Goal: Task Accomplishment & Management: Manage account settings

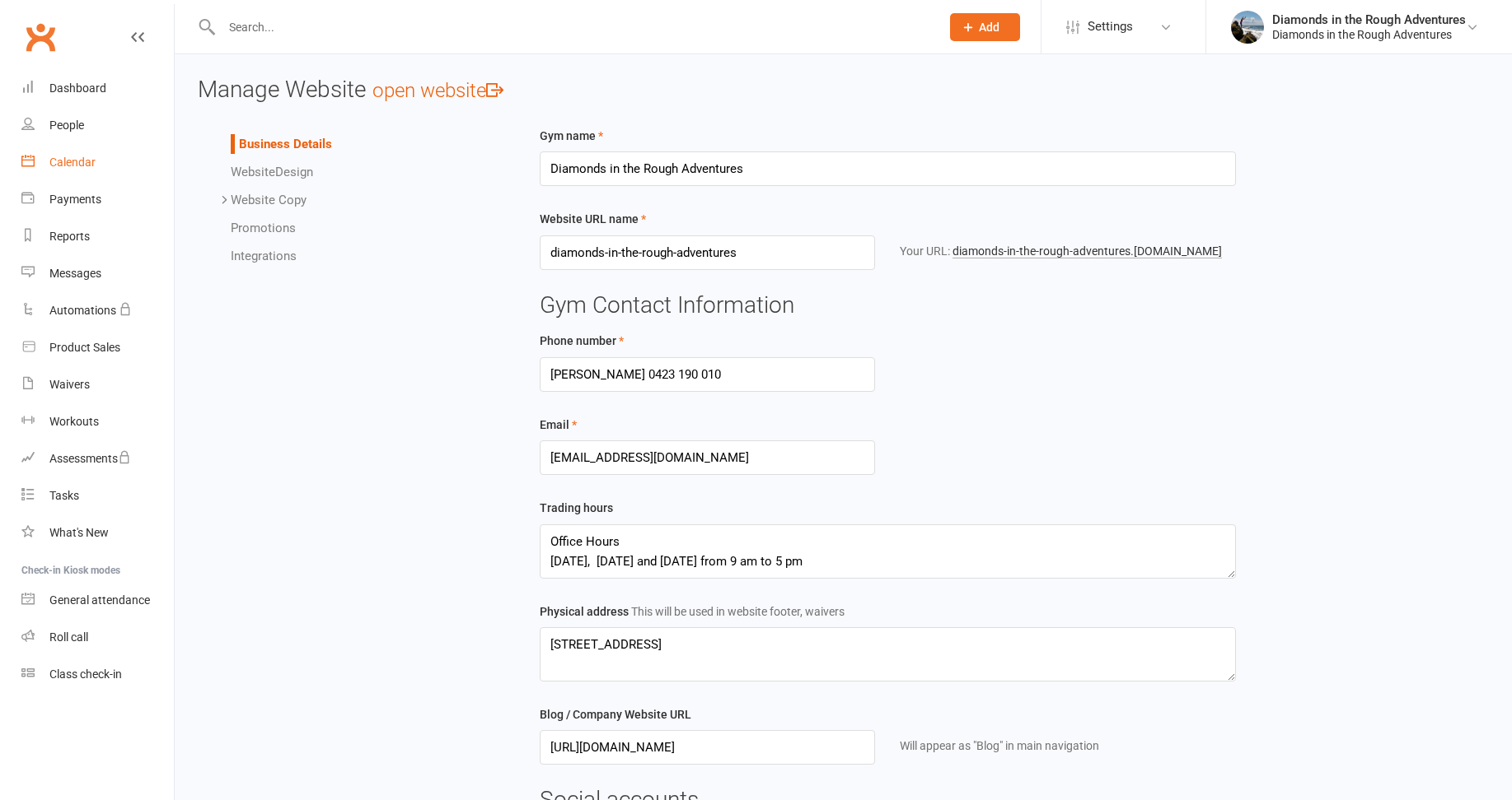
drag, startPoint x: 84, startPoint y: 165, endPoint x: 74, endPoint y: 164, distance: 10.0
click at [84, 165] on div "Calendar" at bounding box center [72, 162] width 46 height 13
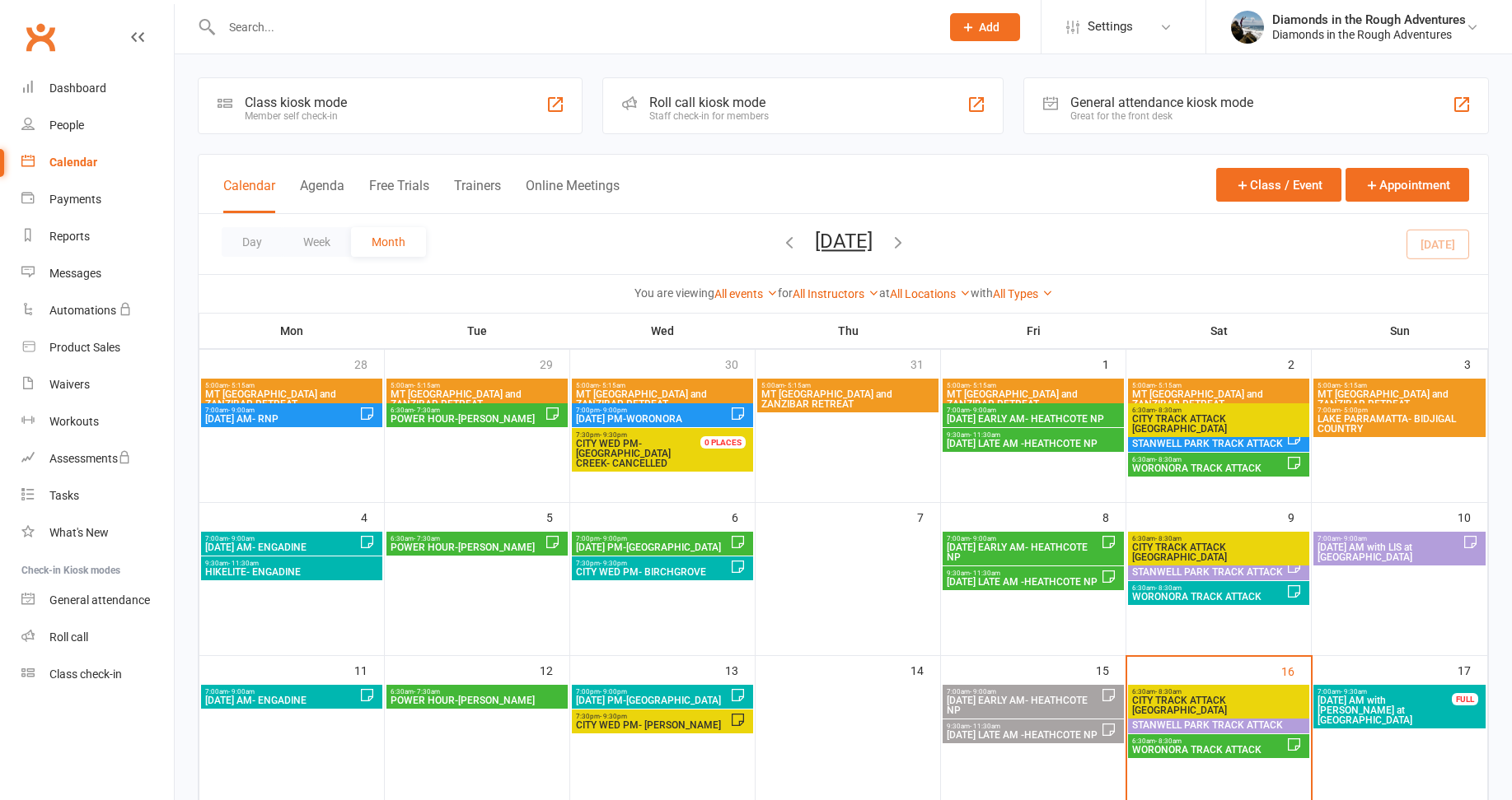
scroll to position [165, 0]
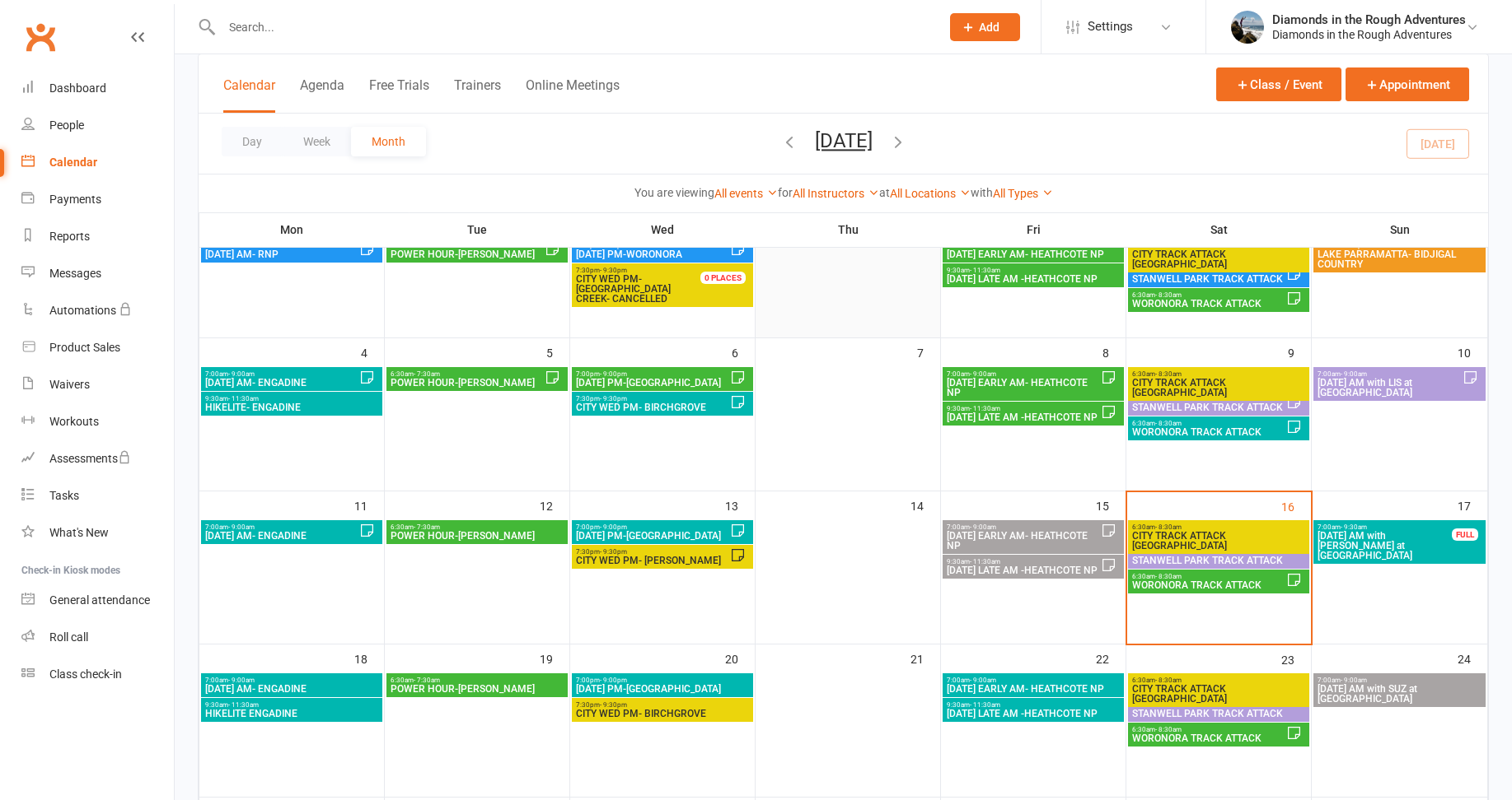
click at [839, 297] on div at bounding box center [848, 264] width 182 height 99
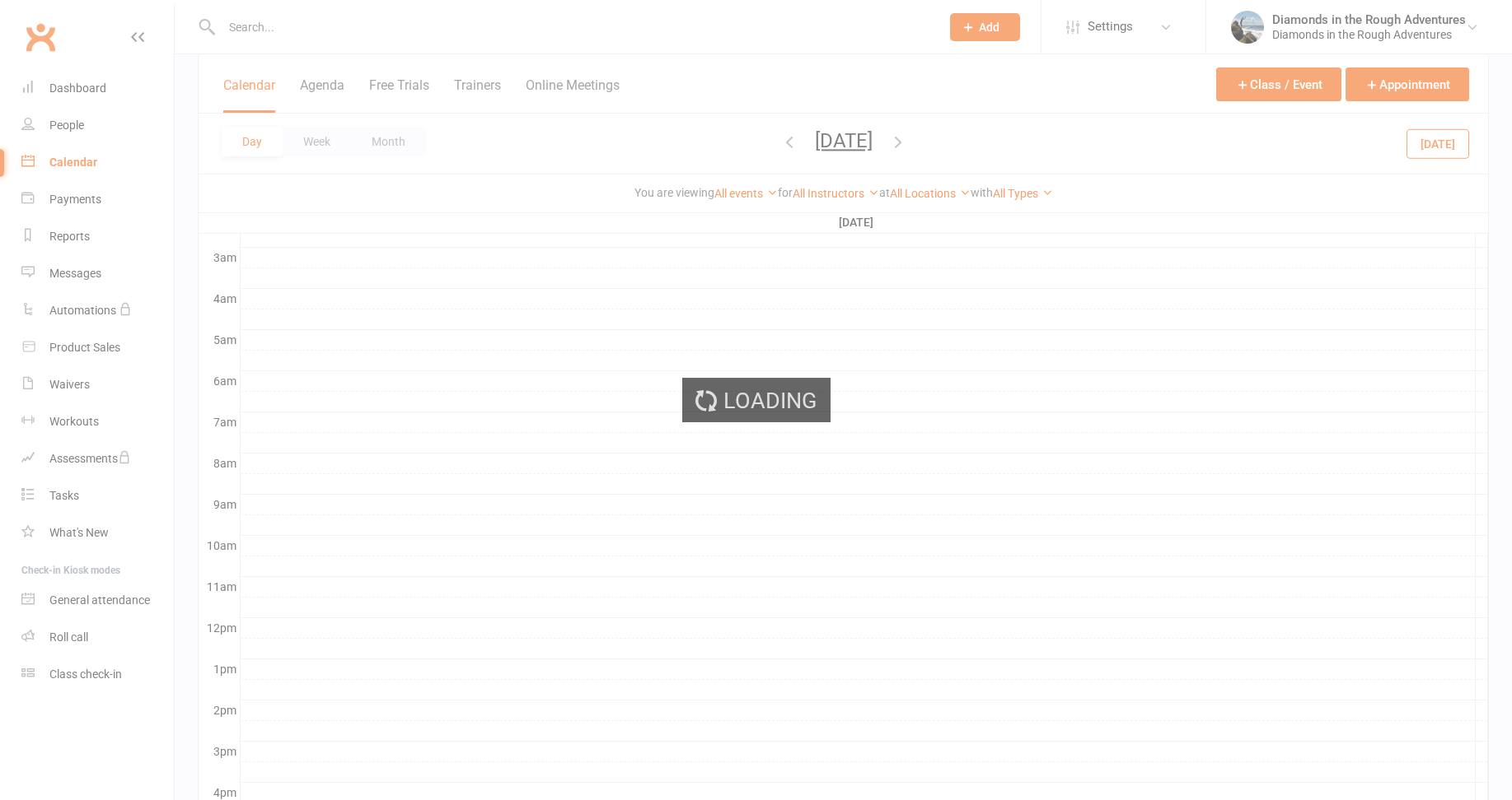
scroll to position [0, 0]
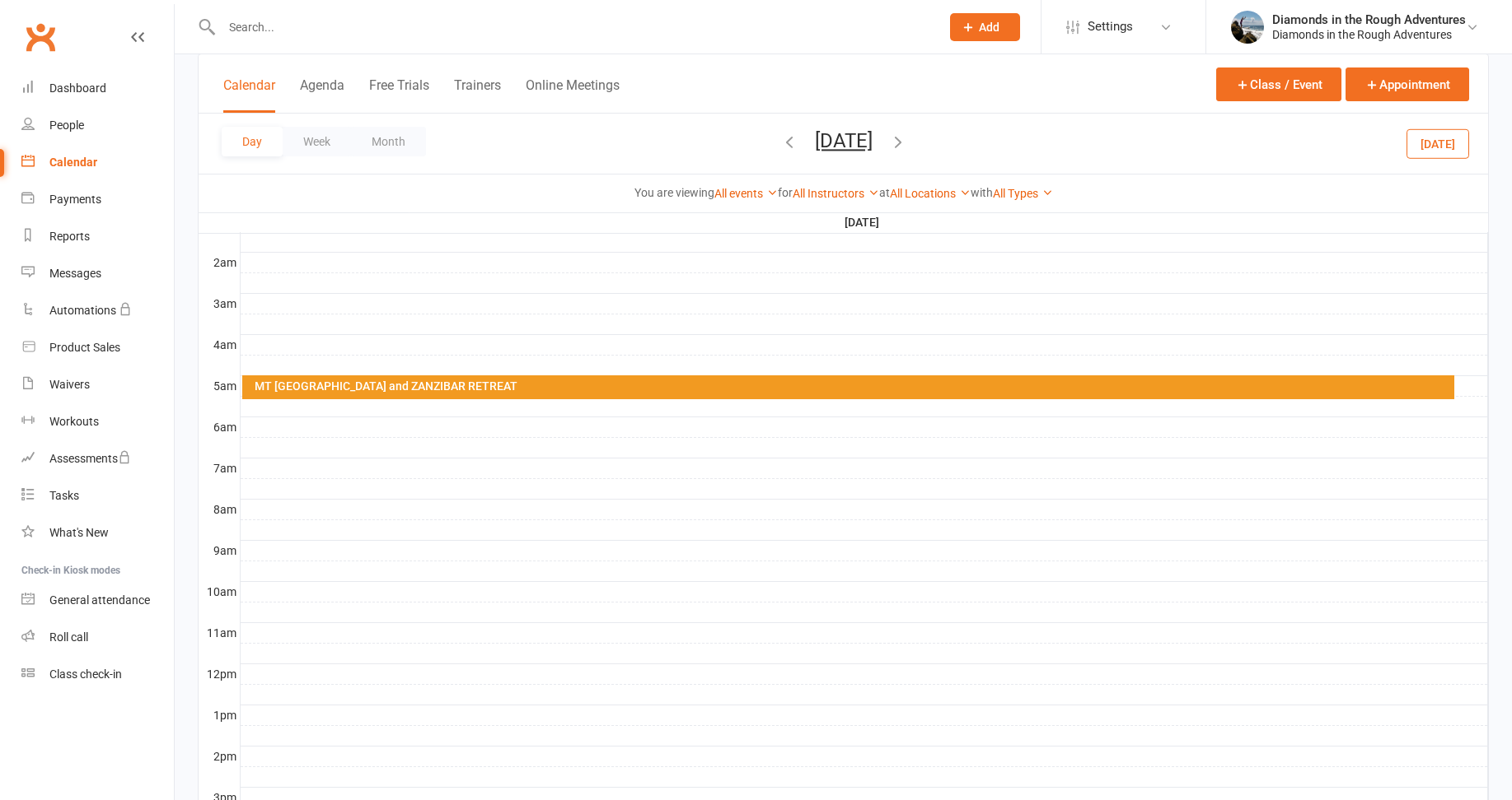
click at [873, 143] on button "[DATE]" at bounding box center [844, 140] width 58 height 23
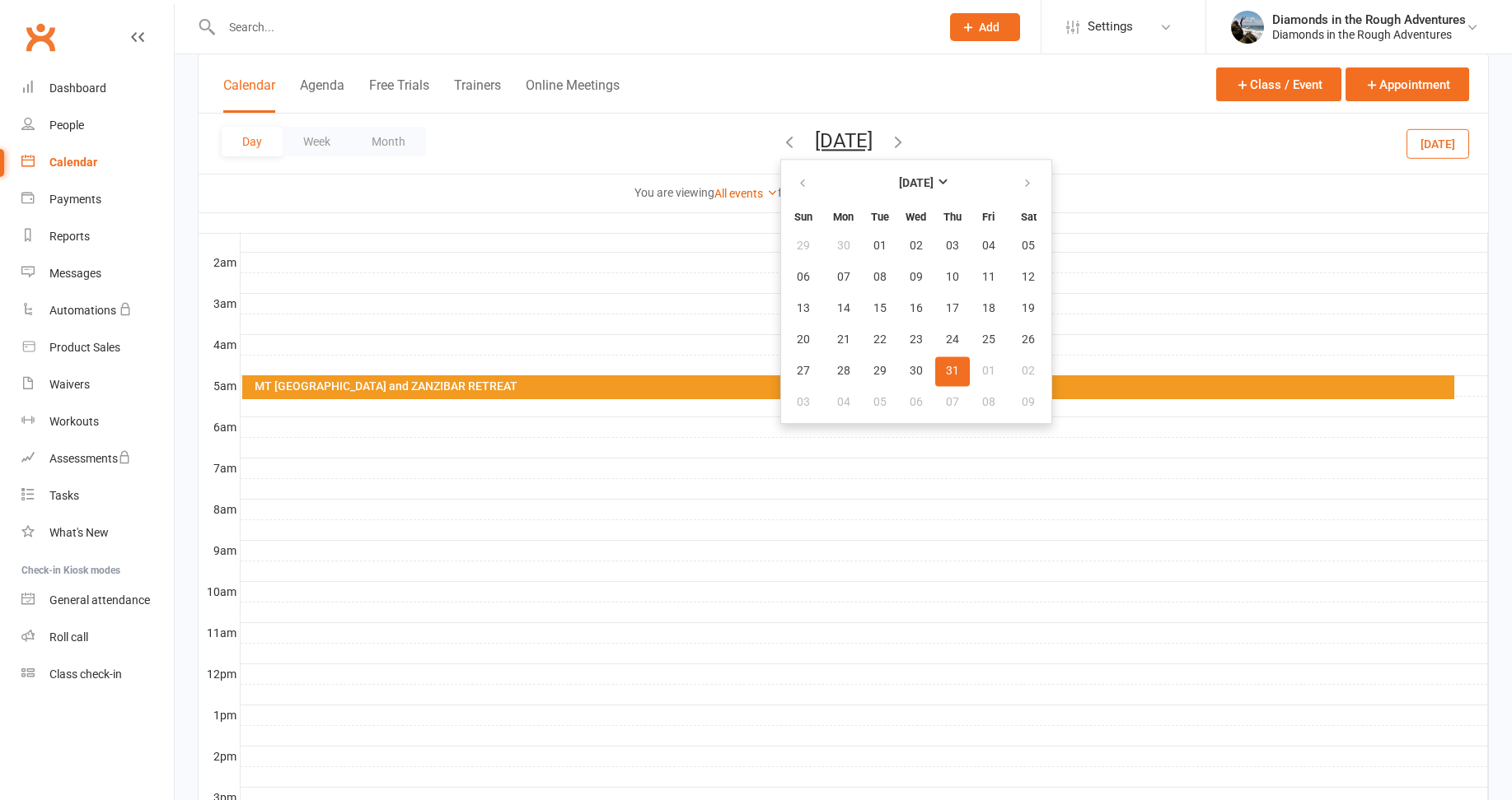
click at [907, 138] on icon "button" at bounding box center [899, 142] width 18 height 18
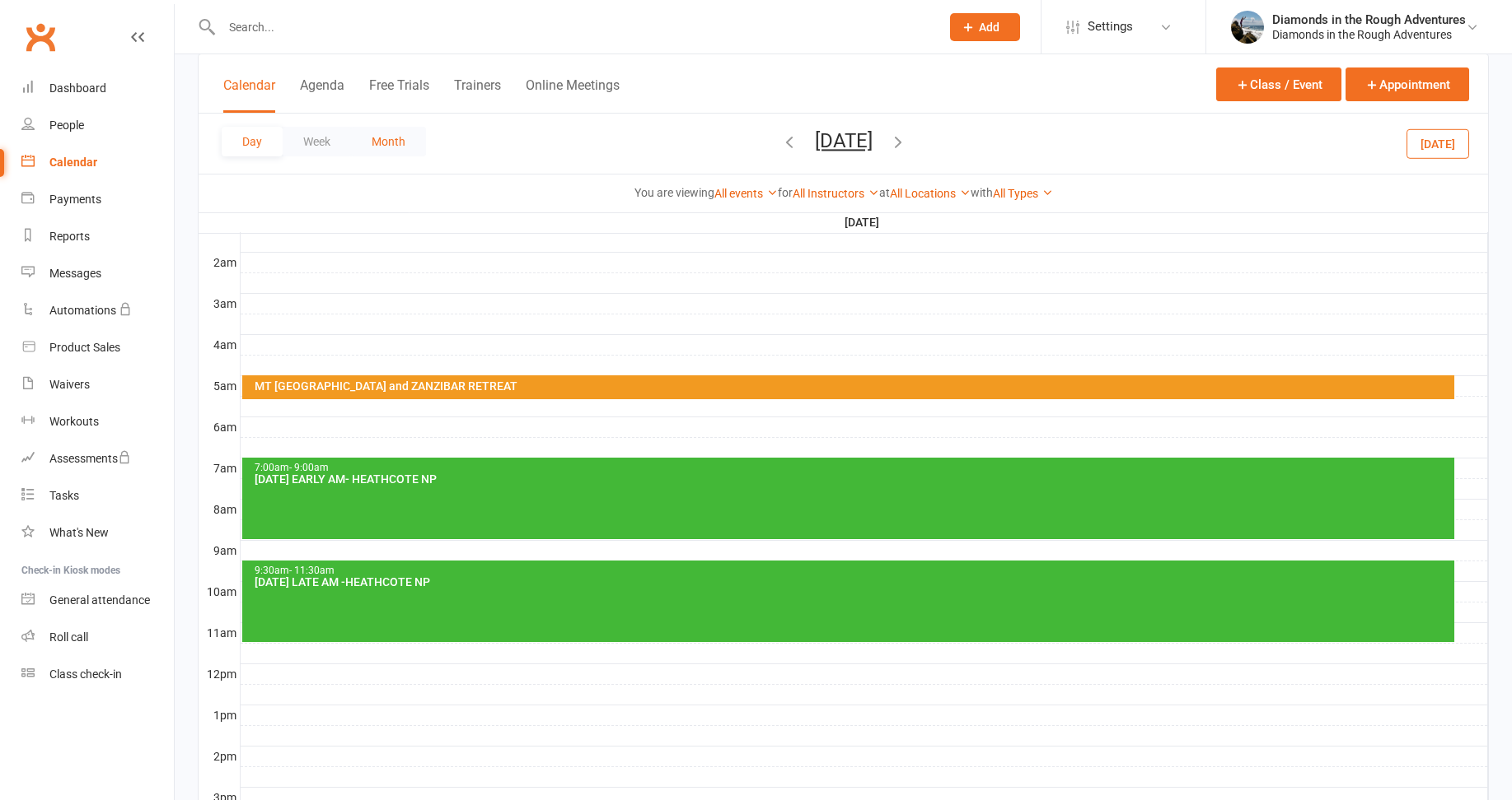
click at [394, 139] on button "Month" at bounding box center [389, 141] width 75 height 29
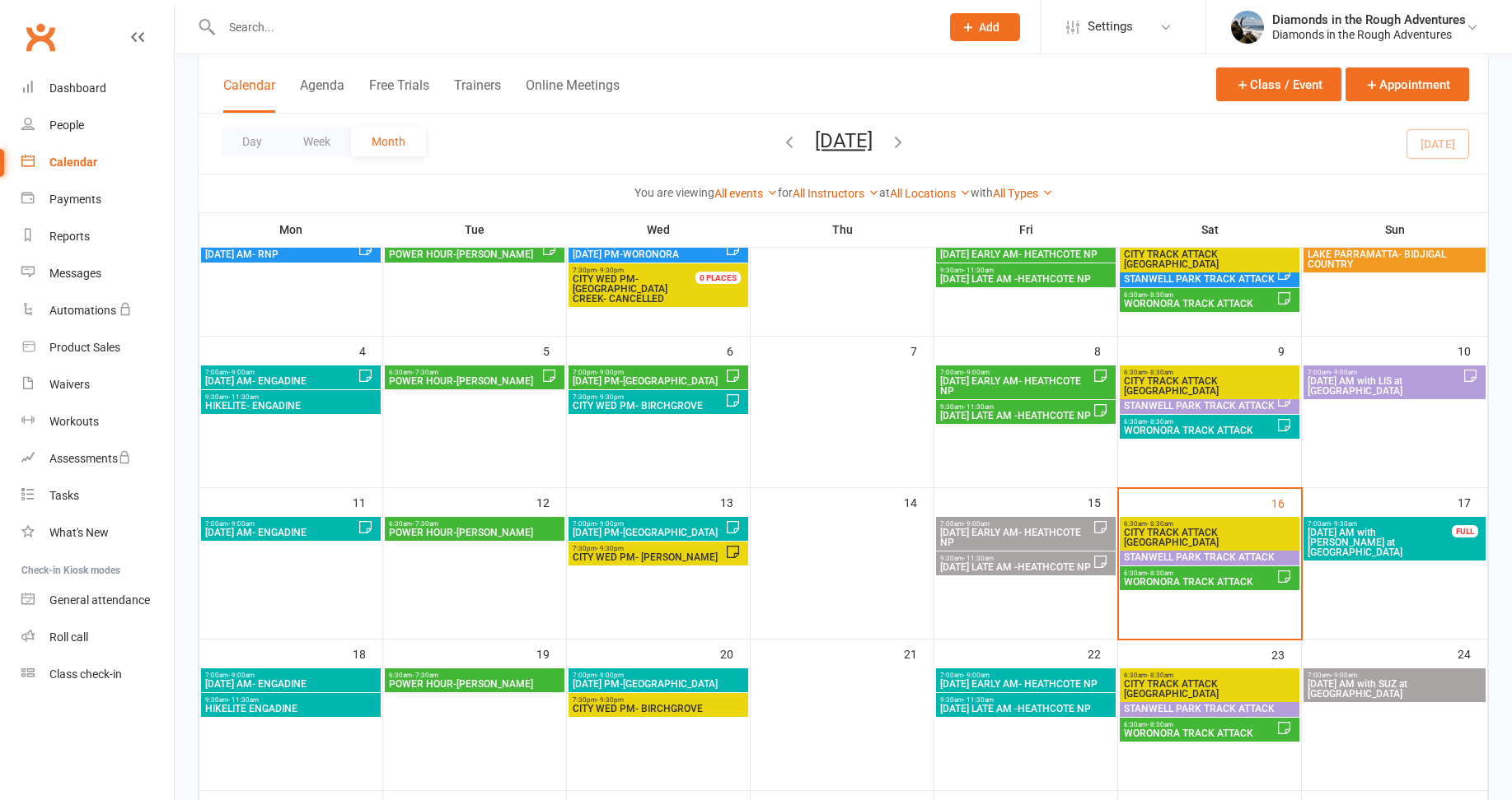
click at [907, 139] on icon "button" at bounding box center [899, 142] width 18 height 18
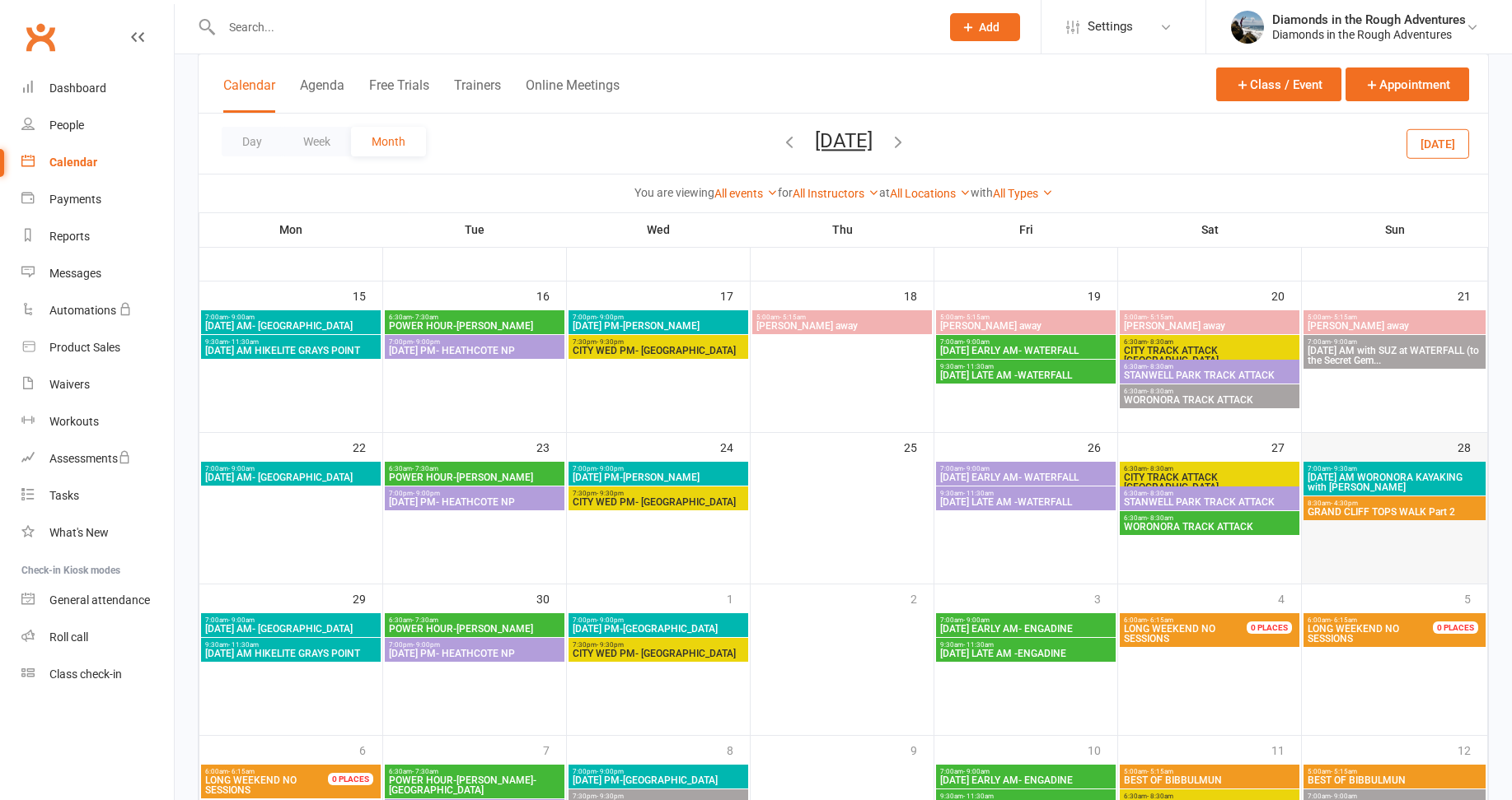
scroll to position [411, 0]
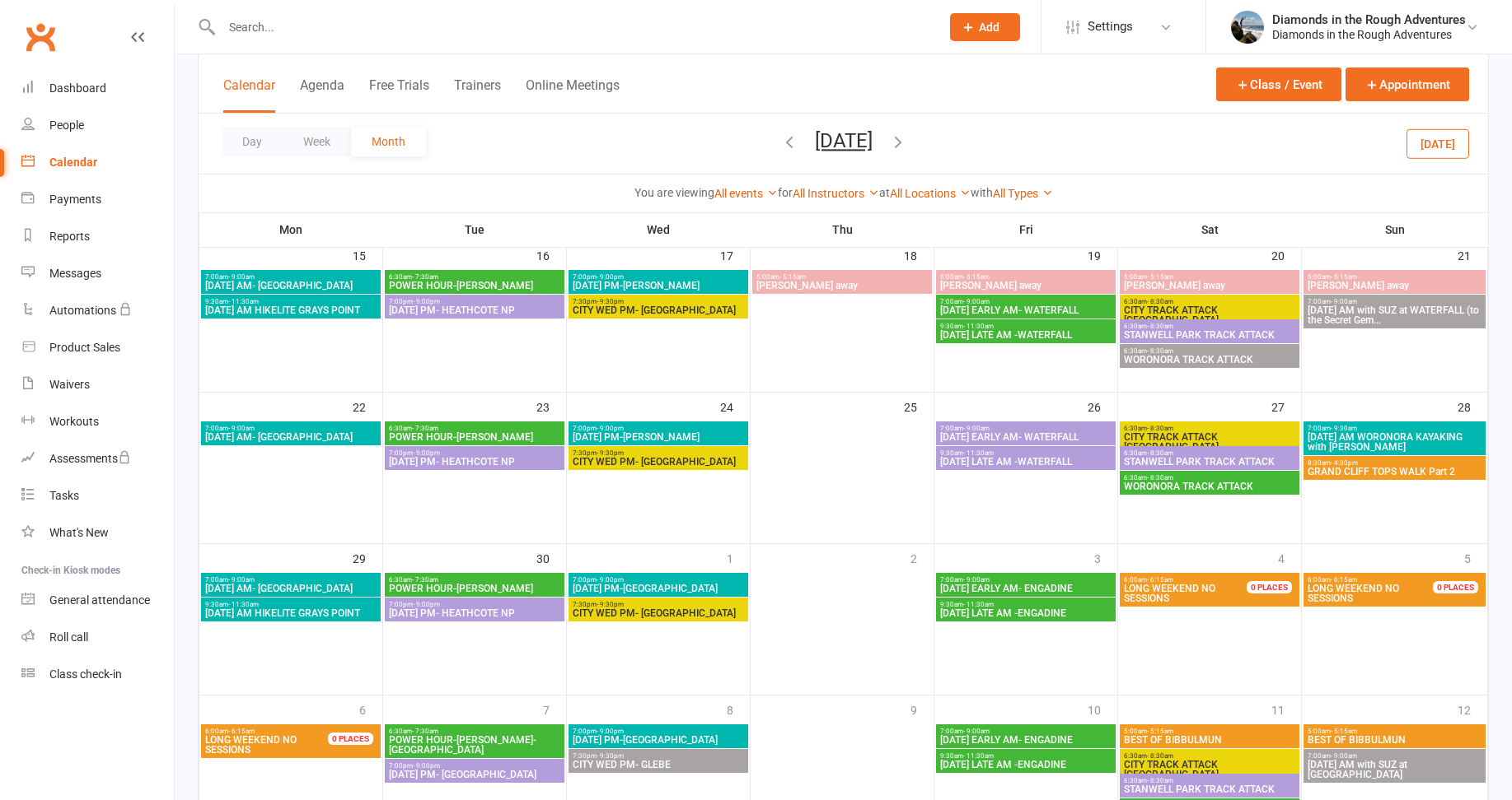
click at [1386, 476] on span "GRAND CLIFF TOPS WALK Part 2" at bounding box center [1394, 472] width 175 height 10
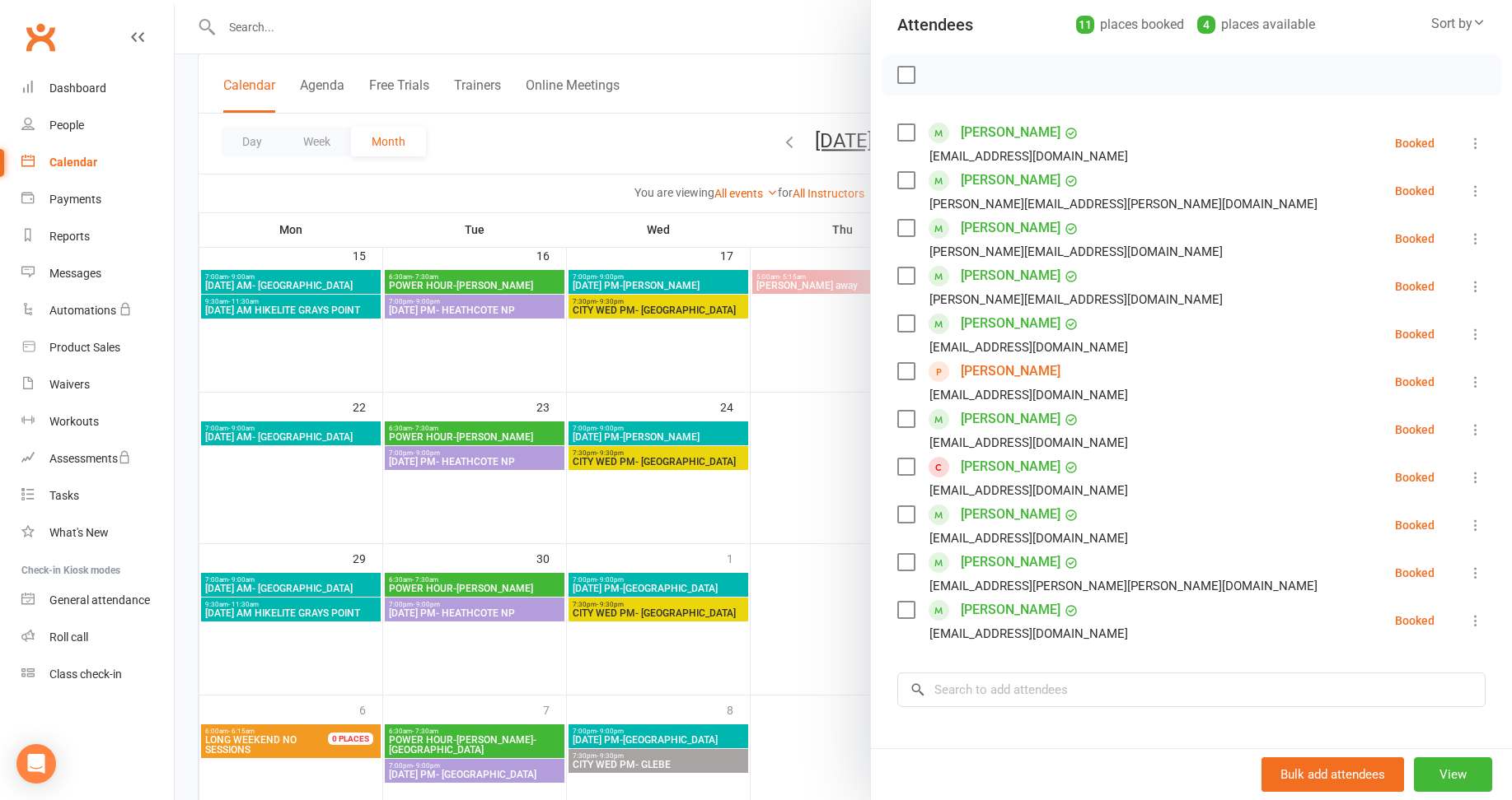
scroll to position [329, 0]
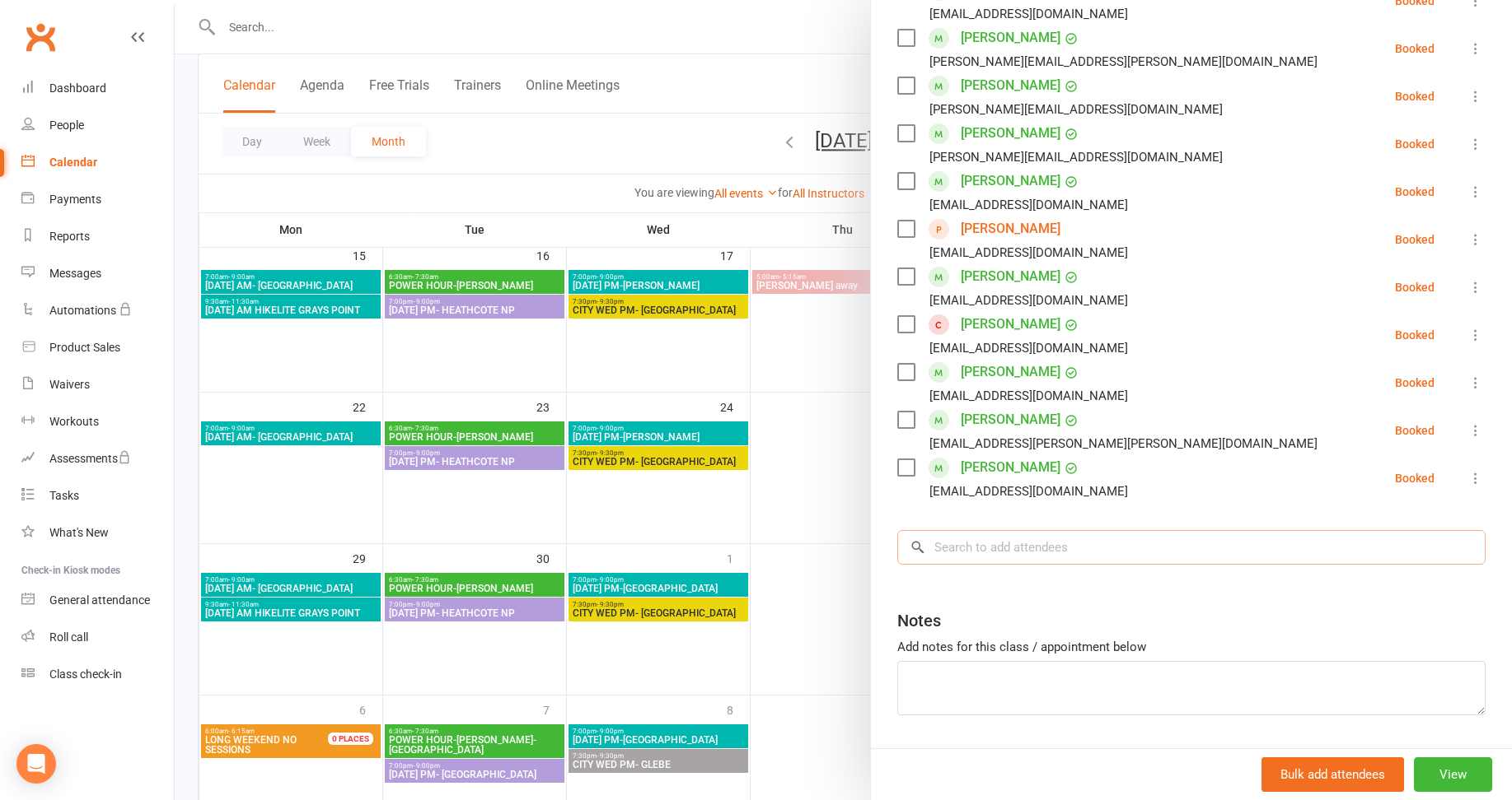
click at [966, 552] on input "search" at bounding box center [1192, 548] width 589 height 35
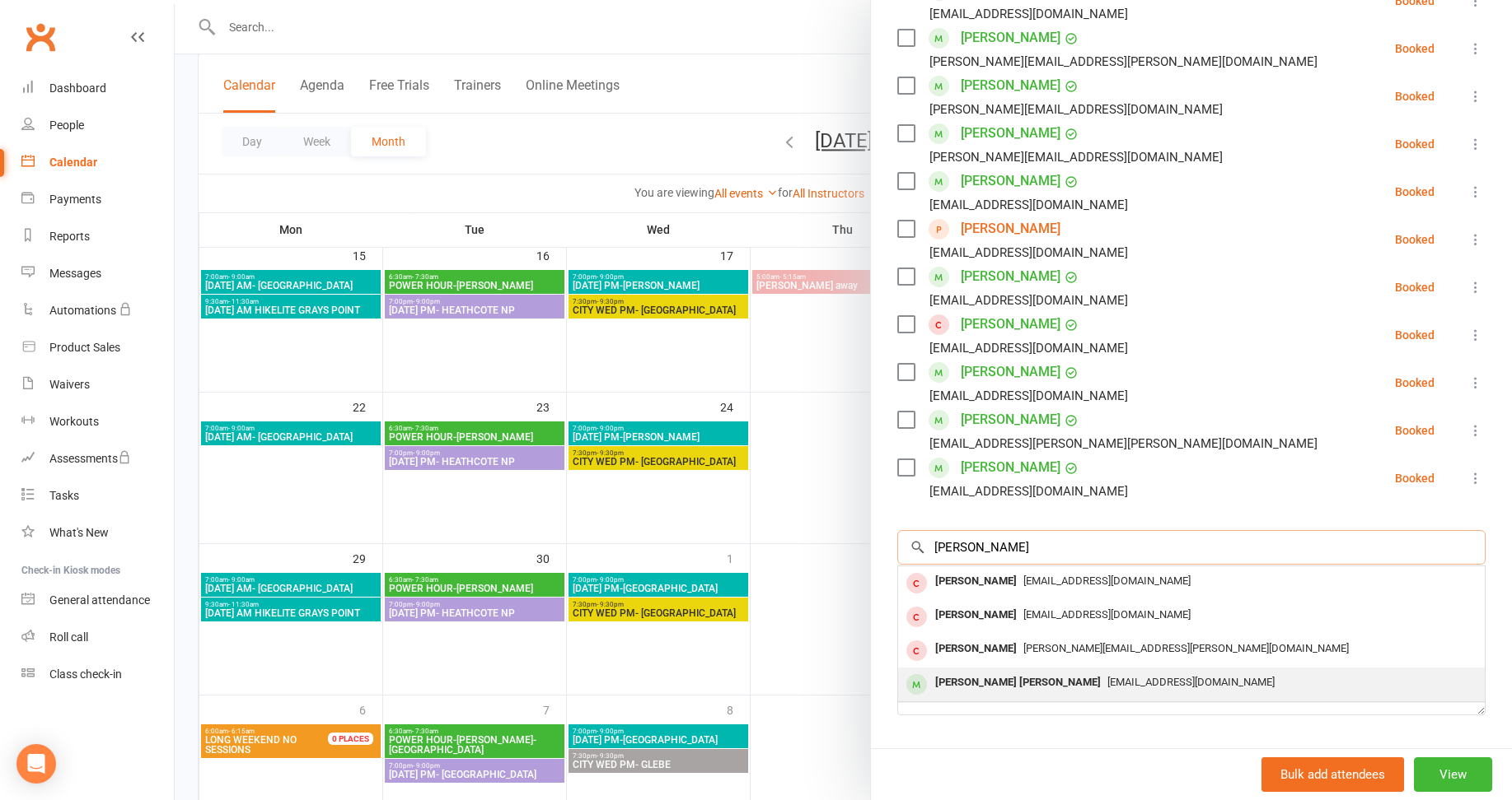
type input "[PERSON_NAME]"
click at [988, 679] on div "[PERSON_NAME] [PERSON_NAME]" at bounding box center [1018, 683] width 179 height 24
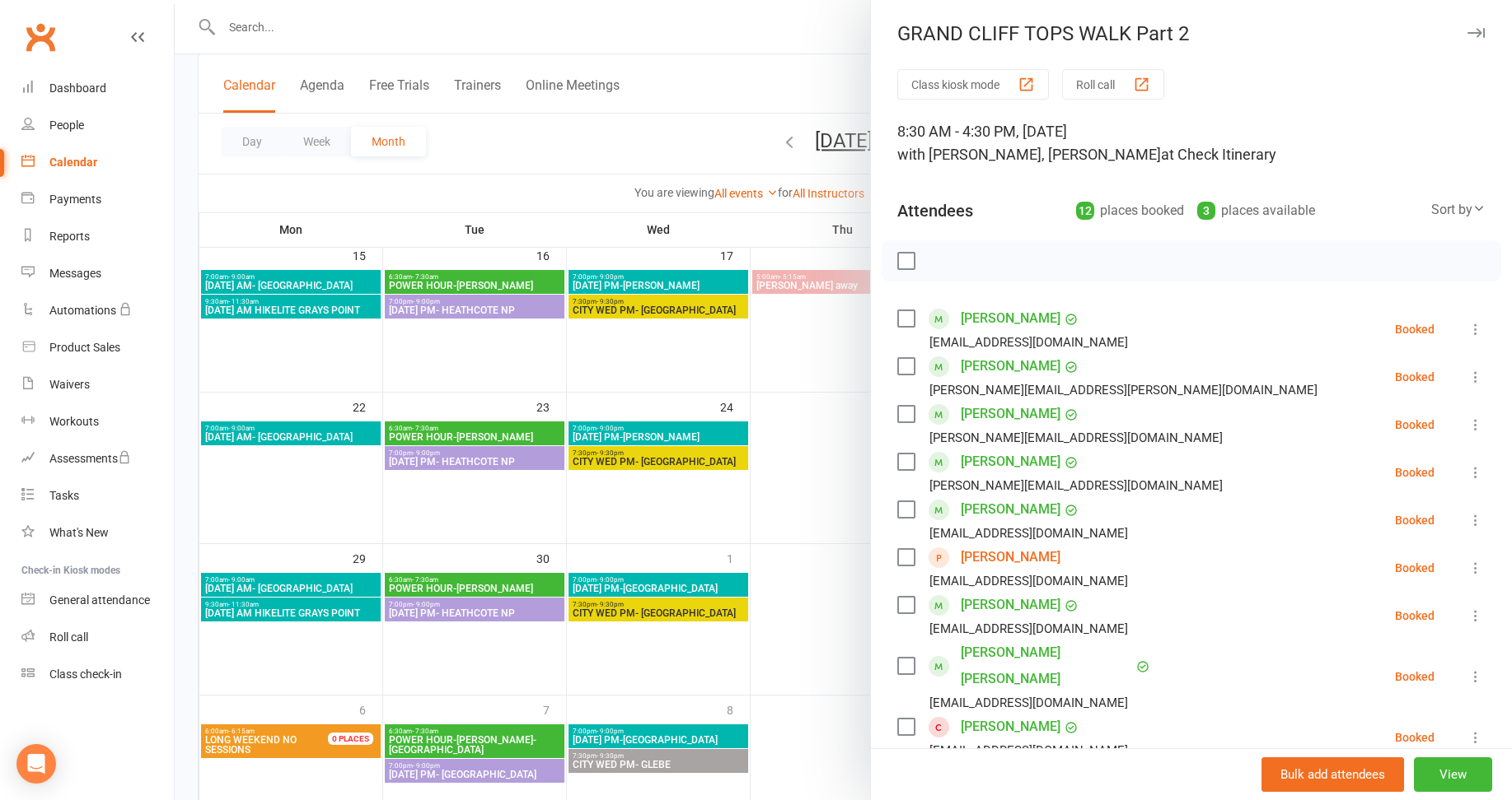
scroll to position [0, 0]
click at [1435, 215] on div "Sort by" at bounding box center [1458, 210] width 54 height 21
click at [1377, 312] on link "Booking created" at bounding box center [1403, 312] width 163 height 33
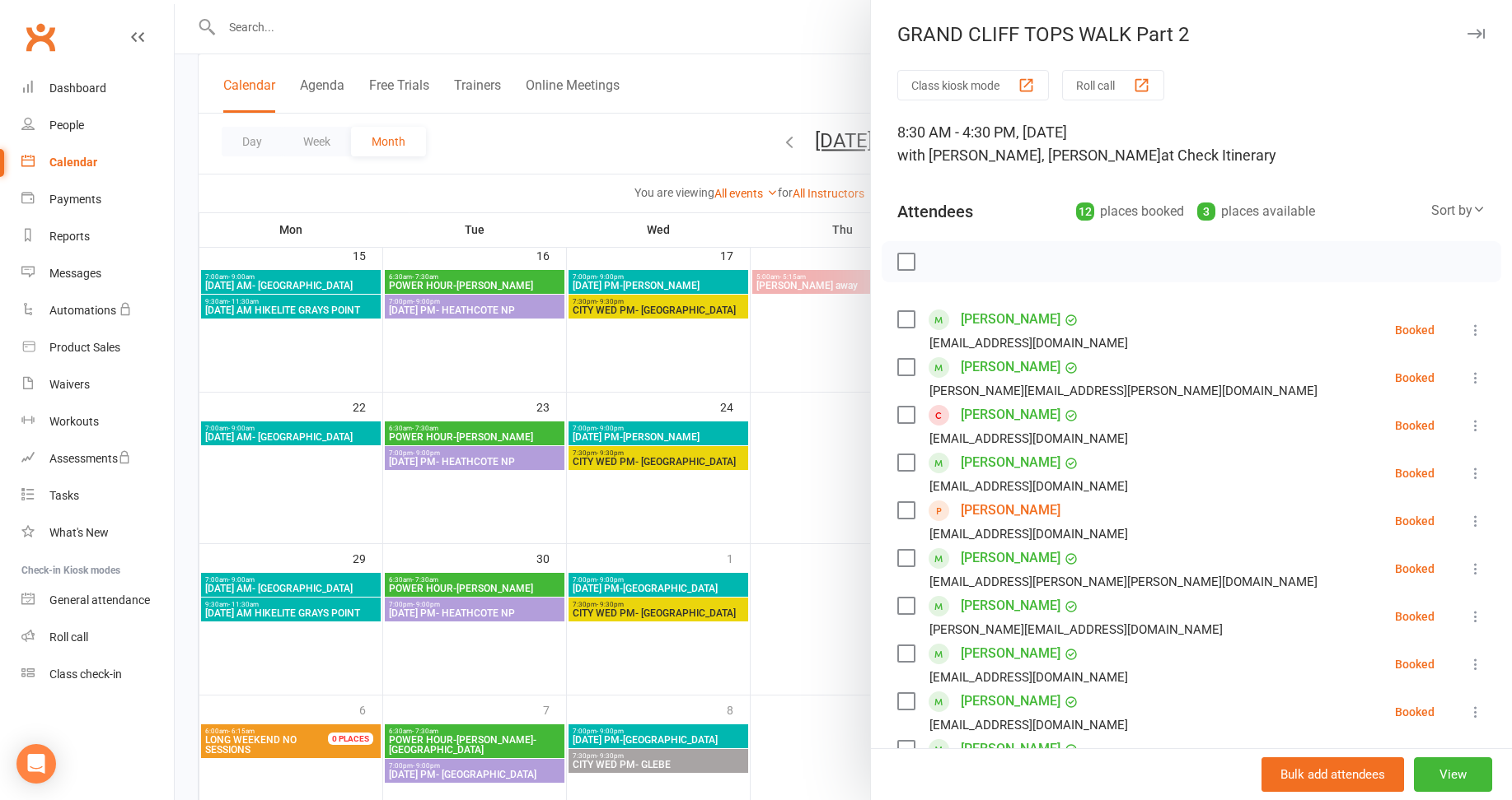
click at [88, 163] on div "Calendar" at bounding box center [73, 162] width 48 height 13
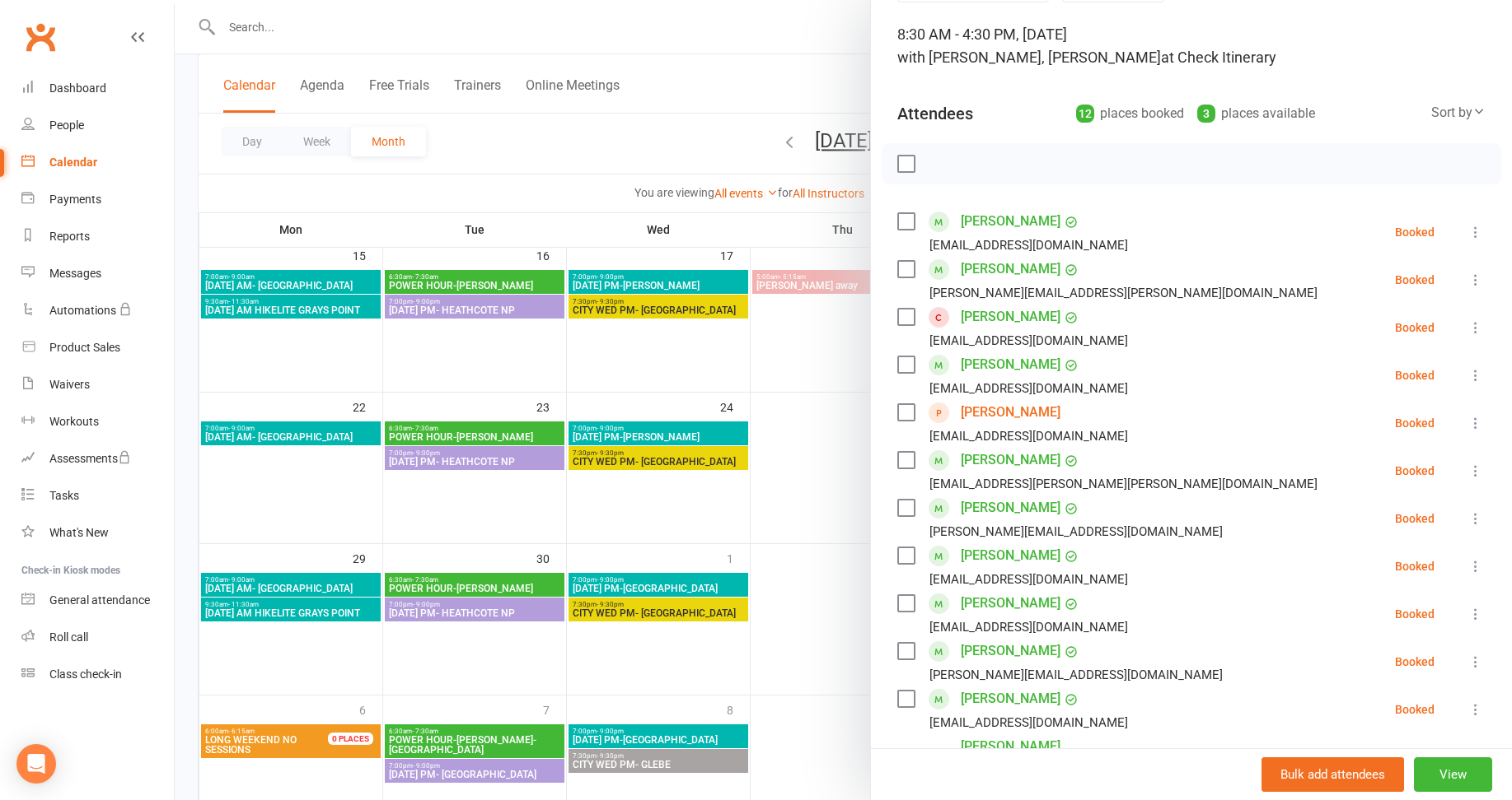
scroll to position [329, 0]
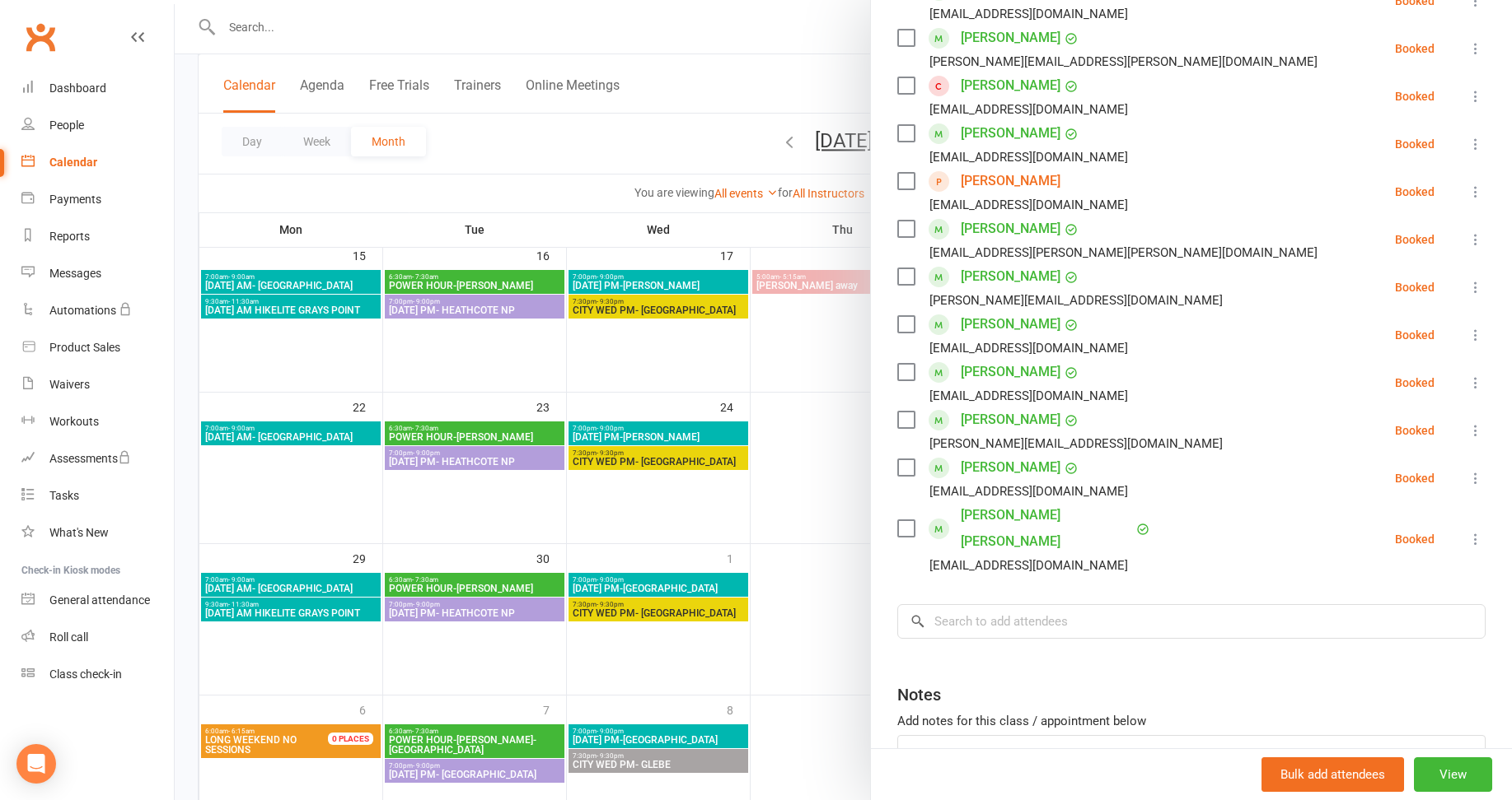
click at [1011, 516] on link "[PERSON_NAME] [PERSON_NAME]" at bounding box center [1046, 529] width 171 height 53
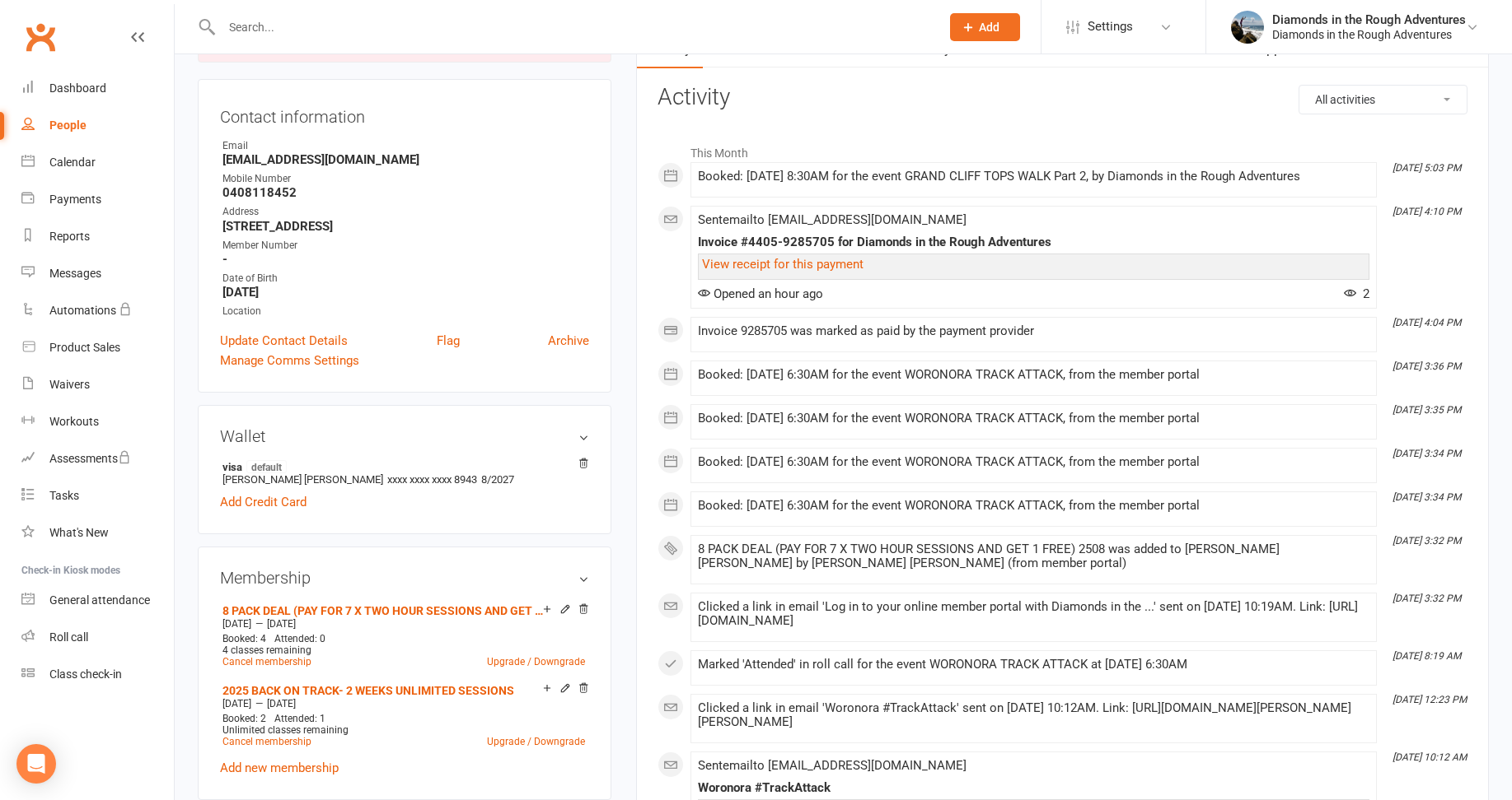
scroll to position [165, 0]
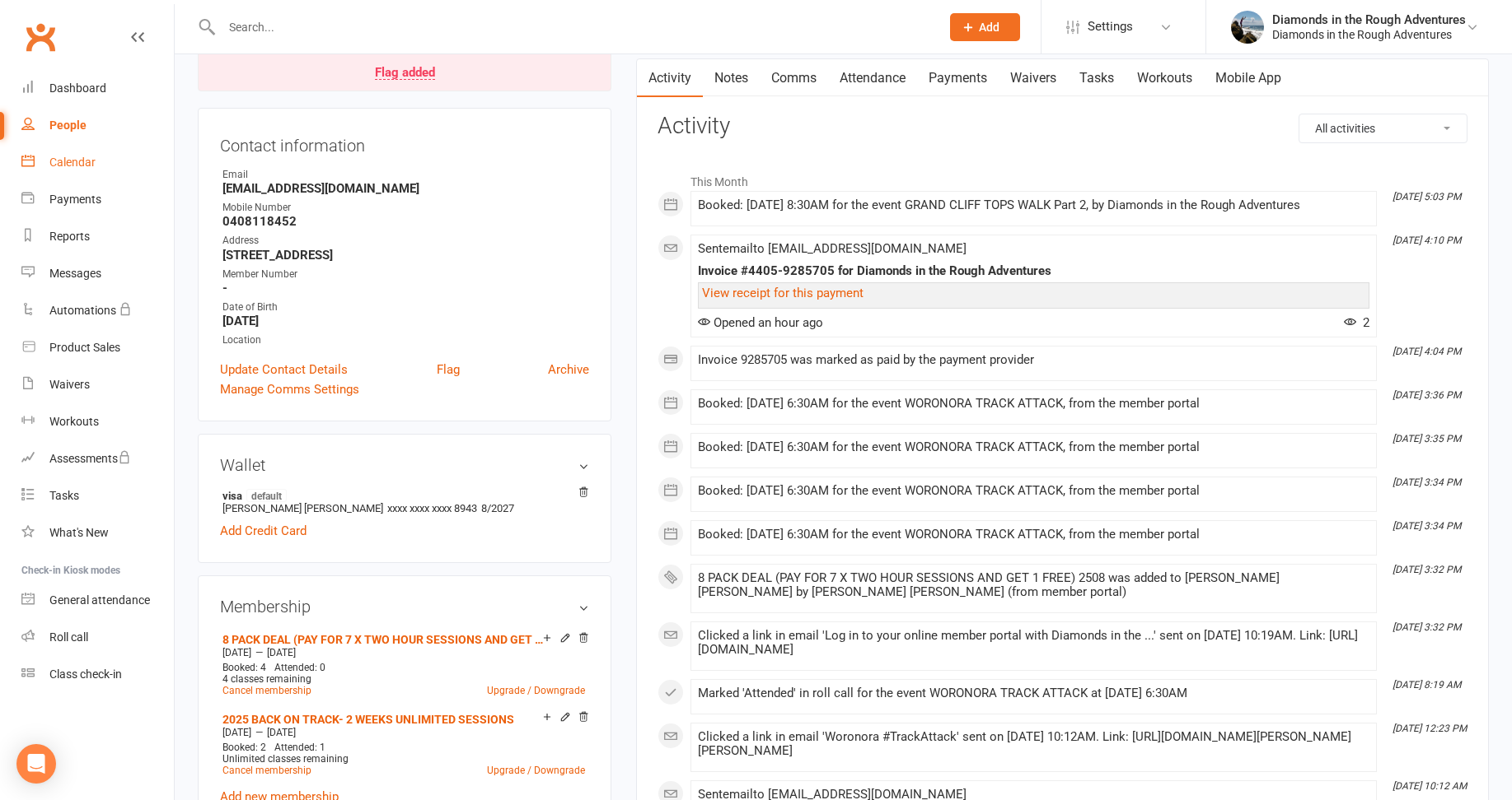
click at [76, 159] on div "Calendar" at bounding box center [72, 162] width 46 height 13
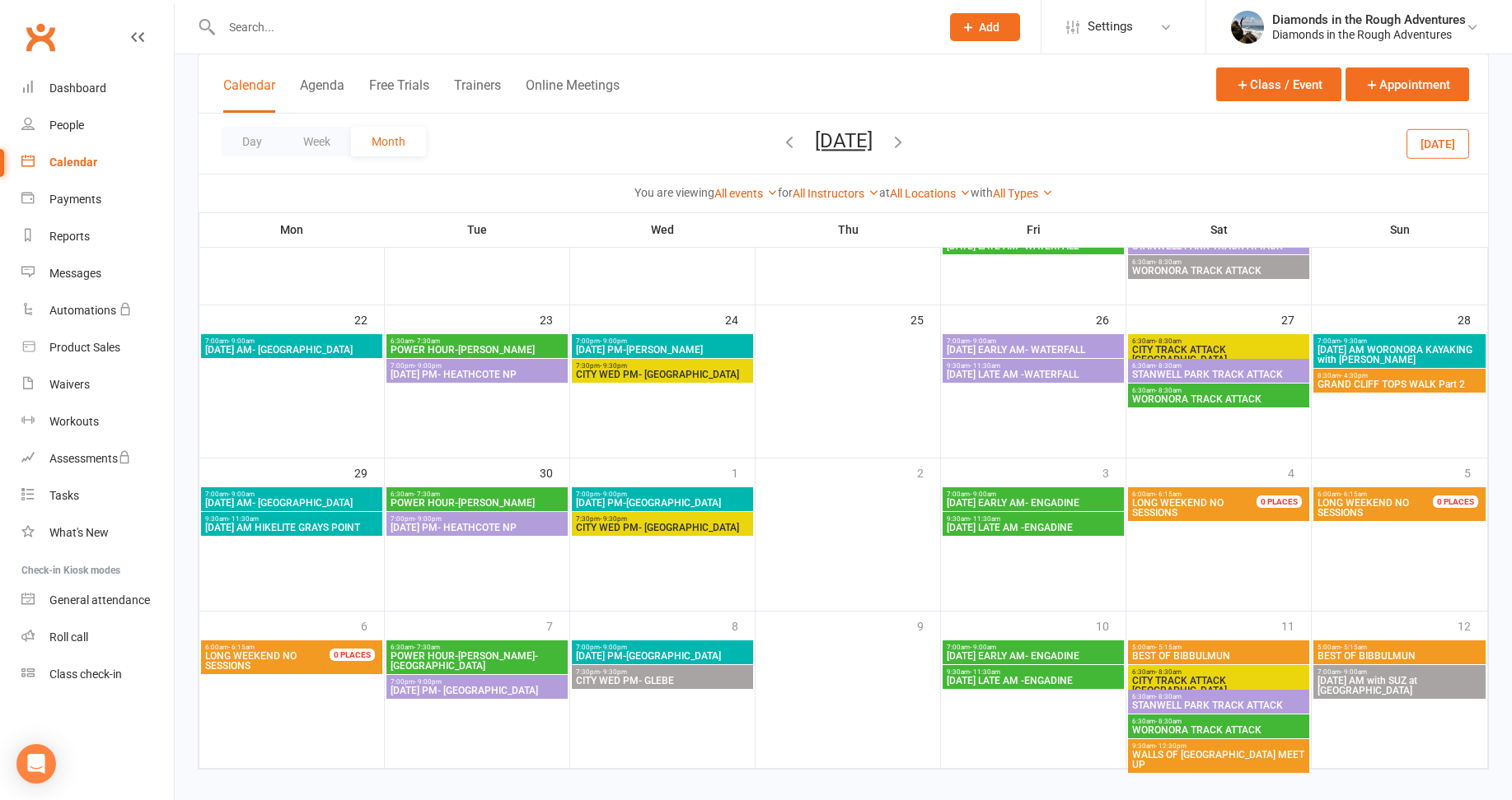
scroll to position [521, 0]
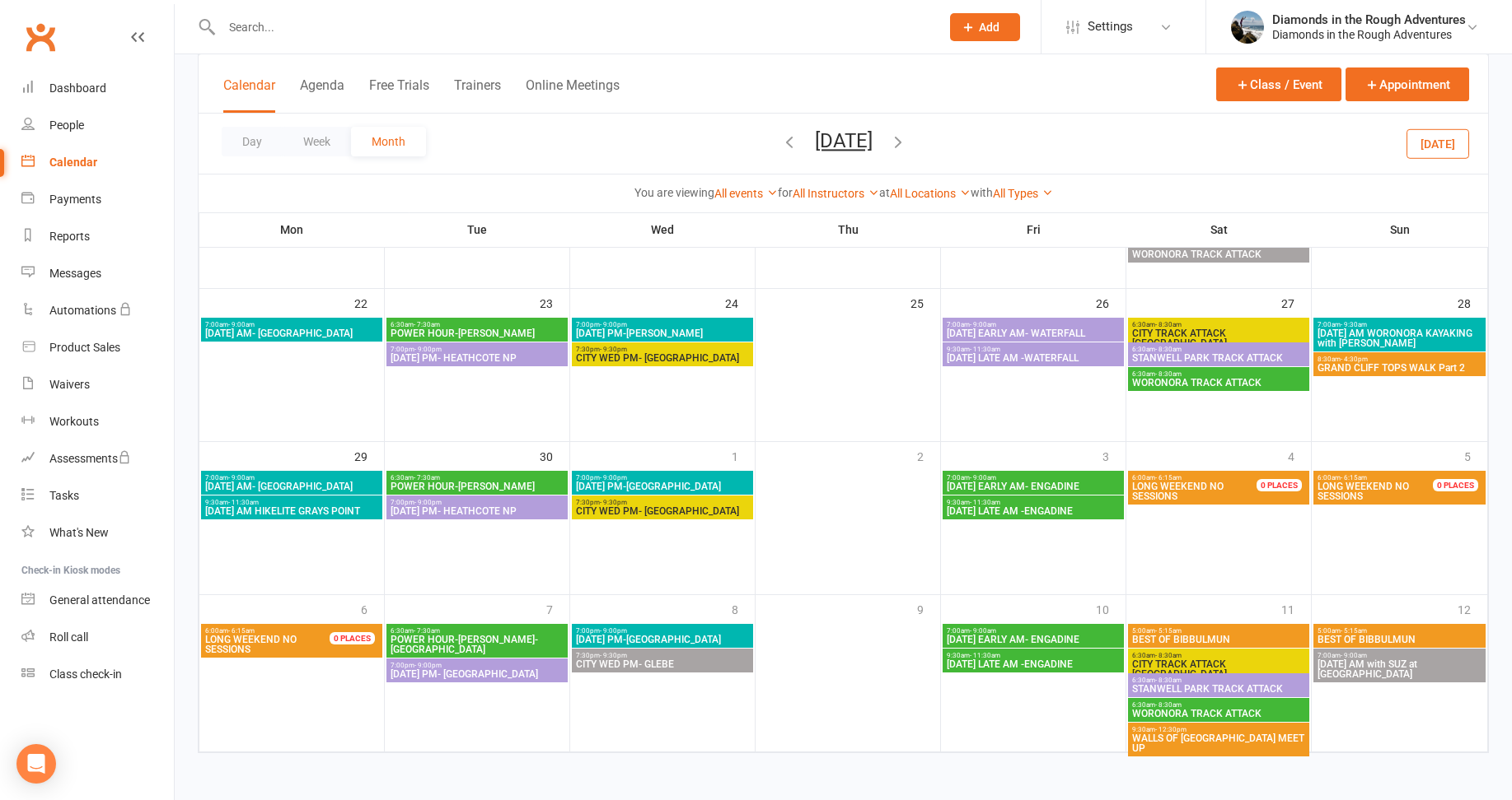
click at [477, 485] on span "POWER HOUR-[PERSON_NAME]" at bounding box center [477, 487] width 175 height 10
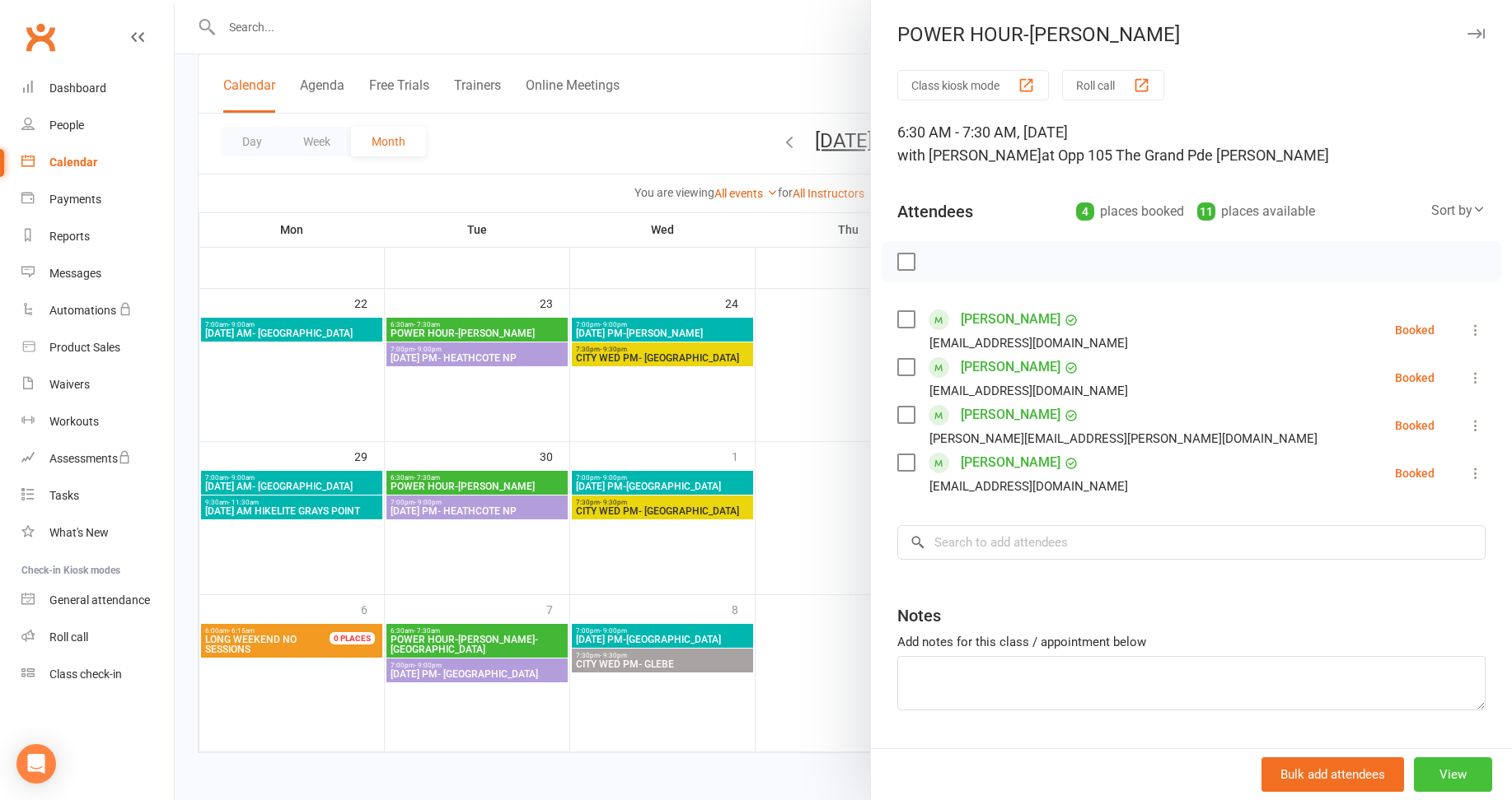
click at [1429, 767] on button "View" at bounding box center [1452, 775] width 78 height 35
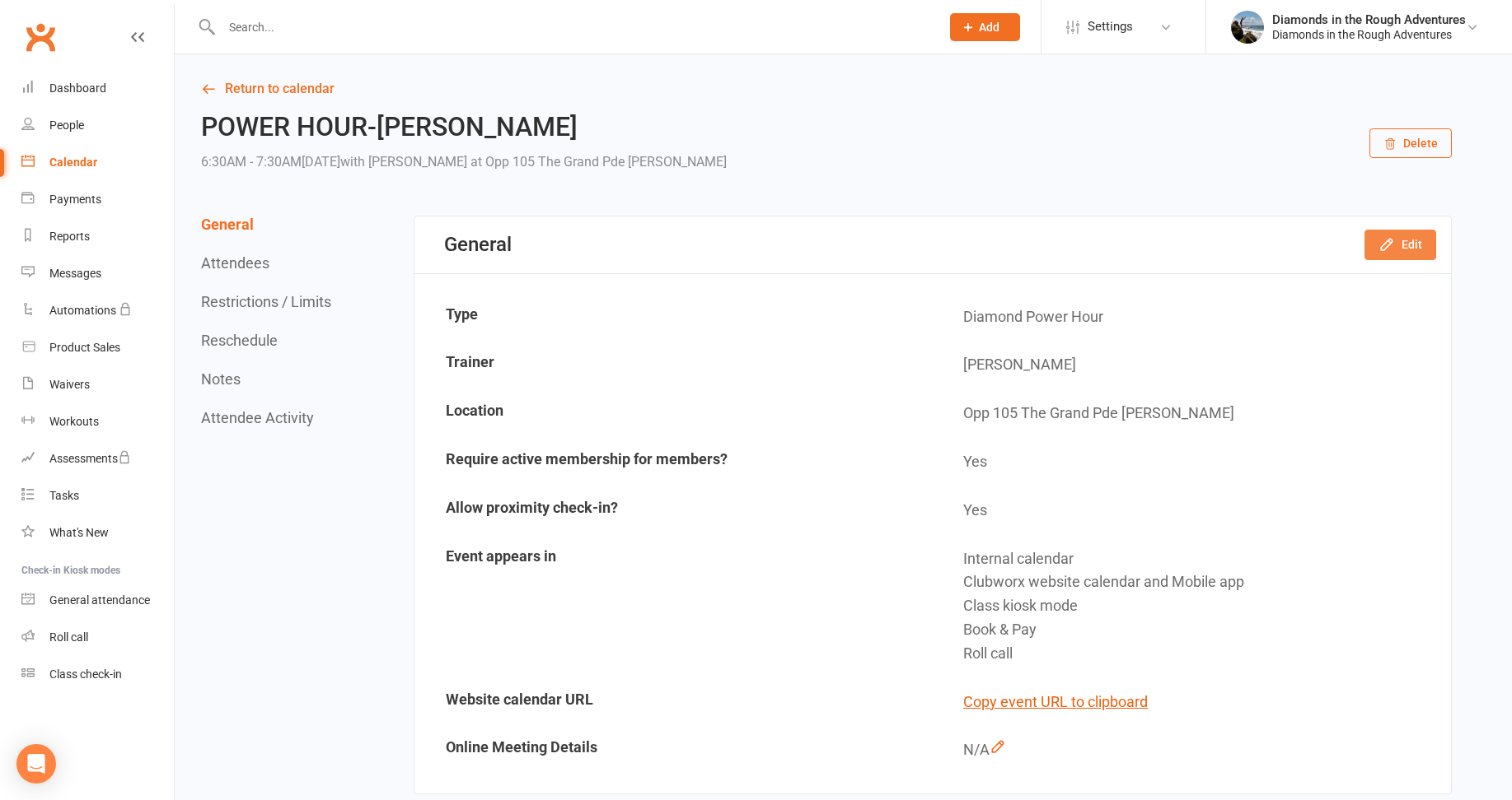
click at [1414, 240] on button "Edit" at bounding box center [1400, 245] width 72 height 29
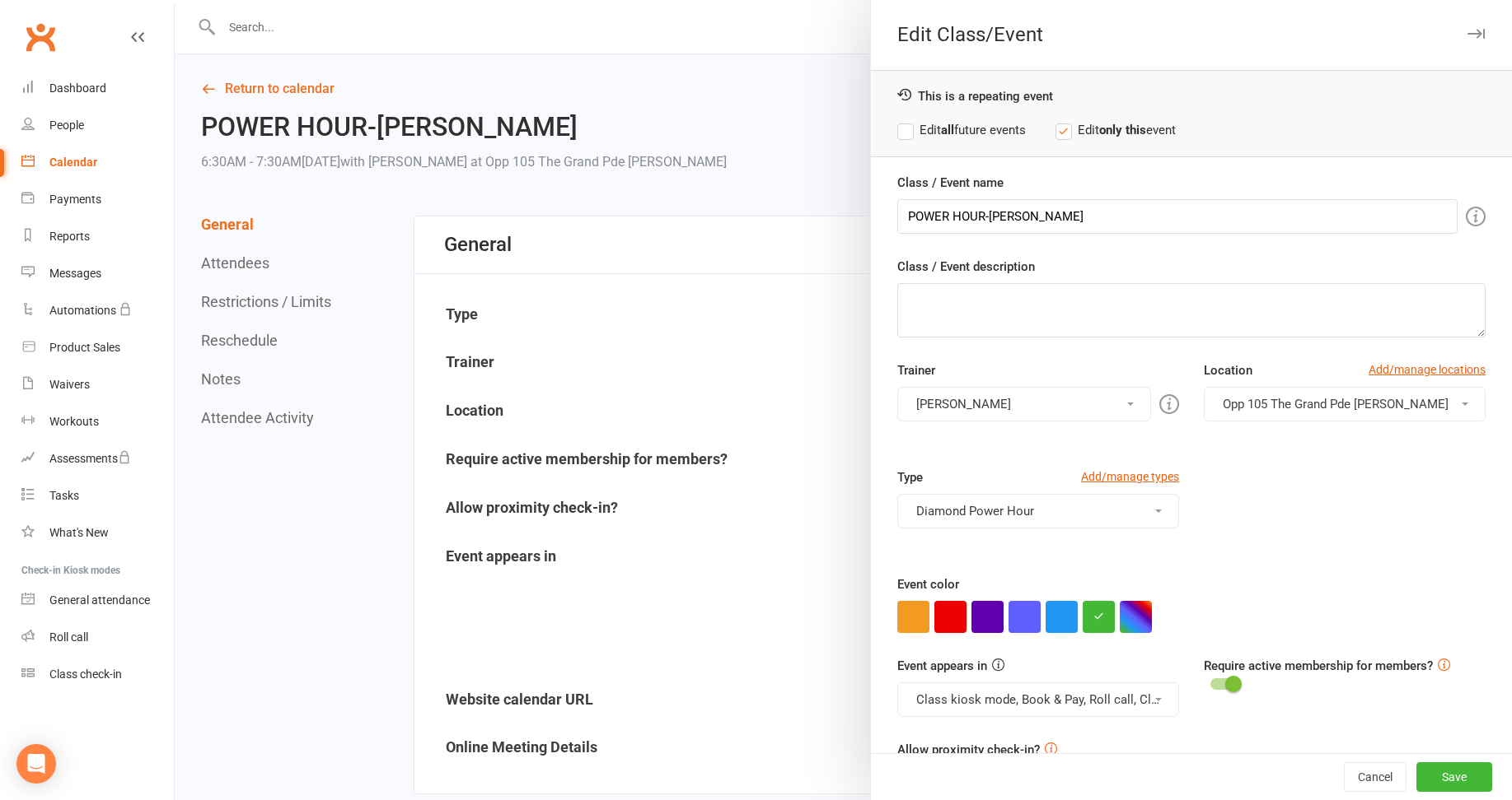
click at [956, 404] on button "[PERSON_NAME]" at bounding box center [1024, 404] width 254 height 35
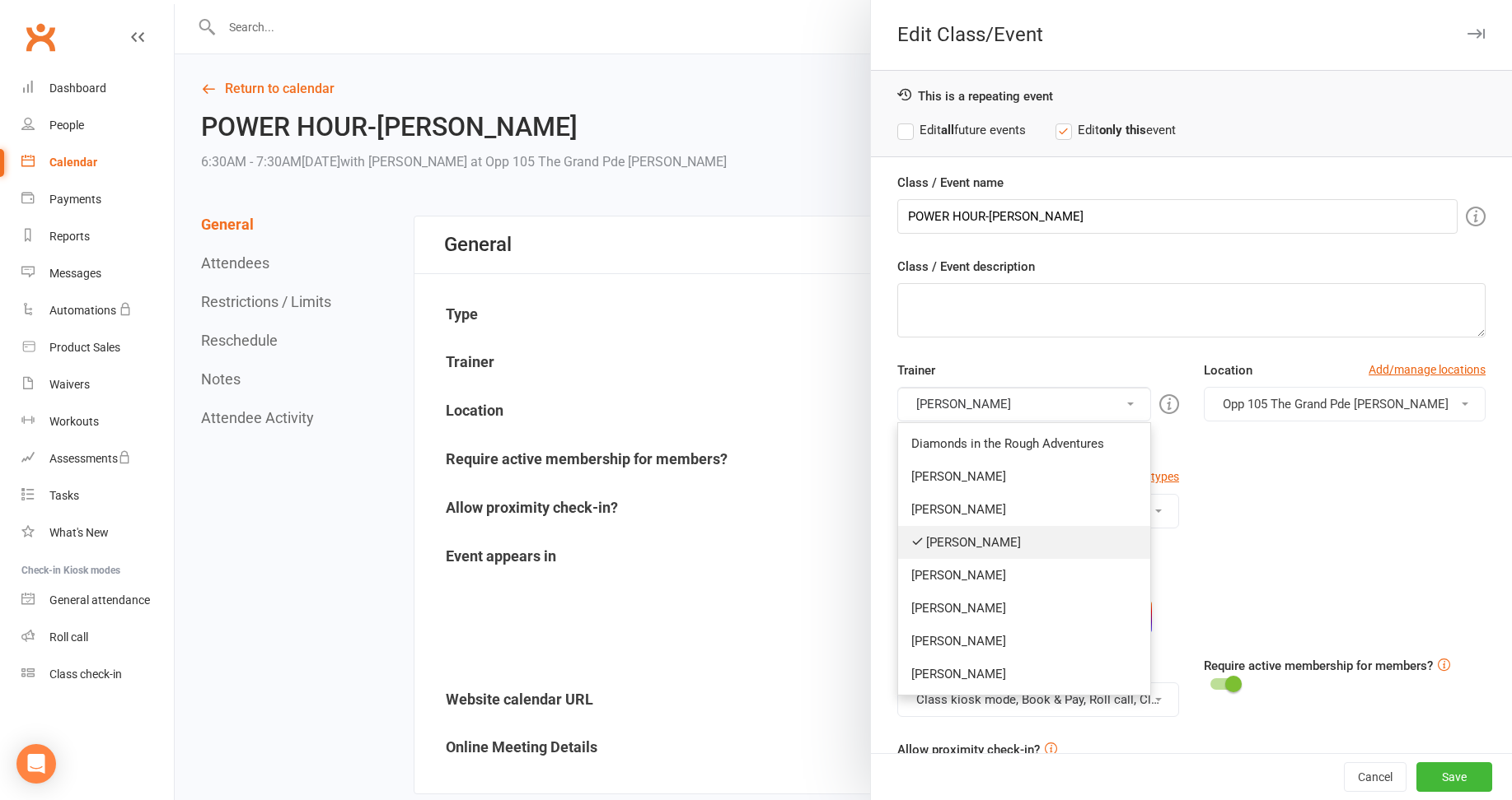
drag, startPoint x: 919, startPoint y: 546, endPoint x: 935, endPoint y: 473, distance: 74.7
click at [919, 545] on link "[PERSON_NAME]" at bounding box center [1024, 542] width 252 height 33
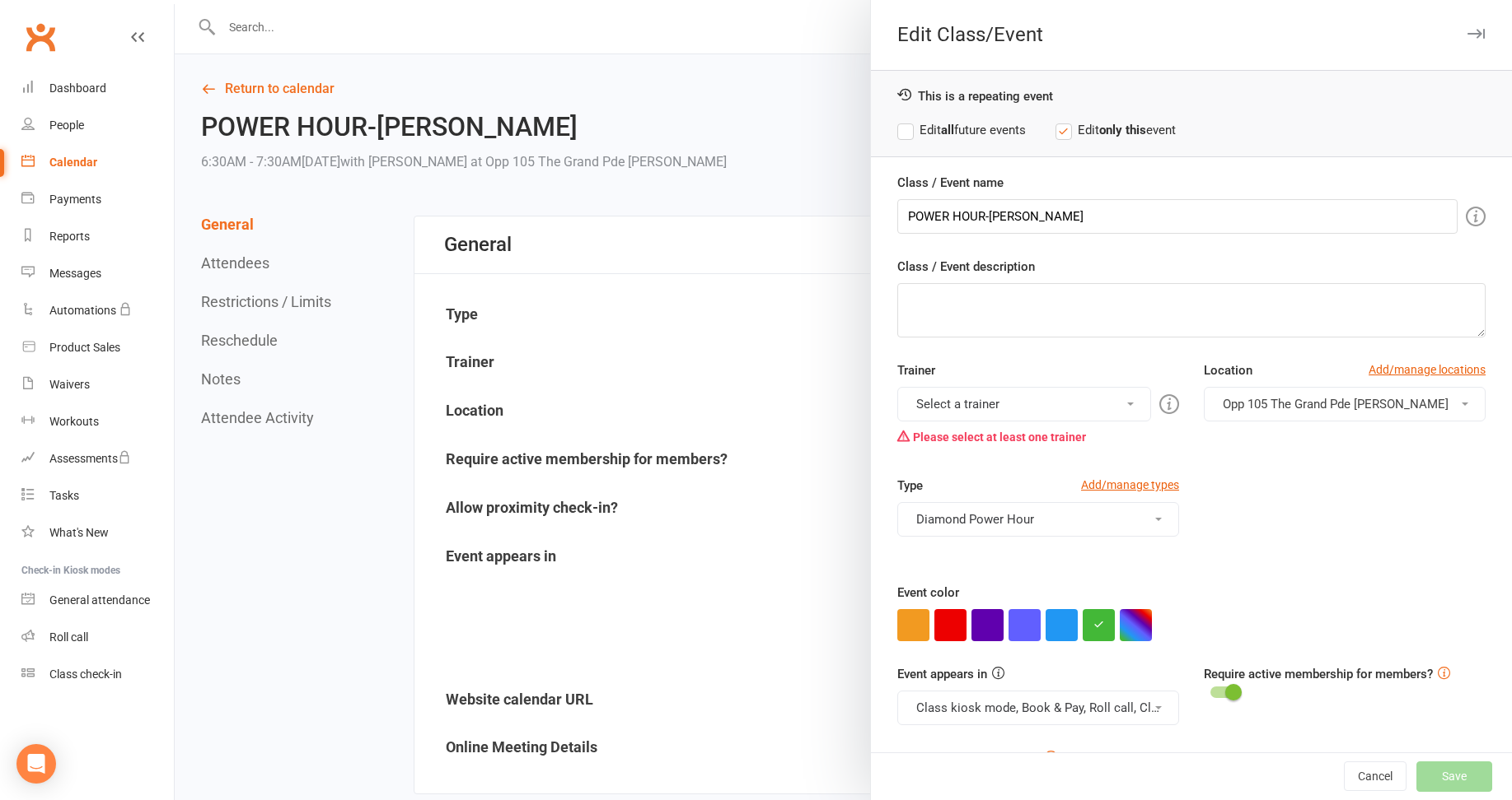
click at [958, 402] on button "Select a trainer" at bounding box center [1024, 404] width 254 height 35
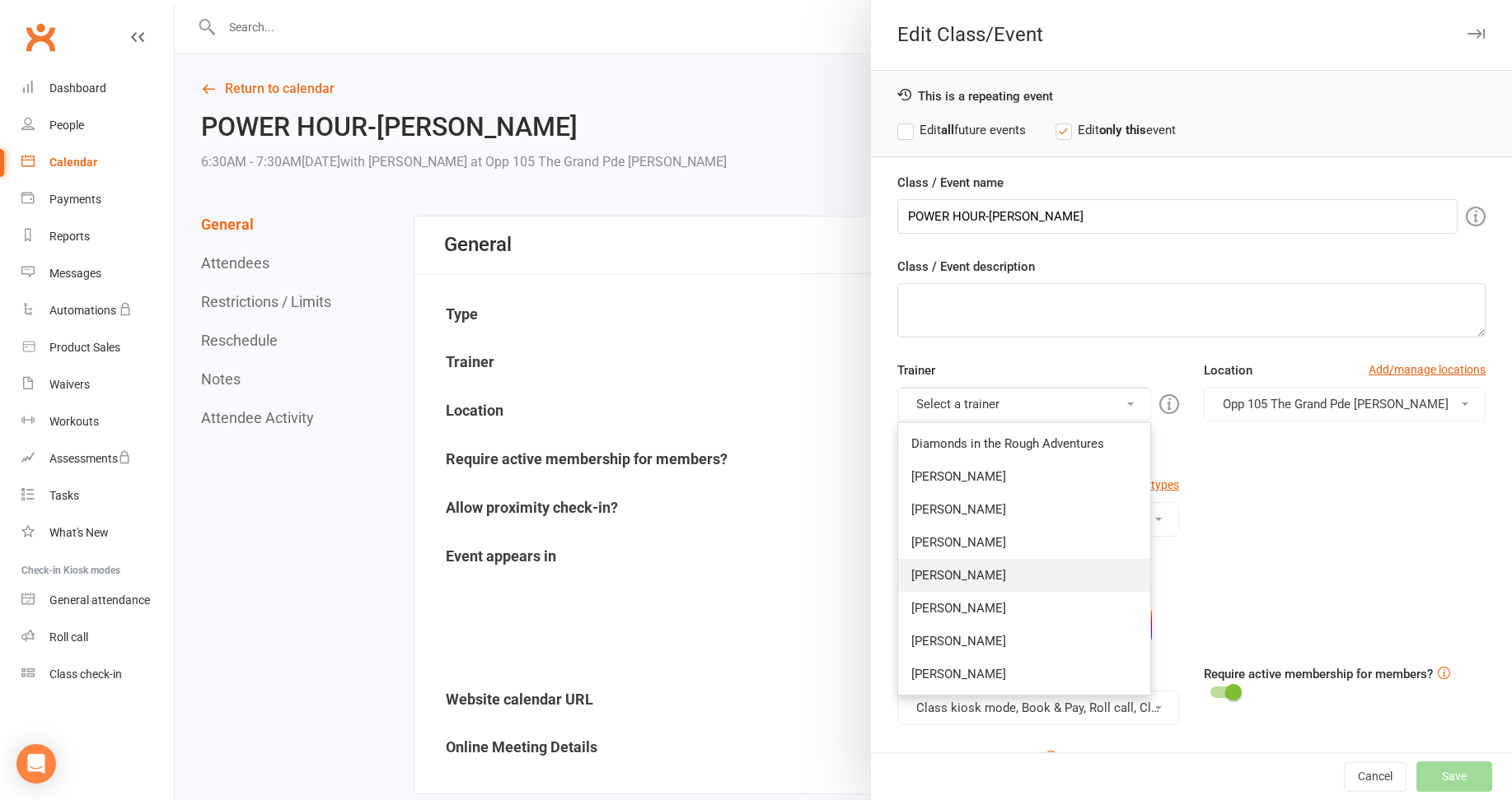
click at [945, 572] on link "[PERSON_NAME]" at bounding box center [1024, 575] width 252 height 33
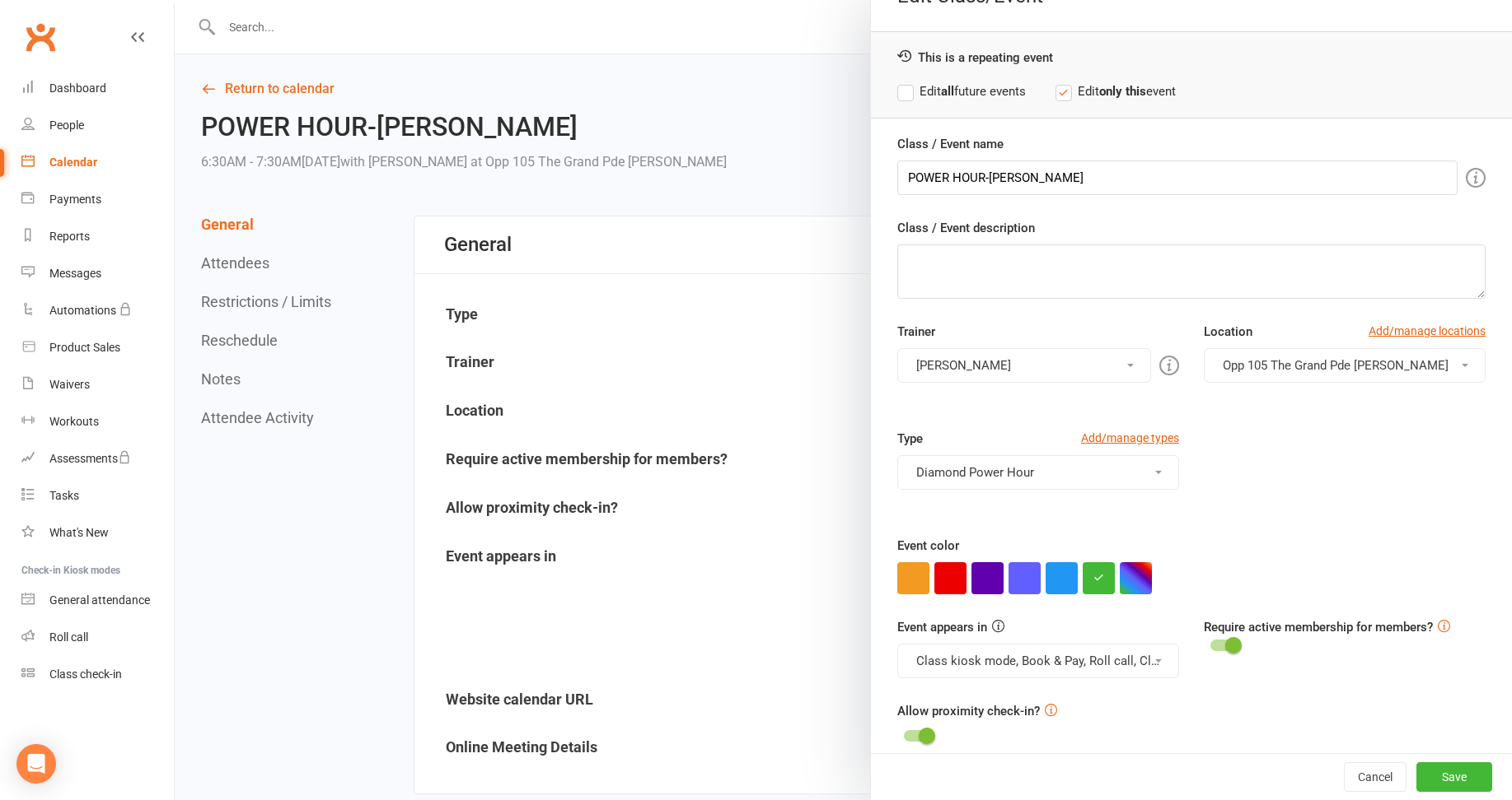
scroll to position [56, 0]
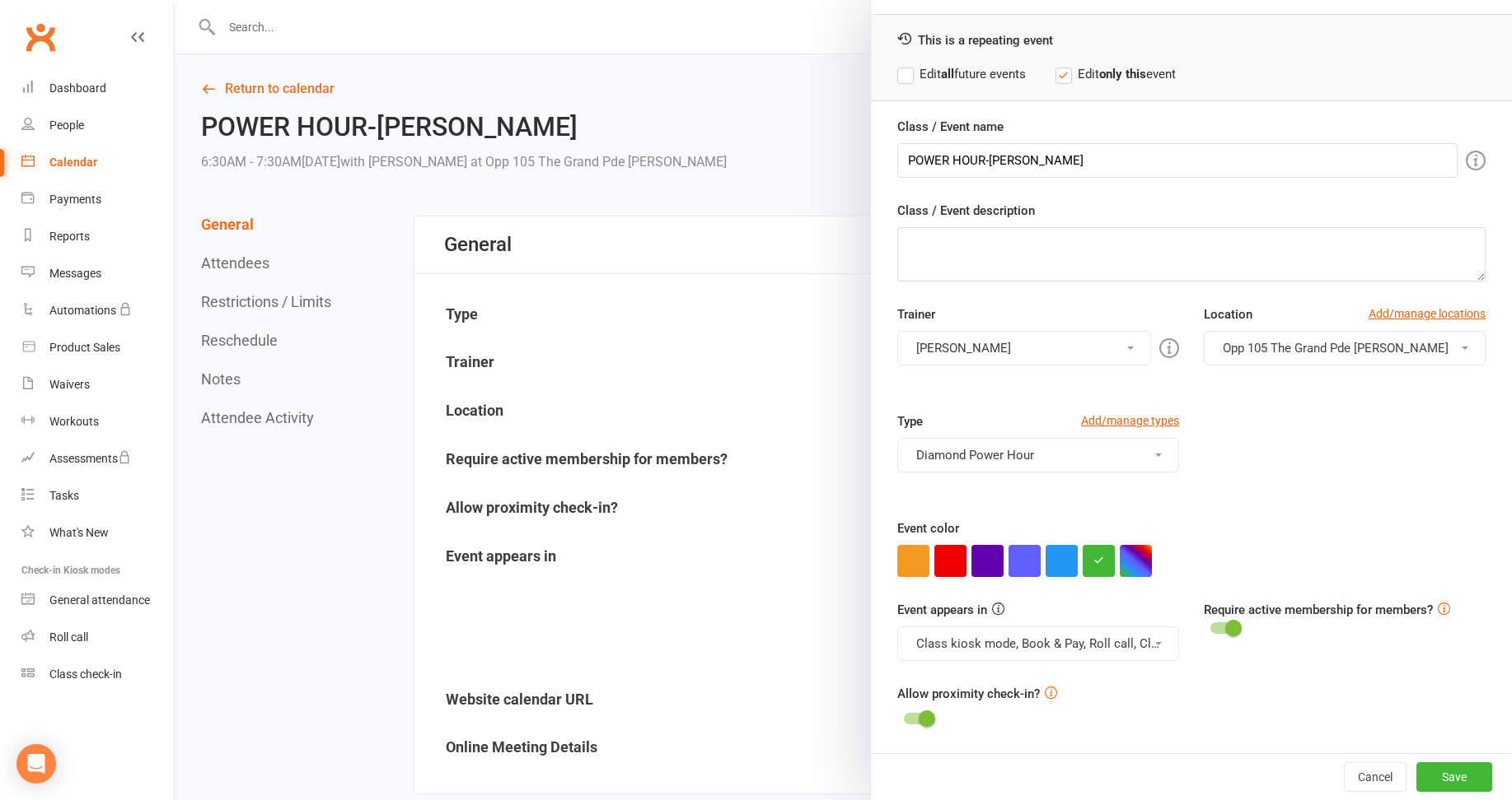
click at [1131, 560] on button "button" at bounding box center [1135, 561] width 32 height 32
click at [1130, 561] on button "button" at bounding box center [1135, 561] width 32 height 32
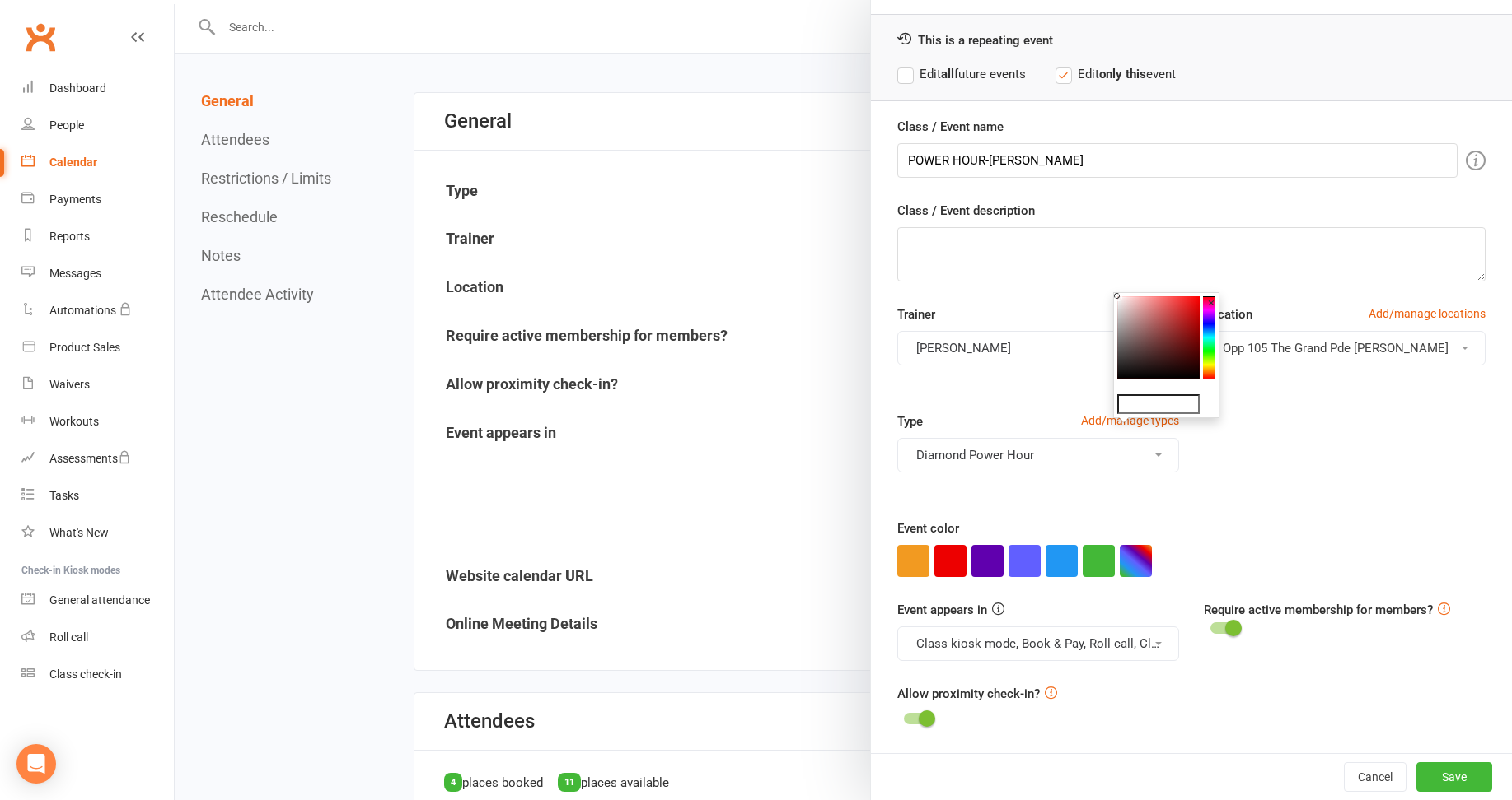
scroll to position [165, 0]
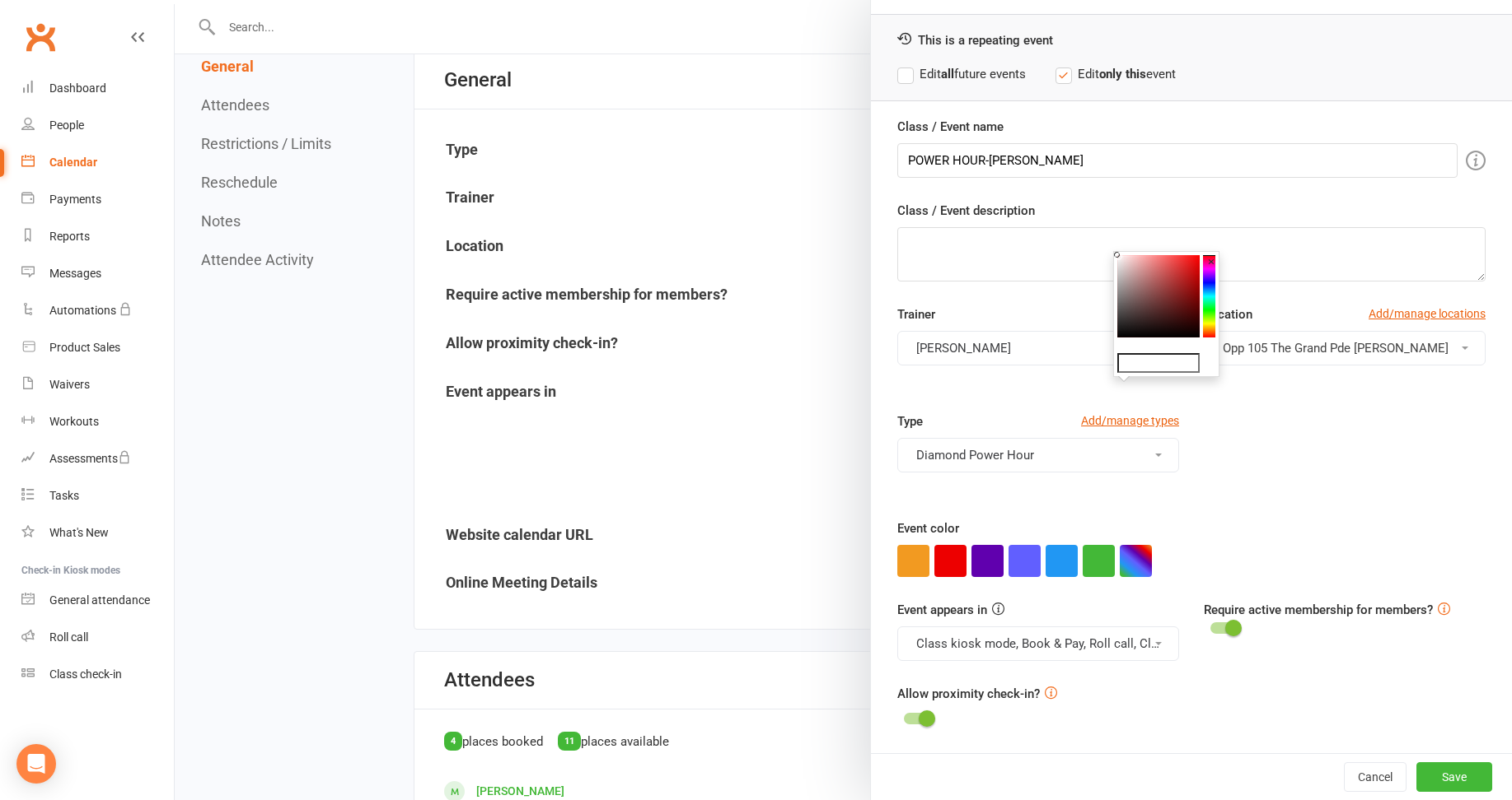
click at [1144, 353] on div "×" at bounding box center [1166, 313] width 106 height 126
click at [1133, 363] on input "text" at bounding box center [1159, 364] width 83 height 20
type input "#b39edb"
click at [1130, 570] on button "button" at bounding box center [1135, 561] width 32 height 32
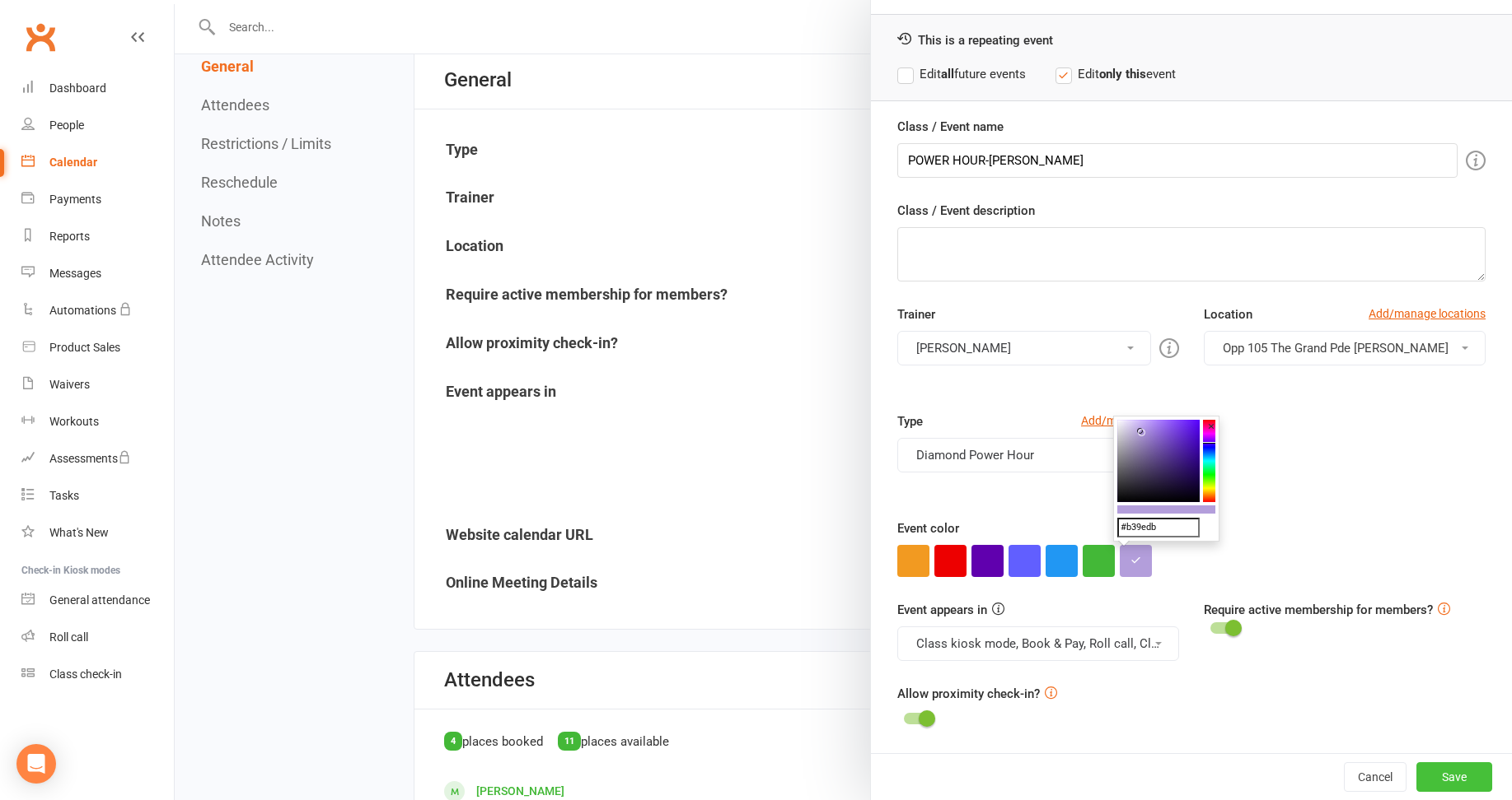
click at [1439, 769] on button "Save" at bounding box center [1454, 777] width 76 height 29
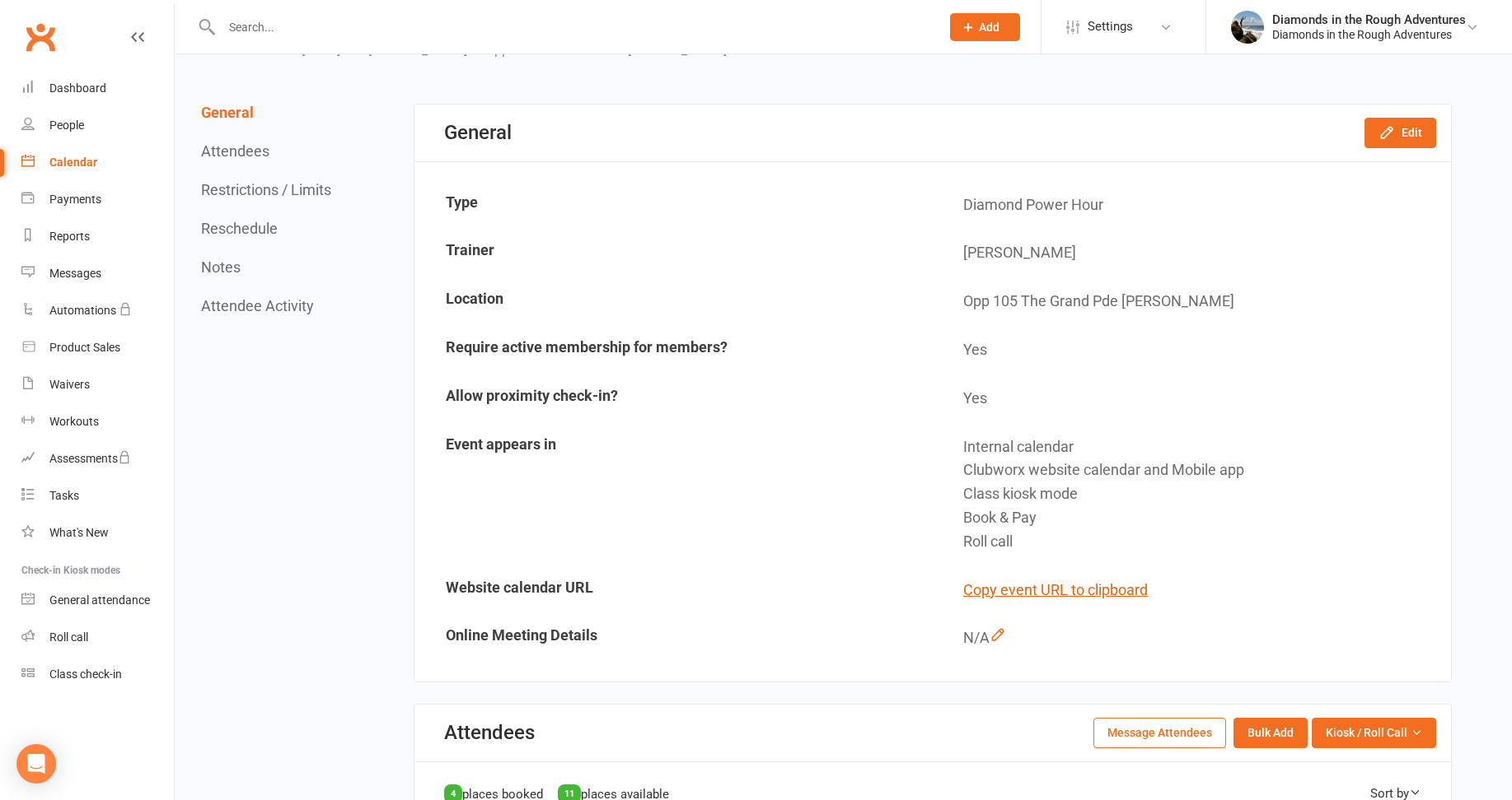
scroll to position [0, 0]
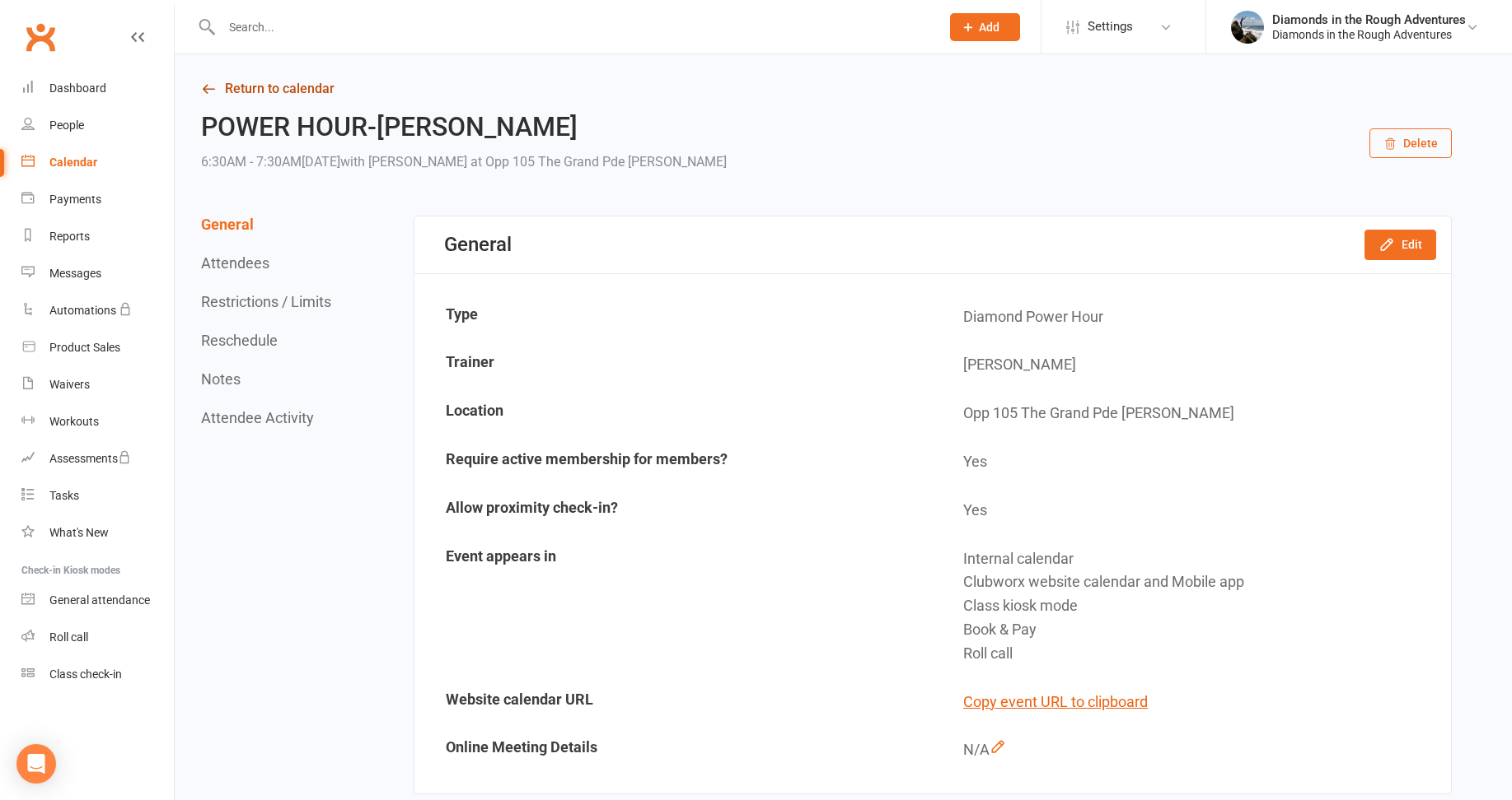
click at [287, 88] on link "Return to calendar" at bounding box center [826, 88] width 1251 height 23
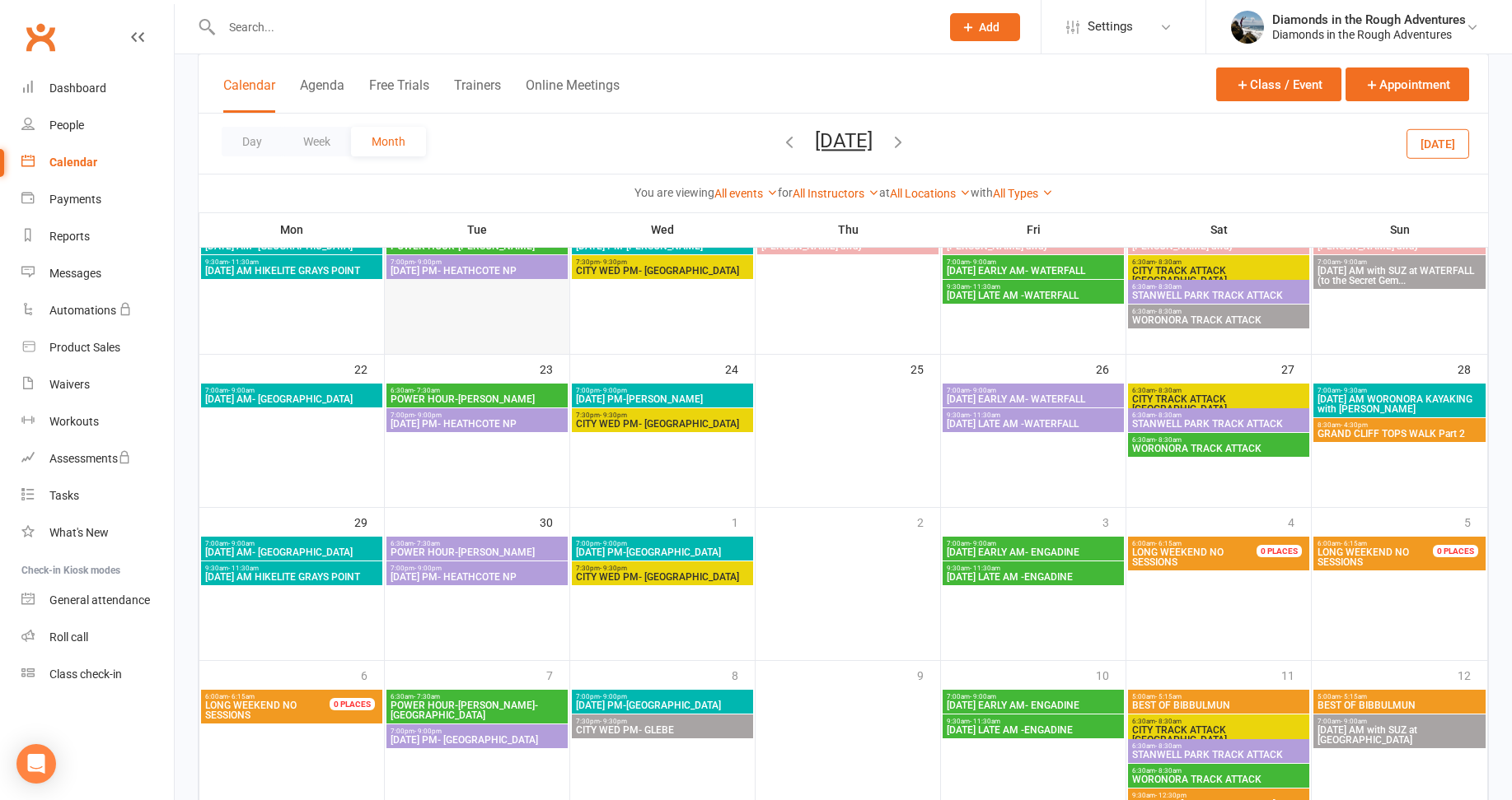
scroll to position [494, 0]
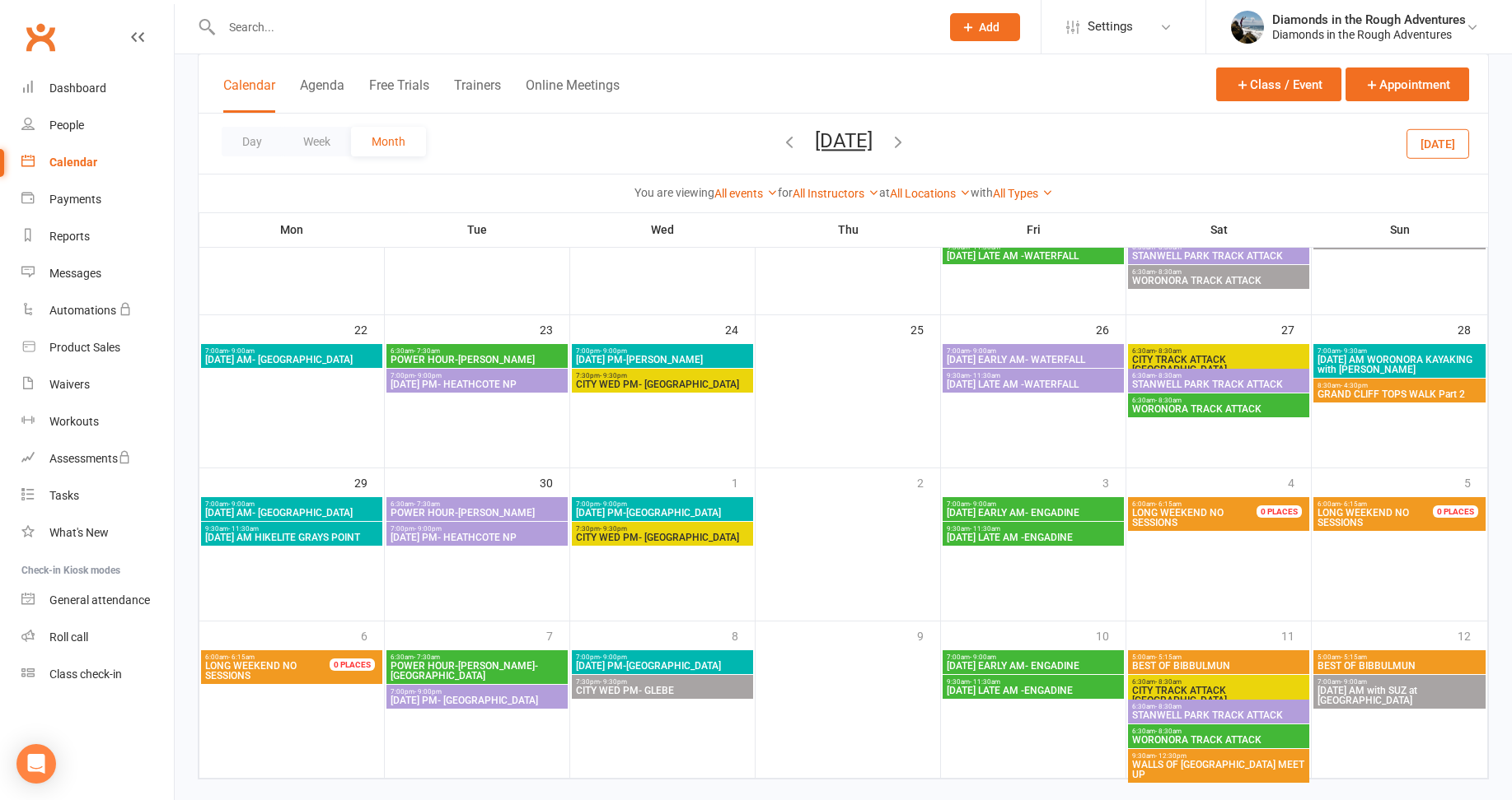
click at [499, 664] on span "POWER HOUR-[PERSON_NAME]- [GEOGRAPHIC_DATA]" at bounding box center [477, 672] width 175 height 20
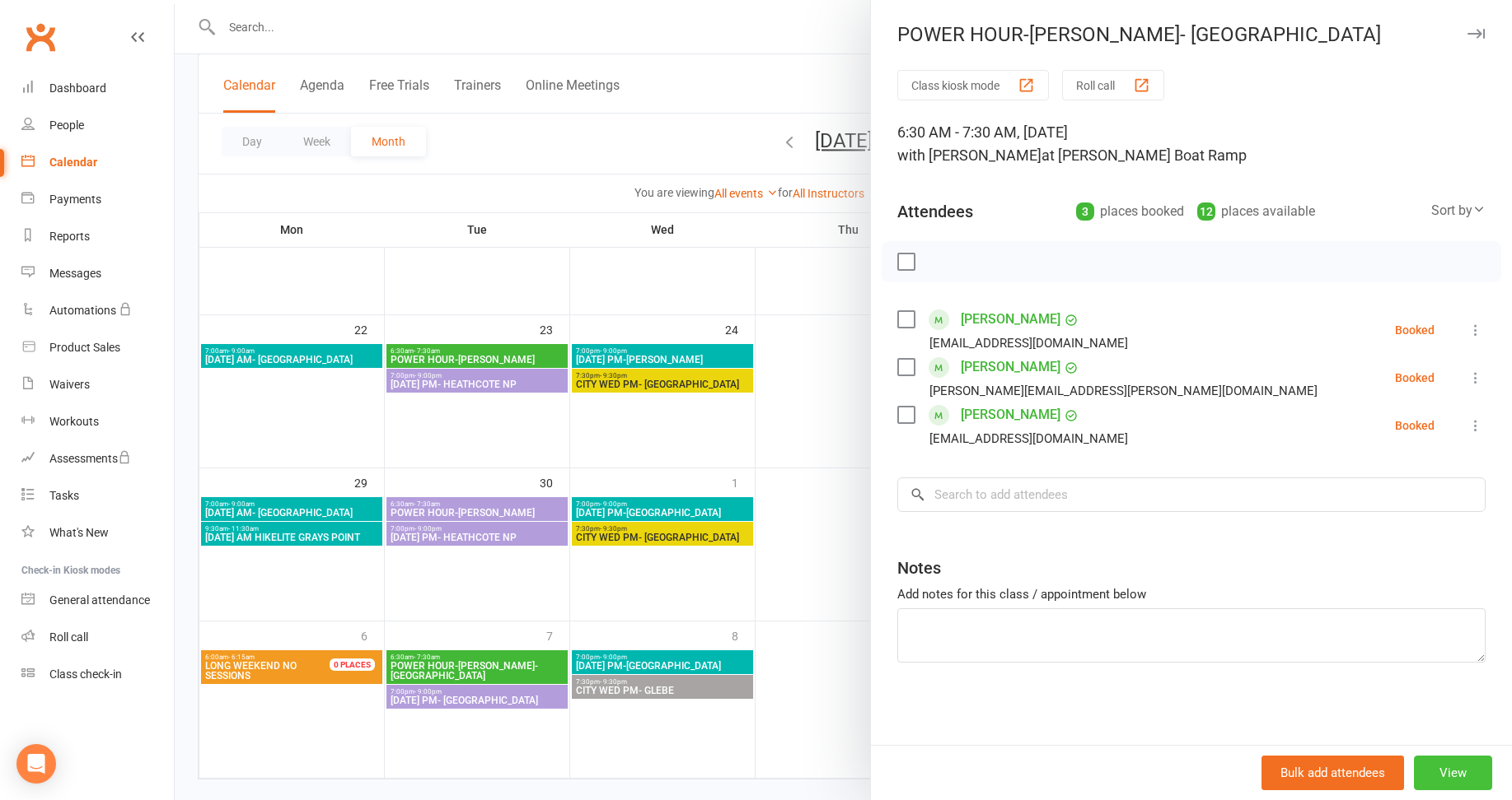
click at [1451, 766] on button "View" at bounding box center [1452, 773] width 78 height 35
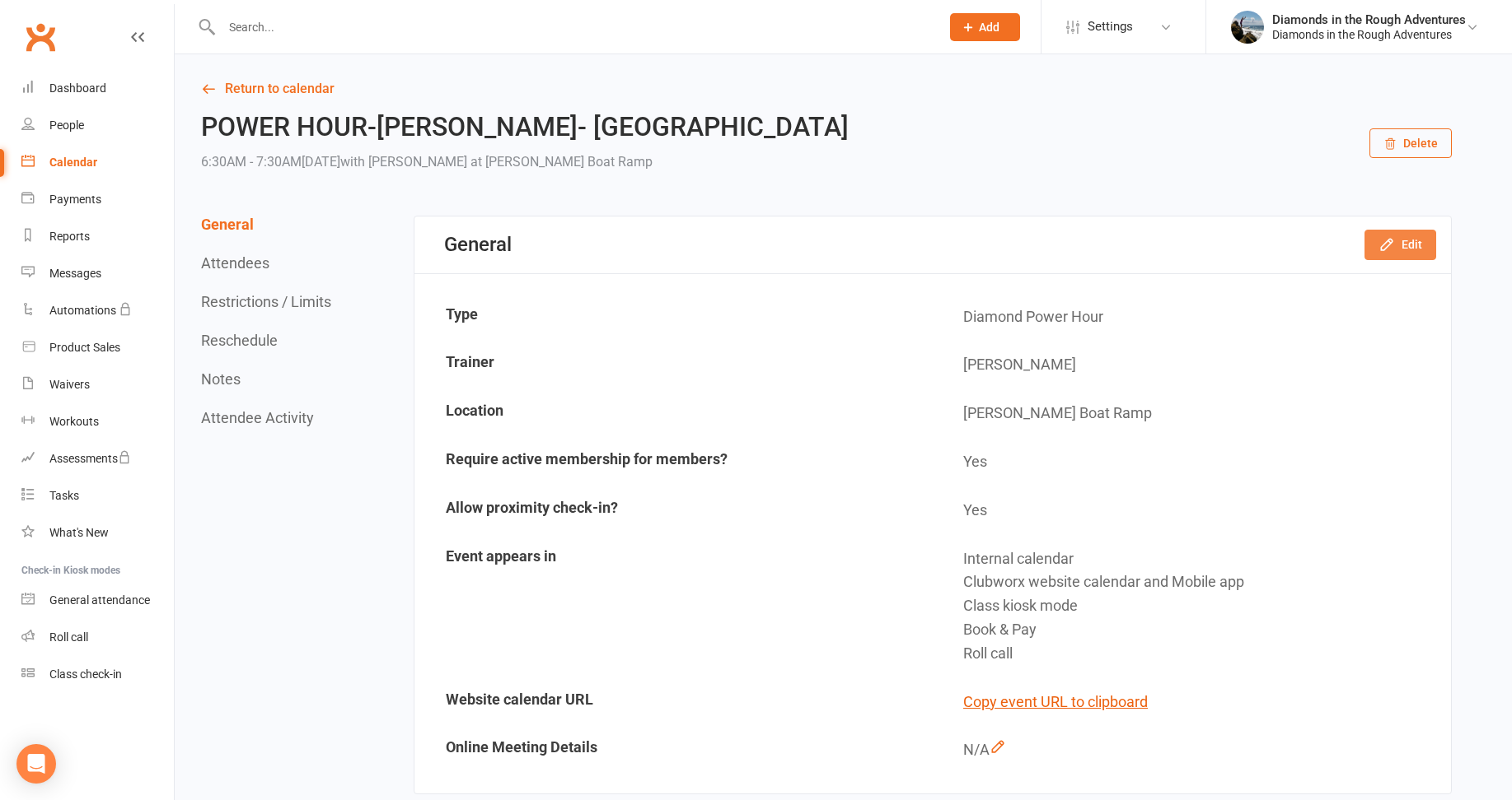
click at [1399, 245] on button "Edit" at bounding box center [1400, 245] width 72 height 29
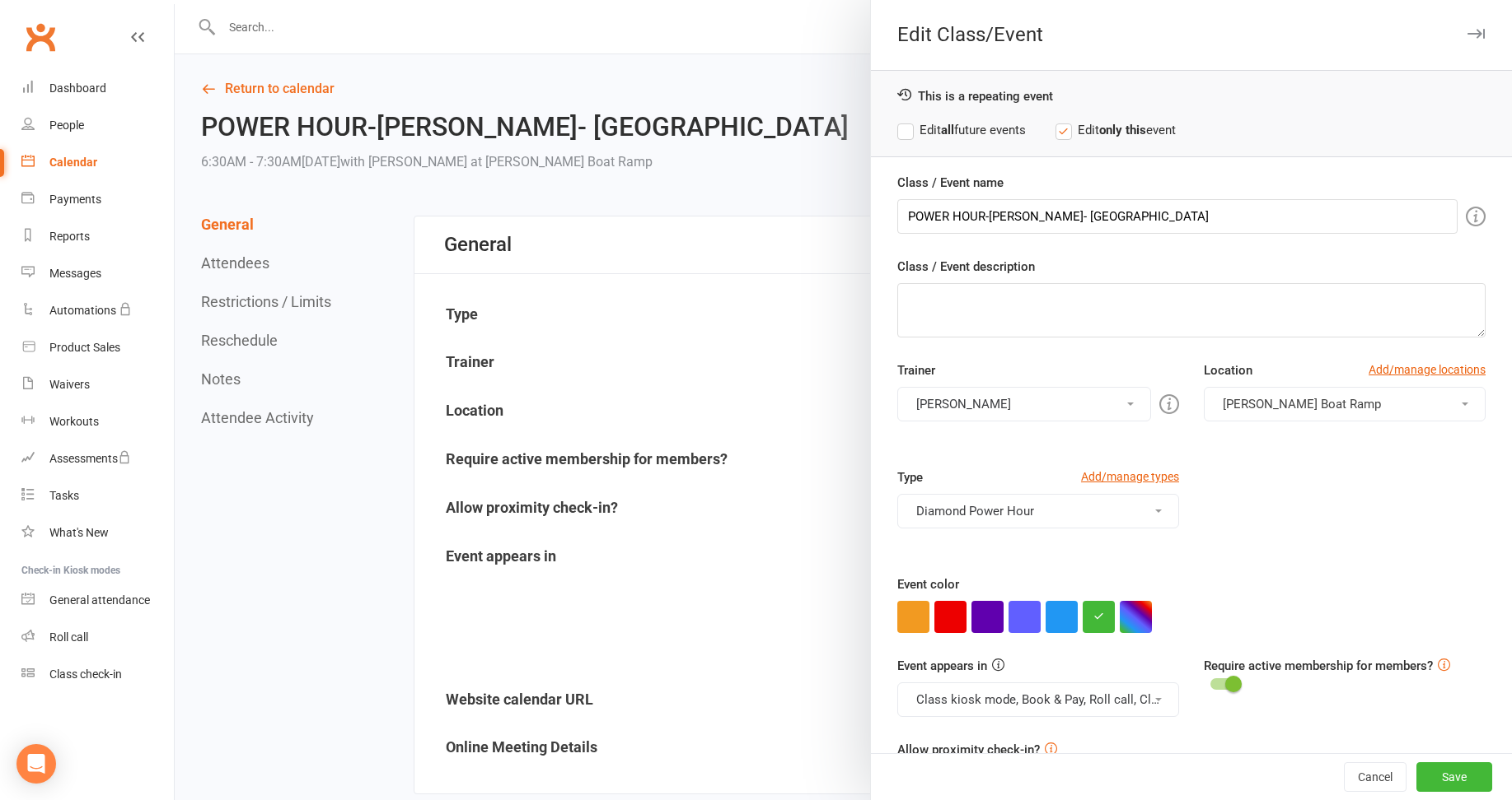
click at [959, 404] on button "[PERSON_NAME]" at bounding box center [1024, 404] width 254 height 35
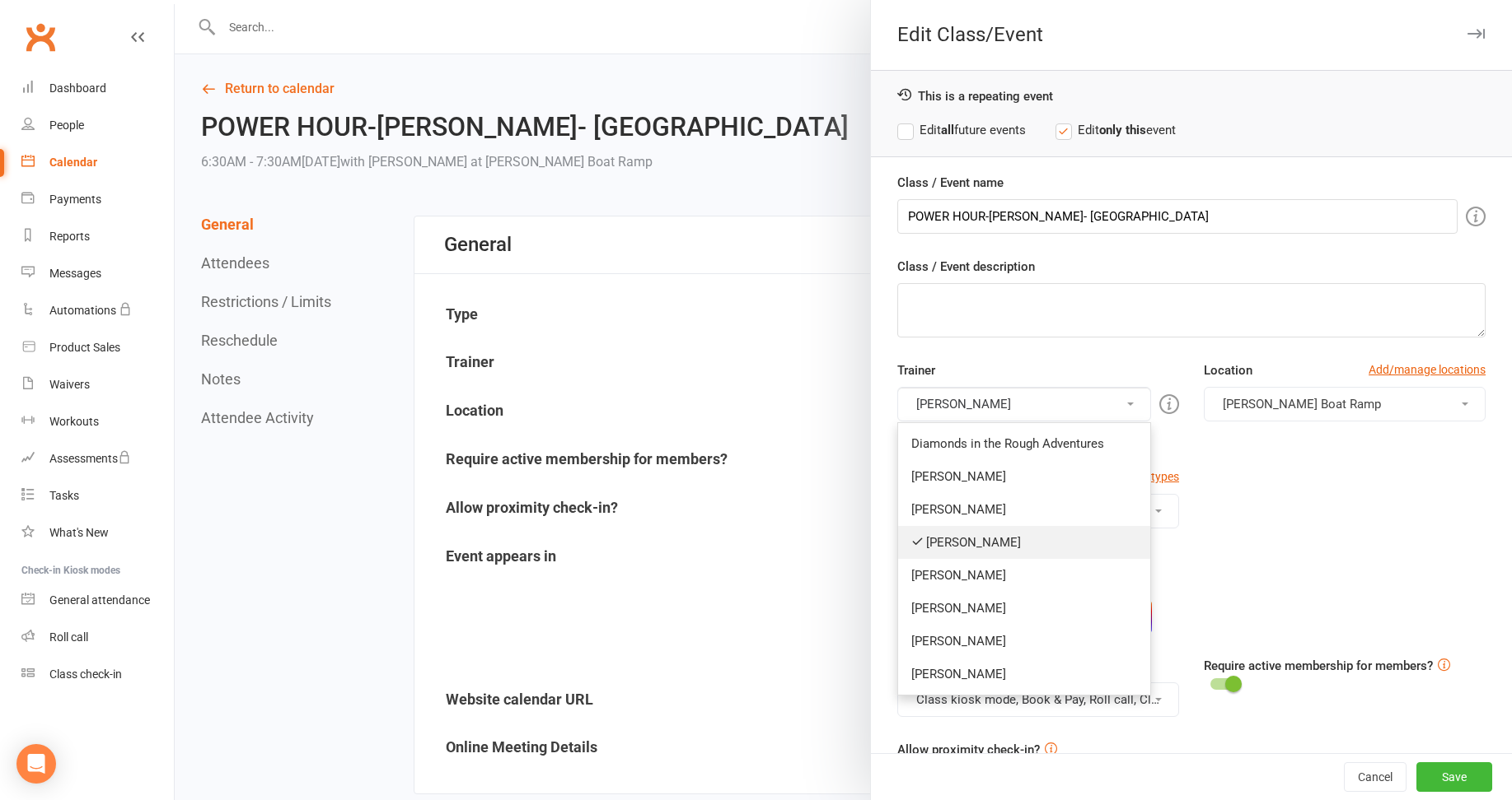
click at [947, 542] on link "[PERSON_NAME]" at bounding box center [1024, 542] width 252 height 33
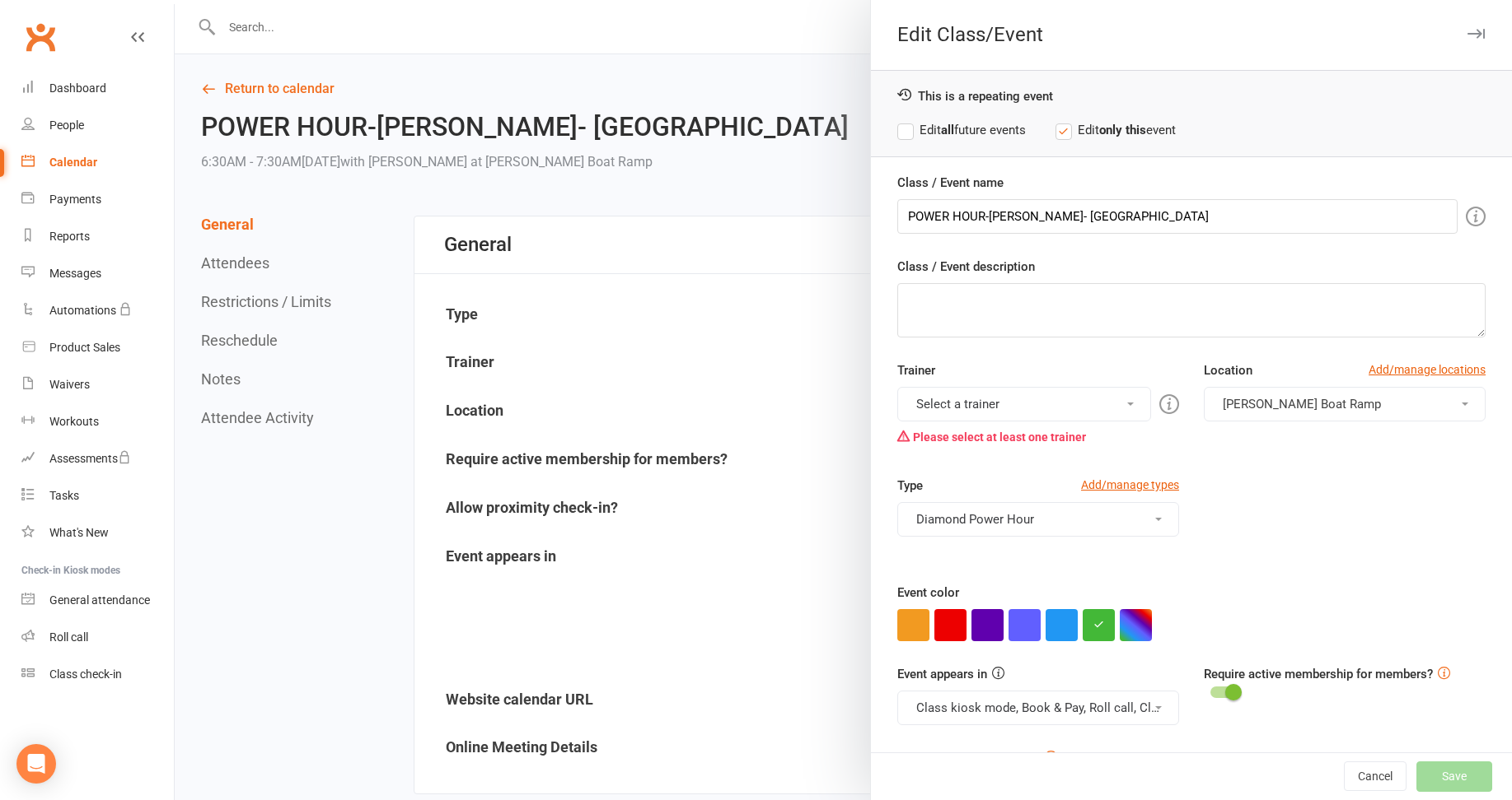
click at [964, 403] on button "Select a trainer" at bounding box center [1024, 404] width 254 height 35
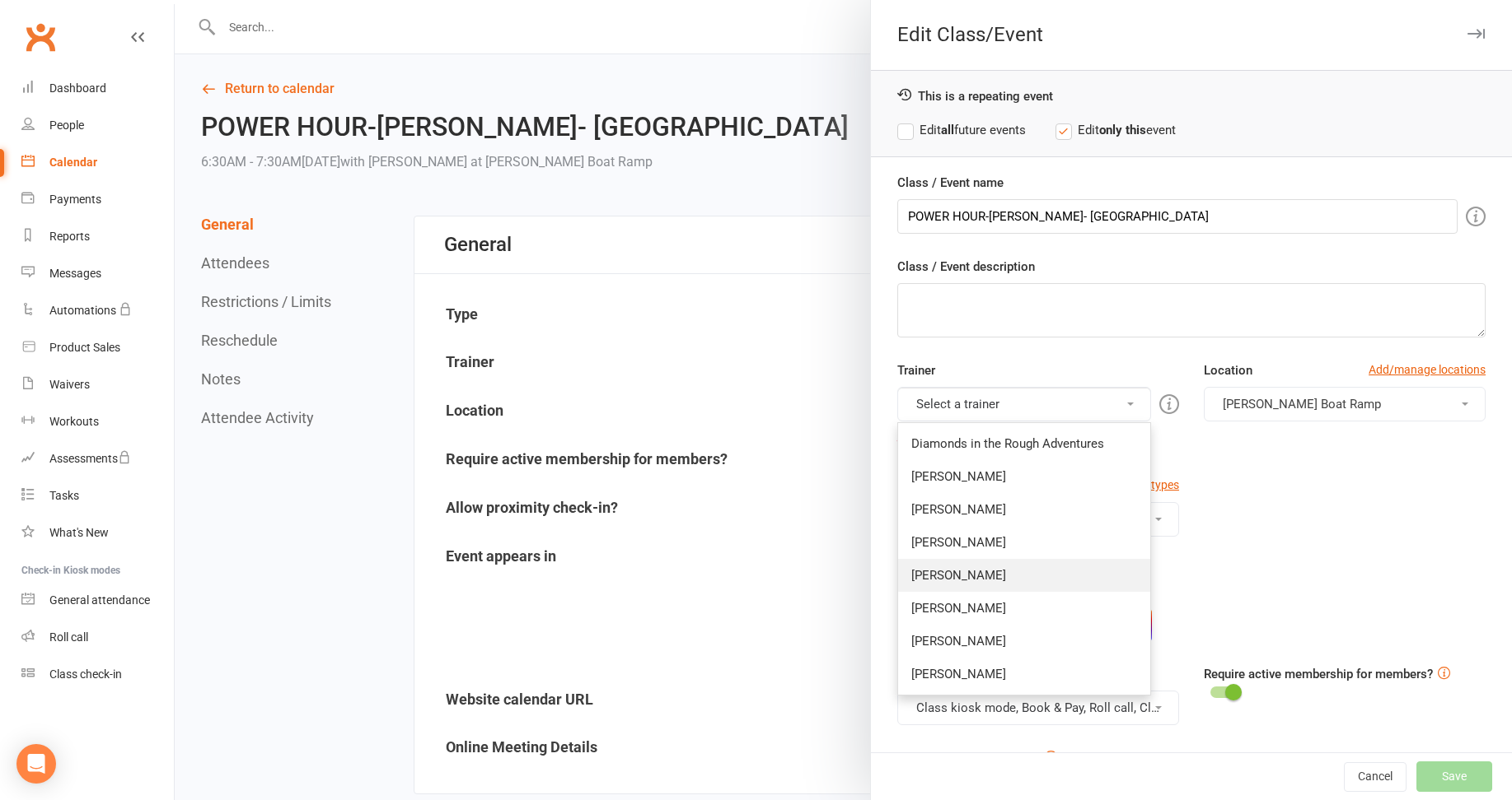
click at [944, 568] on link "[PERSON_NAME]" at bounding box center [1024, 575] width 252 height 33
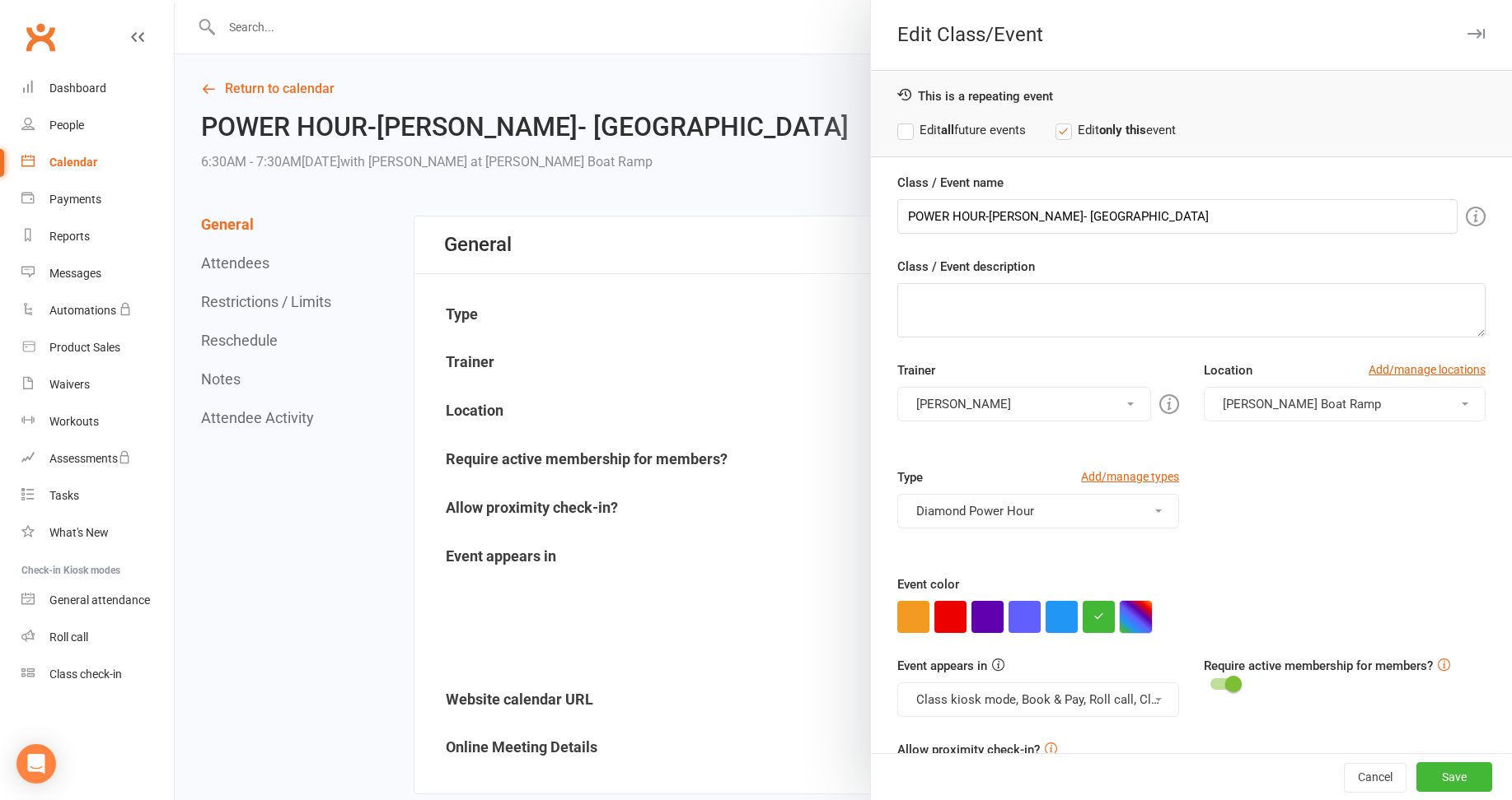
drag, startPoint x: 1123, startPoint y: 617, endPoint x: 1148, endPoint y: 617, distance: 25.0
click at [1124, 617] on button "button" at bounding box center [1135, 617] width 32 height 32
click at [1151, 580] on input "text" at bounding box center [1159, 584] width 83 height 20
type input "#b39edb"
click at [1134, 616] on button "button" at bounding box center [1135, 617] width 32 height 32
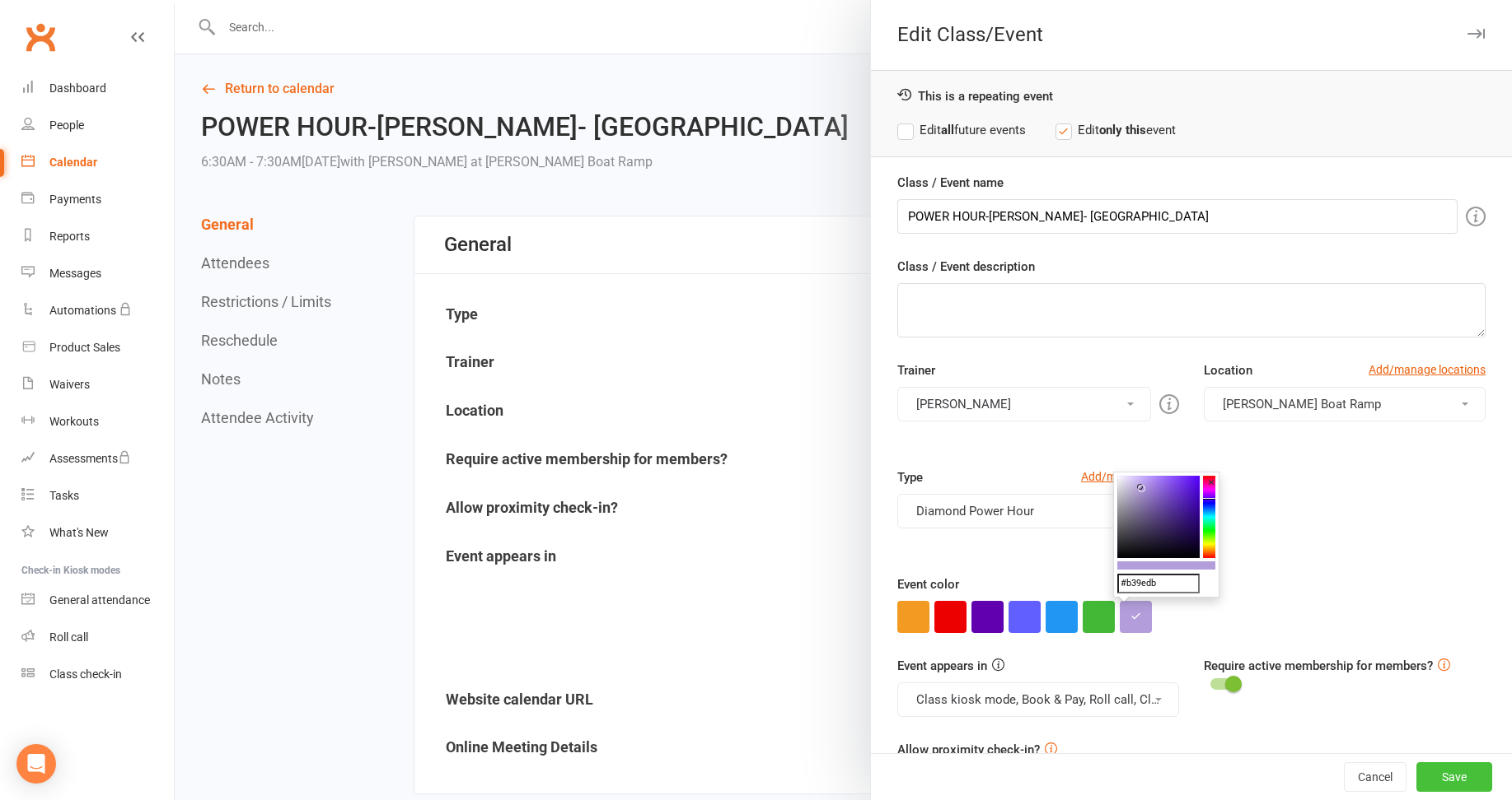
click at [1431, 773] on button "Save" at bounding box center [1454, 777] width 76 height 29
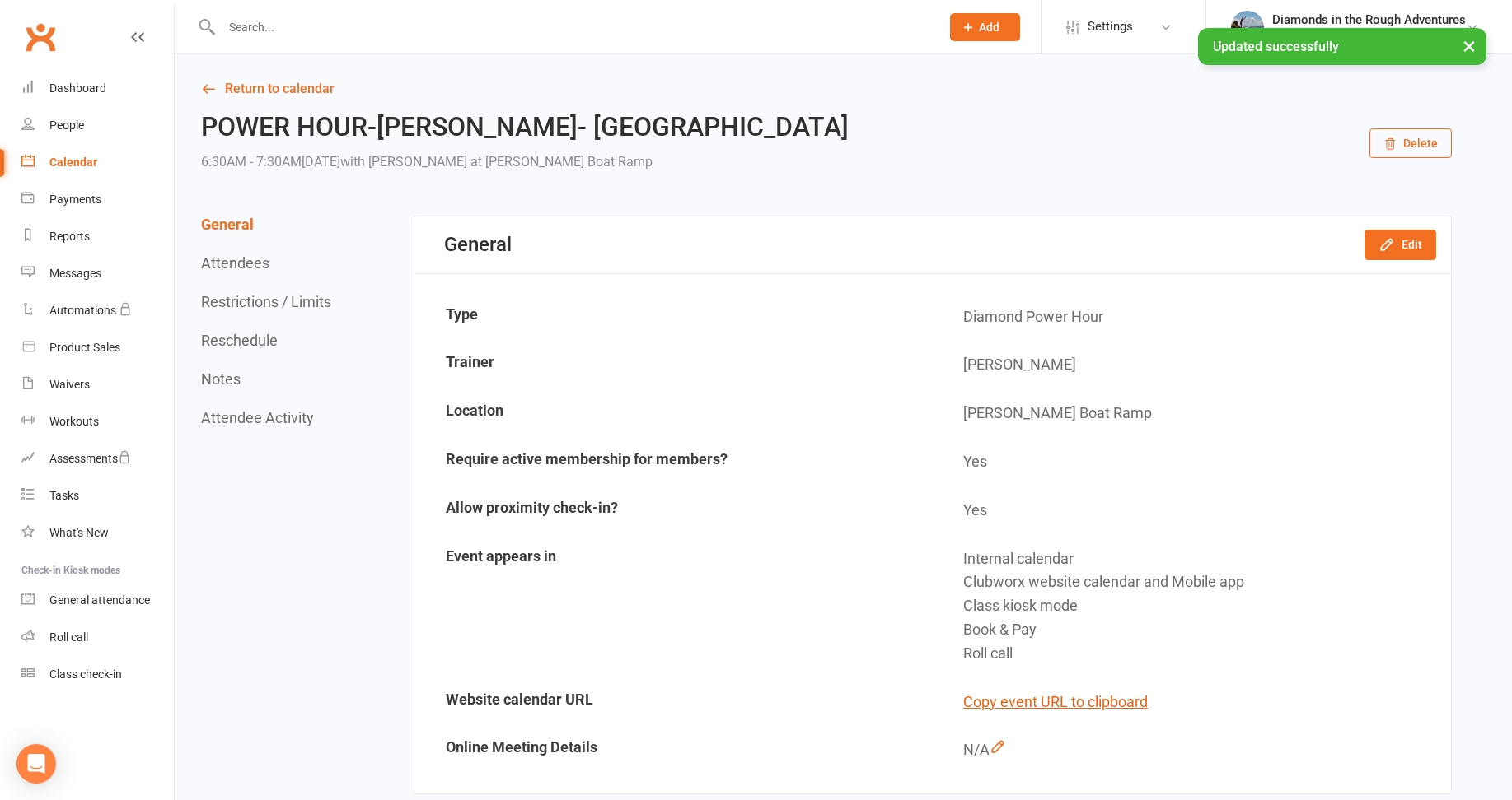
click at [74, 162] on div "Calendar" at bounding box center [73, 162] width 48 height 13
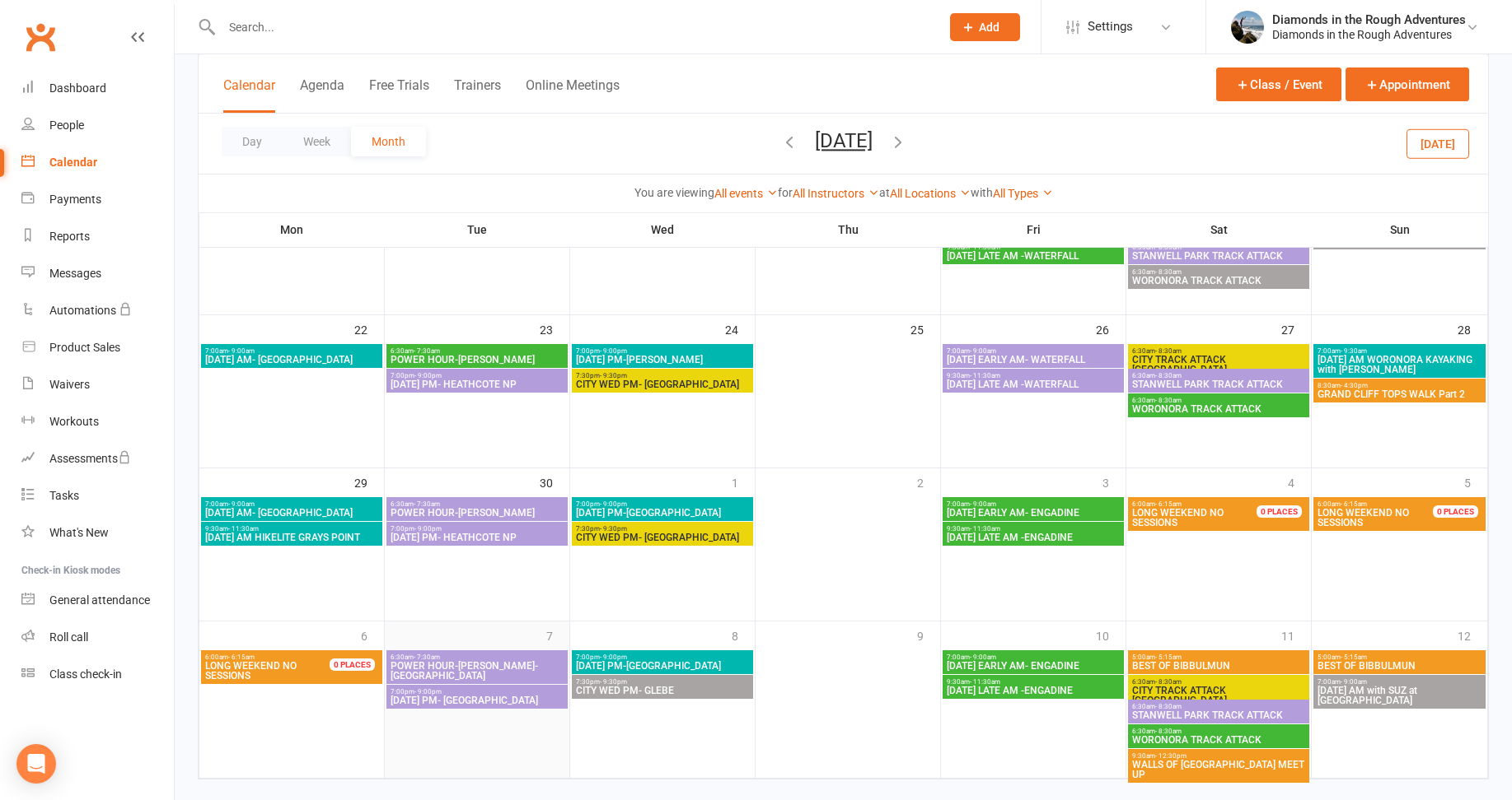
scroll to position [521, 0]
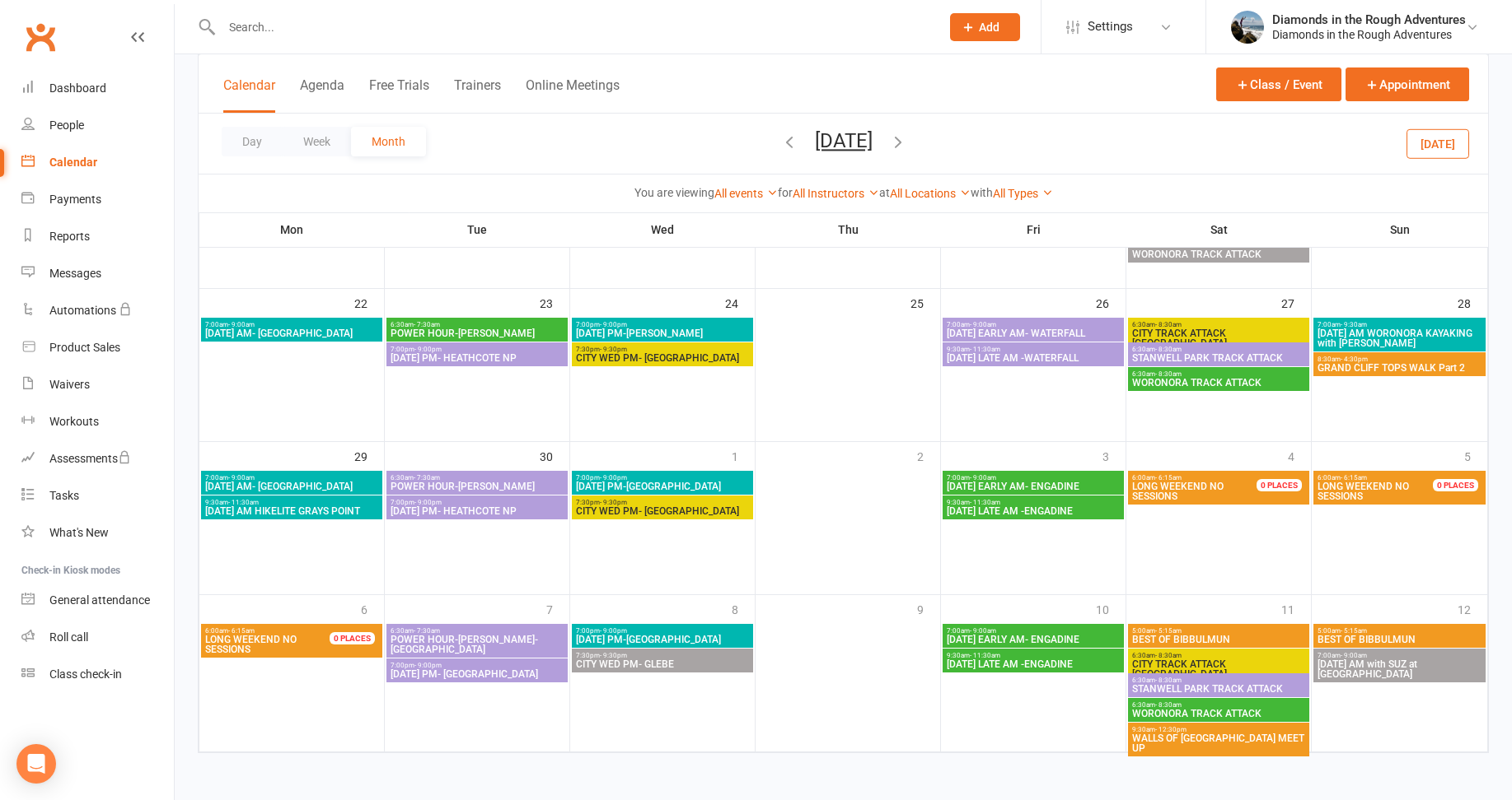
click at [907, 137] on icon "button" at bounding box center [899, 142] width 18 height 18
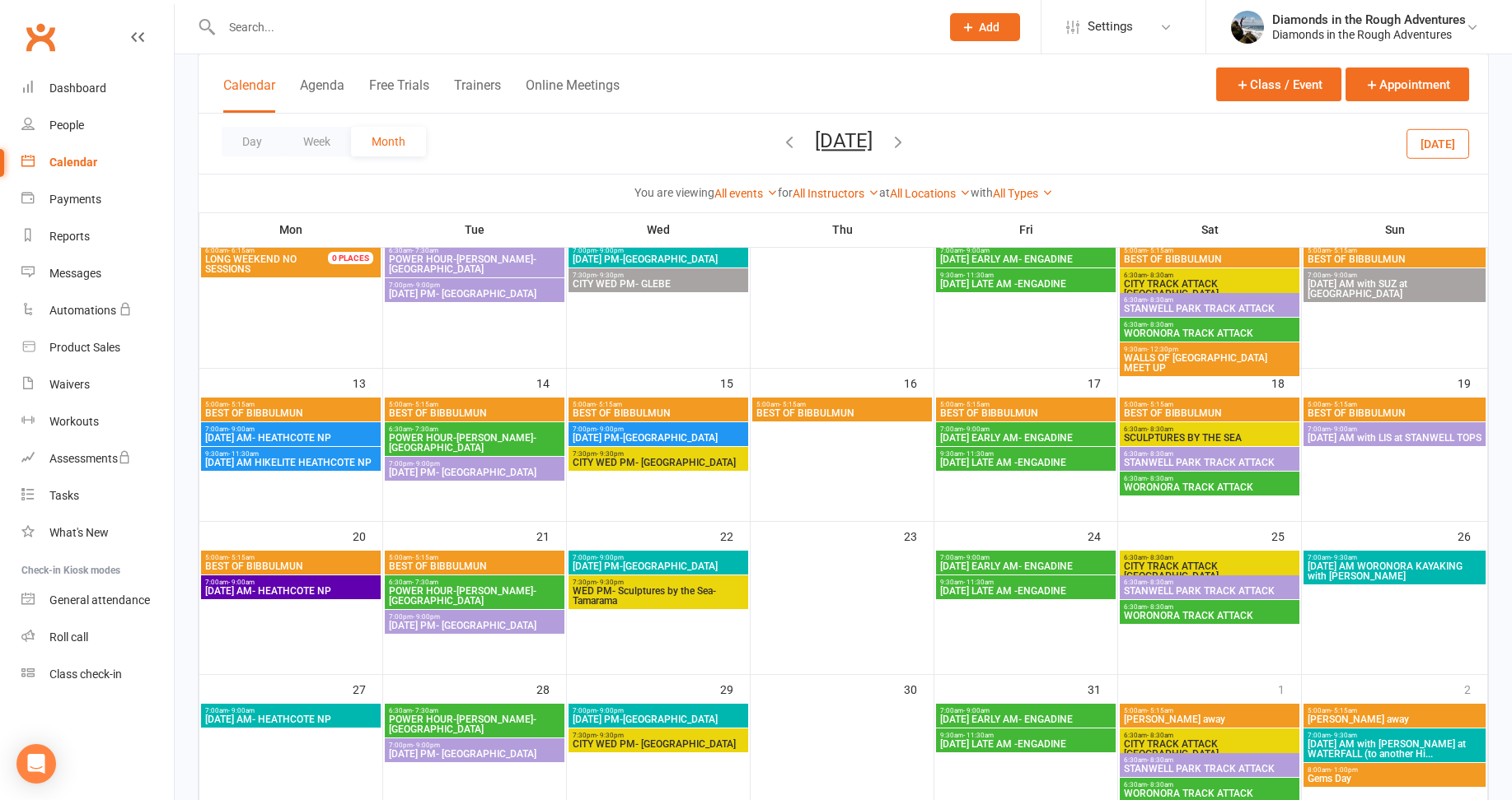
scroll to position [329, 0]
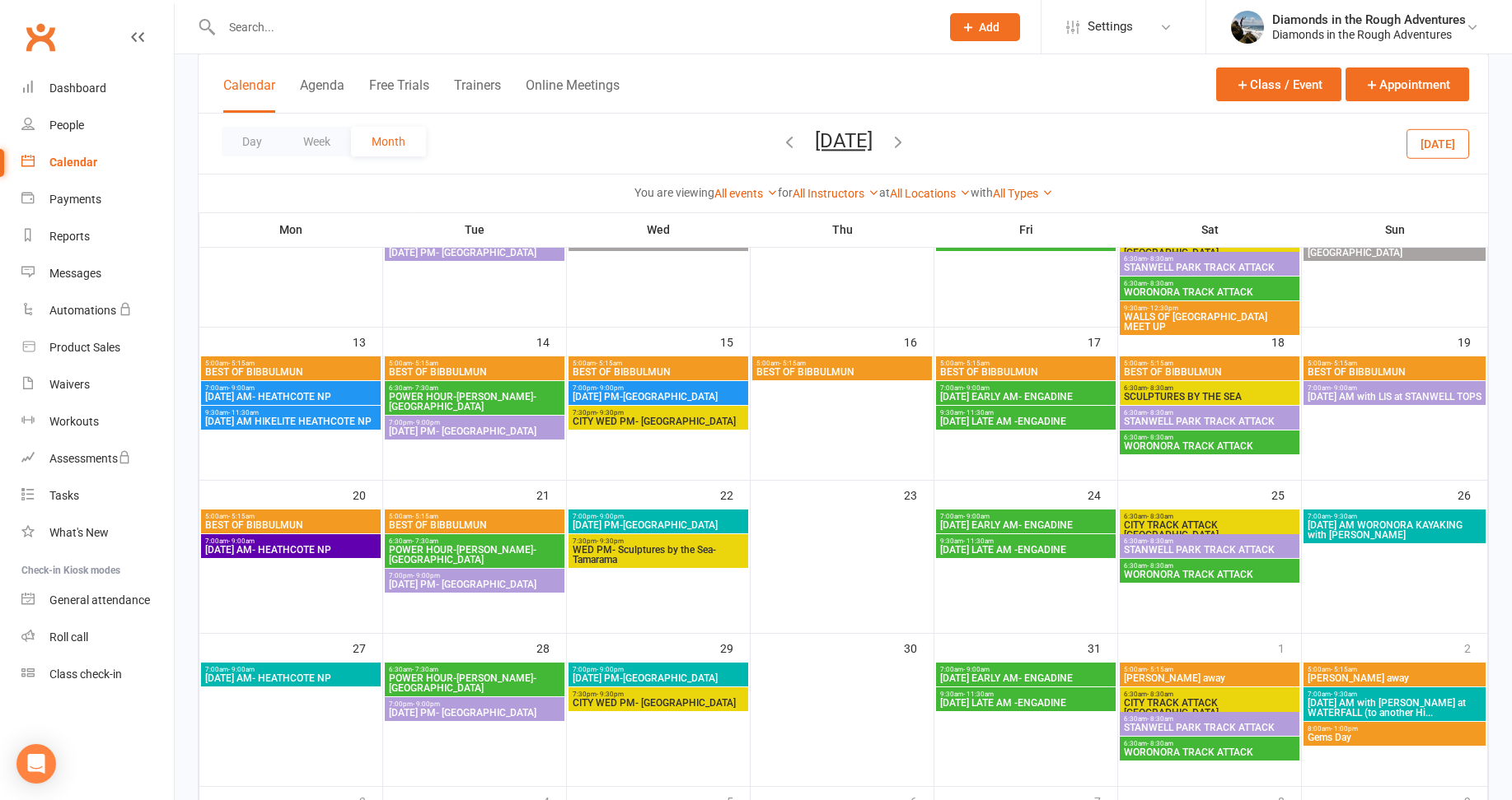
click at [478, 399] on span "POWER HOUR-[PERSON_NAME]- [GEOGRAPHIC_DATA]" at bounding box center [474, 402] width 173 height 20
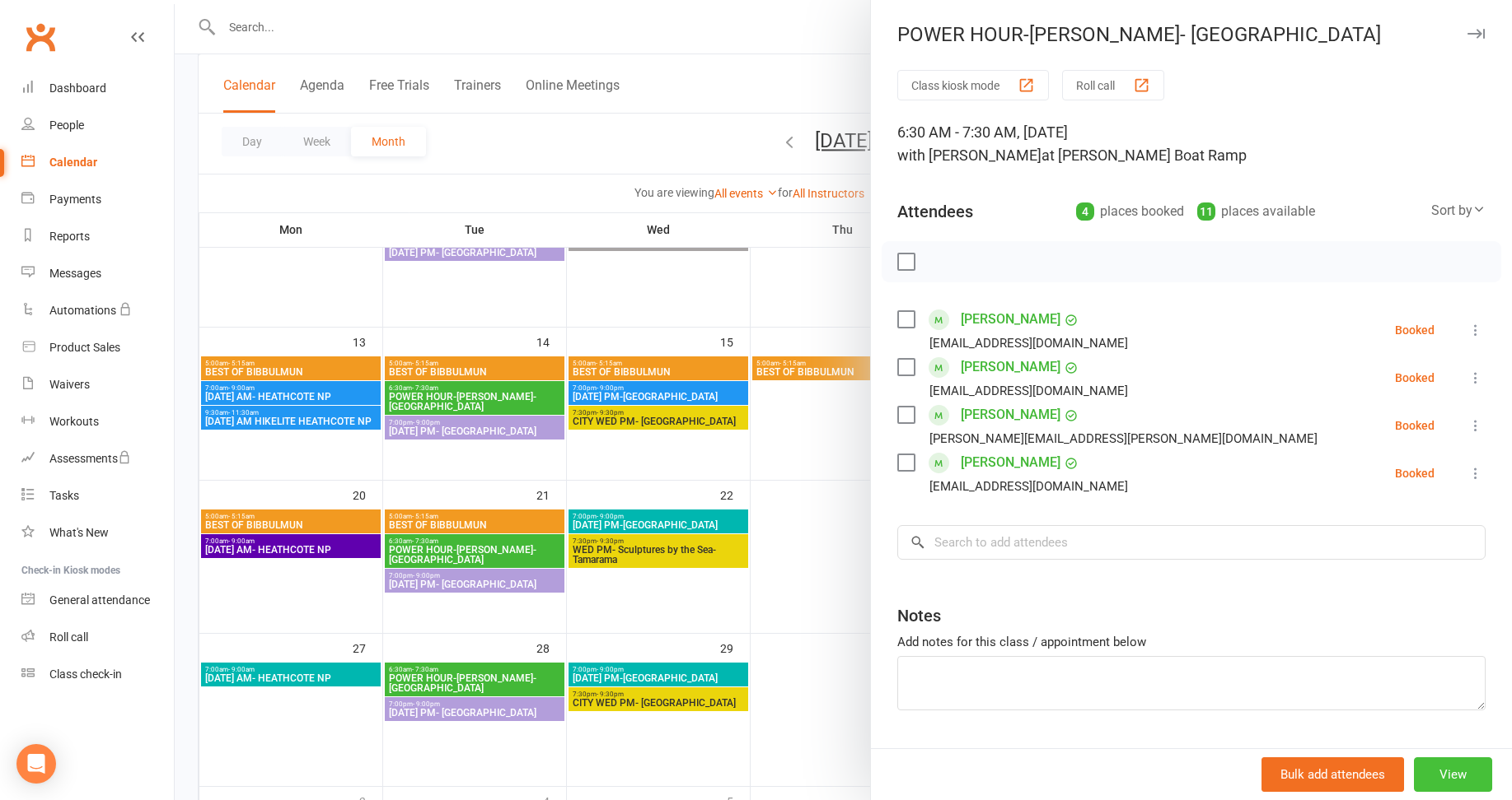
click at [1428, 768] on button "View" at bounding box center [1452, 775] width 78 height 35
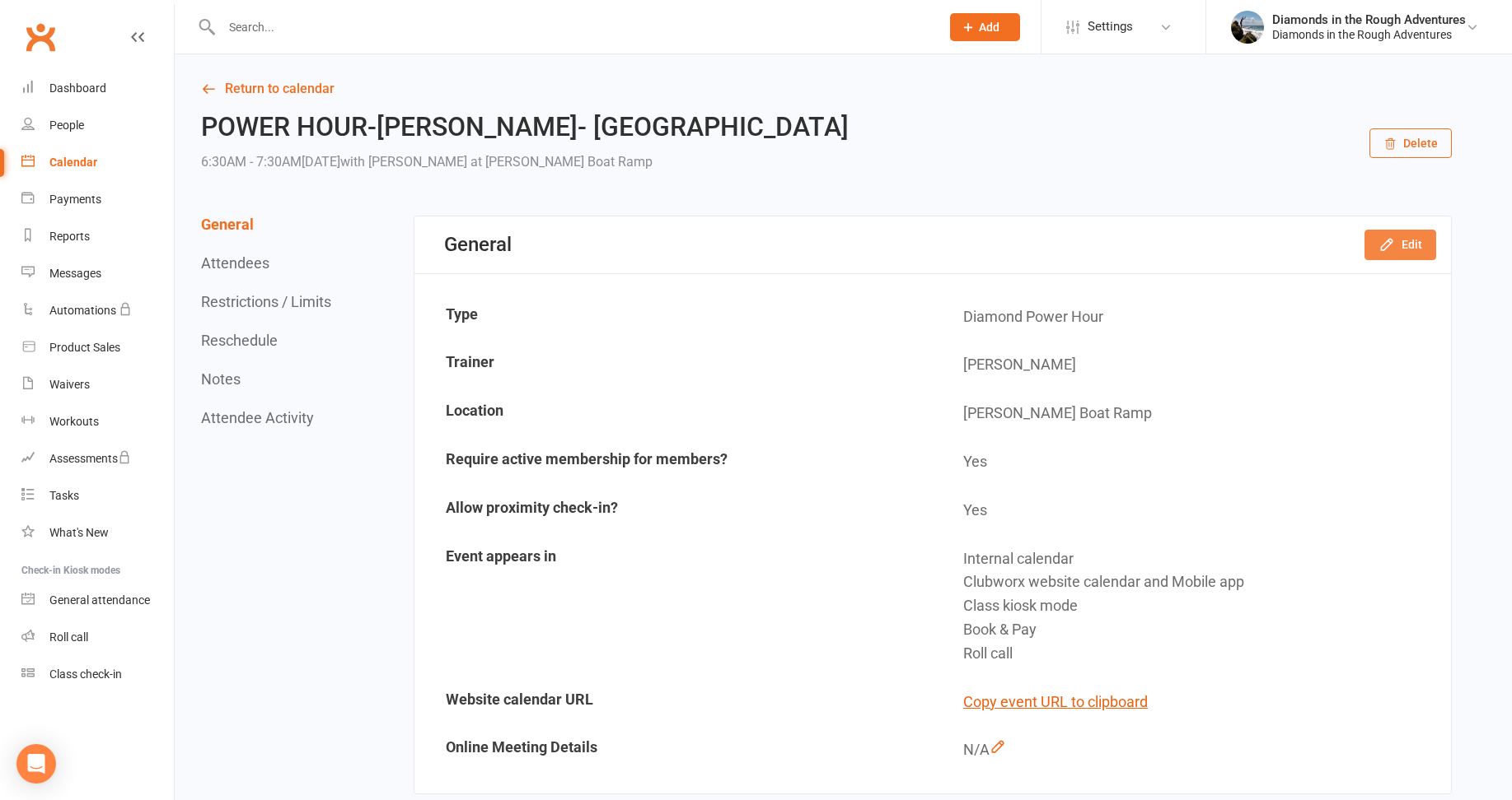
click at [1401, 242] on button "Edit" at bounding box center [1400, 245] width 72 height 29
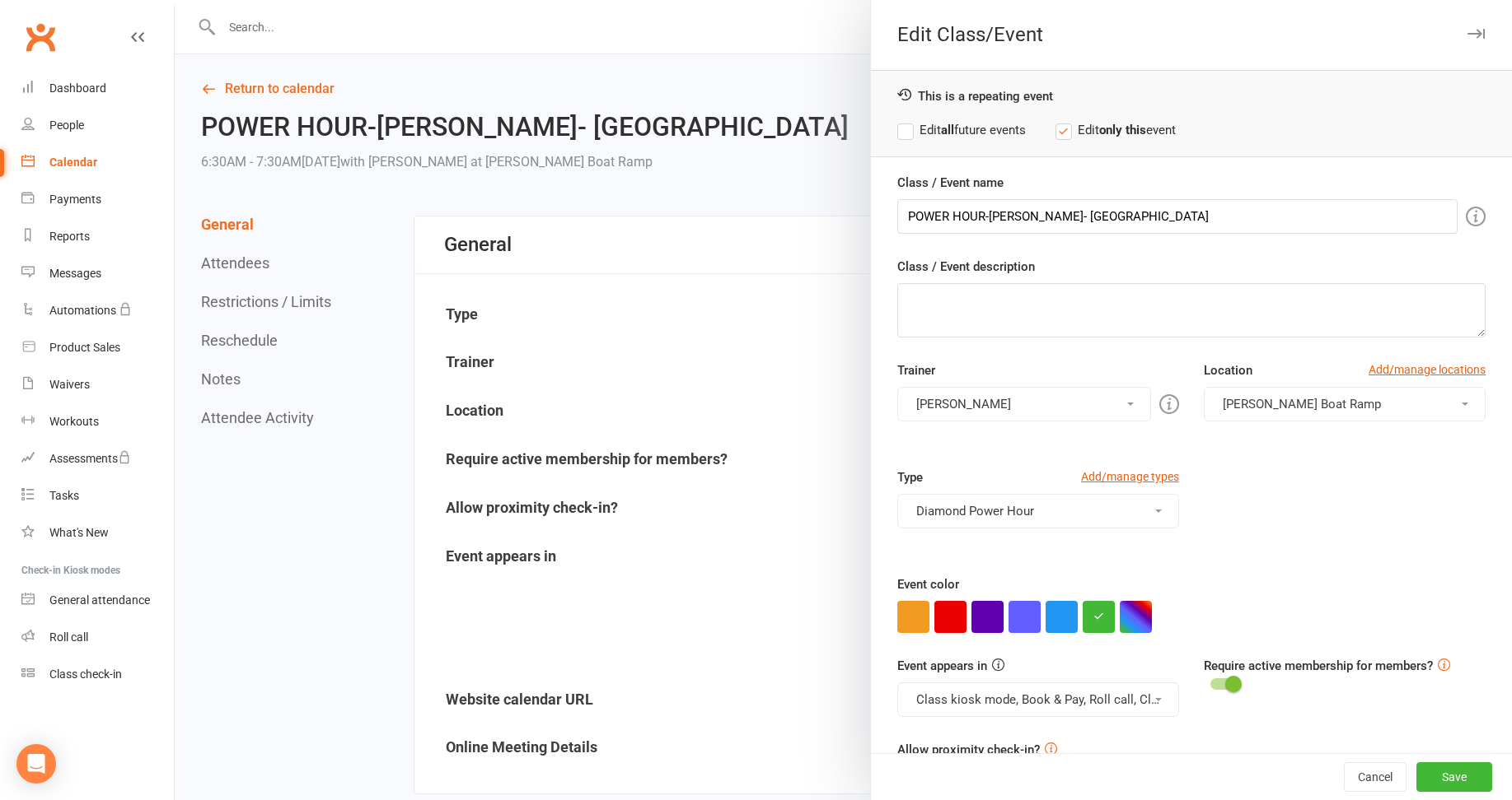
click at [959, 403] on button "[PERSON_NAME]" at bounding box center [1024, 404] width 254 height 35
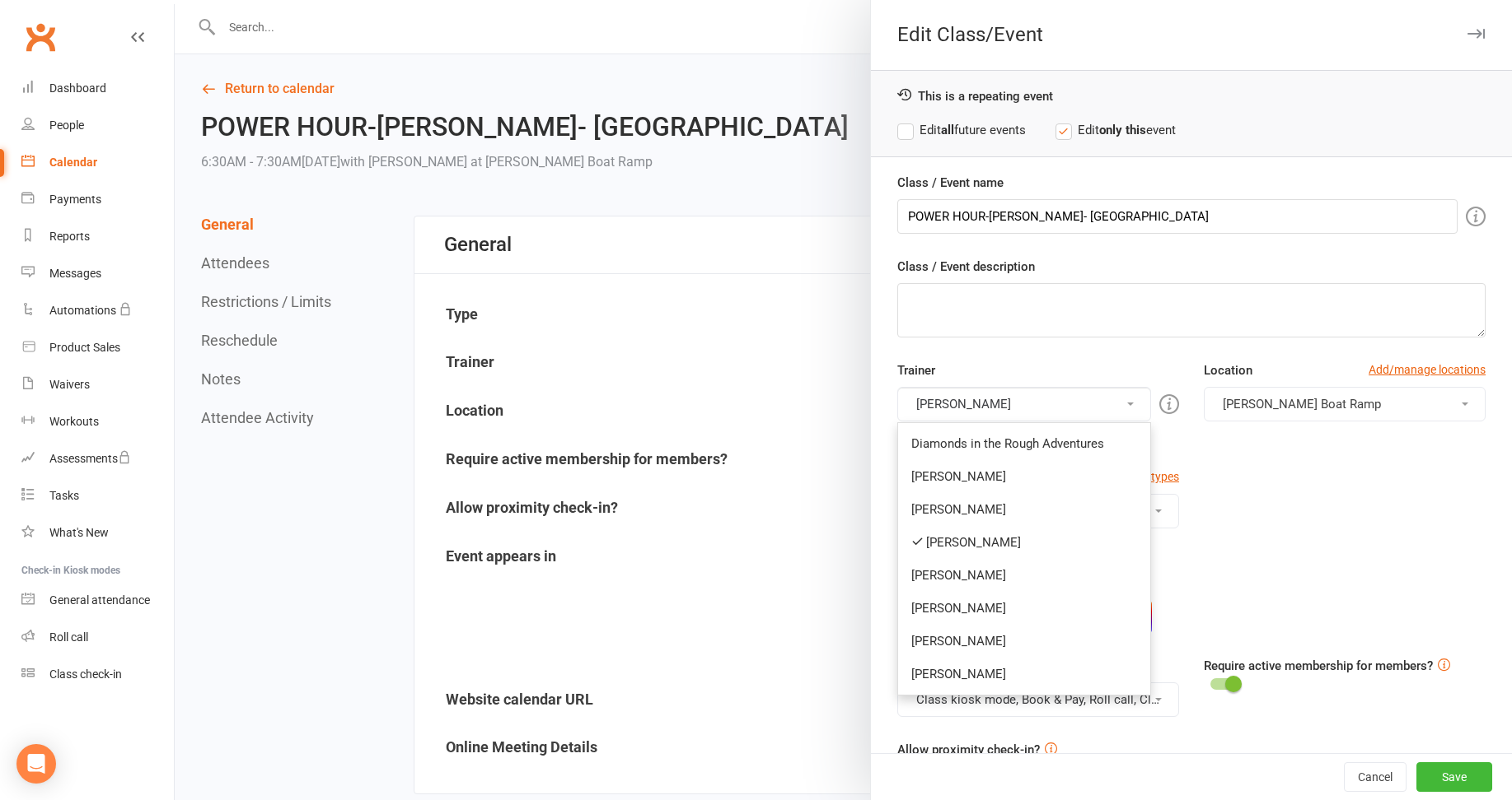
drag, startPoint x: 950, startPoint y: 546, endPoint x: 959, endPoint y: 532, distance: 16.6
click at [950, 546] on link "[PERSON_NAME]" at bounding box center [1024, 542] width 252 height 33
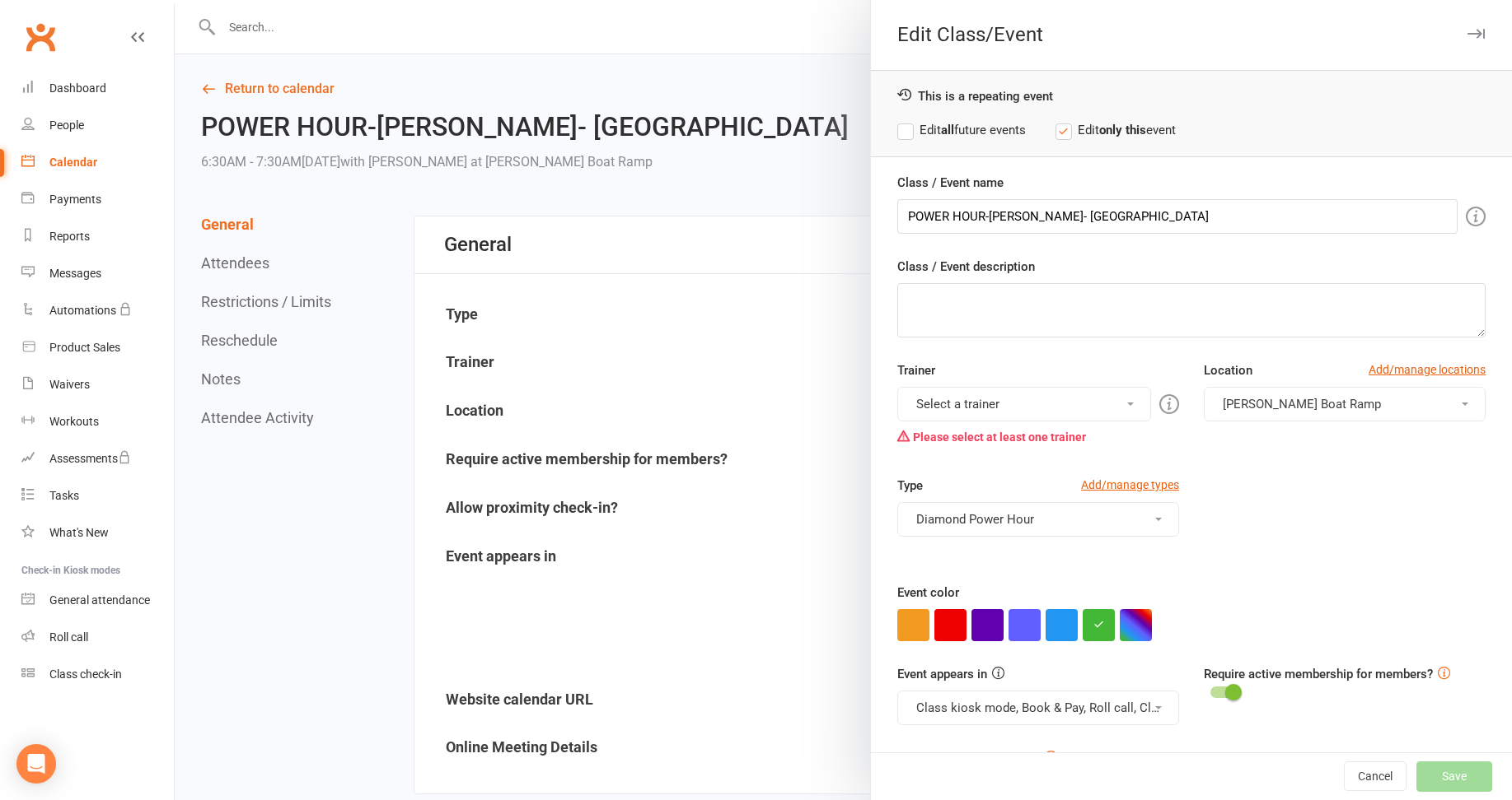
drag, startPoint x: 971, startPoint y: 406, endPoint x: 972, endPoint y: 420, distance: 14.0
click at [971, 406] on button "Select a trainer" at bounding box center [1024, 404] width 254 height 35
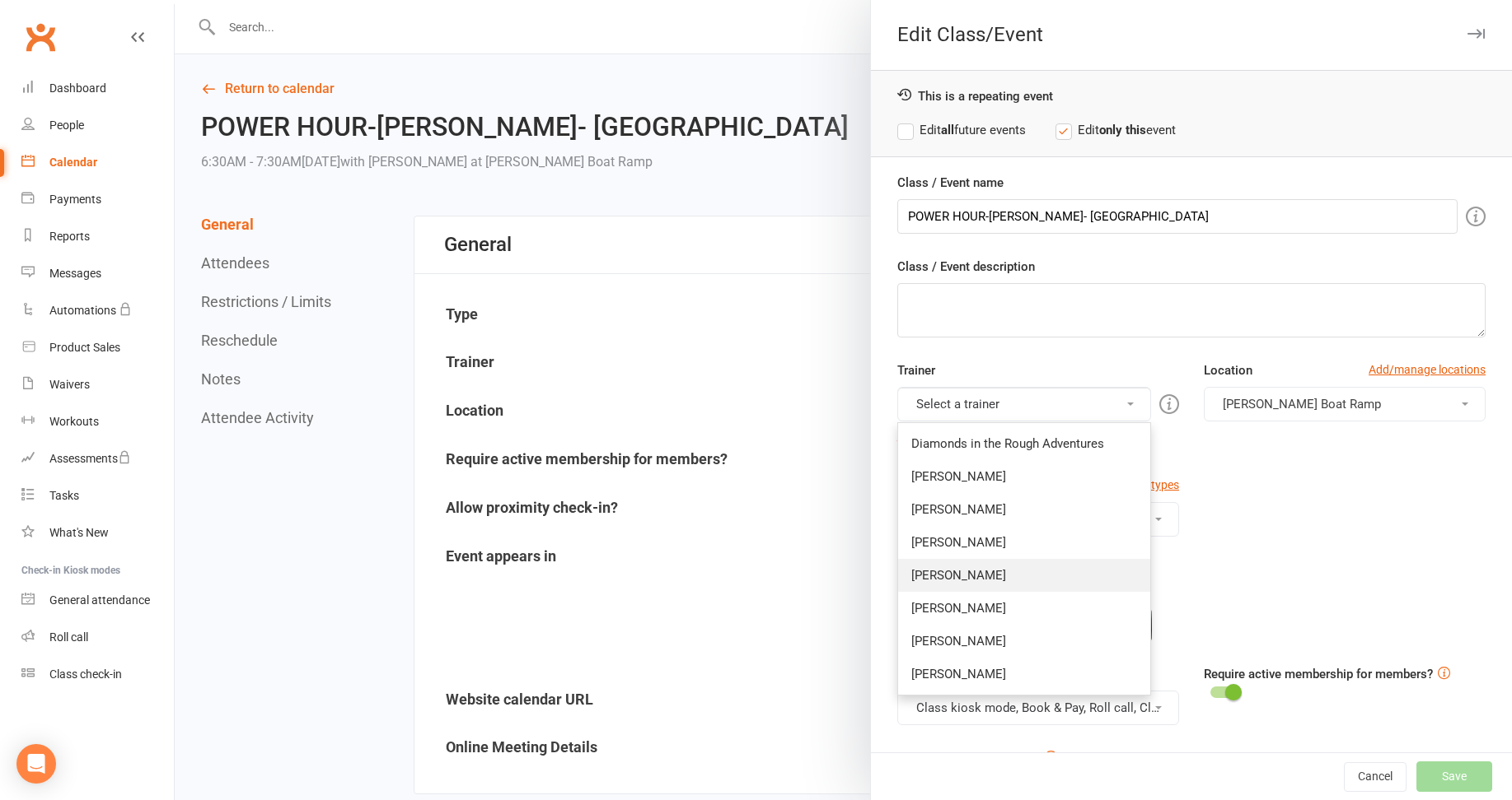
drag, startPoint x: 952, startPoint y: 572, endPoint x: 1142, endPoint y: 536, distance: 193.4
click at [953, 572] on link "[PERSON_NAME]" at bounding box center [1024, 575] width 252 height 33
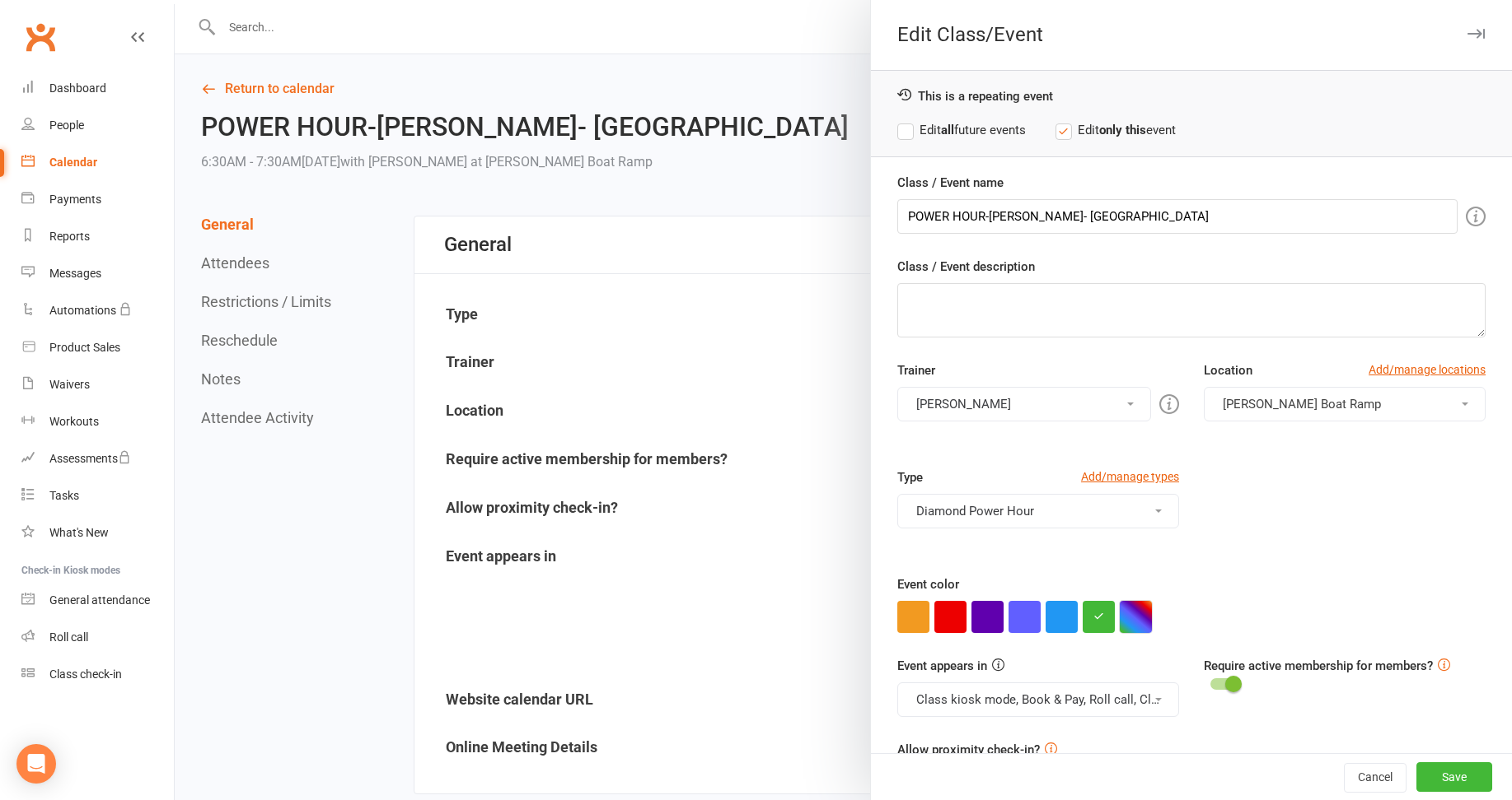
click at [1131, 629] on button "button" at bounding box center [1135, 617] width 32 height 32
click at [1138, 580] on input "text" at bounding box center [1159, 584] width 83 height 20
type input "#ebd50c"
click at [1126, 612] on button "button" at bounding box center [1135, 617] width 32 height 32
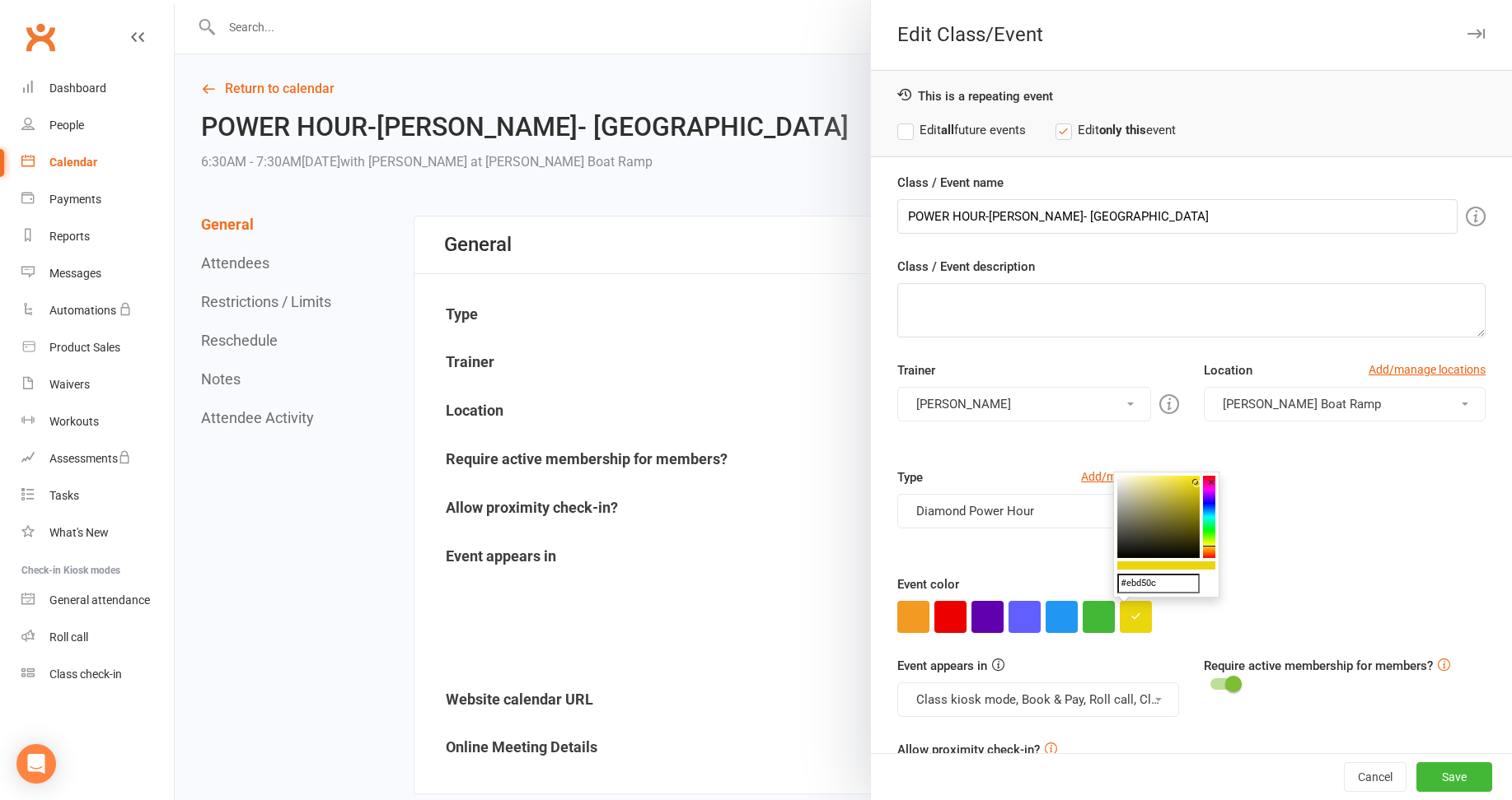
click at [1164, 582] on input "#ebd50c" at bounding box center [1159, 584] width 83 height 20
drag, startPoint x: 1134, startPoint y: 582, endPoint x: 1109, endPoint y: 582, distance: 25.0
click at [1155, 581] on input "#ebd50c" at bounding box center [1159, 584] width 83 height 20
drag, startPoint x: 1180, startPoint y: 578, endPoint x: 1083, endPoint y: 580, distance: 97.0
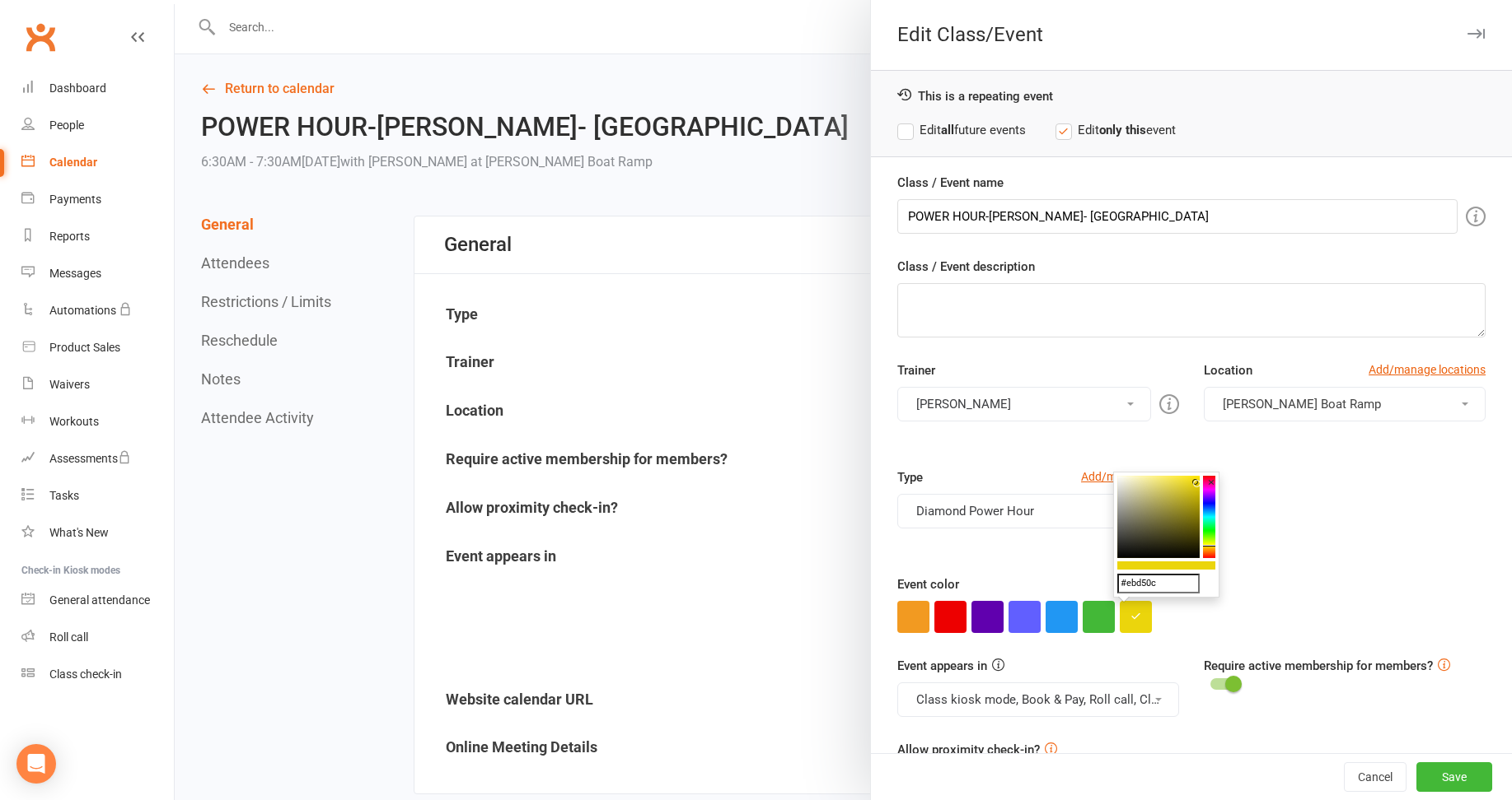
click at [1142, 584] on input "text" at bounding box center [1159, 584] width 83 height 20
type input "#b39edb"
click at [1131, 617] on icon "button" at bounding box center [1136, 617] width 11 height 11
click at [1429, 774] on button "Save" at bounding box center [1454, 777] width 76 height 29
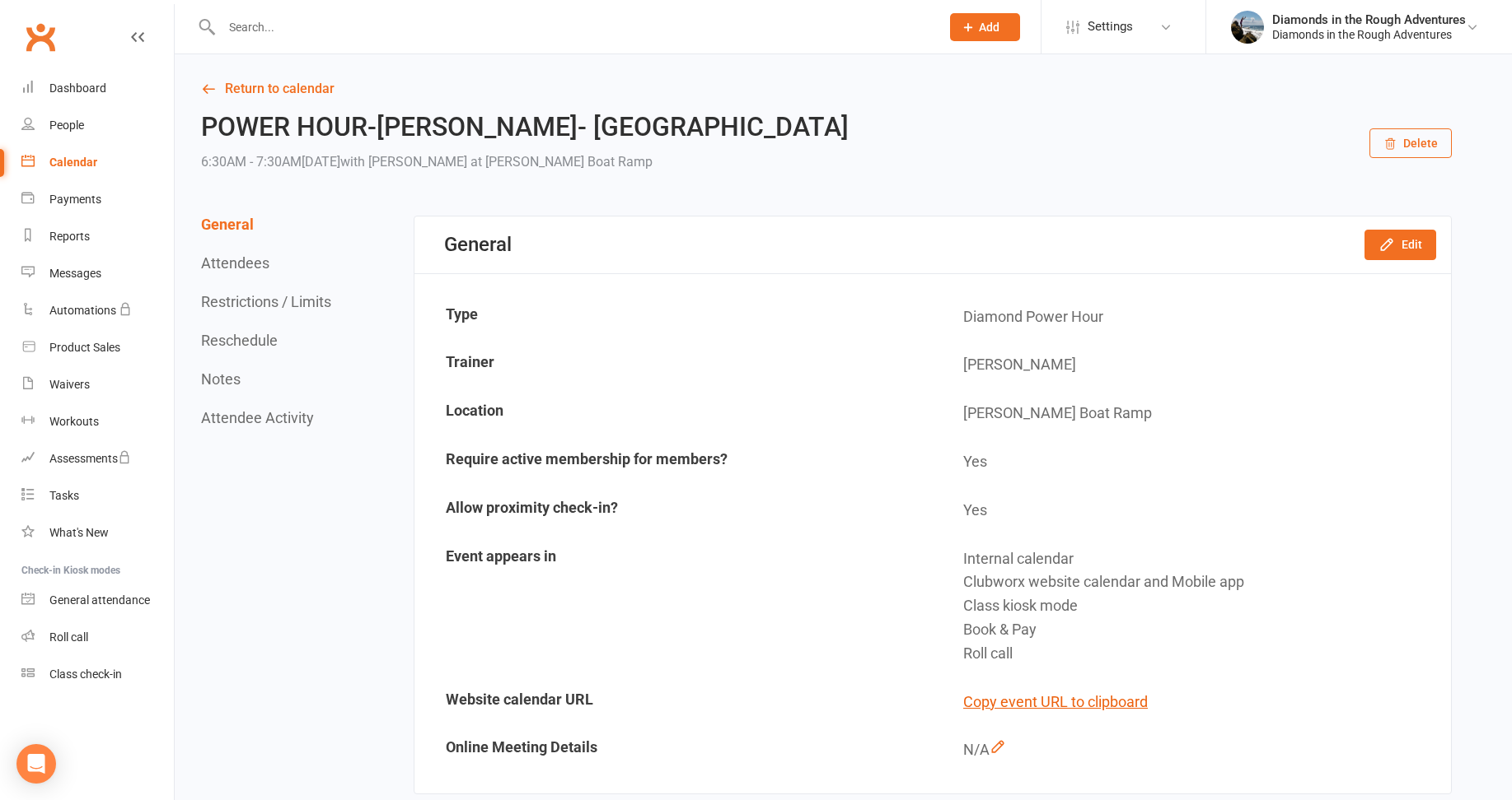
click at [81, 160] on div "Calendar" at bounding box center [73, 162] width 48 height 13
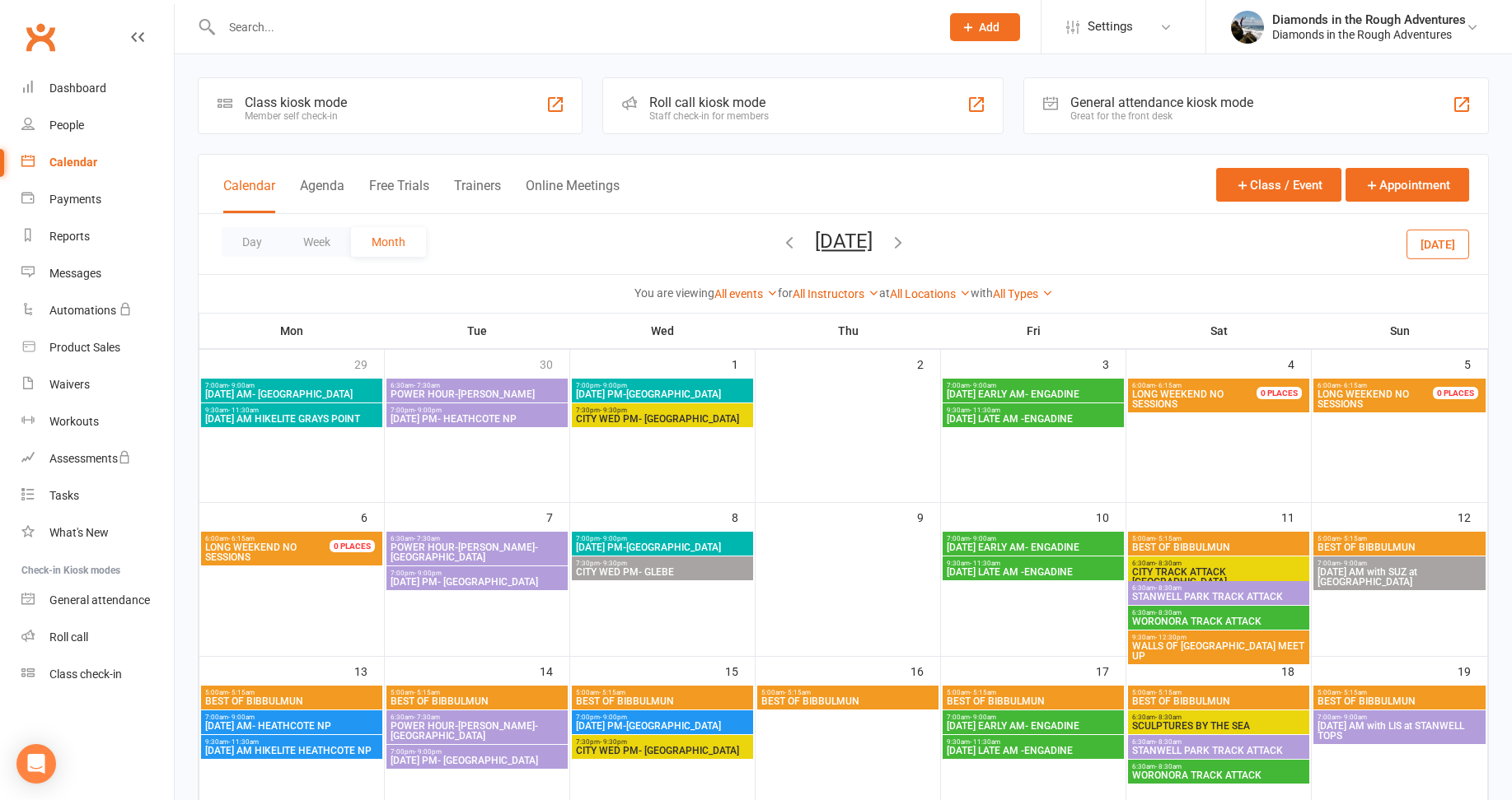
click at [1021, 392] on span "[DATE] EARLY AM- ENGADINE" at bounding box center [1033, 394] width 175 height 10
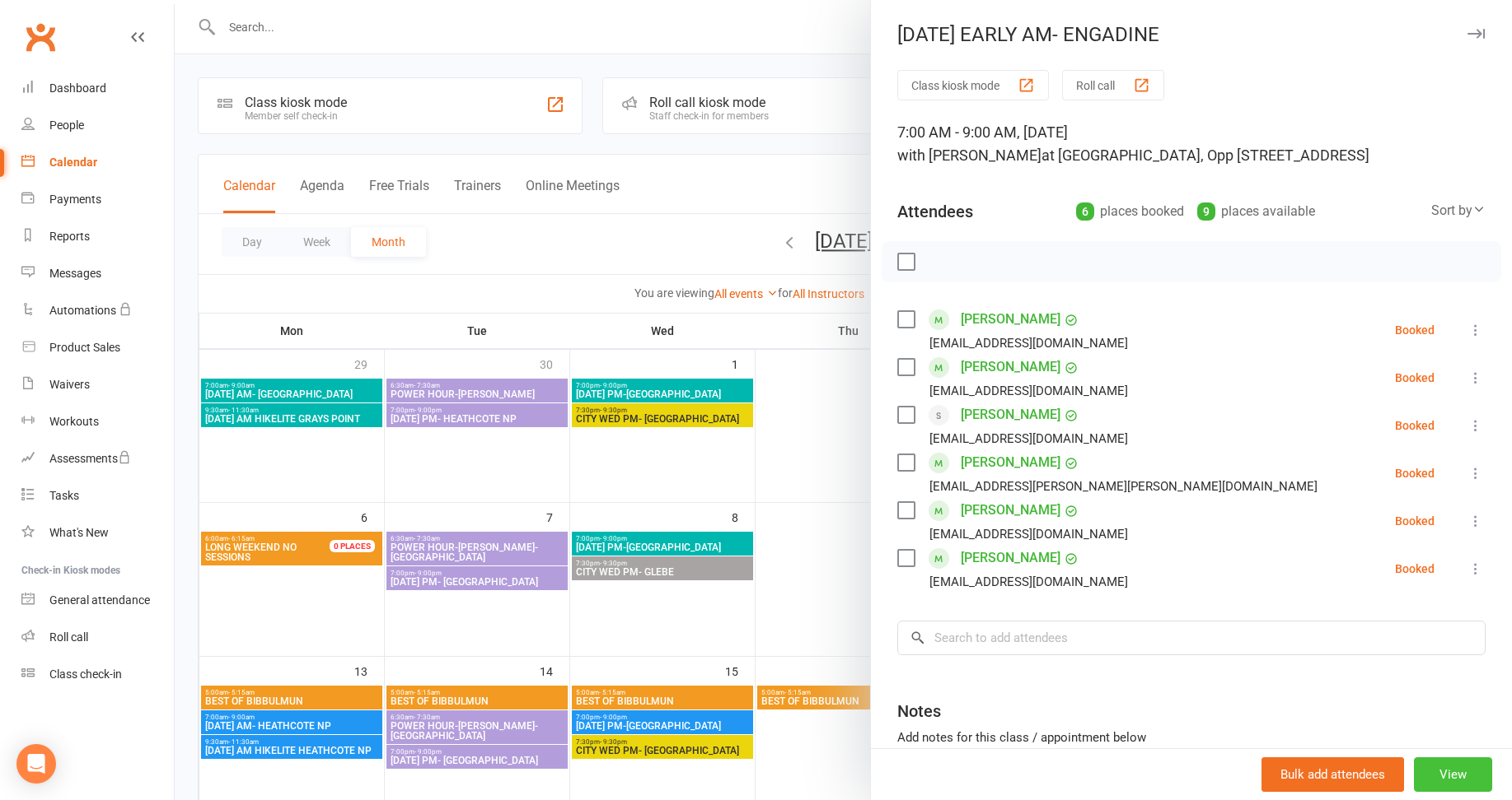
click at [1427, 768] on button "View" at bounding box center [1452, 775] width 78 height 35
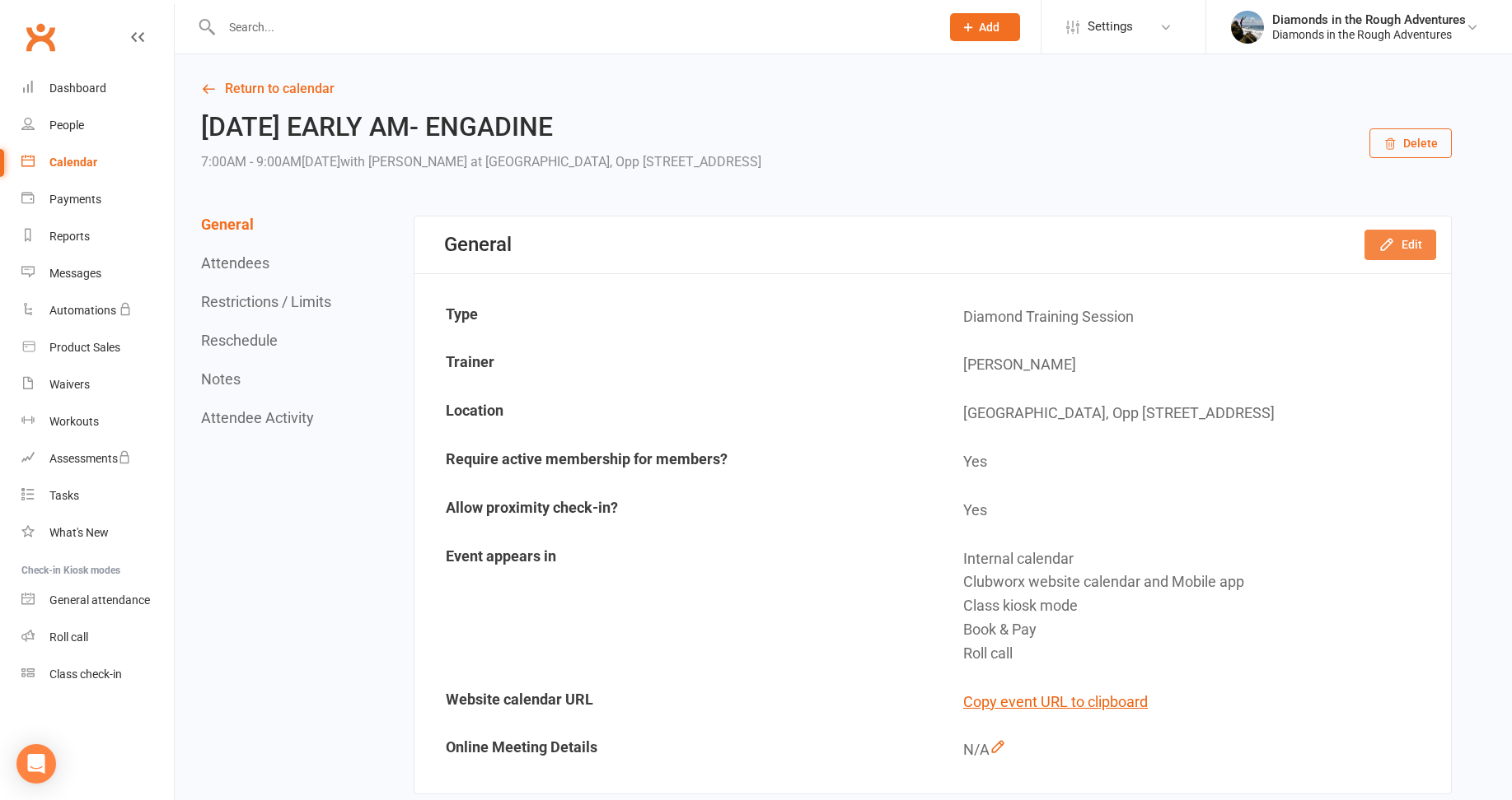
click at [1411, 238] on button "Edit" at bounding box center [1400, 245] width 72 height 29
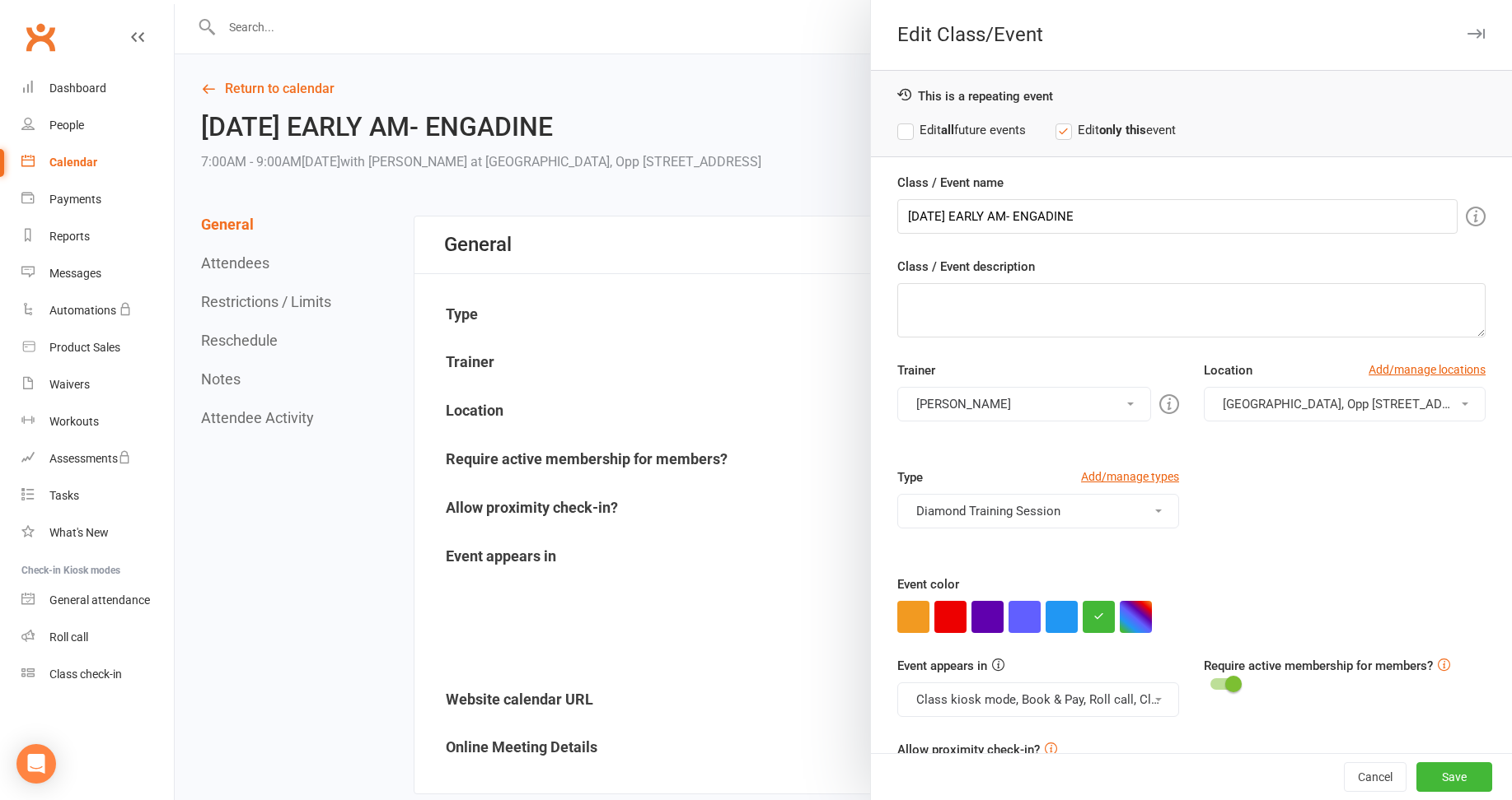
drag, startPoint x: 977, startPoint y: 394, endPoint x: 983, endPoint y: 443, distance: 49.4
click at [977, 395] on button "[PERSON_NAME]" at bounding box center [1024, 404] width 254 height 35
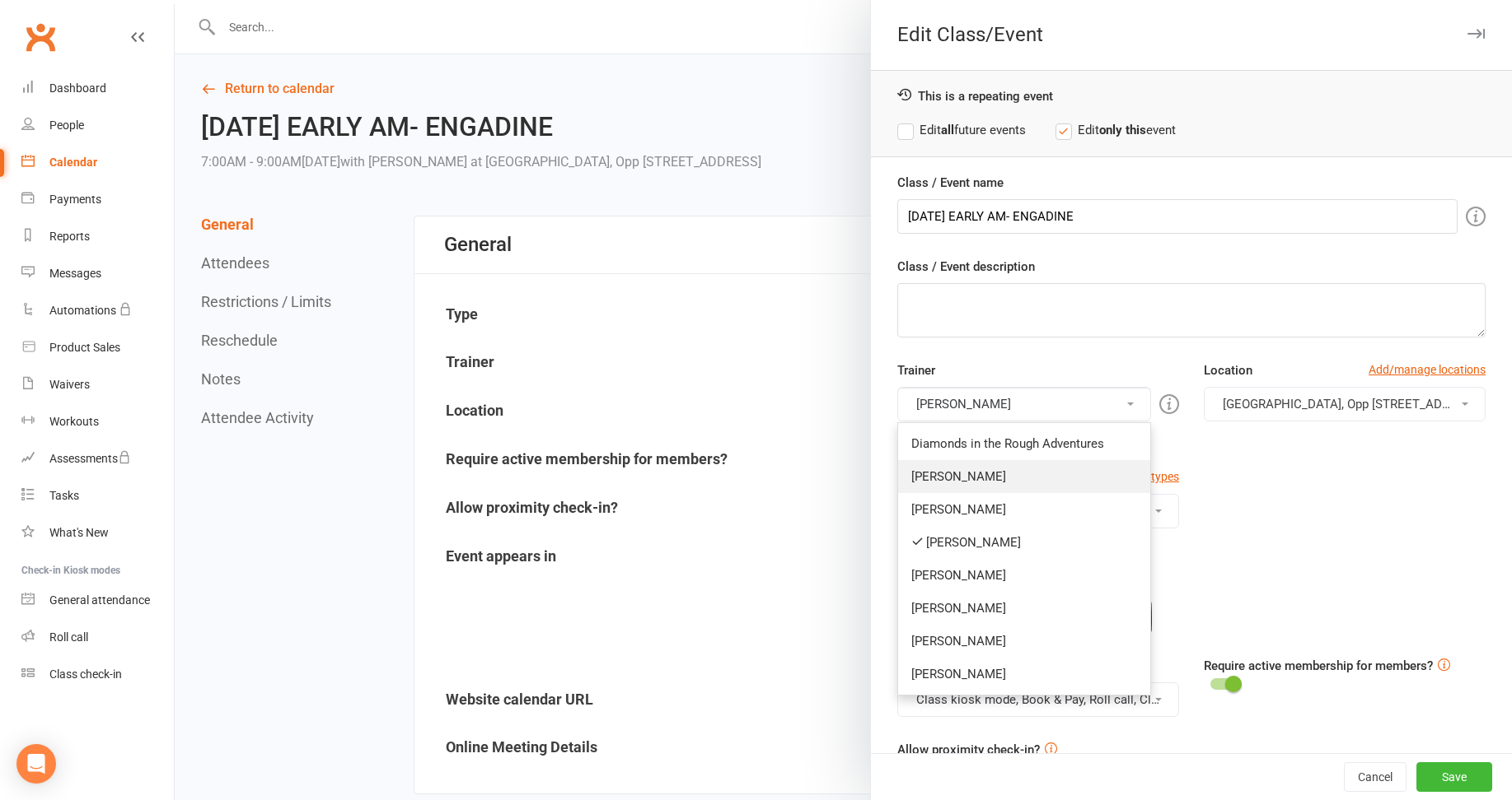
click at [966, 471] on link "[PERSON_NAME]" at bounding box center [1024, 477] width 252 height 33
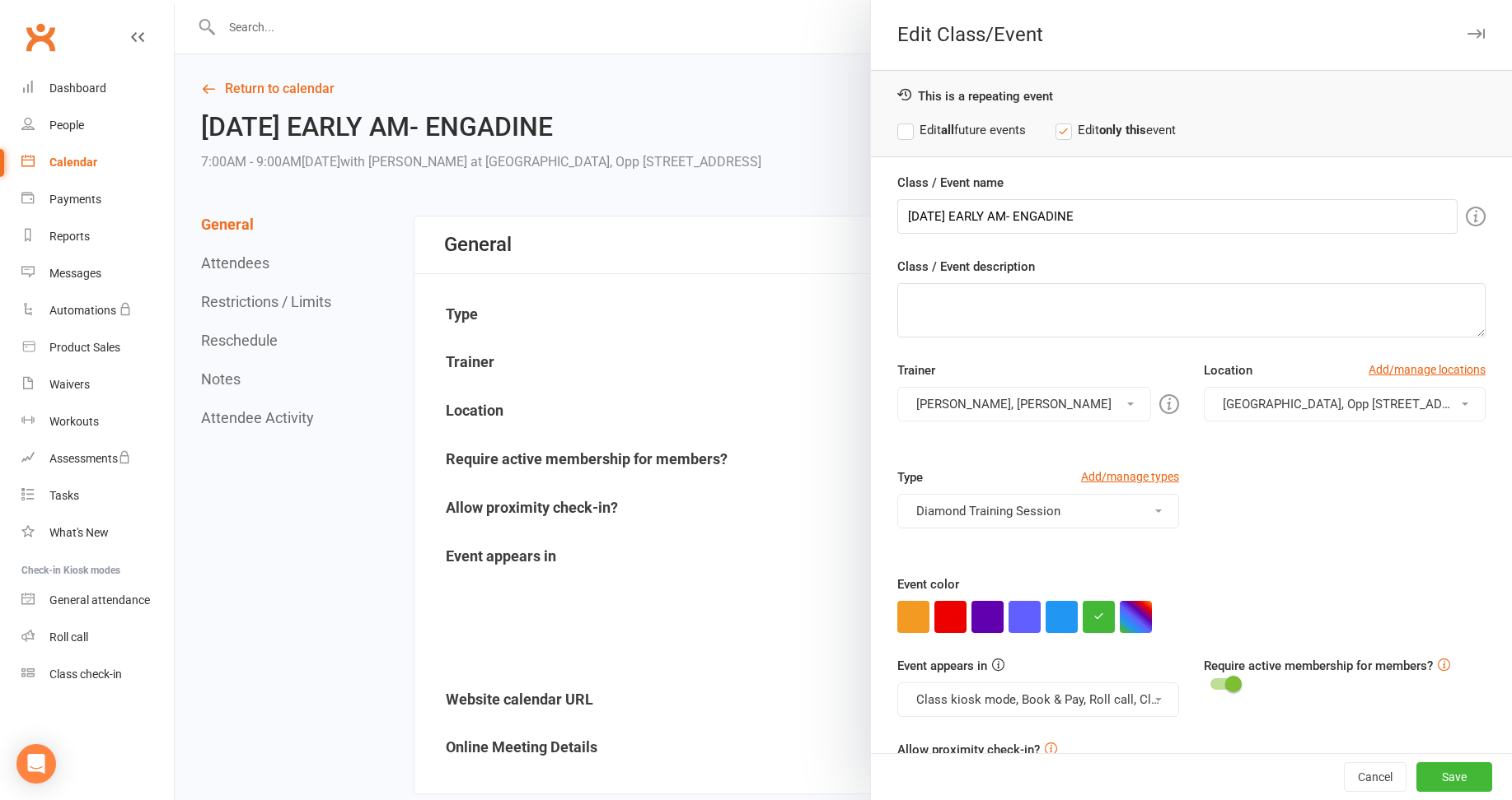
click at [970, 402] on button "[PERSON_NAME], [PERSON_NAME]" at bounding box center [1024, 404] width 254 height 35
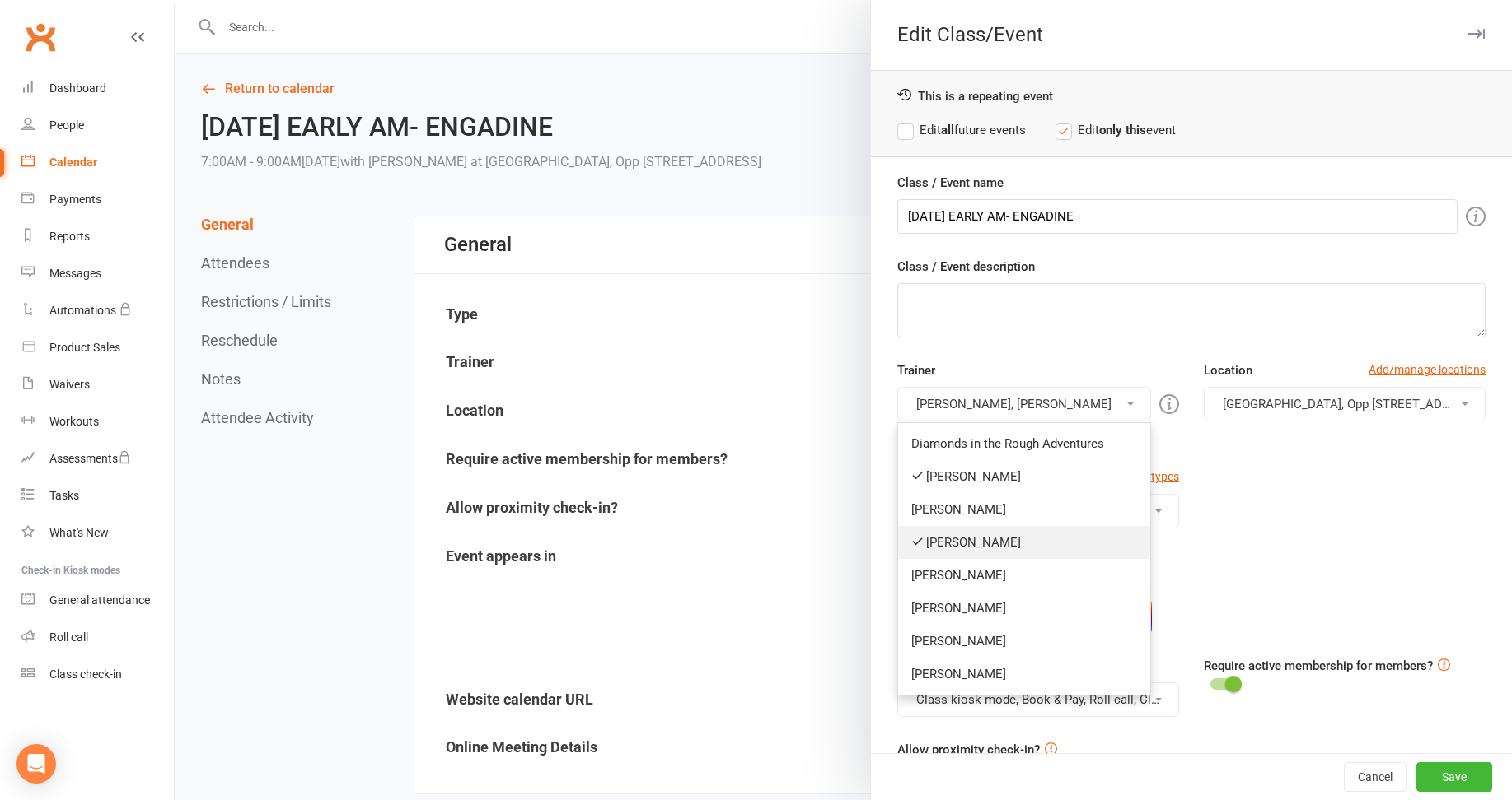
click at [944, 545] on link "[PERSON_NAME]" at bounding box center [1024, 542] width 252 height 33
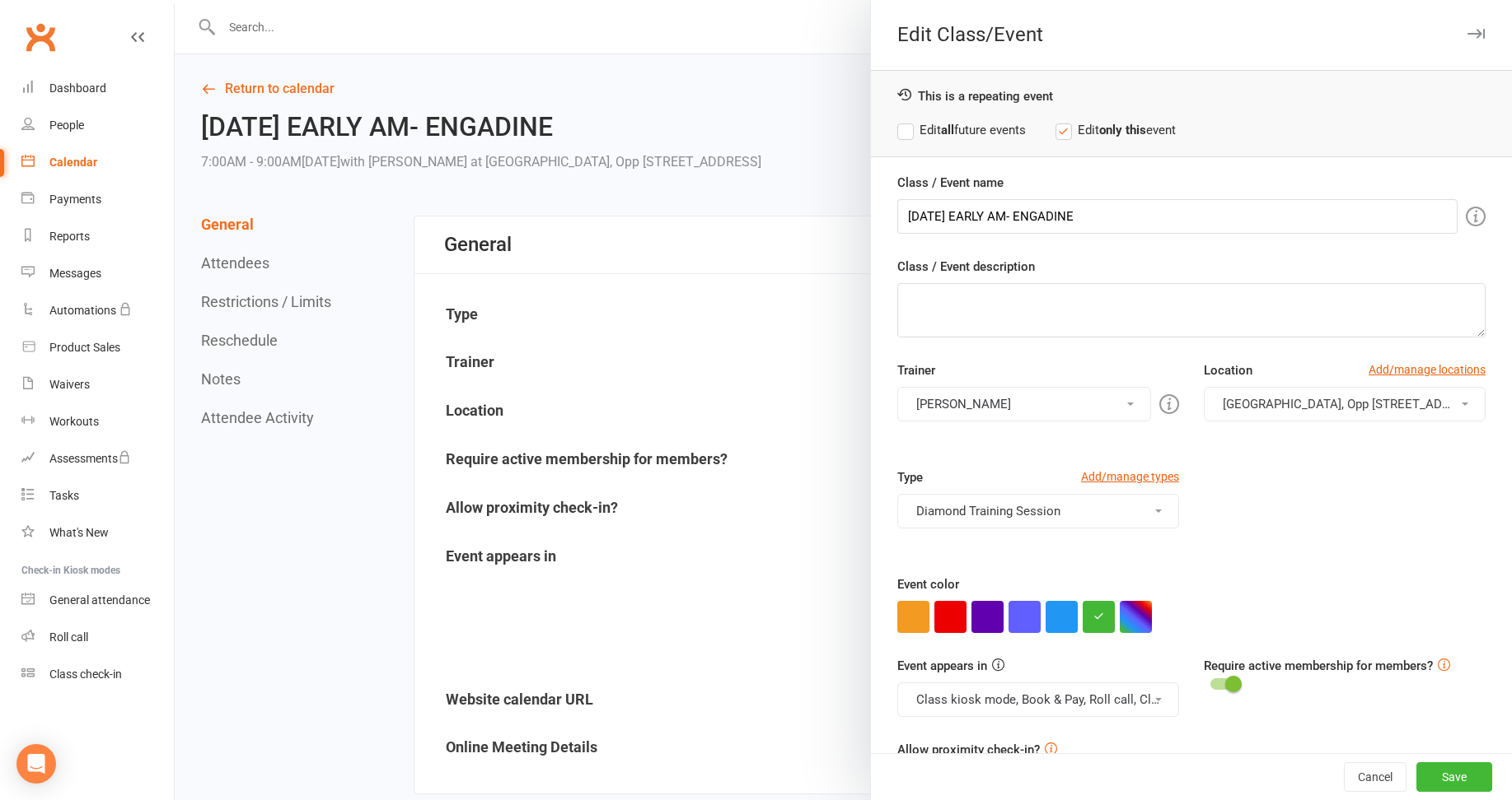
scroll to position [56, 0]
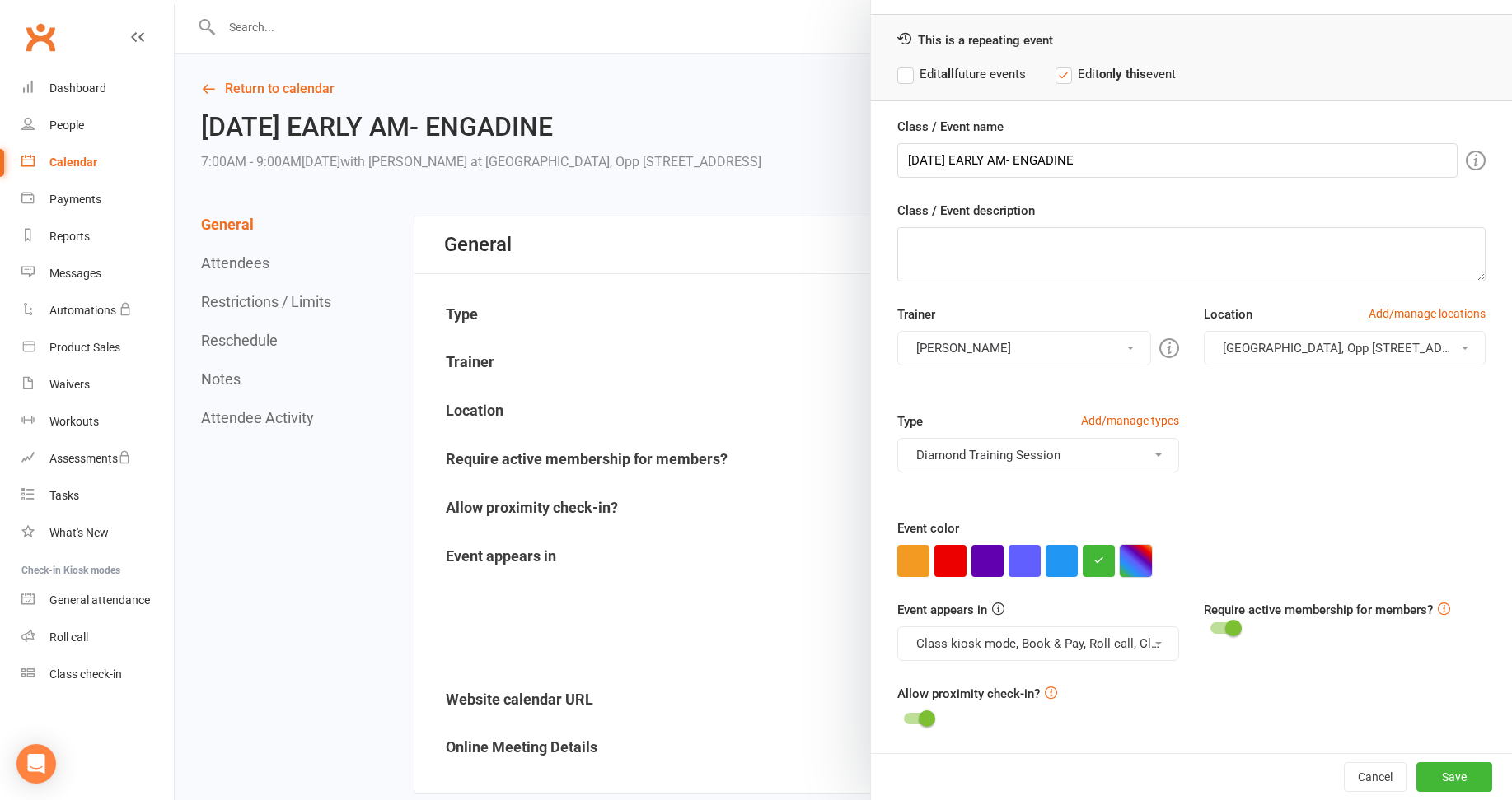
click at [1127, 564] on button "button" at bounding box center [1135, 561] width 32 height 32
click at [1144, 532] on input "text" at bounding box center [1159, 528] width 83 height 20
type input "#00b7b0"
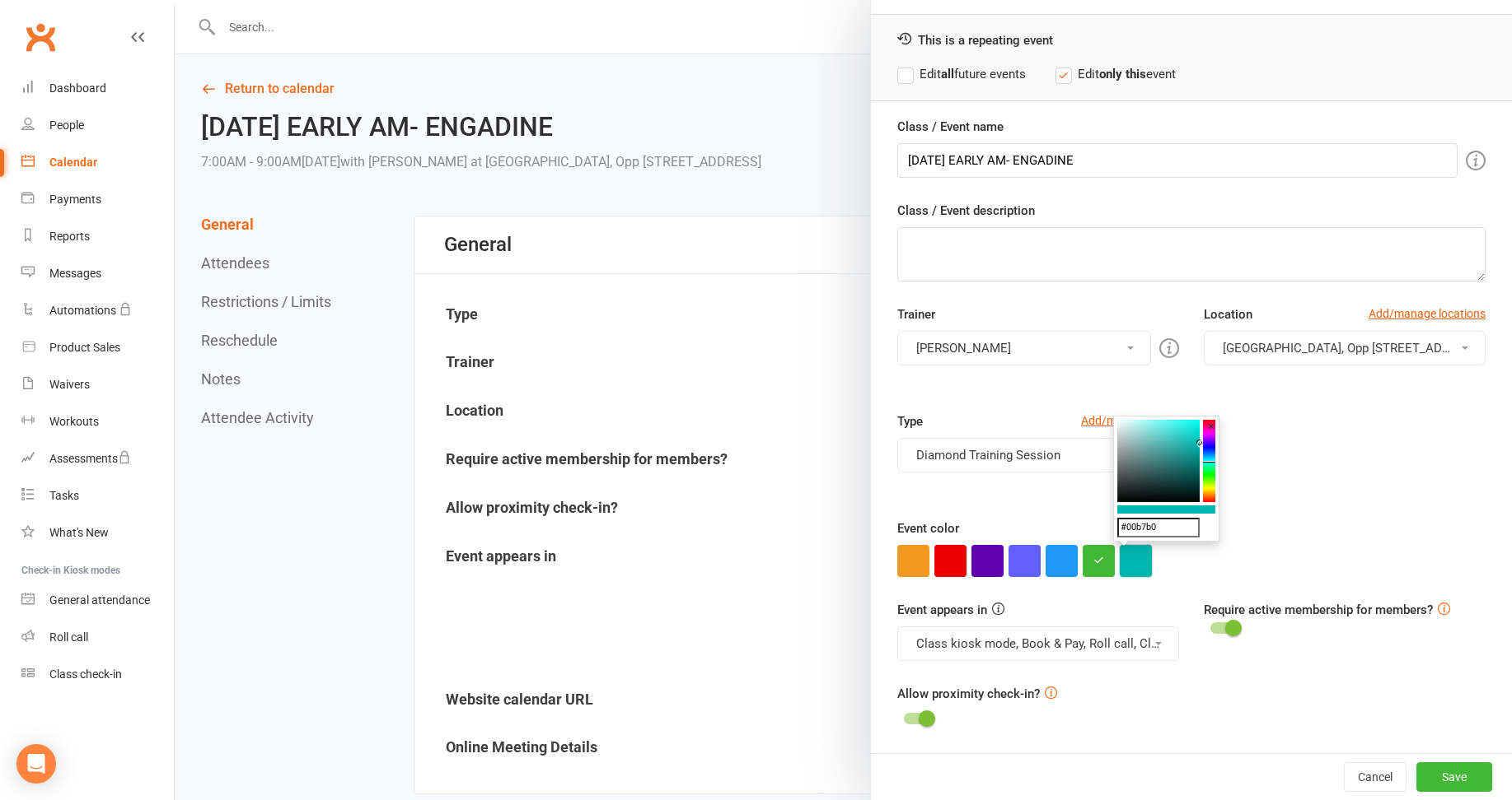
click at [1133, 561] on button "button" at bounding box center [1135, 561] width 32 height 32
click at [1431, 774] on button "Save" at bounding box center [1454, 777] width 76 height 29
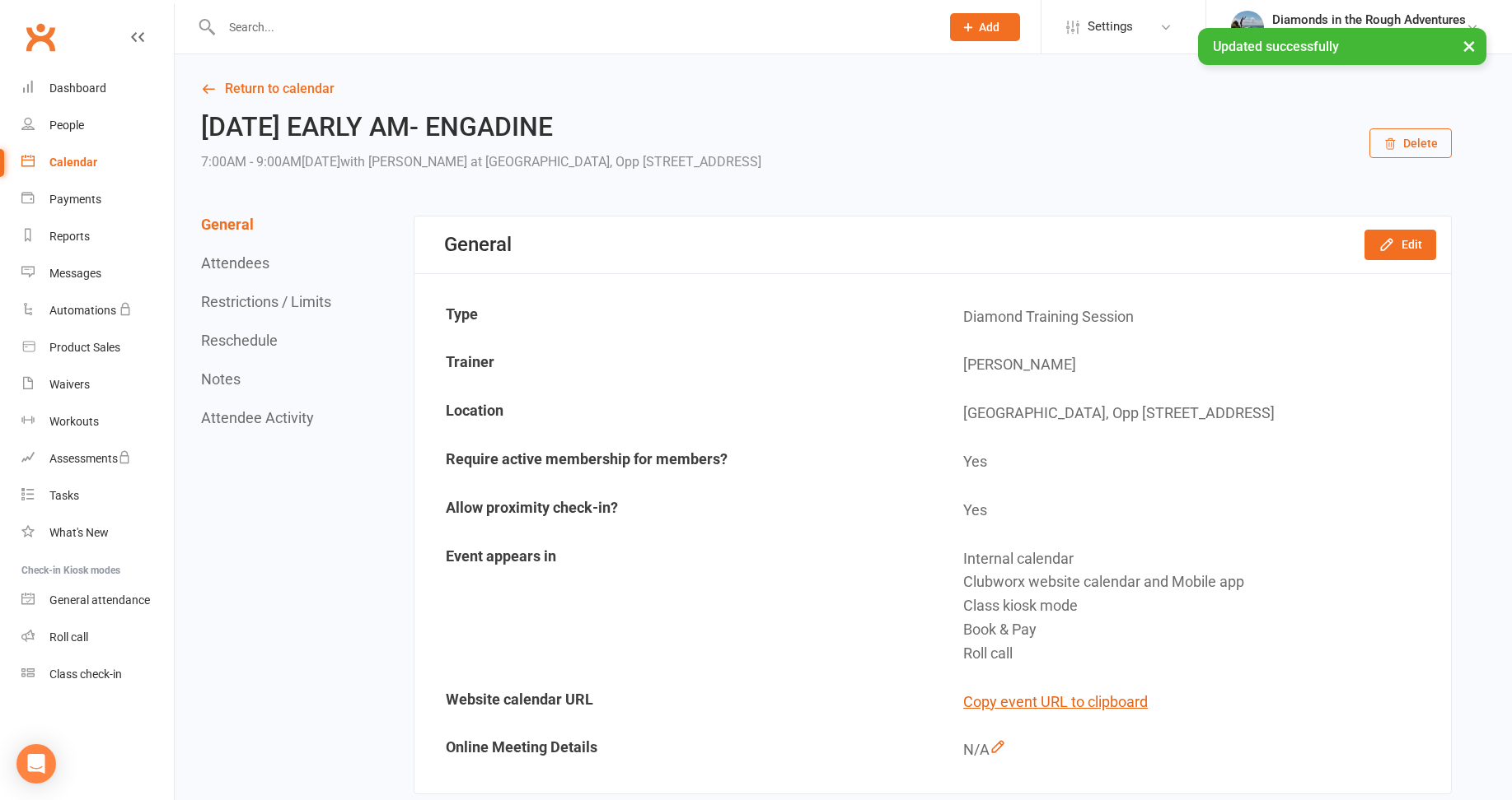
click at [83, 164] on div "Calendar" at bounding box center [73, 162] width 48 height 13
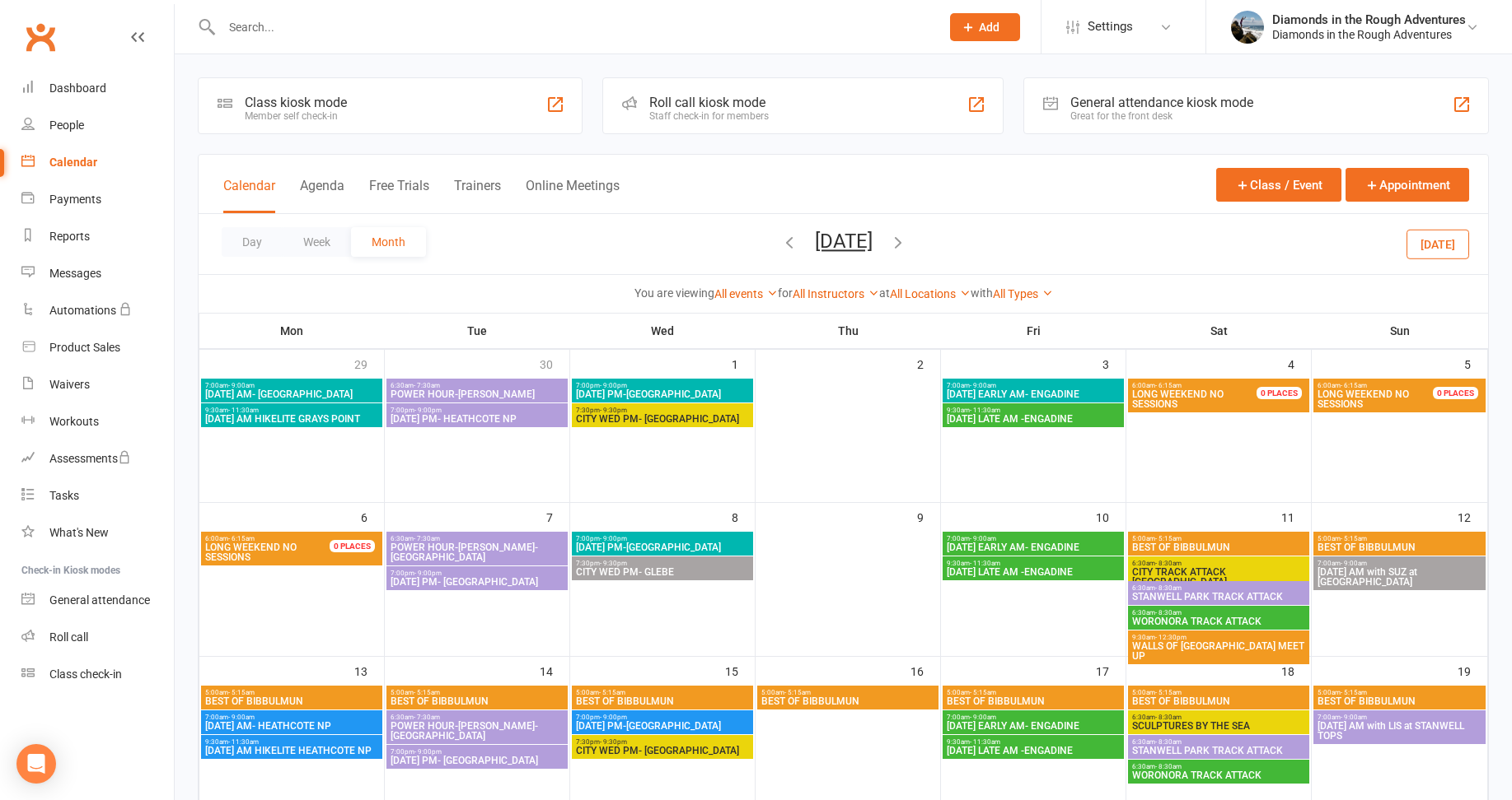
click at [1028, 421] on span "[DATE] LATE AM -ENGADINE" at bounding box center [1033, 419] width 175 height 10
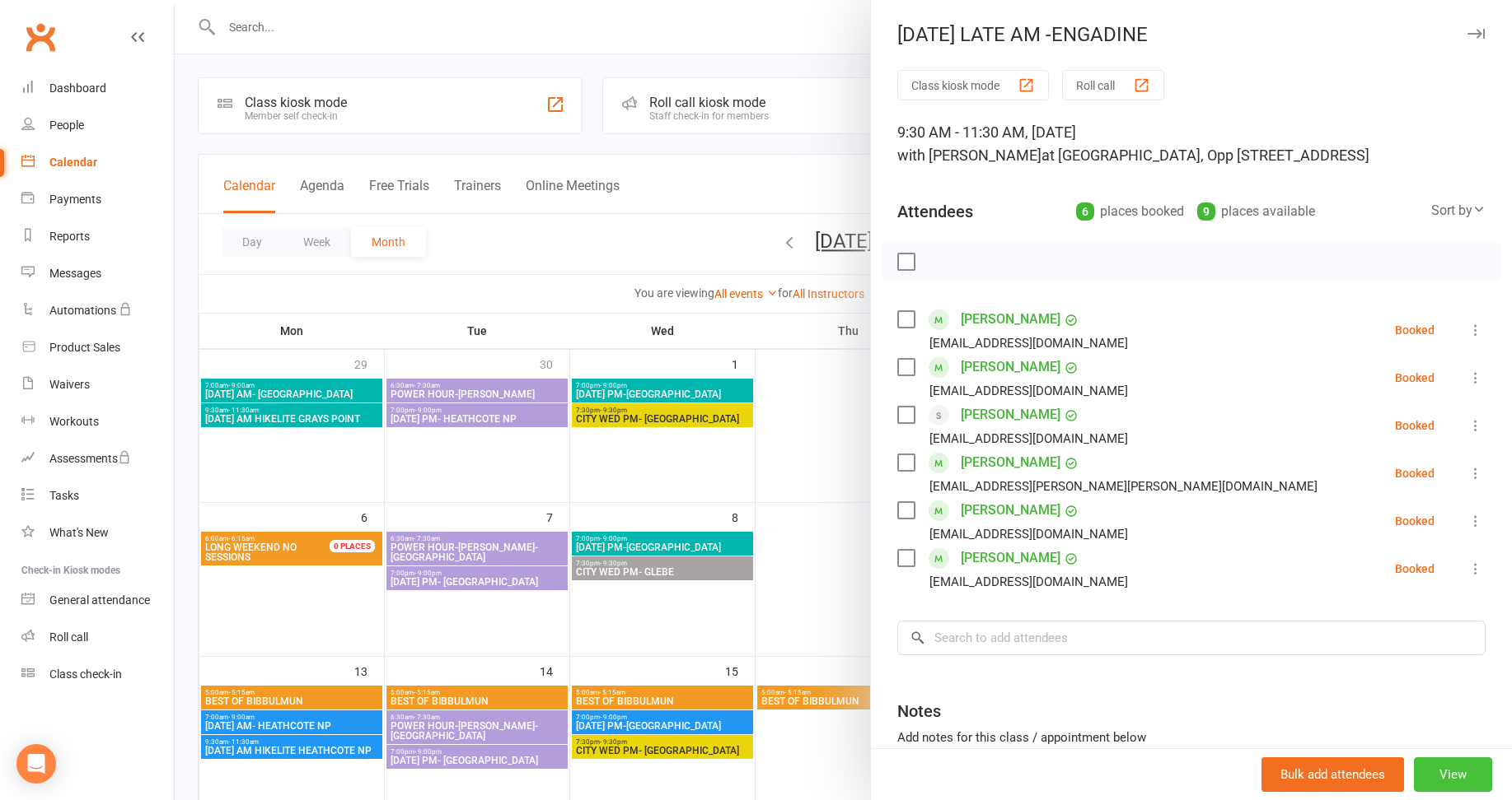
click at [1429, 769] on button "View" at bounding box center [1452, 775] width 78 height 35
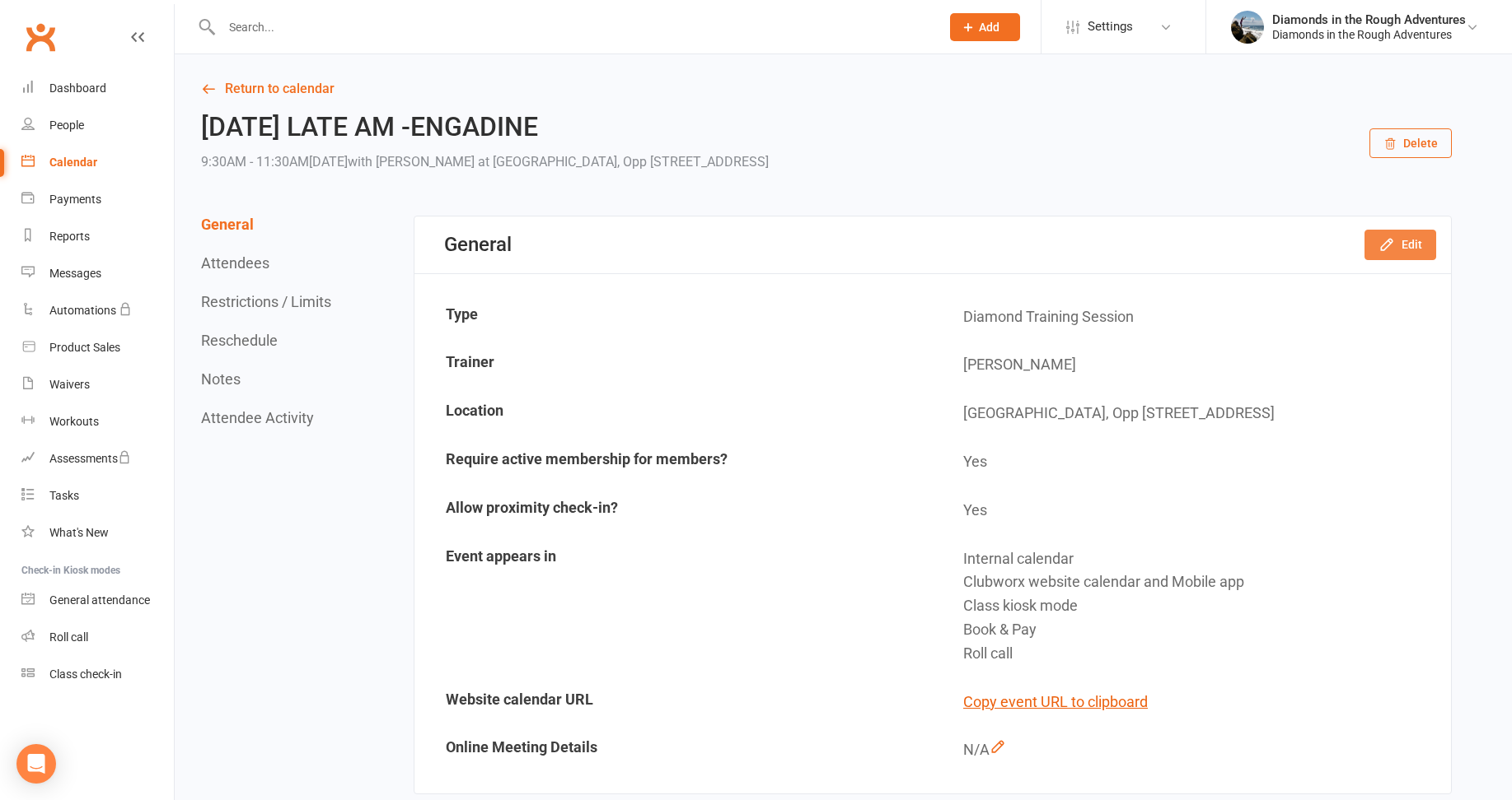
click at [1405, 245] on button "Edit" at bounding box center [1400, 245] width 72 height 29
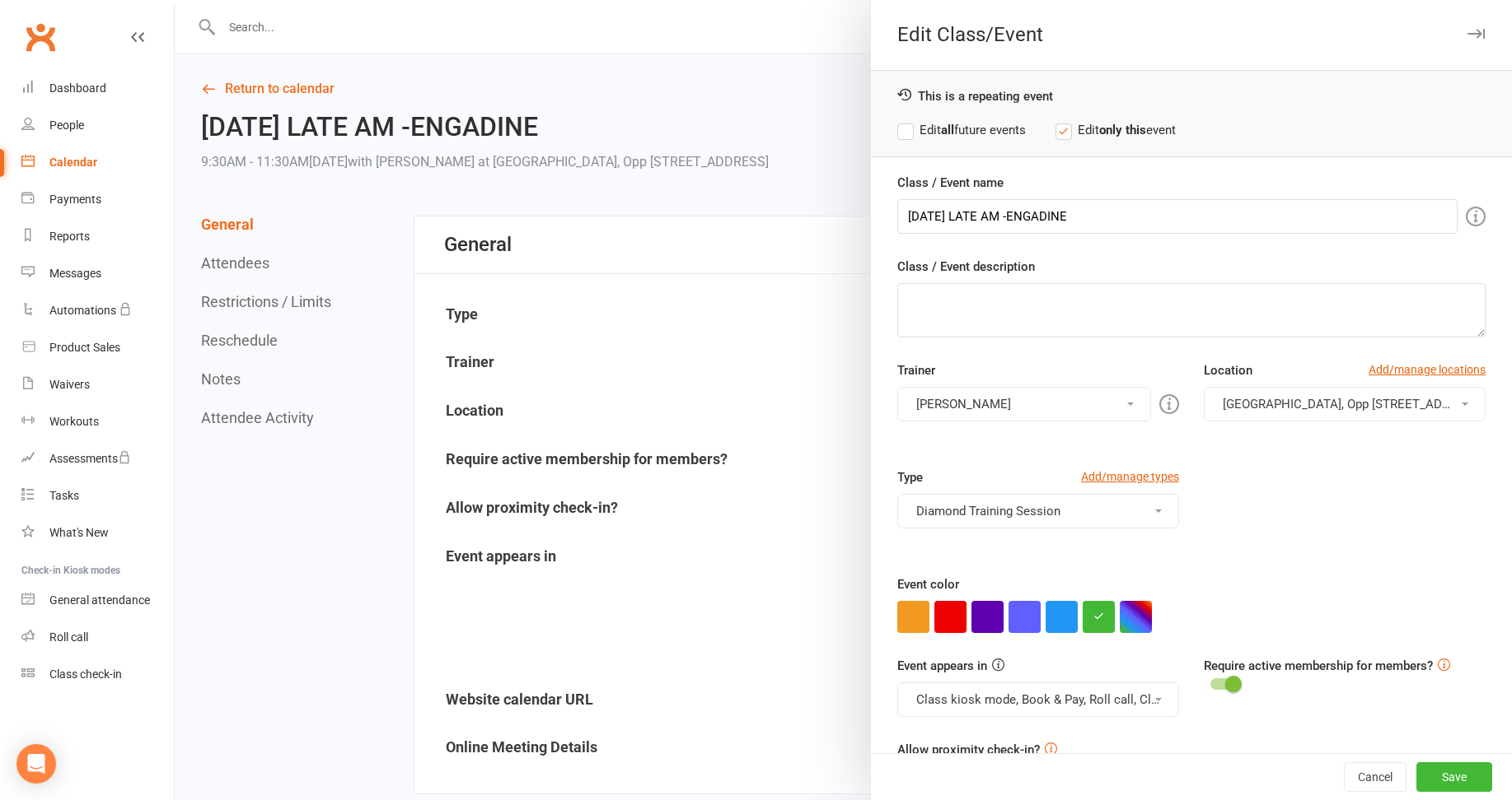
click at [966, 404] on button "[PERSON_NAME]" at bounding box center [1024, 404] width 254 height 35
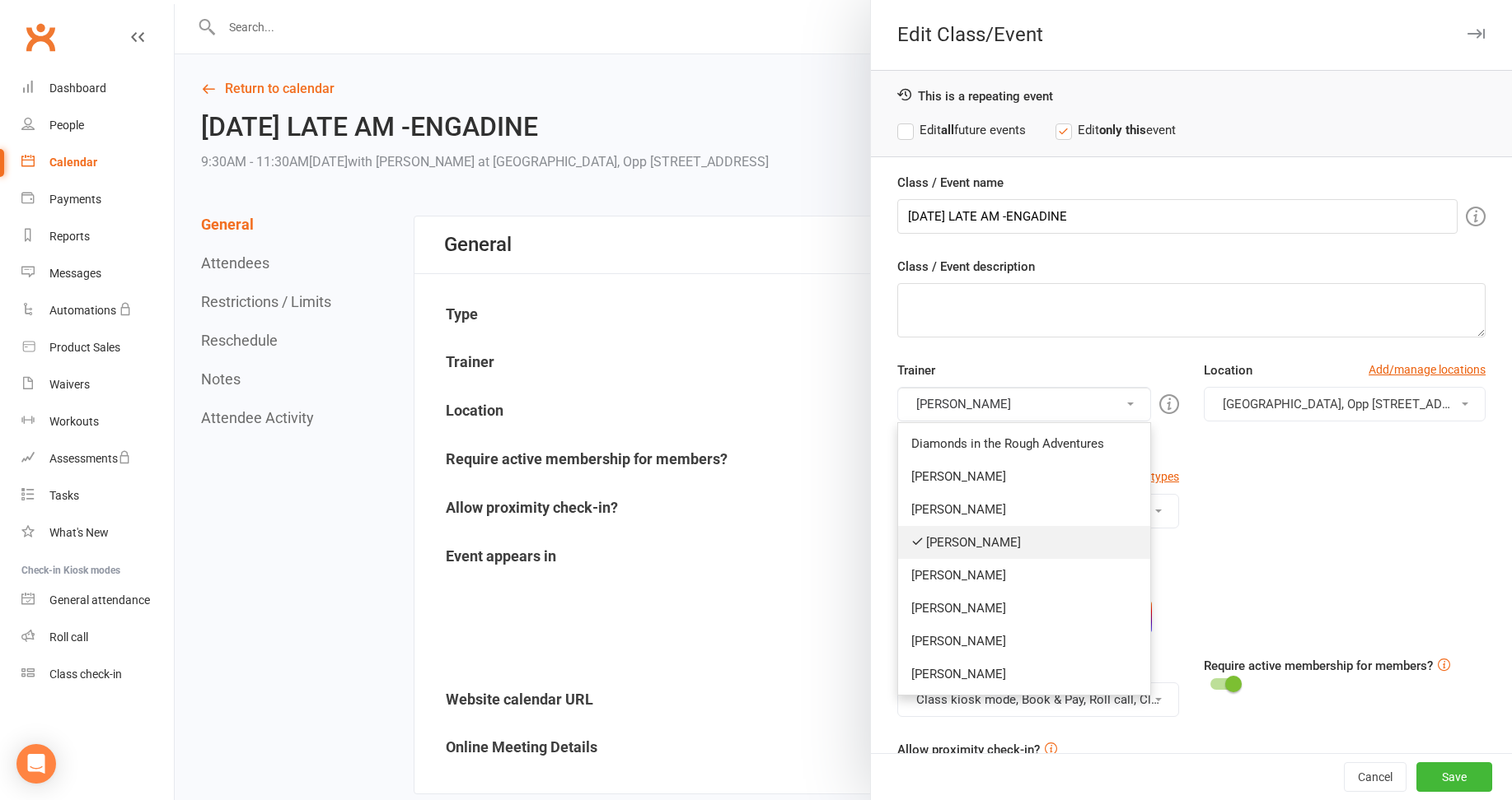
click at [944, 542] on link "[PERSON_NAME]" at bounding box center [1024, 542] width 252 height 33
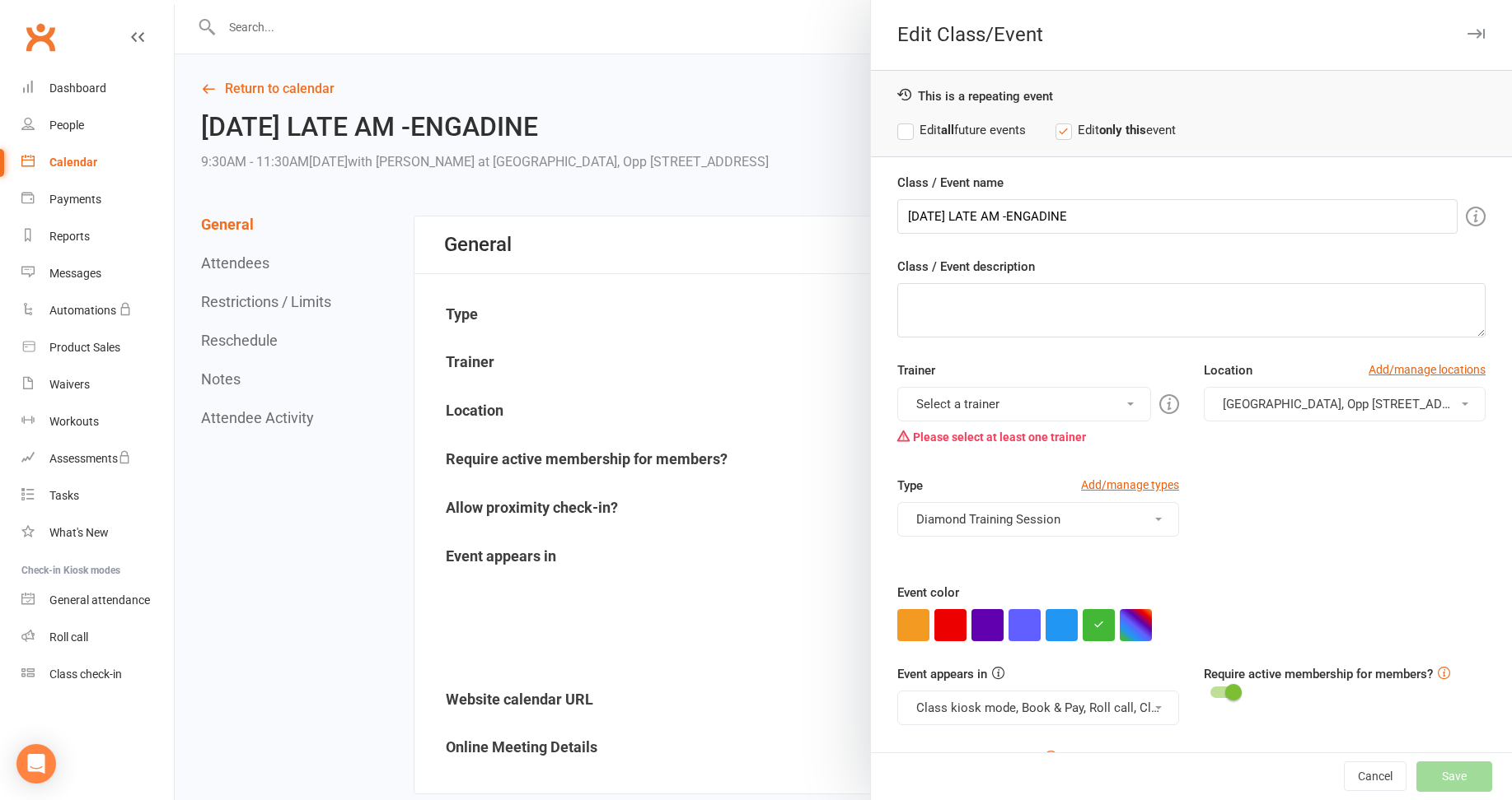
click at [965, 404] on button "Select a trainer" at bounding box center [1024, 404] width 254 height 35
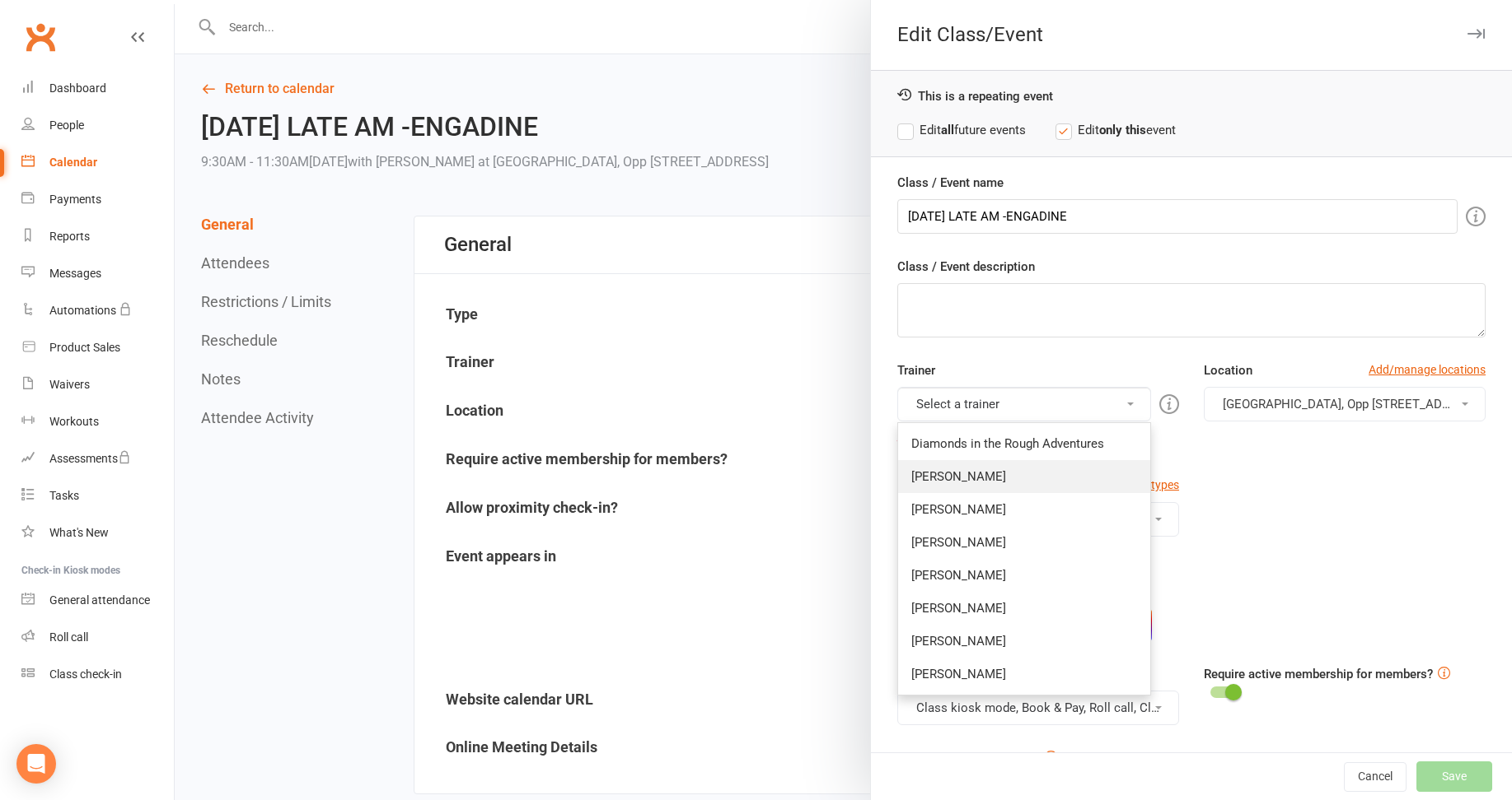
click at [955, 471] on link "[PERSON_NAME]" at bounding box center [1024, 477] width 252 height 33
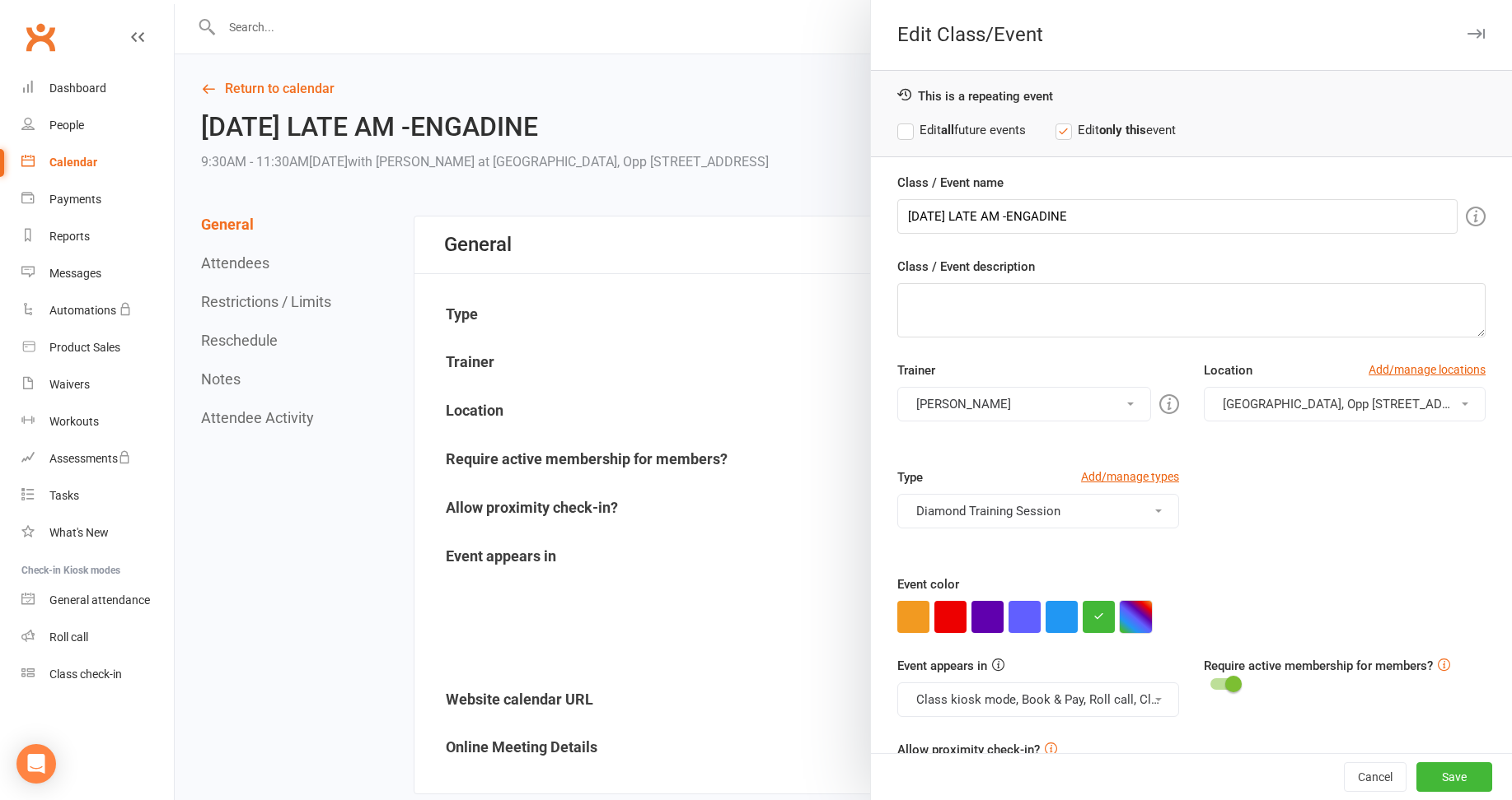
click at [1131, 619] on button "button" at bounding box center [1135, 617] width 32 height 32
click at [1155, 583] on input "text" at bounding box center [1159, 584] width 83 height 20
type input "#00b7b0"
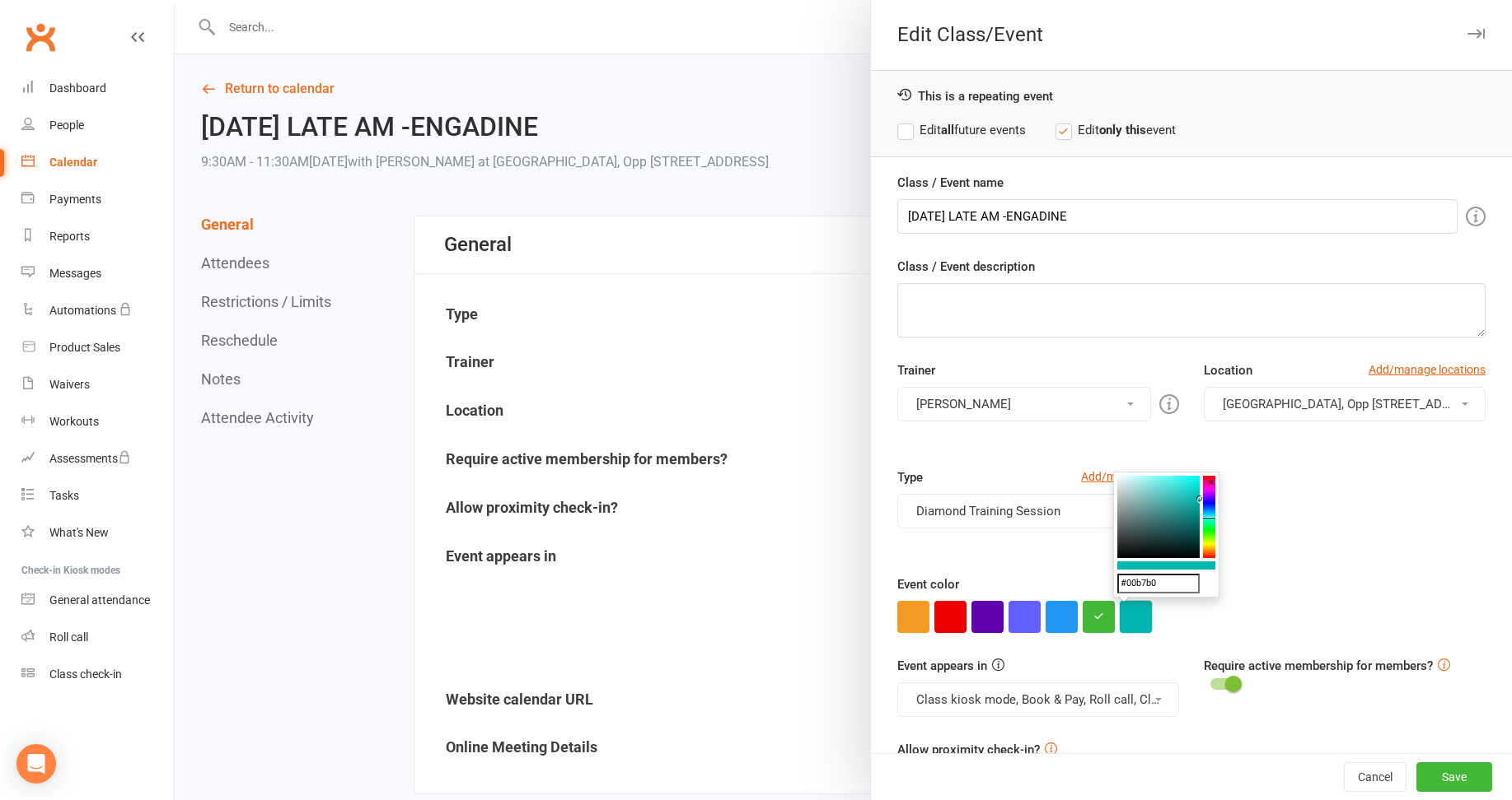
click at [1128, 616] on button "button" at bounding box center [1135, 617] width 32 height 32
click at [1440, 780] on button "Save" at bounding box center [1454, 777] width 76 height 29
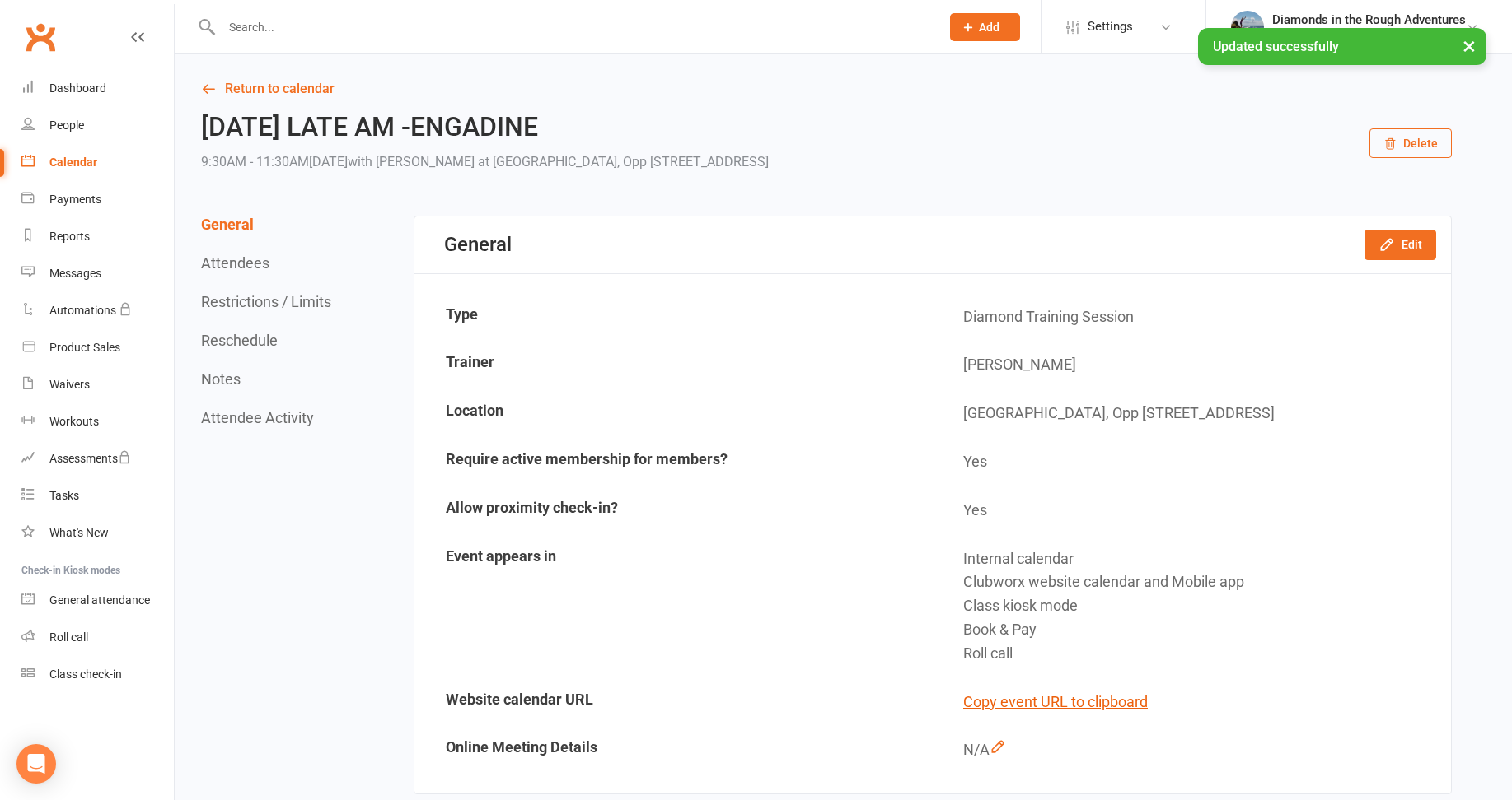
click at [75, 159] on div "Calendar" at bounding box center [73, 162] width 48 height 13
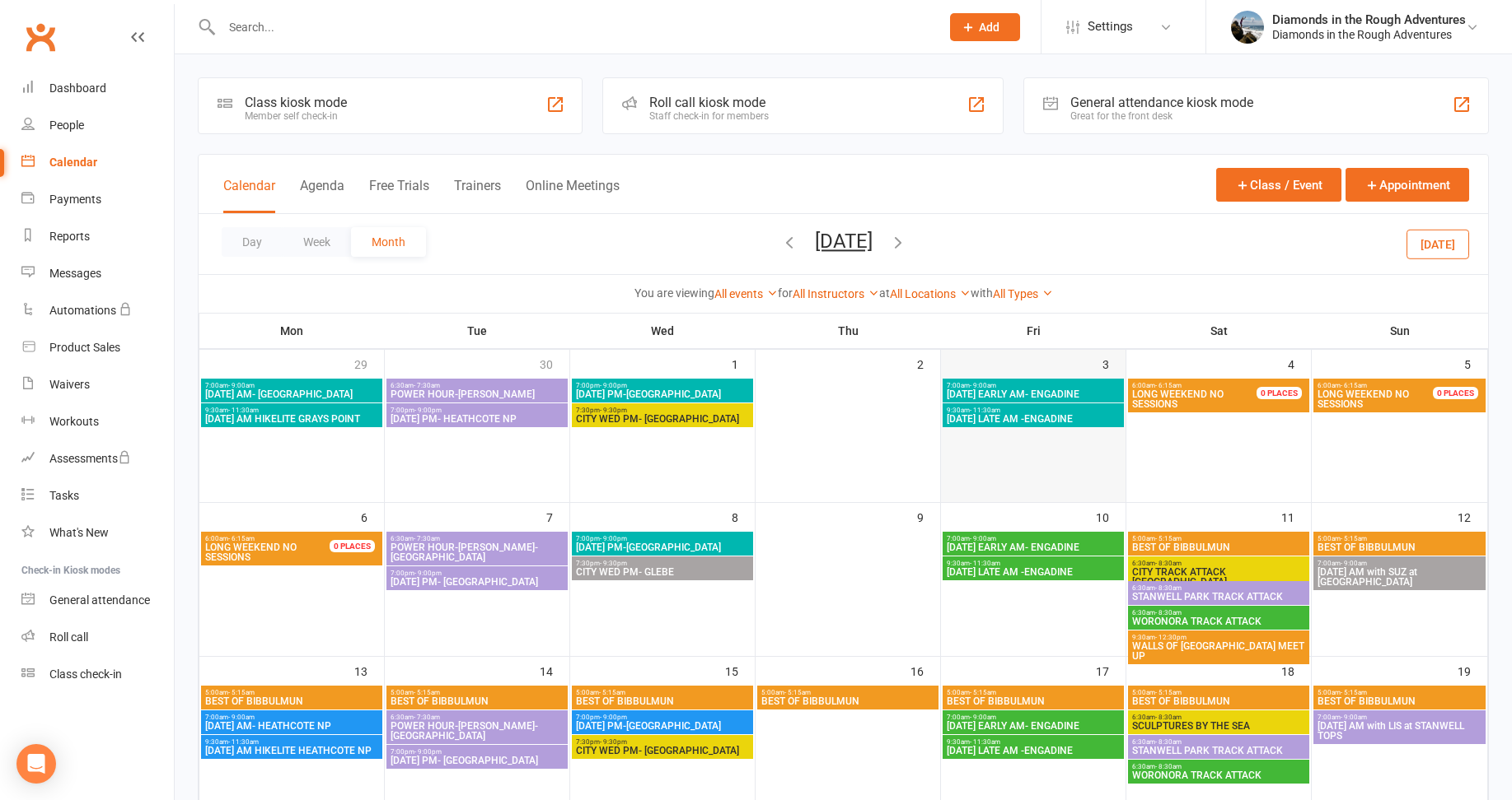
scroll to position [82, 0]
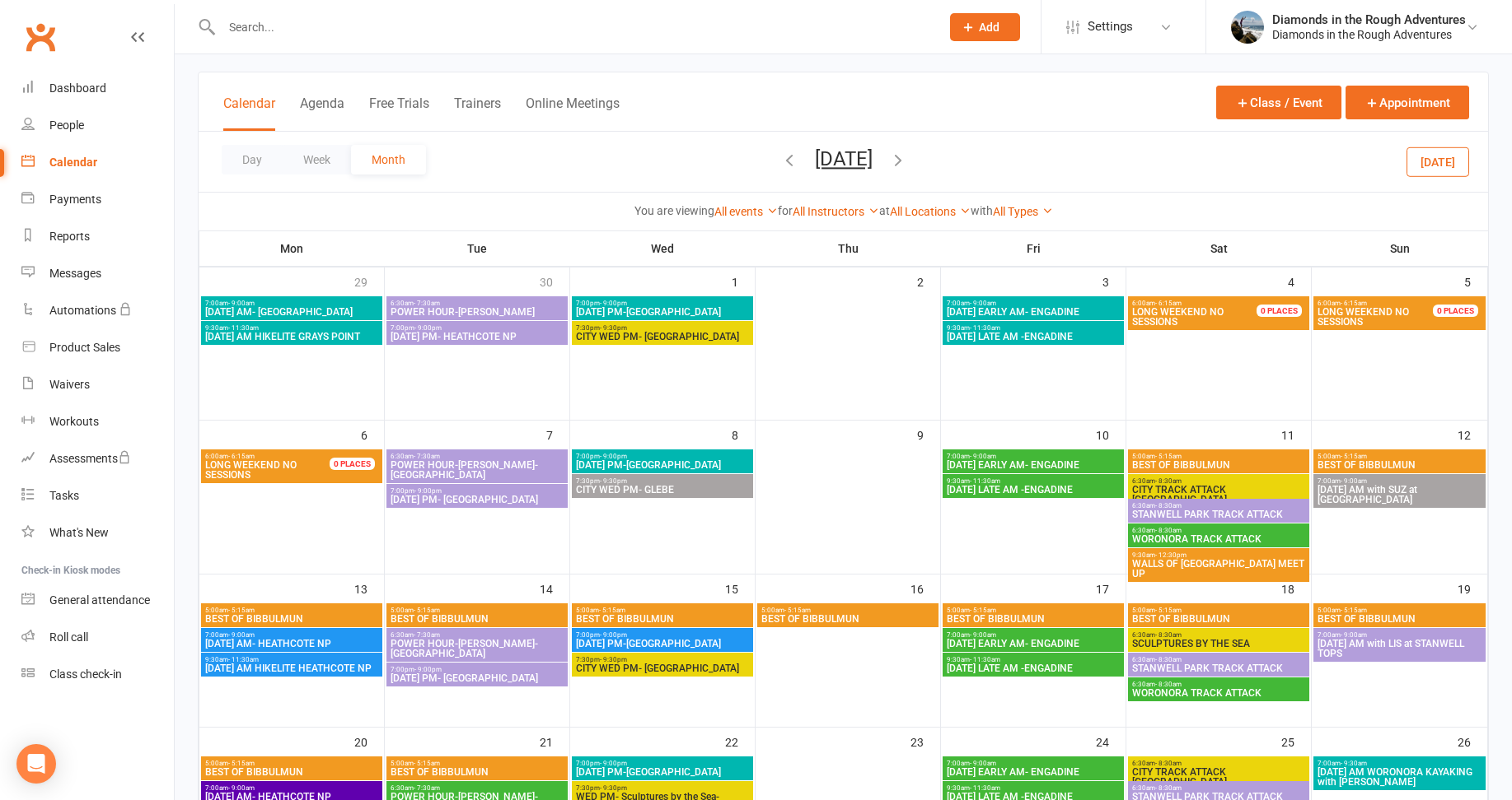
click at [1036, 466] on span "[DATE] EARLY AM- ENGADINE" at bounding box center [1033, 465] width 175 height 10
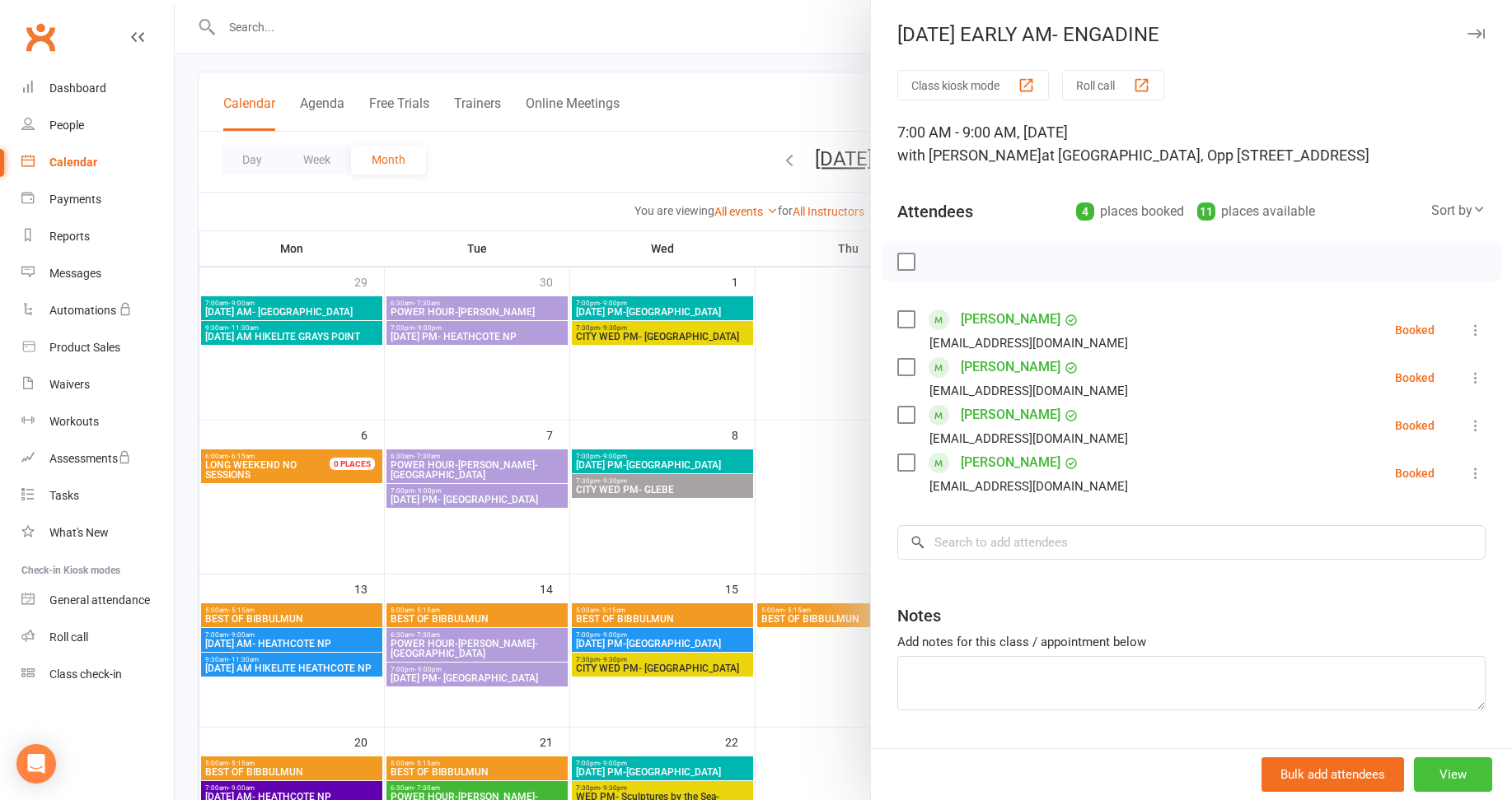
click at [1429, 765] on button "View" at bounding box center [1452, 775] width 78 height 35
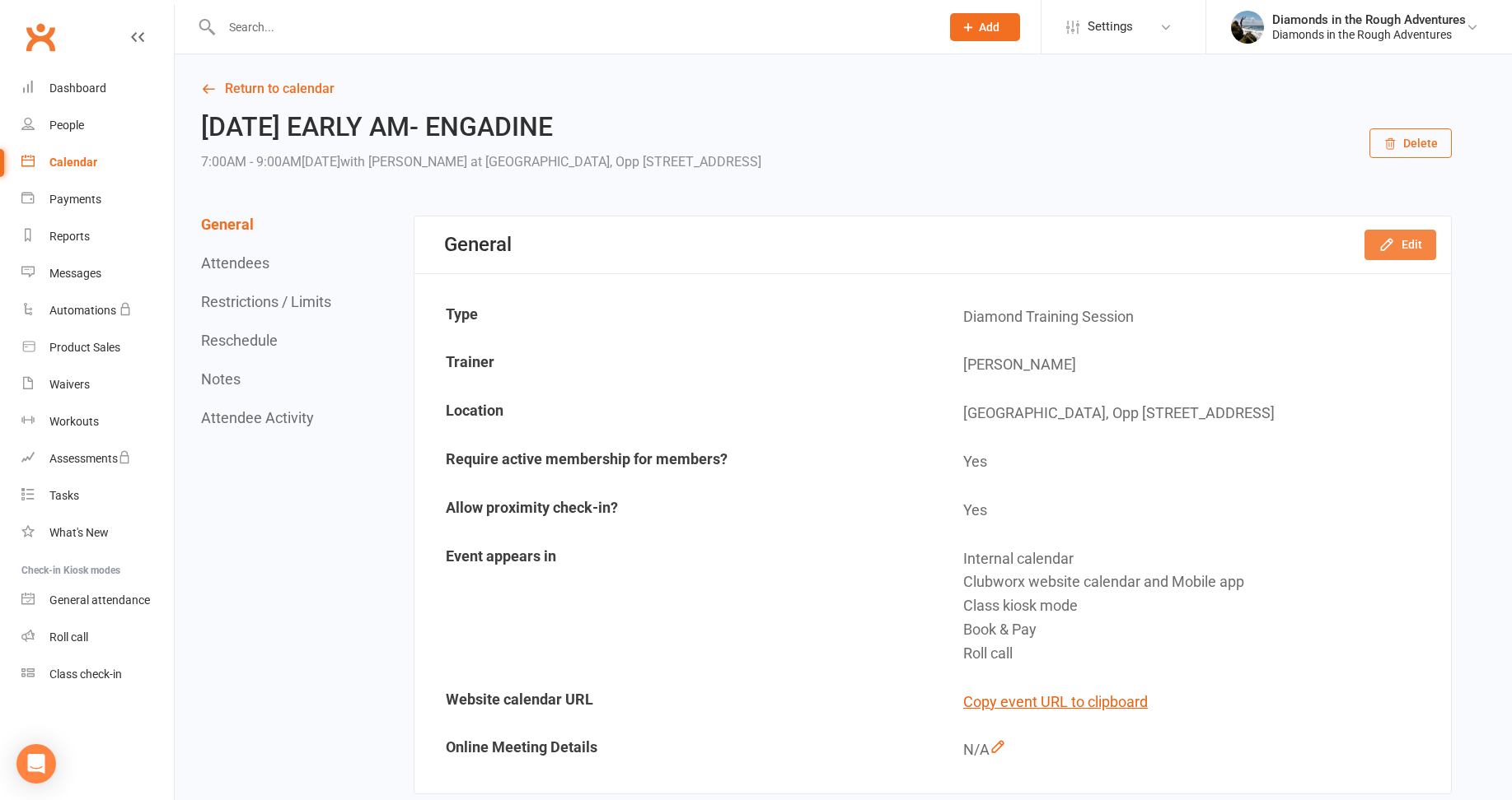
click at [1402, 248] on button "Edit" at bounding box center [1400, 245] width 72 height 29
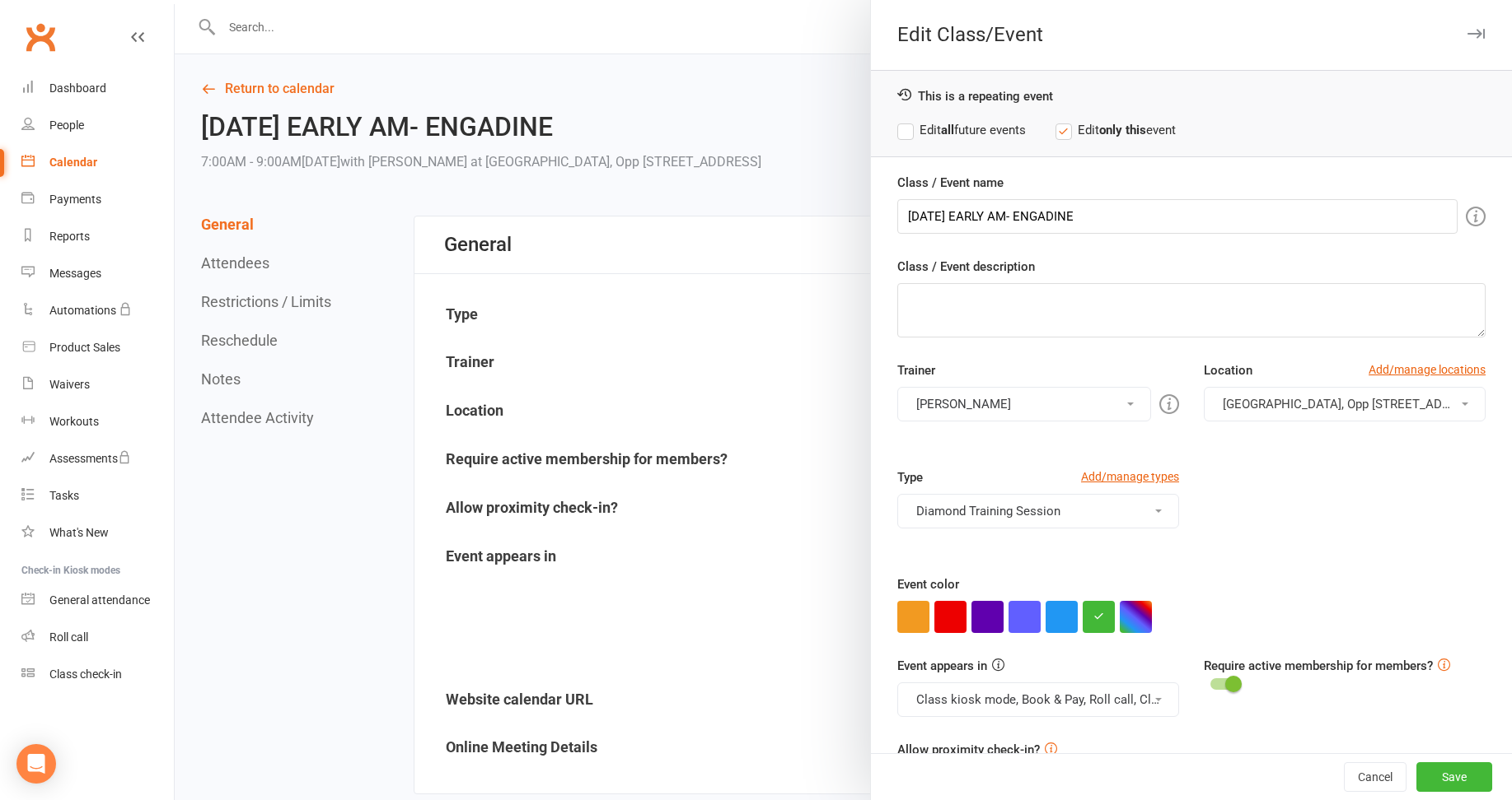
click at [964, 400] on button "[PERSON_NAME]" at bounding box center [1024, 404] width 254 height 35
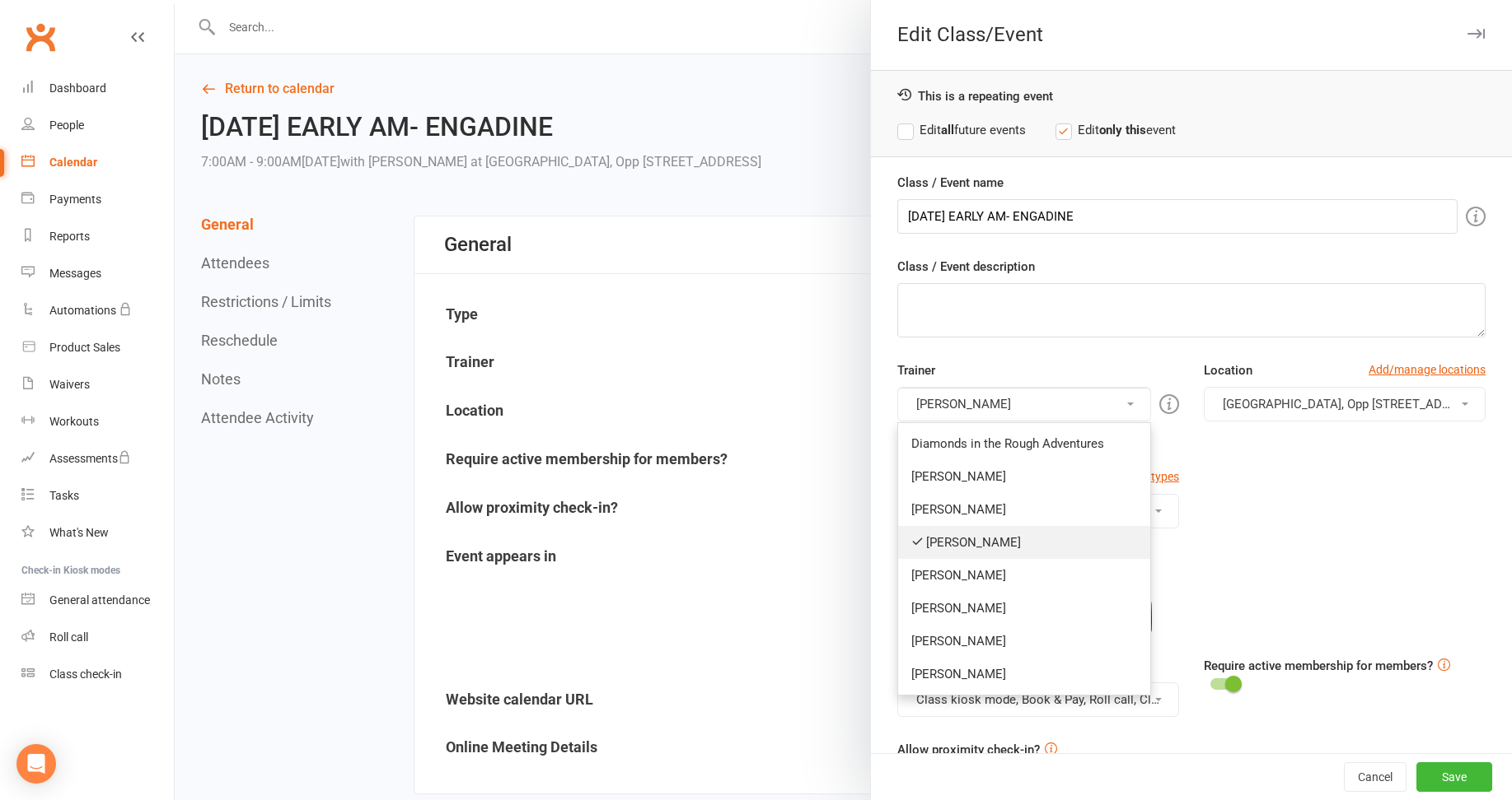
click at [959, 542] on link "[PERSON_NAME]" at bounding box center [1024, 542] width 252 height 33
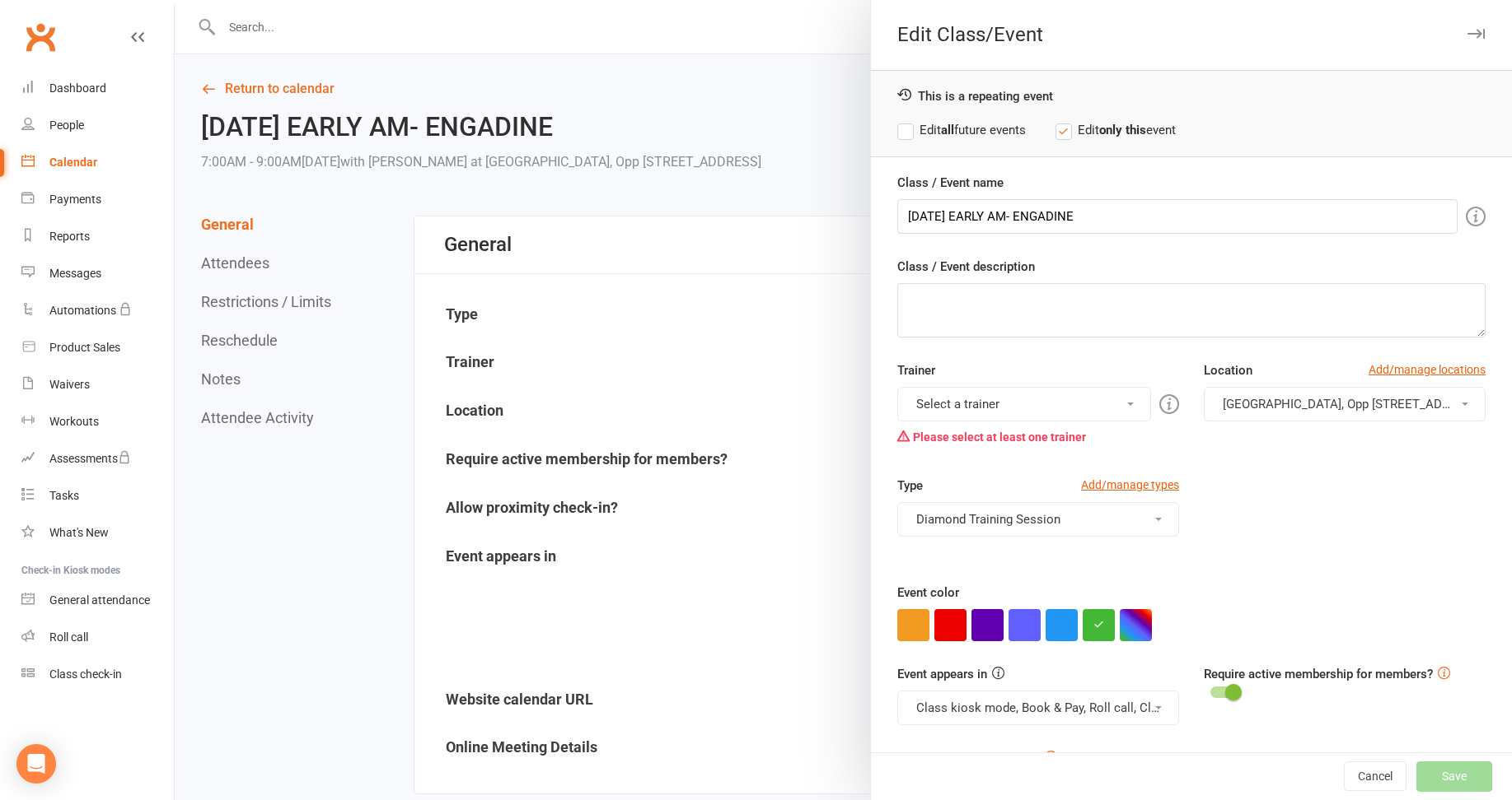
click at [974, 402] on button "Select a trainer" at bounding box center [1024, 404] width 254 height 35
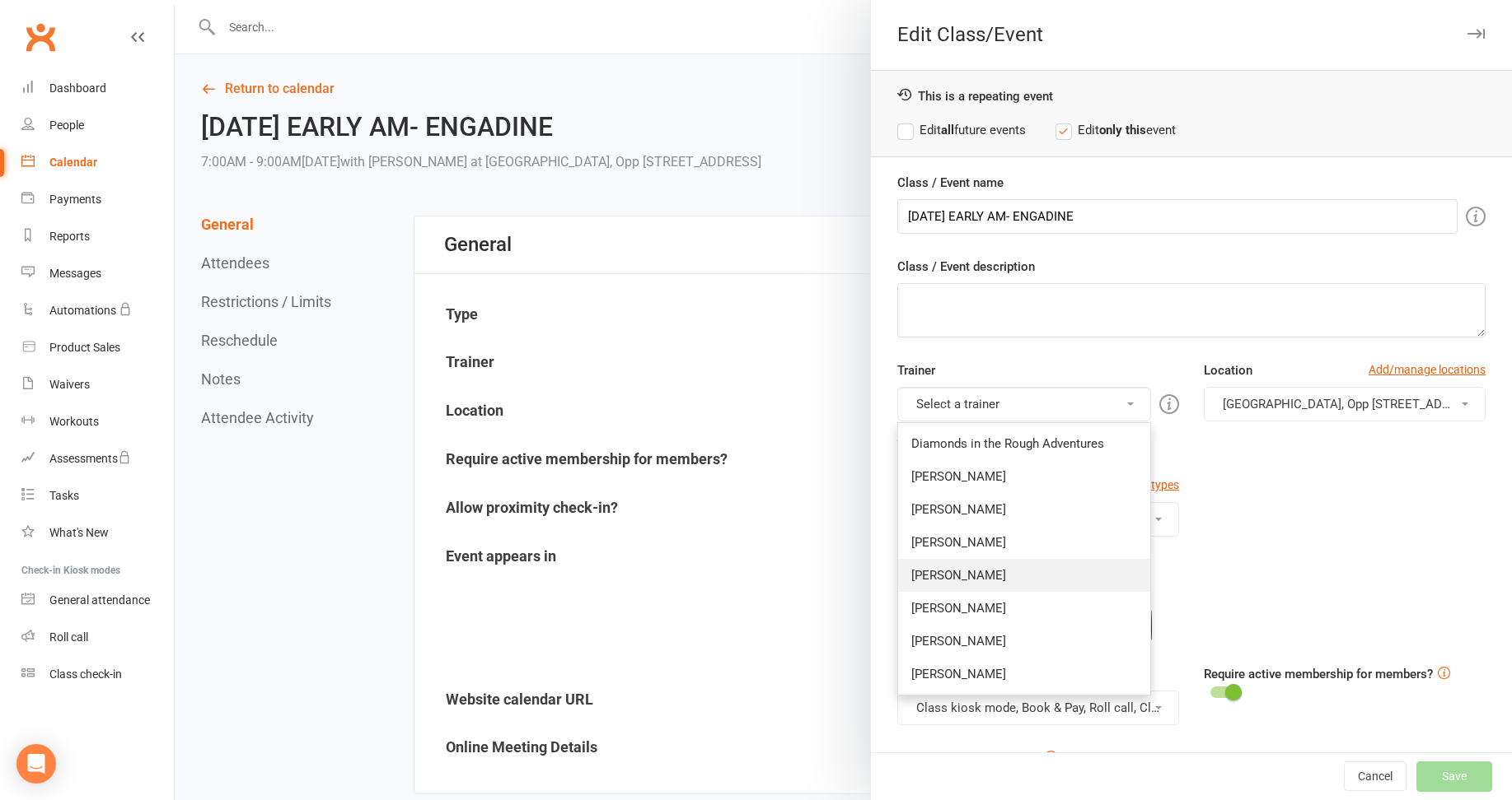
click at [943, 573] on link "[PERSON_NAME]" at bounding box center [1024, 575] width 252 height 33
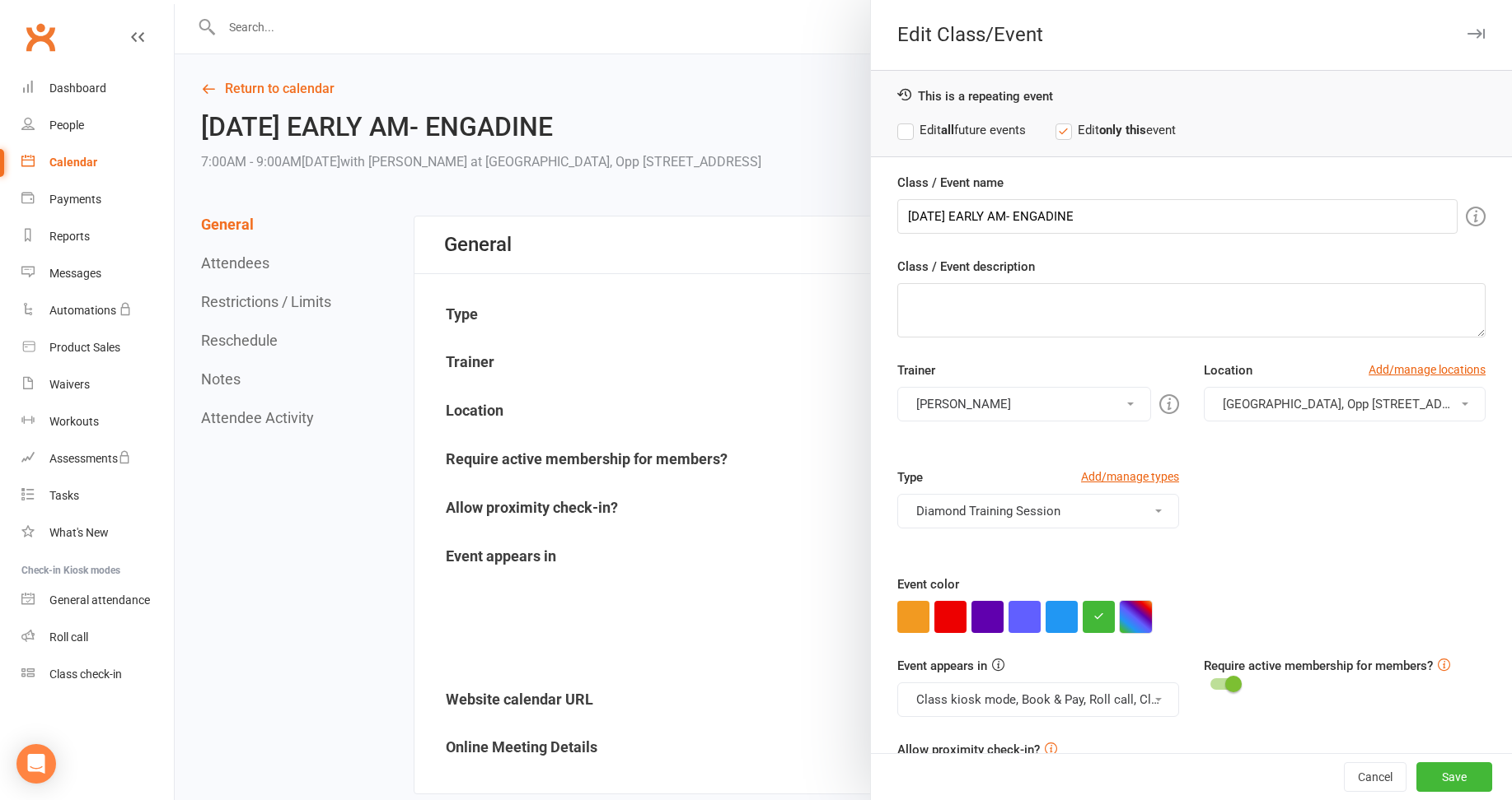
click at [1126, 613] on button "button" at bounding box center [1135, 617] width 32 height 32
click at [1151, 583] on input "text" at bounding box center [1159, 584] width 83 height 20
type input "#b39ebd"
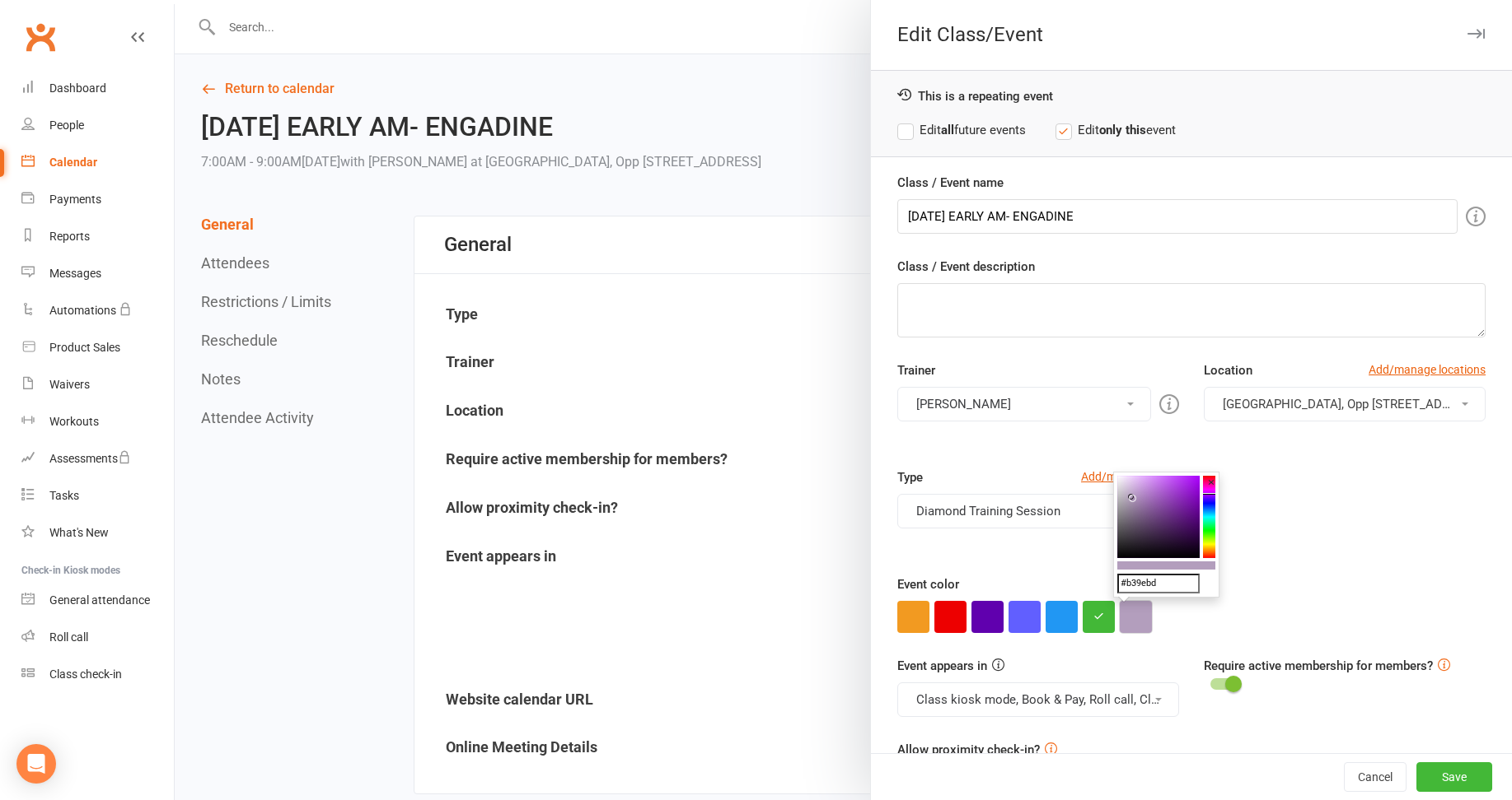
click at [1130, 617] on button "button" at bounding box center [1135, 617] width 32 height 32
click at [1423, 776] on button "Save" at bounding box center [1454, 777] width 76 height 29
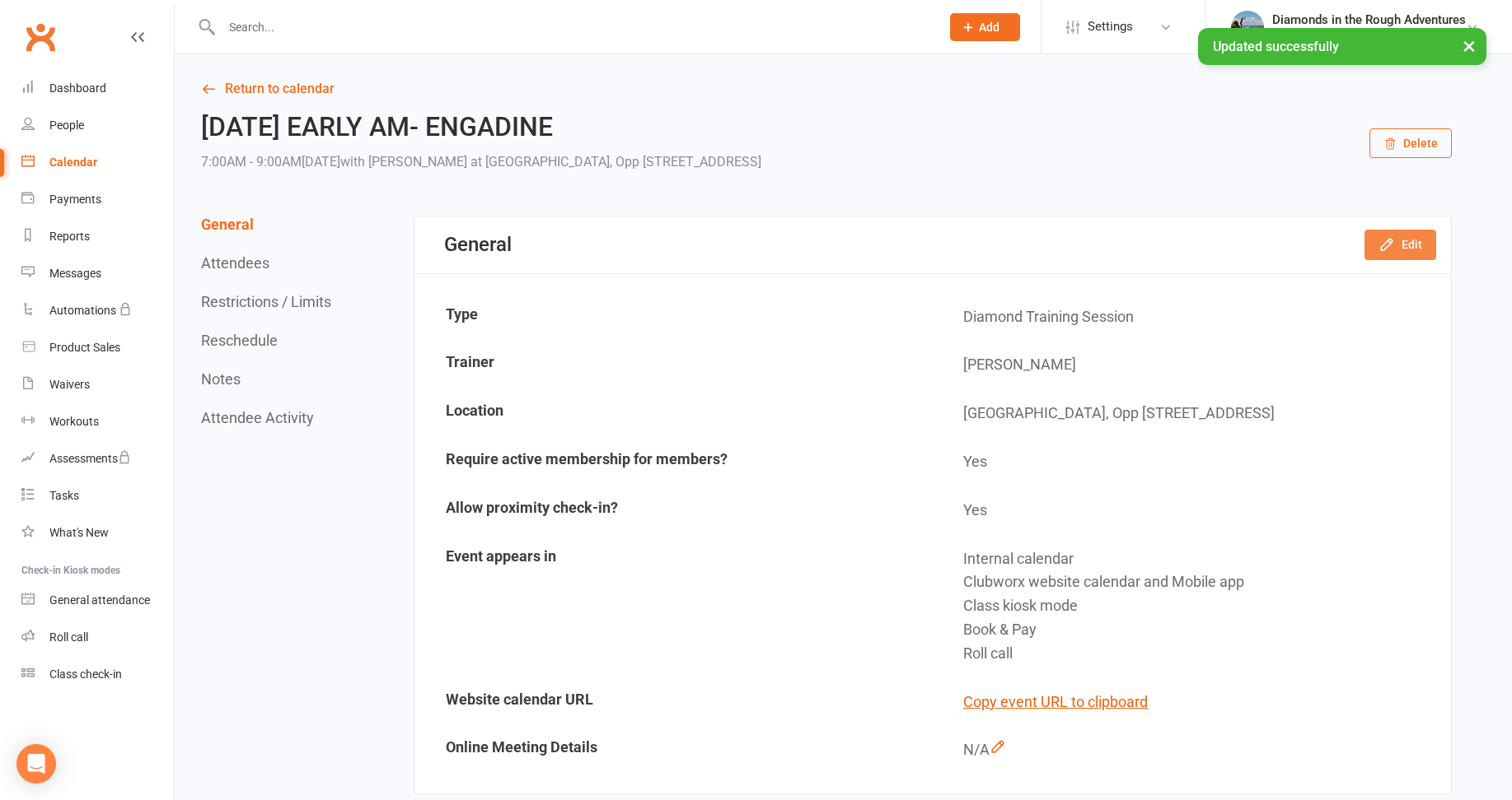
click at [1399, 244] on button "Edit" at bounding box center [1400, 245] width 72 height 29
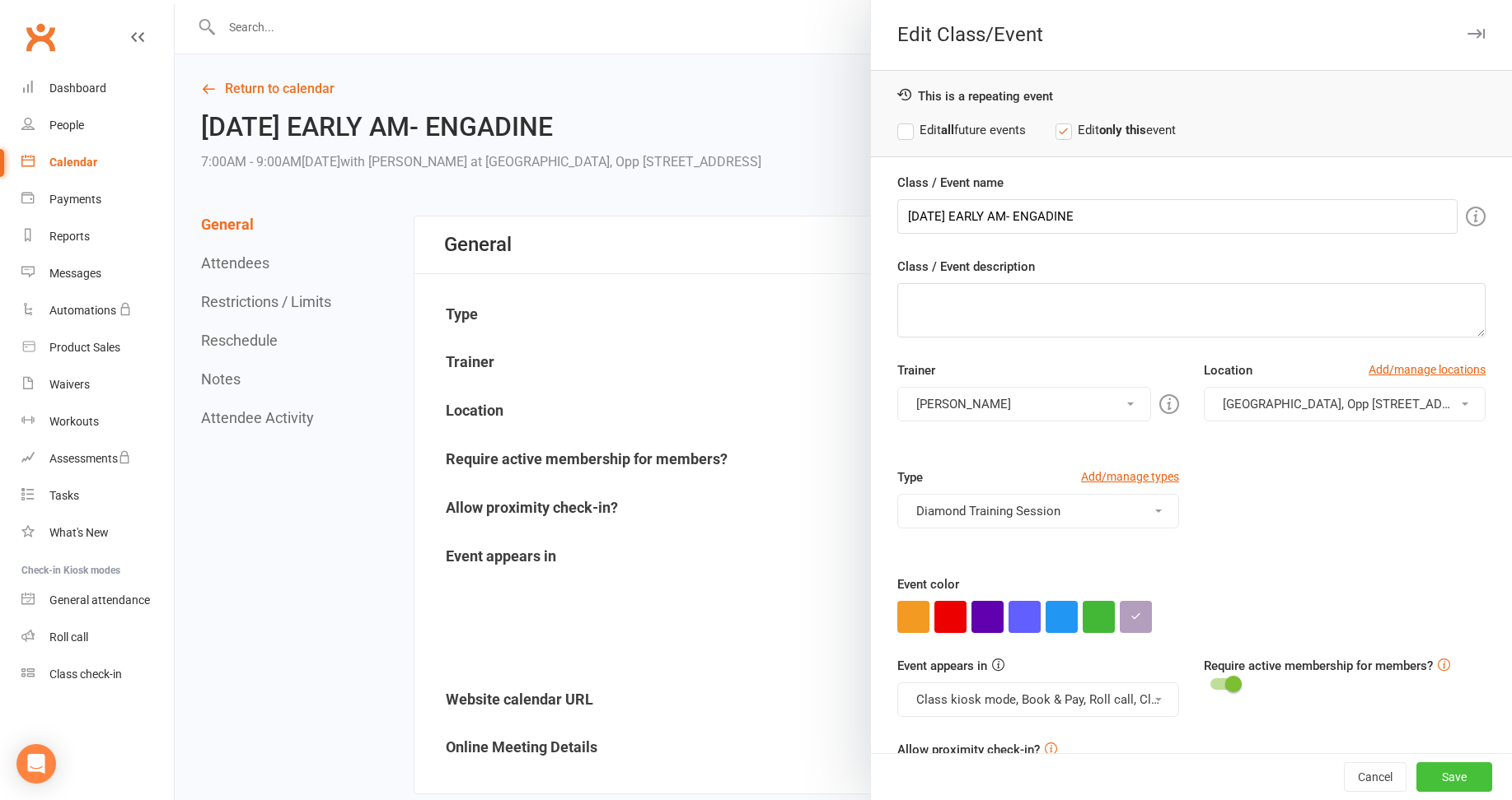
click at [1433, 774] on button "Save" at bounding box center [1454, 777] width 76 height 29
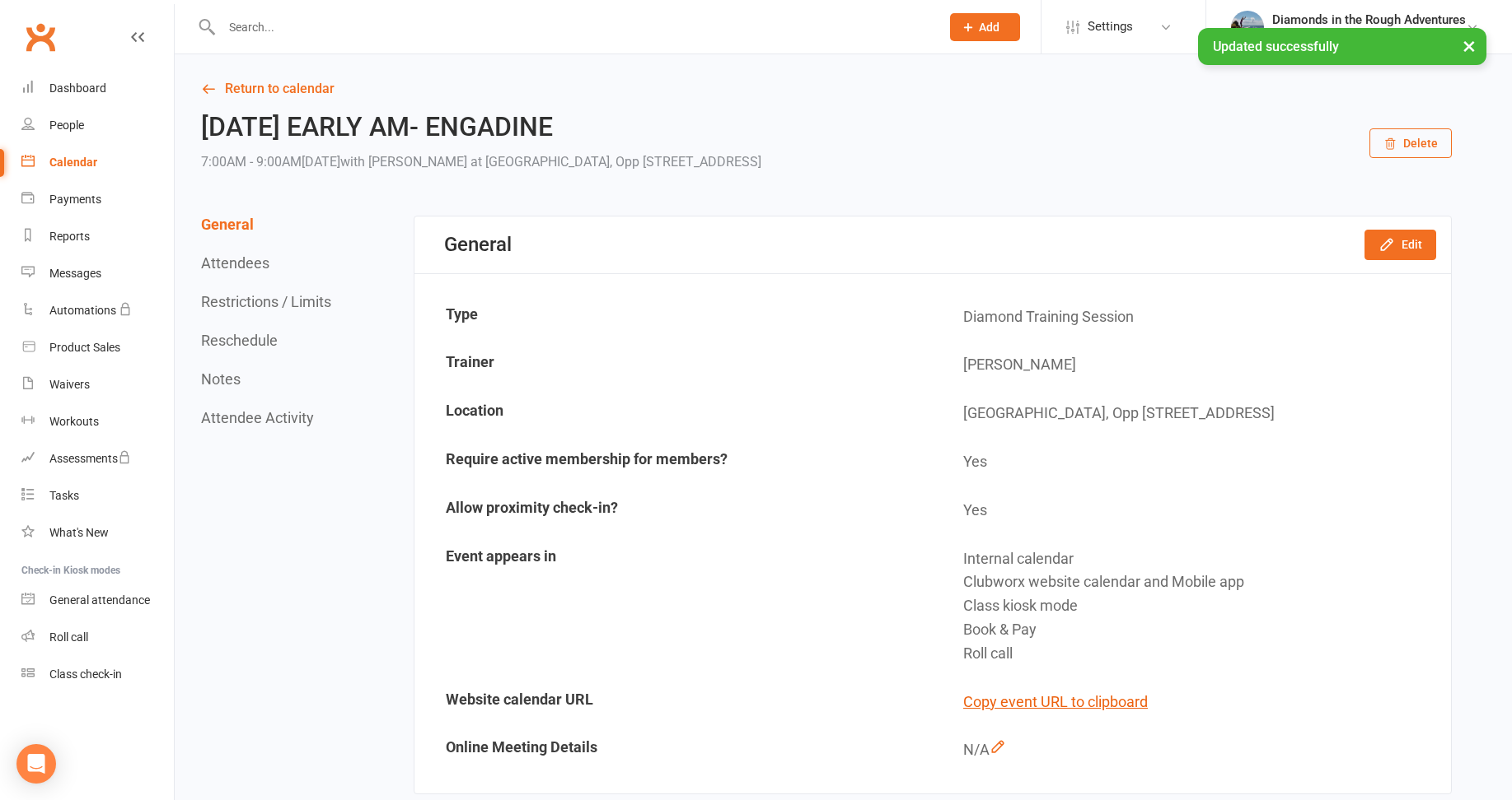
drag, startPoint x: 77, startPoint y: 166, endPoint x: 104, endPoint y: 170, distance: 27.3
click at [77, 166] on div "Calendar" at bounding box center [73, 162] width 48 height 13
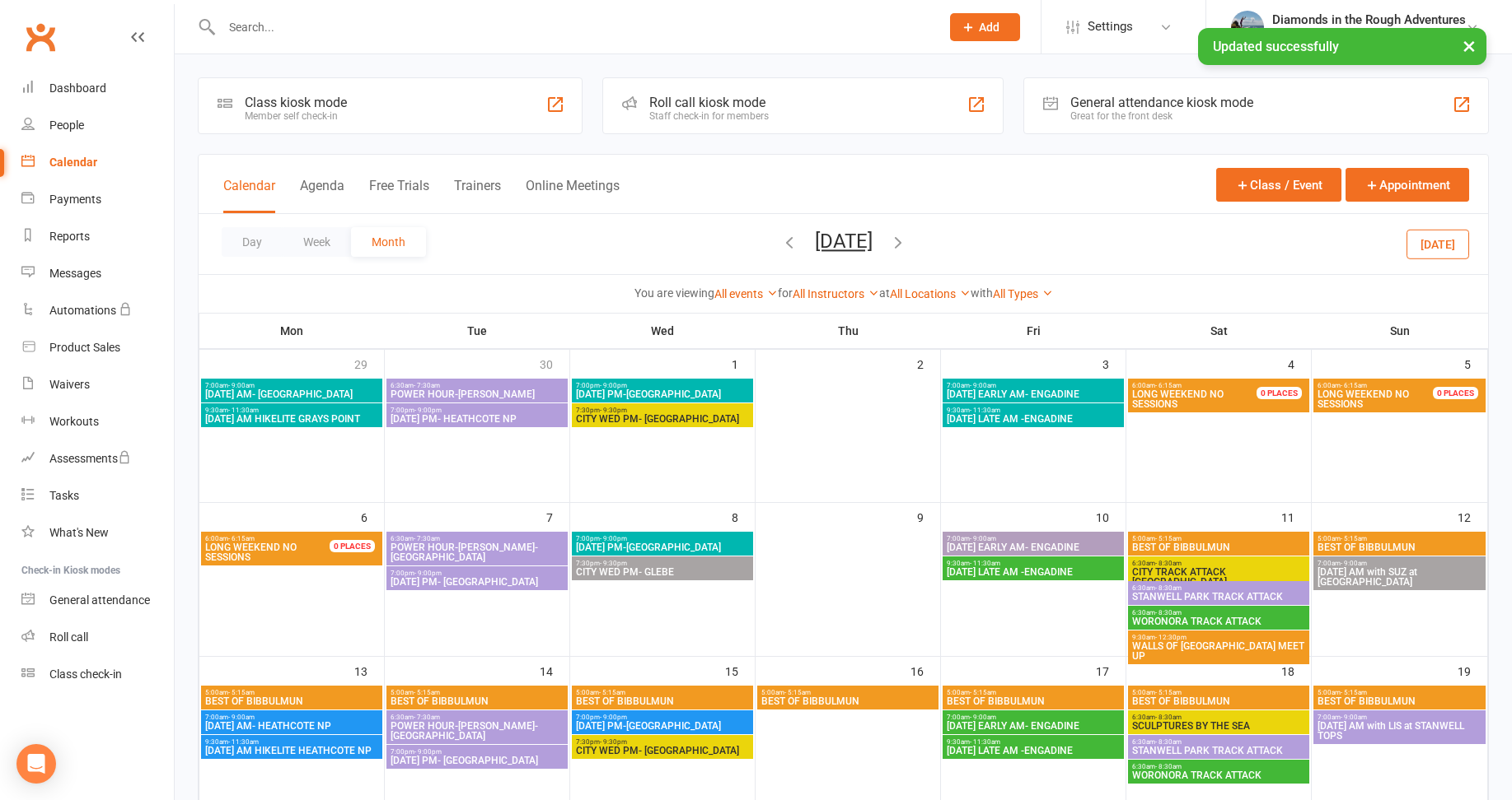
click at [1046, 570] on span "[DATE] LATE AM -ENGADINE" at bounding box center [1033, 572] width 175 height 10
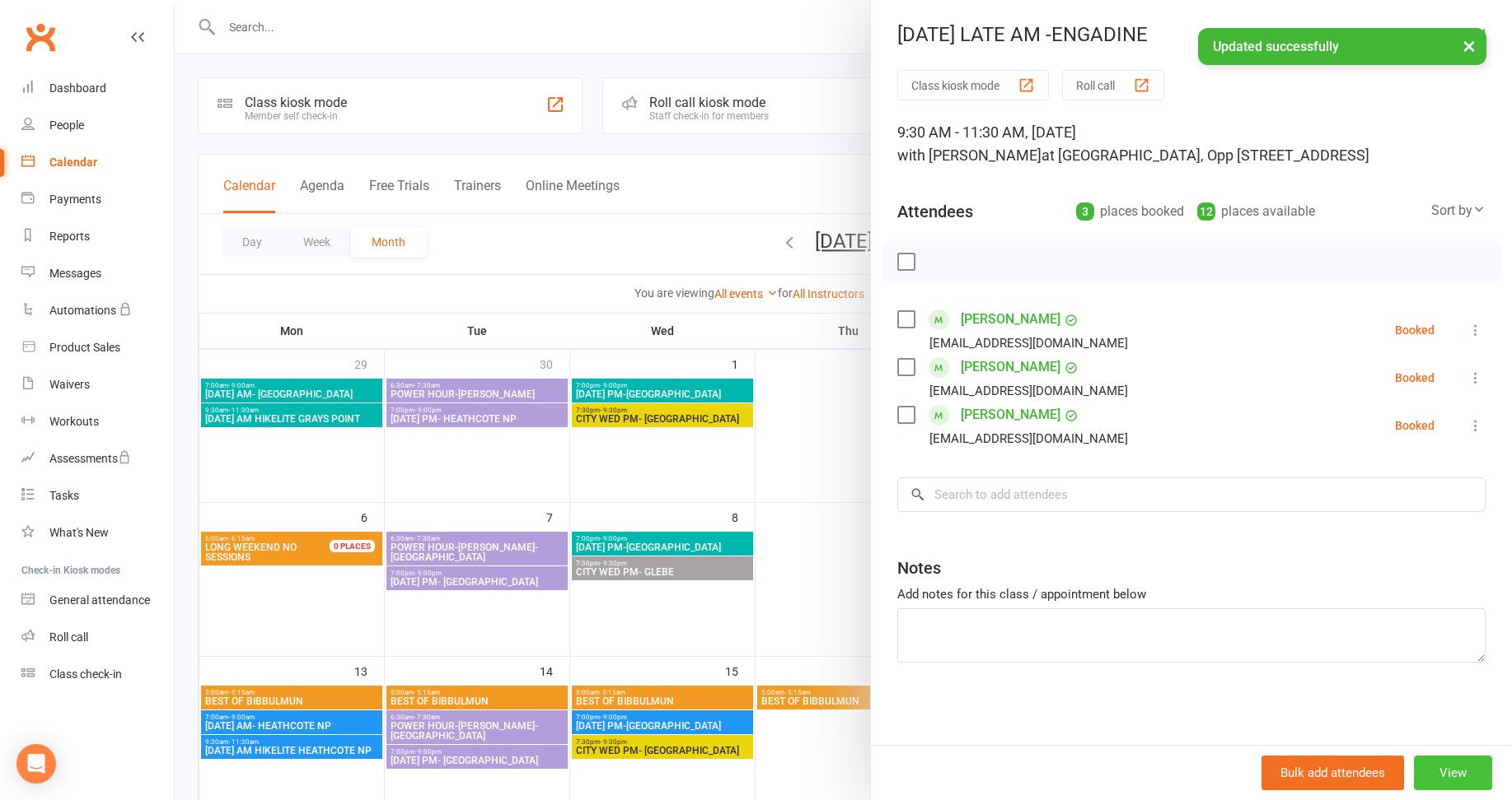
click at [1450, 770] on button "View" at bounding box center [1452, 773] width 78 height 35
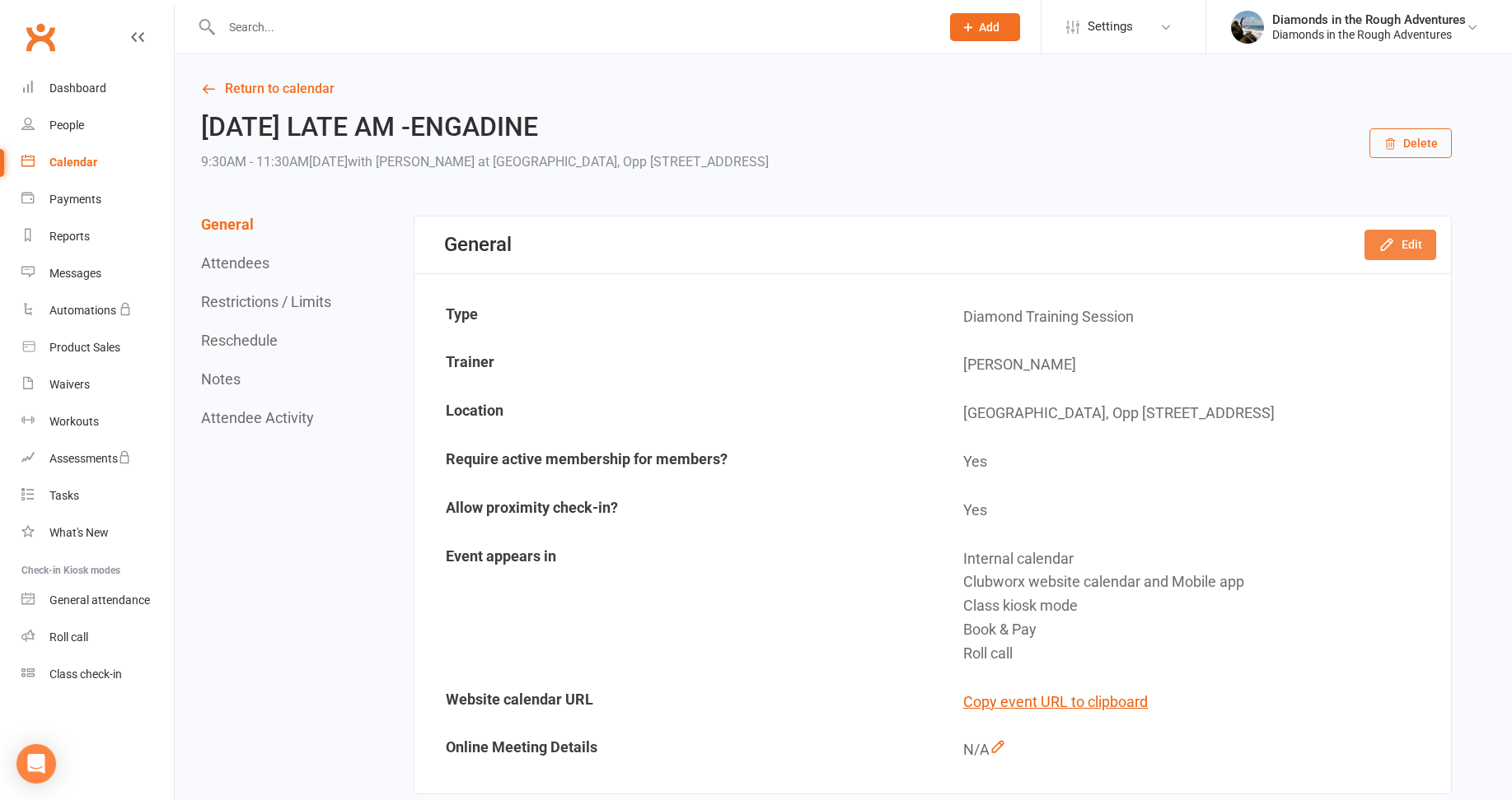
click at [1402, 247] on button "Edit" at bounding box center [1400, 245] width 72 height 29
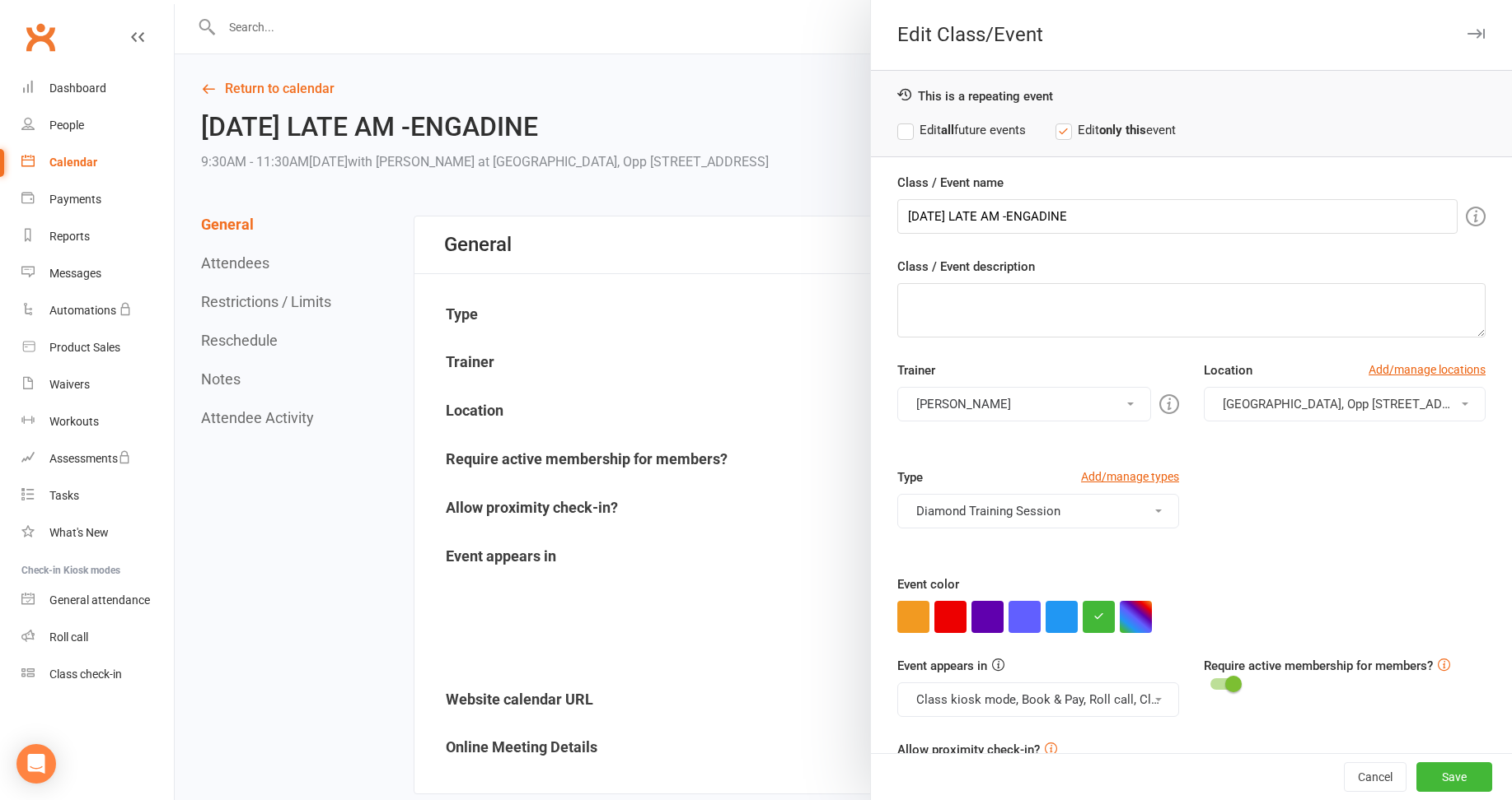
click at [955, 400] on button "[PERSON_NAME]" at bounding box center [1024, 404] width 254 height 35
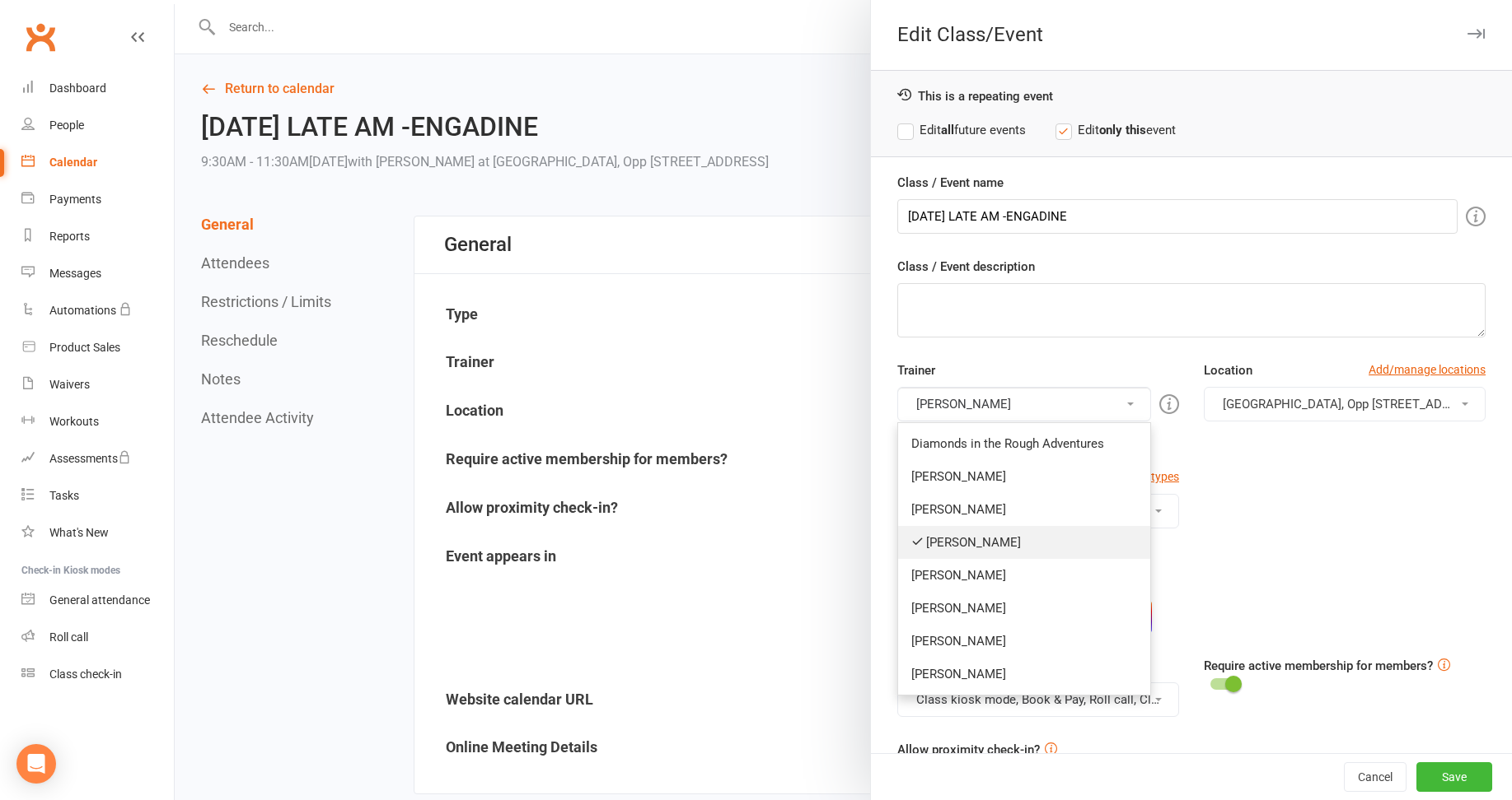
click at [933, 546] on link "[PERSON_NAME]" at bounding box center [1024, 542] width 252 height 33
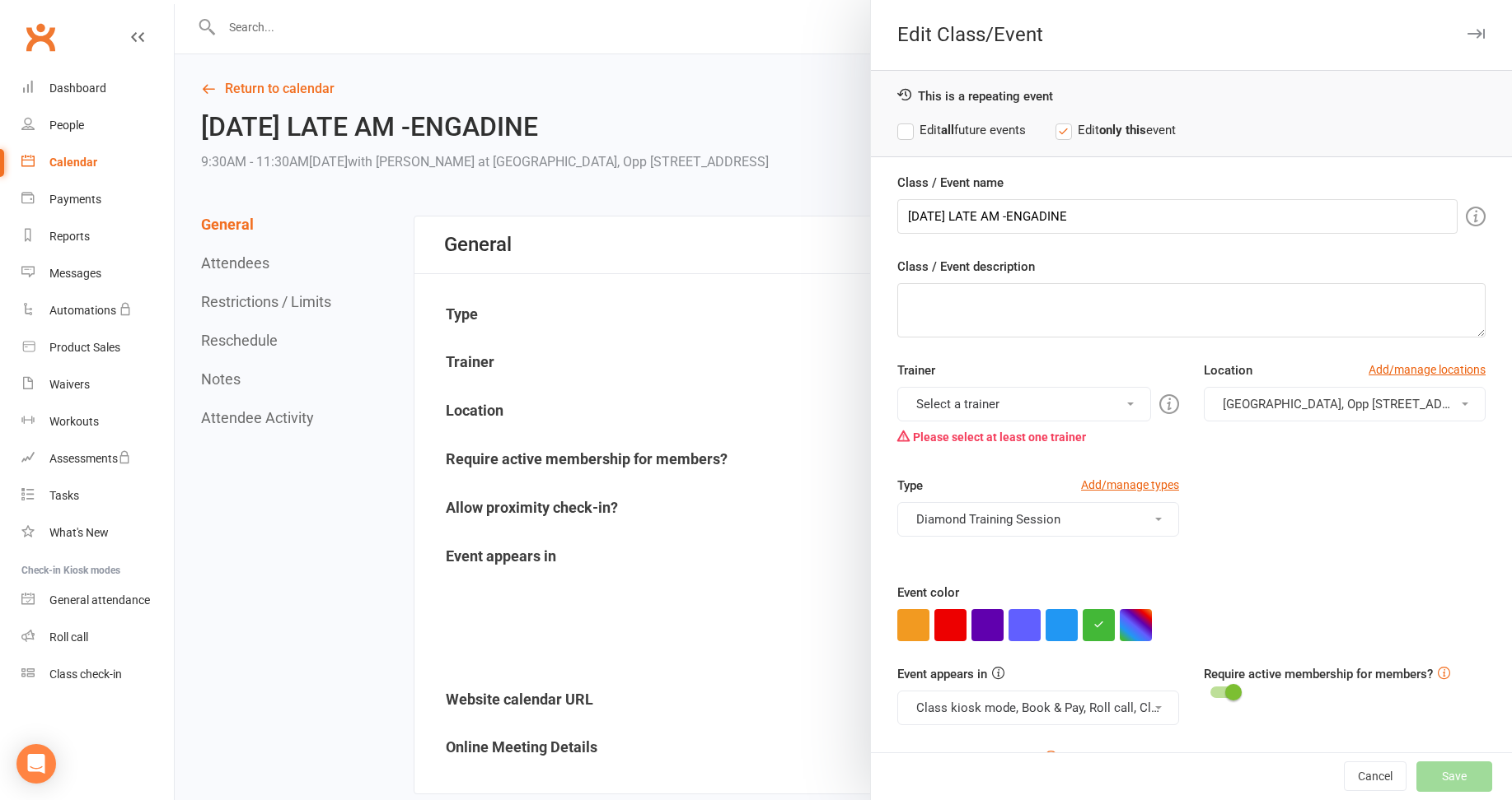
click at [973, 403] on button "Select a trainer" at bounding box center [1024, 404] width 254 height 35
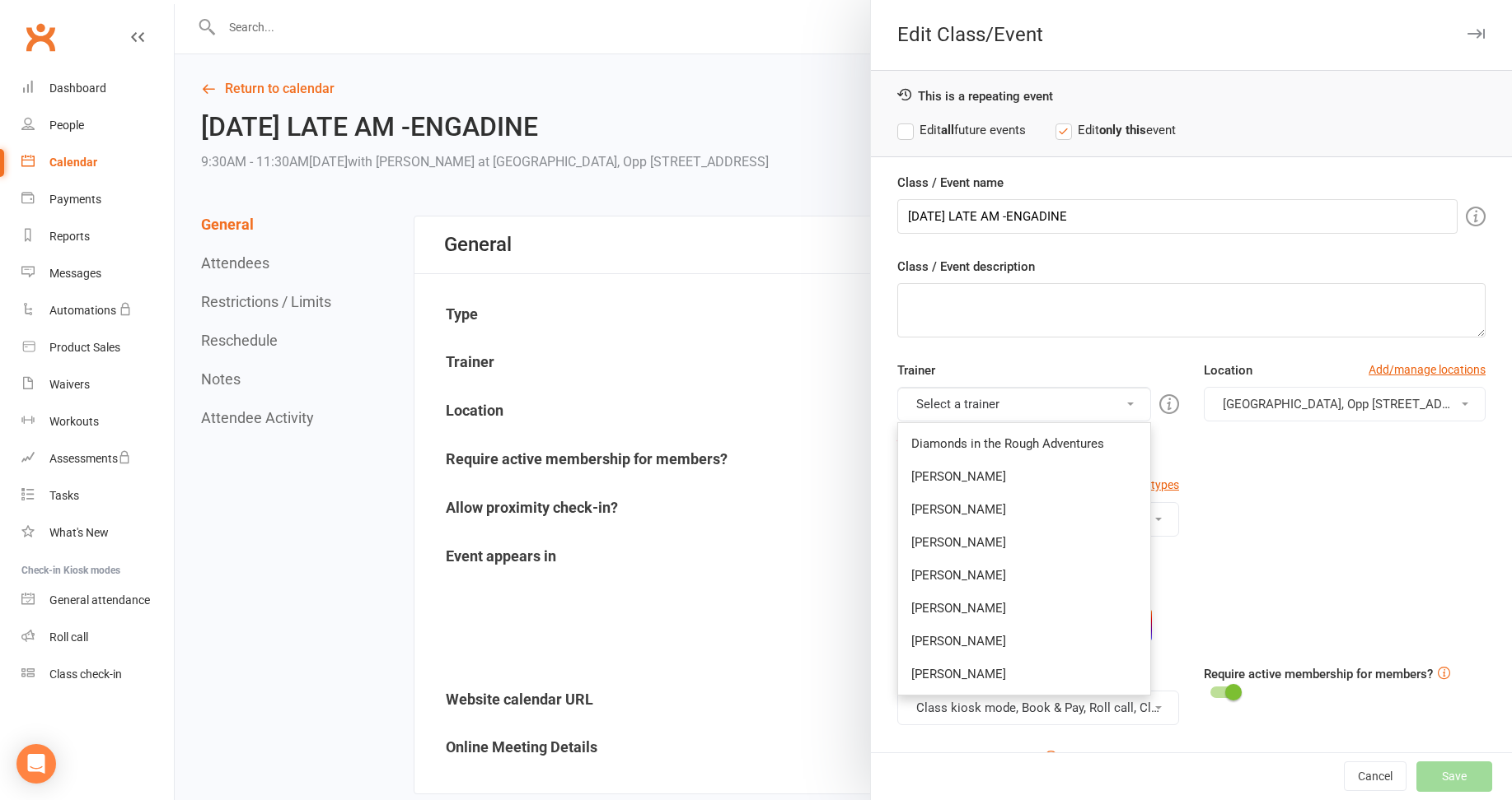
drag, startPoint x: 943, startPoint y: 574, endPoint x: 1078, endPoint y: 601, distance: 137.7
click at [944, 575] on link "[PERSON_NAME]" at bounding box center [1024, 575] width 252 height 33
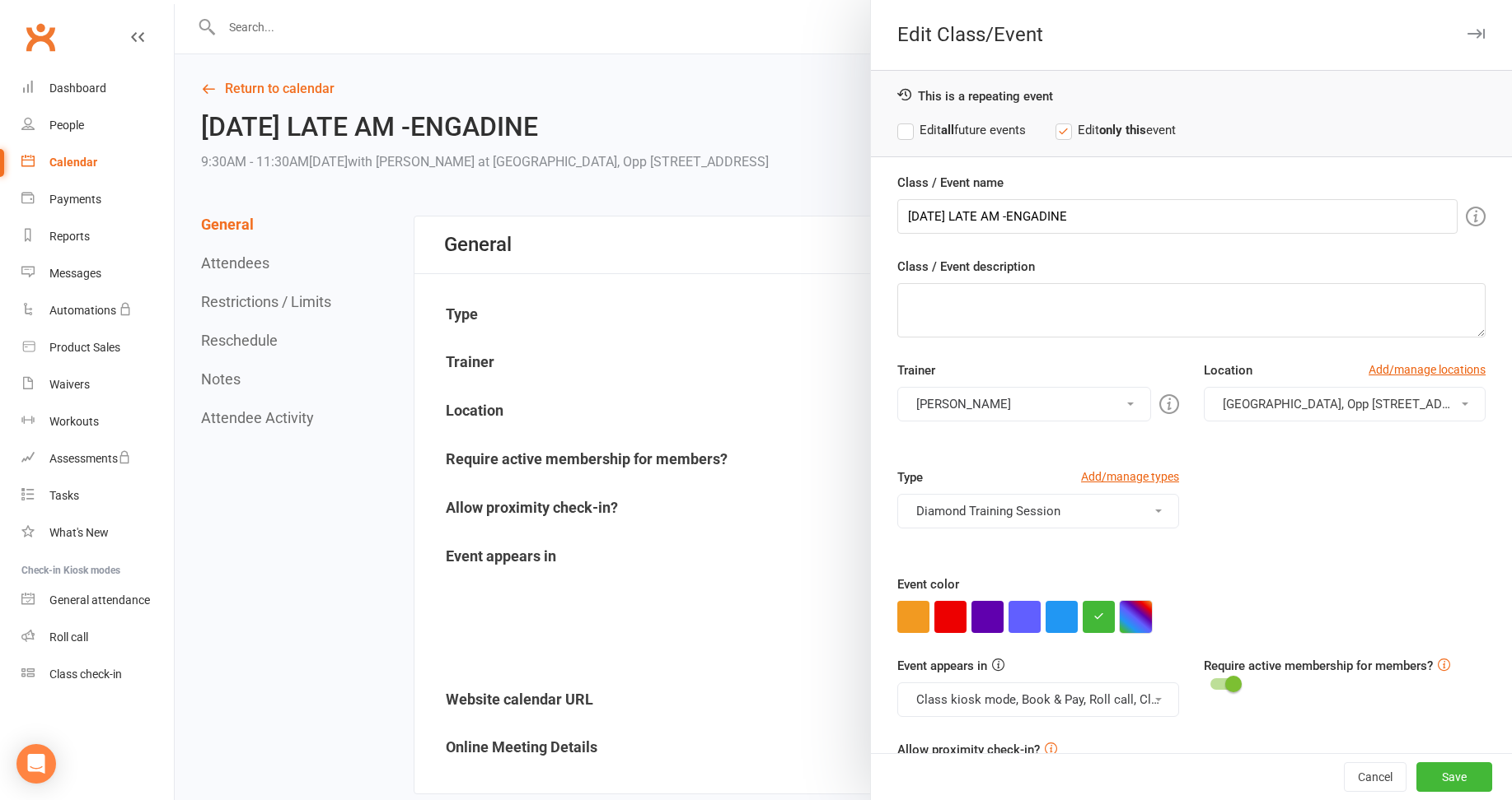
click at [1137, 616] on button "button" at bounding box center [1135, 617] width 32 height 32
click at [1152, 579] on input "text" at bounding box center [1159, 584] width 83 height 20
type input "#b39ebd"
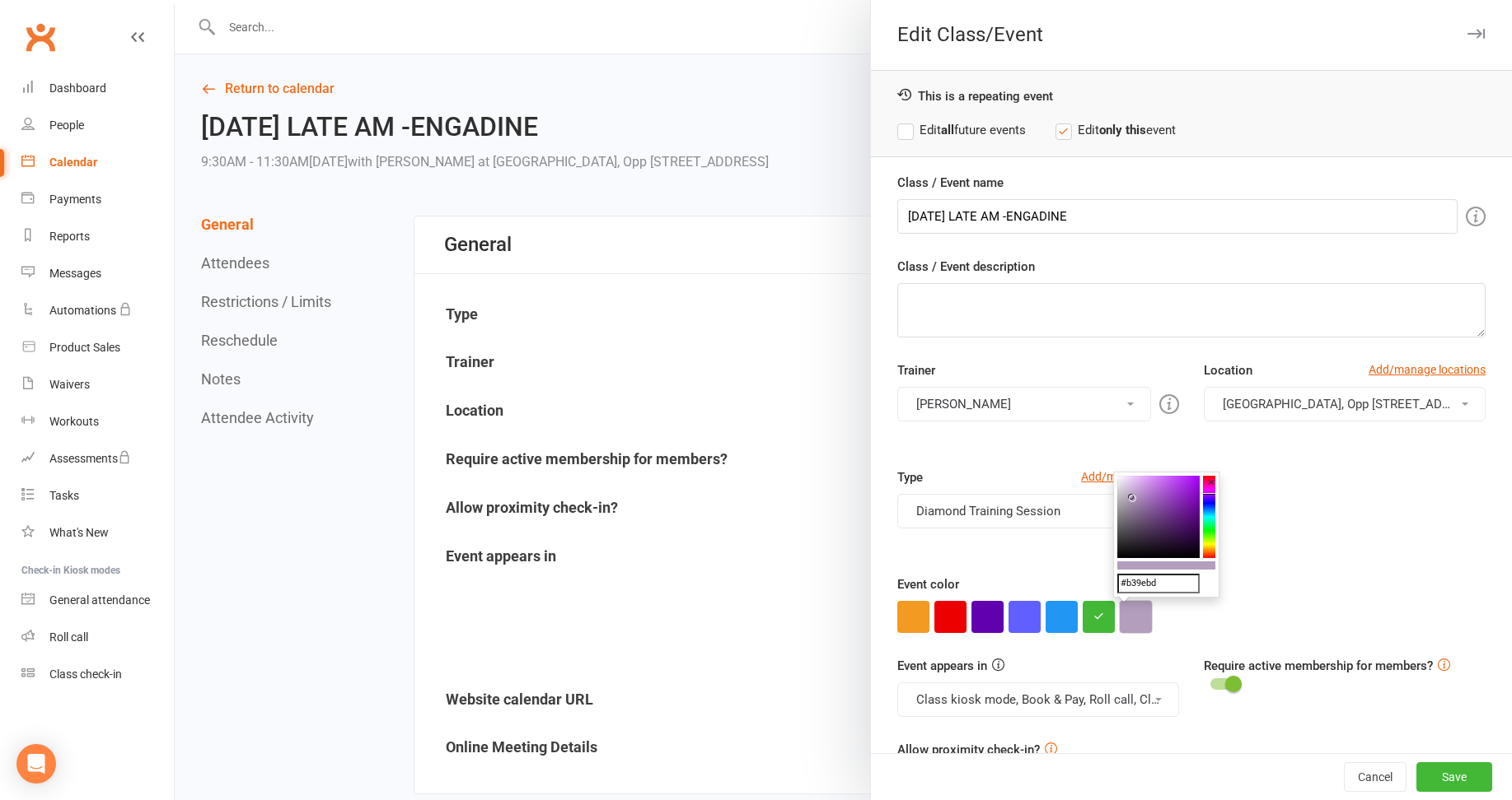
click at [1131, 615] on button "button" at bounding box center [1135, 617] width 32 height 32
click at [1429, 773] on button "Save" at bounding box center [1454, 777] width 76 height 29
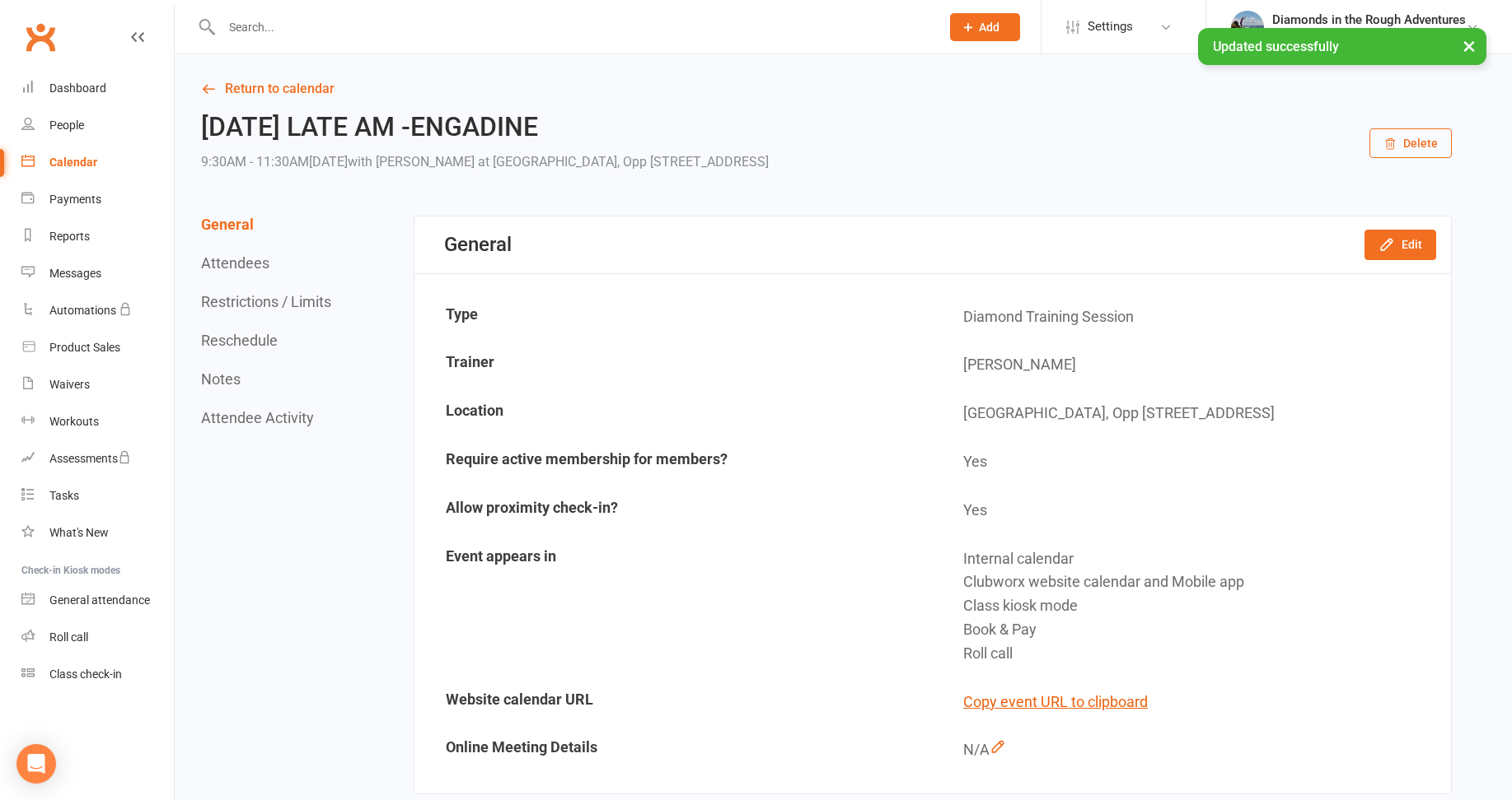
click at [72, 161] on div "Calendar" at bounding box center [73, 162] width 48 height 13
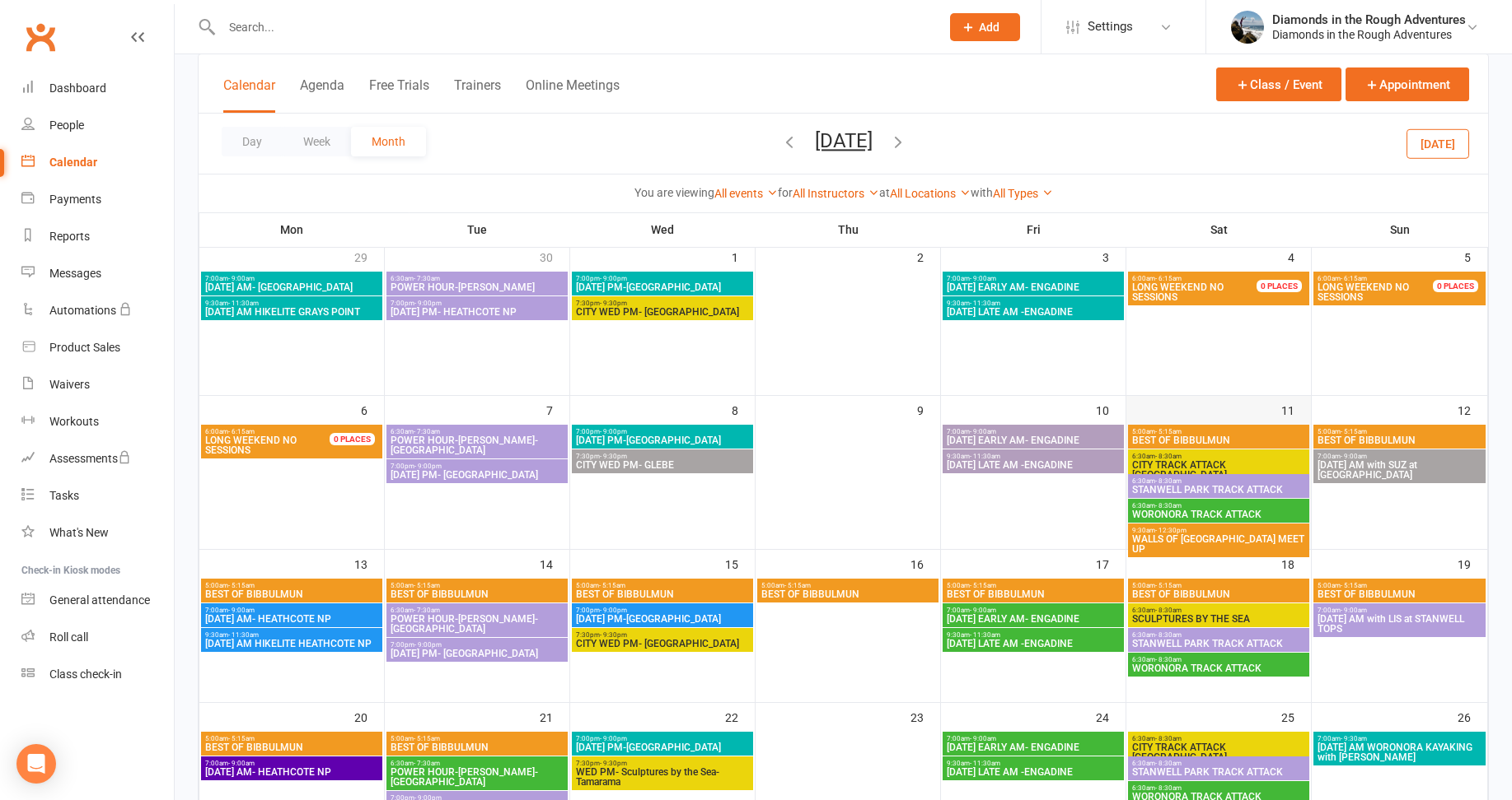
scroll to position [82, 0]
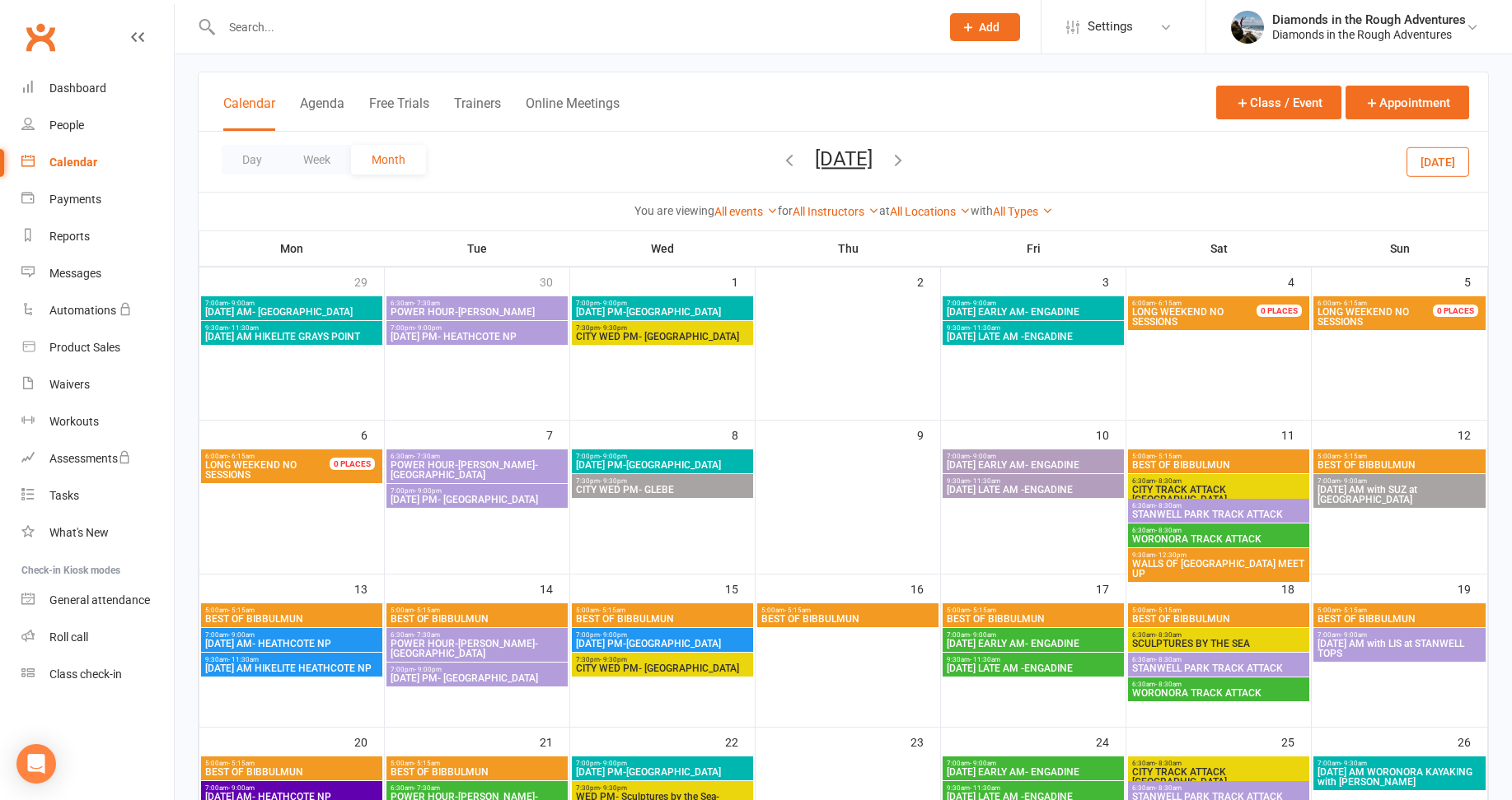
click at [1211, 537] on span "WORONORA TRACK ATTACK" at bounding box center [1219, 539] width 175 height 10
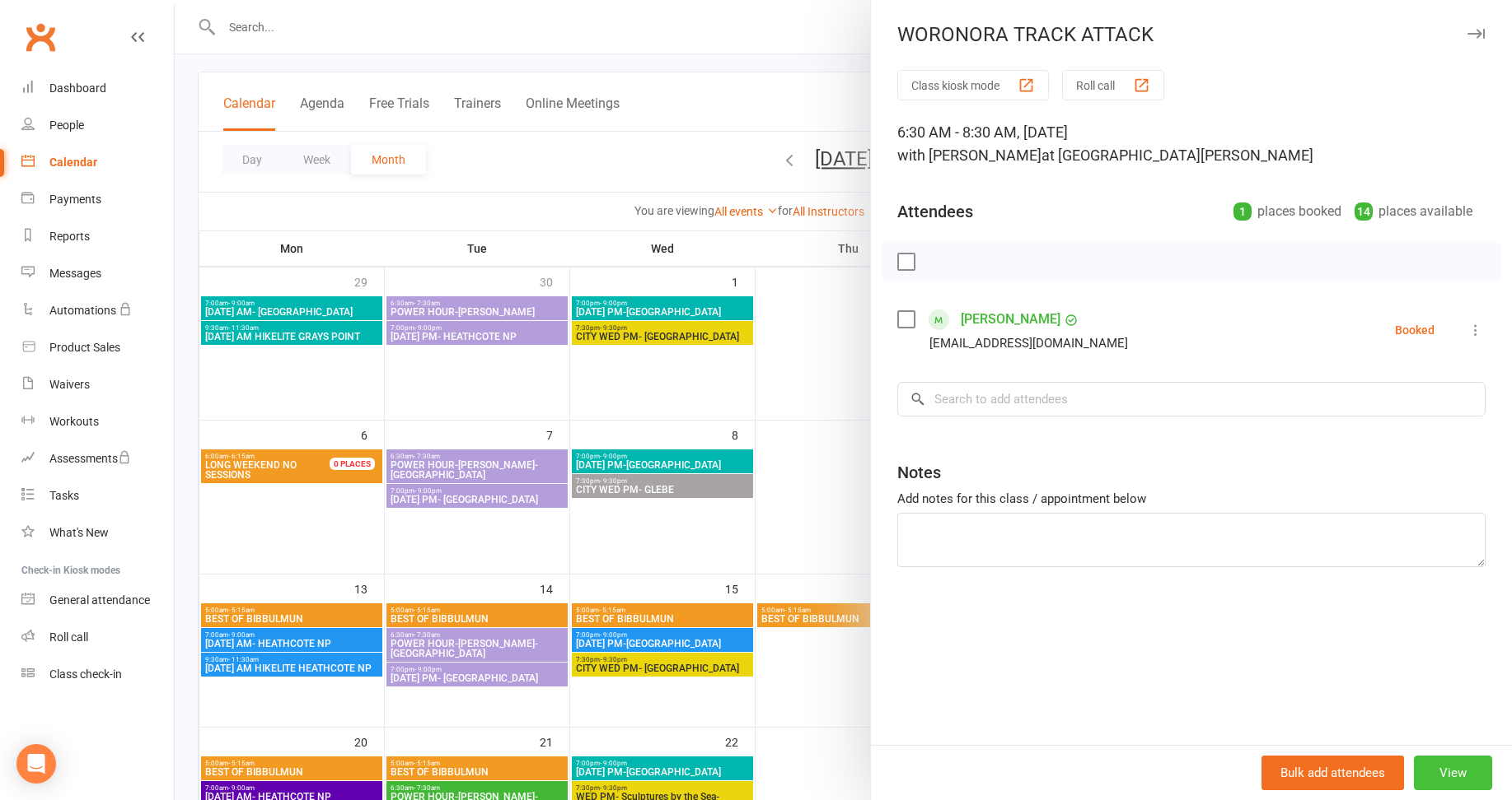
click at [1443, 773] on button "View" at bounding box center [1452, 773] width 78 height 35
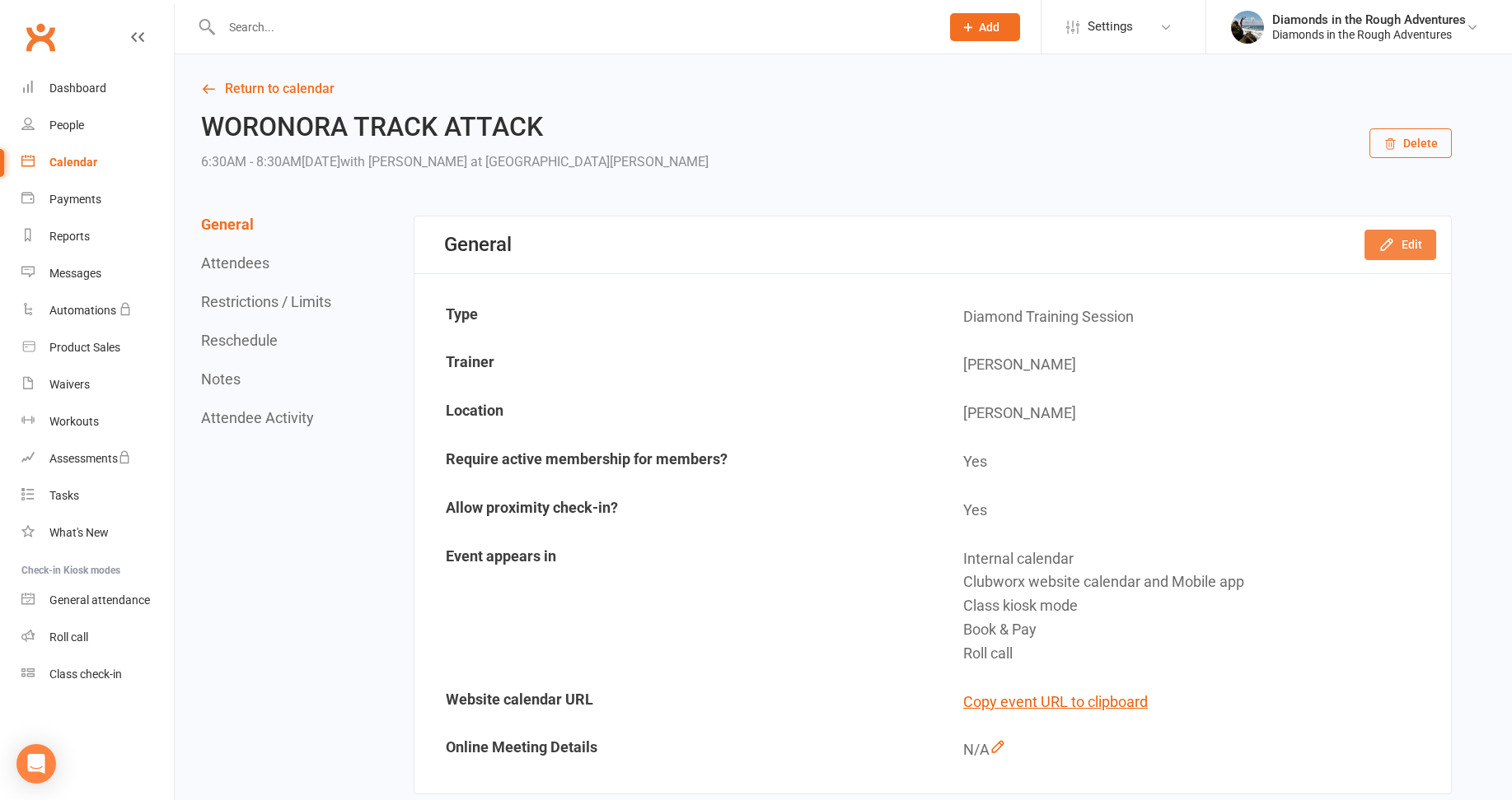
click at [1410, 240] on button "Edit" at bounding box center [1400, 245] width 72 height 29
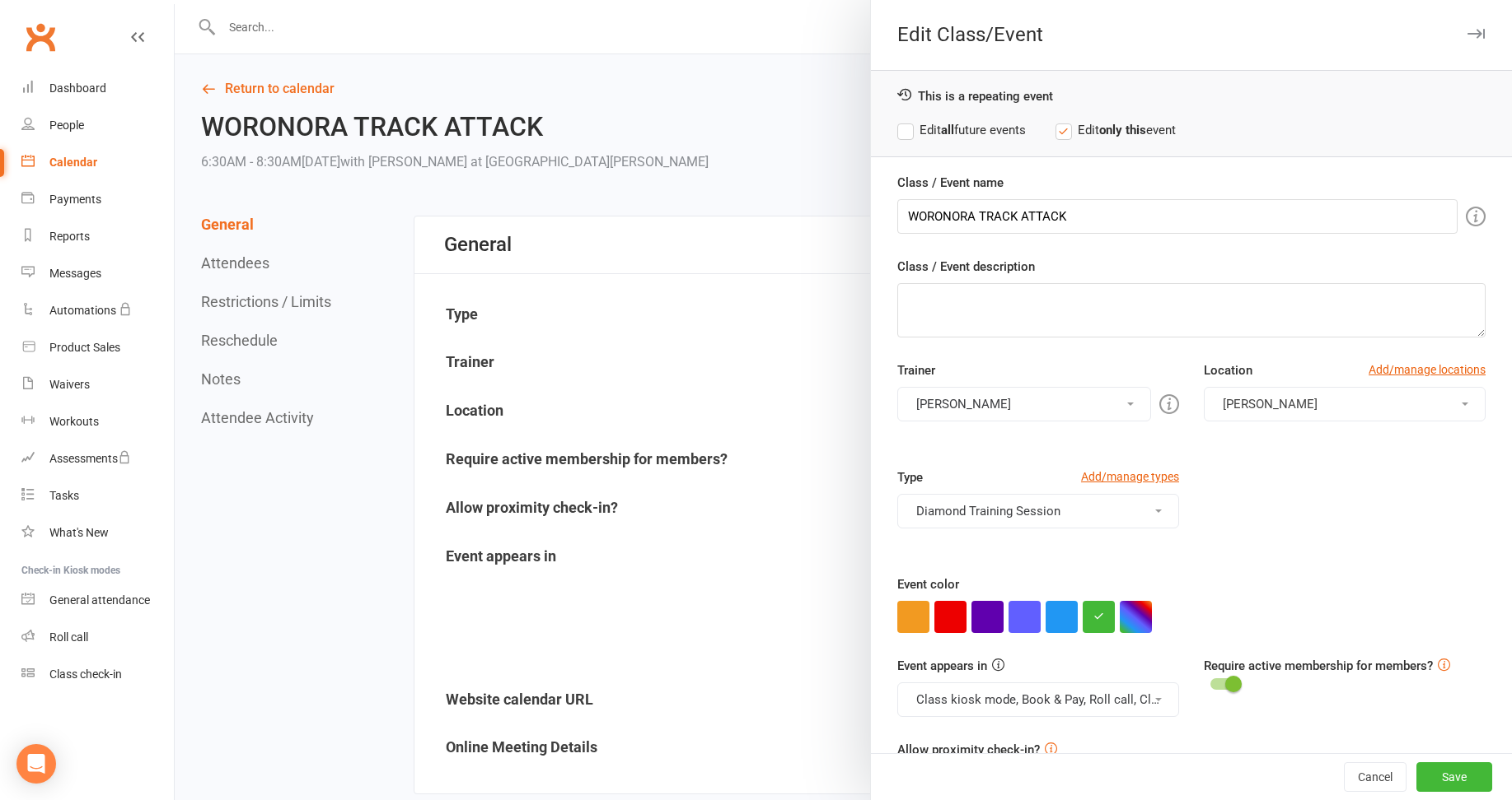
click at [987, 406] on button "[PERSON_NAME]" at bounding box center [1024, 404] width 254 height 35
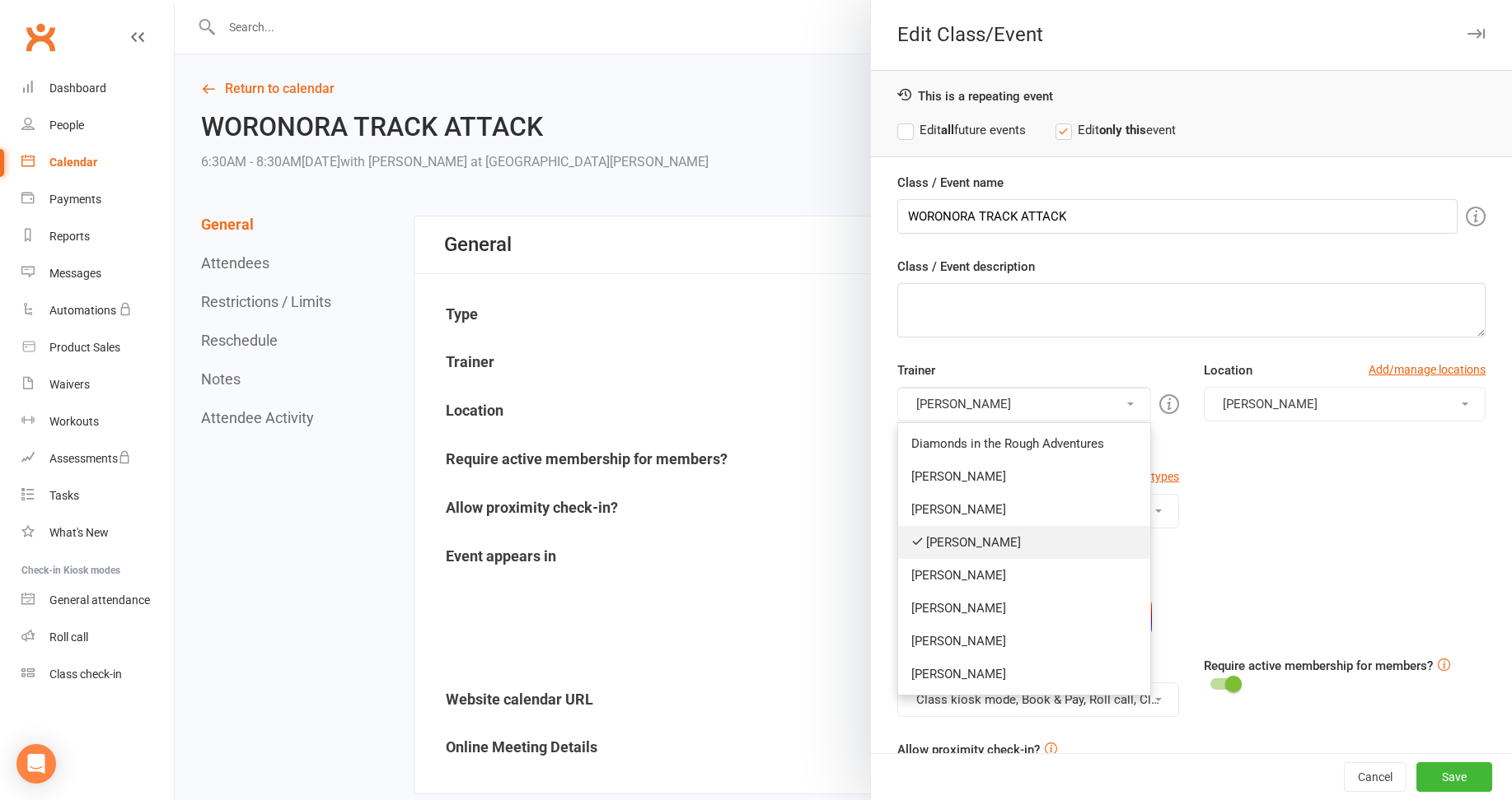
click at [952, 539] on link "[PERSON_NAME]" at bounding box center [1024, 542] width 252 height 33
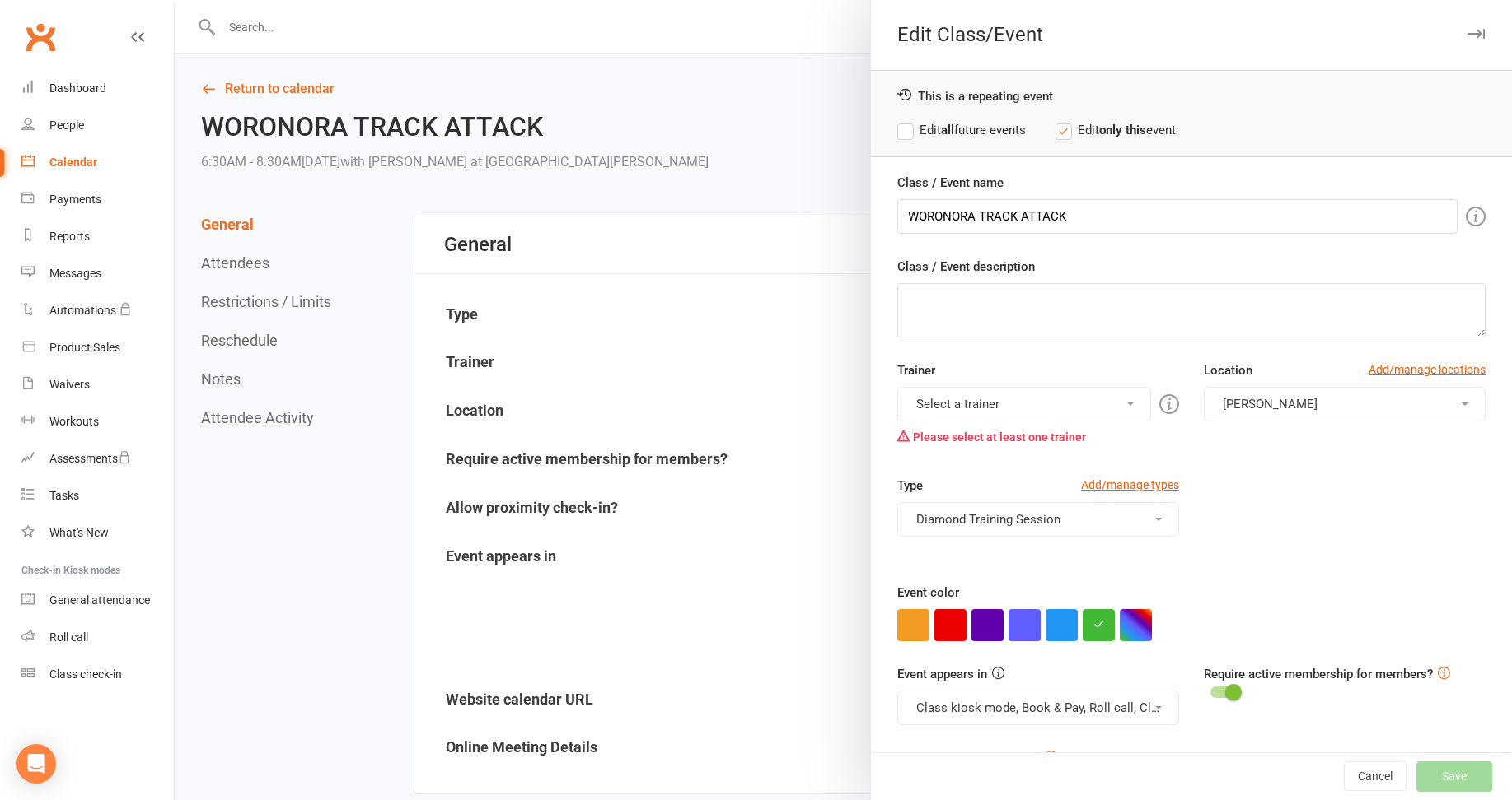
click at [971, 403] on button "Select a trainer" at bounding box center [1024, 404] width 254 height 35
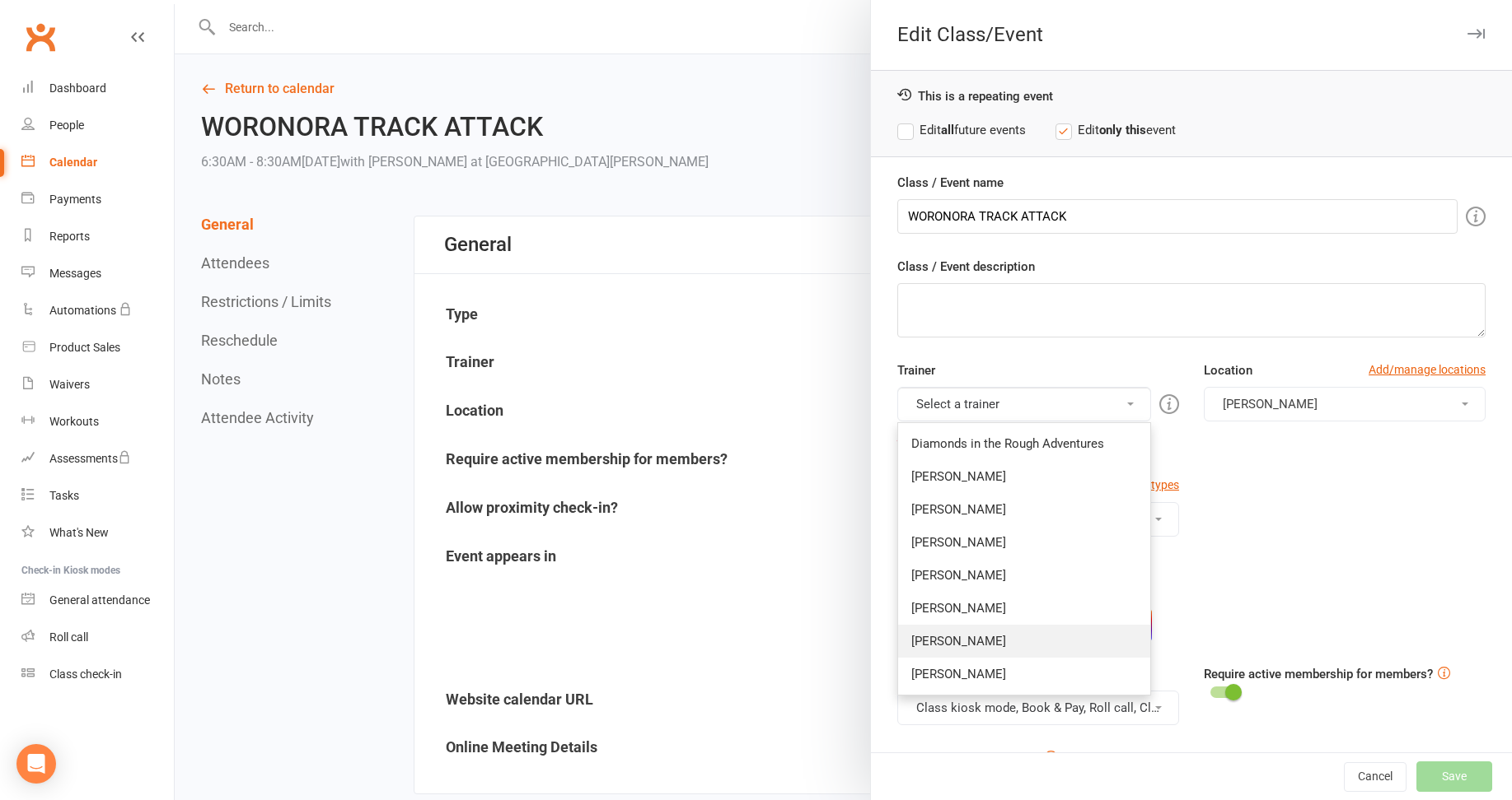
click at [939, 641] on link "[PERSON_NAME]" at bounding box center [1024, 641] width 252 height 33
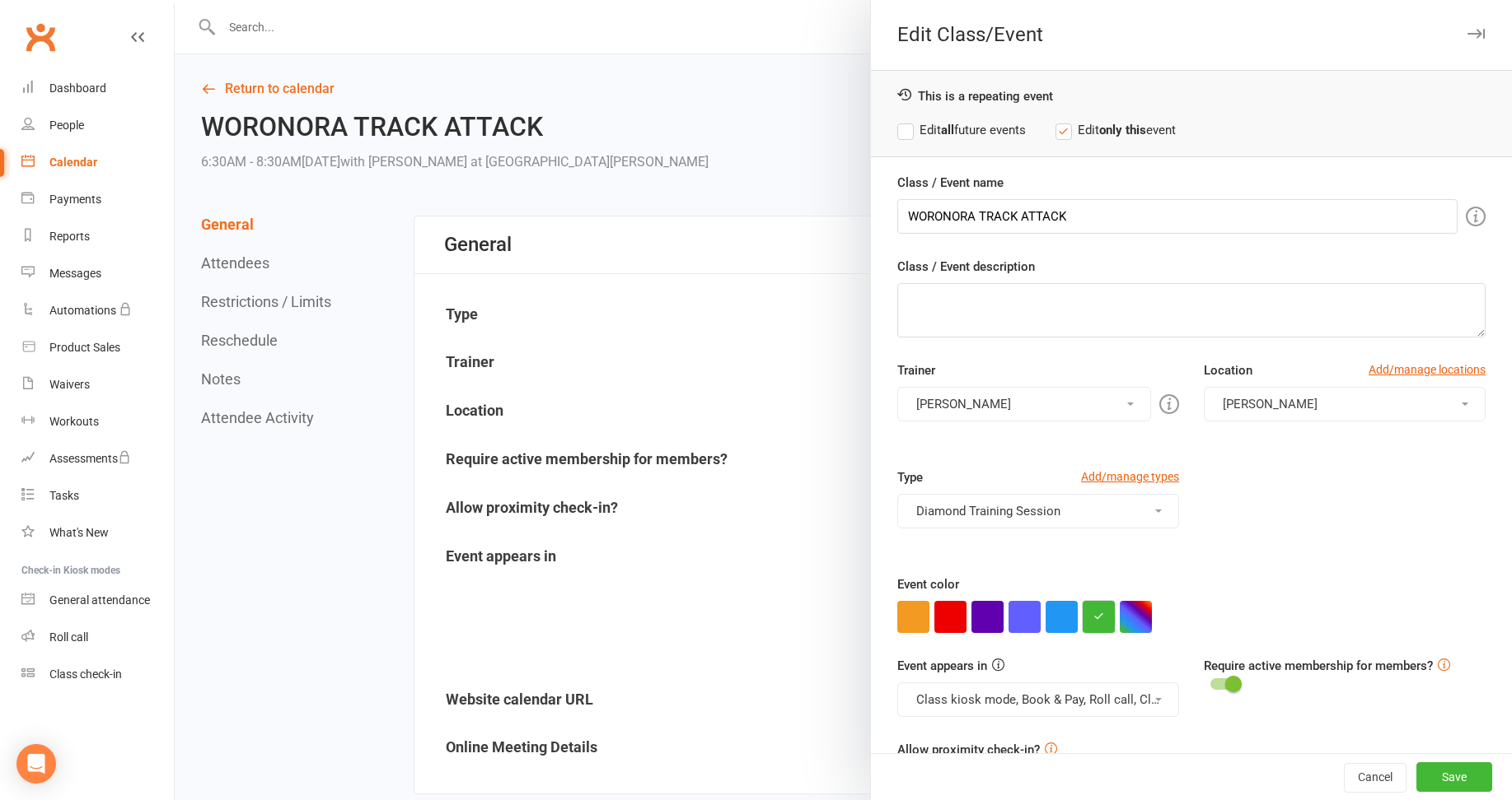
scroll to position [56, 0]
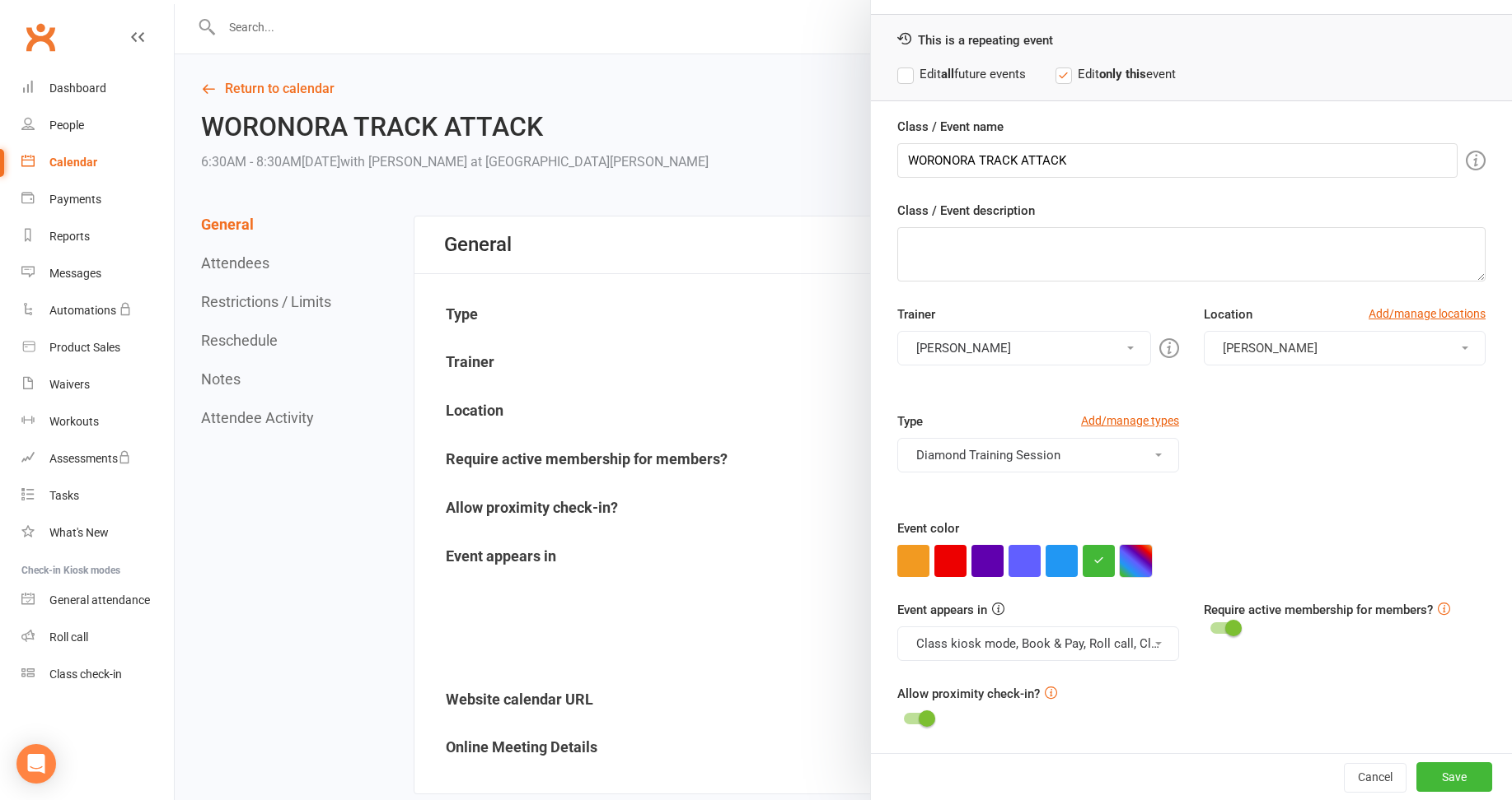
click at [1125, 552] on button "button" at bounding box center [1135, 561] width 32 height 32
click at [1144, 521] on input "text" at bounding box center [1159, 528] width 83 height 20
type input "#a8a4a4"
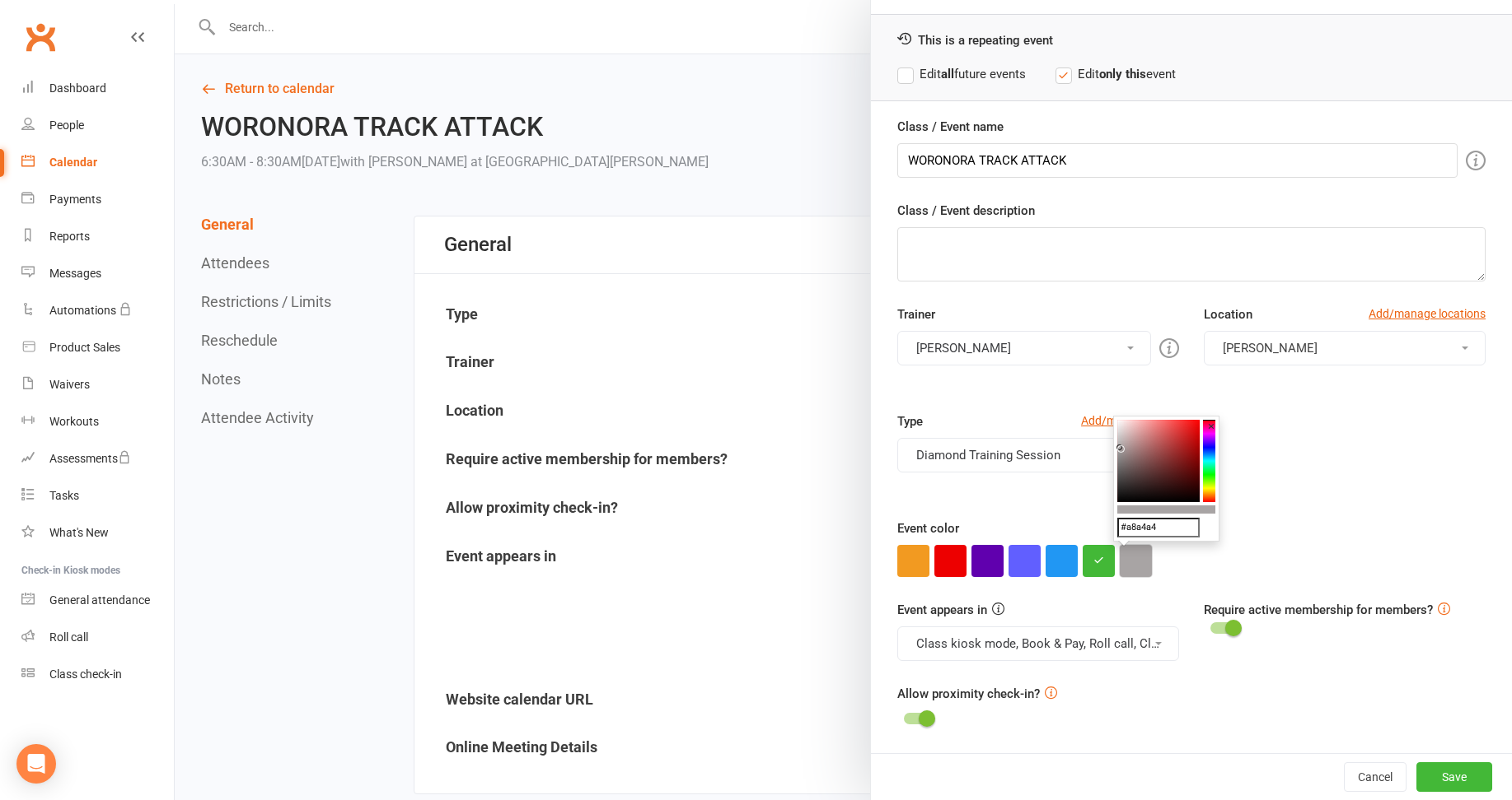
click at [1130, 560] on button "button" at bounding box center [1135, 561] width 32 height 32
click at [1430, 773] on button "Save" at bounding box center [1454, 777] width 76 height 29
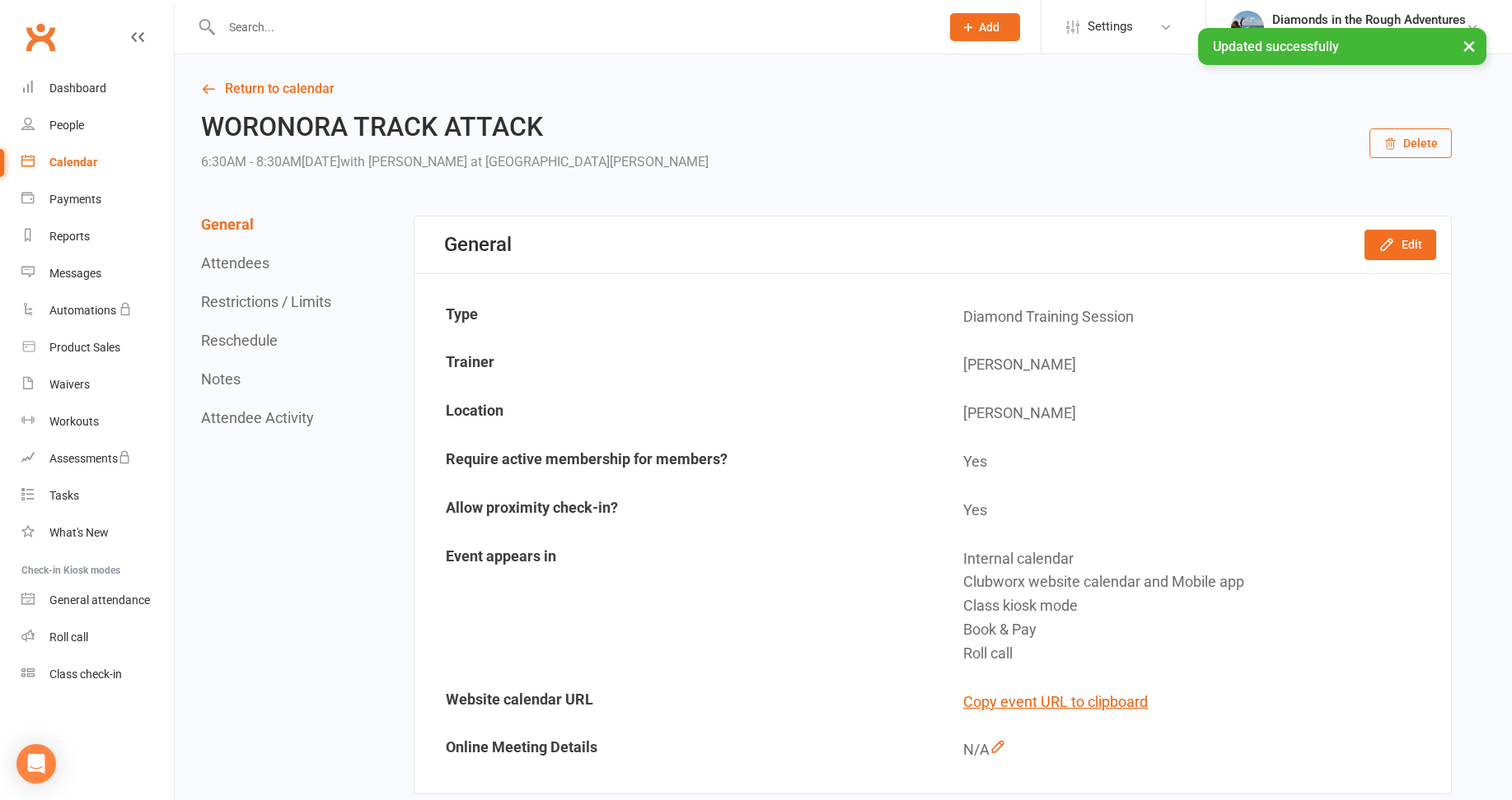
click at [74, 164] on div "Calendar" at bounding box center [73, 162] width 48 height 13
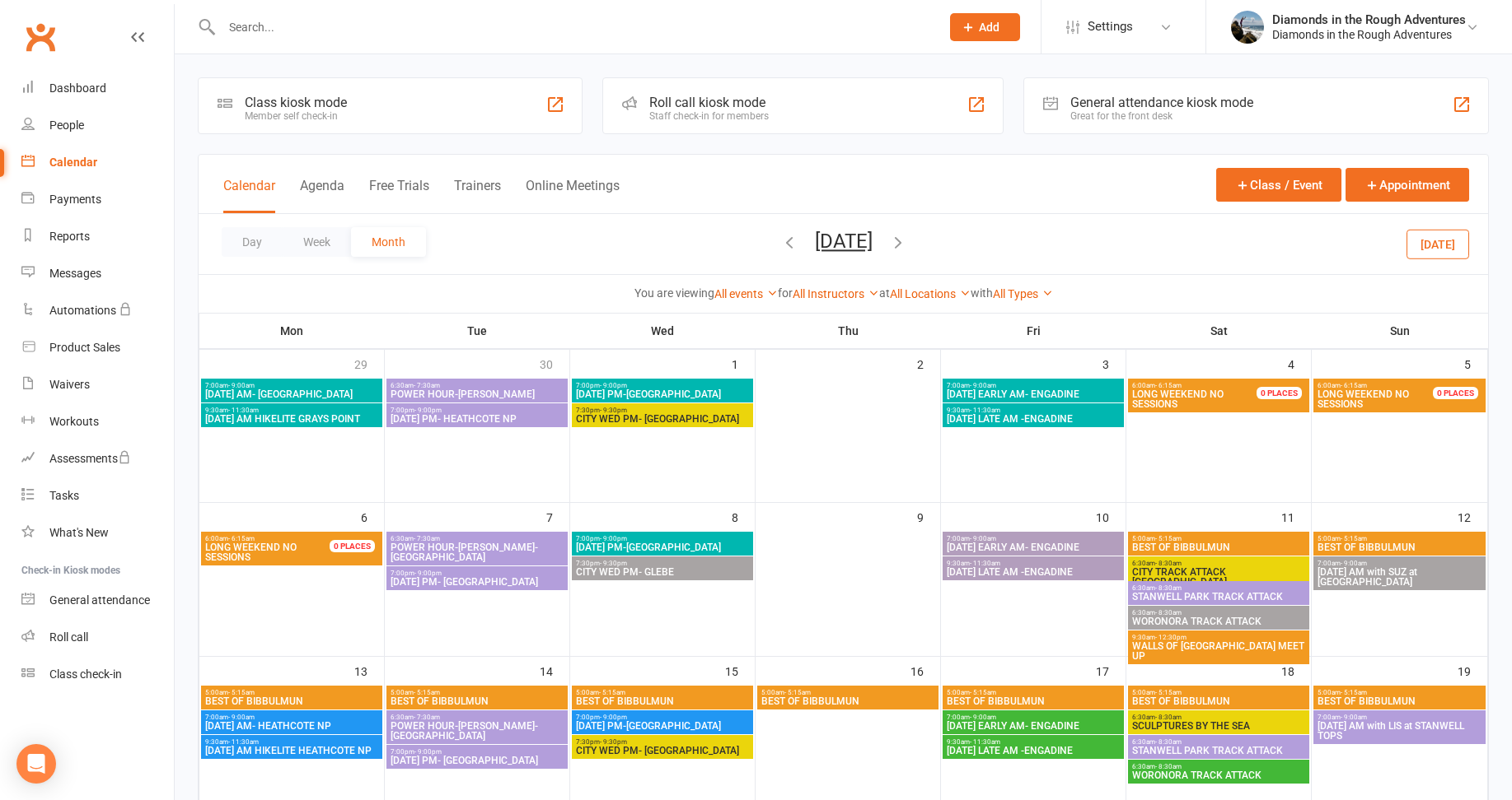
click at [907, 239] on icon "button" at bounding box center [899, 242] width 18 height 18
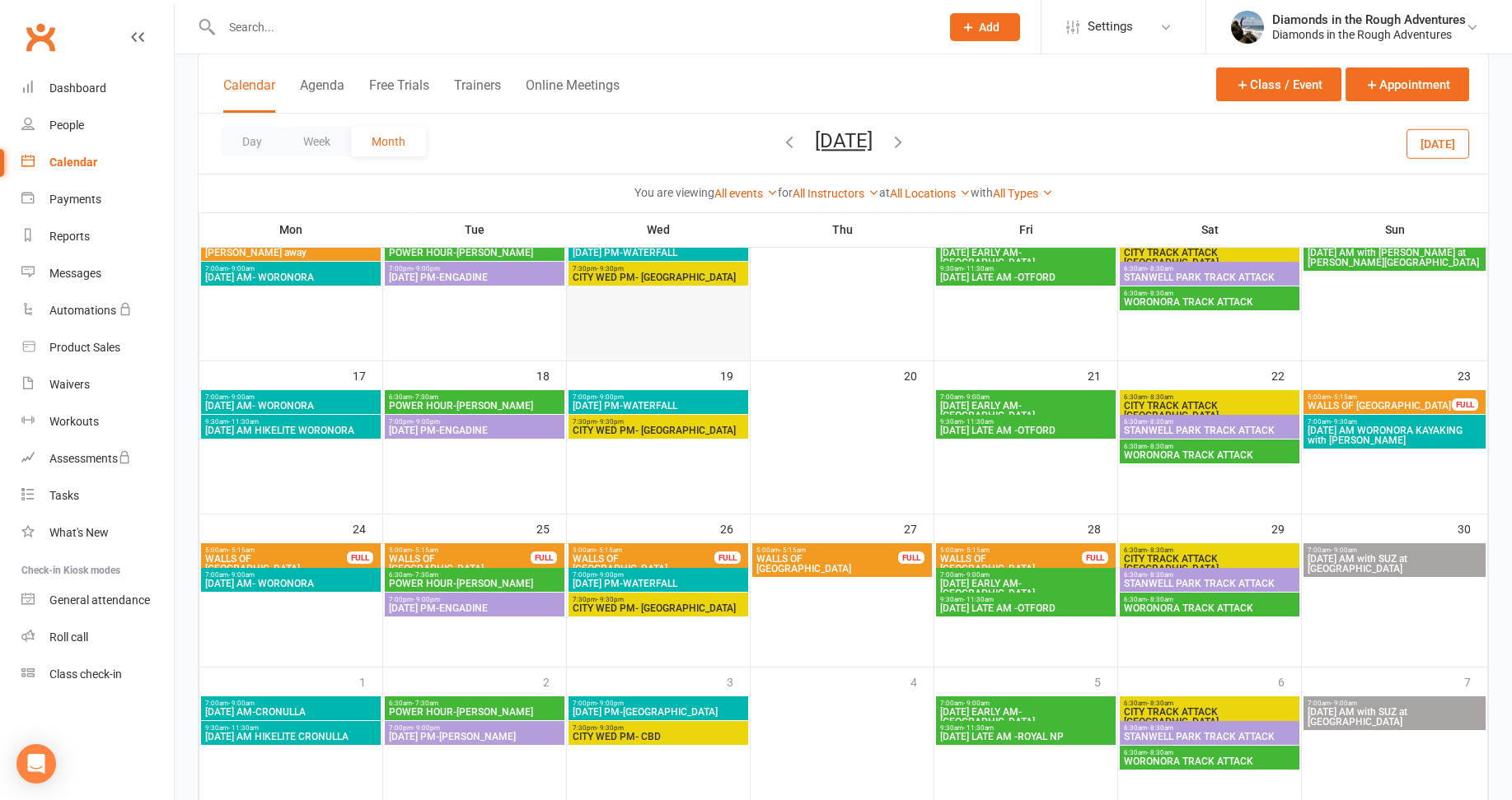
scroll to position [494, 0]
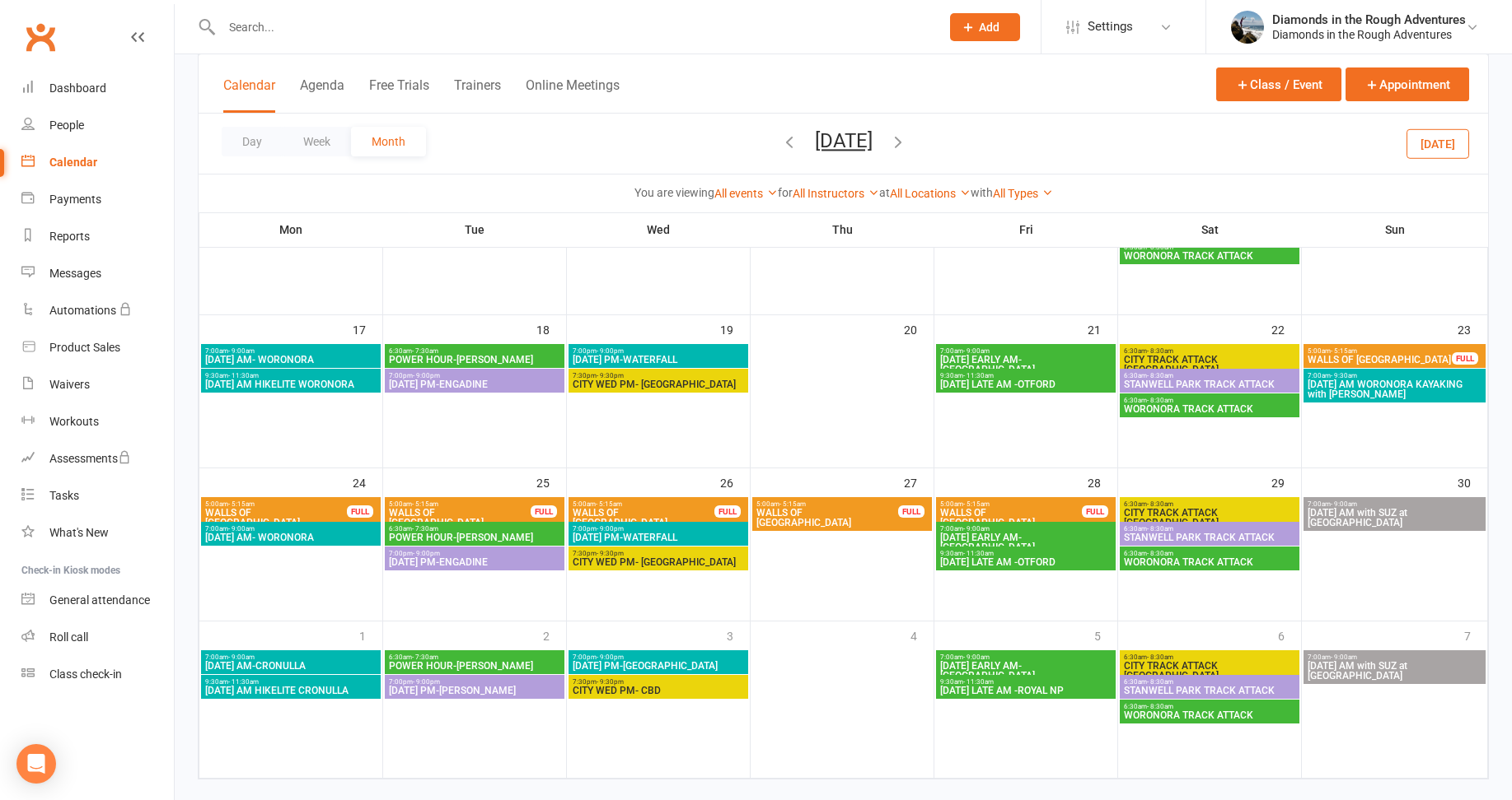
click at [463, 560] on span "[DATE] PM-ENGADINE" at bounding box center [474, 562] width 173 height 10
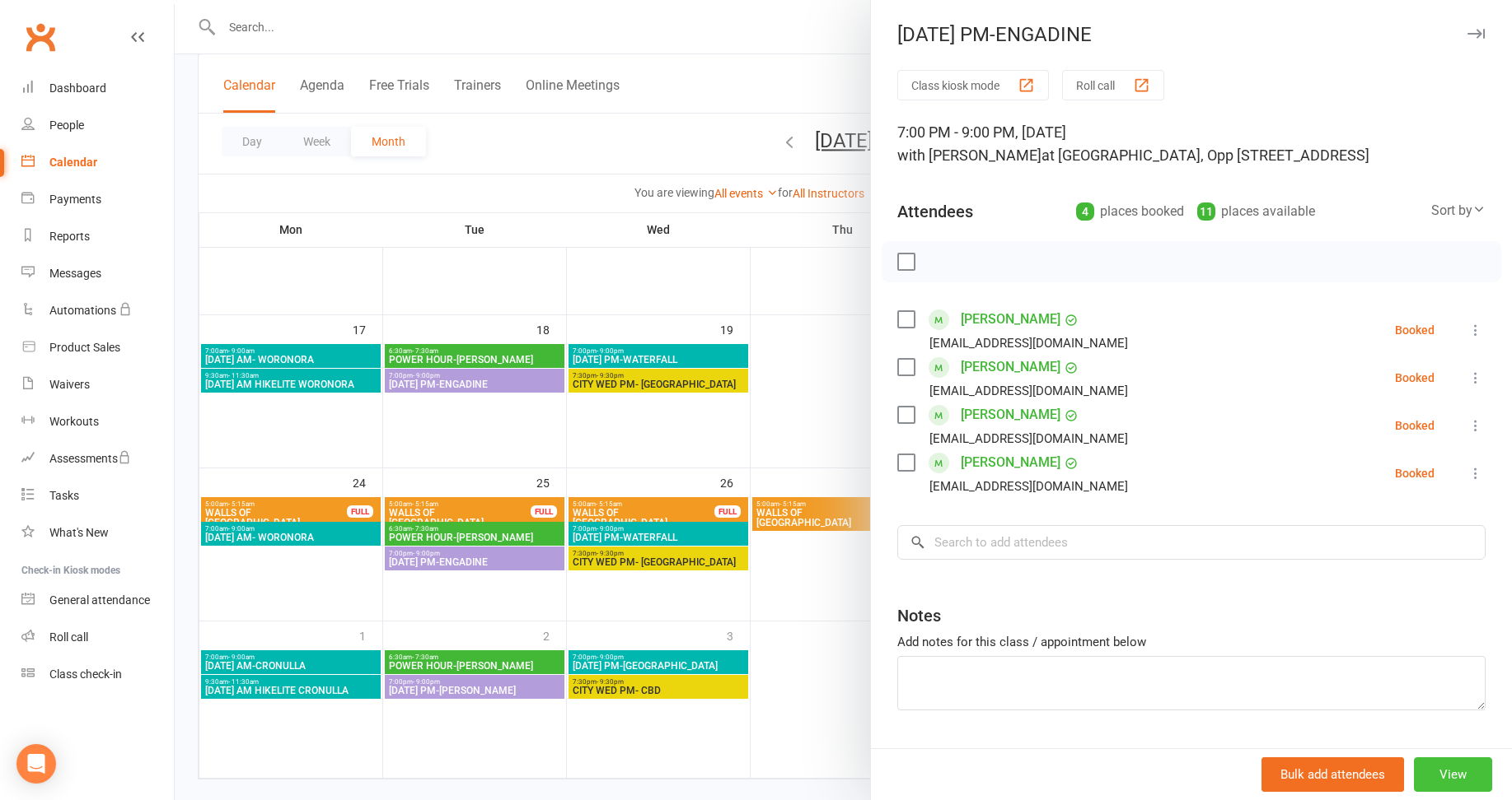
click at [1414, 773] on button "View" at bounding box center [1452, 775] width 78 height 35
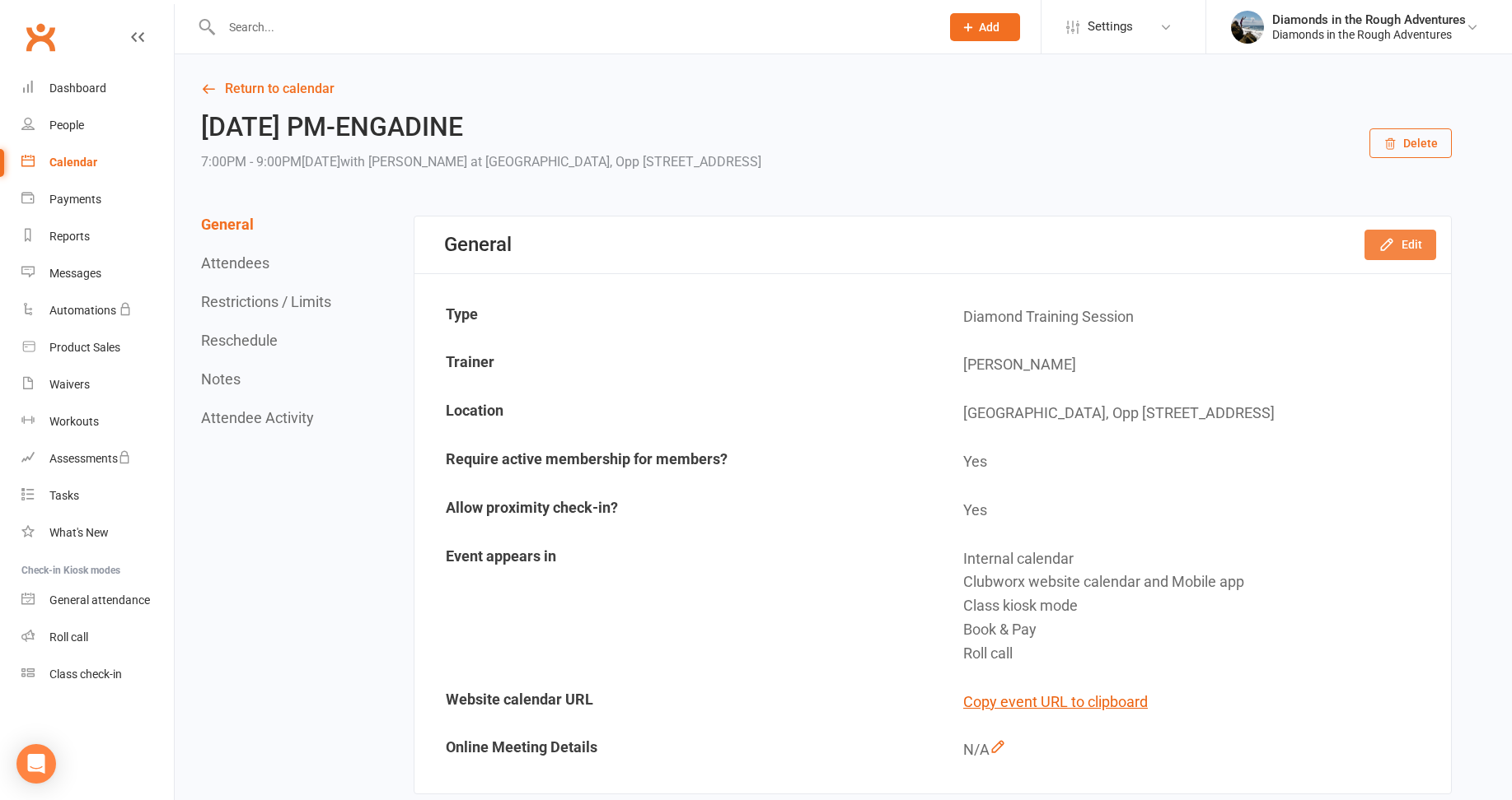
click at [1410, 240] on button "Edit" at bounding box center [1400, 245] width 72 height 29
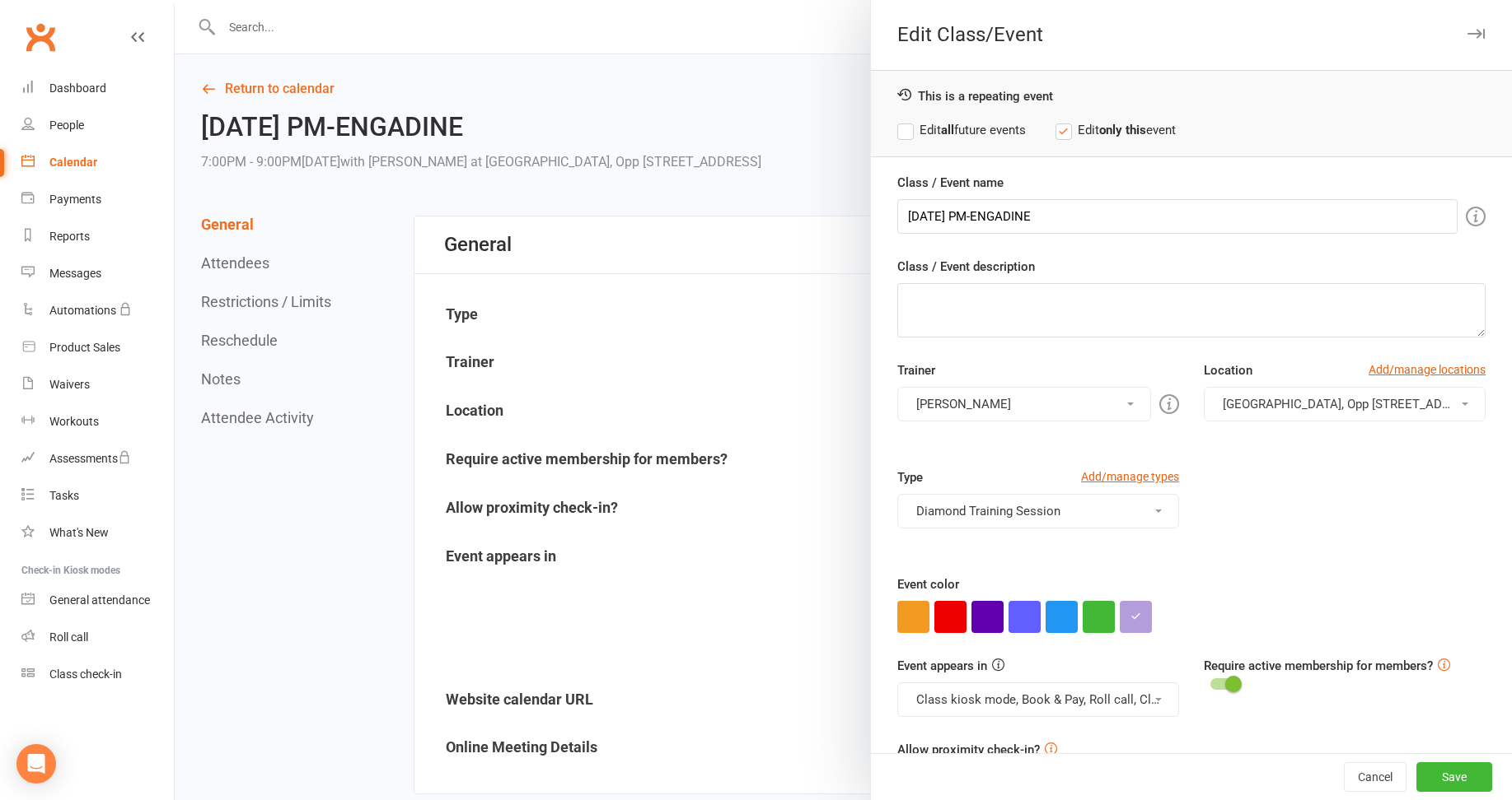
click at [967, 406] on button "[PERSON_NAME]" at bounding box center [1024, 404] width 254 height 35
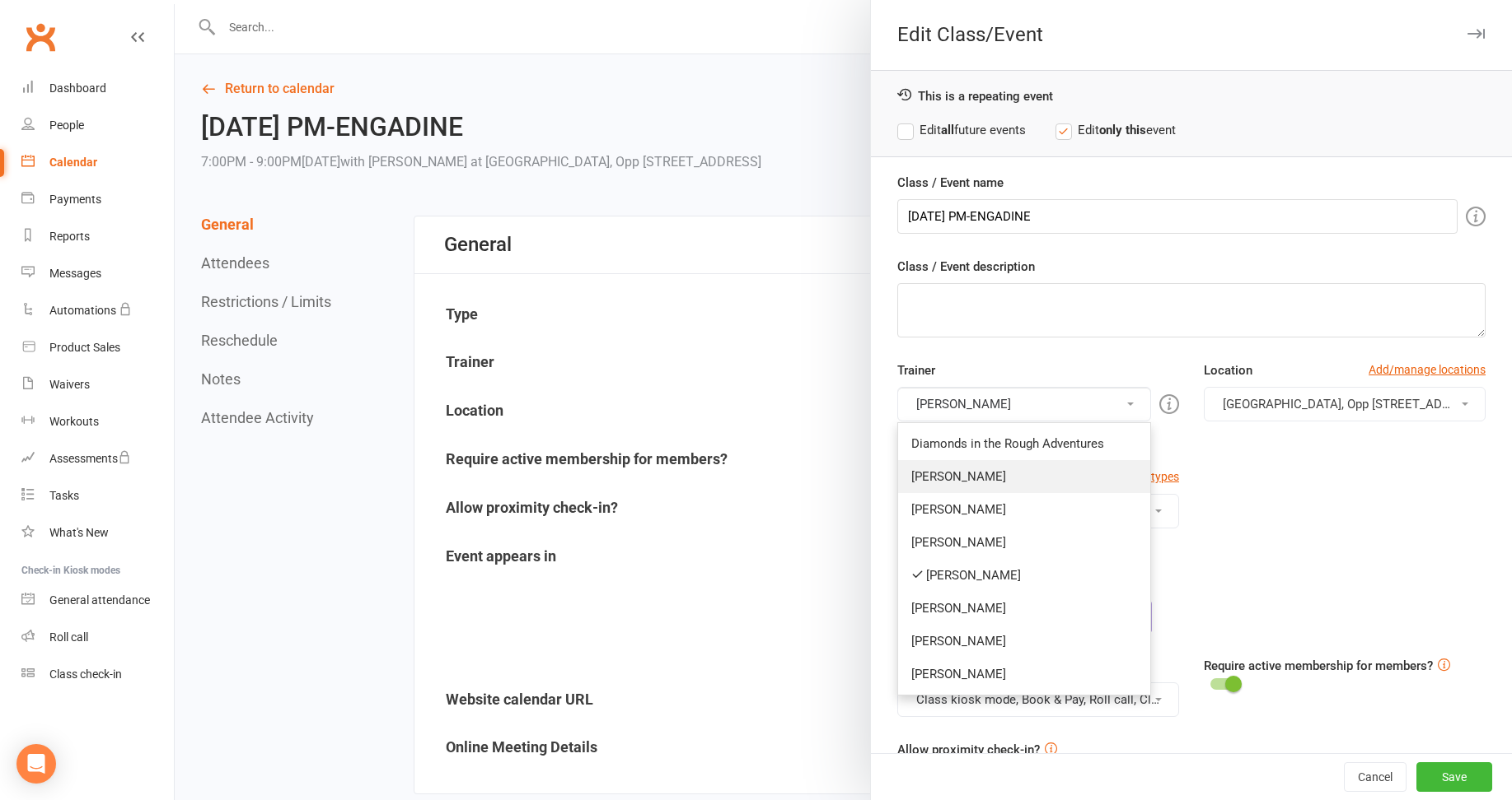
click at [946, 469] on link "[PERSON_NAME]" at bounding box center [1024, 477] width 252 height 33
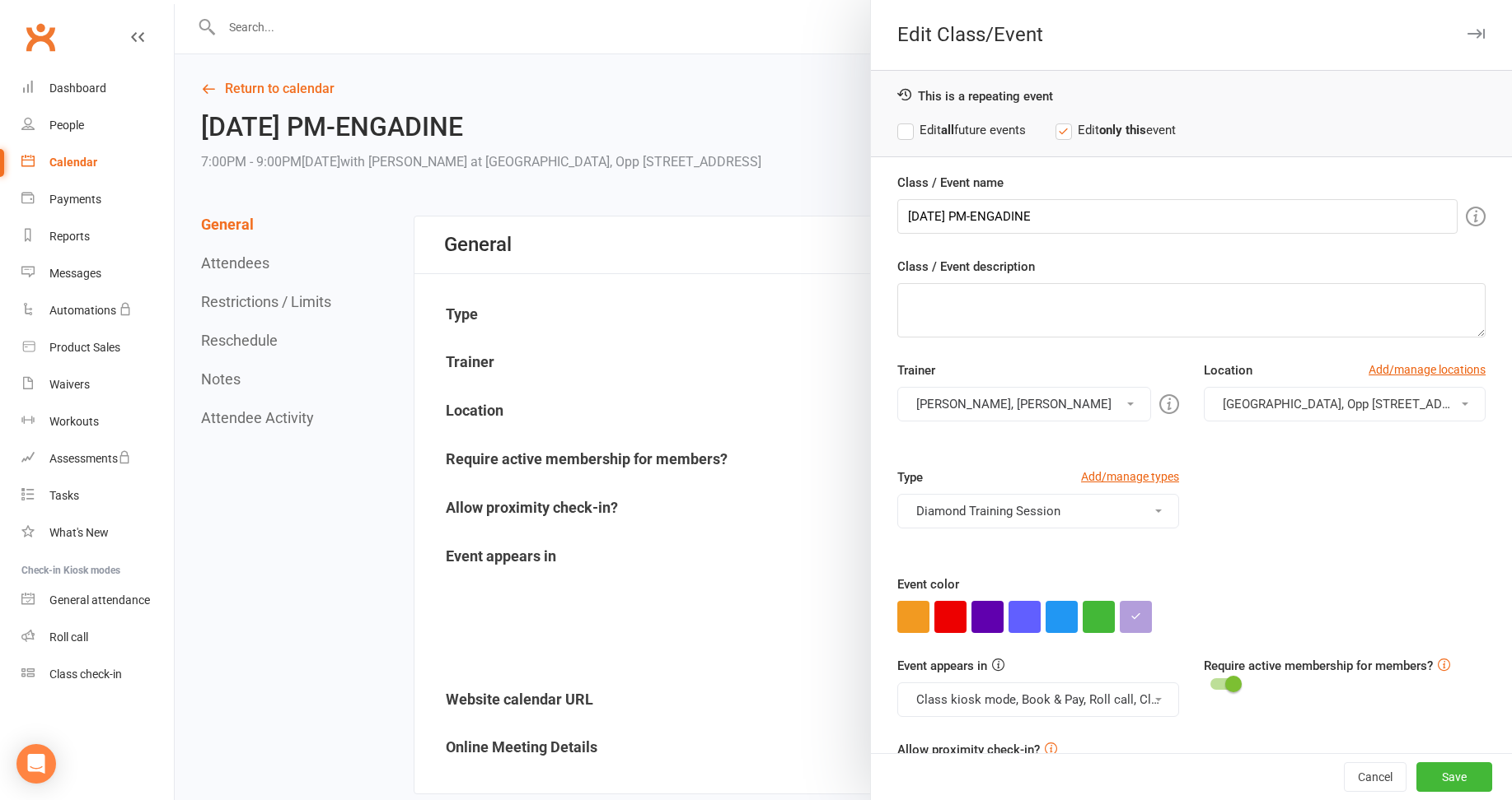
click at [947, 403] on button "[PERSON_NAME], [PERSON_NAME]" at bounding box center [1024, 404] width 254 height 35
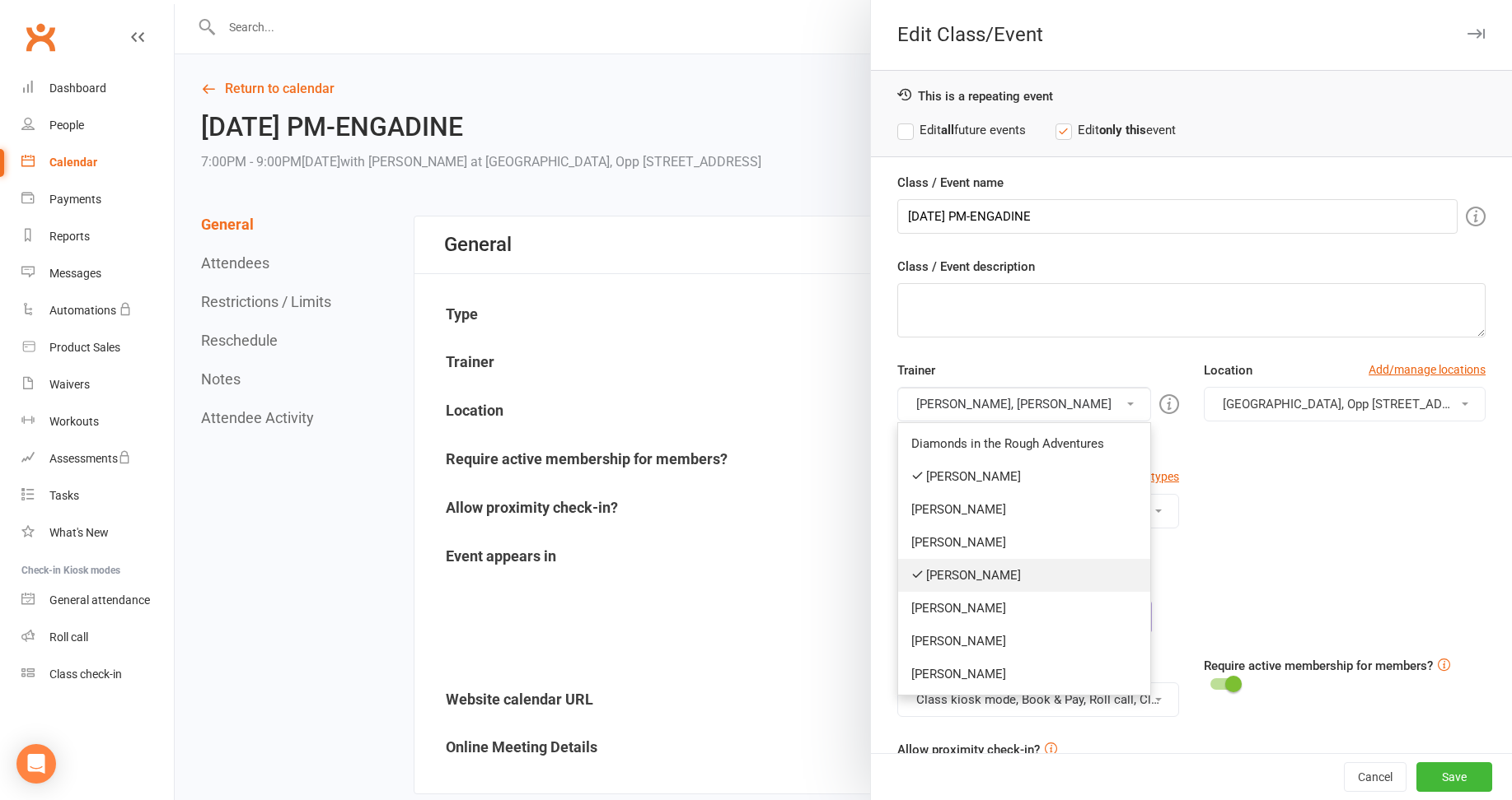
click at [943, 573] on link "[PERSON_NAME]" at bounding box center [1024, 575] width 252 height 33
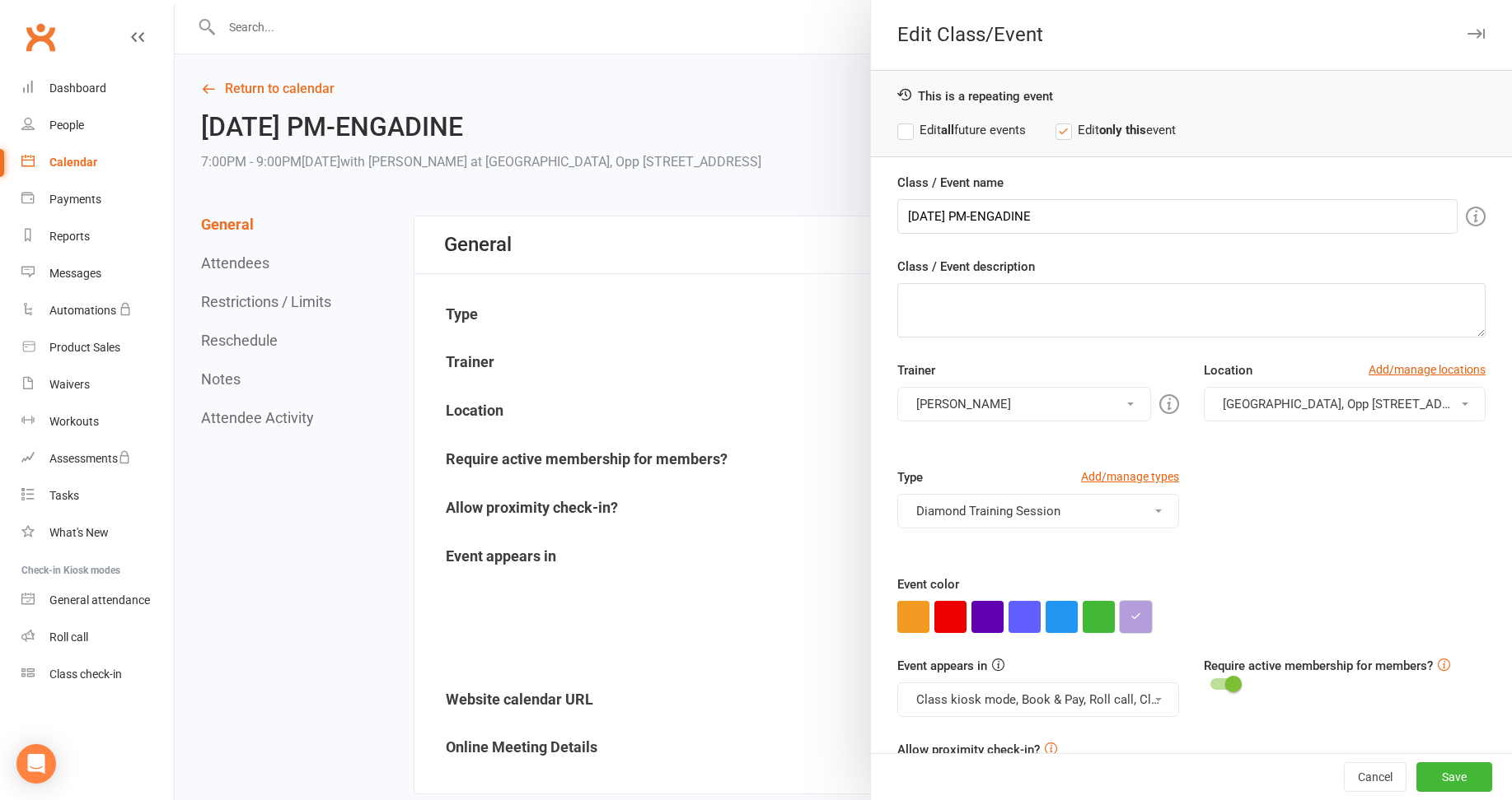
click at [1131, 612] on icon "button" at bounding box center [1136, 617] width 11 height 11
drag, startPoint x: 1171, startPoint y: 581, endPoint x: 1101, endPoint y: 575, distance: 70.3
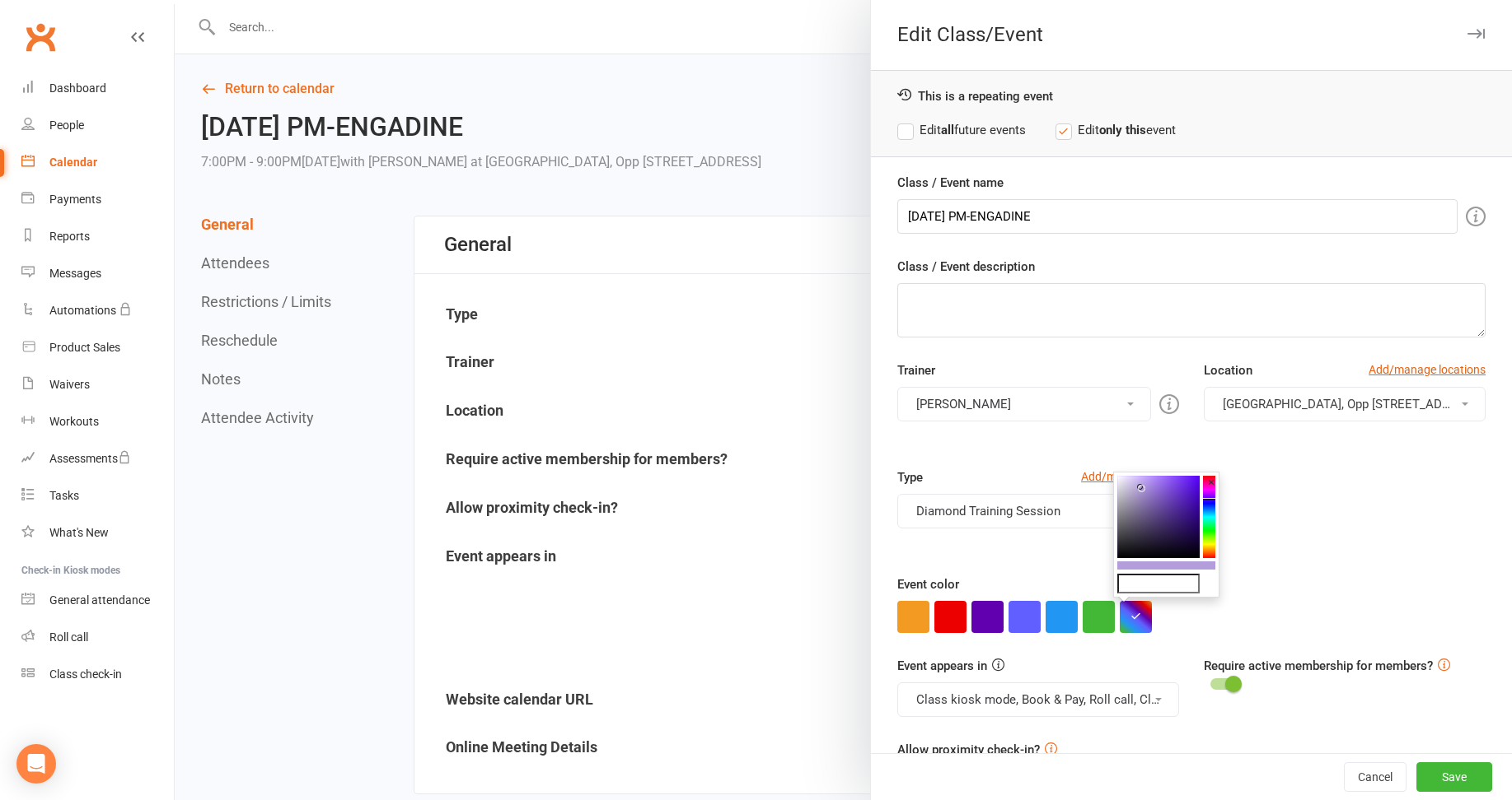
click at [1164, 586] on input "text" at bounding box center [1159, 584] width 83 height 20
type input "#00b7b0"
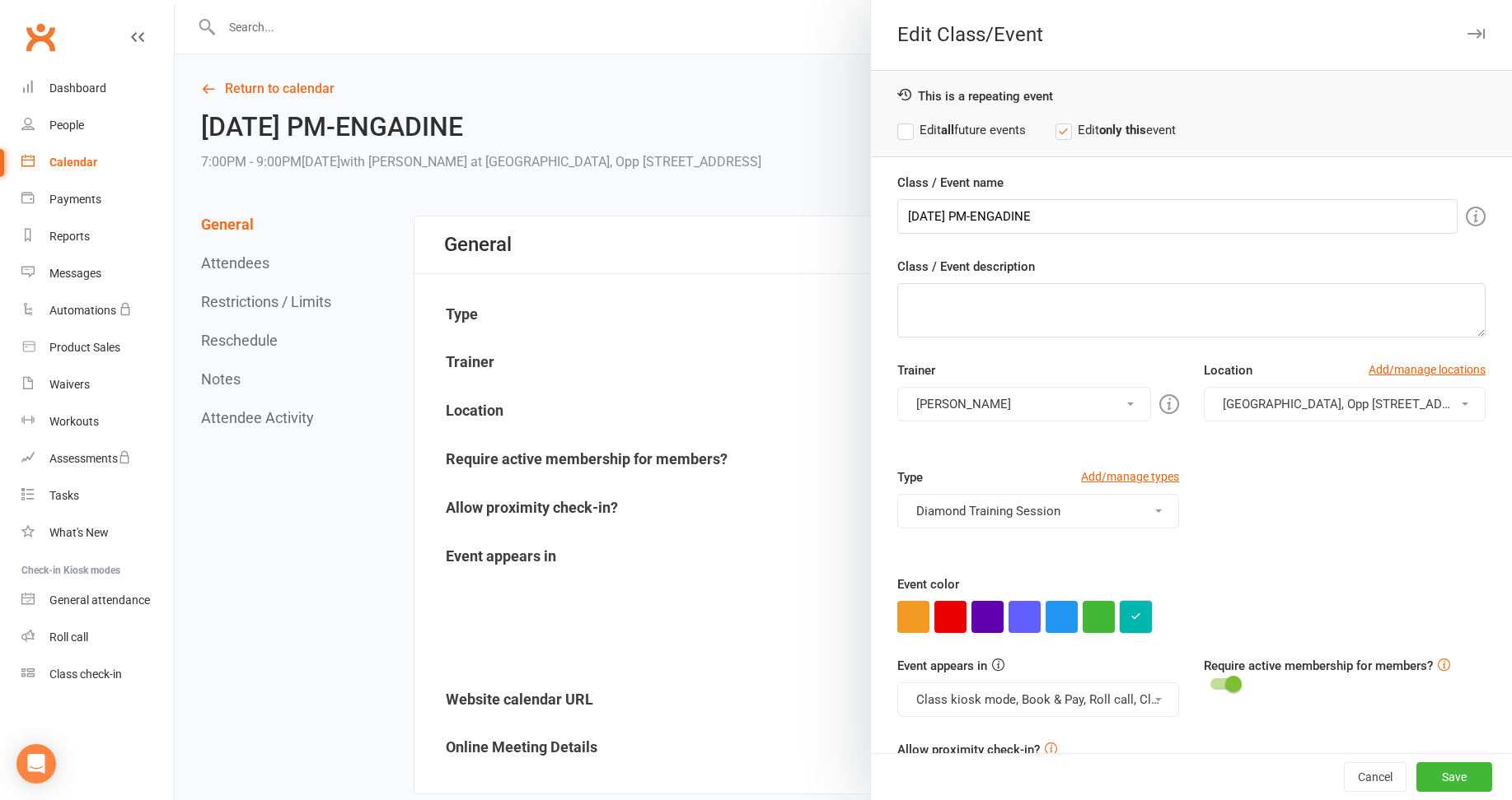
click at [1131, 617] on icon "button" at bounding box center [1136, 617] width 11 height 11
click at [1436, 771] on button "Save" at bounding box center [1454, 777] width 76 height 29
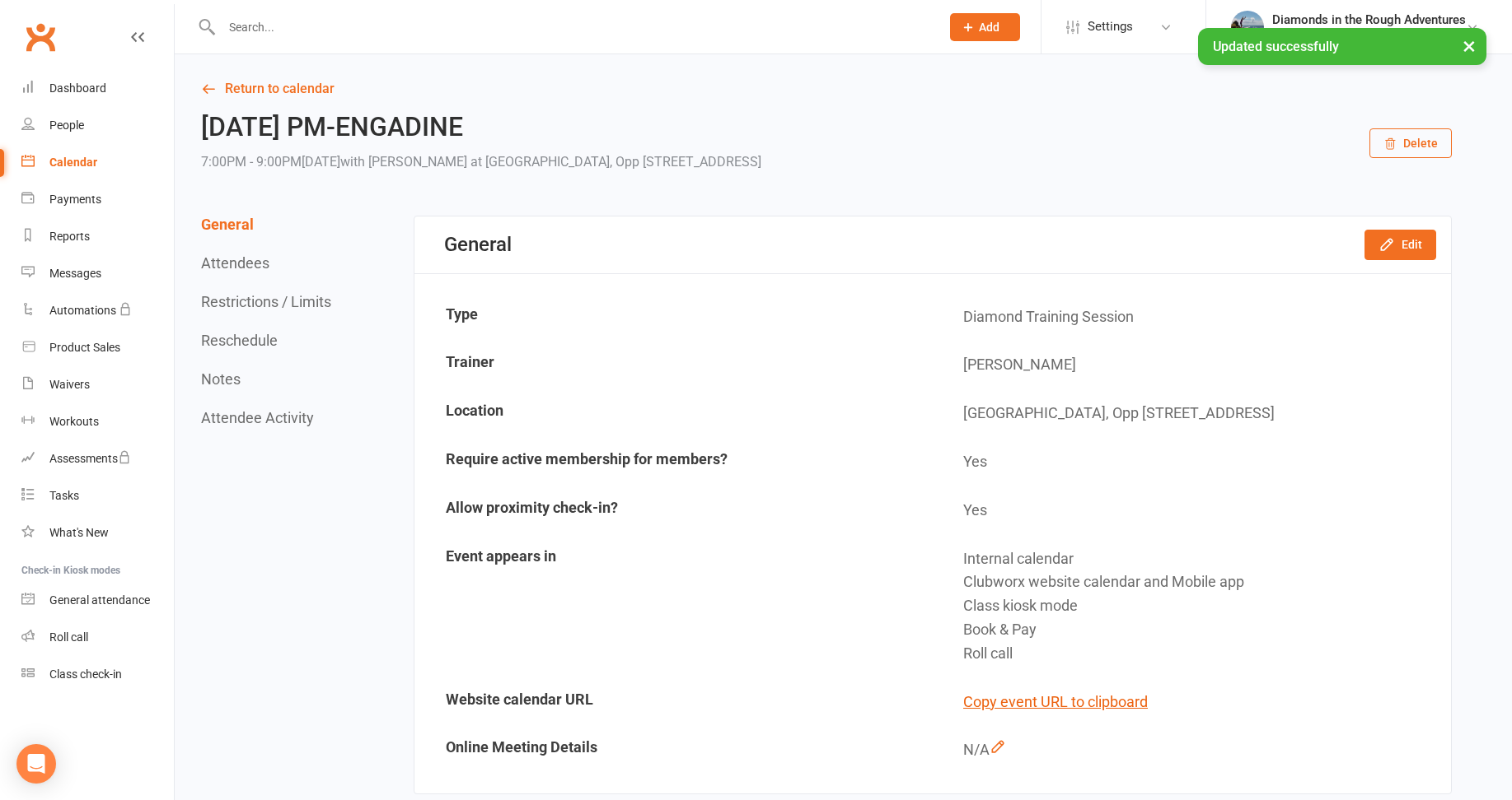
click at [74, 159] on div "Calendar" at bounding box center [73, 162] width 48 height 13
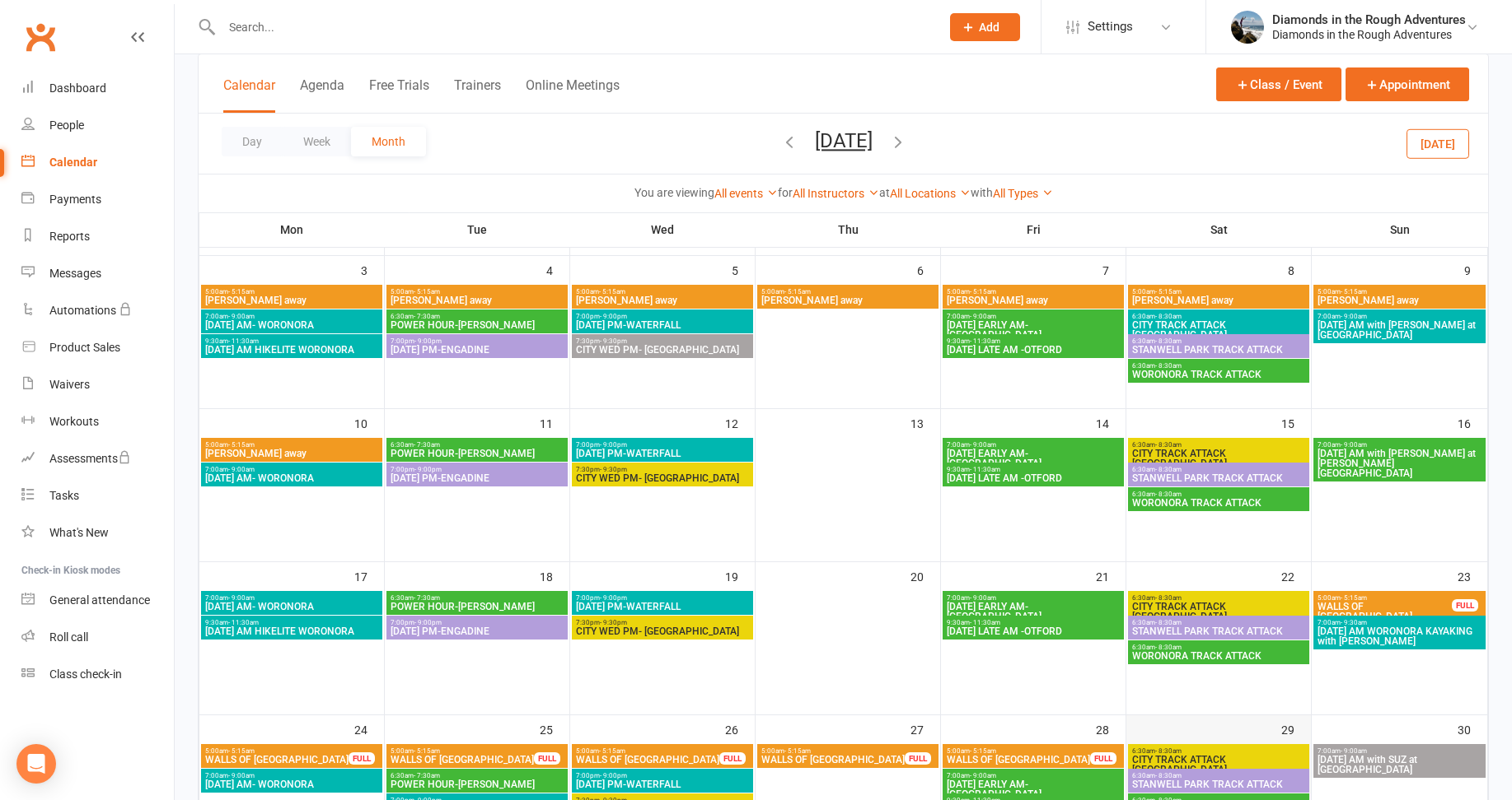
scroll to position [165, 0]
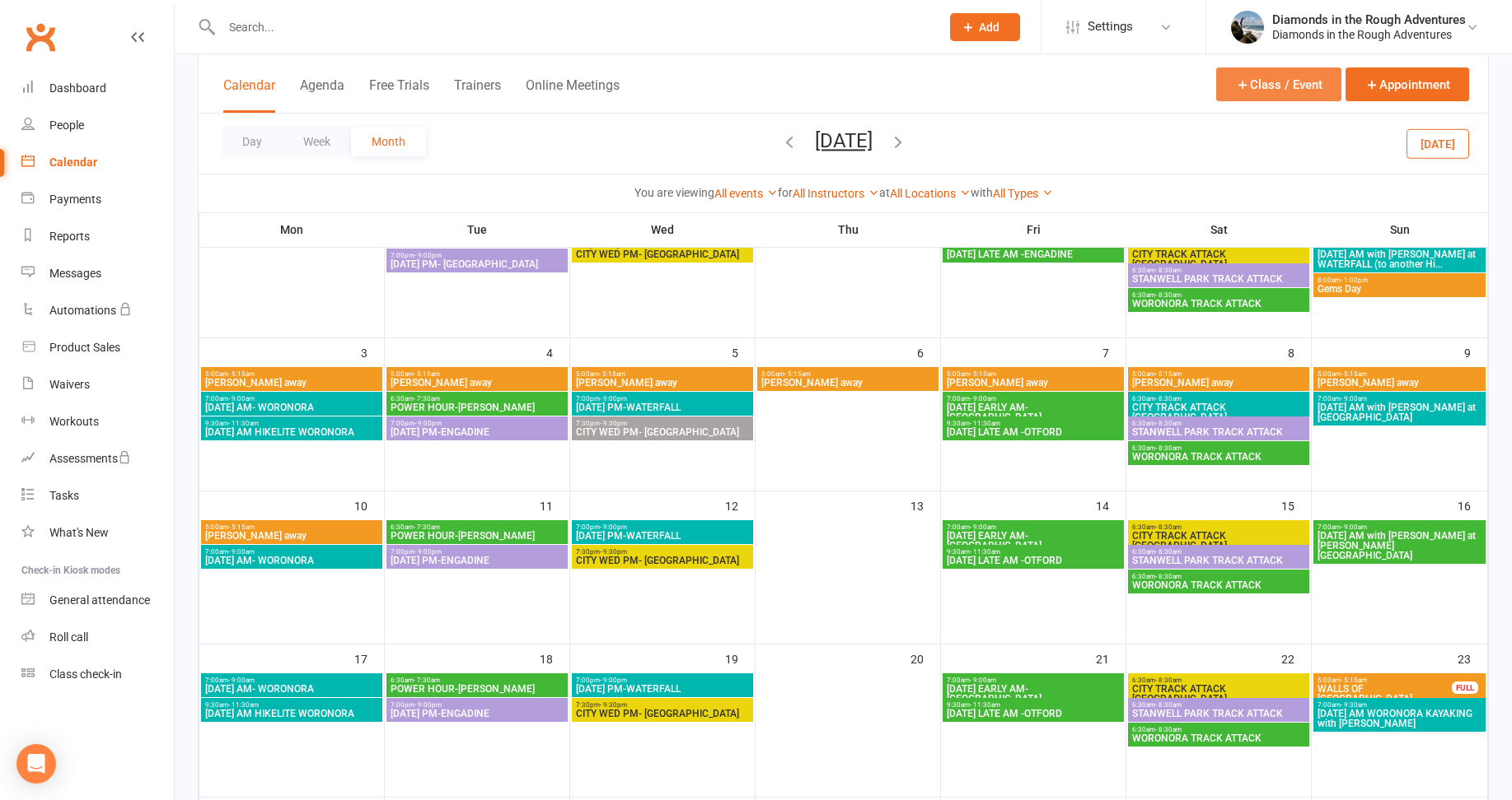
click at [1275, 79] on button "Class / Event" at bounding box center [1278, 84] width 126 height 34
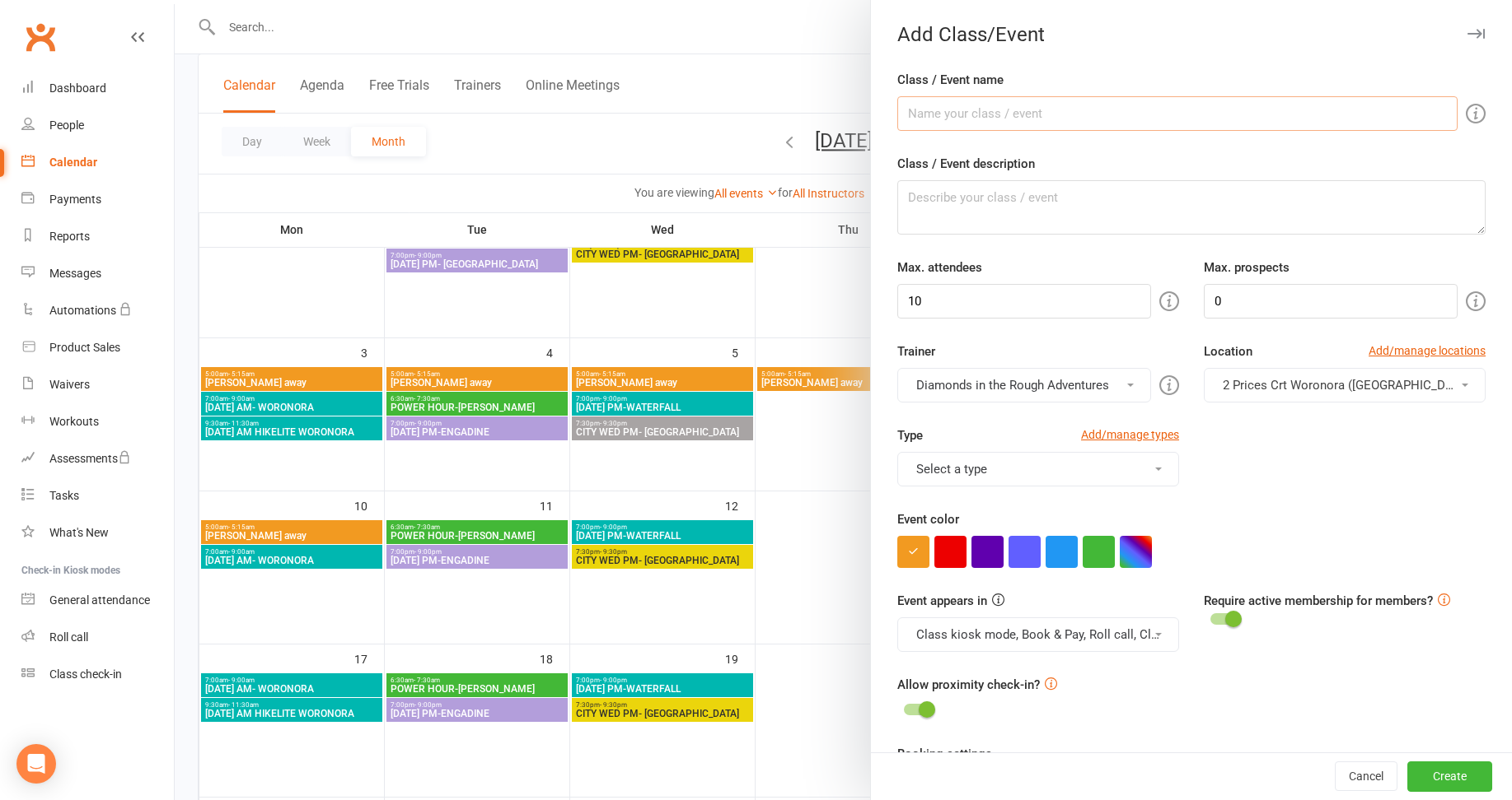
click at [930, 109] on input "Class / Event name" at bounding box center [1177, 114] width 560 height 35
click at [922, 112] on input "Calre away" at bounding box center [1177, 114] width 560 height 35
type input "Clare away"
drag, startPoint x: 927, startPoint y: 308, endPoint x: 885, endPoint y: 298, distance: 43.2
click at [885, 298] on div "Max. attendees 10" at bounding box center [1038, 288] width 306 height 60
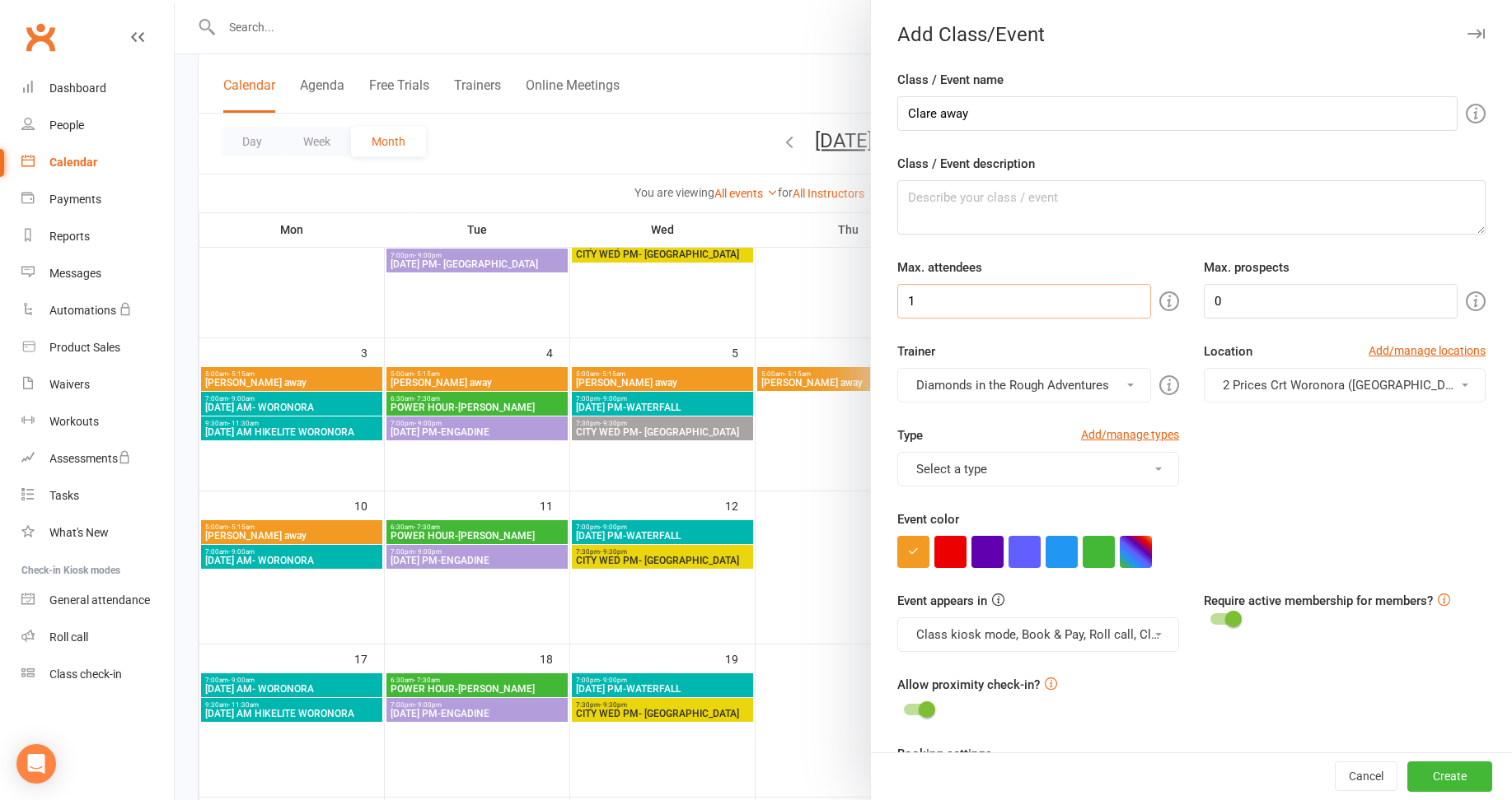
type input "1"
click at [1082, 383] on button "Diamonds in the Rough Adventures" at bounding box center [1024, 386] width 254 height 35
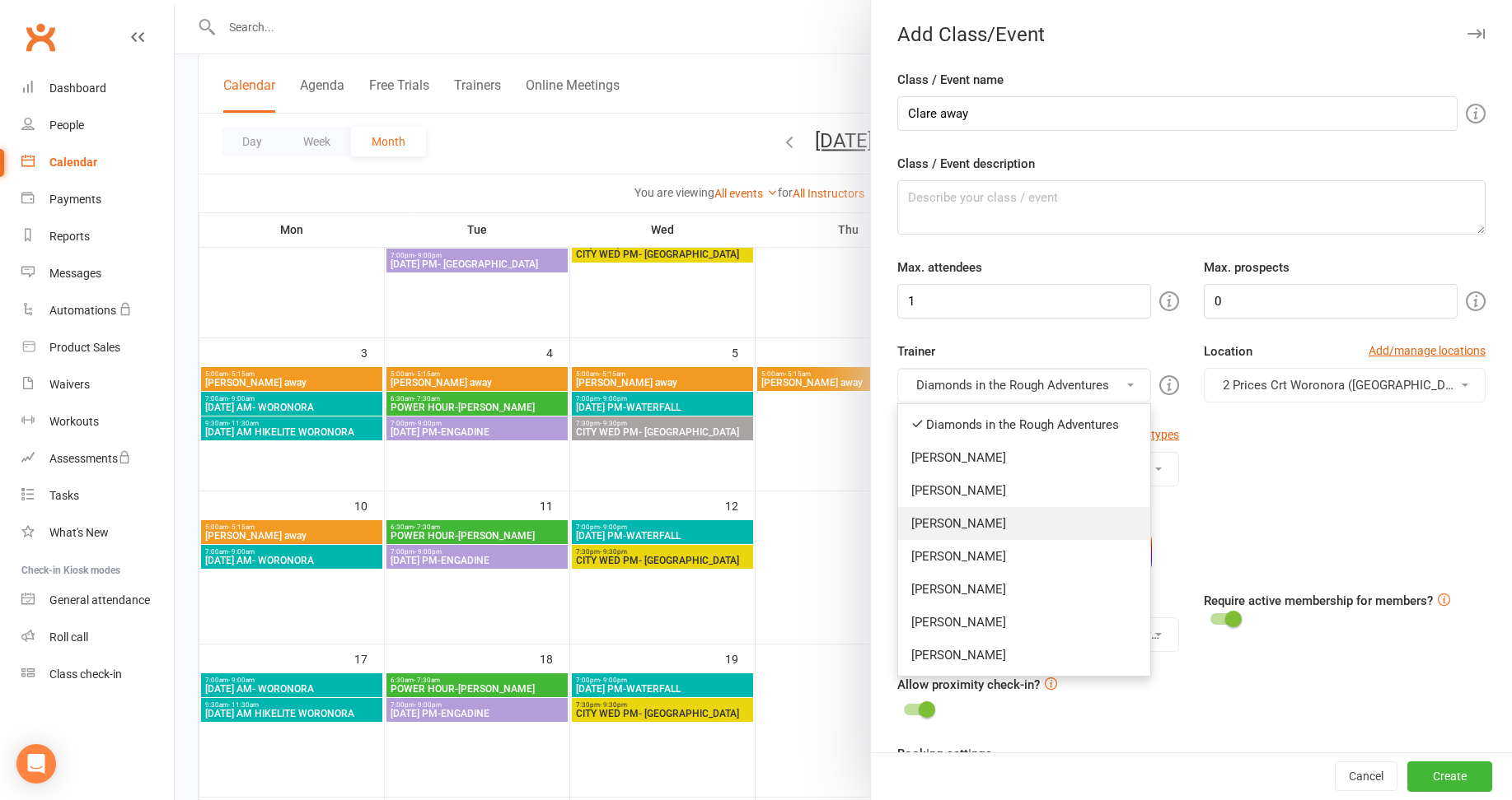
click at [941, 520] on link "[PERSON_NAME]" at bounding box center [1024, 524] width 252 height 33
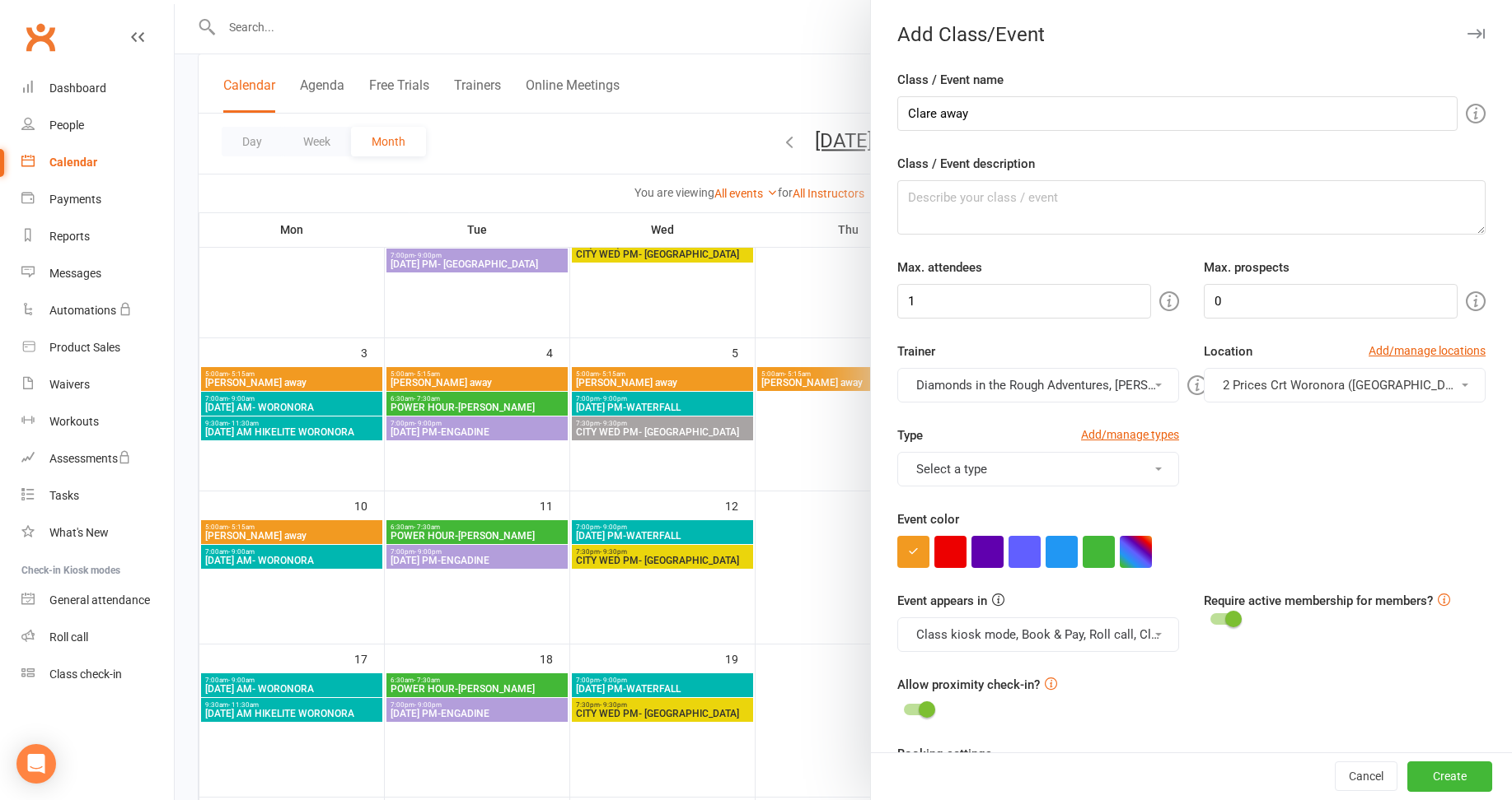
click at [981, 371] on button "Diamonds in the Rough Adventures, [PERSON_NAME]" at bounding box center [1038, 386] width 281 height 35
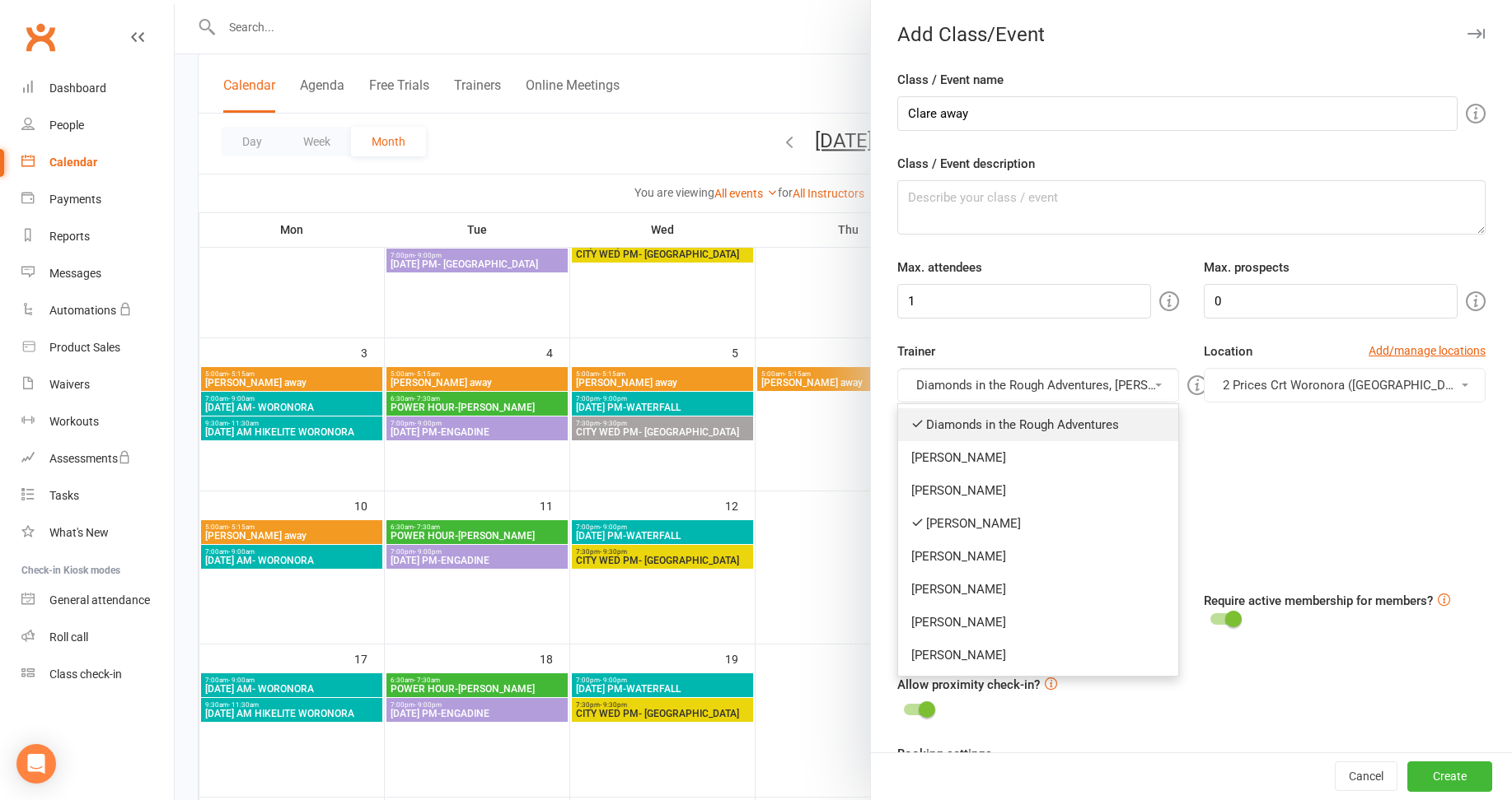
click at [978, 422] on link "Diamonds in the Rough Adventures" at bounding box center [1039, 425] width 281 height 33
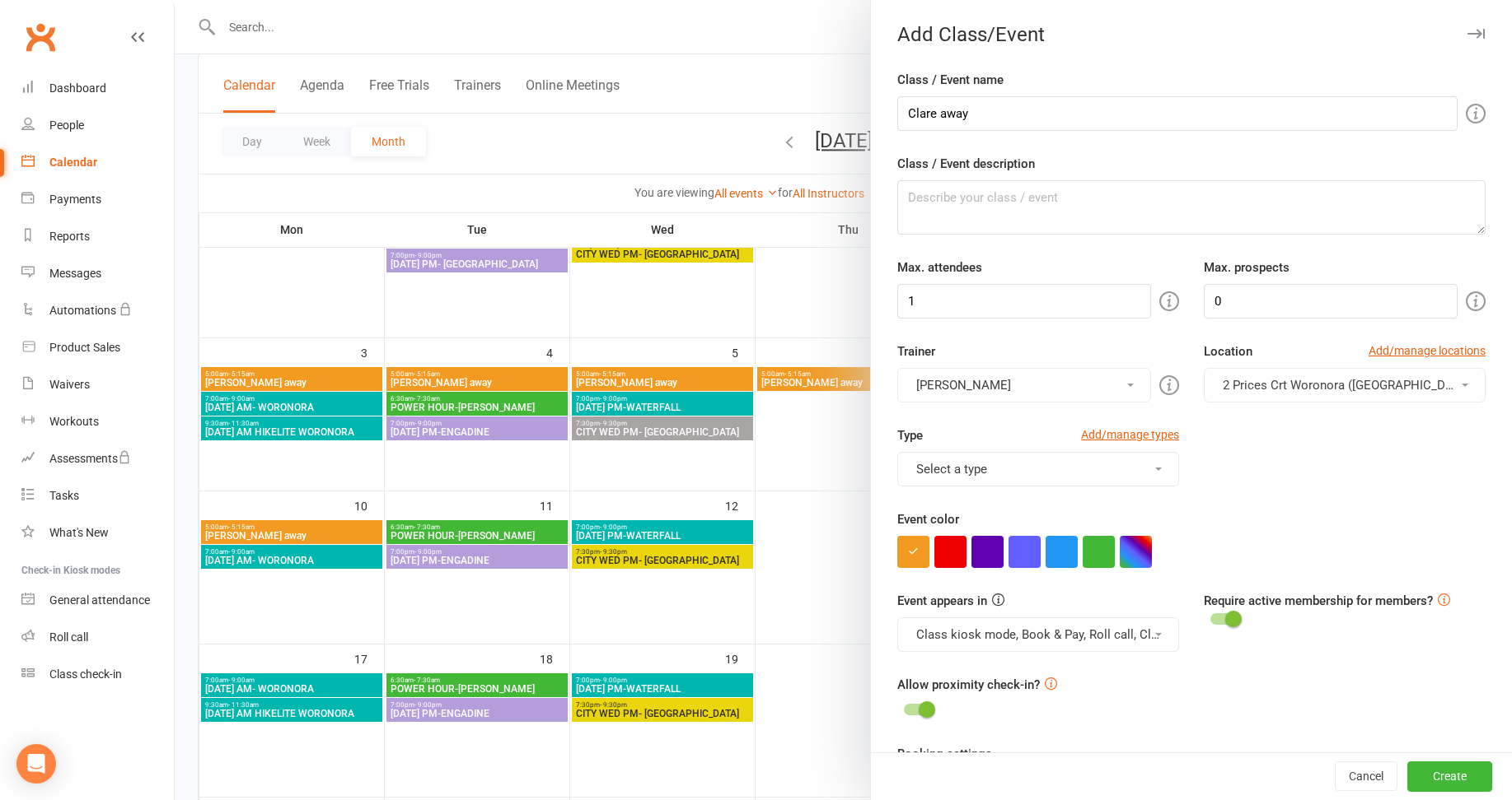
click at [1240, 377] on button "2 Prices Crt Woronora ([GEOGRAPHIC_DATA])" at bounding box center [1344, 386] width 281 height 35
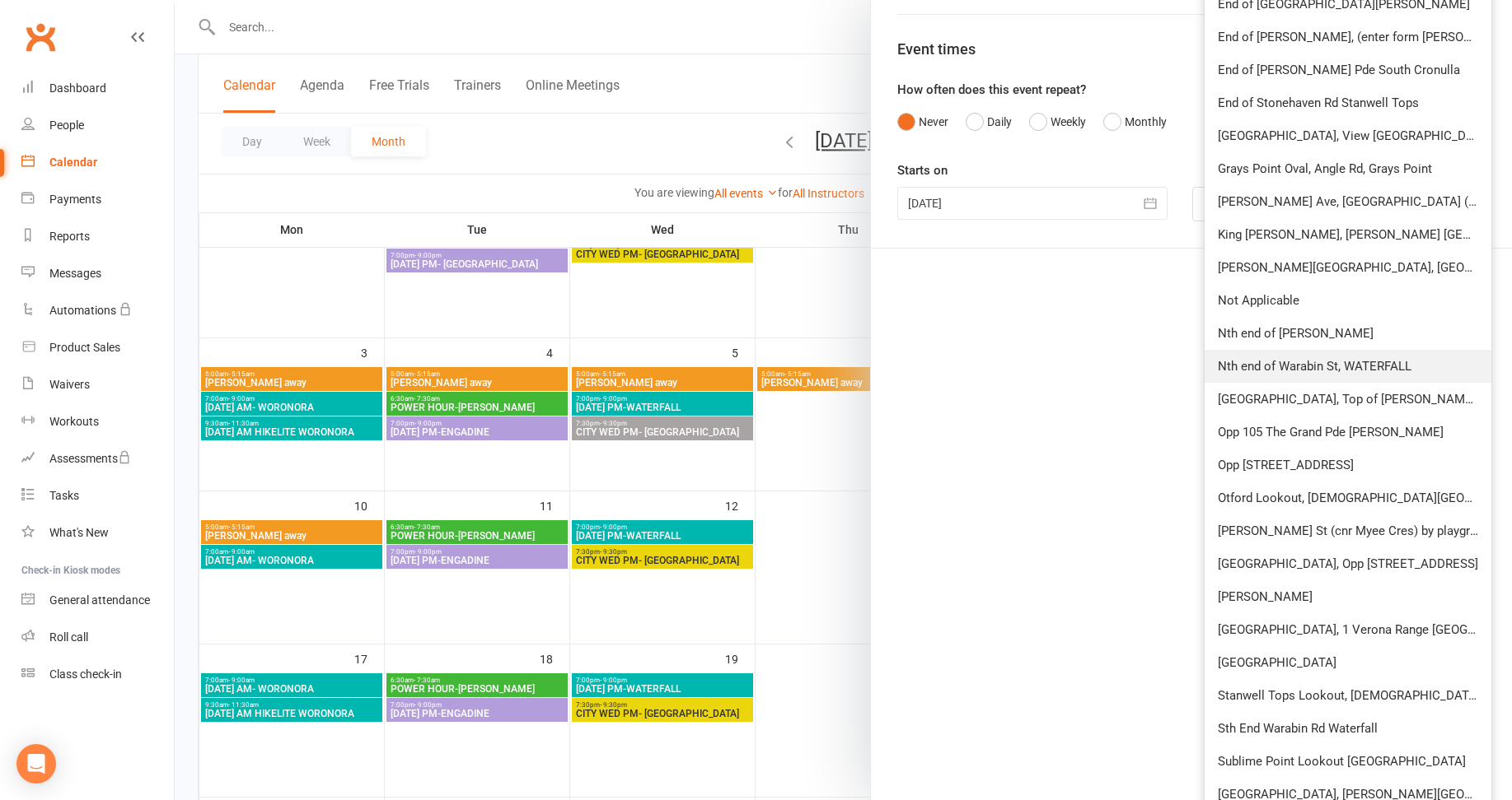
scroll to position [1029, 0]
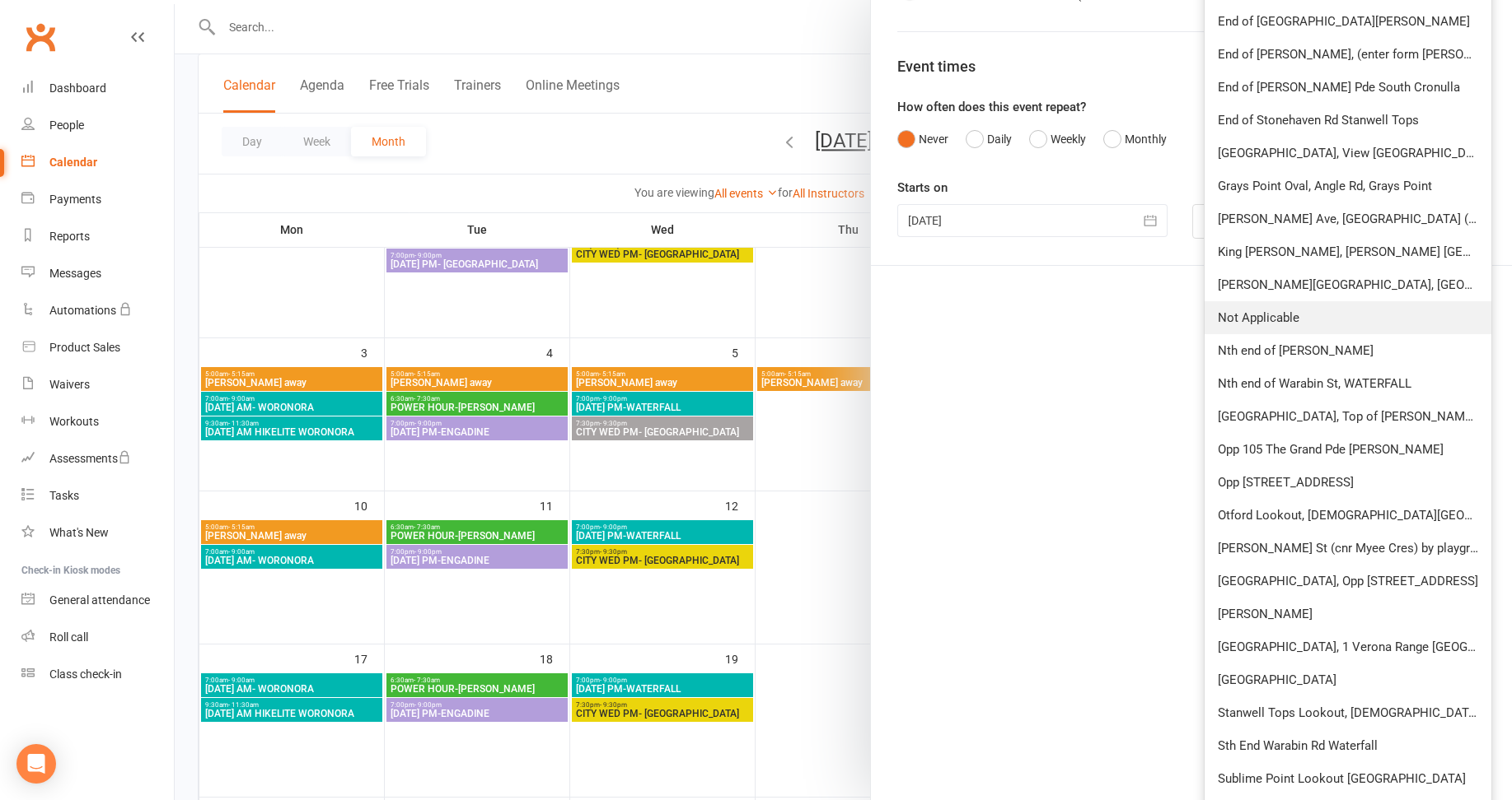
click at [1256, 312] on span "Not Applicable" at bounding box center [1258, 318] width 82 height 15
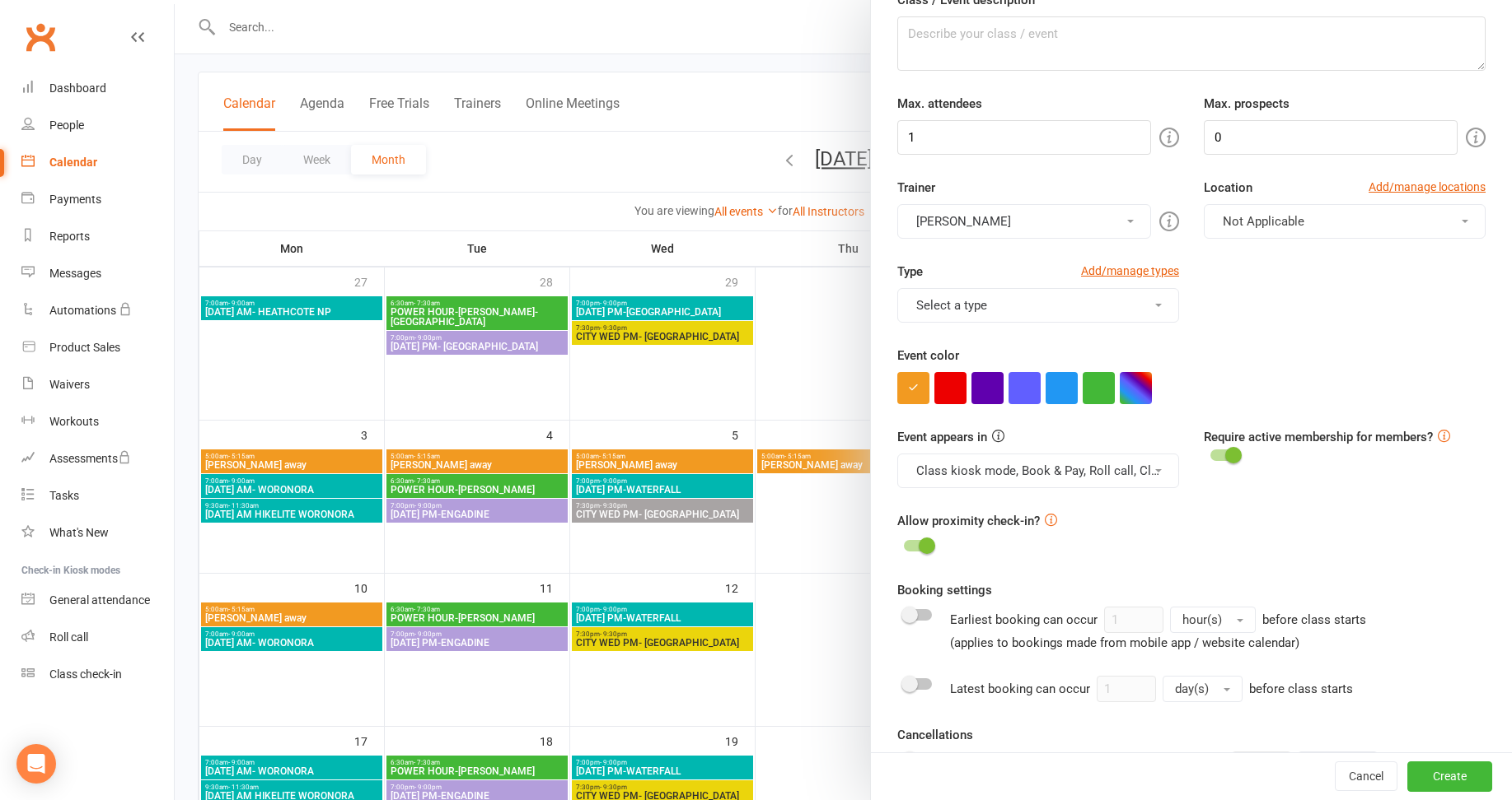
scroll to position [247, 0]
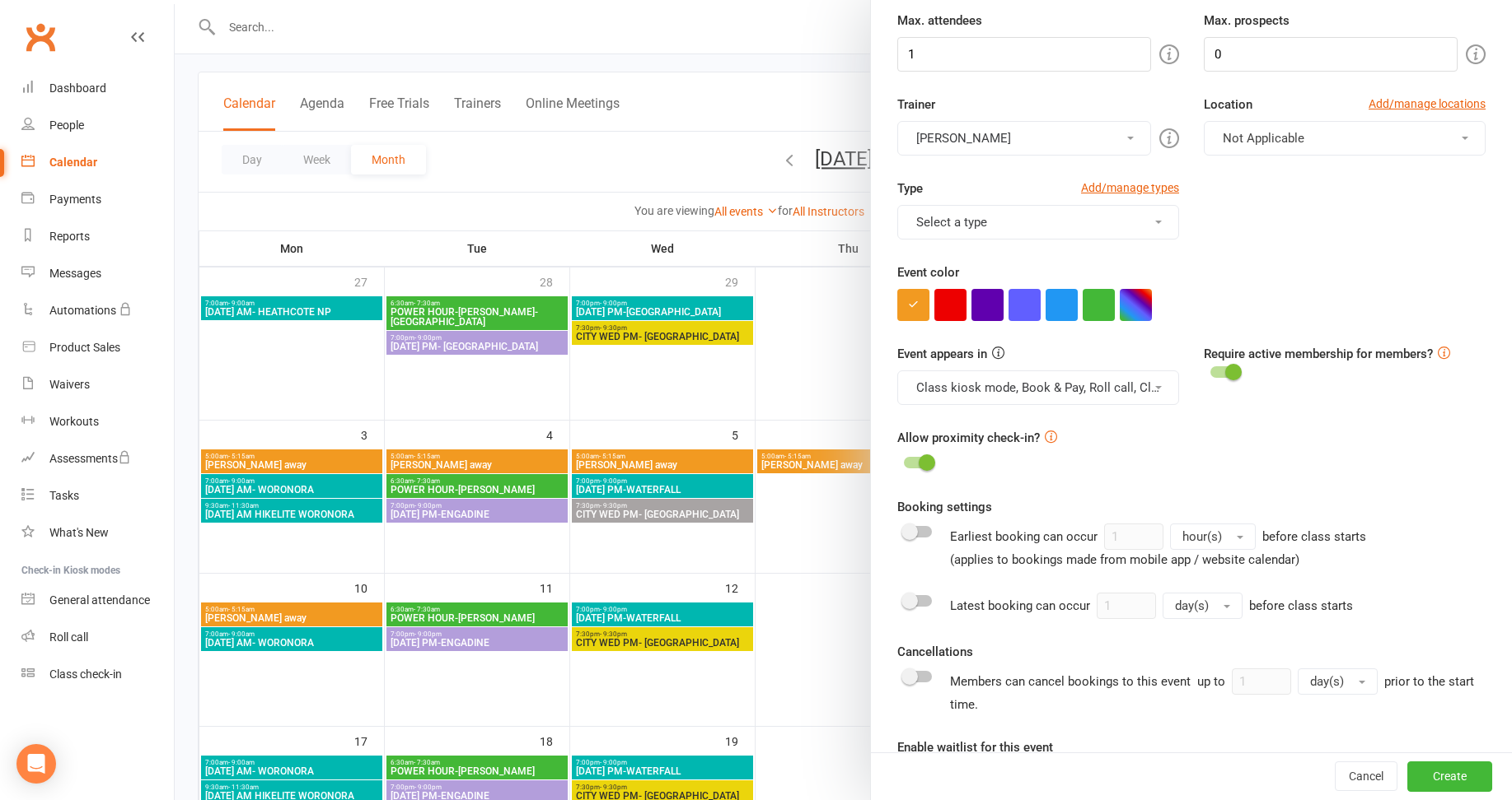
click at [1014, 390] on button "Class kiosk mode, Book & Pay, Roll call, Clubworx website calendar and Mobile a…" at bounding box center [1038, 388] width 281 height 35
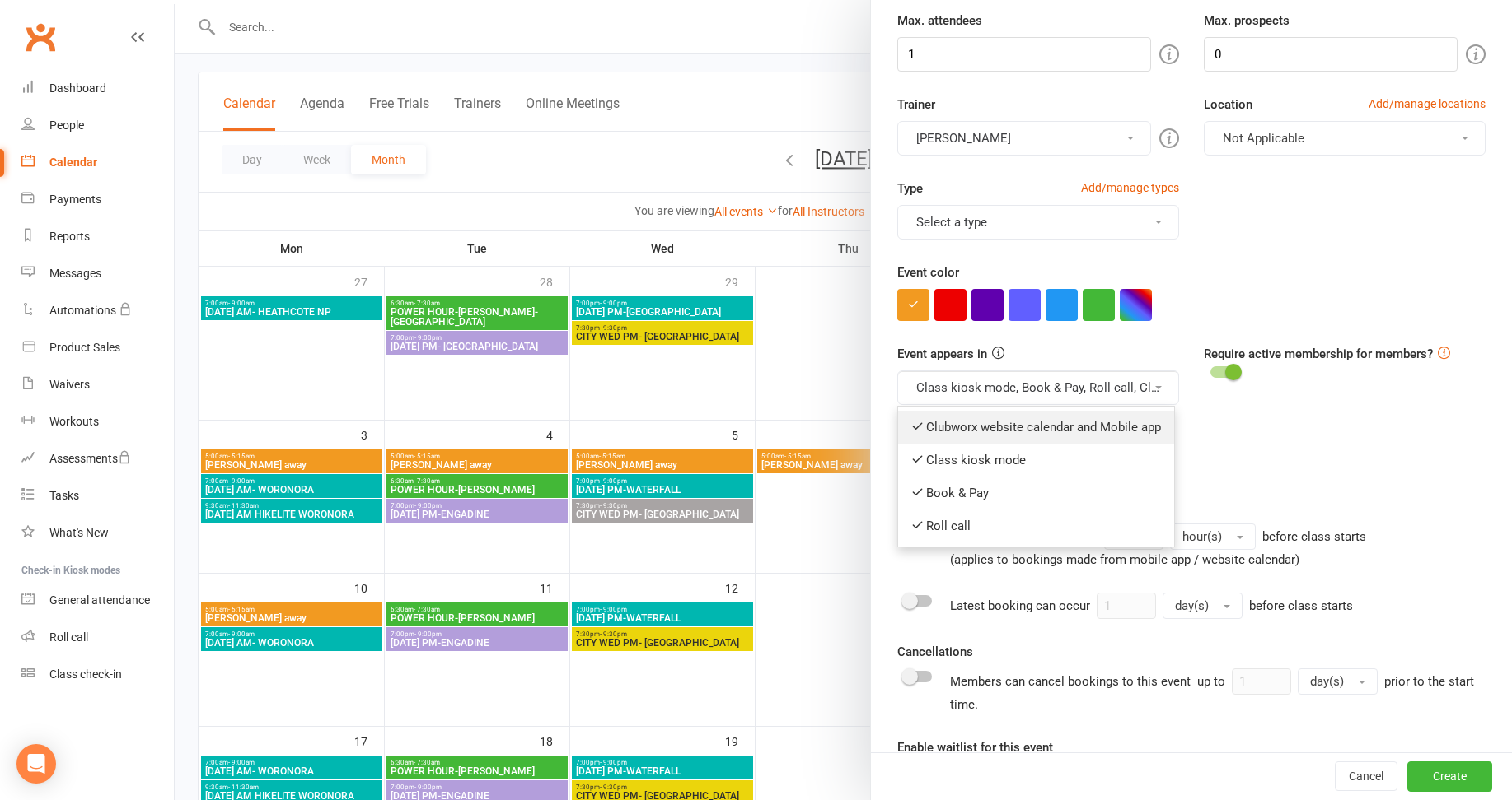
click at [984, 426] on link "Clubworx website calendar and Mobile app" at bounding box center [1036, 427] width 276 height 33
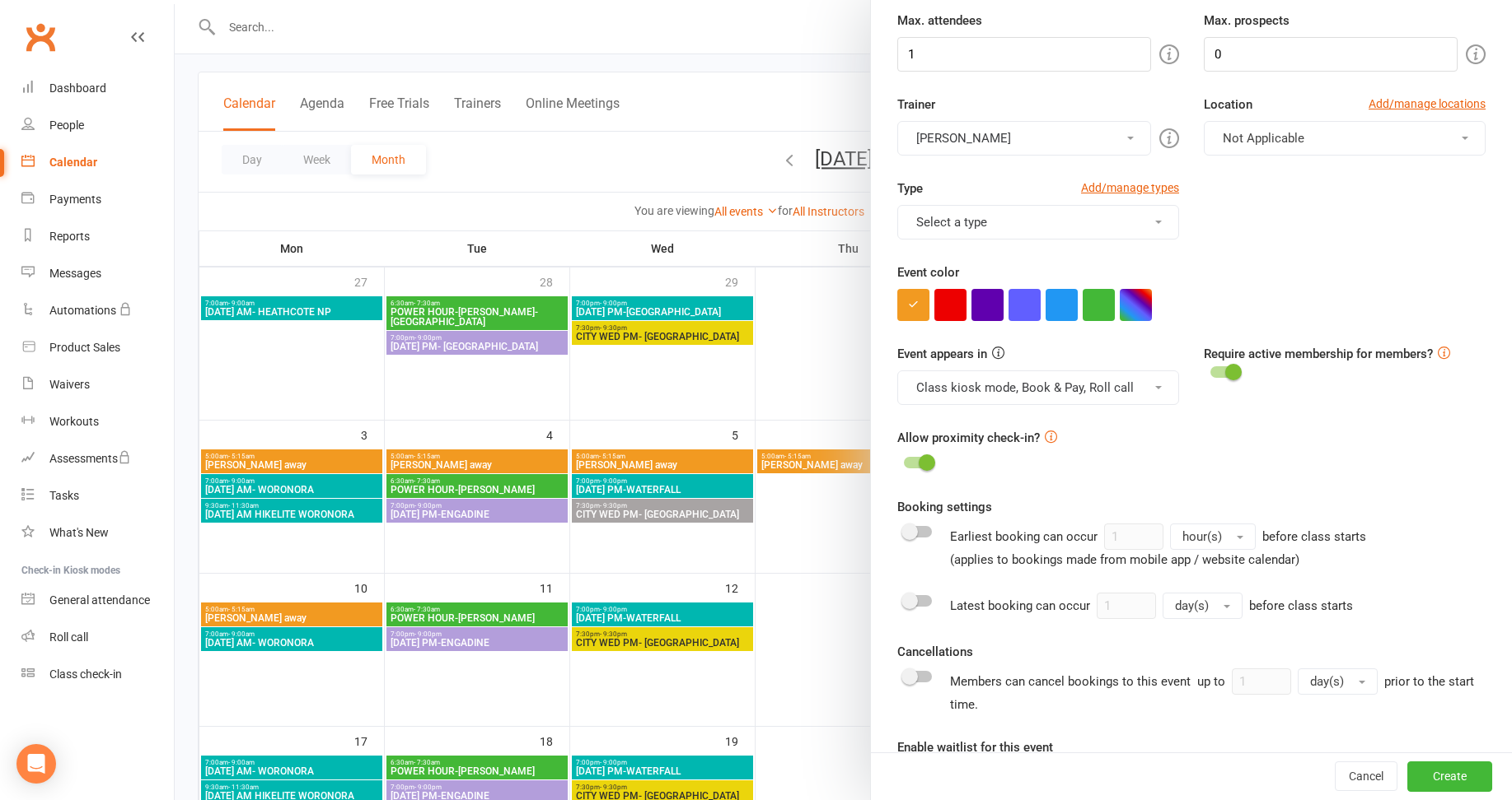
click at [985, 391] on button "Class kiosk mode, Book & Pay, Roll call" at bounding box center [1038, 388] width 281 height 35
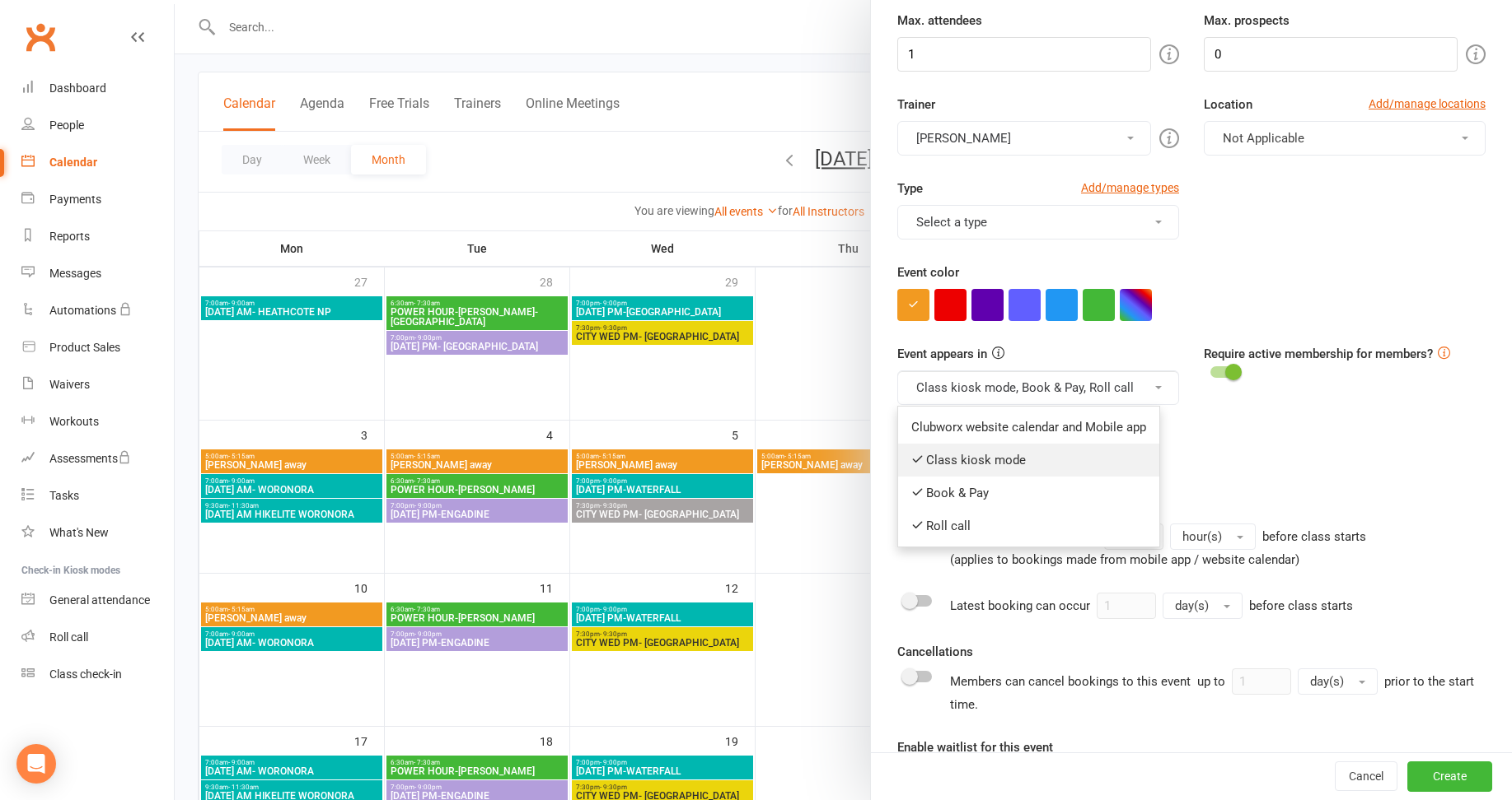
drag, startPoint x: 972, startPoint y: 459, endPoint x: 985, endPoint y: 433, distance: 29.1
click at [972, 459] on link "Class kiosk mode" at bounding box center [1029, 460] width 261 height 33
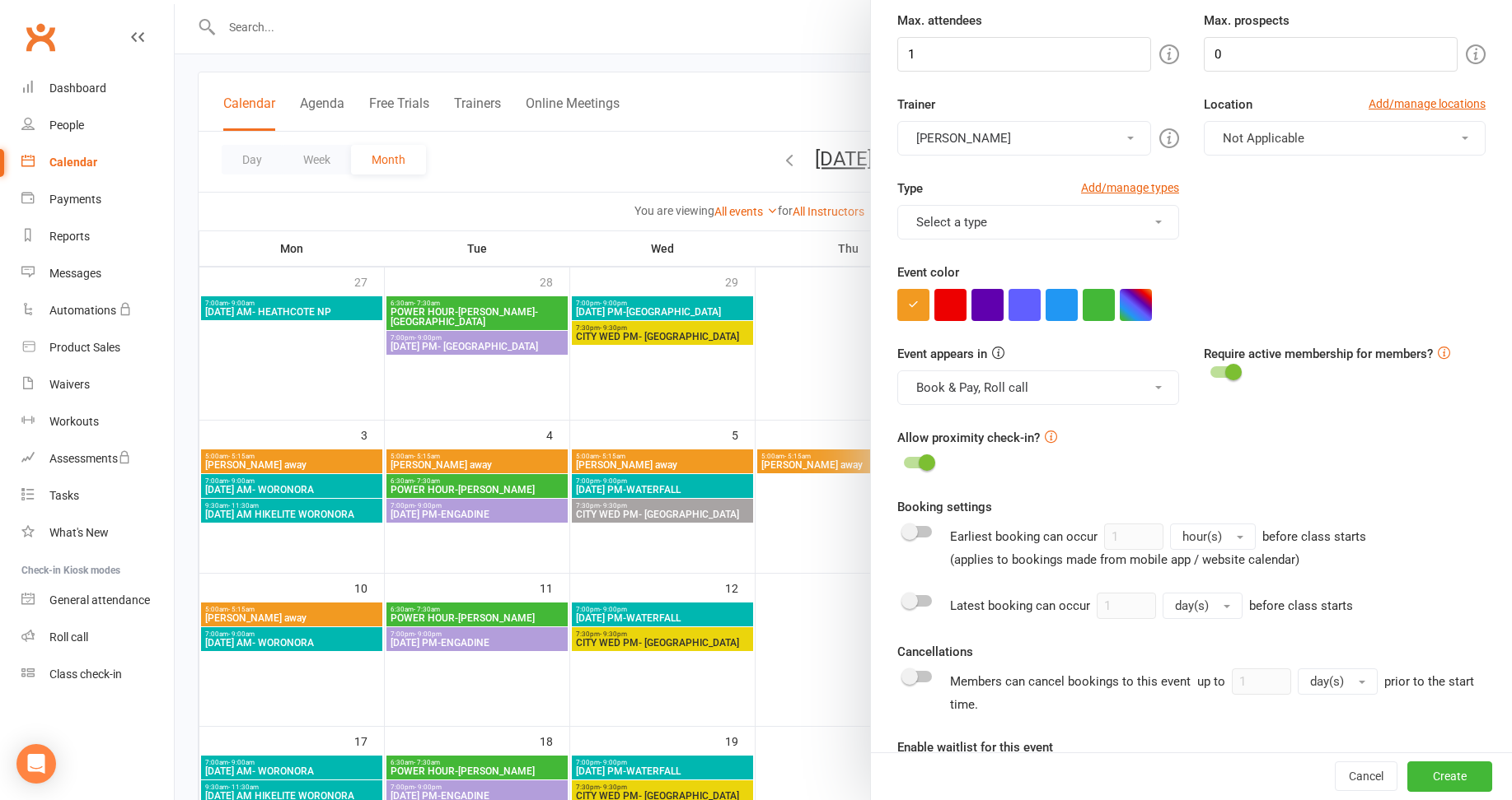
click at [979, 385] on button "Book & Pay, Roll call" at bounding box center [1038, 388] width 281 height 35
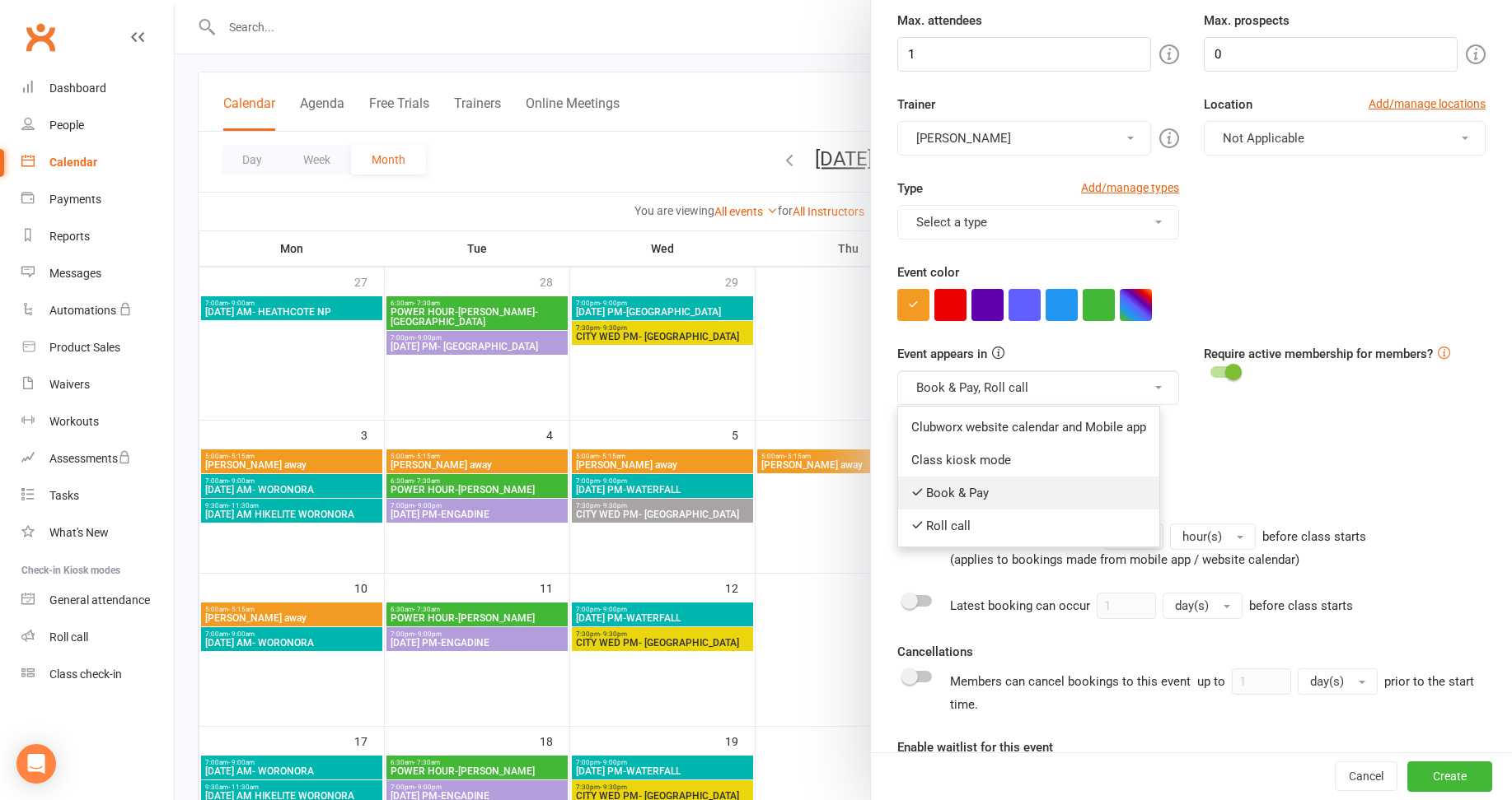
click at [954, 490] on link "Book & Pay" at bounding box center [1029, 493] width 261 height 33
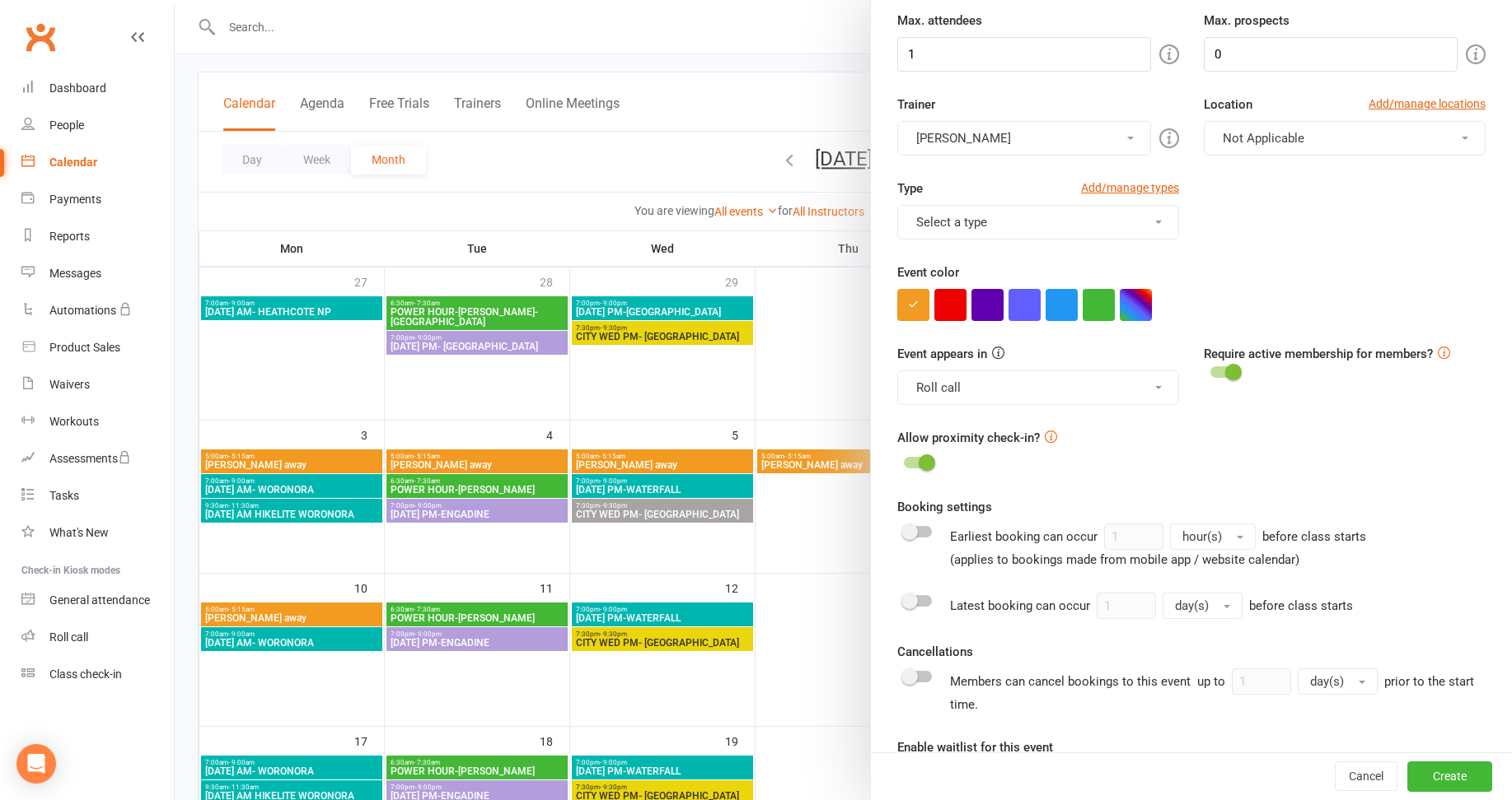
click at [969, 378] on button "Roll call" at bounding box center [1038, 388] width 281 height 35
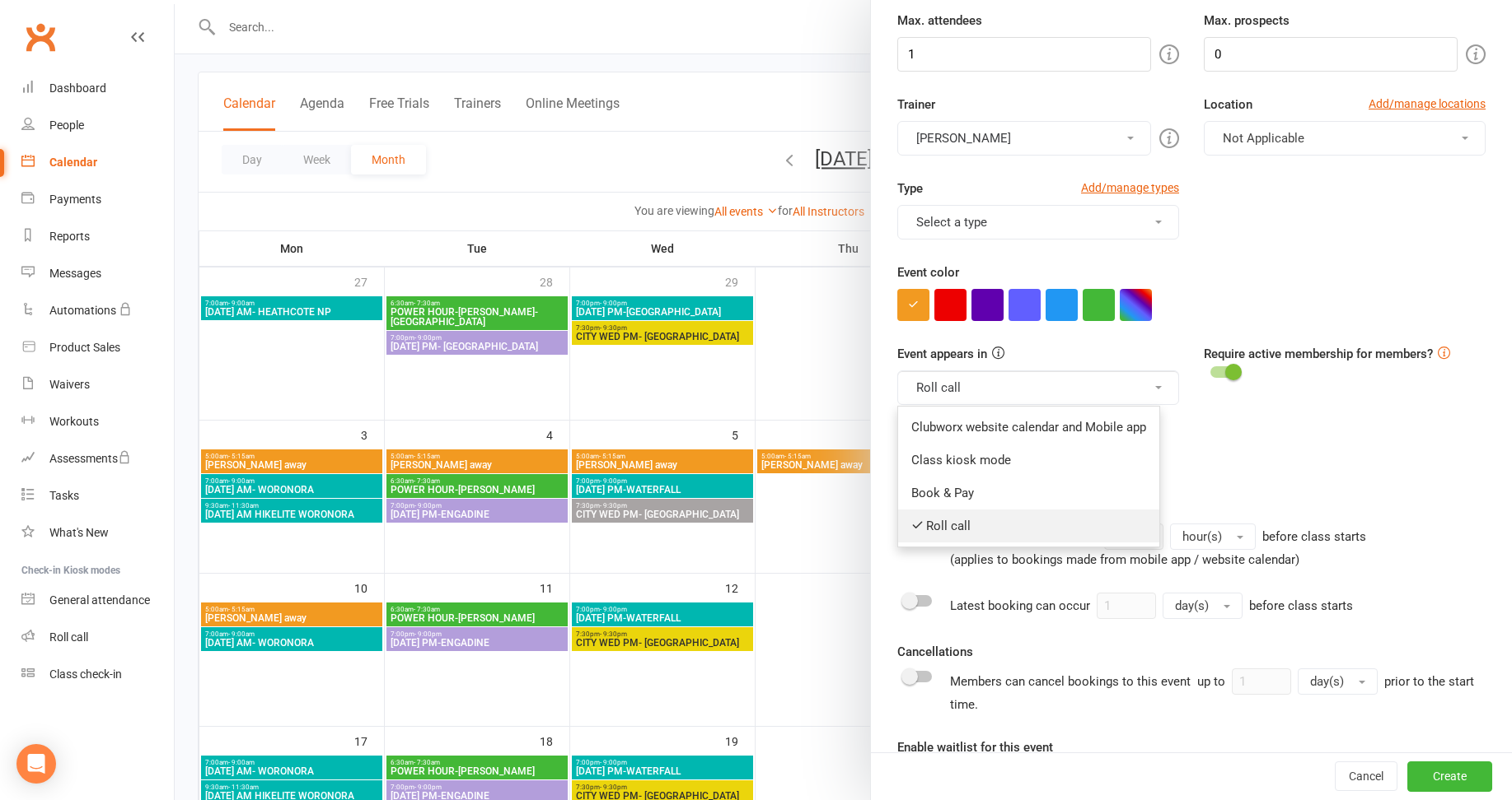
click at [943, 527] on link "Roll call" at bounding box center [1029, 526] width 261 height 33
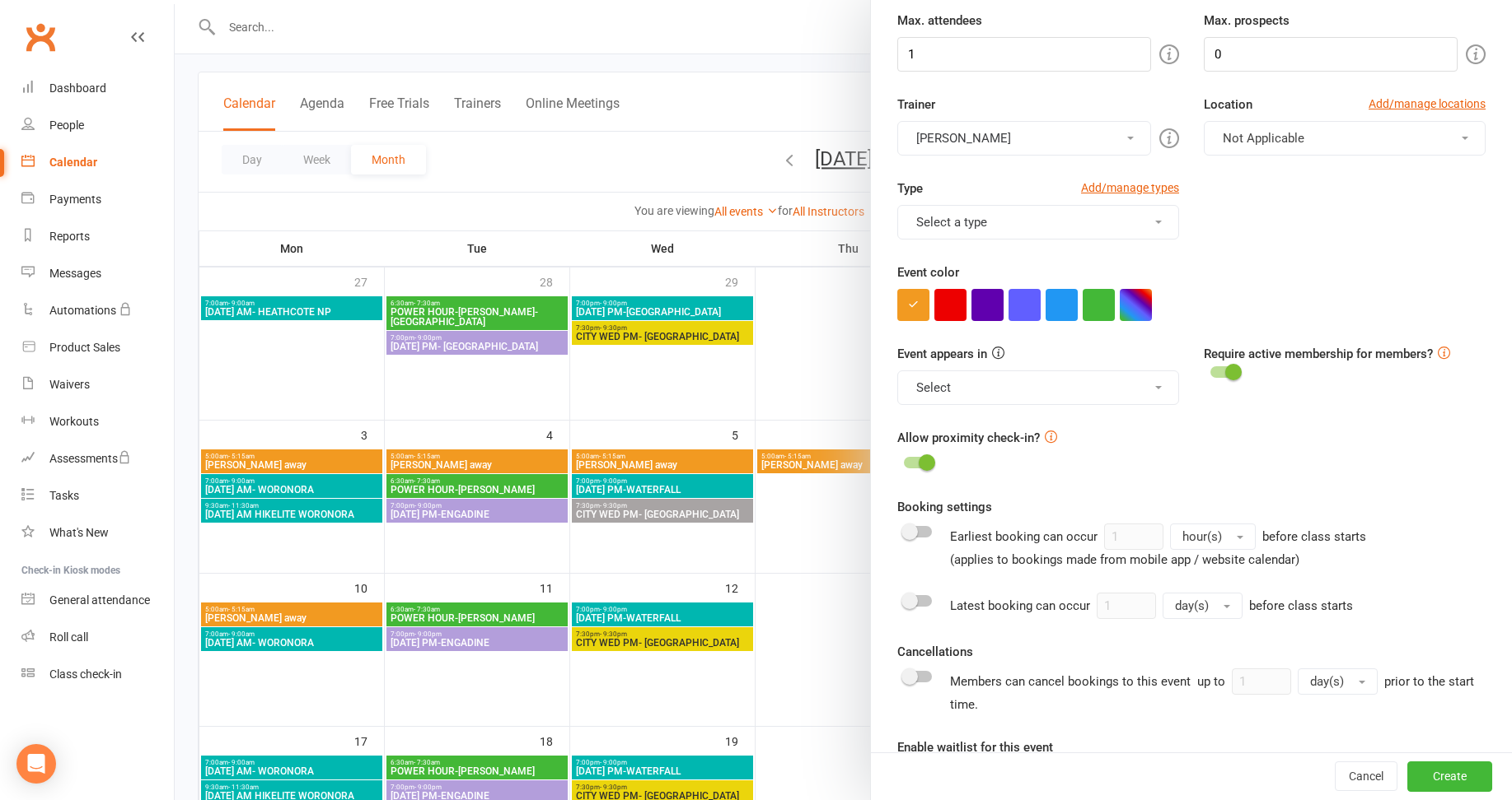
click at [1210, 375] on div at bounding box center [1224, 372] width 28 height 12
click at [1210, 369] on input "checkbox" at bounding box center [1210, 369] width 0 height 0
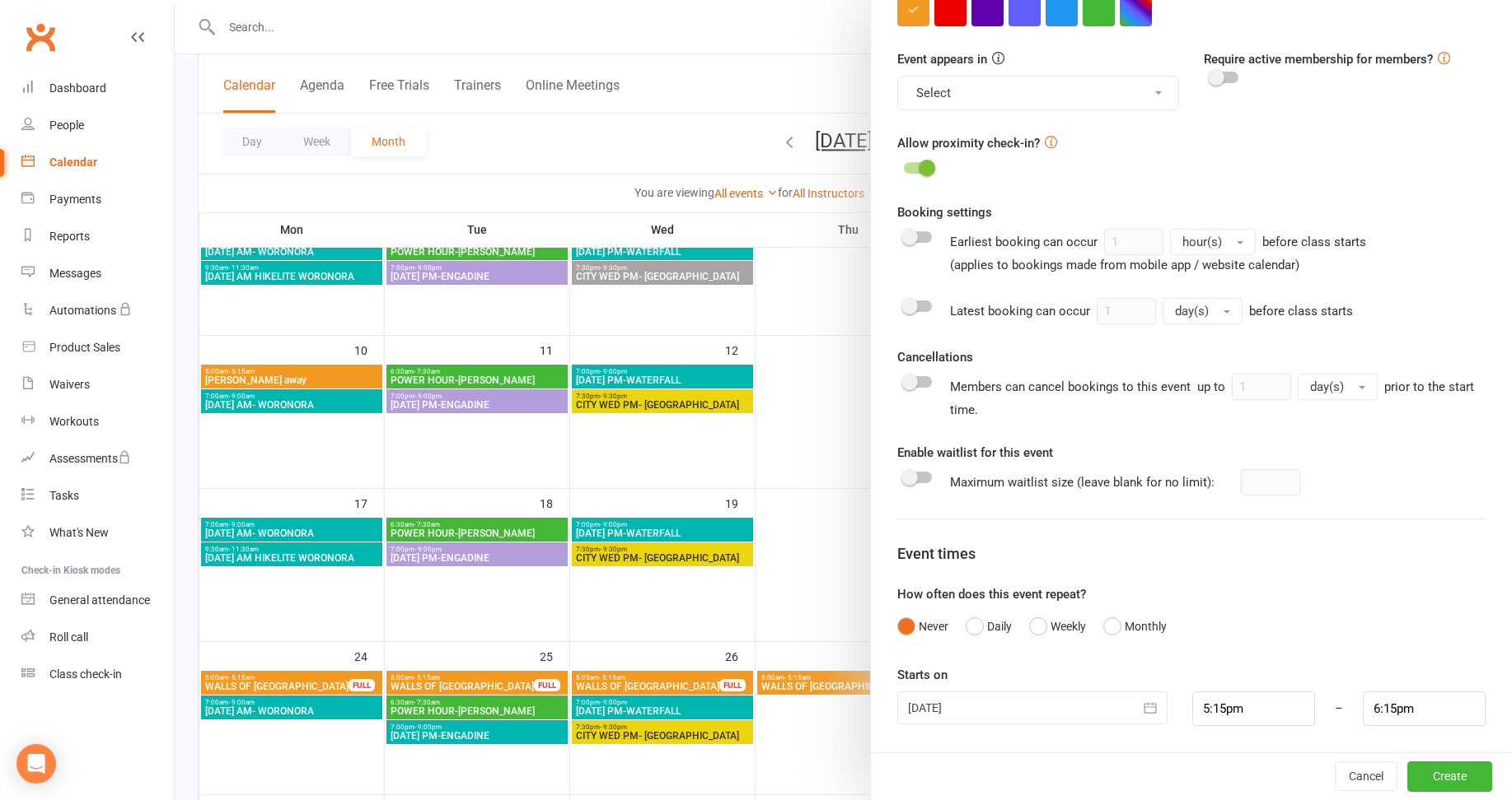
scroll to position [329, 0]
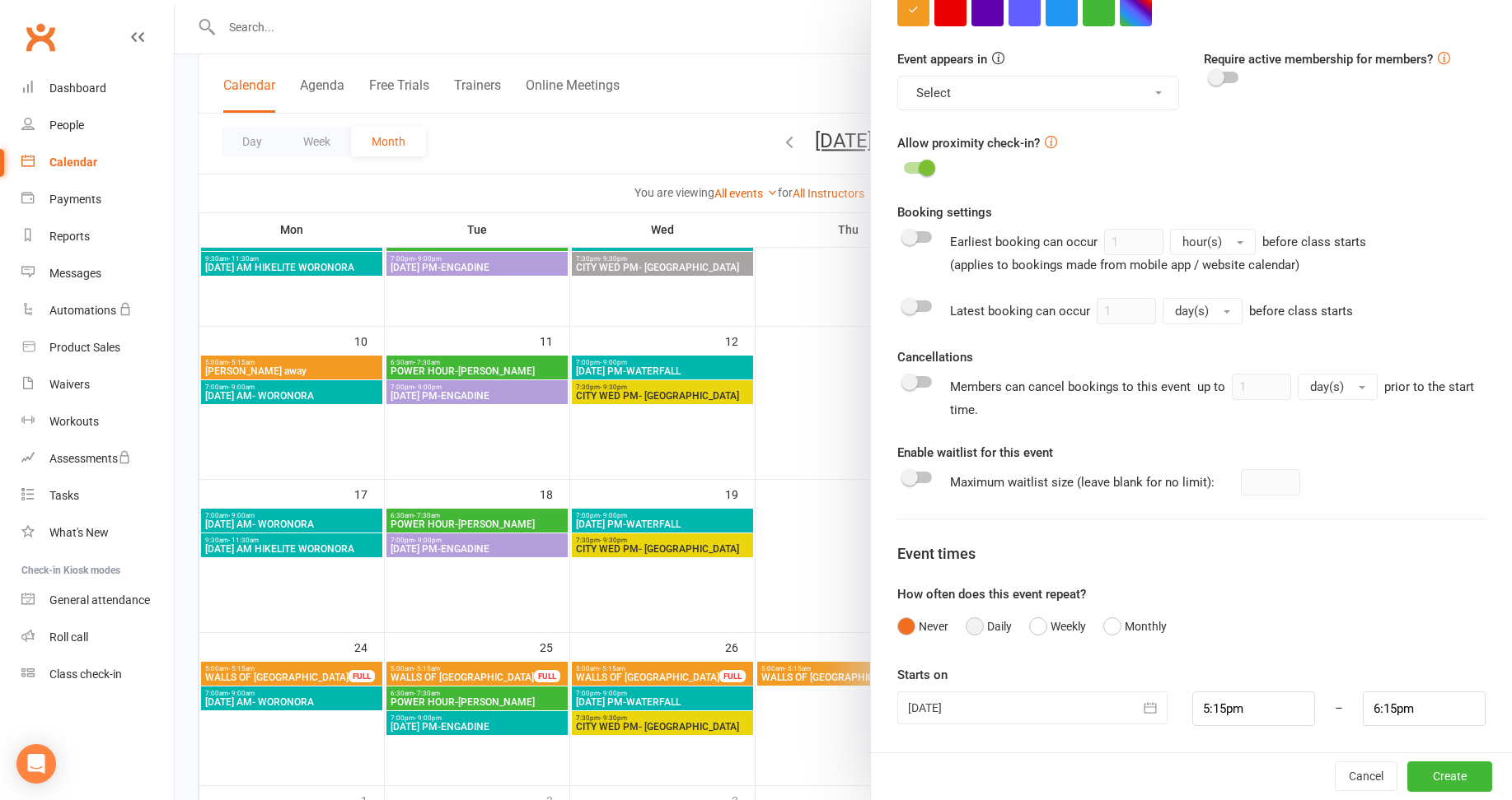
click at [968, 628] on button "Daily" at bounding box center [988, 627] width 46 height 31
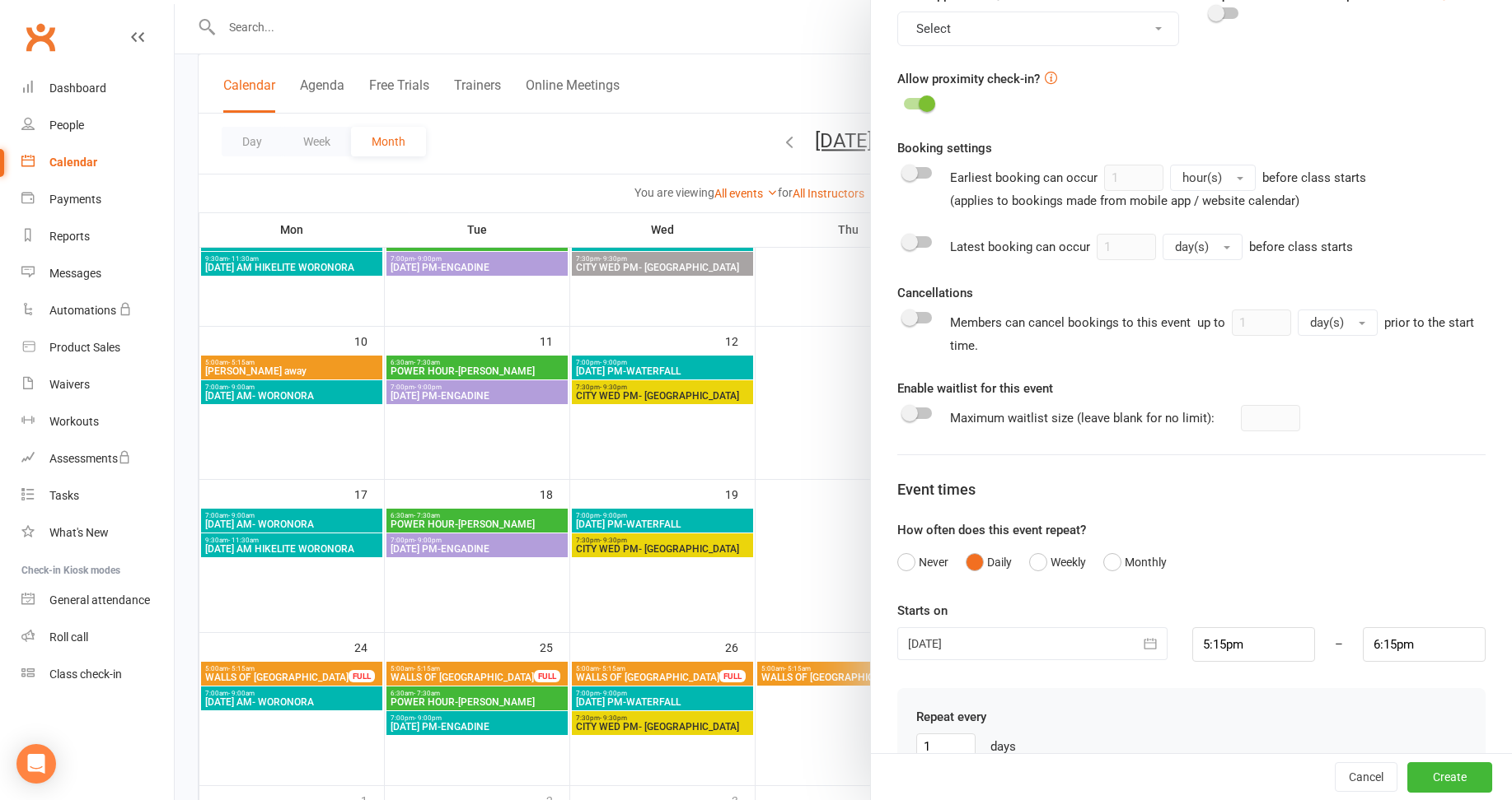
scroll to position [789, 0]
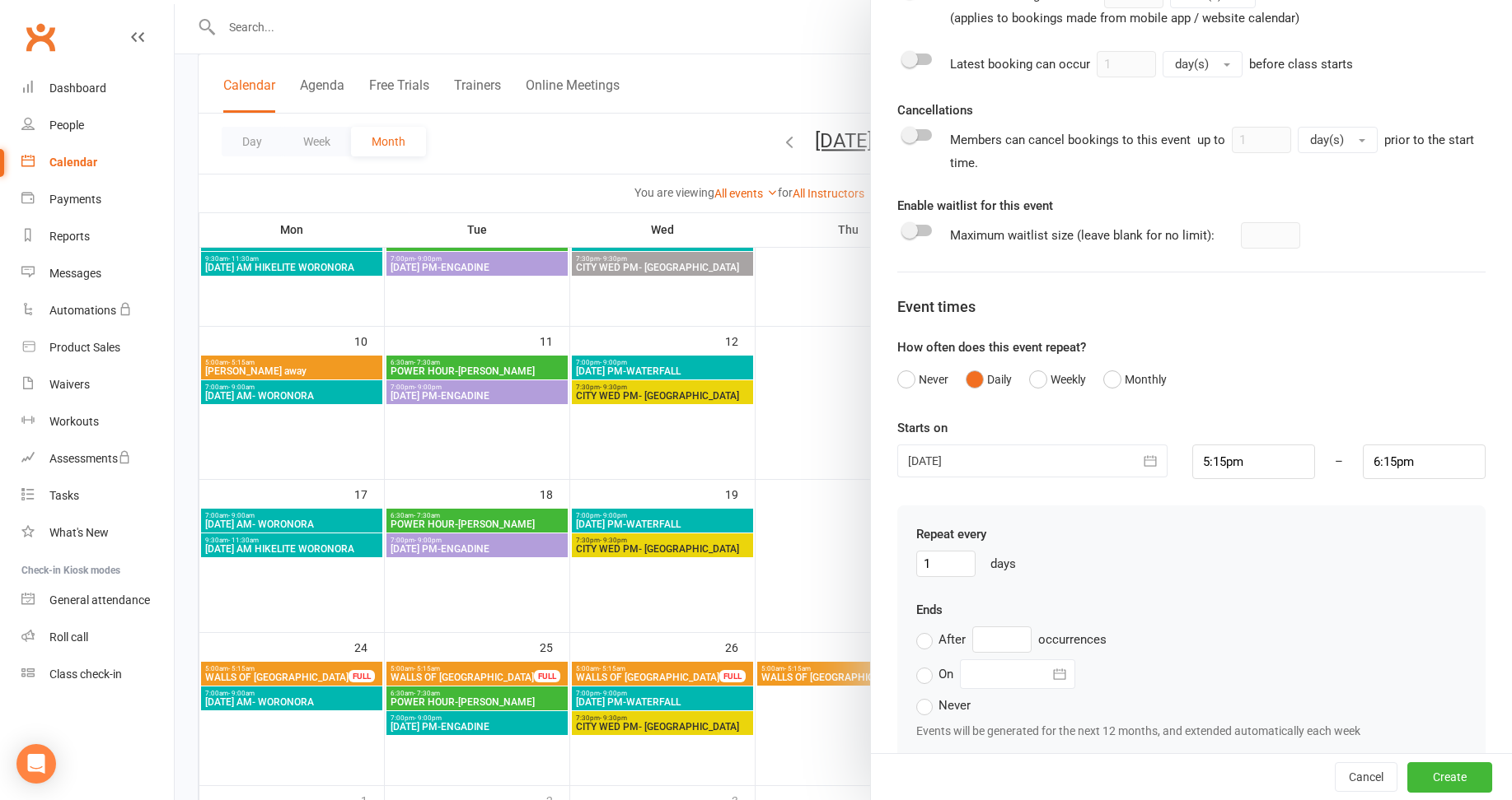
click at [941, 458] on div at bounding box center [1032, 461] width 270 height 33
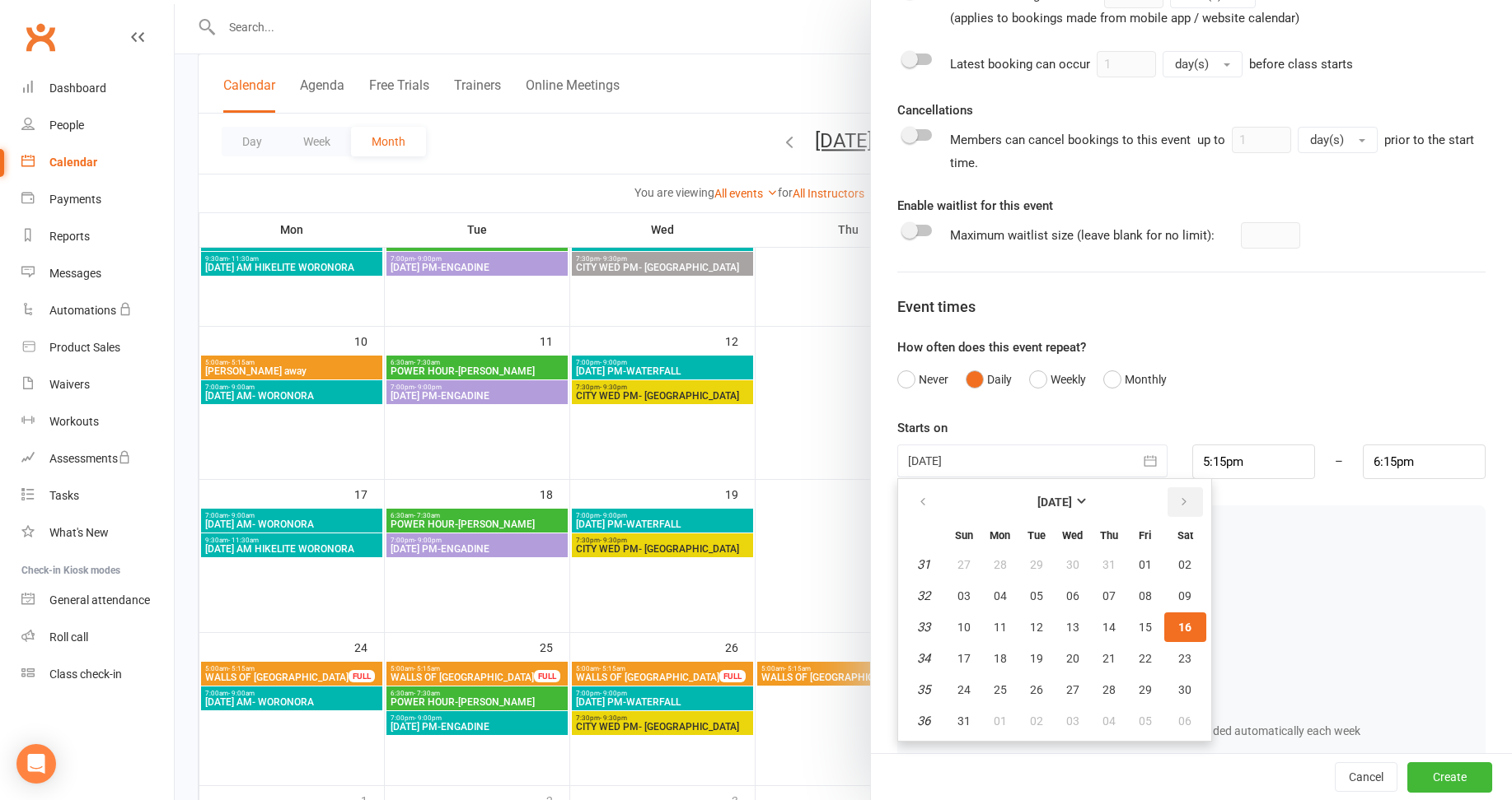
click at [1175, 495] on button "button" at bounding box center [1185, 502] width 36 height 29
click at [957, 685] on span "28" at bounding box center [964, 690] width 13 height 13
type input "[DATE]"
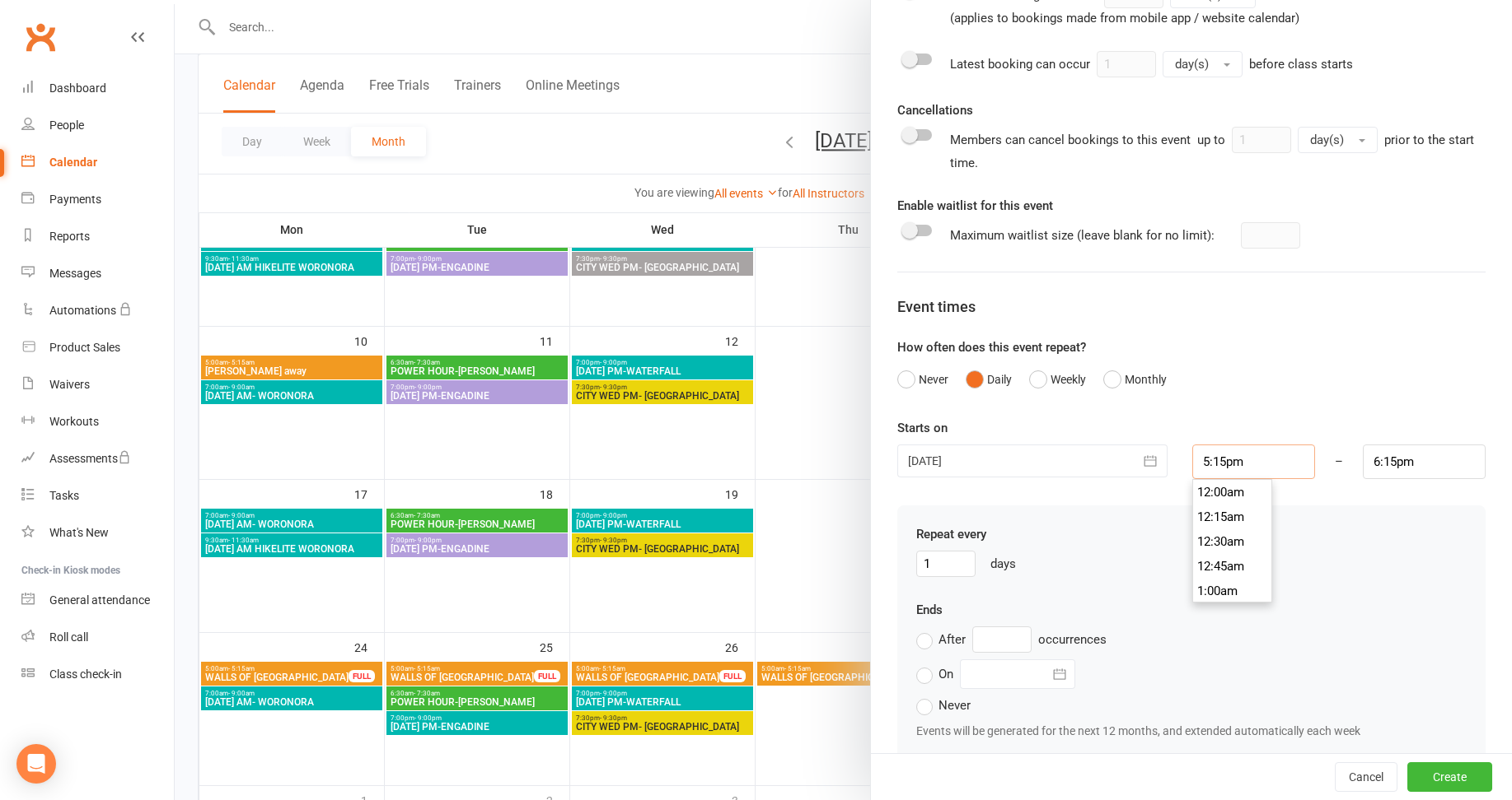
scroll to position [1680, 0]
drag, startPoint x: 1239, startPoint y: 464, endPoint x: 1186, endPoint y: 460, distance: 53.2
click at [1192, 460] on input "5:15pm" at bounding box center [1253, 462] width 123 height 35
type input "5"
type input "6:00am"
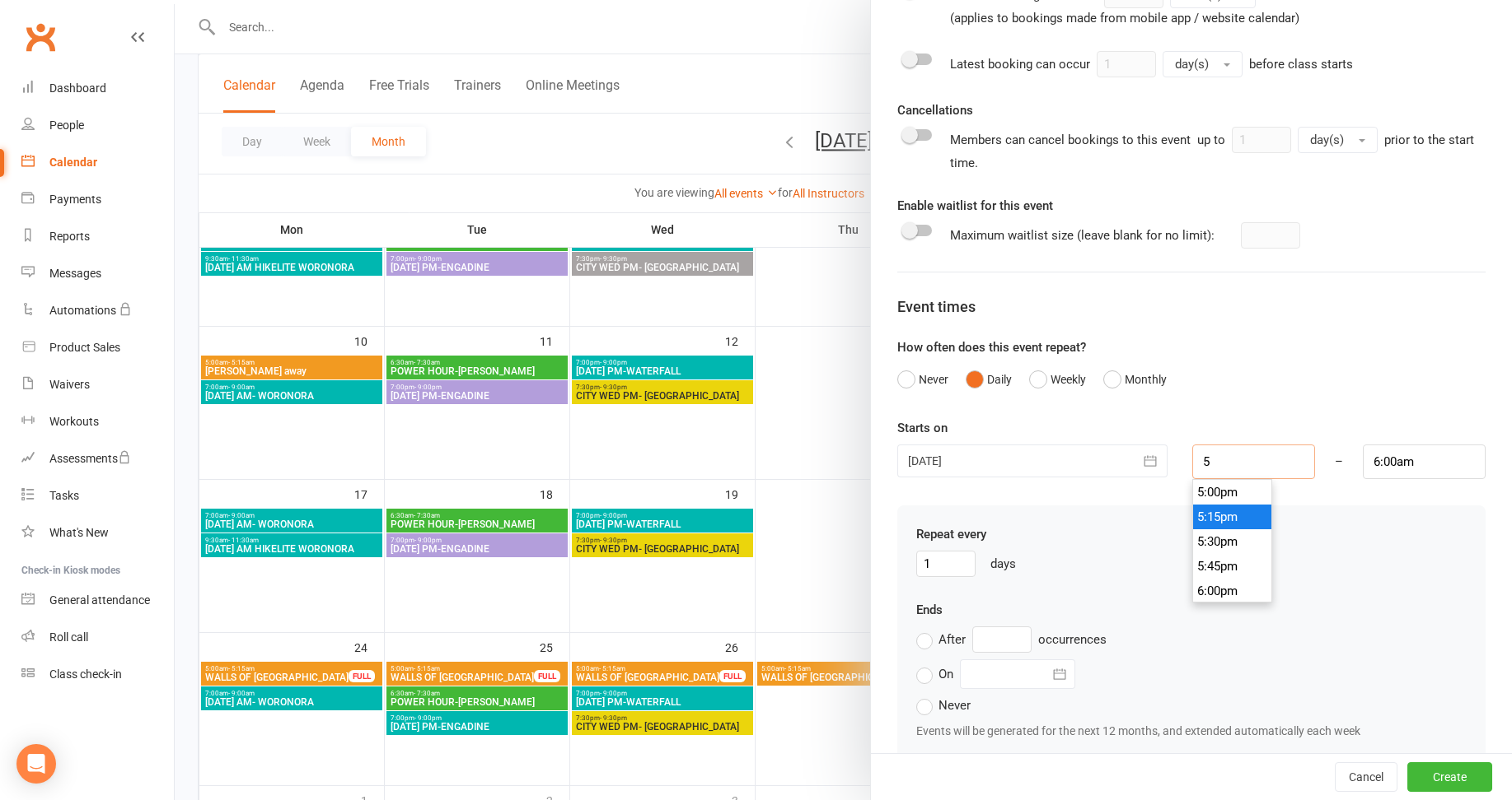
scroll to position [469, 0]
type input "5:00am"
click at [1217, 522] on li "5:00am" at bounding box center [1232, 517] width 79 height 25
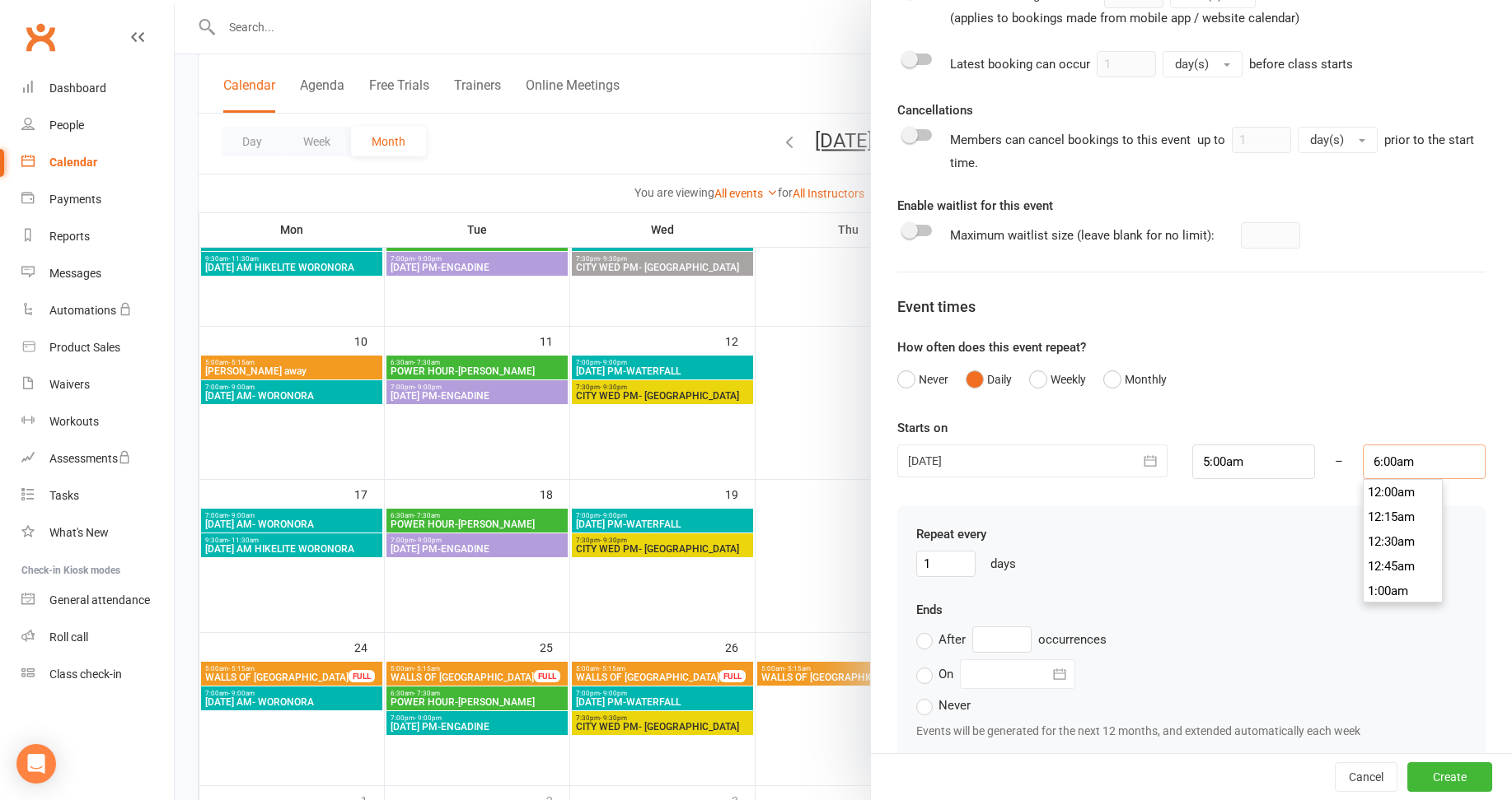
scroll to position [568, 0]
drag, startPoint x: 1392, startPoint y: 456, endPoint x: 1337, endPoint y: 458, distance: 55.0
click at [1351, 458] on div "6:00am 12:00am 12:15am 12:30am 12:45am 1:00am 1:15am 1:30am 1:45am 2:00am 2:15a…" at bounding box center [1424, 462] width 148 height 35
type input "5:15am"
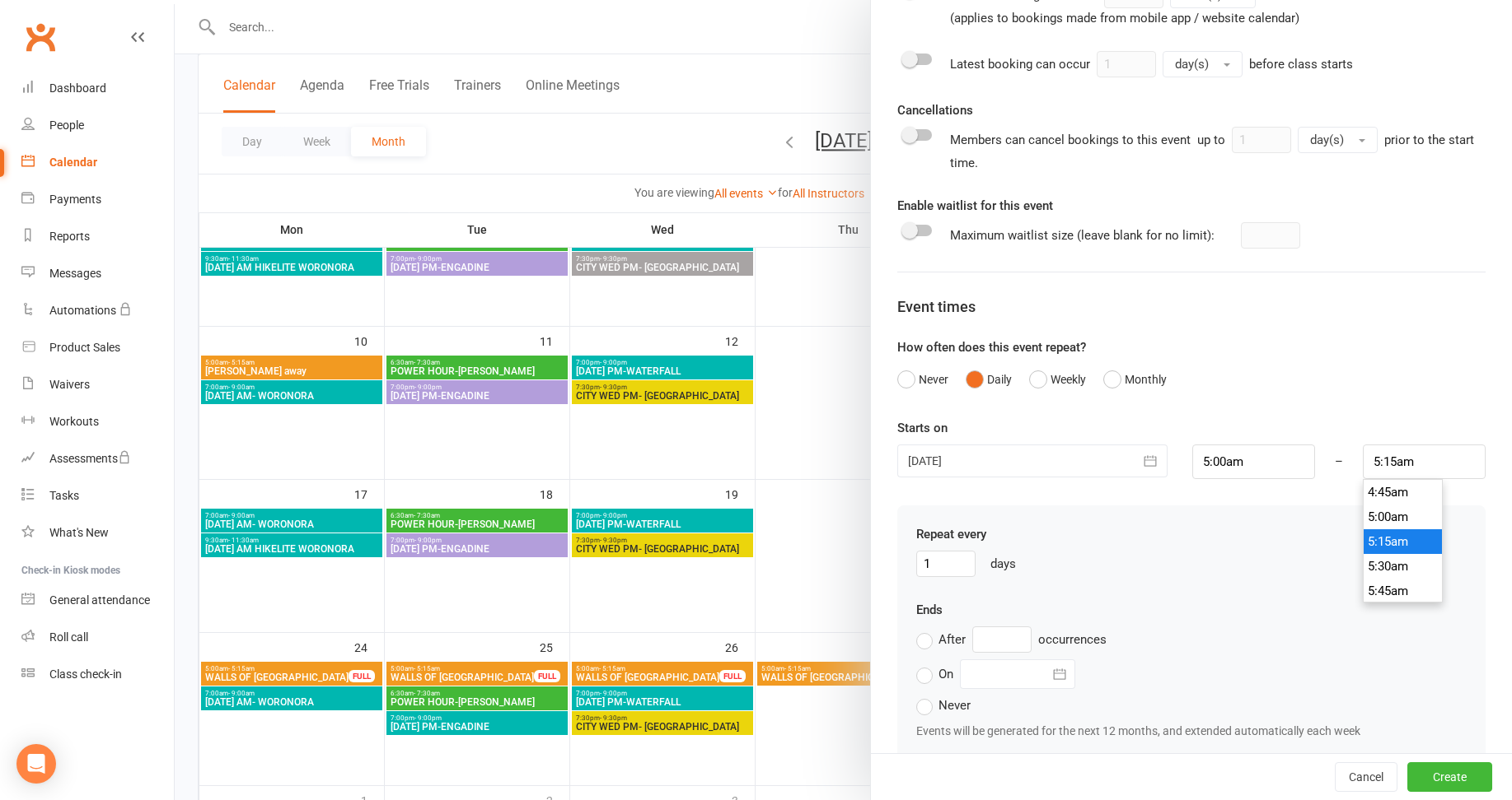
click at [1368, 542] on li "5:15am" at bounding box center [1403, 542] width 79 height 25
click at [999, 630] on input "text" at bounding box center [1001, 640] width 60 height 27
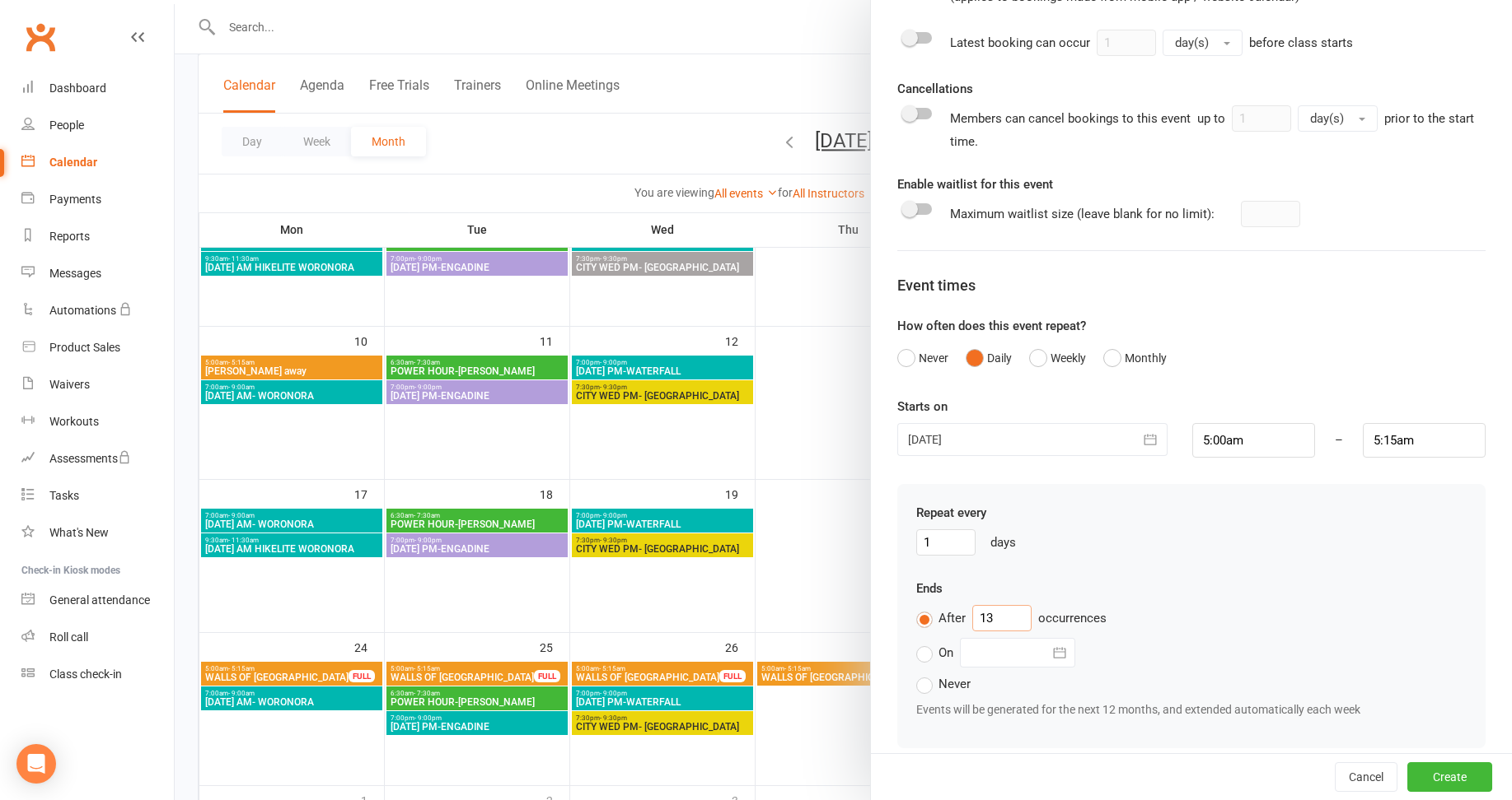
scroll to position [828, 0]
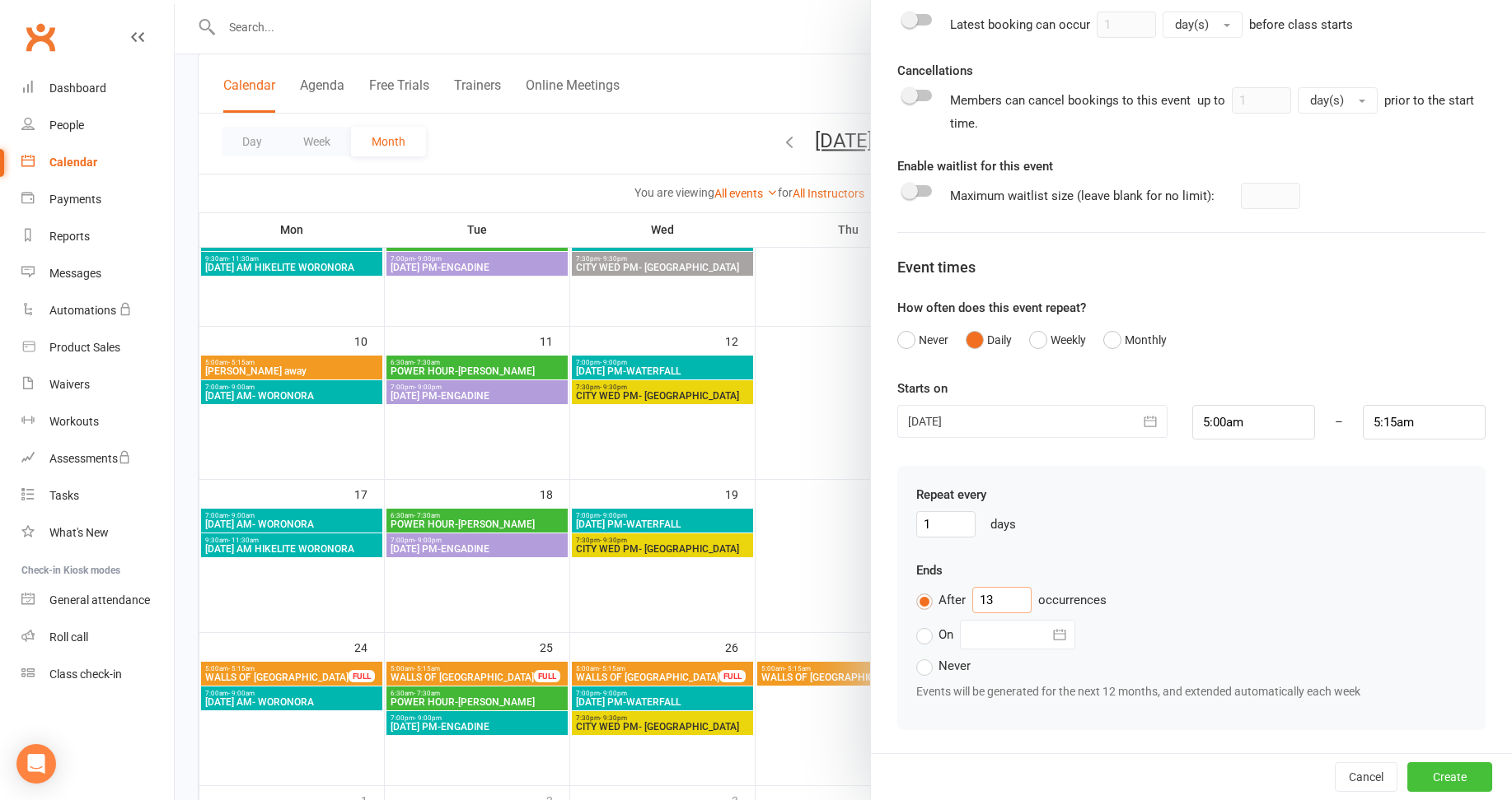
type input "13"
click at [1425, 778] on button "Create" at bounding box center [1450, 777] width 85 height 29
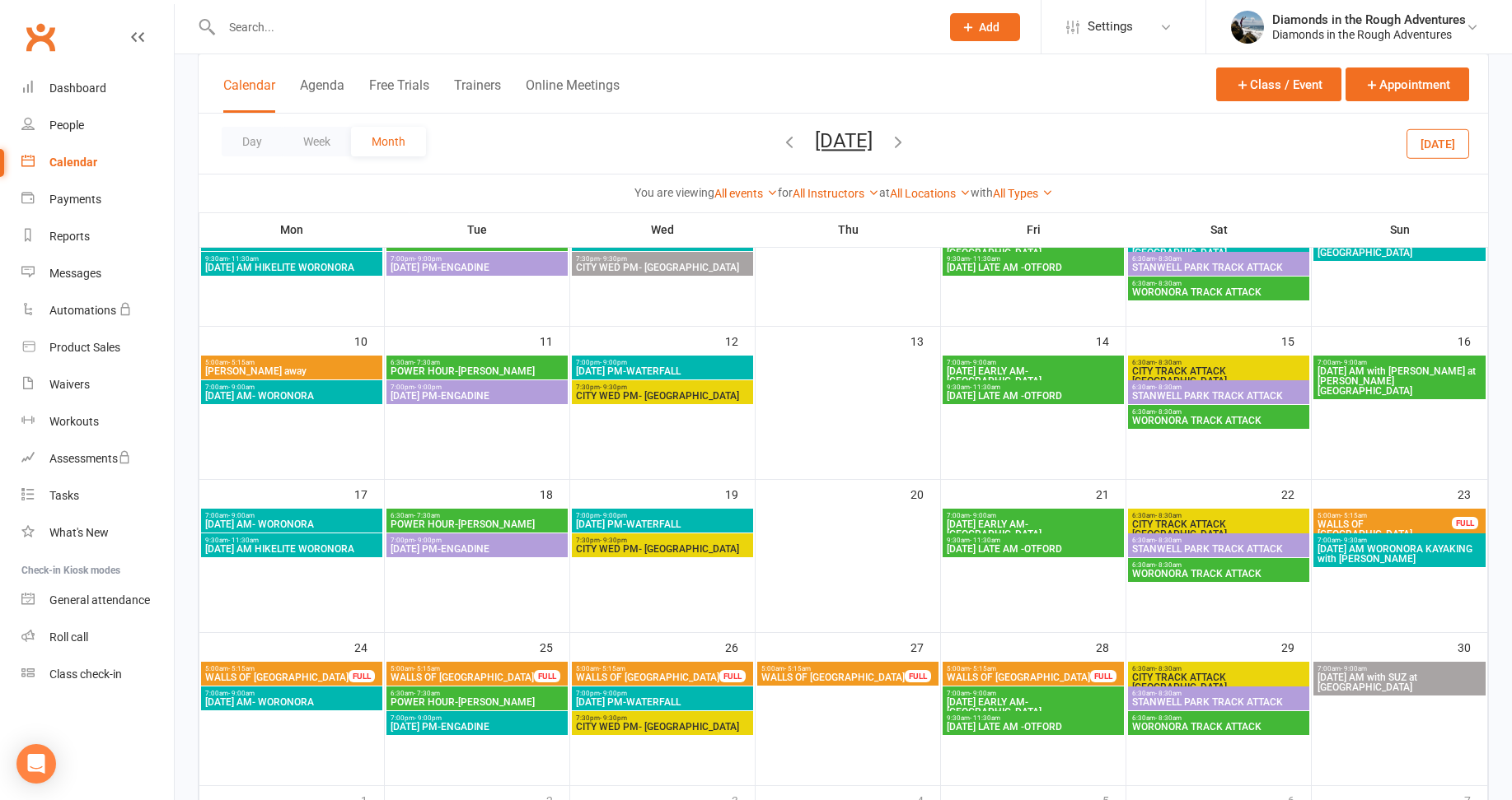
click at [780, 138] on icon "button" at bounding box center [789, 142] width 18 height 18
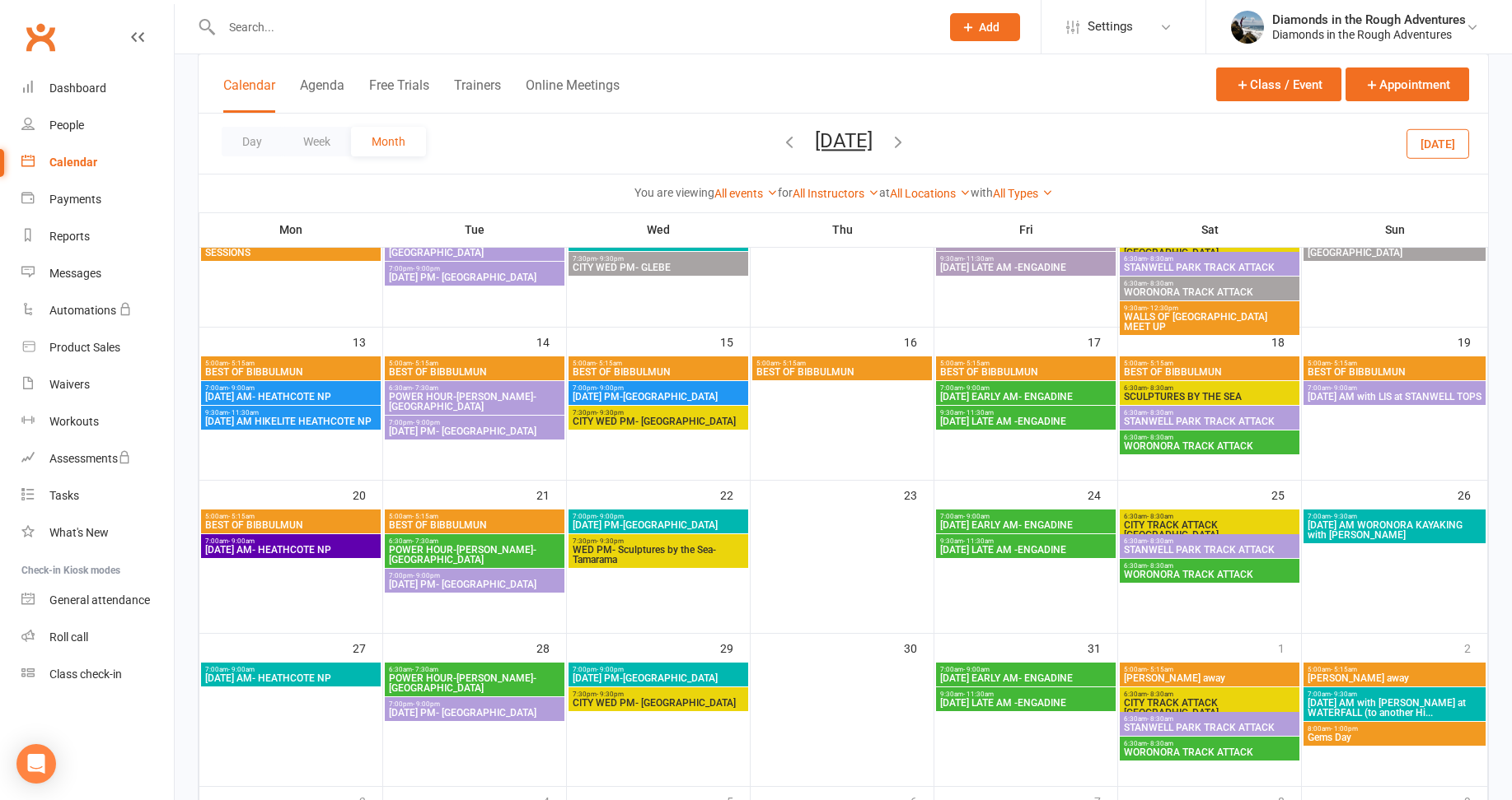
click at [780, 138] on icon "button" at bounding box center [789, 142] width 18 height 18
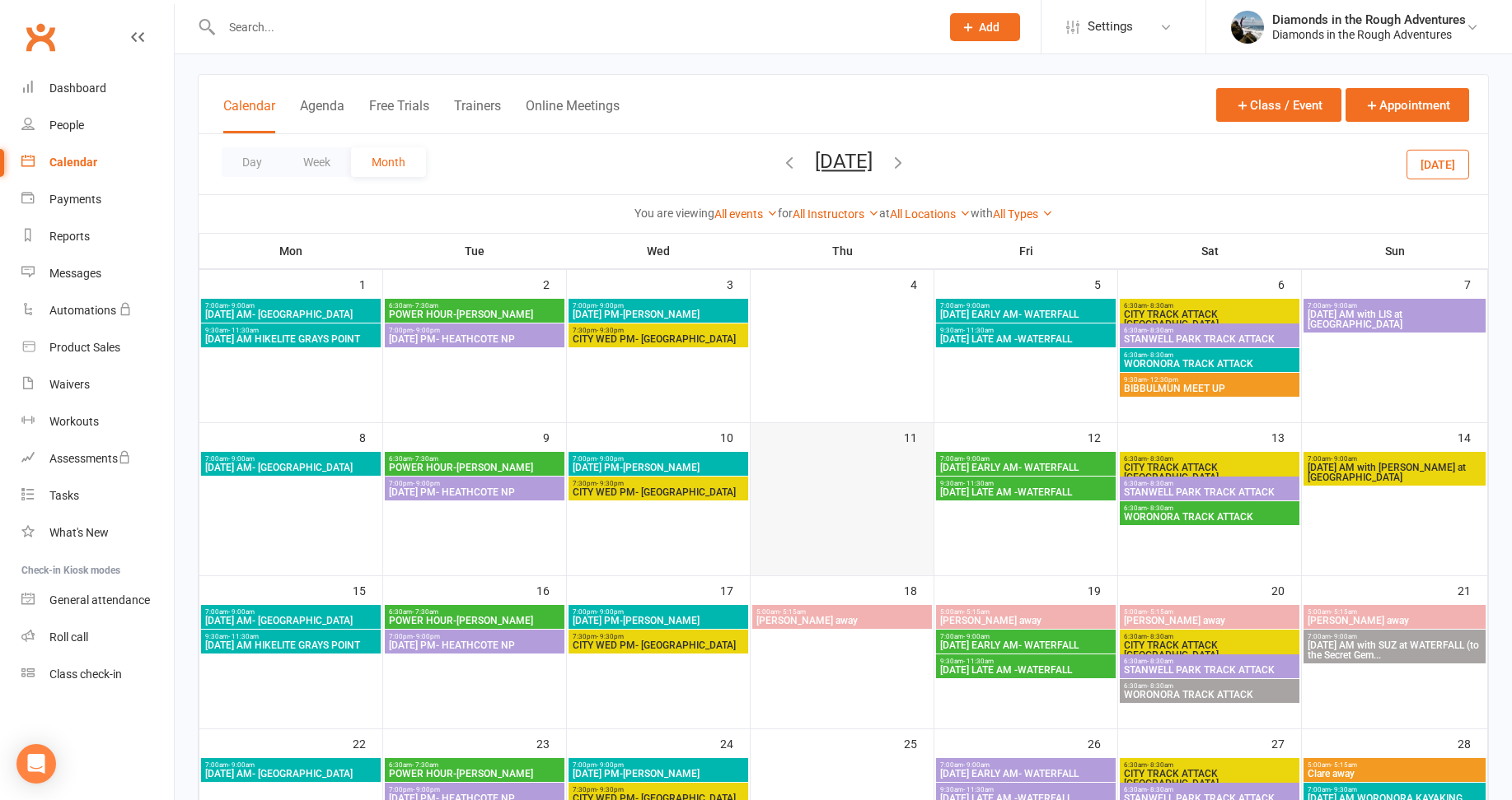
scroll to position [411, 0]
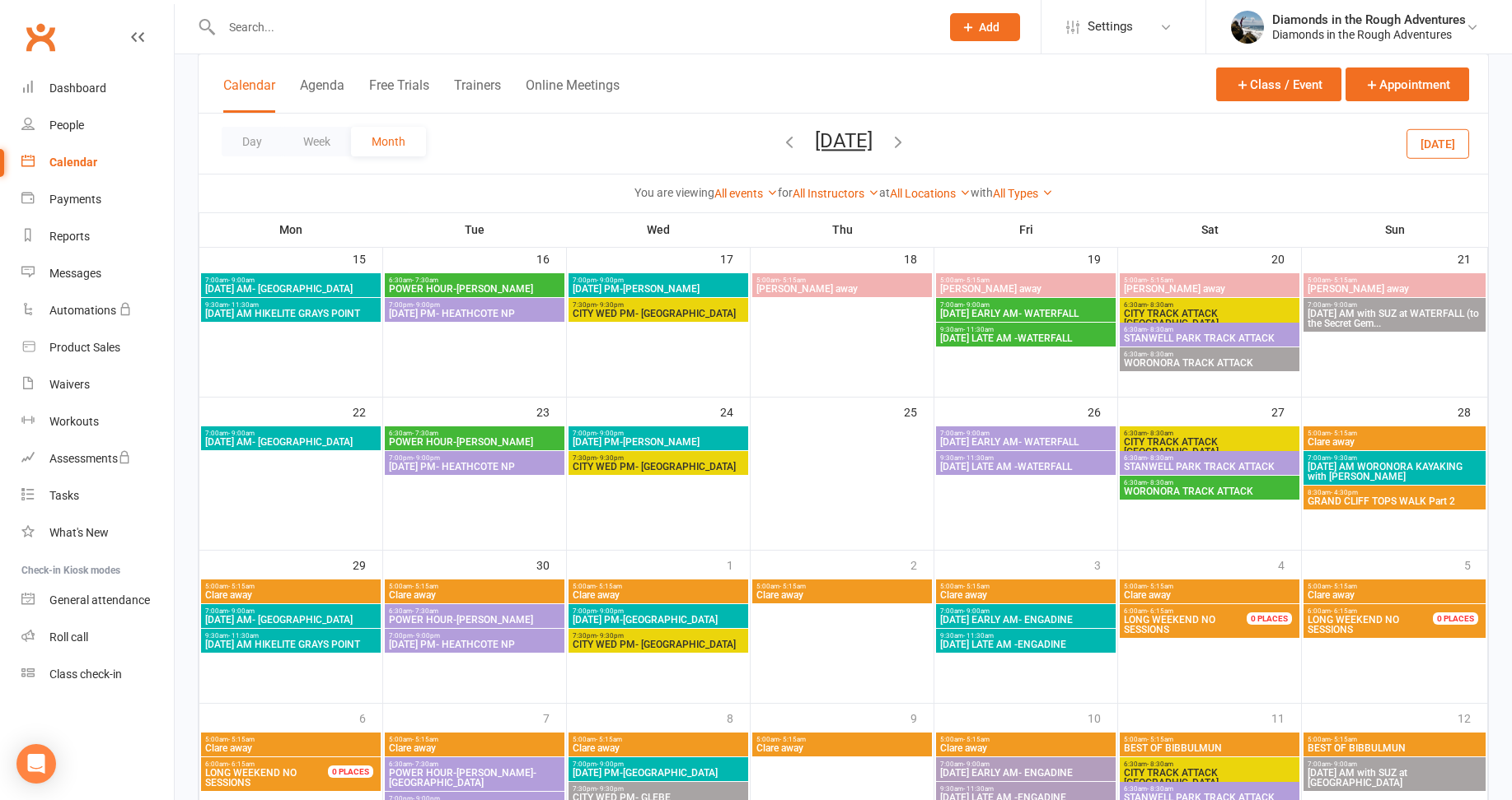
click at [1338, 438] on span "Clare away" at bounding box center [1394, 442] width 175 height 10
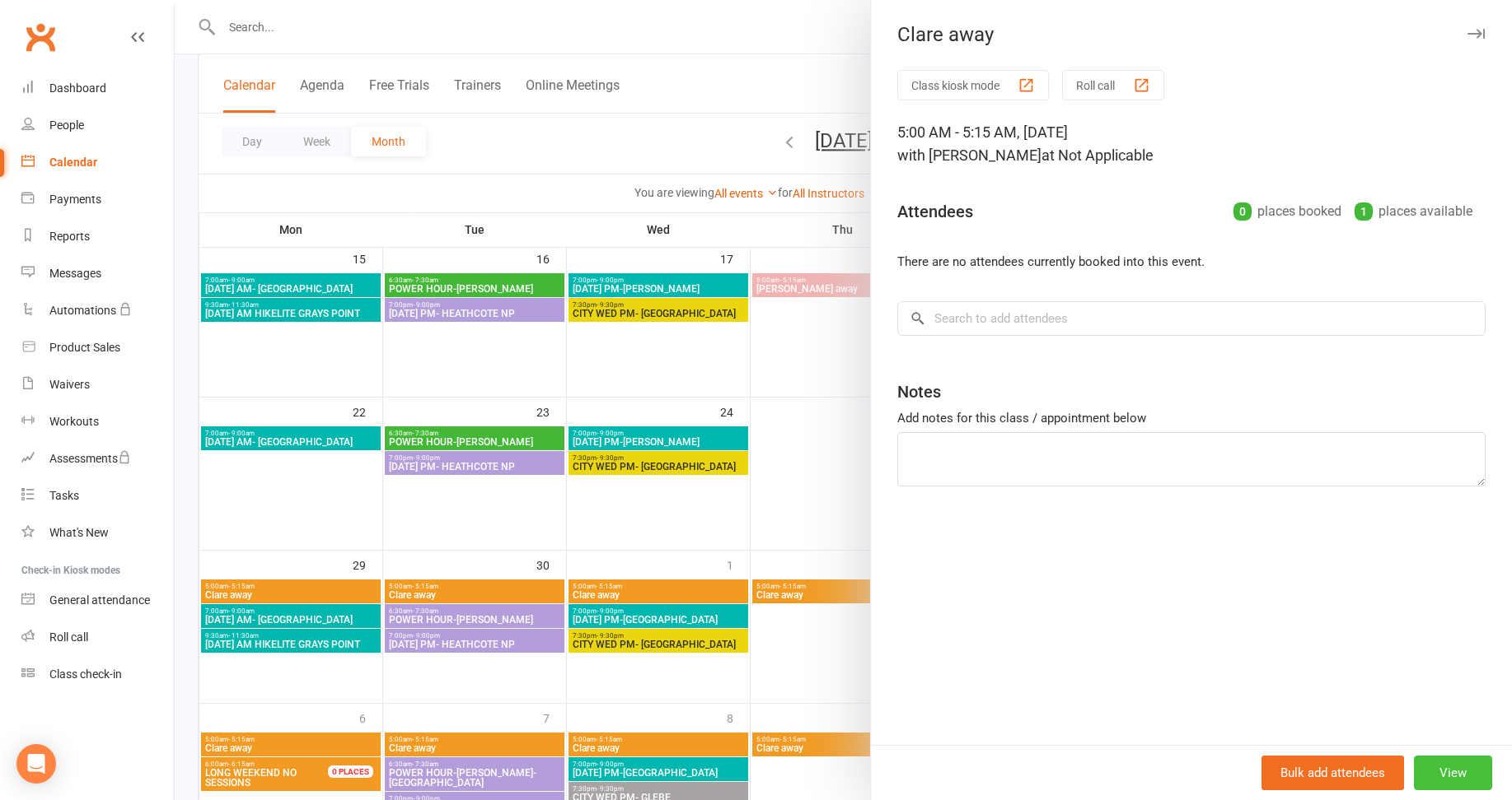
click at [1447, 768] on button "View" at bounding box center [1452, 773] width 78 height 35
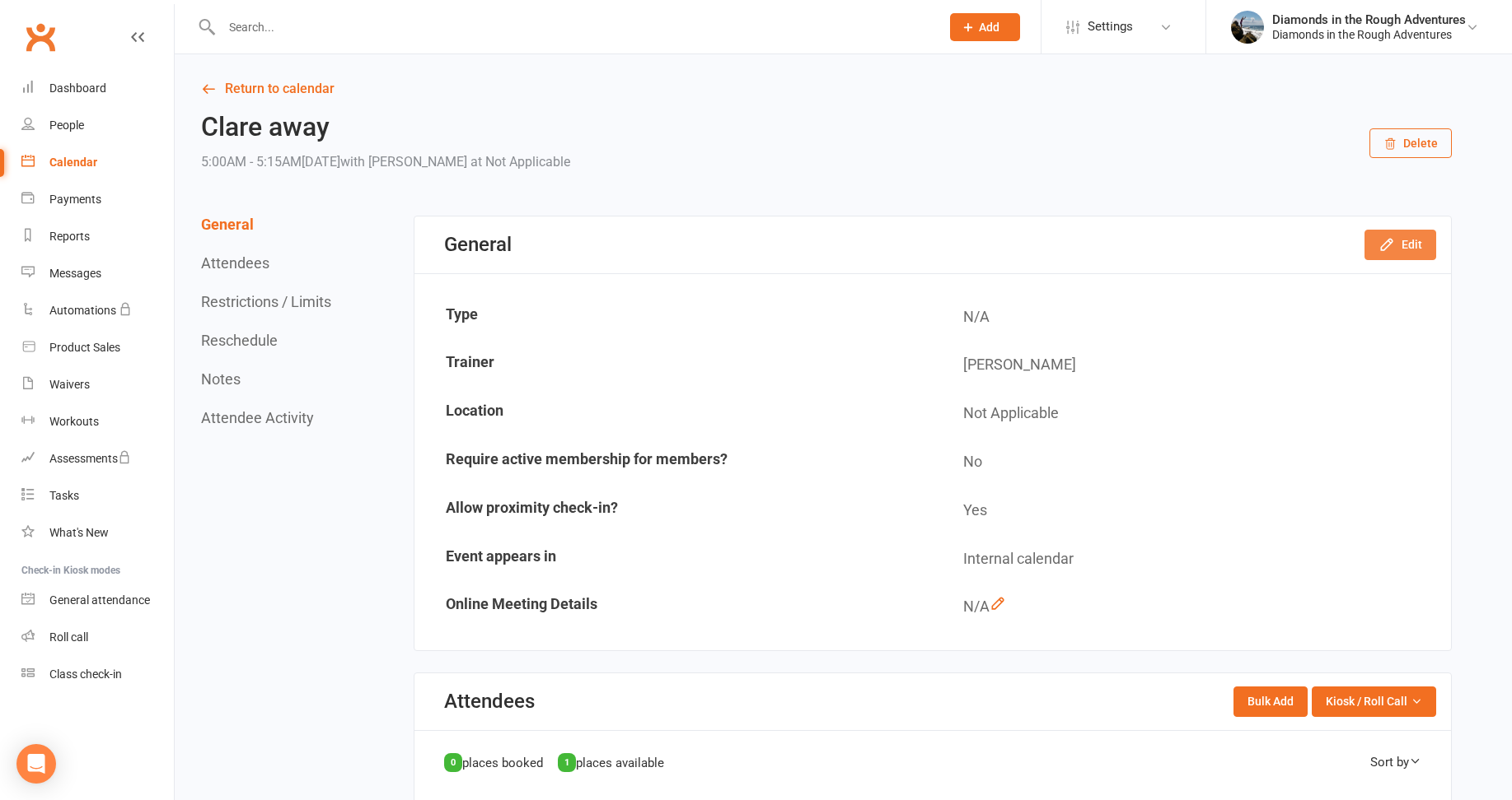
click at [1404, 243] on button "Edit" at bounding box center [1400, 245] width 72 height 29
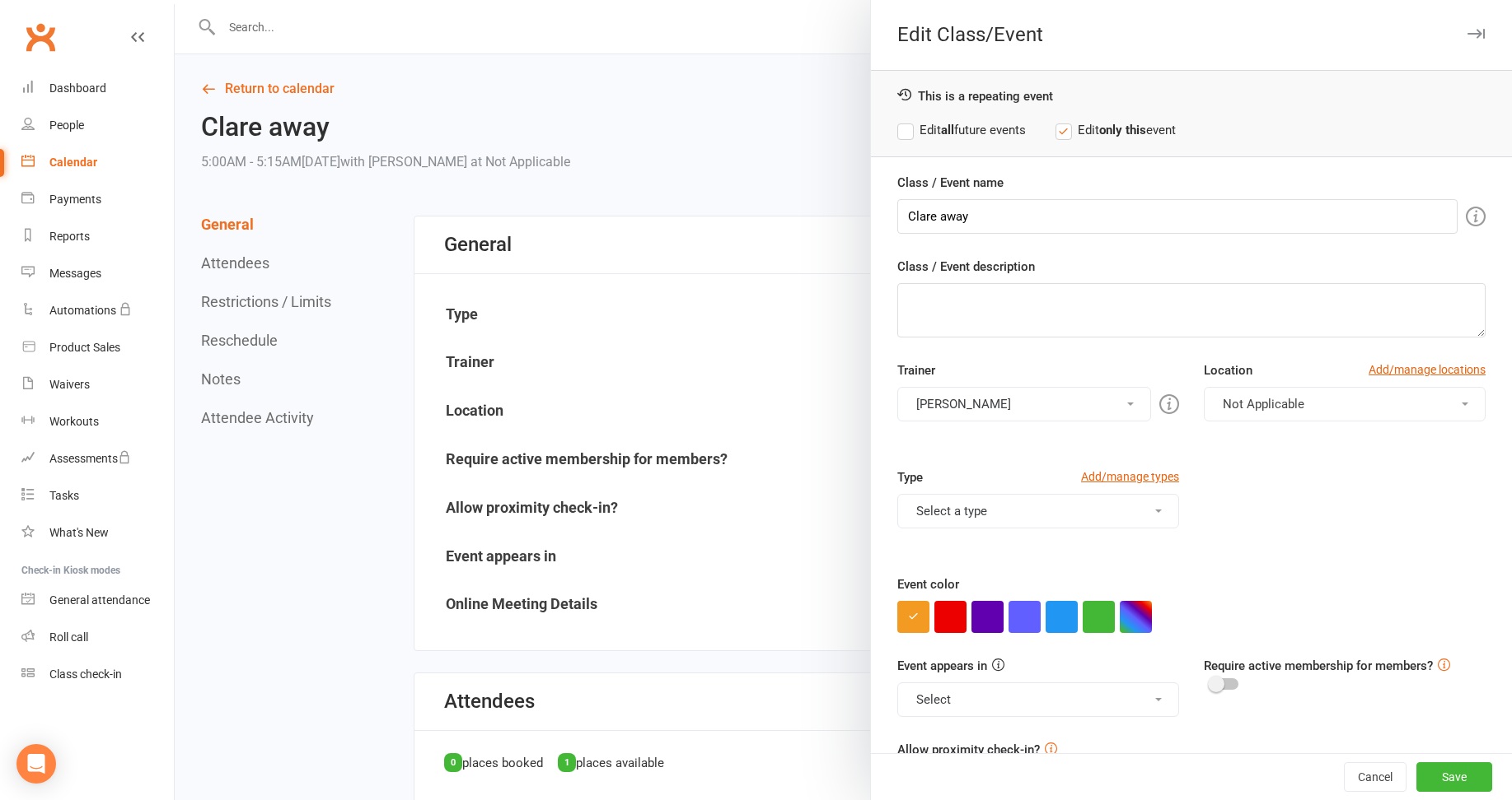
click at [899, 126] on label "Edit all future events" at bounding box center [962, 130] width 128 height 20
click at [1127, 607] on button "button" at bounding box center [1135, 617] width 32 height 32
click at [1164, 583] on input "text" at bounding box center [1159, 584] width 83 height 20
click at [1129, 606] on button "button" at bounding box center [1135, 617] width 32 height 32
type input "#e0a4a4"
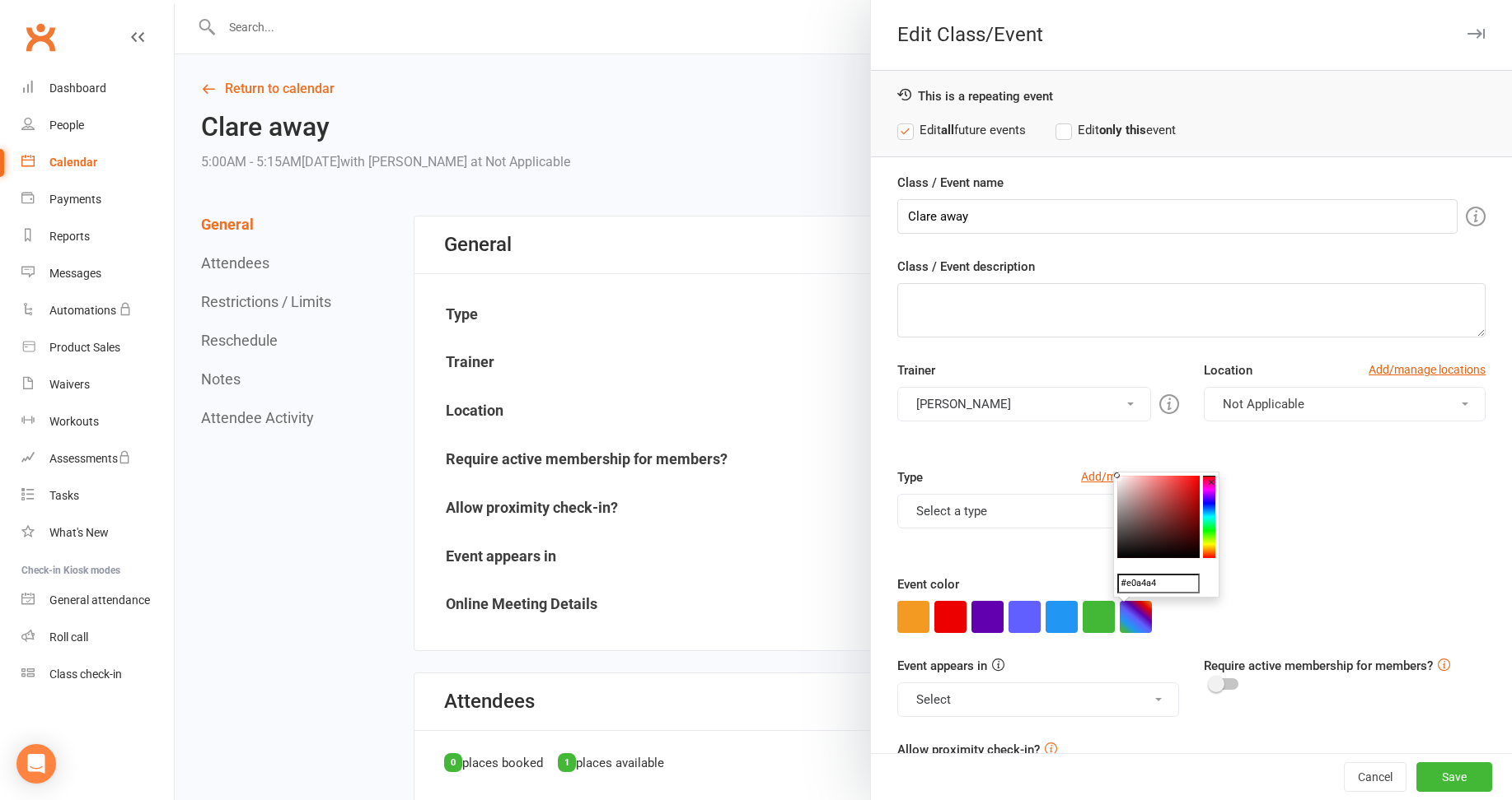
click at [1140, 486] on colorpicker-saturation at bounding box center [1159, 517] width 83 height 82
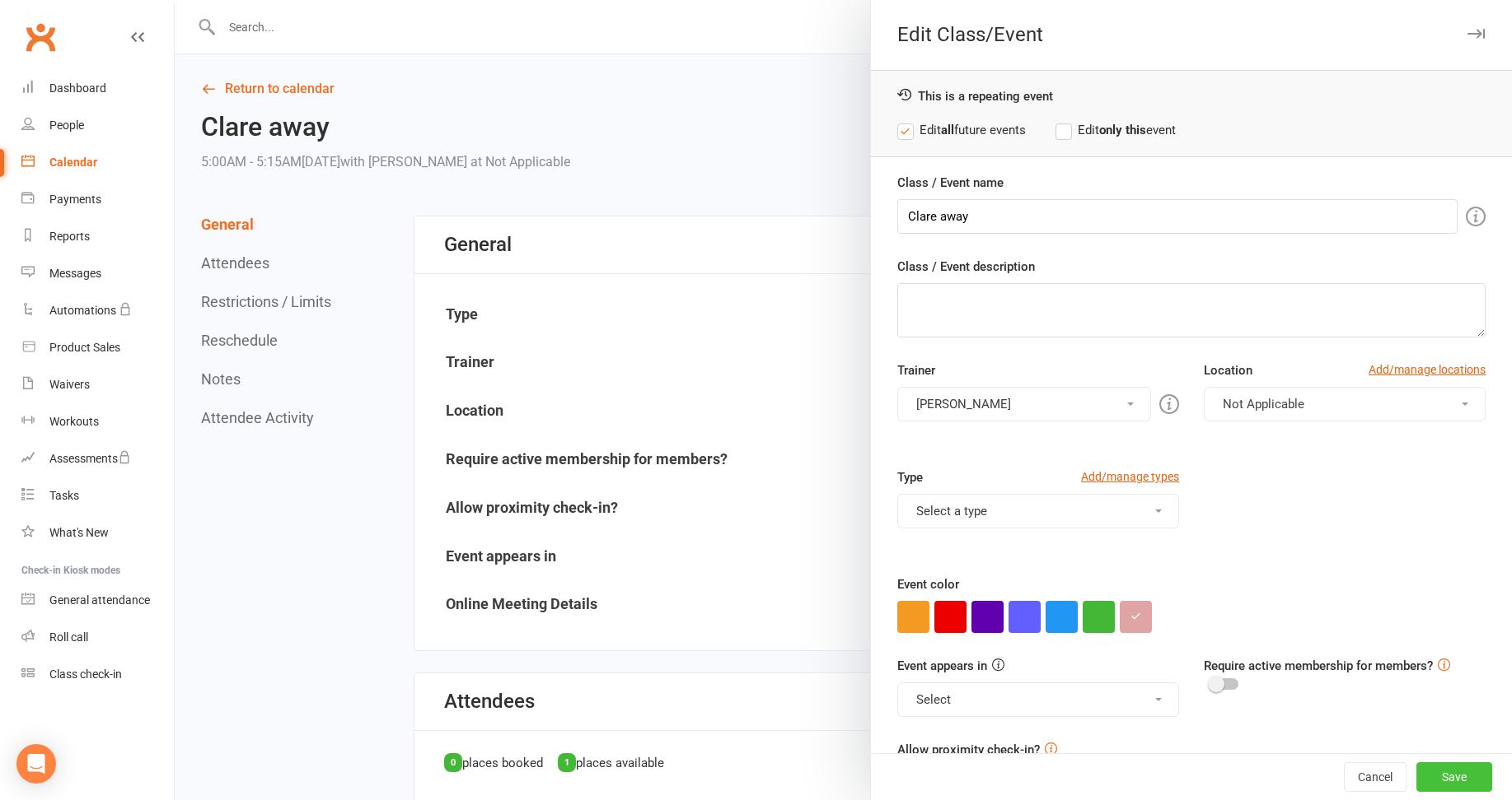
click at [1418, 773] on button "Save" at bounding box center [1454, 777] width 76 height 29
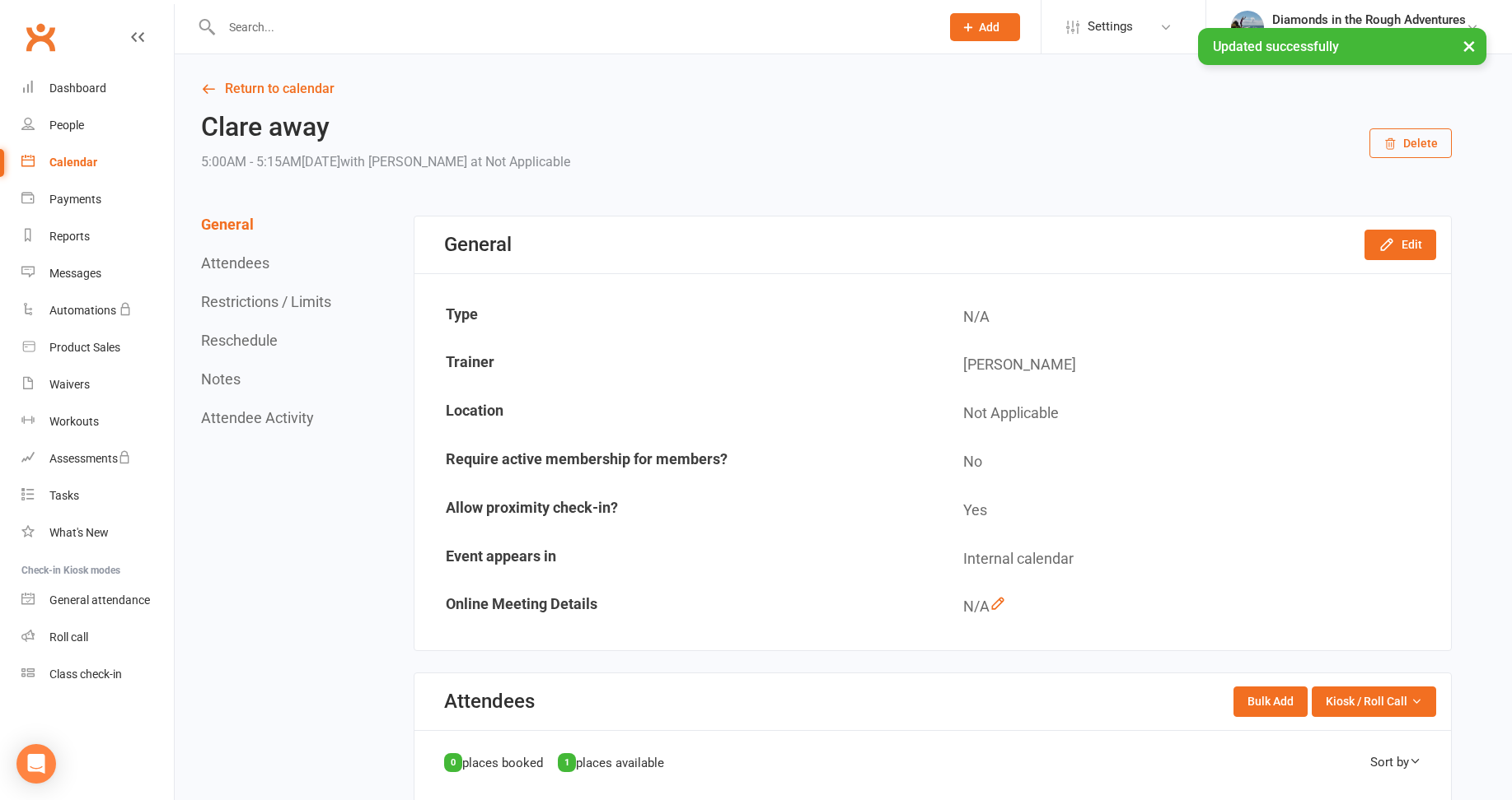
click at [83, 159] on div "Calendar" at bounding box center [73, 162] width 48 height 13
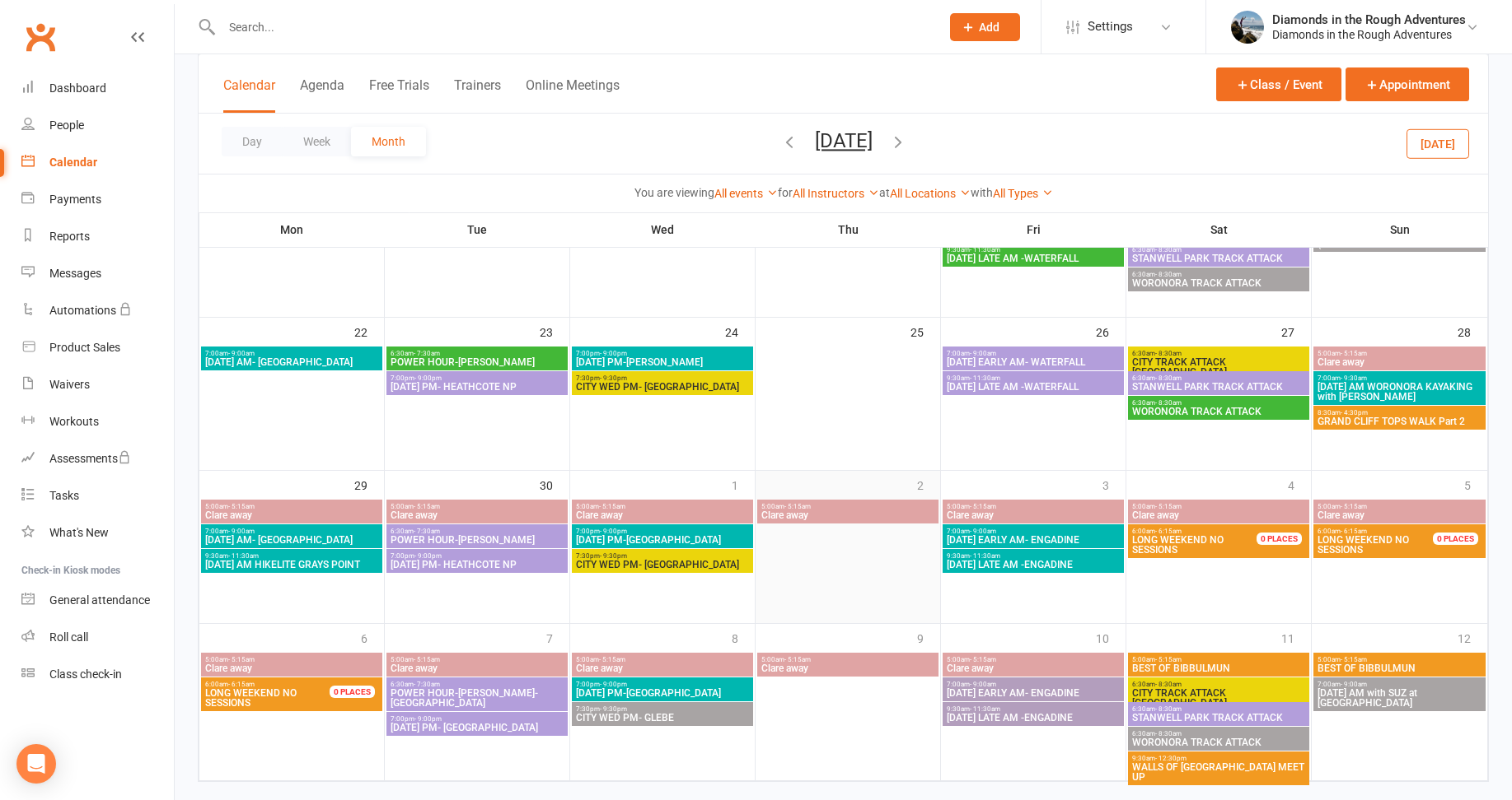
scroll to position [521, 0]
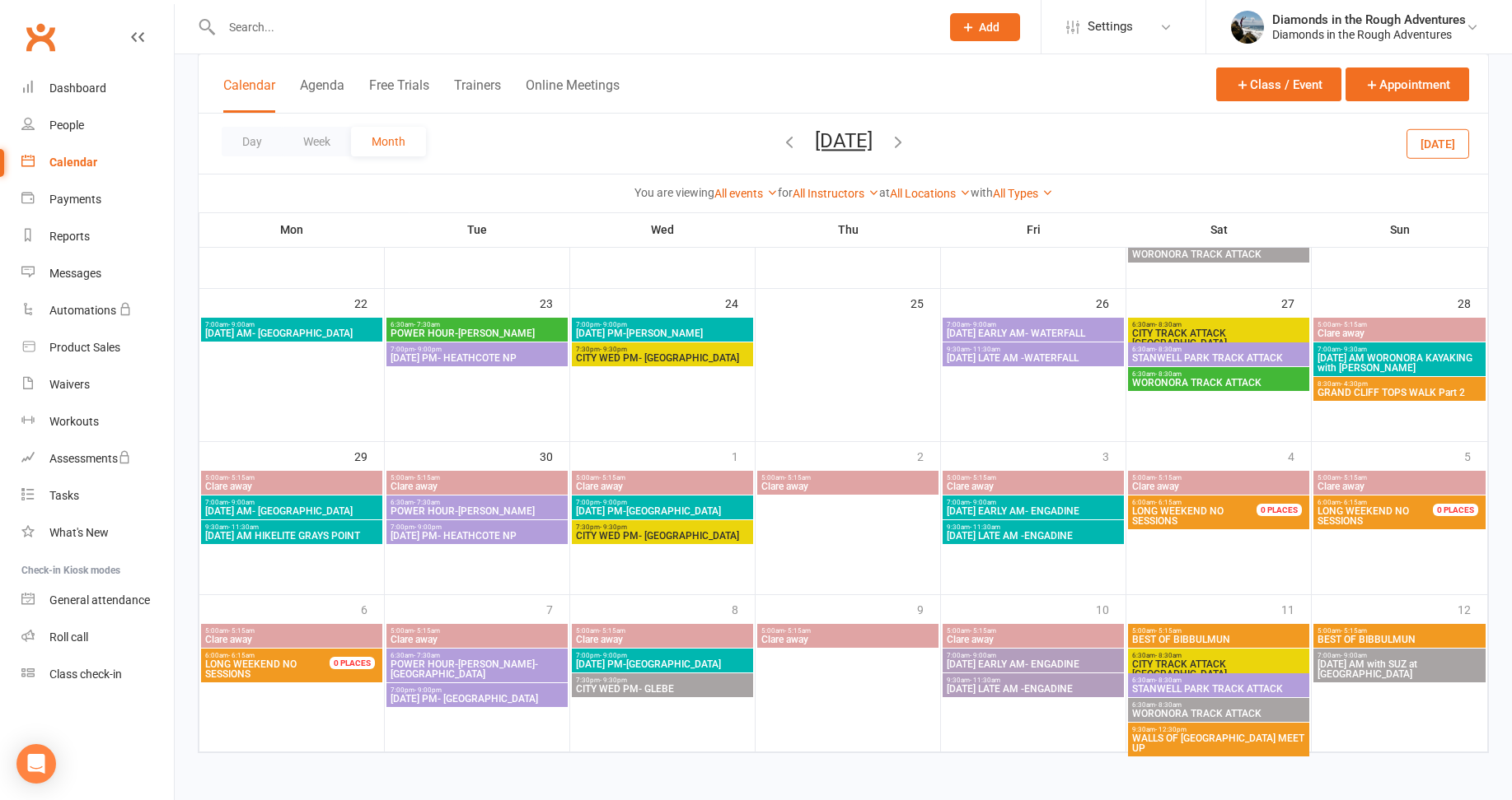
click at [1045, 663] on span "[DATE] EARLY AM- ENGADINE" at bounding box center [1033, 664] width 175 height 10
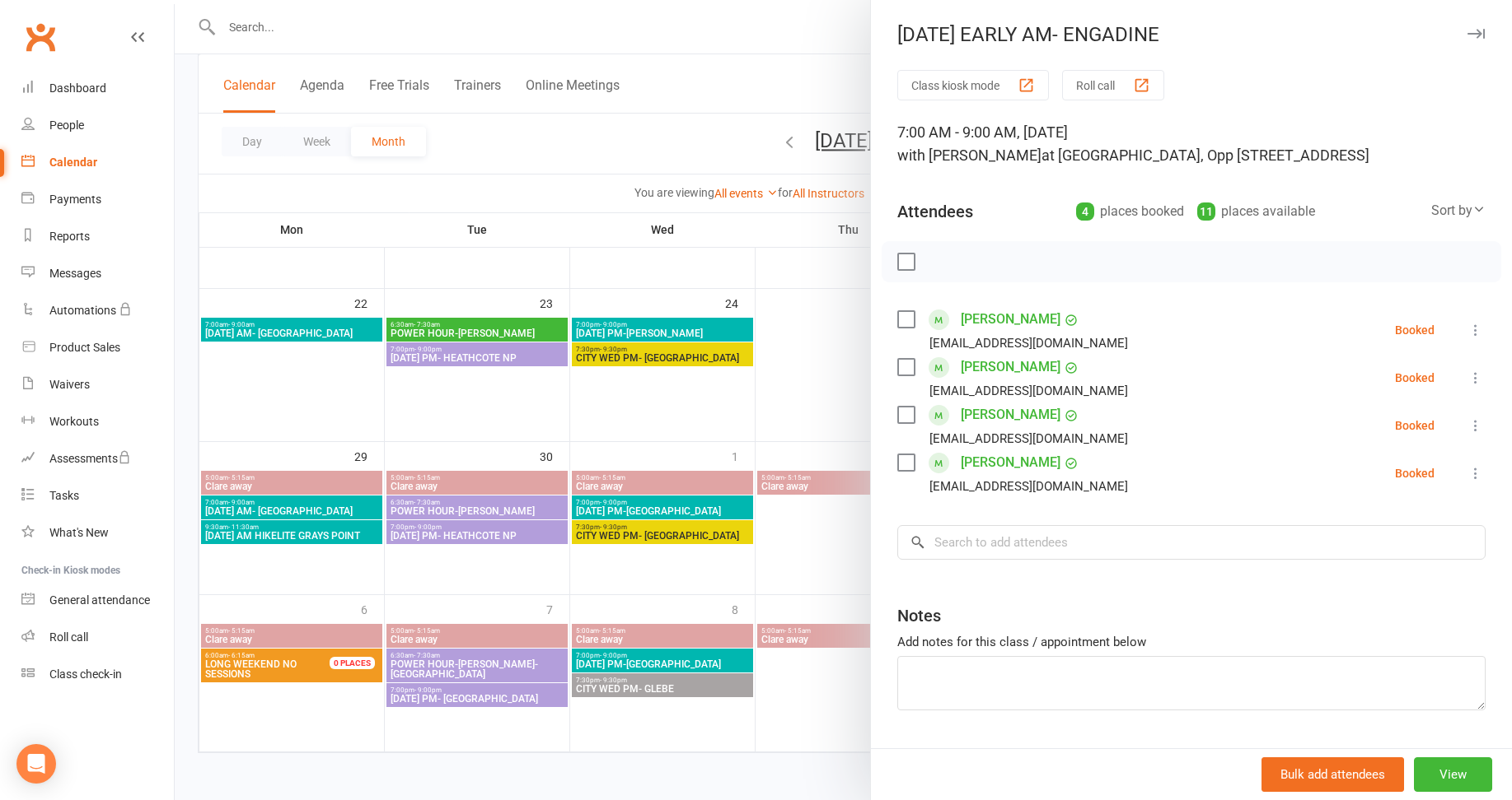
drag, startPoint x: 799, startPoint y: 546, endPoint x: 946, endPoint y: 495, distance: 155.6
click at [800, 546] on div at bounding box center [844, 400] width 1337 height 800
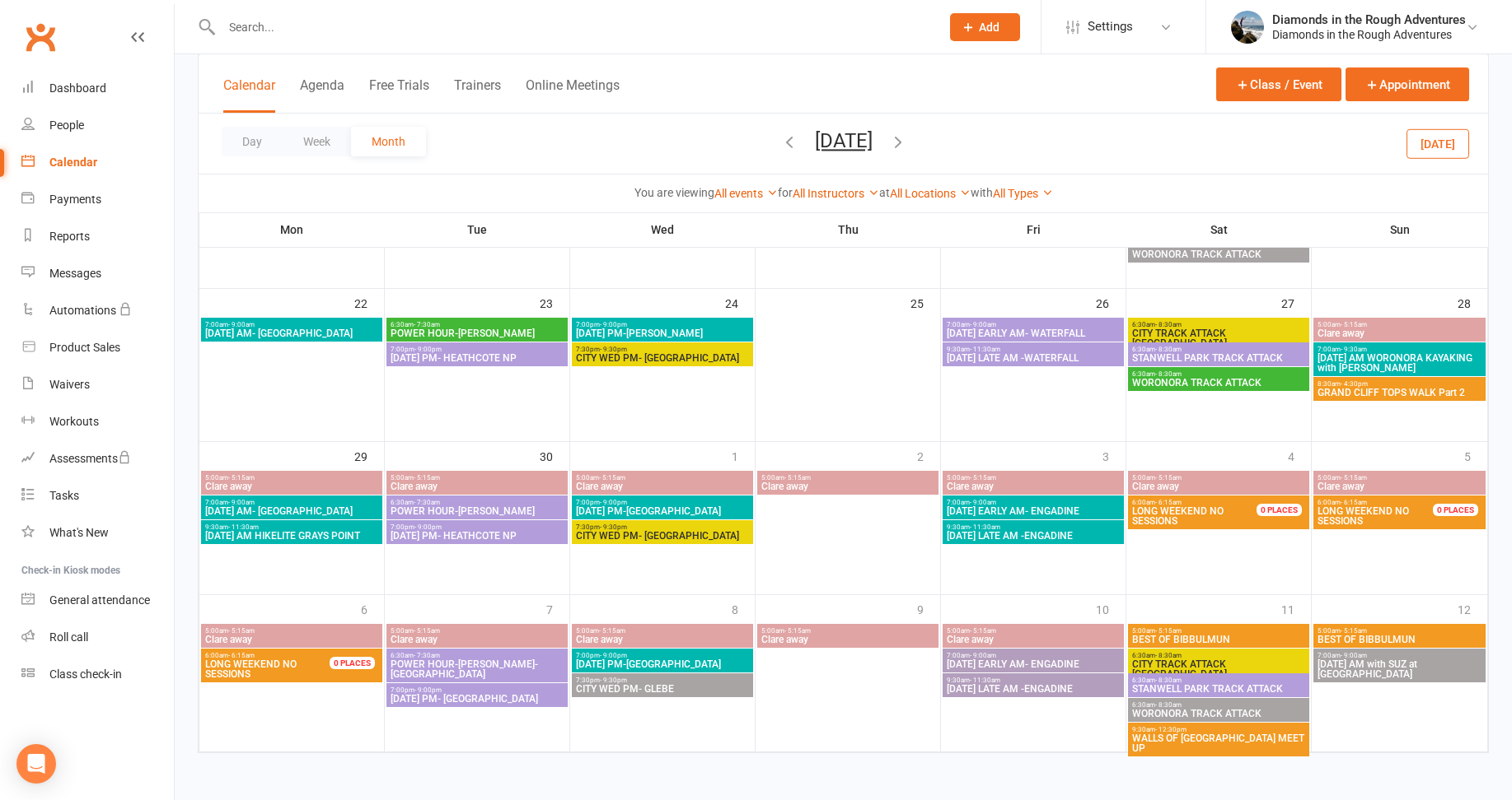
click at [1031, 330] on span "[DATE] EARLY AM- WATERFALL" at bounding box center [1033, 334] width 175 height 10
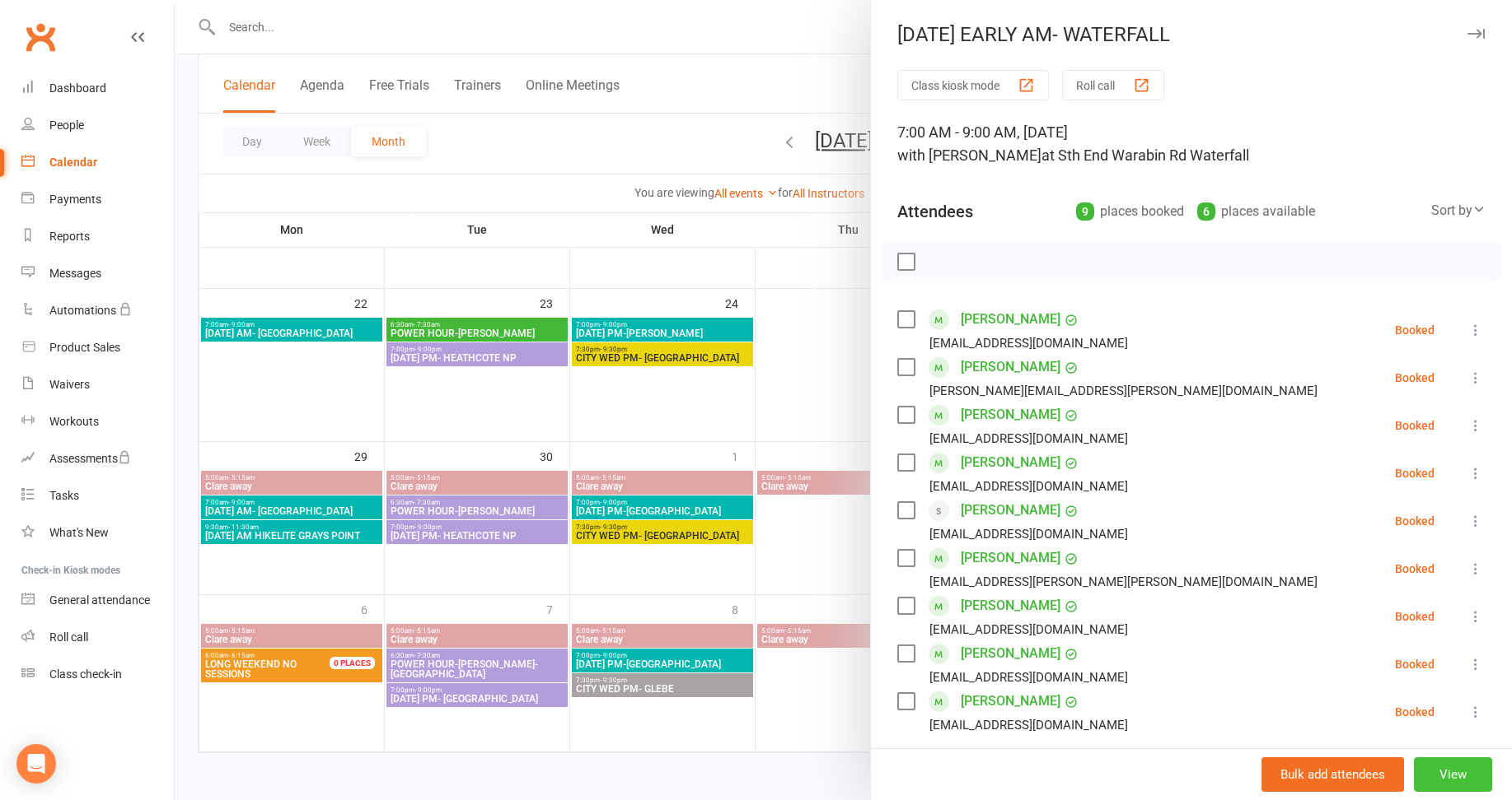
click at [1435, 769] on button "View" at bounding box center [1452, 775] width 78 height 35
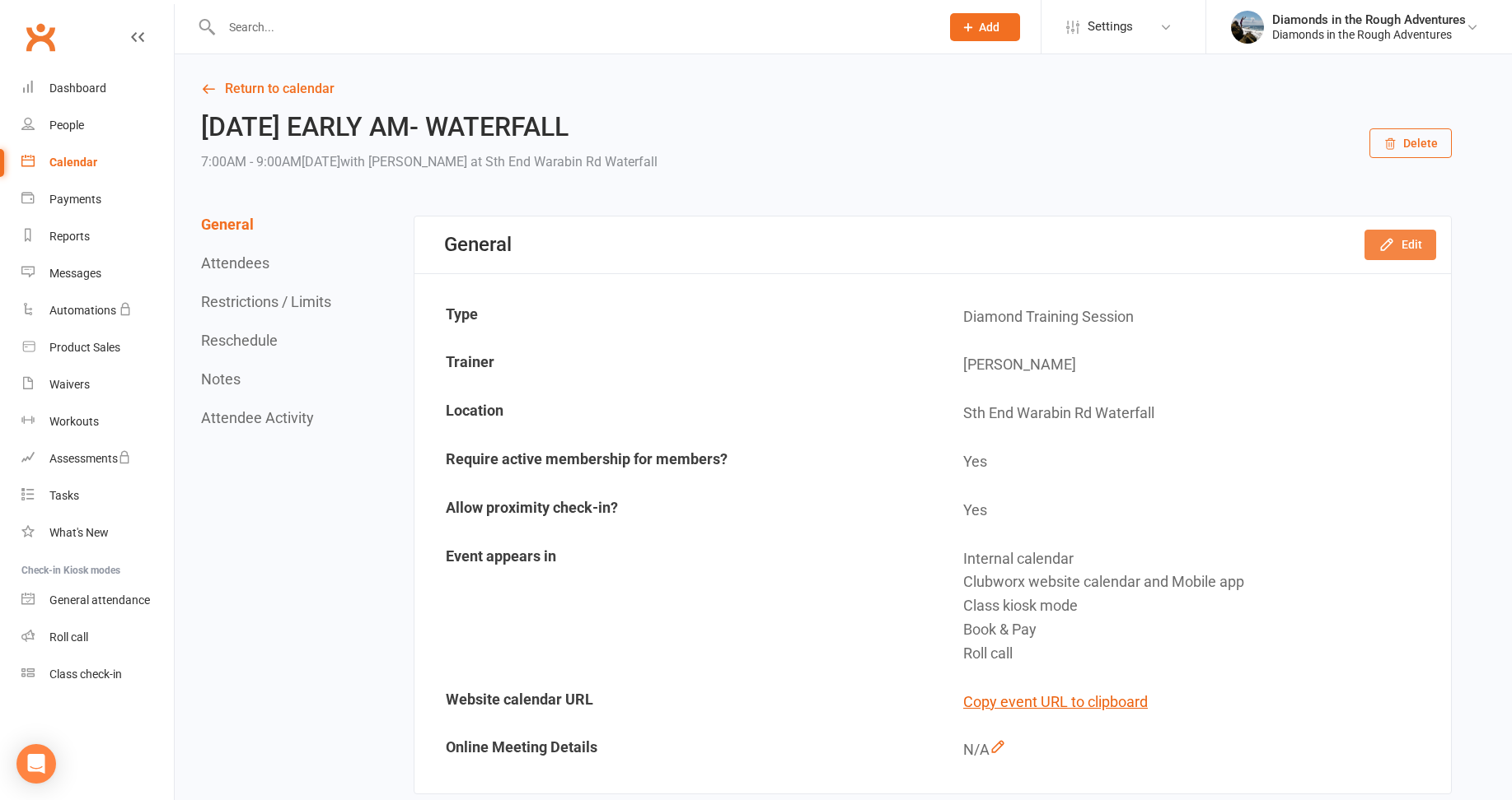
click at [1405, 246] on button "Edit" at bounding box center [1400, 245] width 72 height 29
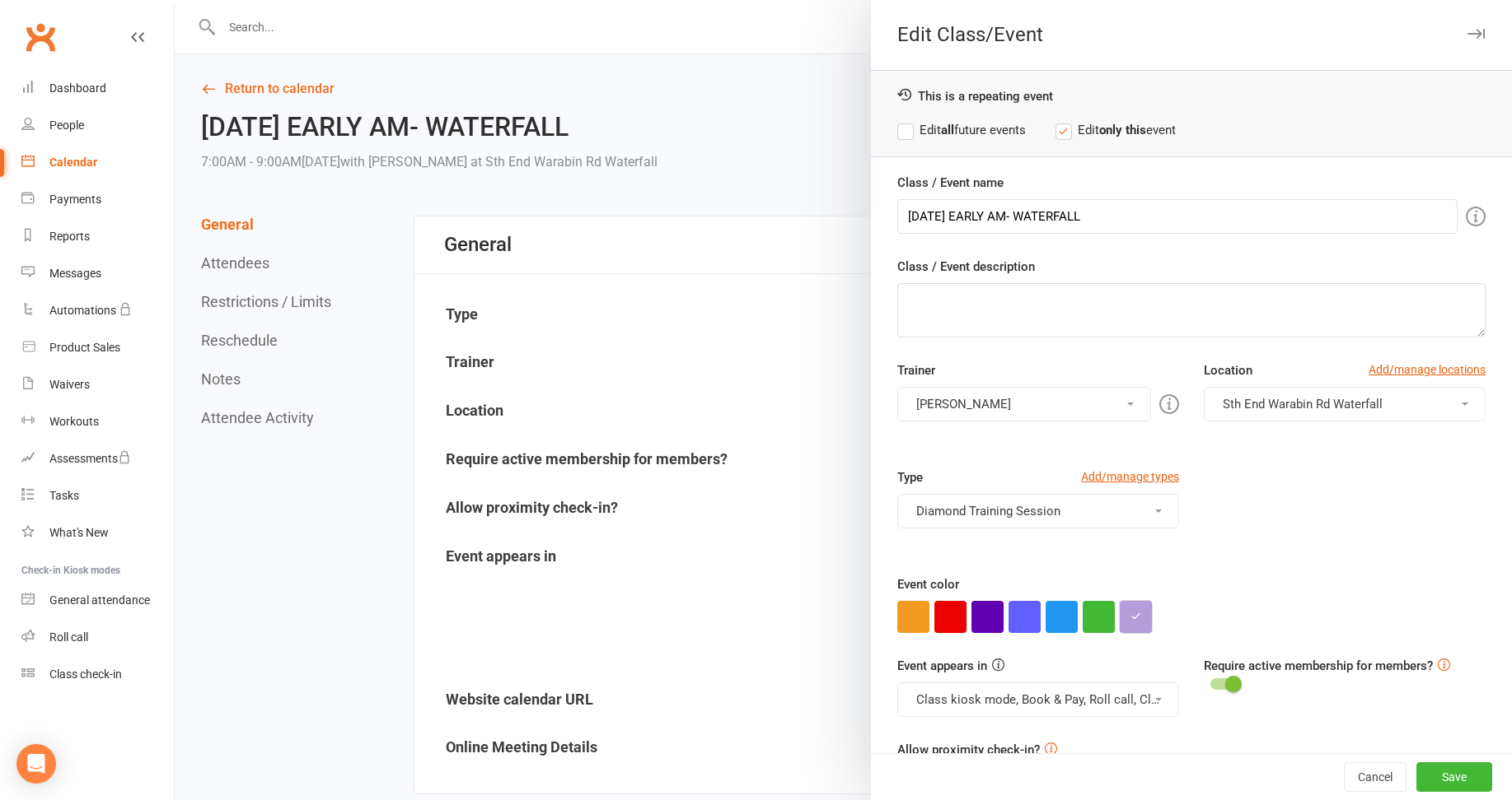
click at [1143, 609] on button "button" at bounding box center [1135, 617] width 32 height 32
drag, startPoint x: 1166, startPoint y: 580, endPoint x: 1114, endPoint y: 580, distance: 52.0
click at [1114, 580] on div "#b39edb ×" at bounding box center [1166, 534] width 106 height 126
click at [1344, 775] on button "Cancel" at bounding box center [1375, 777] width 62 height 29
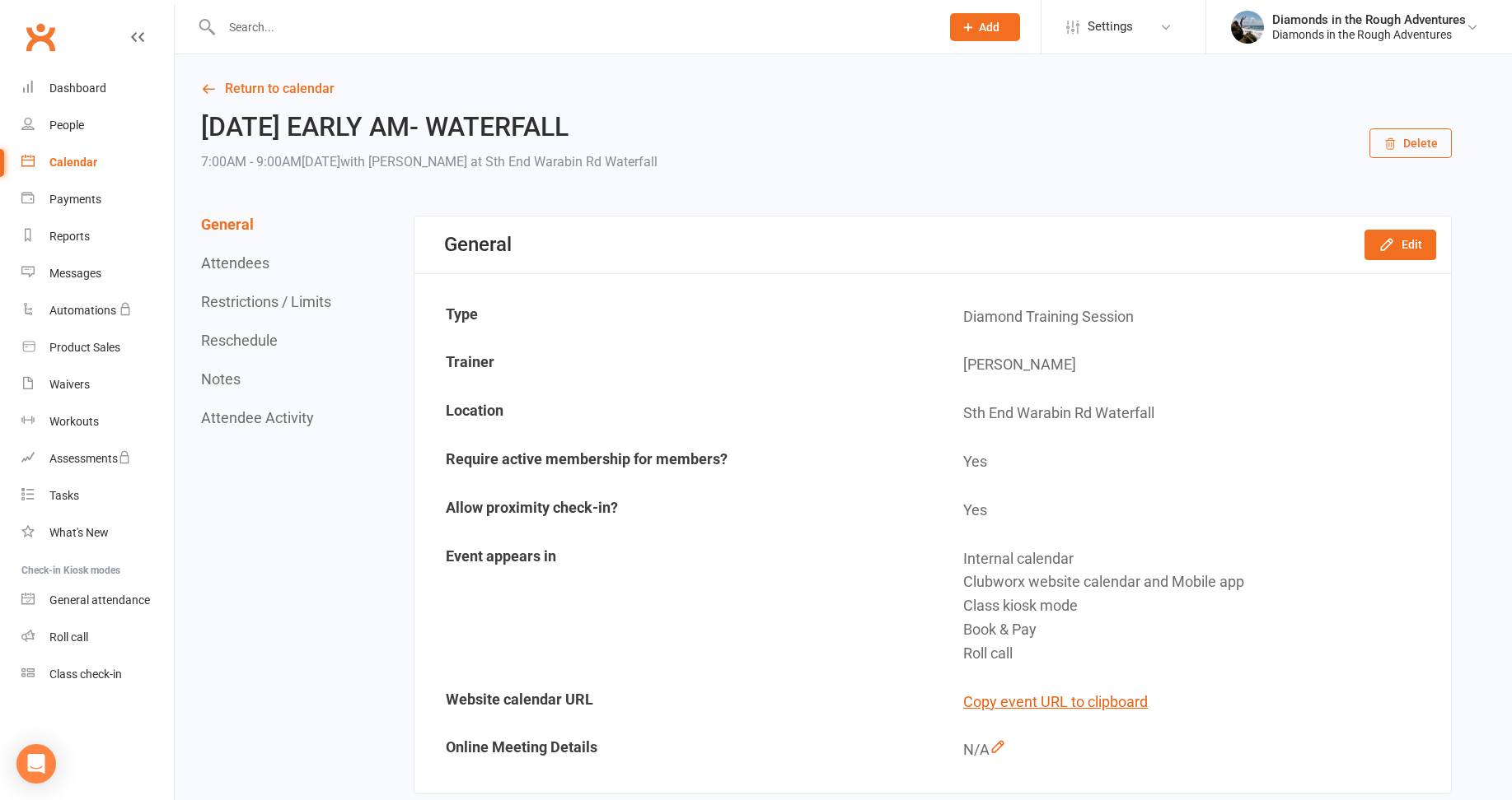
click at [76, 162] on div "Calendar" at bounding box center [73, 162] width 48 height 13
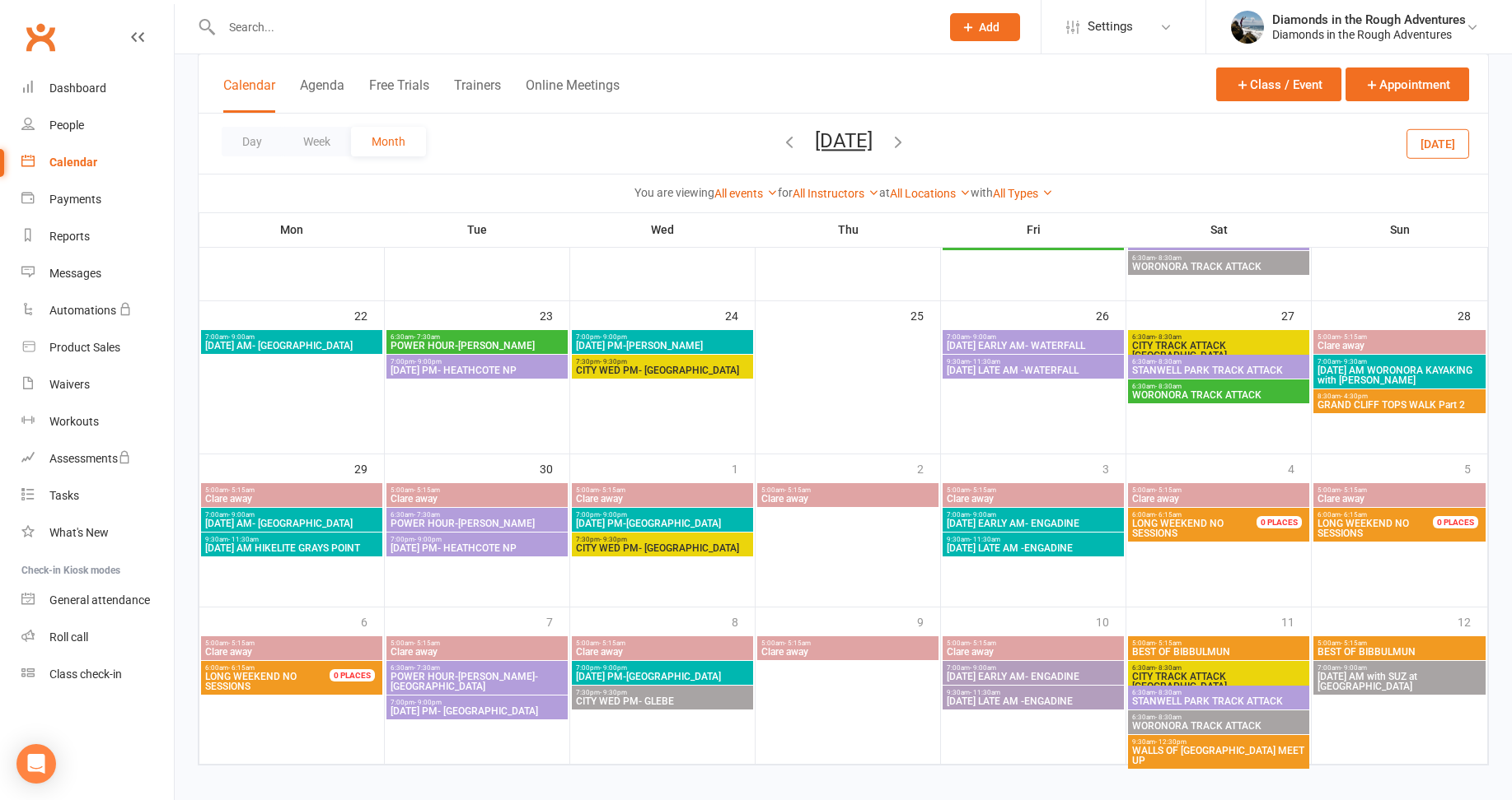
scroll to position [521, 0]
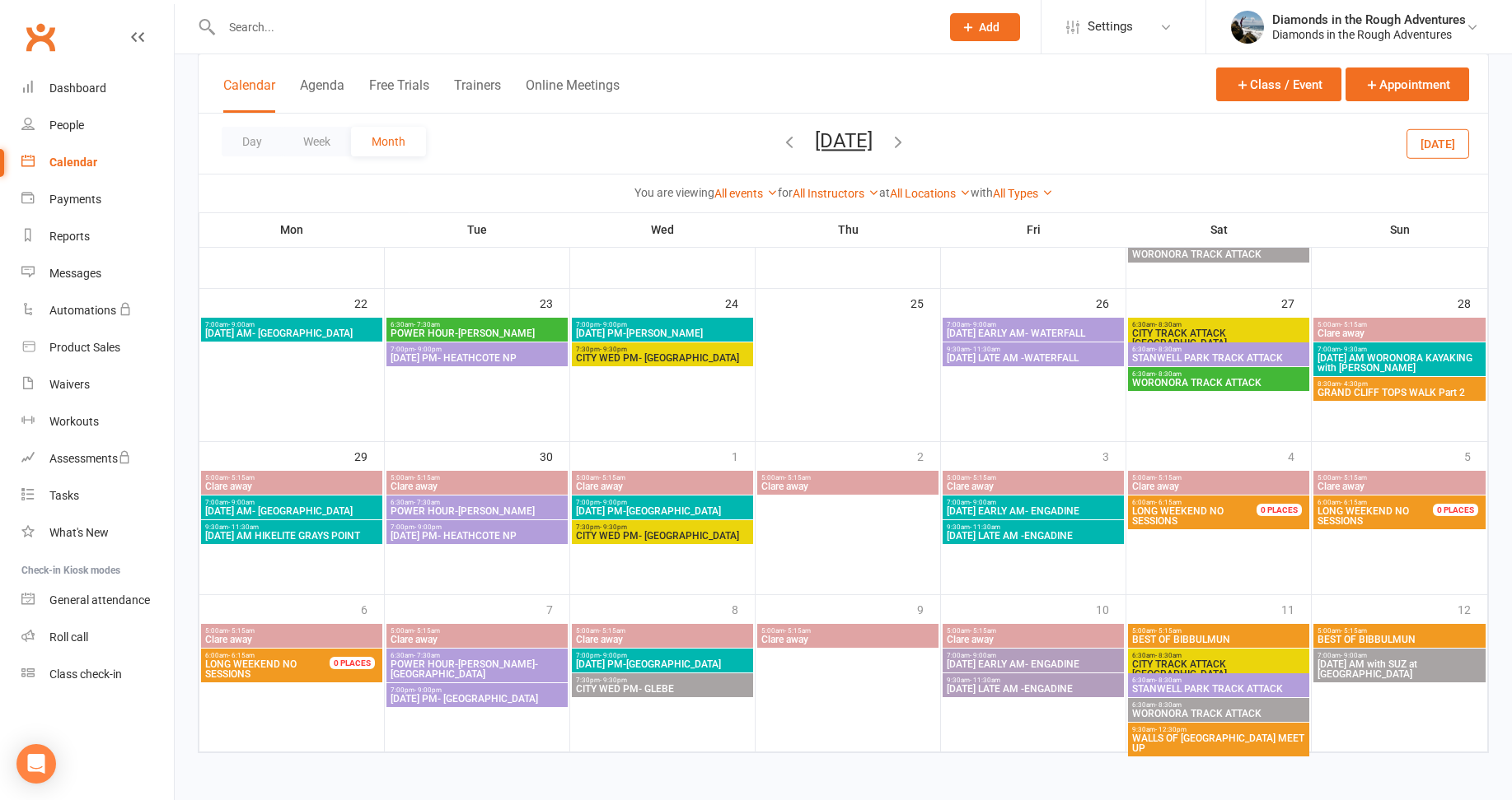
click at [1029, 666] on span "[DATE] EARLY AM- ENGADINE" at bounding box center [1033, 664] width 175 height 10
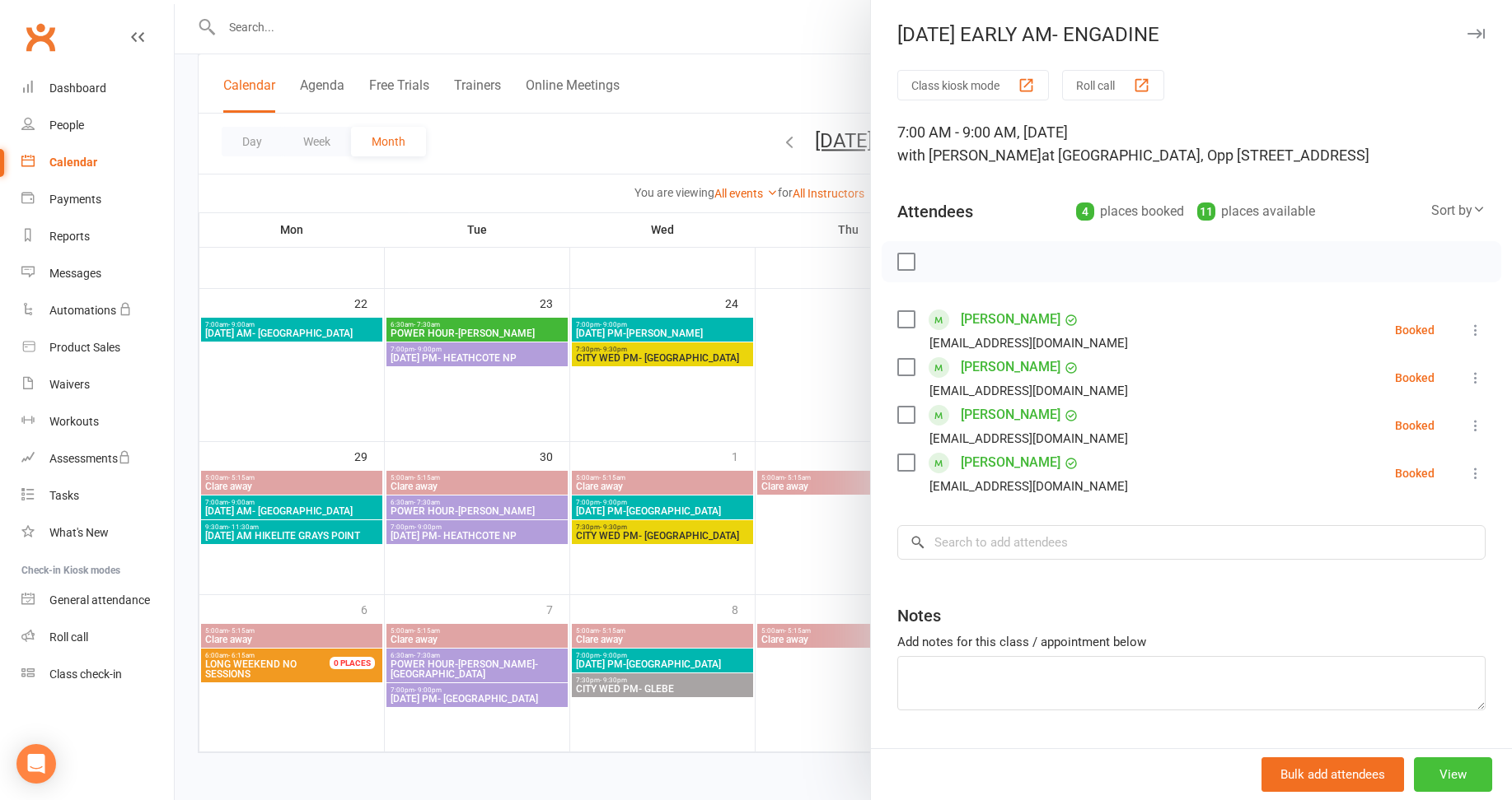
click at [1428, 769] on button "View" at bounding box center [1452, 775] width 78 height 35
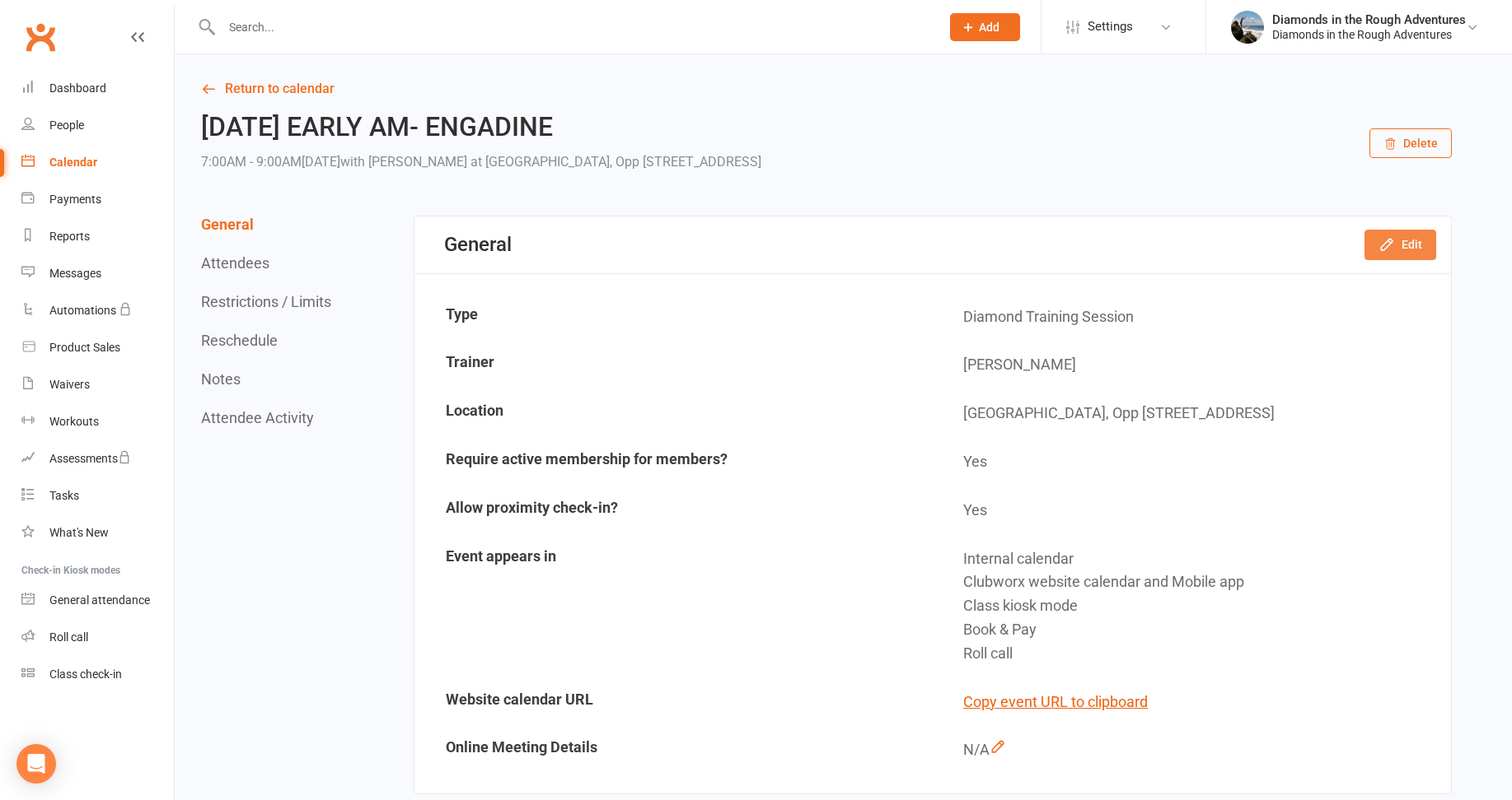
click at [1404, 245] on button "Edit" at bounding box center [1400, 245] width 72 height 29
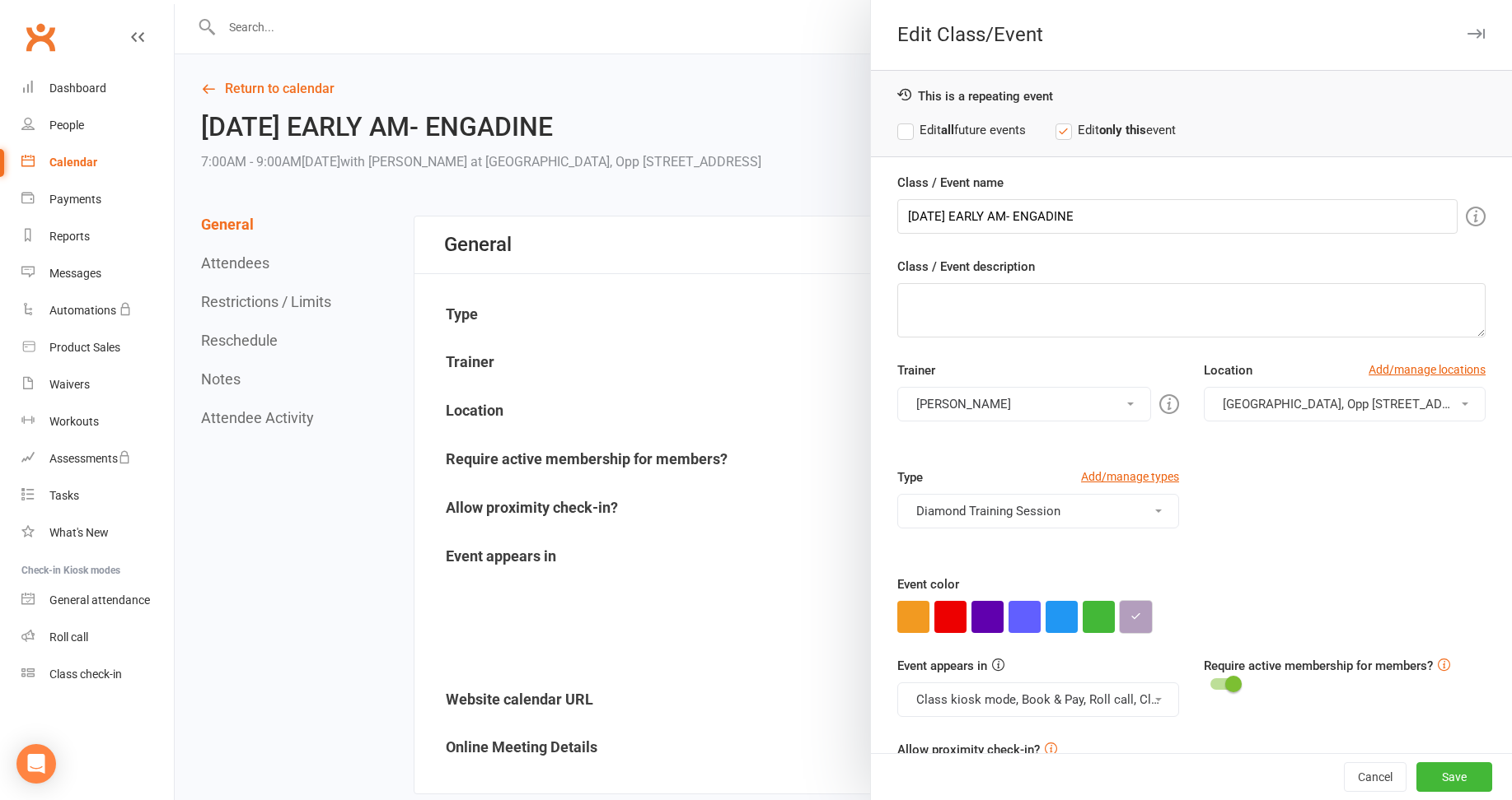
click at [1133, 618] on icon "button" at bounding box center [1136, 617] width 11 height 11
drag, startPoint x: 1173, startPoint y: 577, endPoint x: 1109, endPoint y: 588, distance: 64.9
paste input "db"
type input "#b39edb"
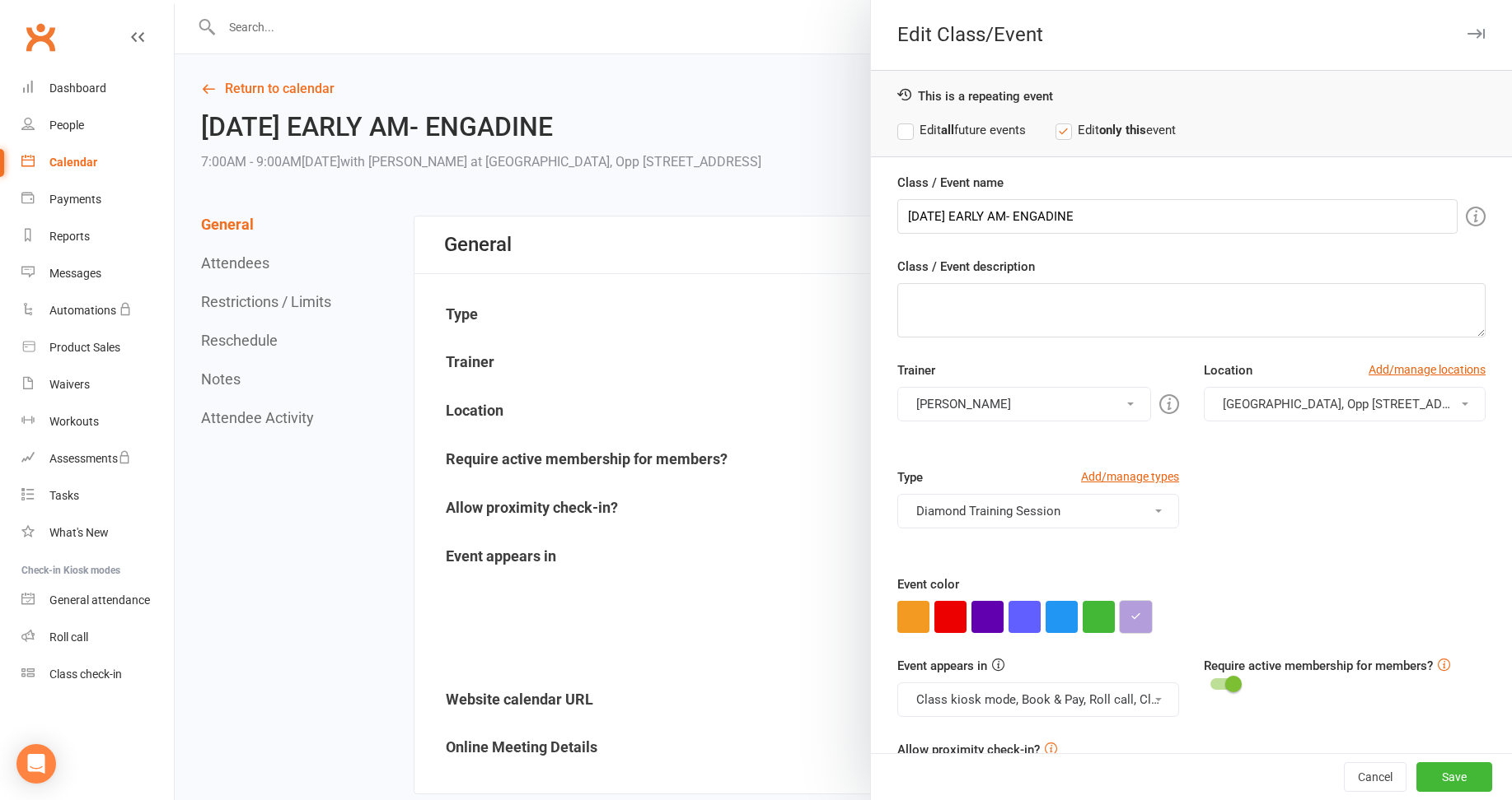
click at [1131, 614] on icon "button" at bounding box center [1136, 617] width 11 height 11
click at [1435, 779] on button "Save" at bounding box center [1454, 777] width 76 height 29
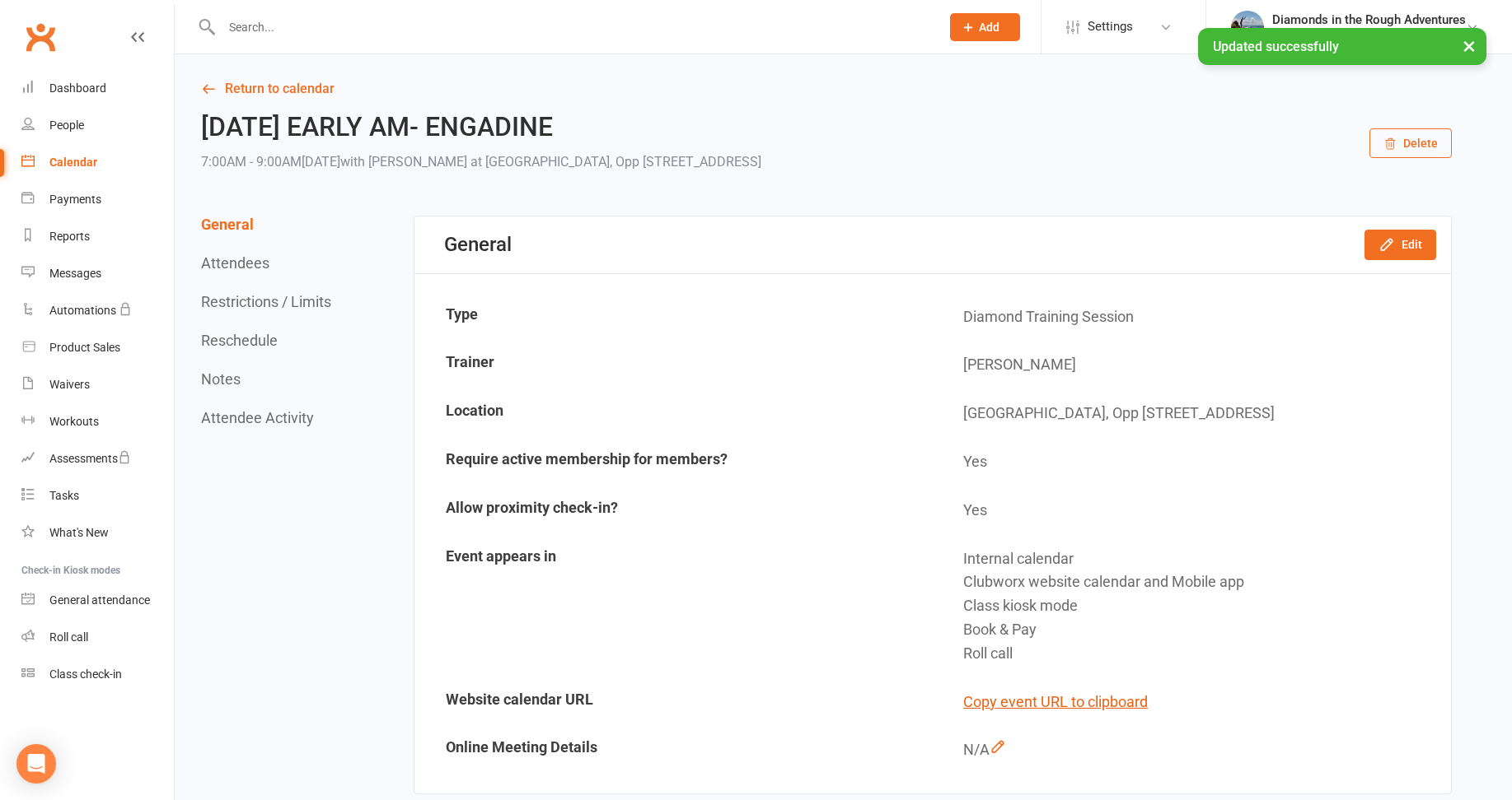
click at [88, 156] on div "Calendar" at bounding box center [73, 162] width 48 height 13
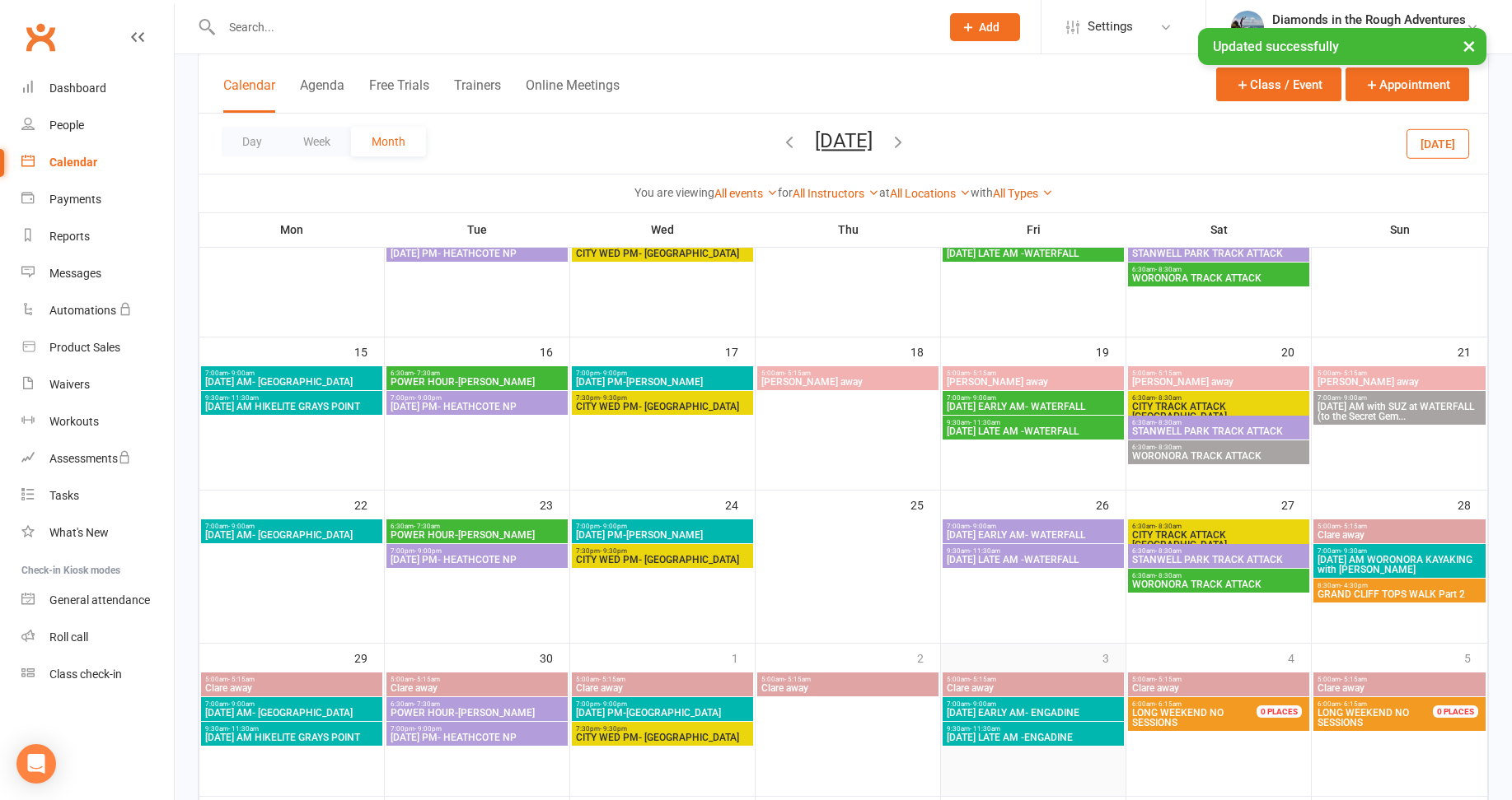
scroll to position [521, 0]
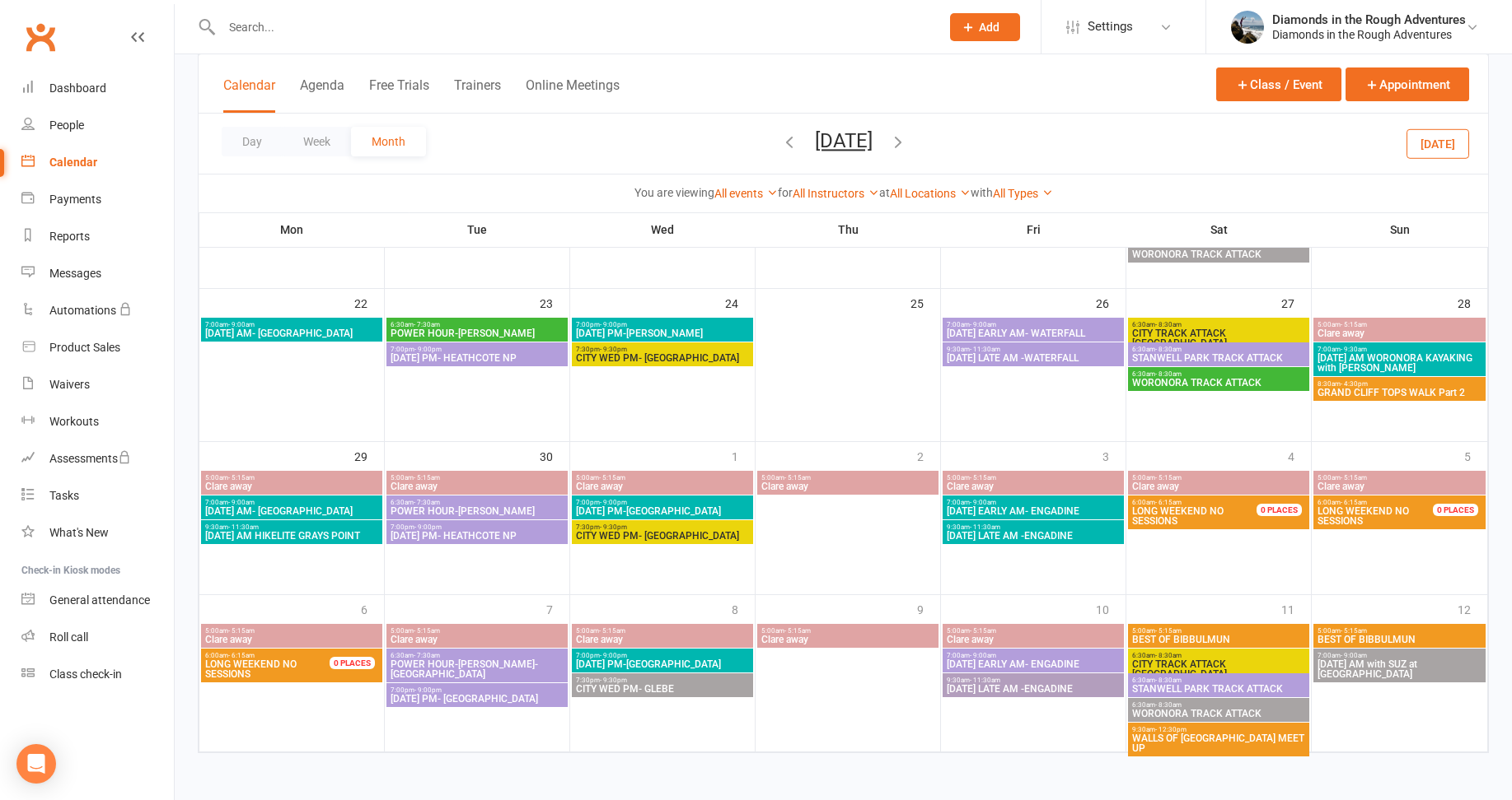
click at [1063, 685] on span "[DATE] LATE AM -ENGADINE" at bounding box center [1033, 689] width 175 height 10
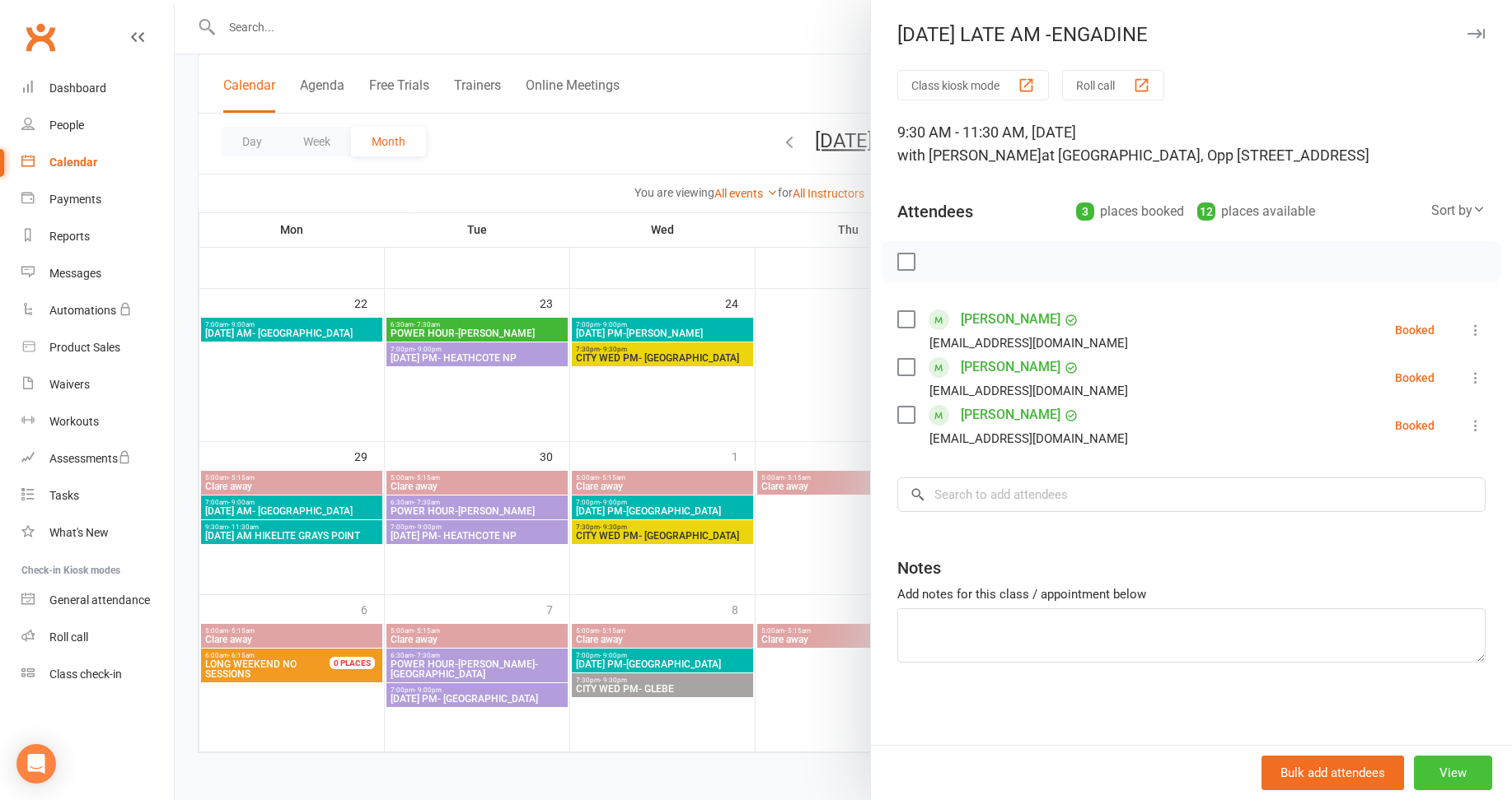
click at [1445, 768] on button "View" at bounding box center [1452, 773] width 78 height 35
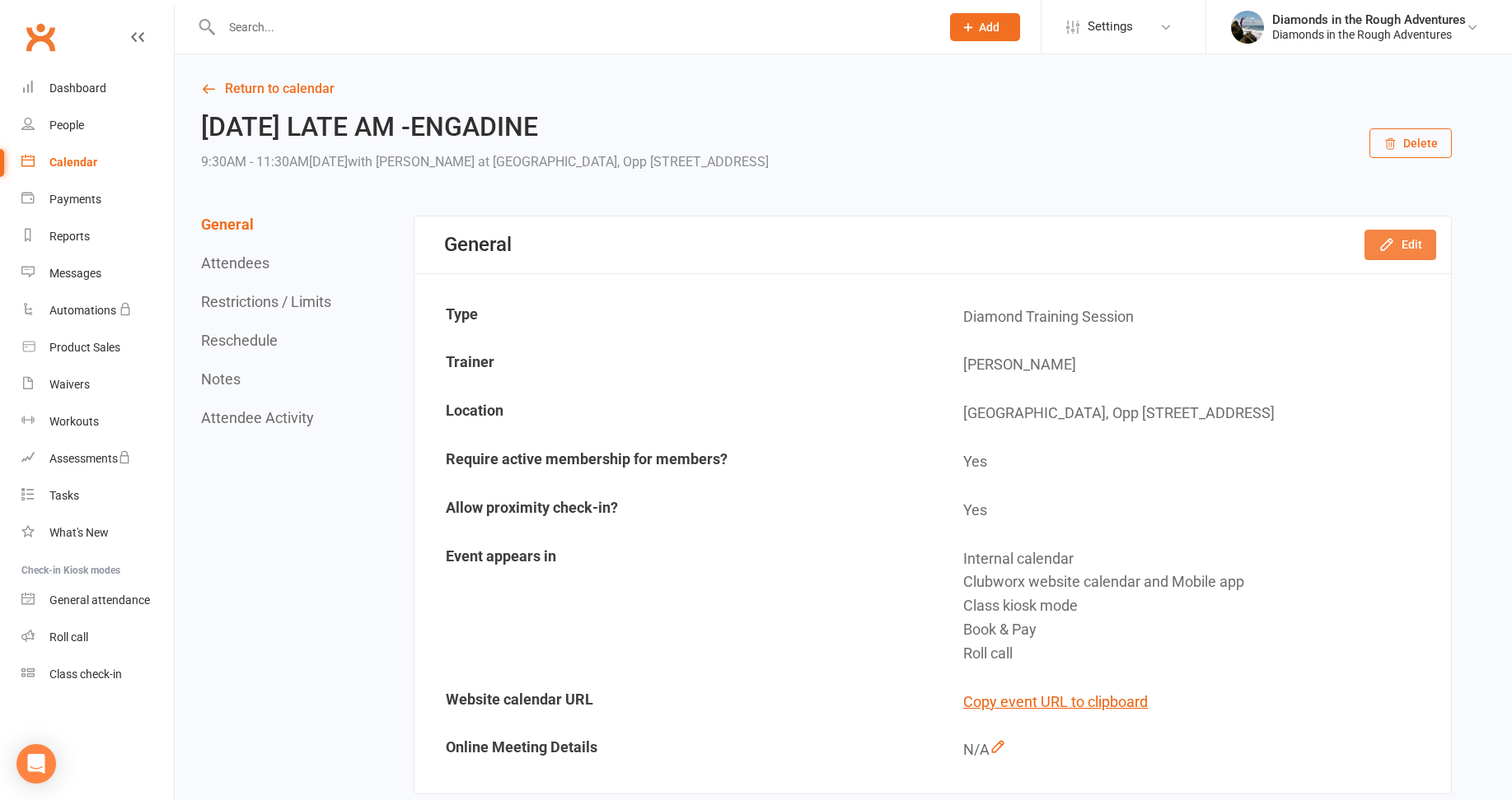
click at [1407, 249] on button "Edit" at bounding box center [1400, 245] width 72 height 29
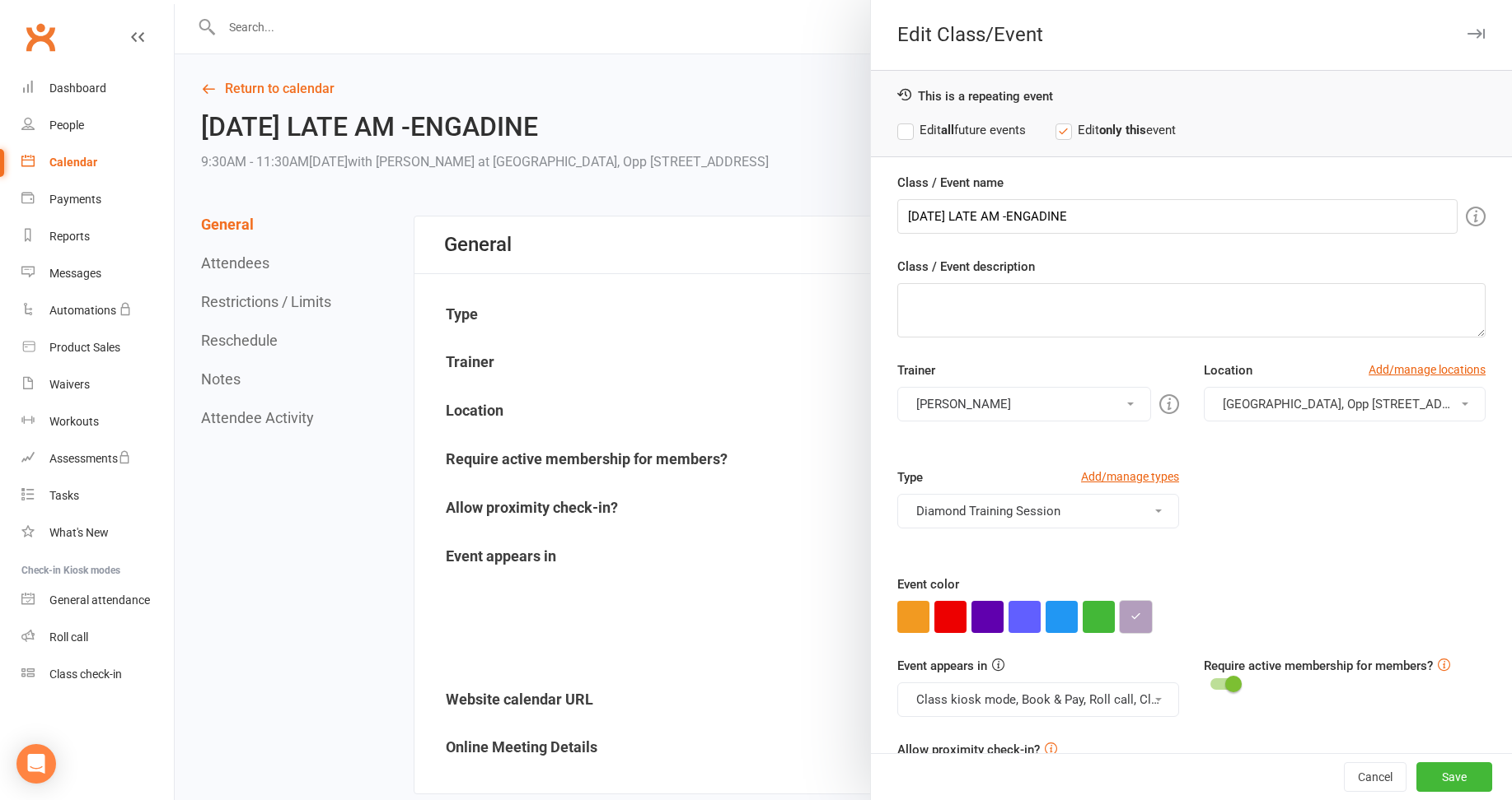
click at [1133, 619] on icon "button" at bounding box center [1136, 617] width 11 height 11
drag, startPoint x: 1169, startPoint y: 578, endPoint x: 1102, endPoint y: 585, distance: 67.4
paste input "db"
type input "#b39edb"
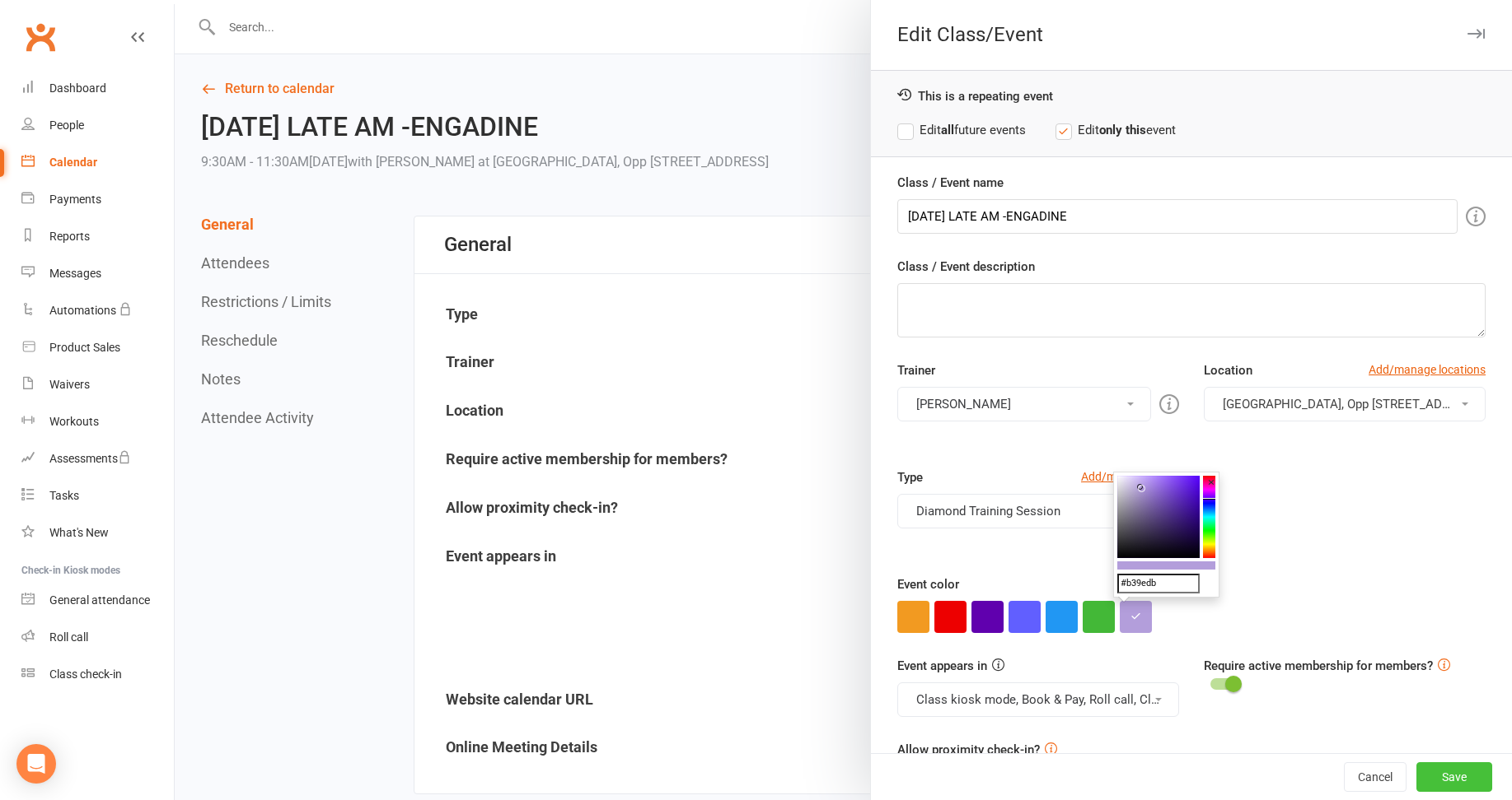
click at [1435, 774] on button "Save" at bounding box center [1454, 777] width 76 height 29
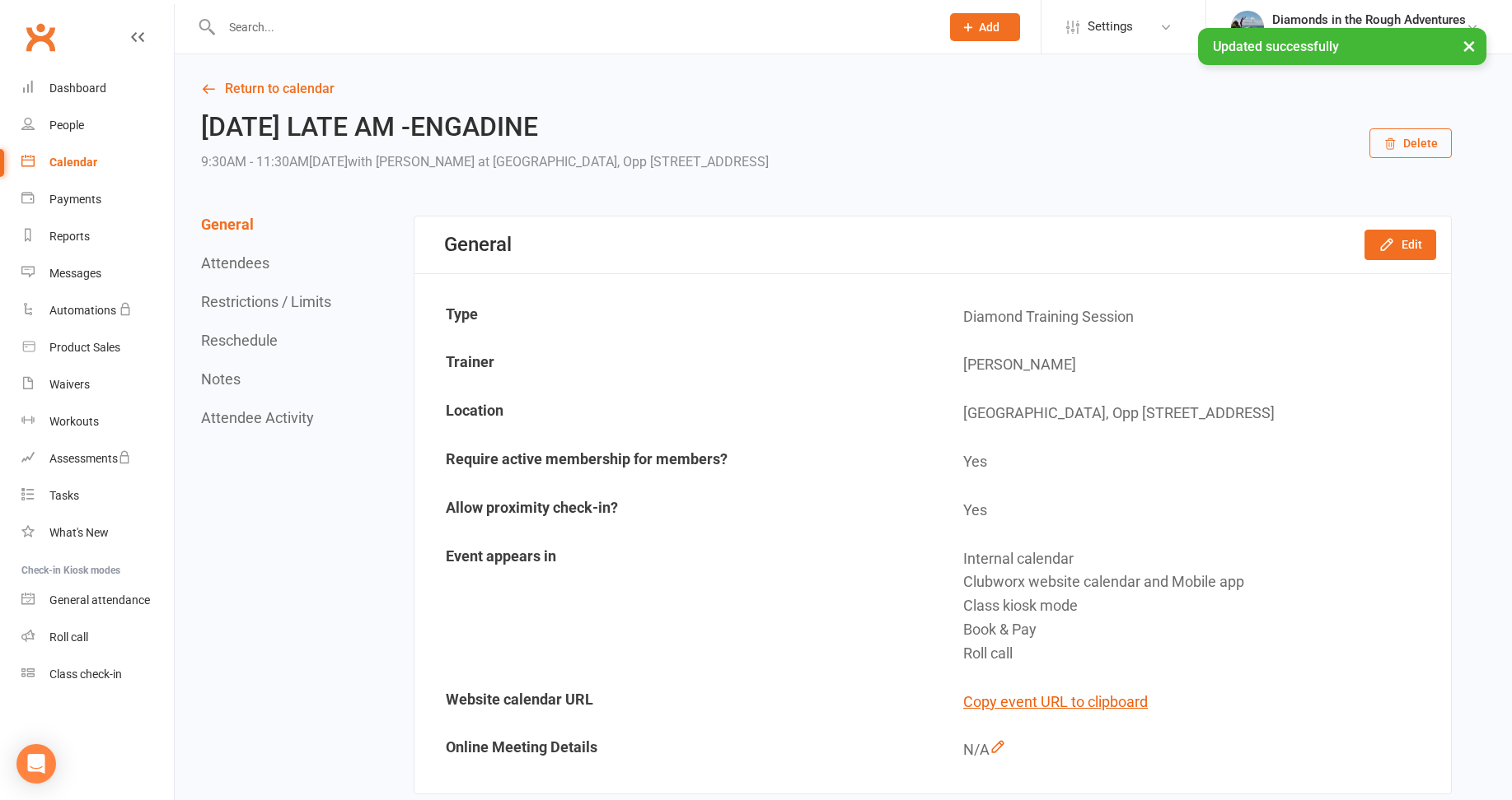
click at [77, 162] on div "Calendar" at bounding box center [73, 162] width 48 height 13
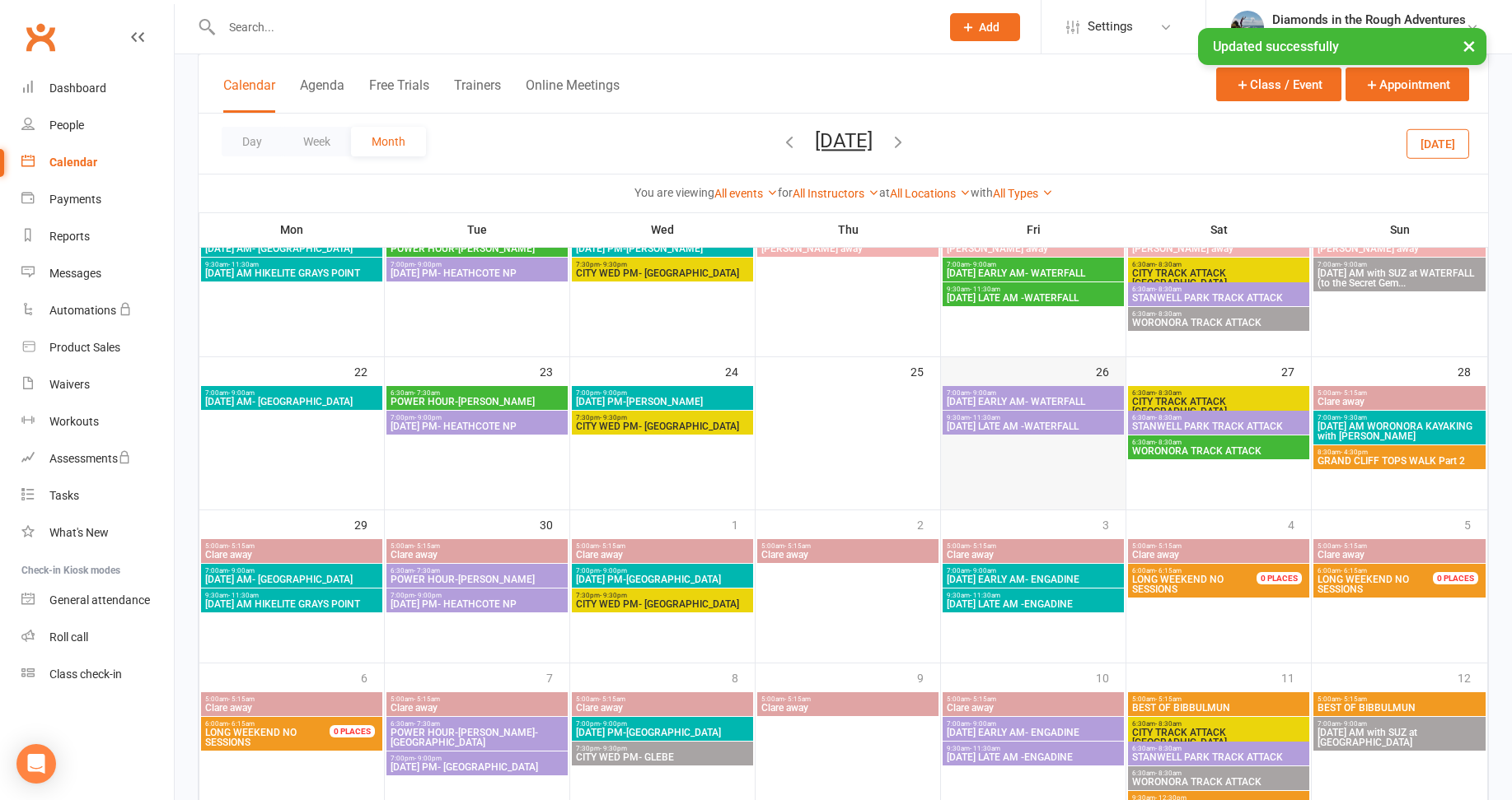
scroll to position [521, 0]
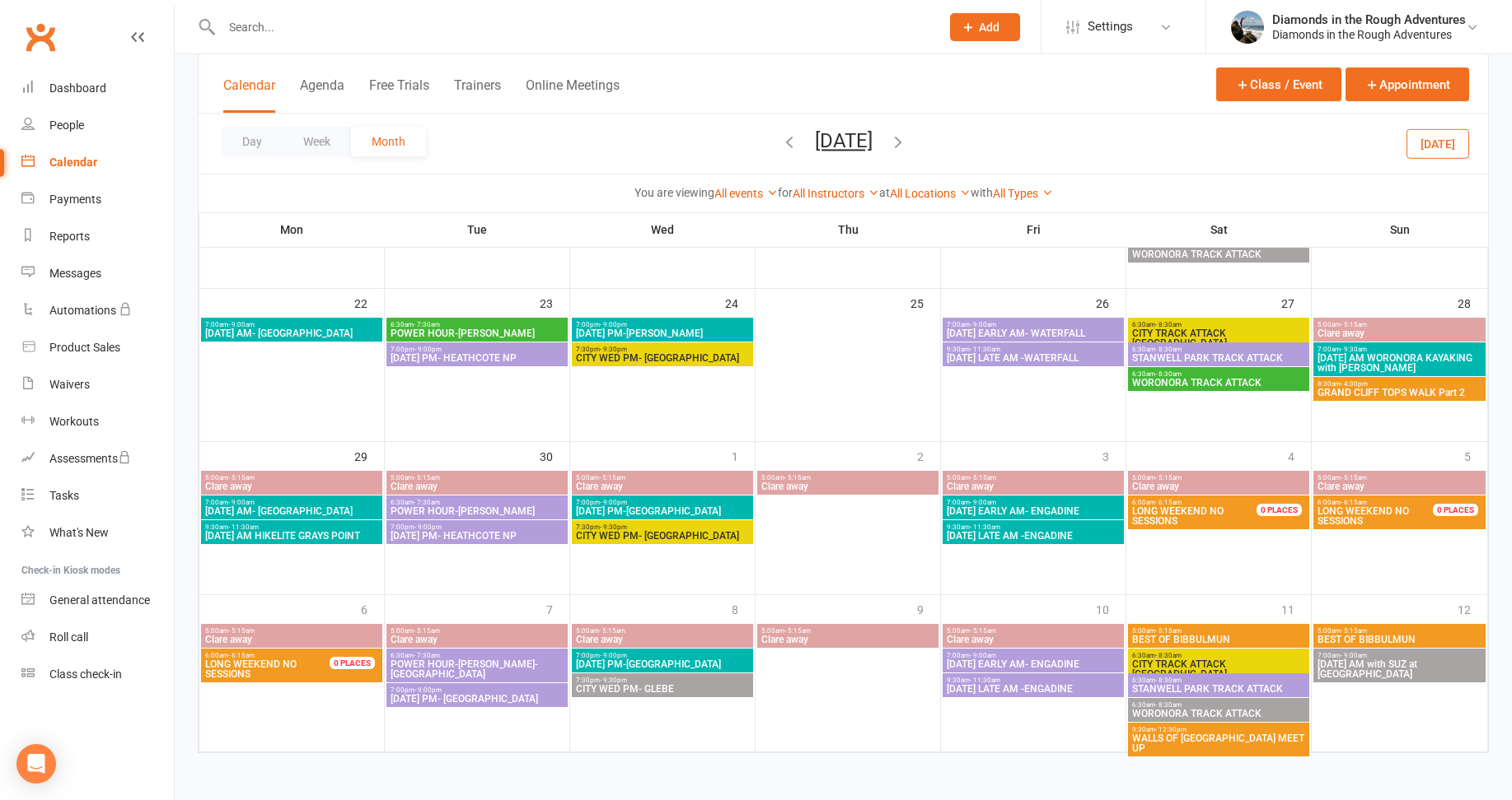
click at [815, 137] on button "[DATE]" at bounding box center [844, 140] width 58 height 23
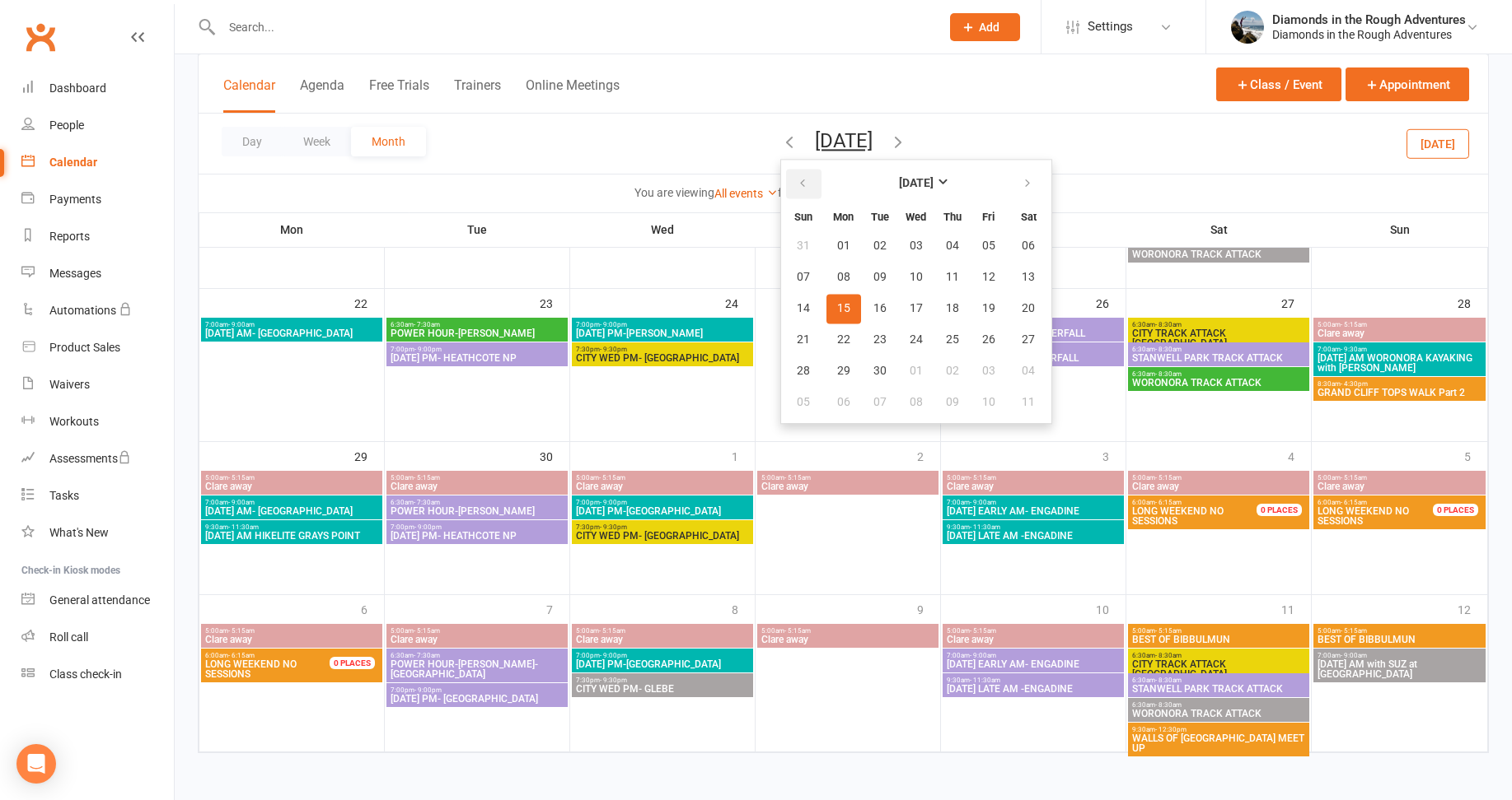
click at [797, 181] on icon "button" at bounding box center [802, 183] width 12 height 13
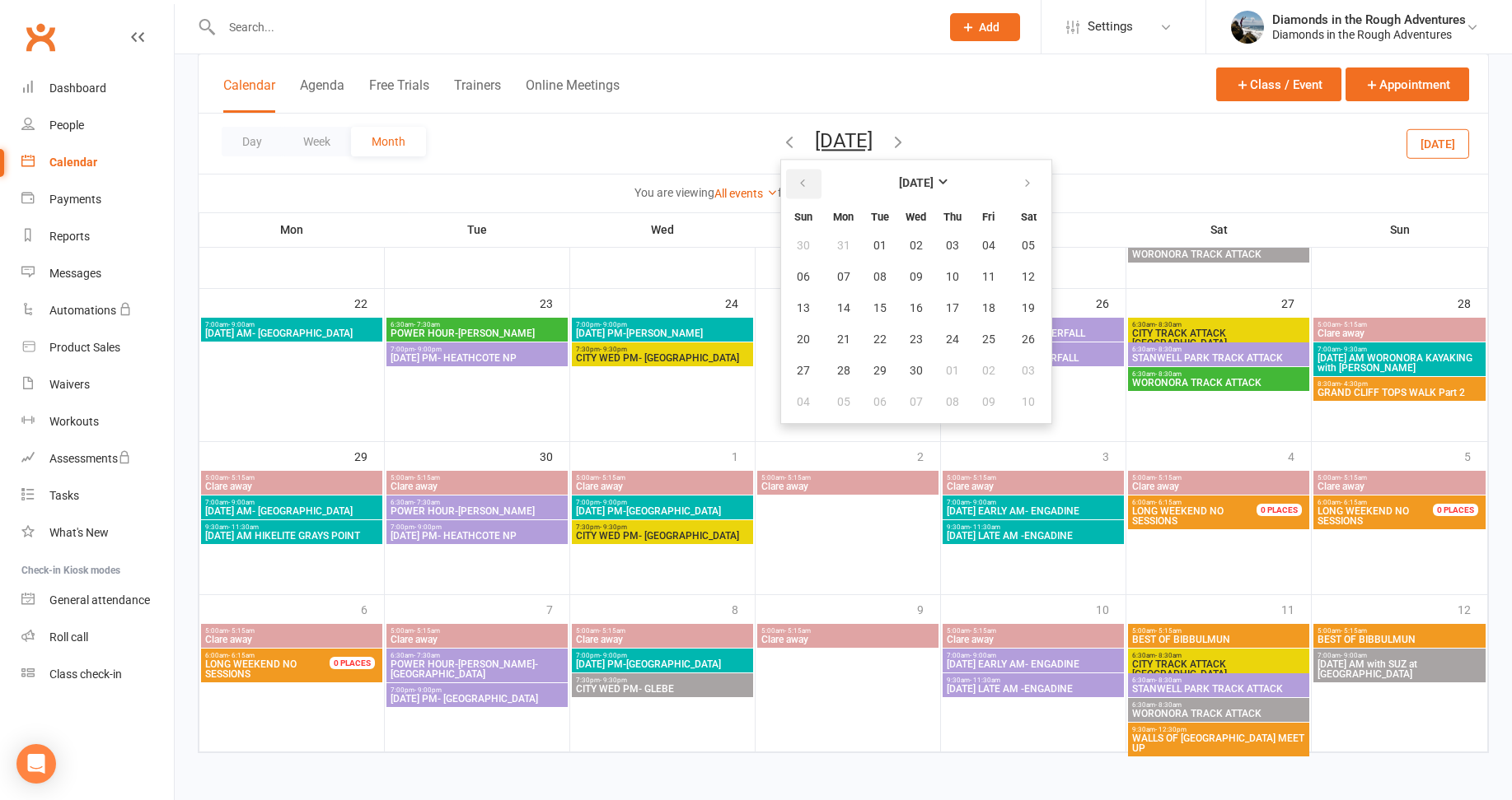
click at [797, 181] on icon "button" at bounding box center [802, 183] width 12 height 13
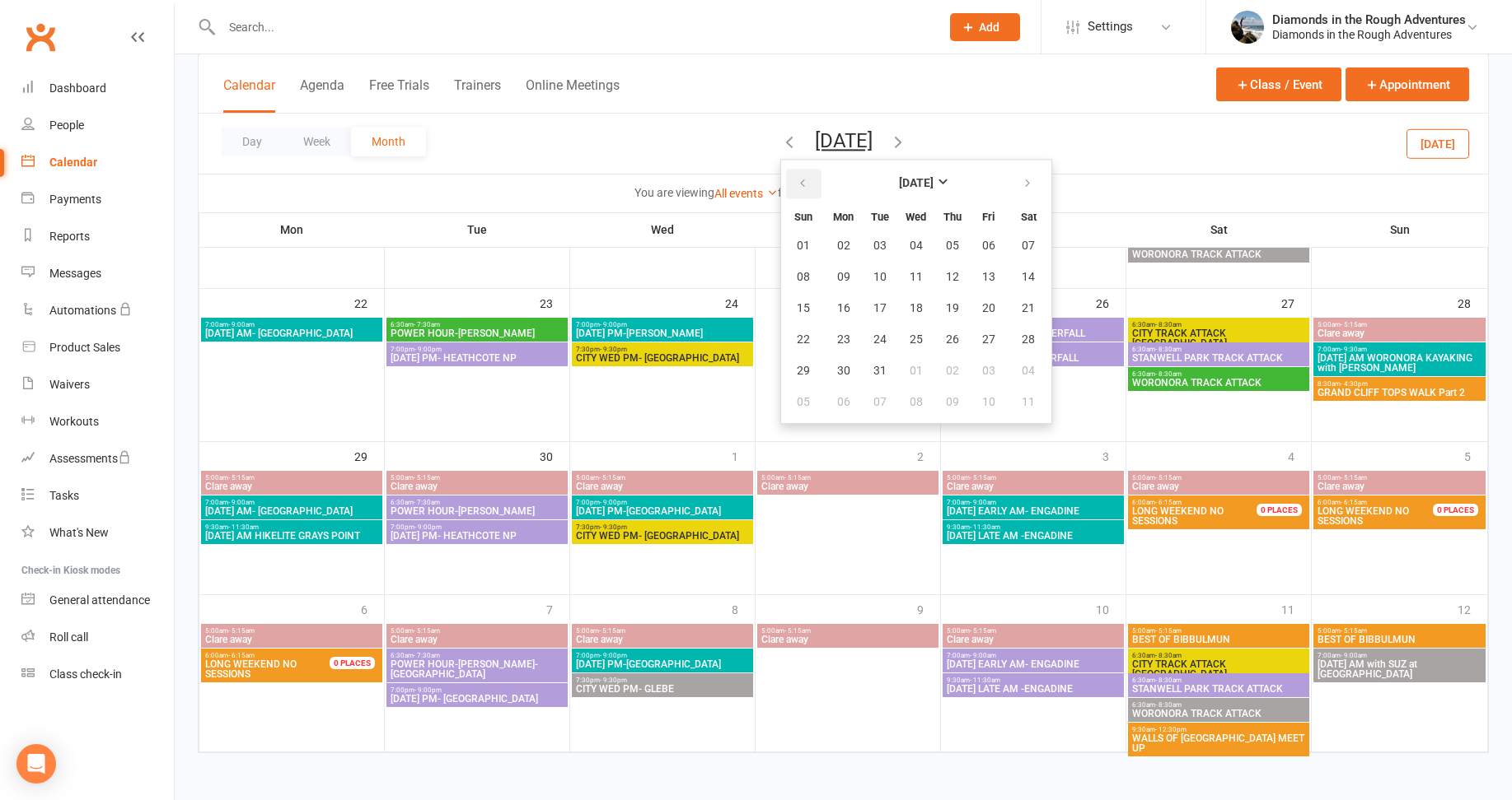
click at [797, 181] on icon "button" at bounding box center [802, 183] width 12 height 13
click at [874, 274] on span "08" at bounding box center [880, 278] width 13 height 13
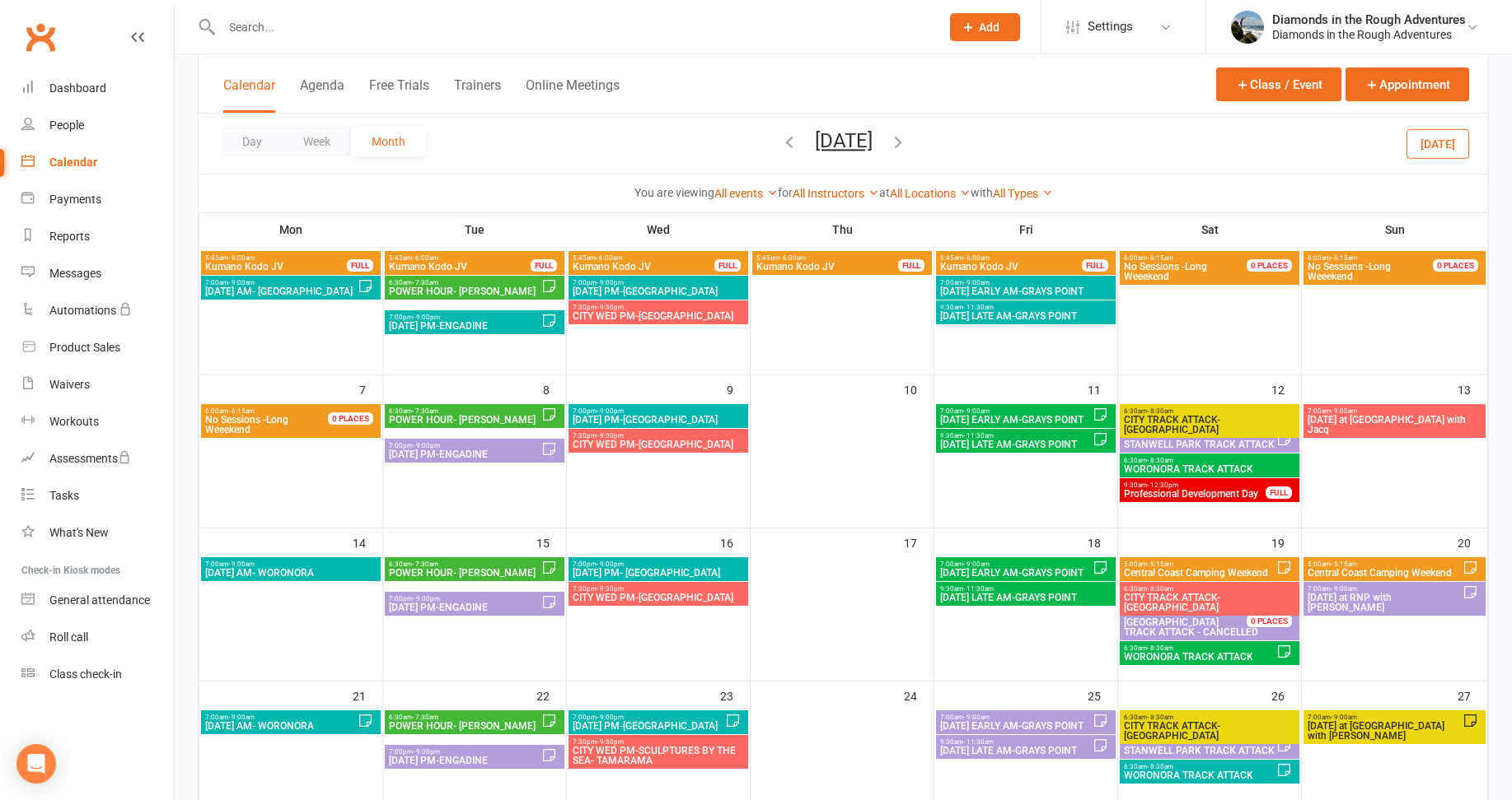
scroll to position [109, 0]
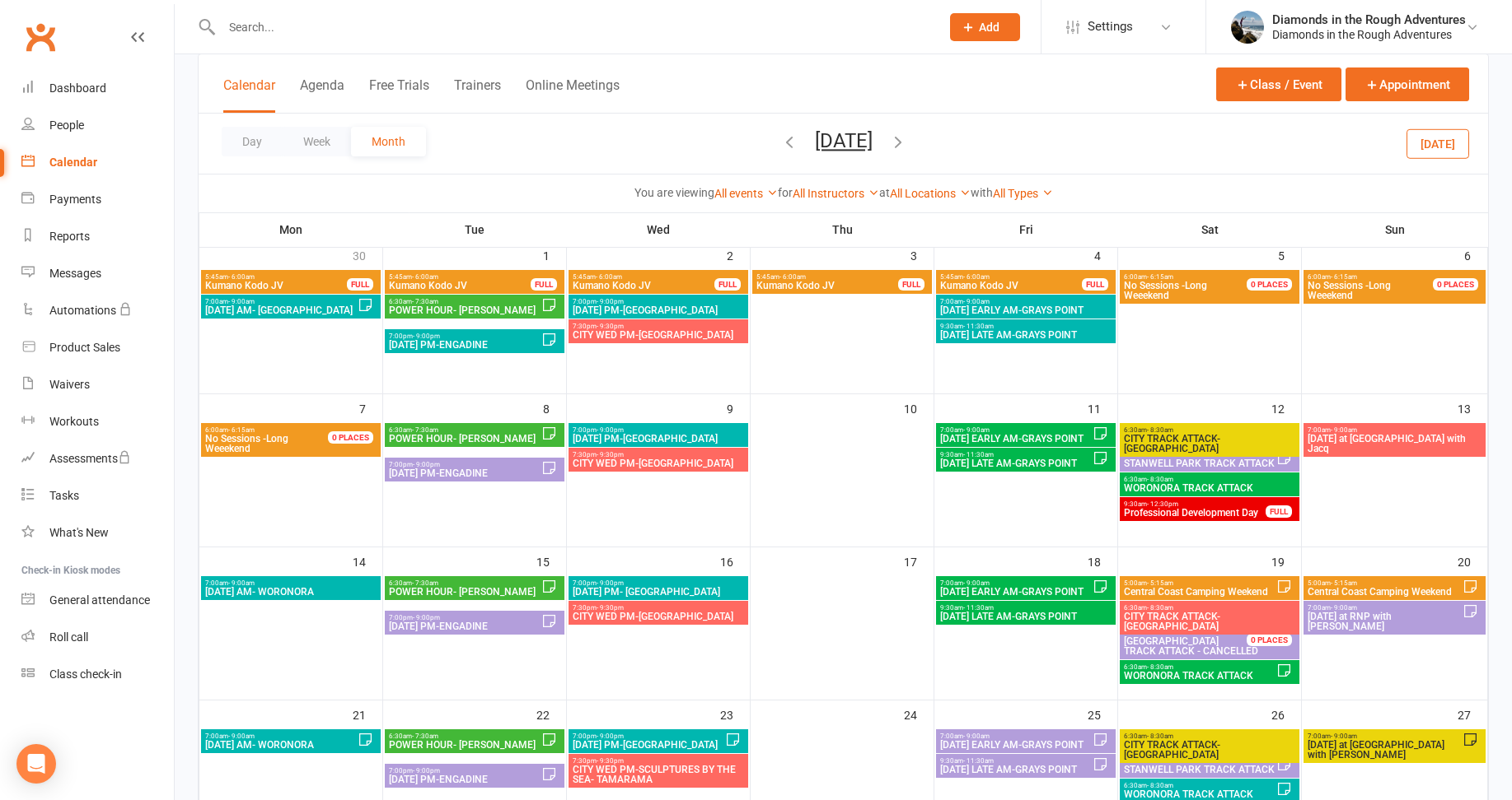
click at [497, 312] on span "POWER HOUR- [PERSON_NAME]" at bounding box center [464, 310] width 153 height 10
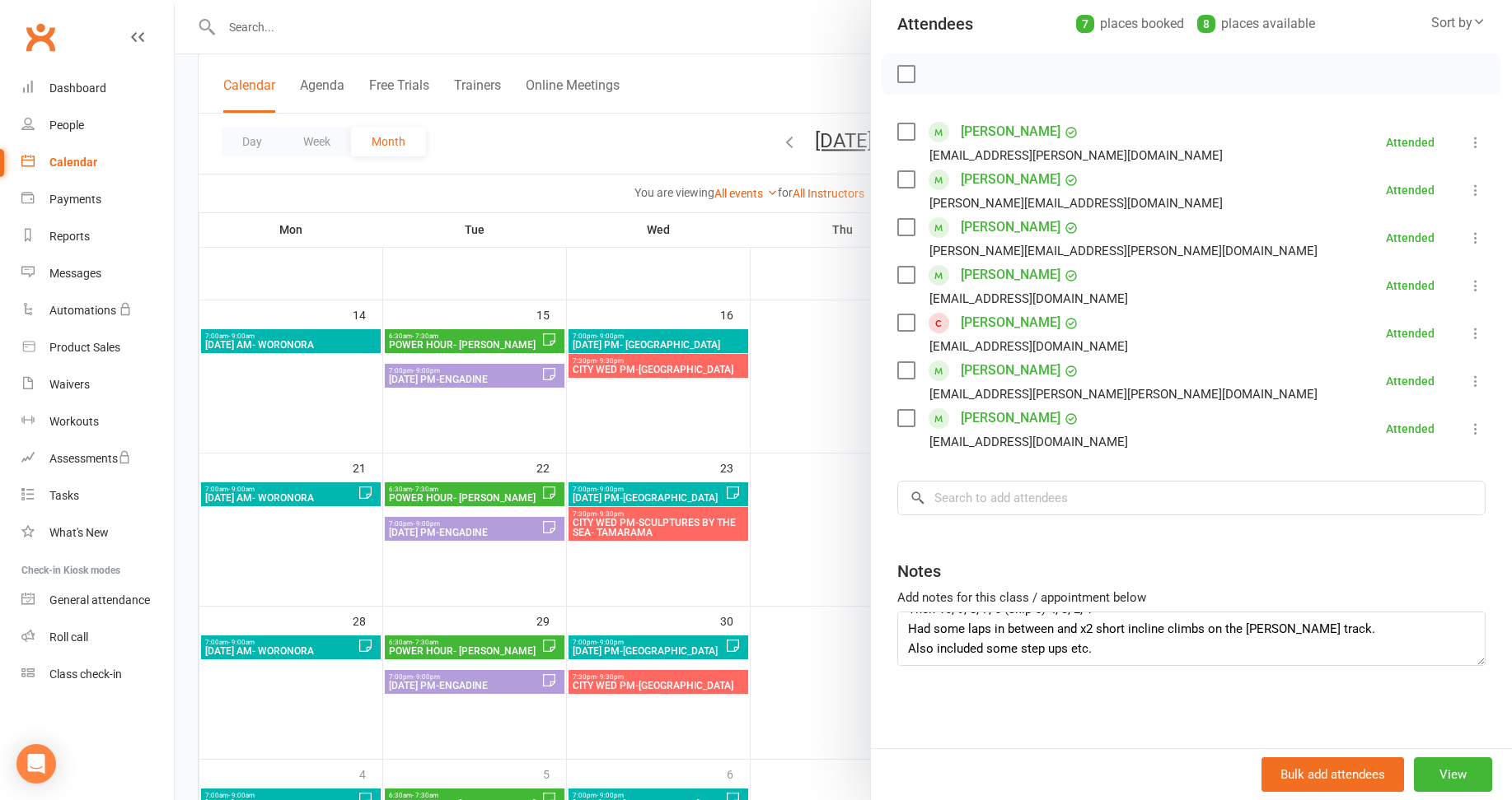
scroll to position [0, 0]
click at [503, 499] on div at bounding box center [844, 400] width 1337 height 800
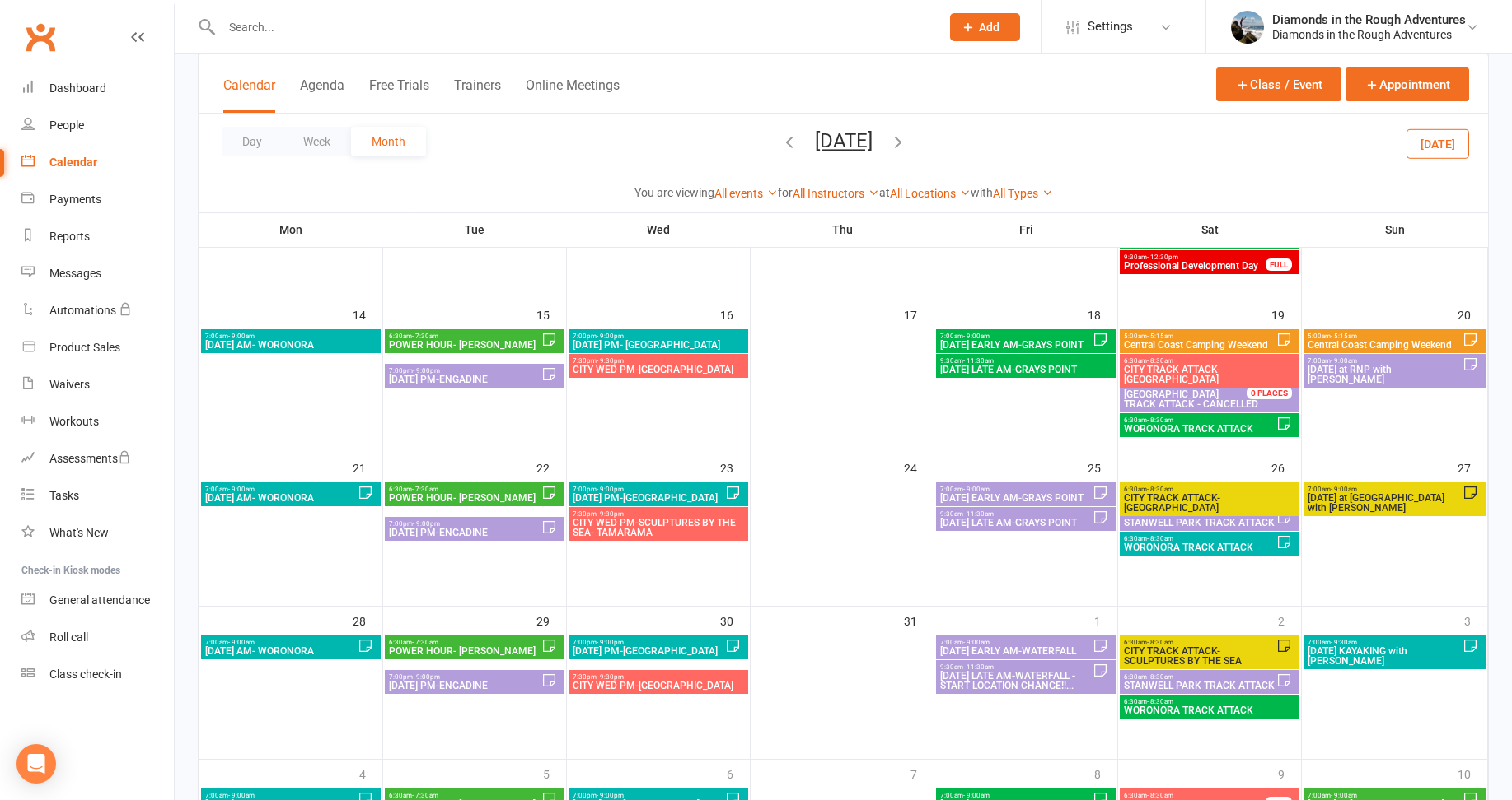
click at [476, 498] on span "POWER HOUR- [PERSON_NAME]" at bounding box center [464, 498] width 153 height 10
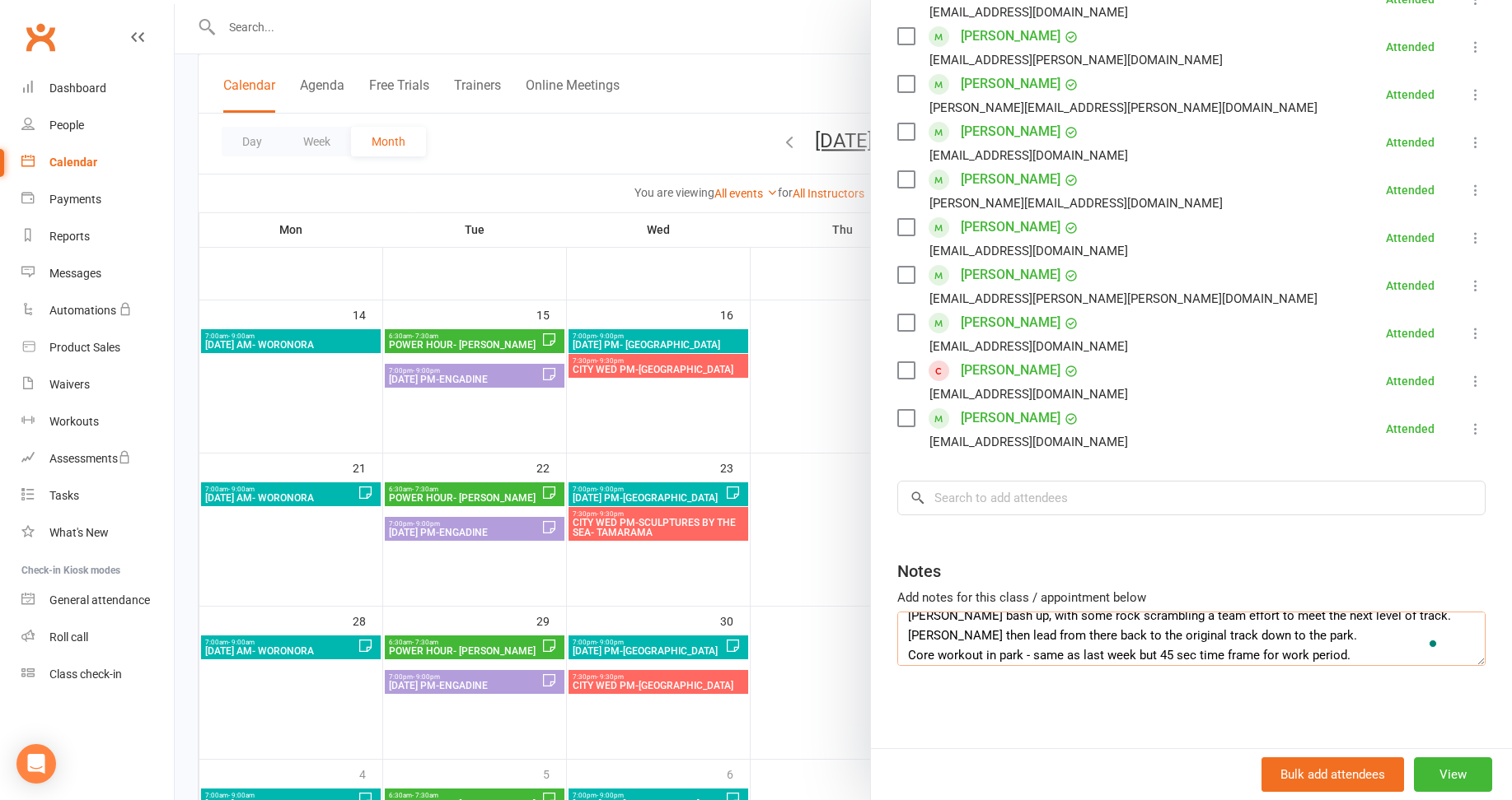
scroll to position [33, 0]
click at [804, 286] on div at bounding box center [844, 400] width 1337 height 800
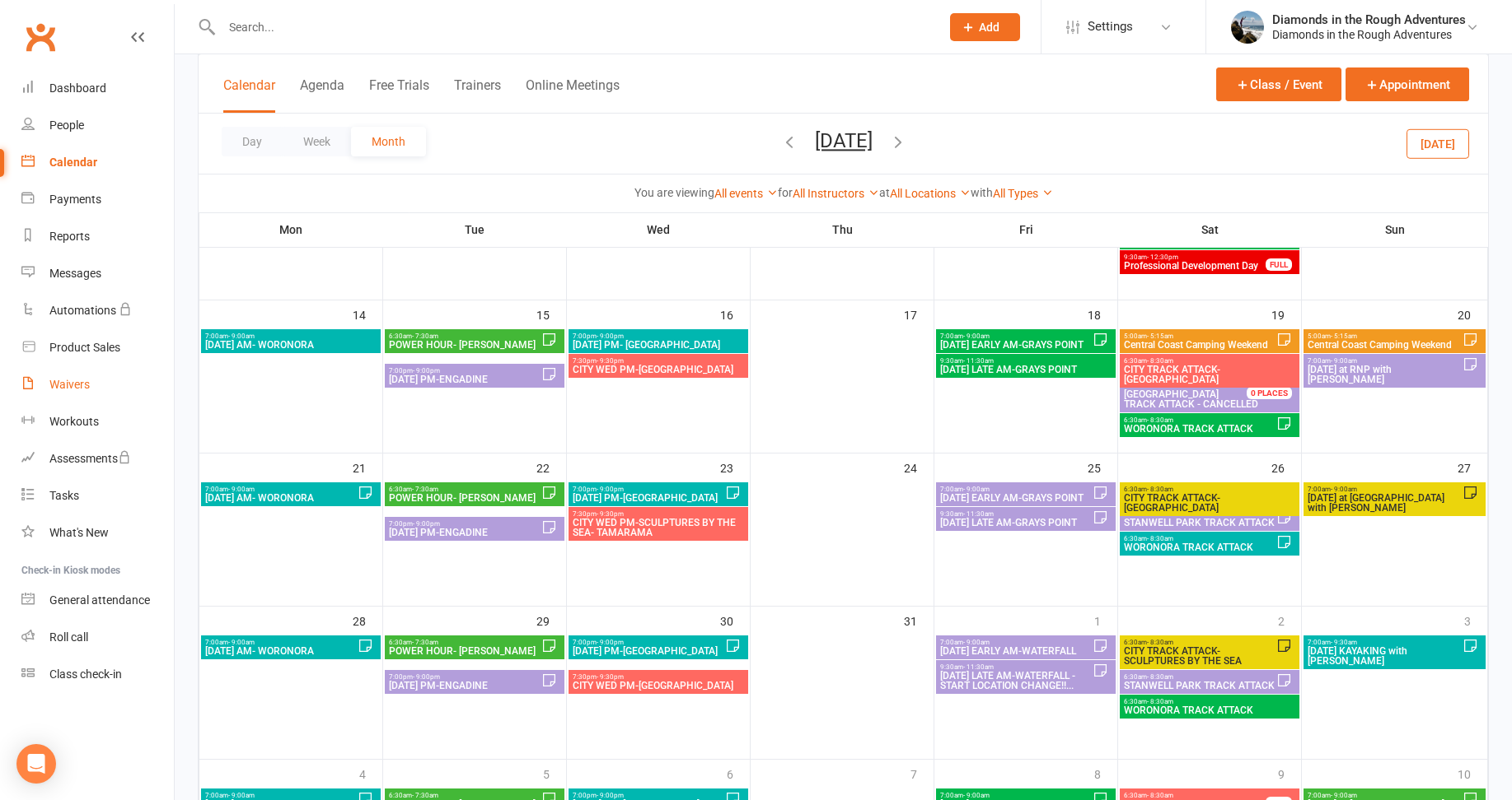
click at [65, 380] on div "Waivers" at bounding box center [70, 384] width 40 height 13
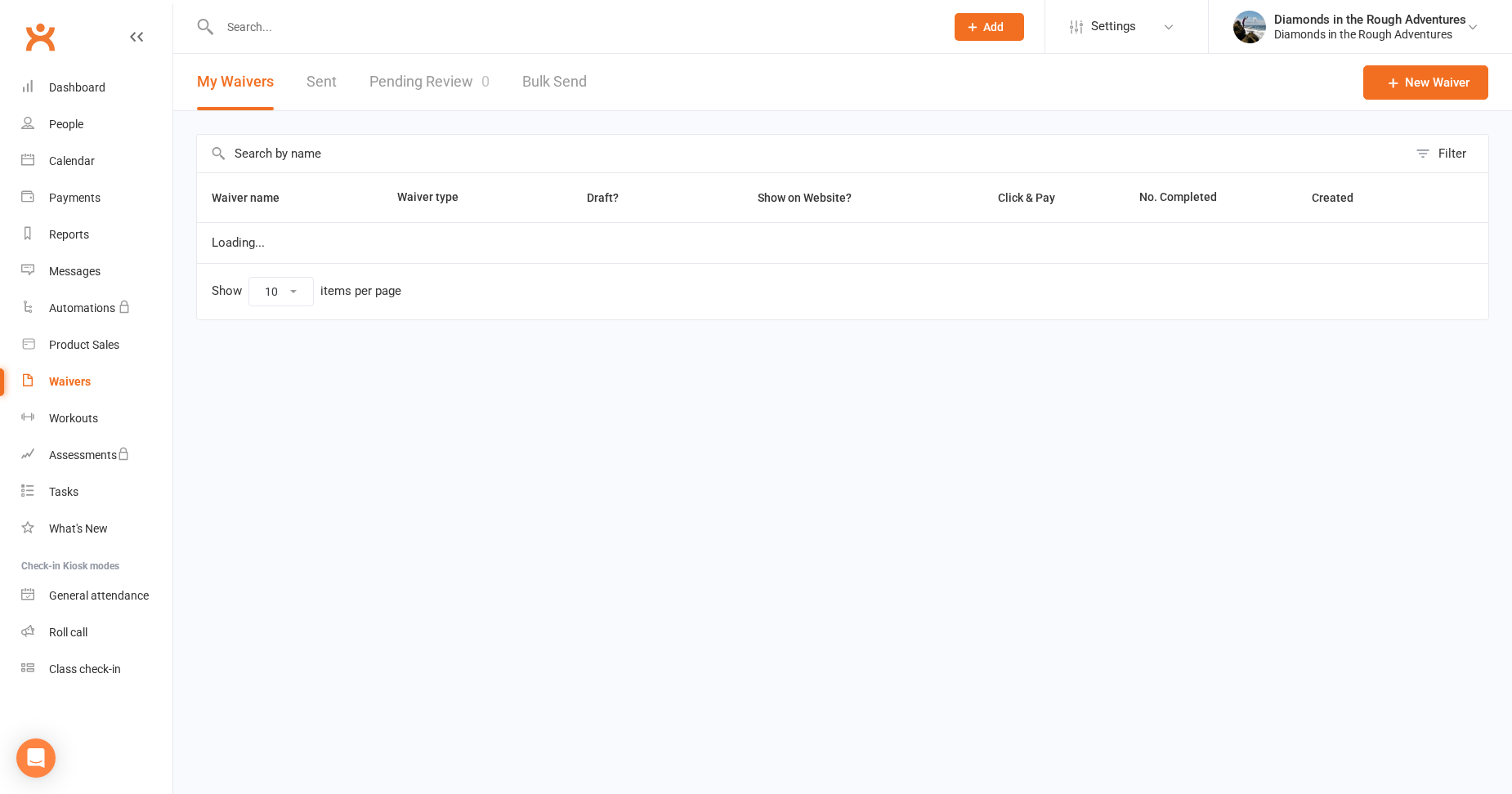
select select "25"
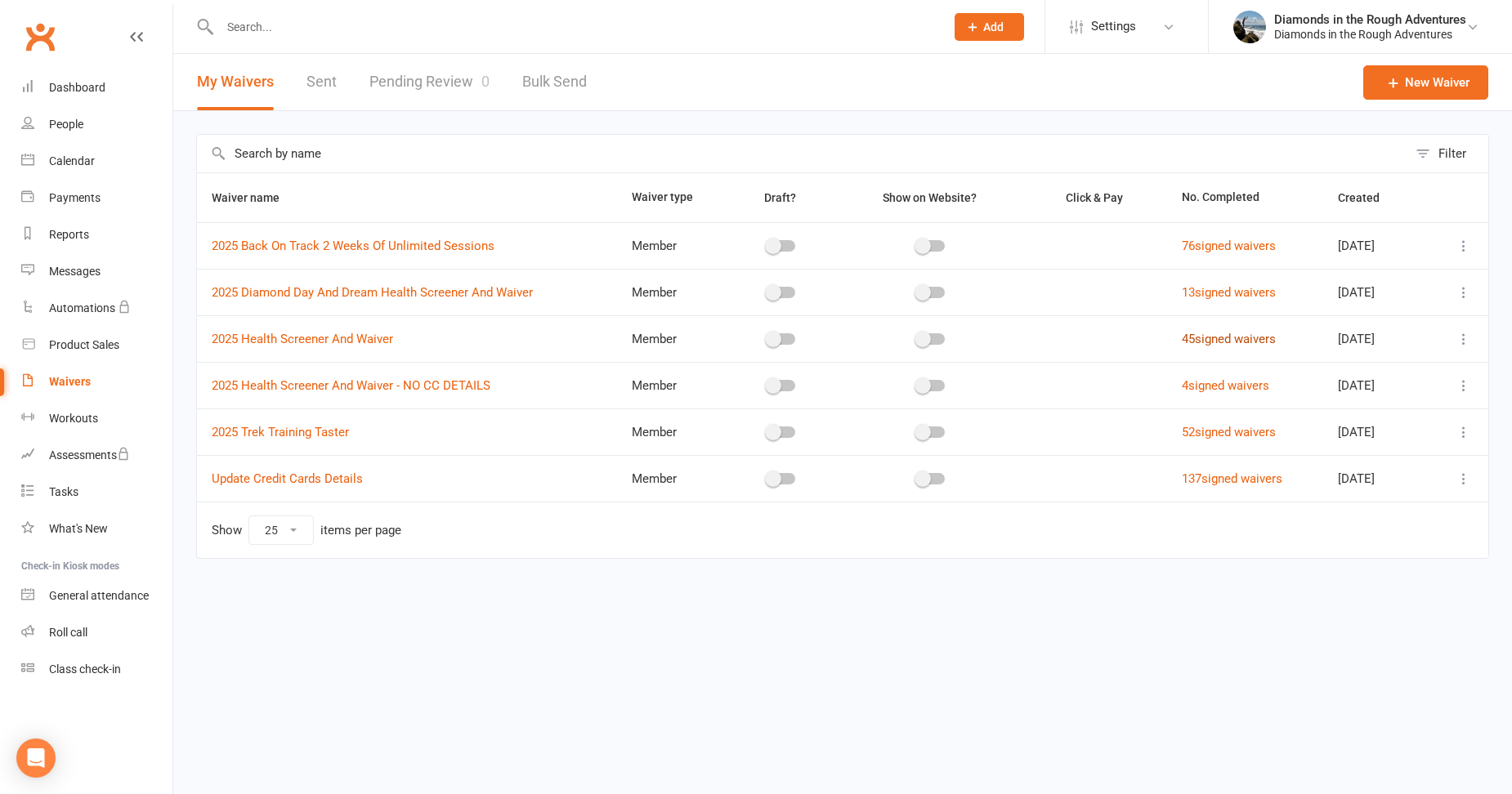
click at [1205, 343] on link "45 signed waivers" at bounding box center [1228, 339] width 94 height 15
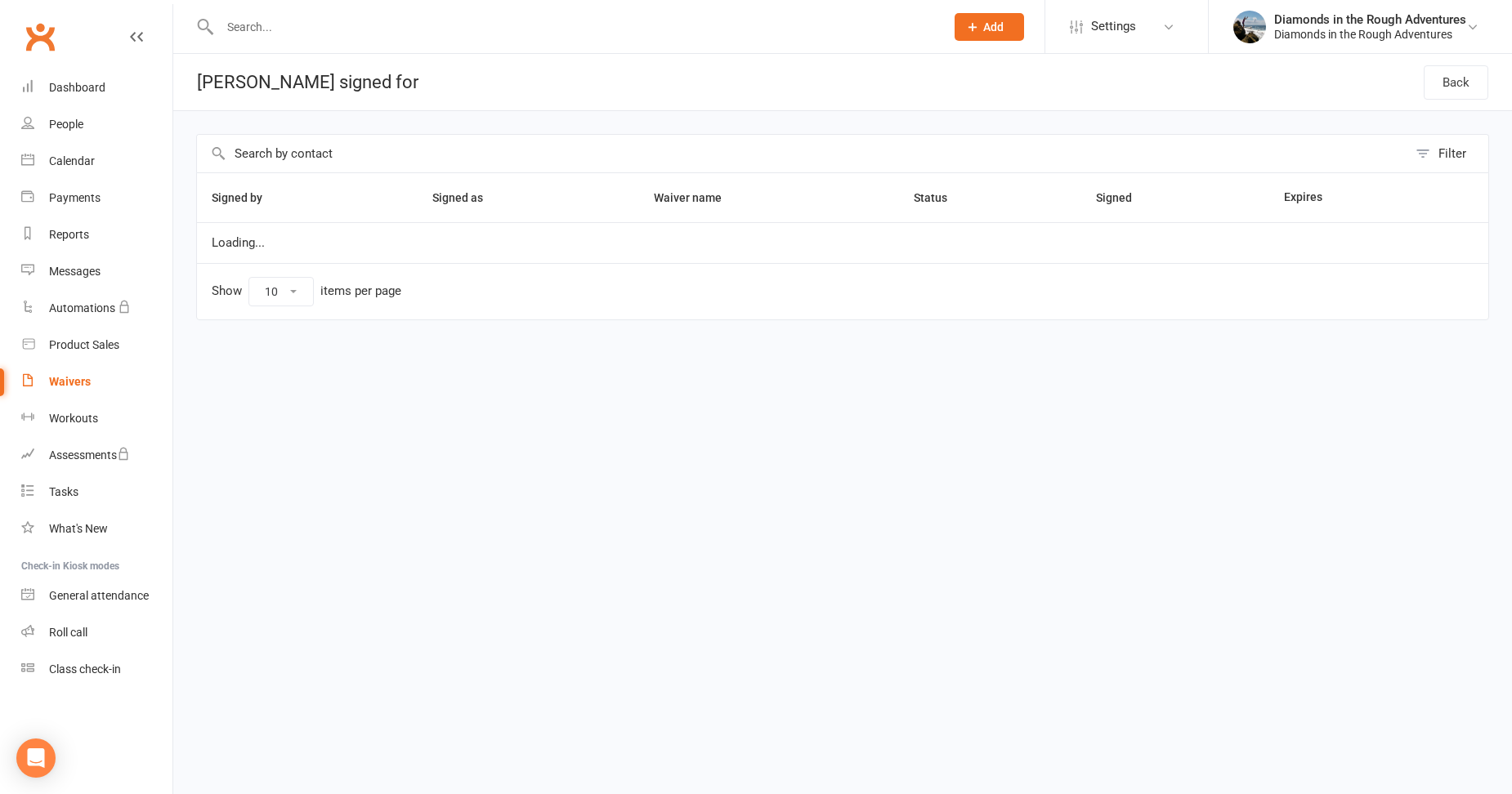
select select "50"
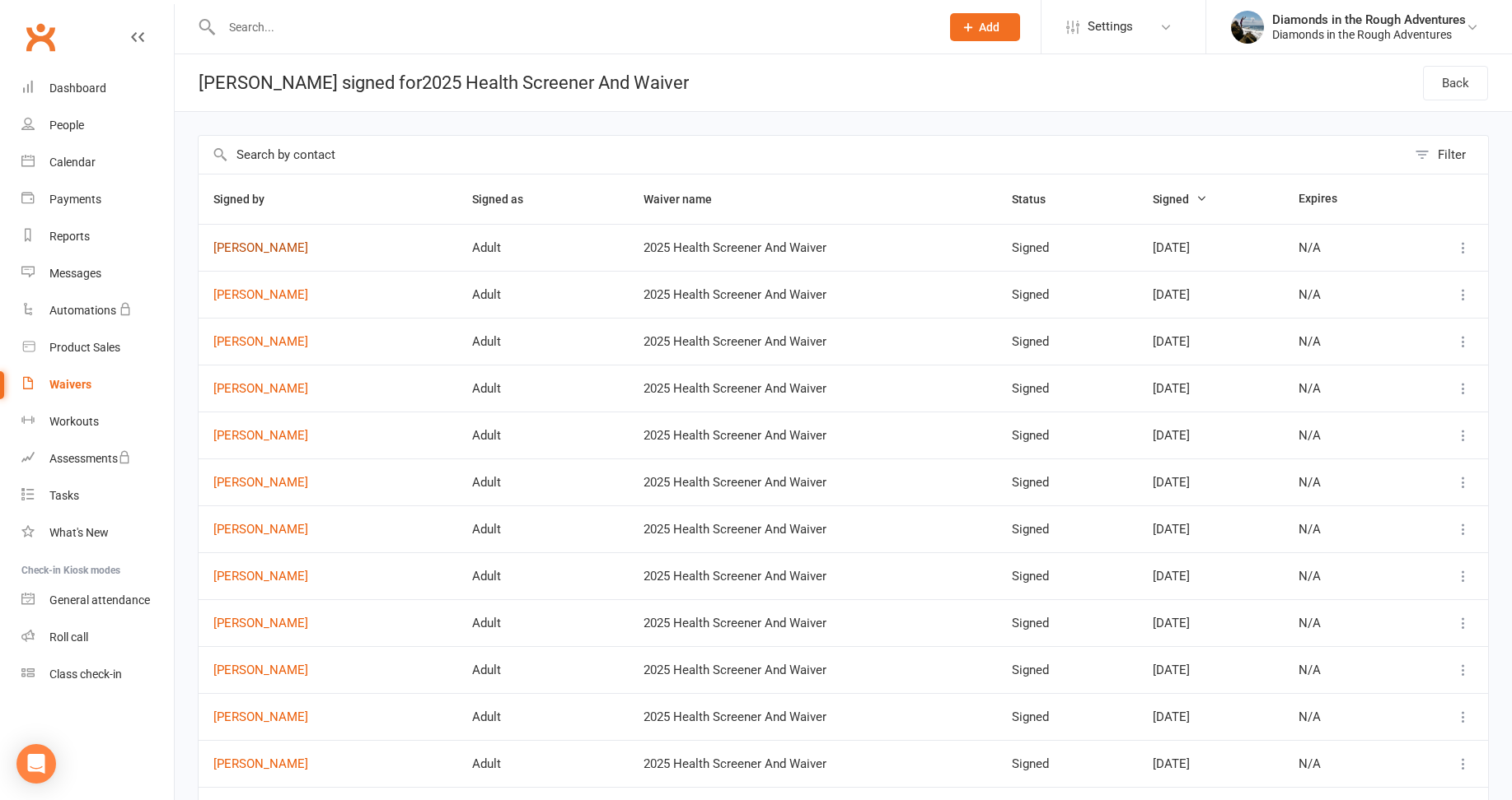
click at [250, 247] on link "[PERSON_NAME]" at bounding box center [328, 247] width 229 height 14
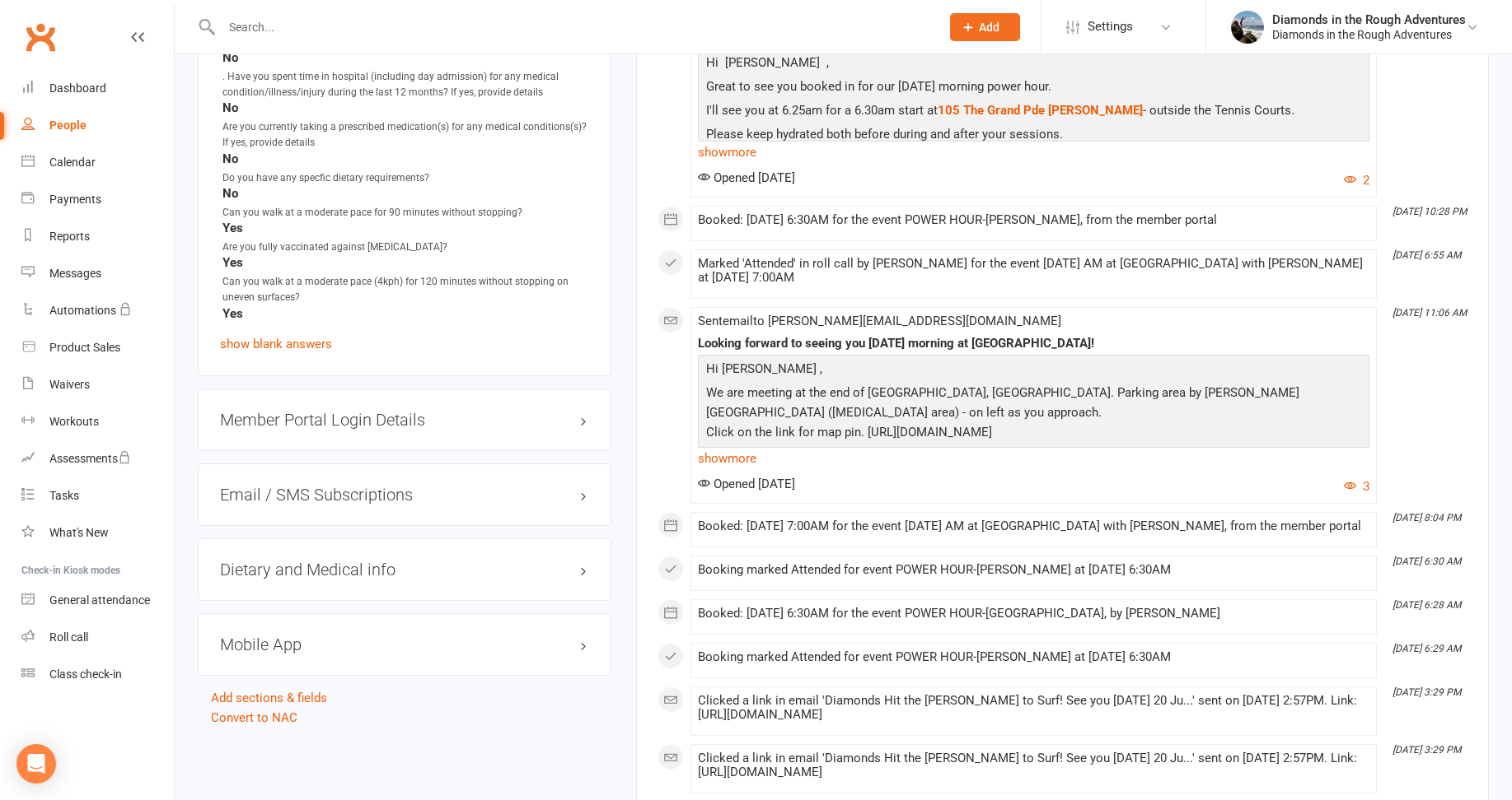
scroll to position [1894, 0]
click at [376, 559] on h3 "Dietary and Medical info edit" at bounding box center [404, 568] width 370 height 18
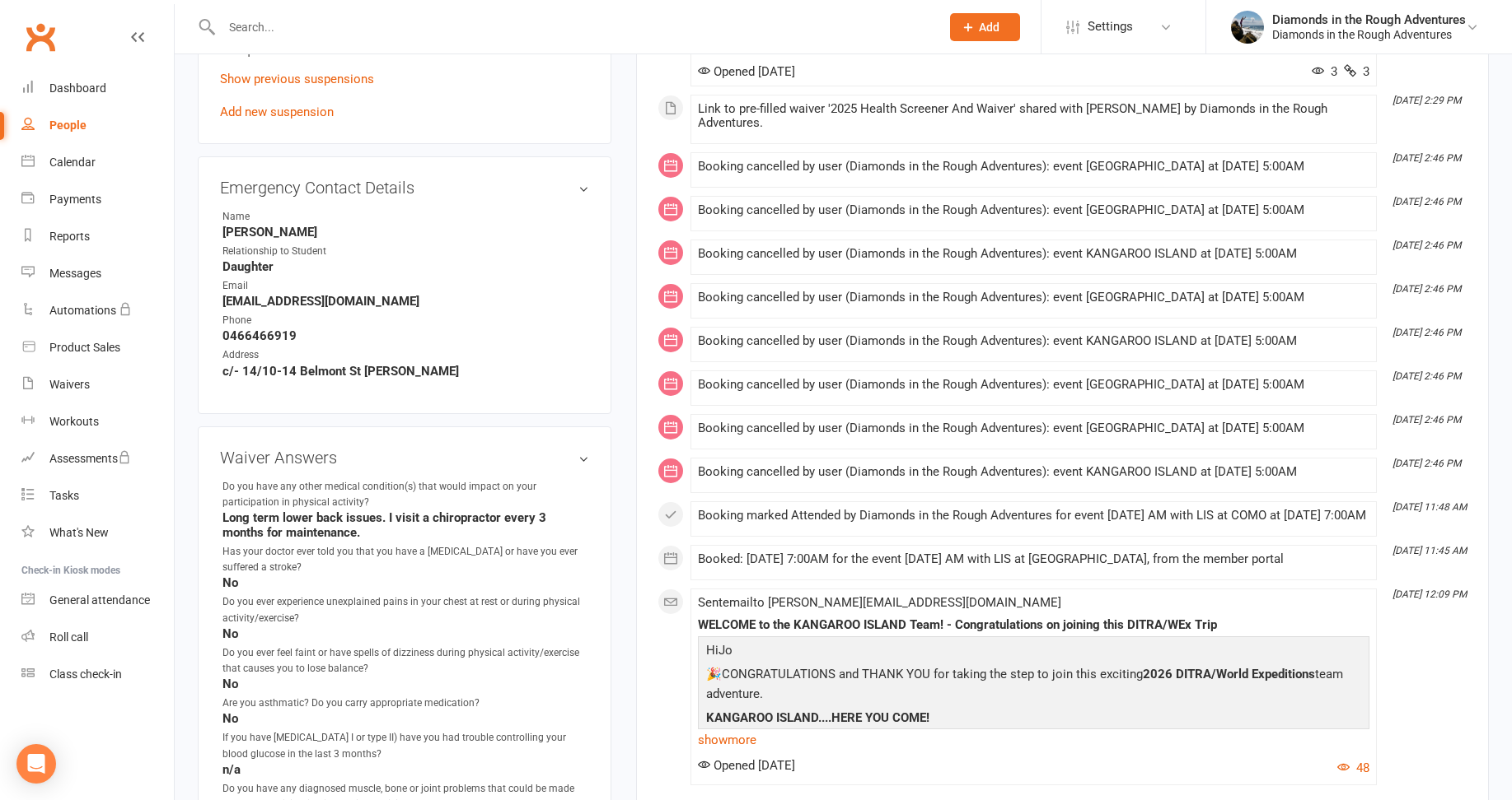
scroll to position [988, 0]
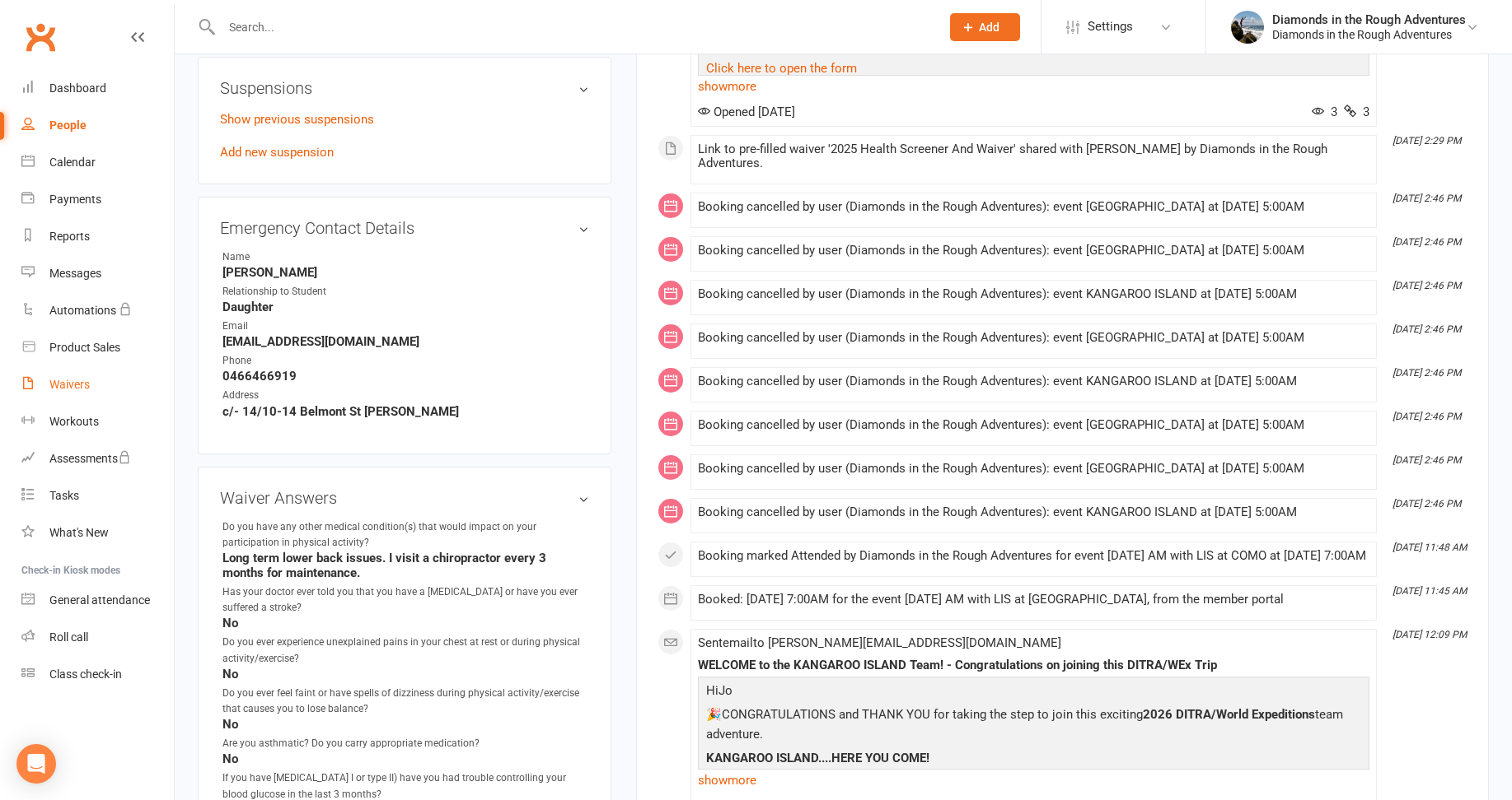
click at [69, 384] on div "Waivers" at bounding box center [70, 384] width 40 height 13
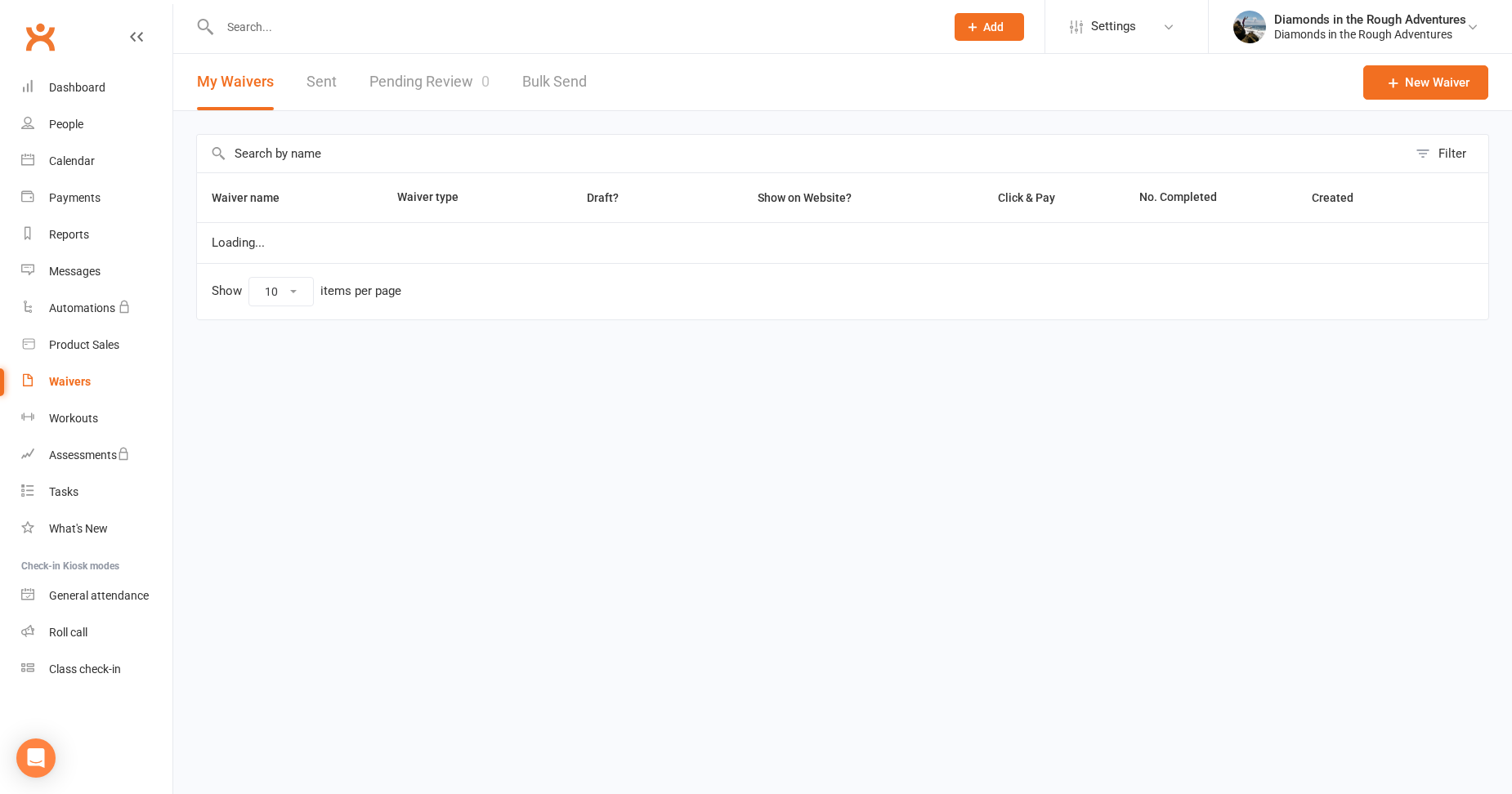
select select "25"
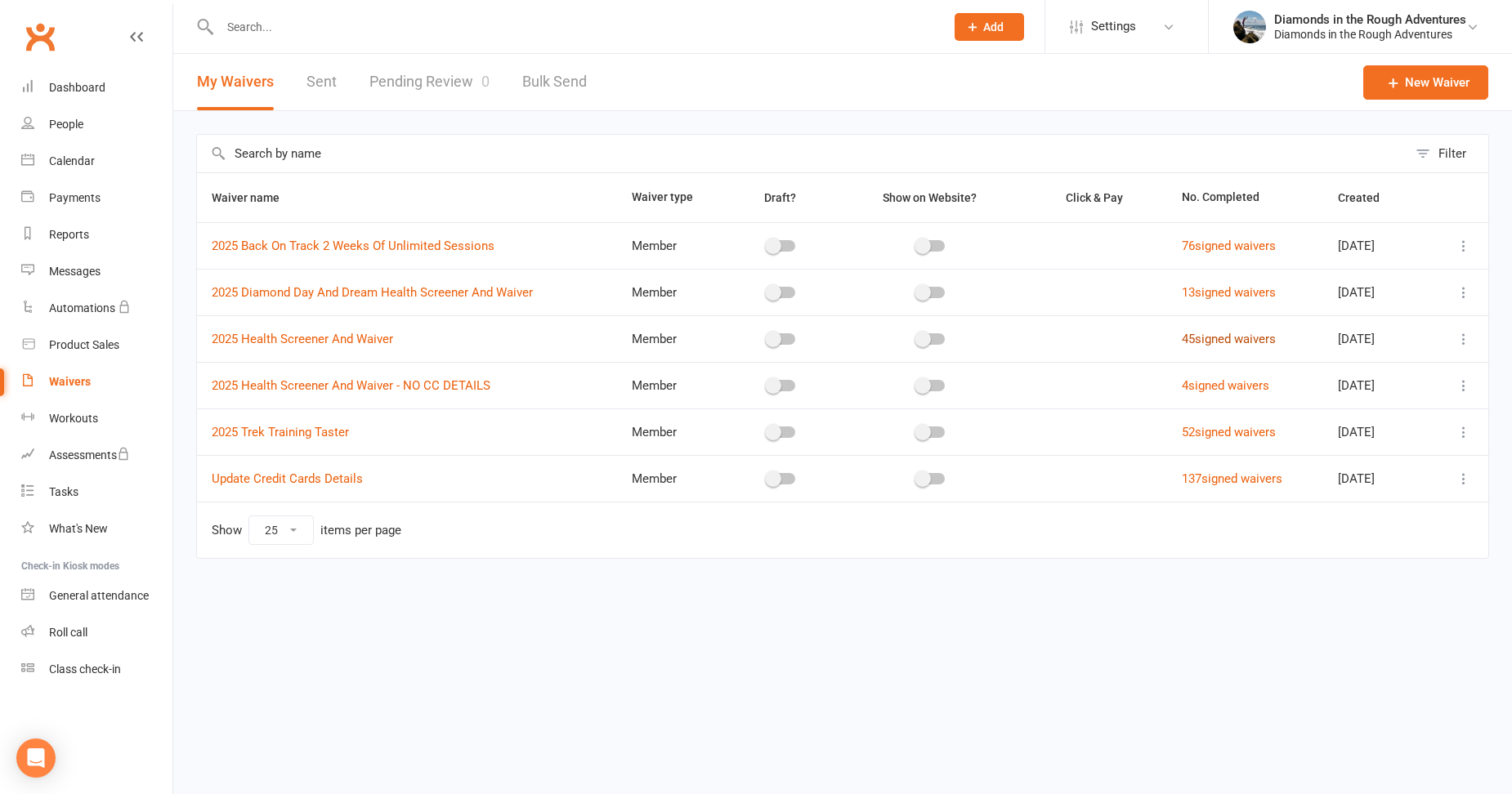
click at [1230, 341] on link "45 signed waivers" at bounding box center [1228, 339] width 94 height 15
select select "50"
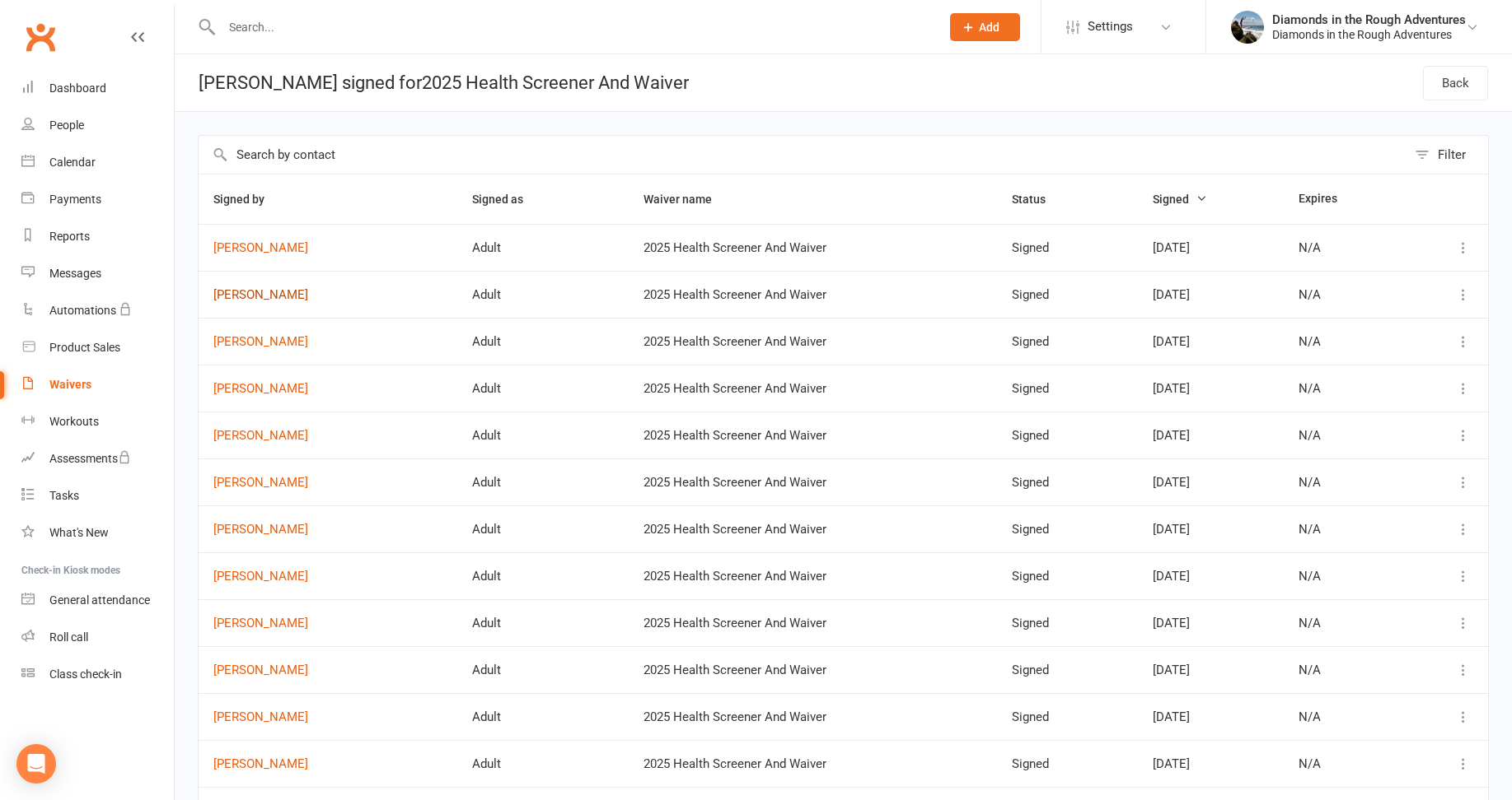
click at [281, 291] on link "[PERSON_NAME]" at bounding box center [328, 295] width 229 height 14
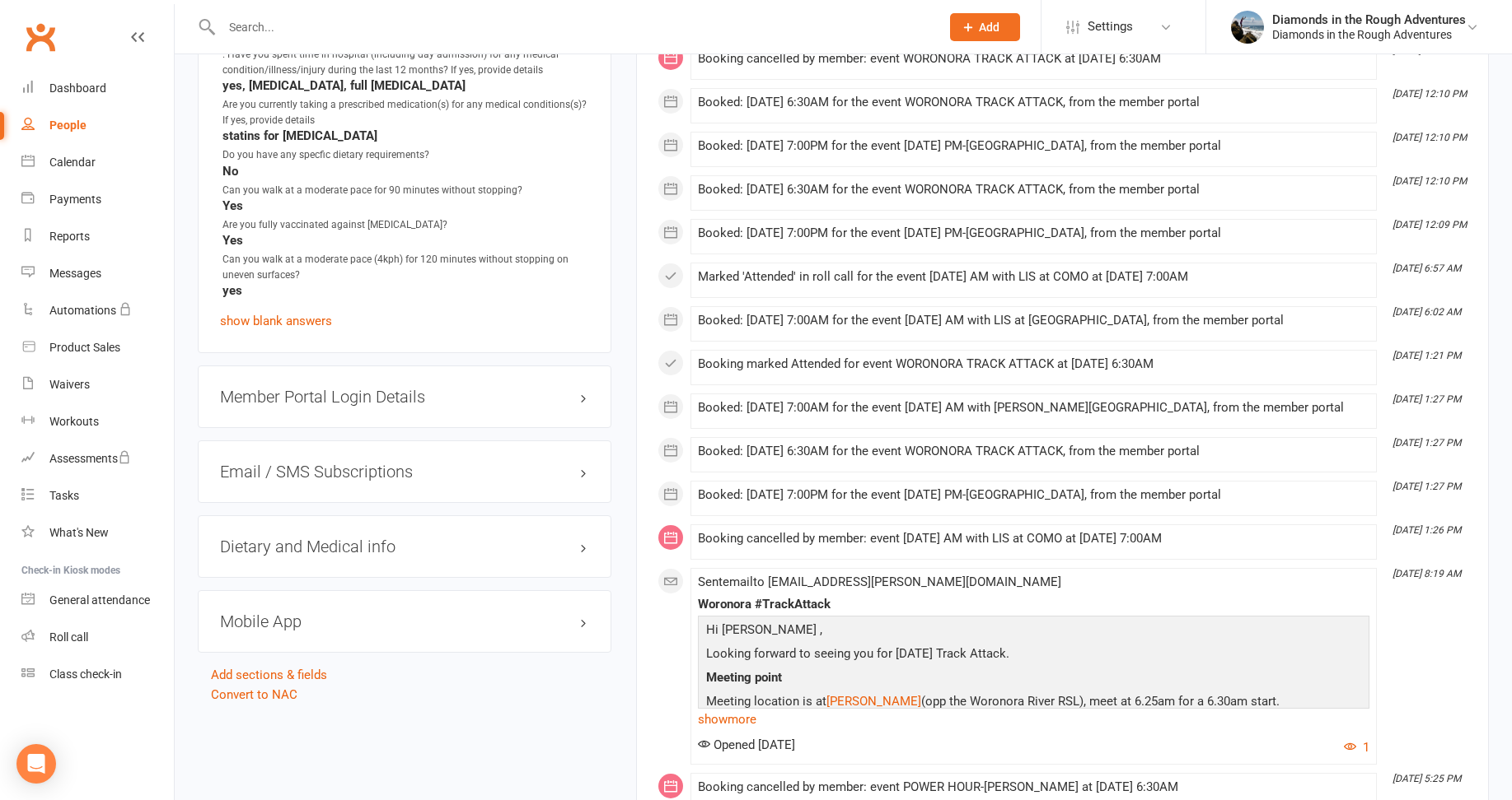
scroll to position [1894, 0]
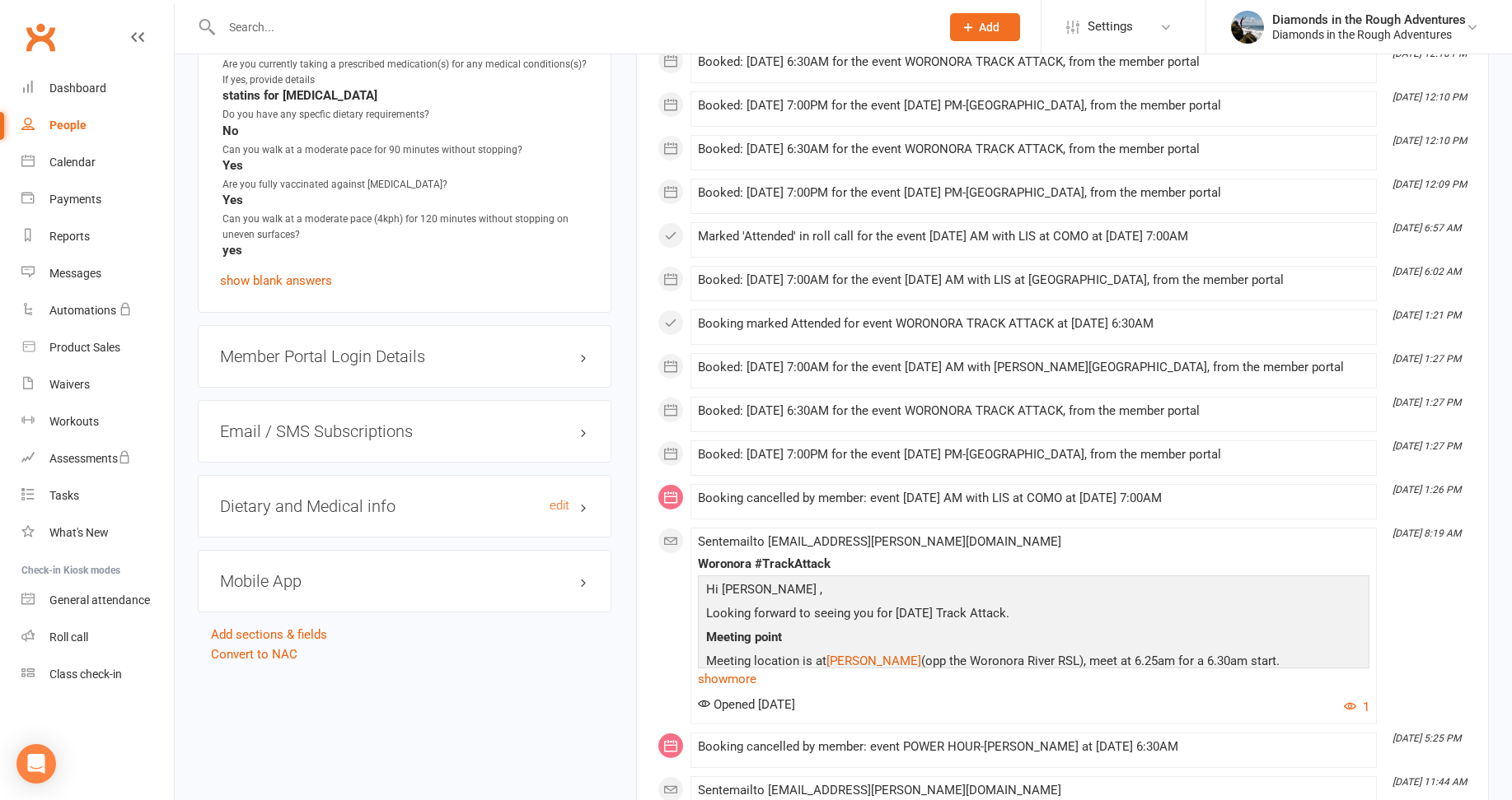
click at [387, 498] on h3 "Dietary and Medical info edit" at bounding box center [404, 507] width 370 height 18
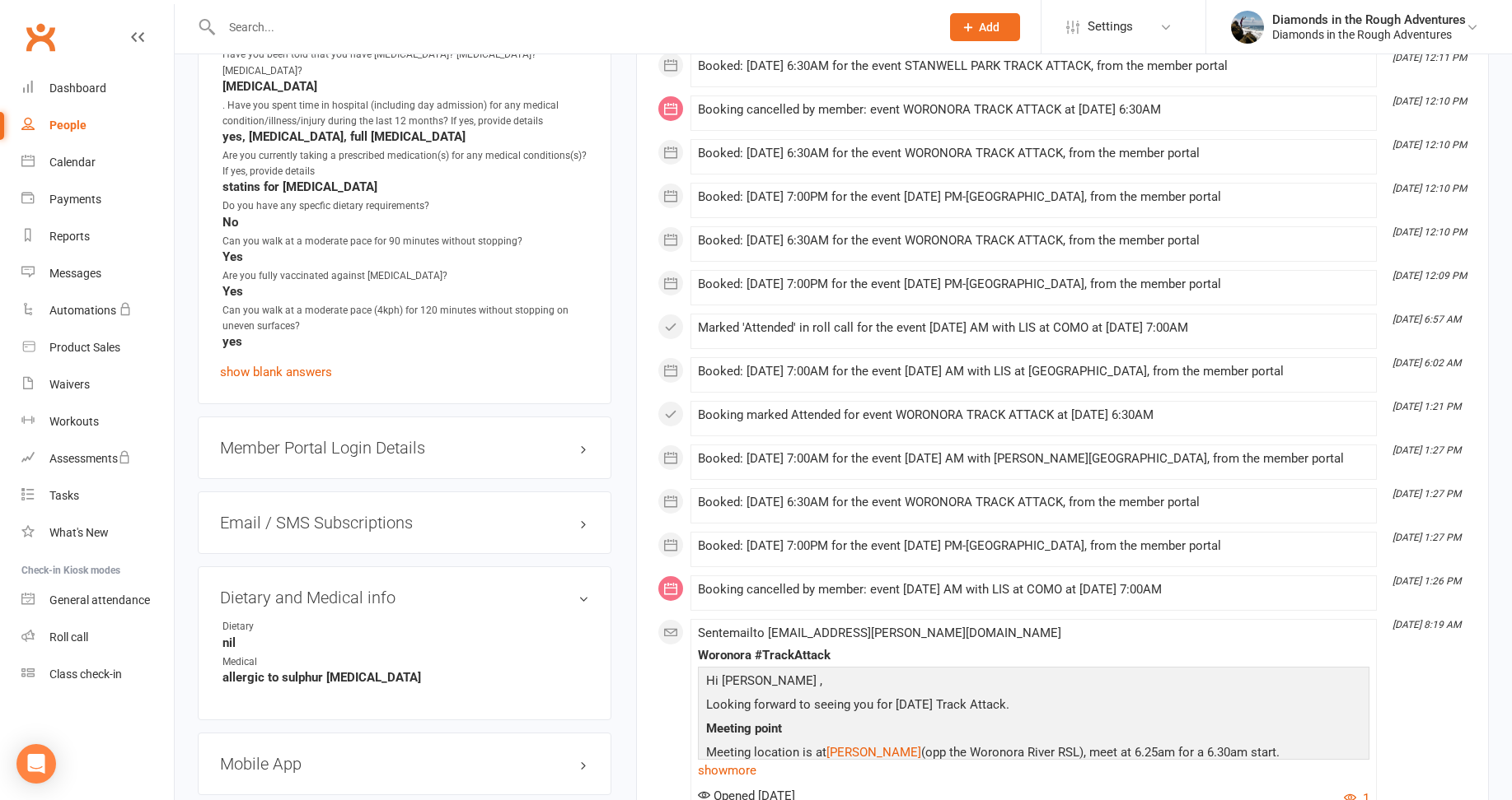
scroll to position [1977, 0]
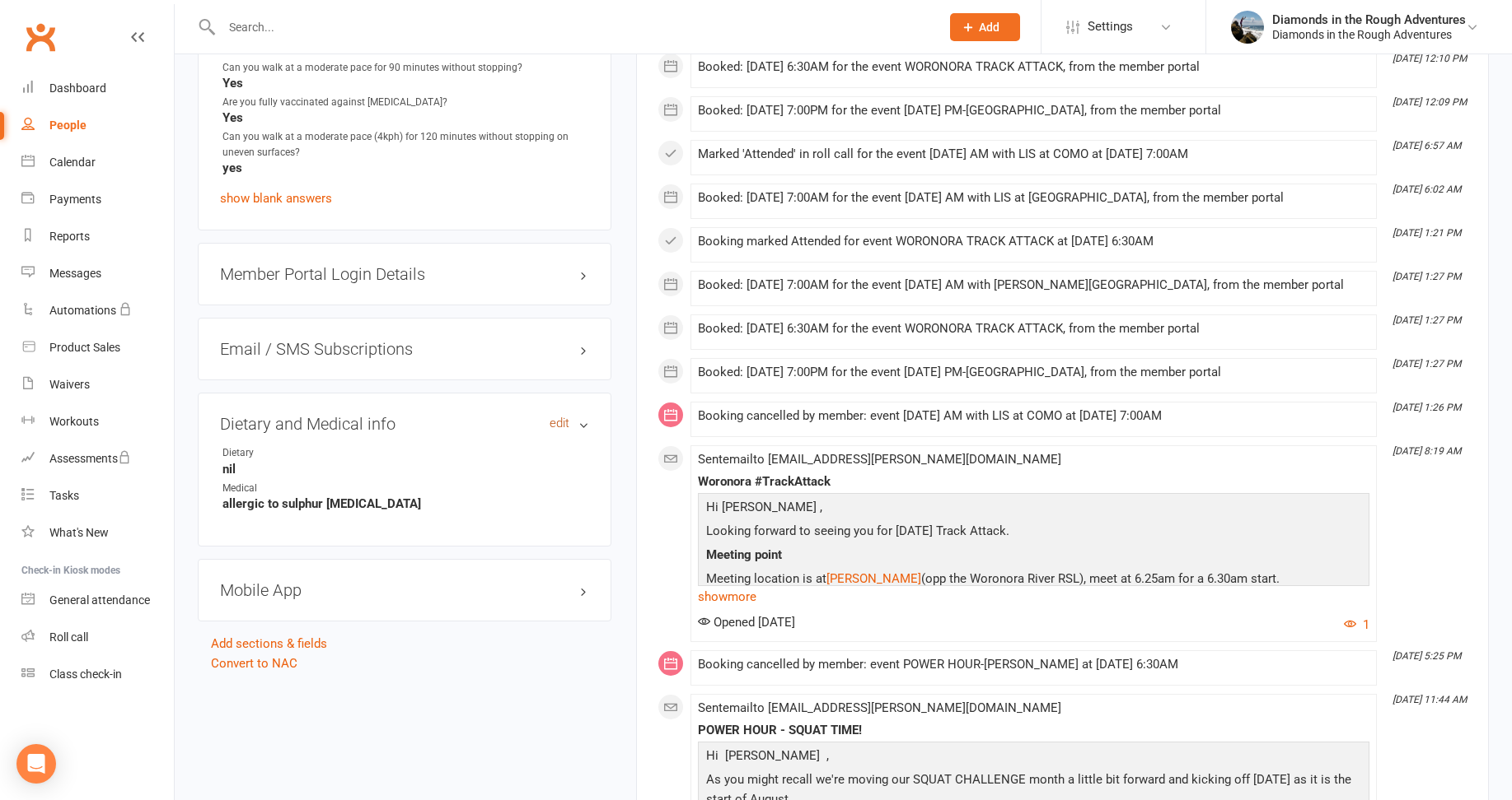
click at [557, 417] on link "edit" at bounding box center [559, 423] width 20 height 14
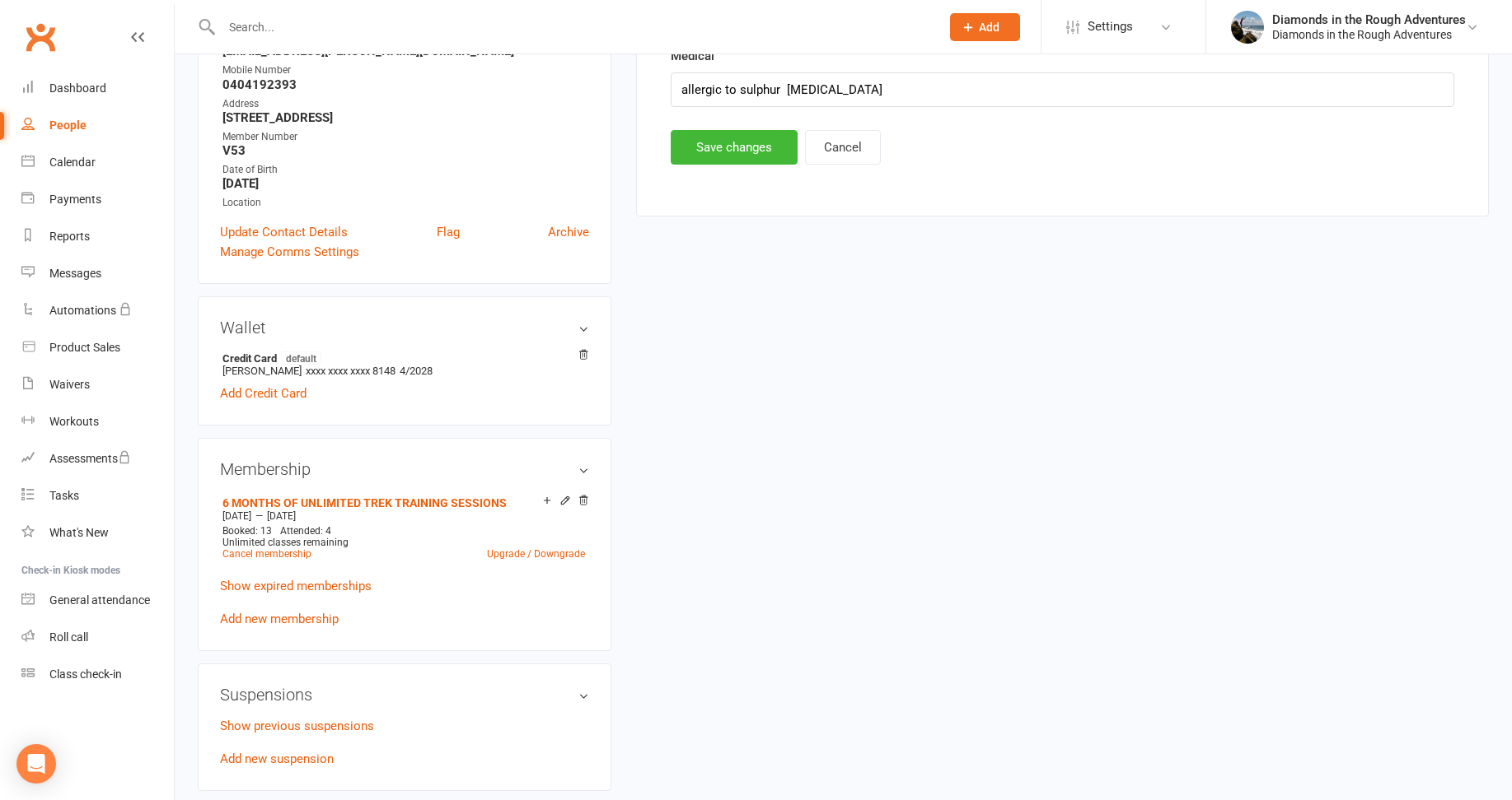
scroll to position [141, 0]
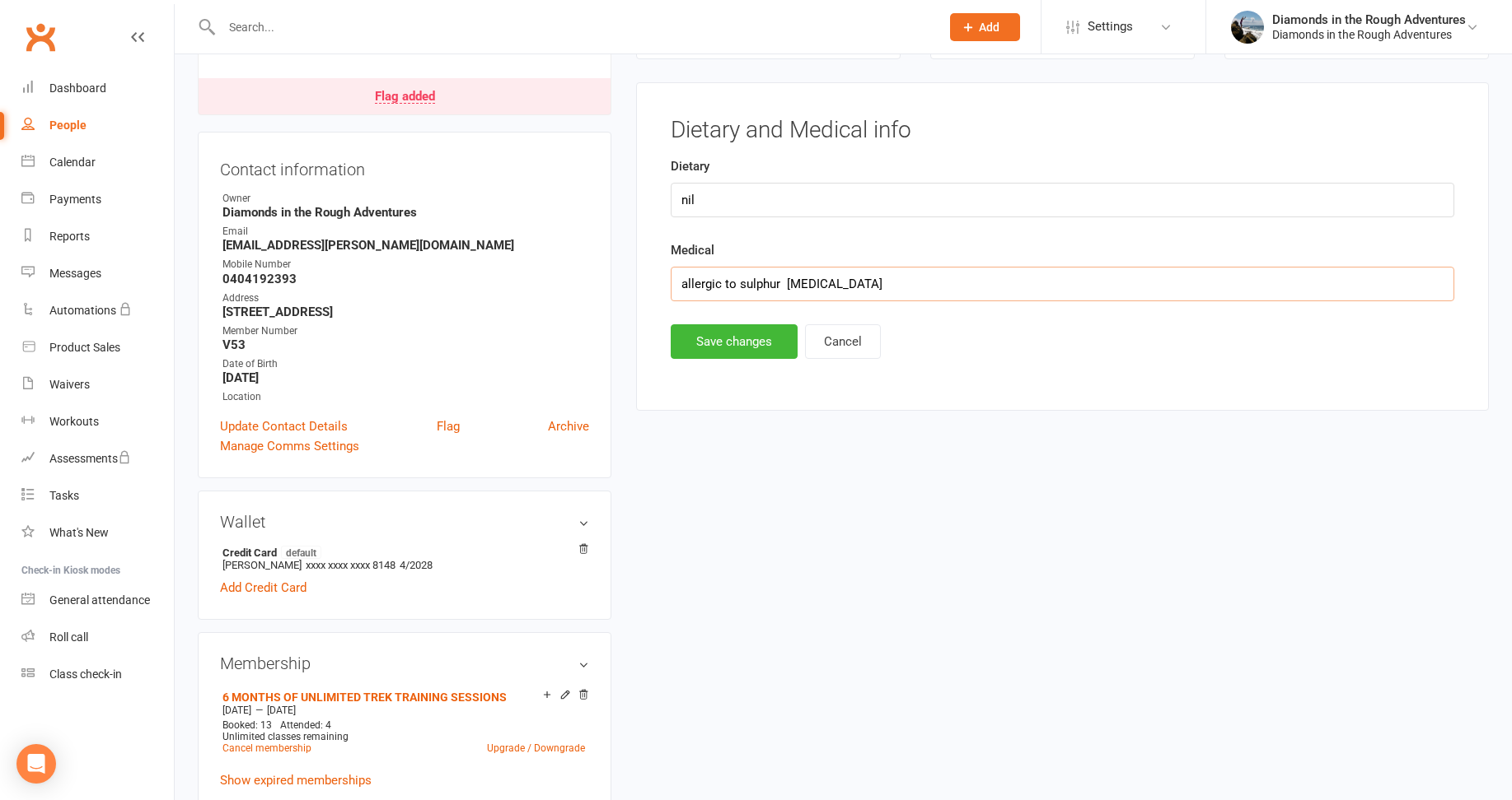
click at [897, 283] on input "allergic to sulphur [MEDICAL_DATA]" at bounding box center [1062, 284] width 784 height 35
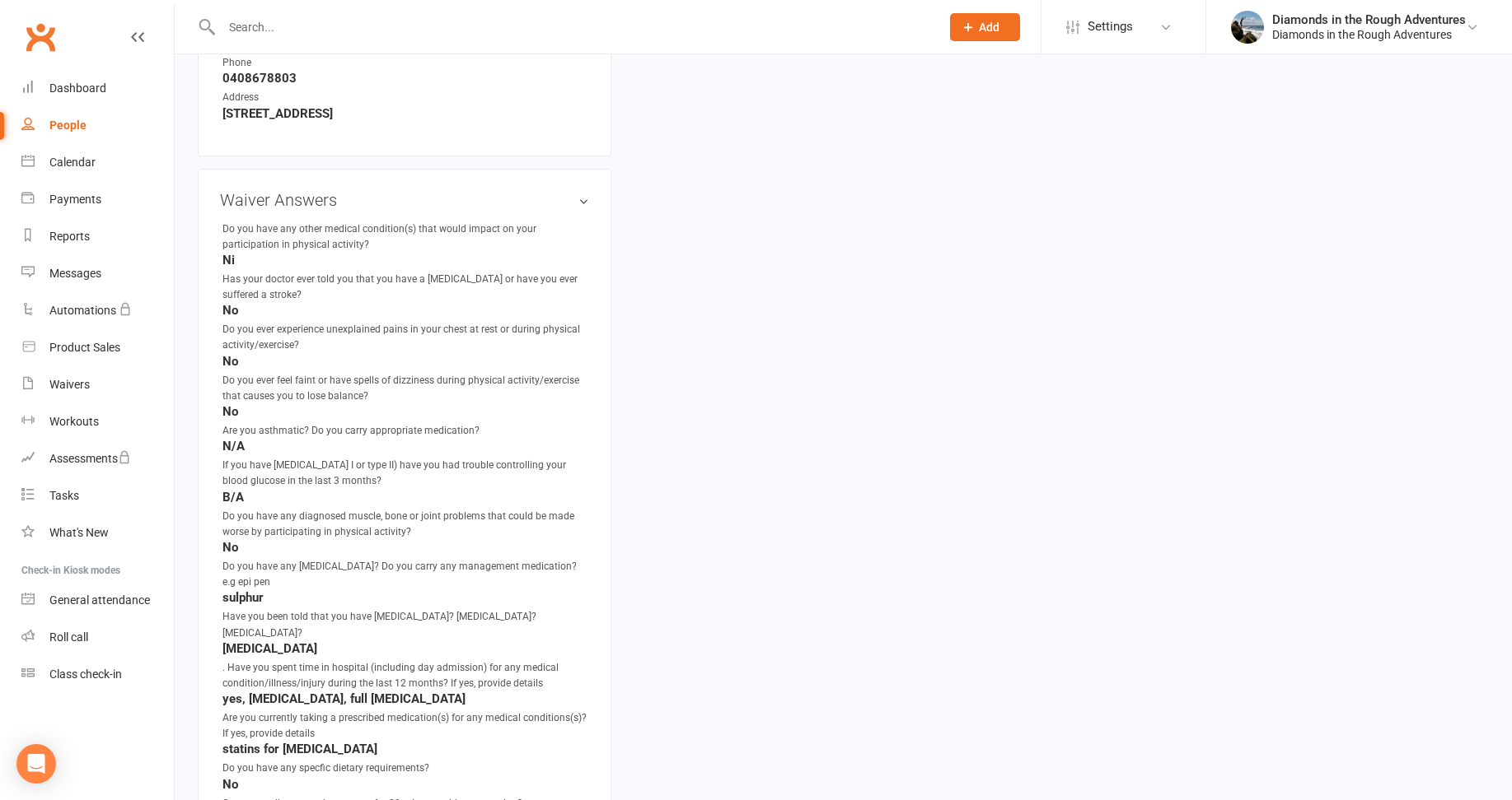
scroll to position [1294, 0]
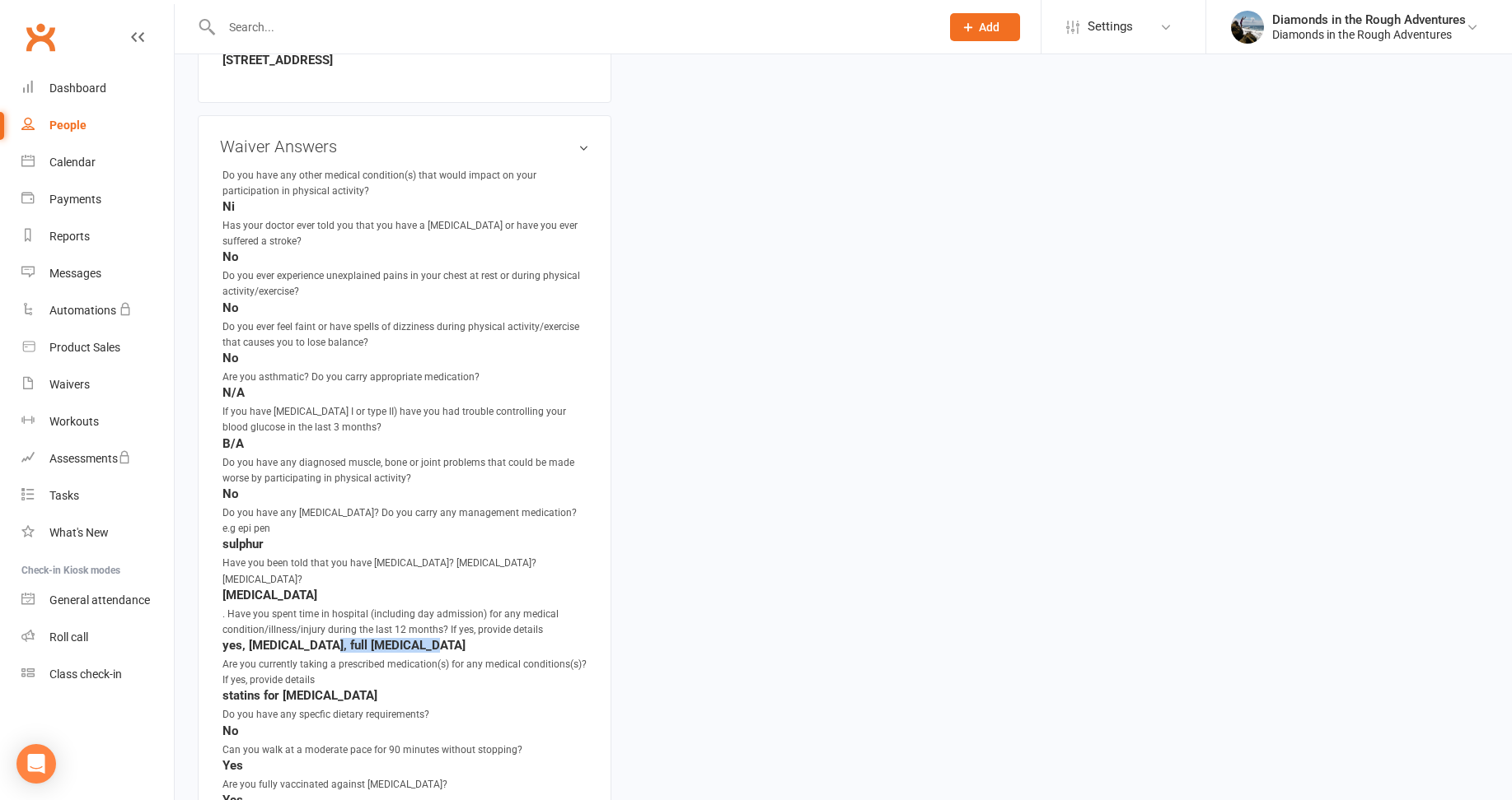
drag, startPoint x: 423, startPoint y: 628, endPoint x: 326, endPoint y: 631, distance: 97.0
click at [326, 638] on strong "yes, [MEDICAL_DATA], full [MEDICAL_DATA]" at bounding box center [406, 645] width 367 height 15
copy strong "full [MEDICAL_DATA]"
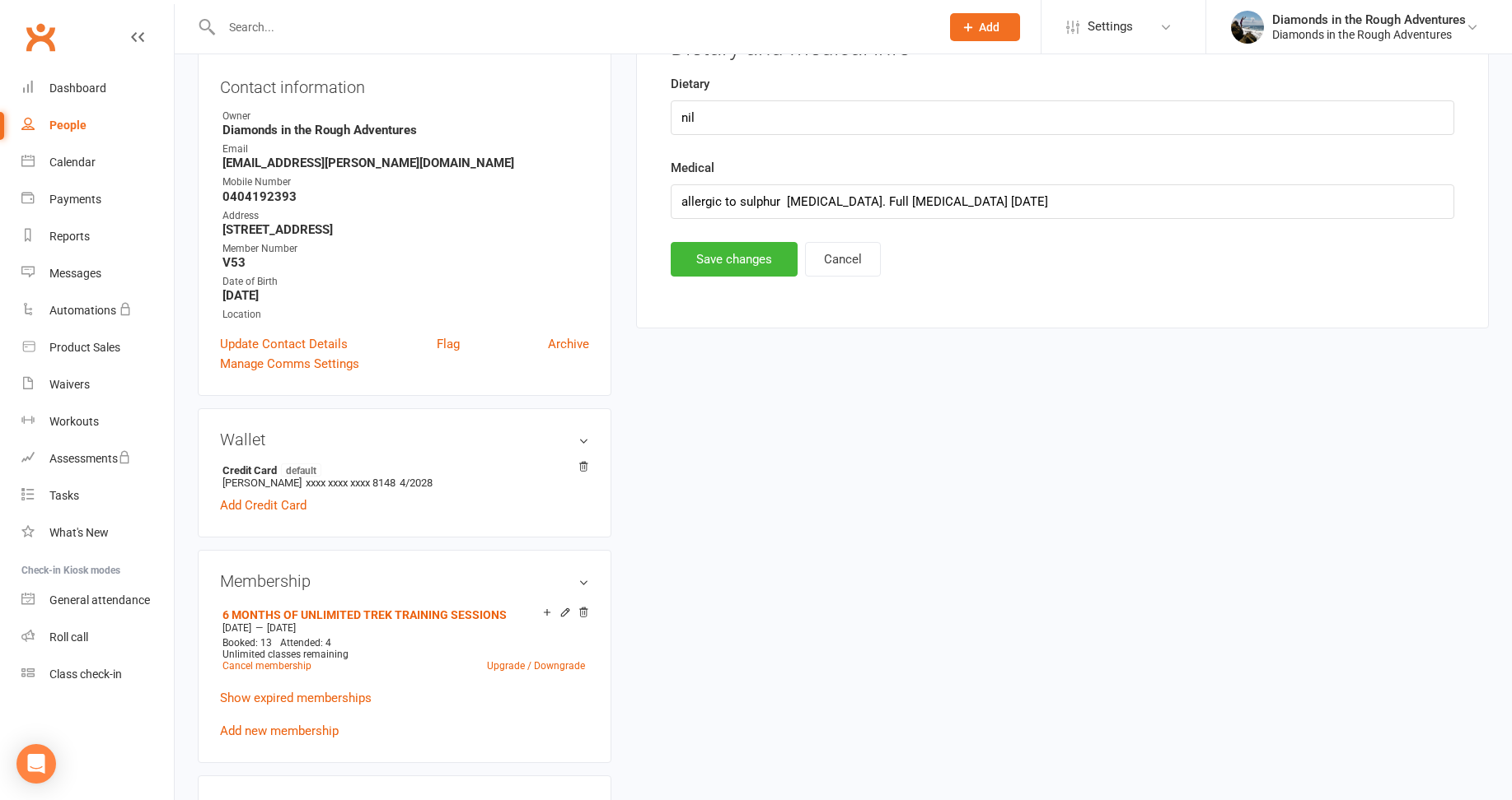
scroll to position [0, 0]
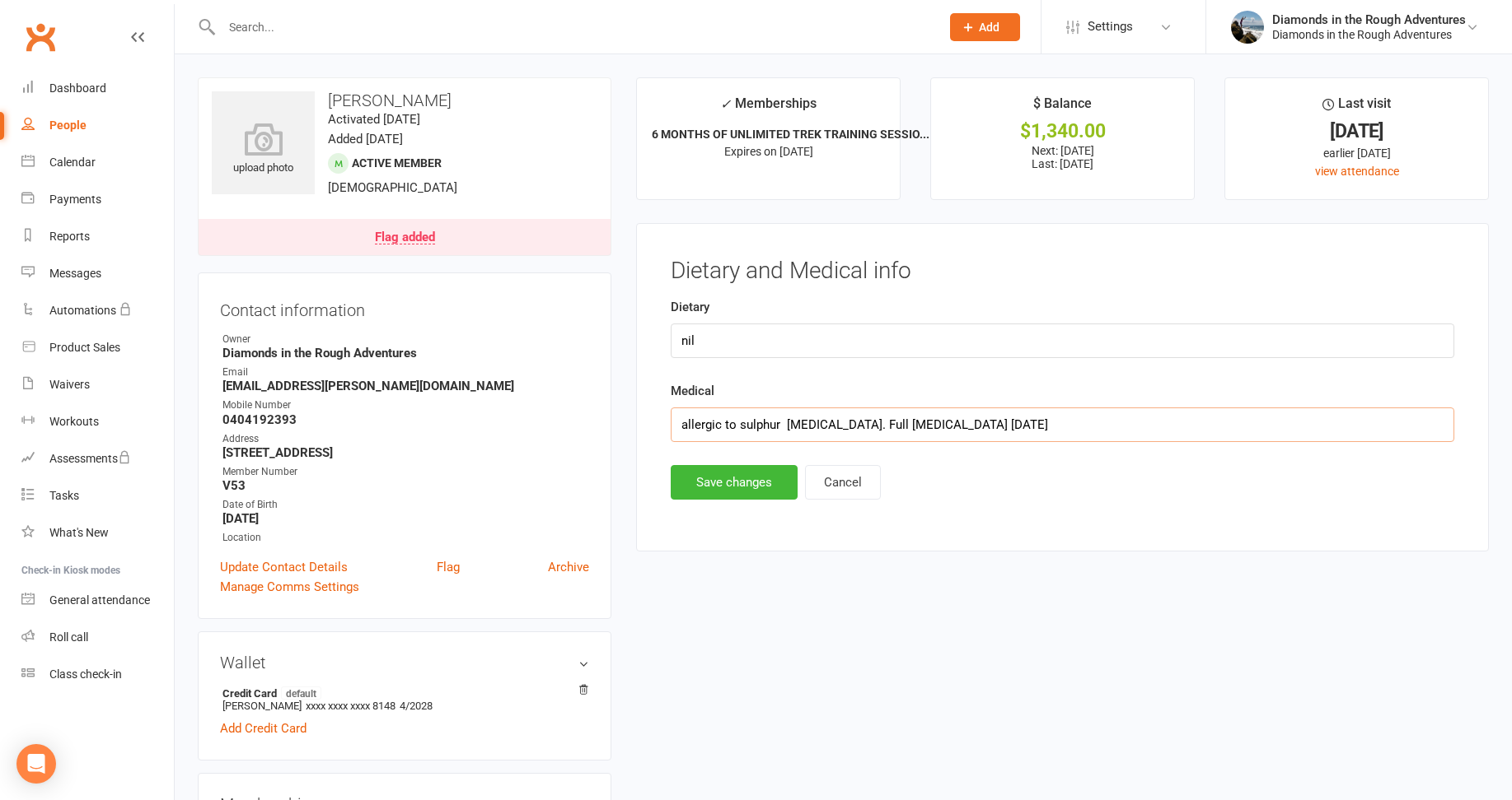
drag, startPoint x: 981, startPoint y: 428, endPoint x: 882, endPoint y: 436, distance: 99.3
click at [882, 436] on input "allergic to sulphur [MEDICAL_DATA]. Full [MEDICAL_DATA] [DATE]" at bounding box center [1062, 425] width 784 height 35
paste input "full [MEDICAL_DATA]"
type input "allergic to sulphur [MEDICAL_DATA]. full [MEDICAL_DATA] [DATE]"
click at [729, 476] on button "Save changes" at bounding box center [734, 483] width 127 height 35
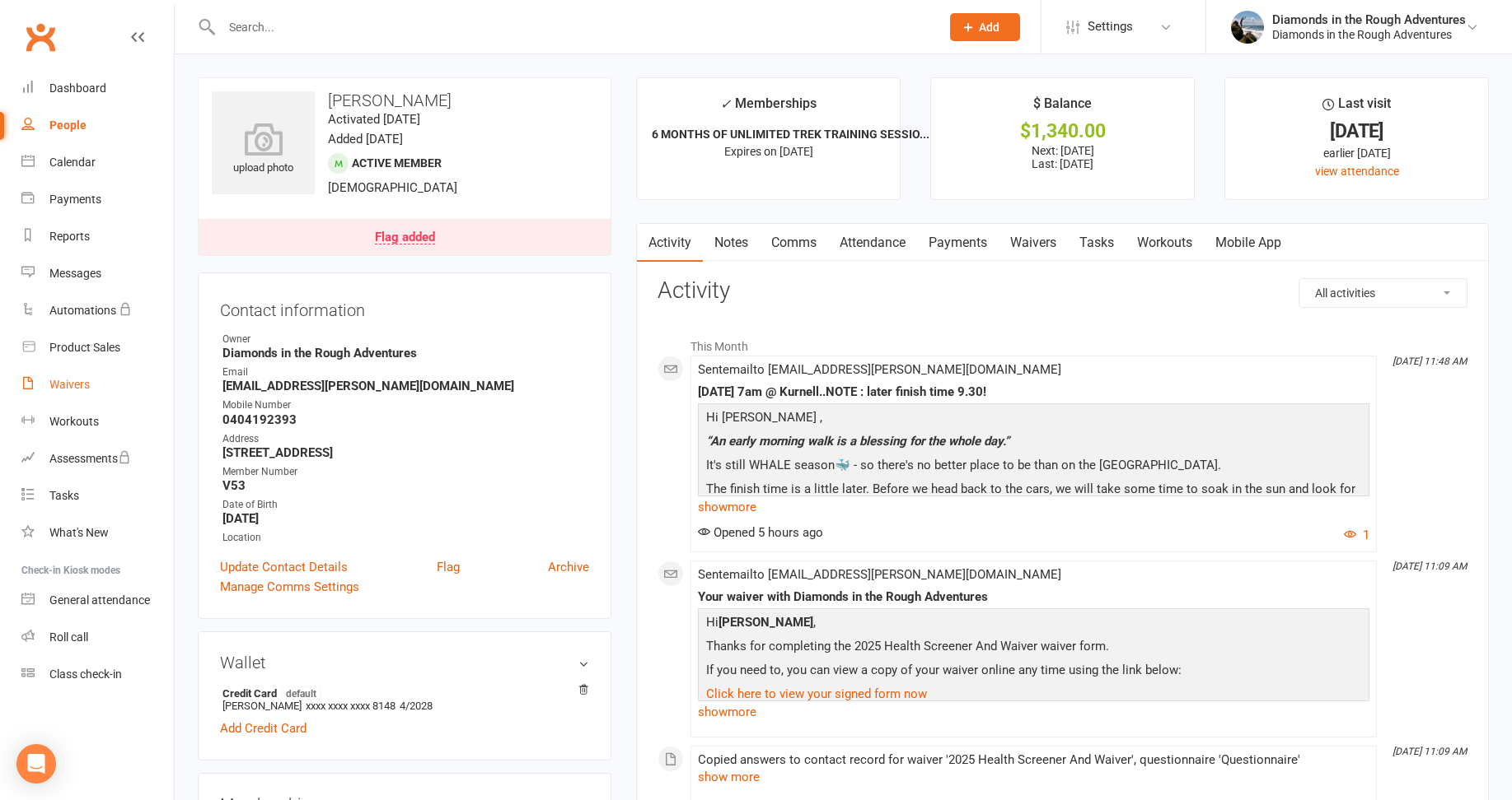
click at [75, 380] on div "Waivers" at bounding box center [70, 384] width 40 height 13
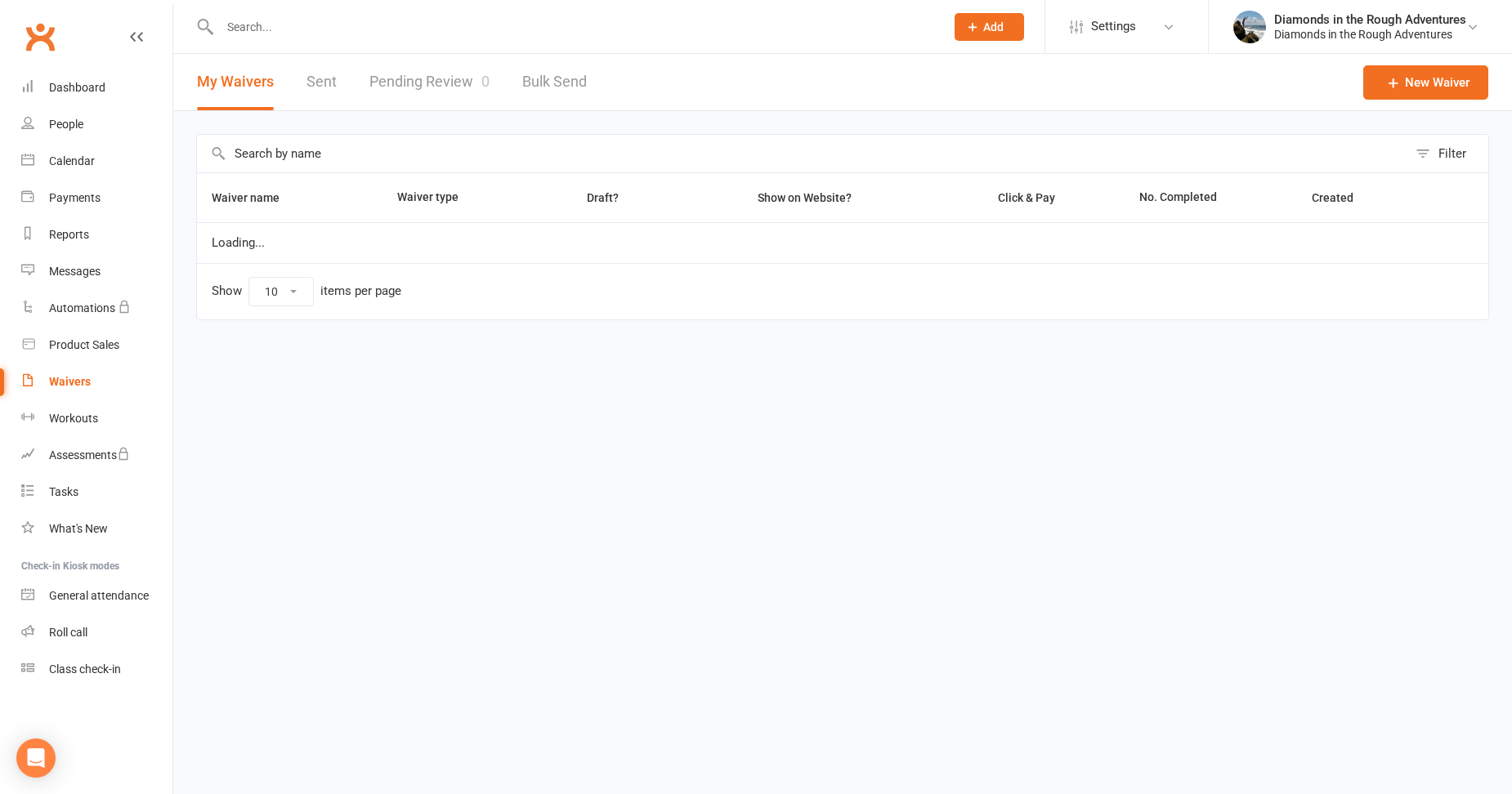
select select "25"
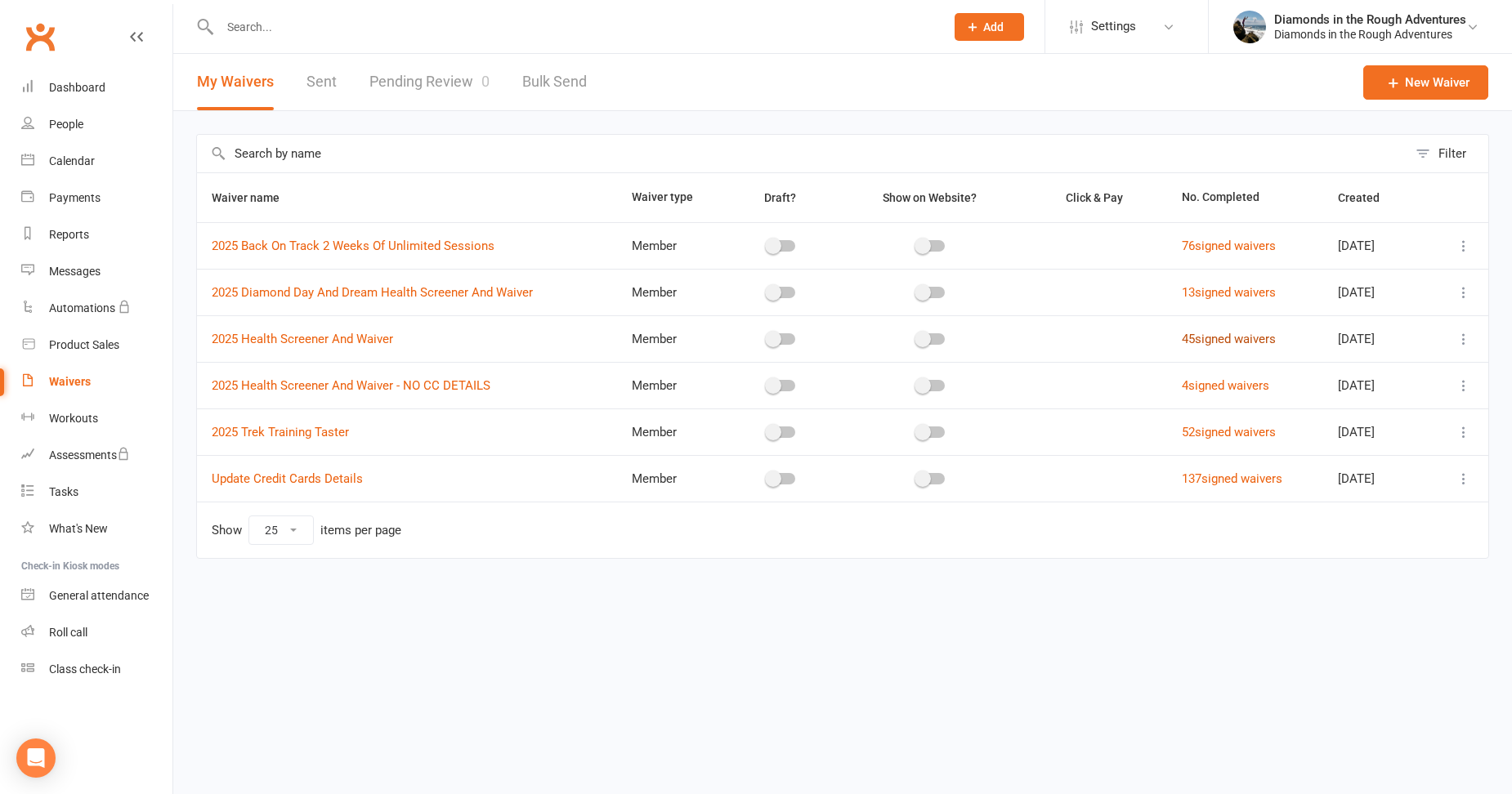
click at [1219, 340] on link "45 signed waivers" at bounding box center [1228, 339] width 94 height 15
select select "50"
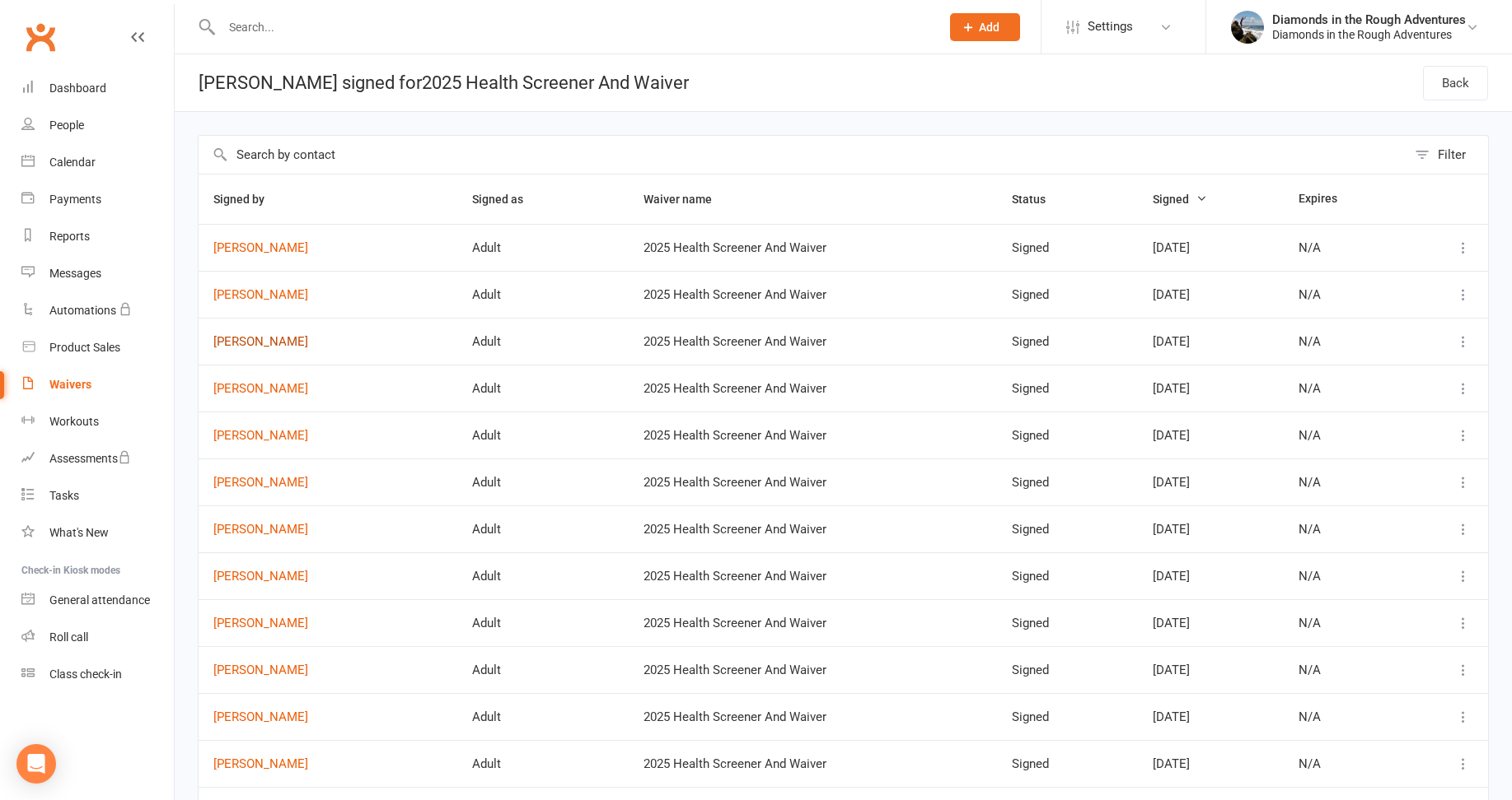
click at [246, 344] on link "[PERSON_NAME]" at bounding box center [328, 342] width 229 height 14
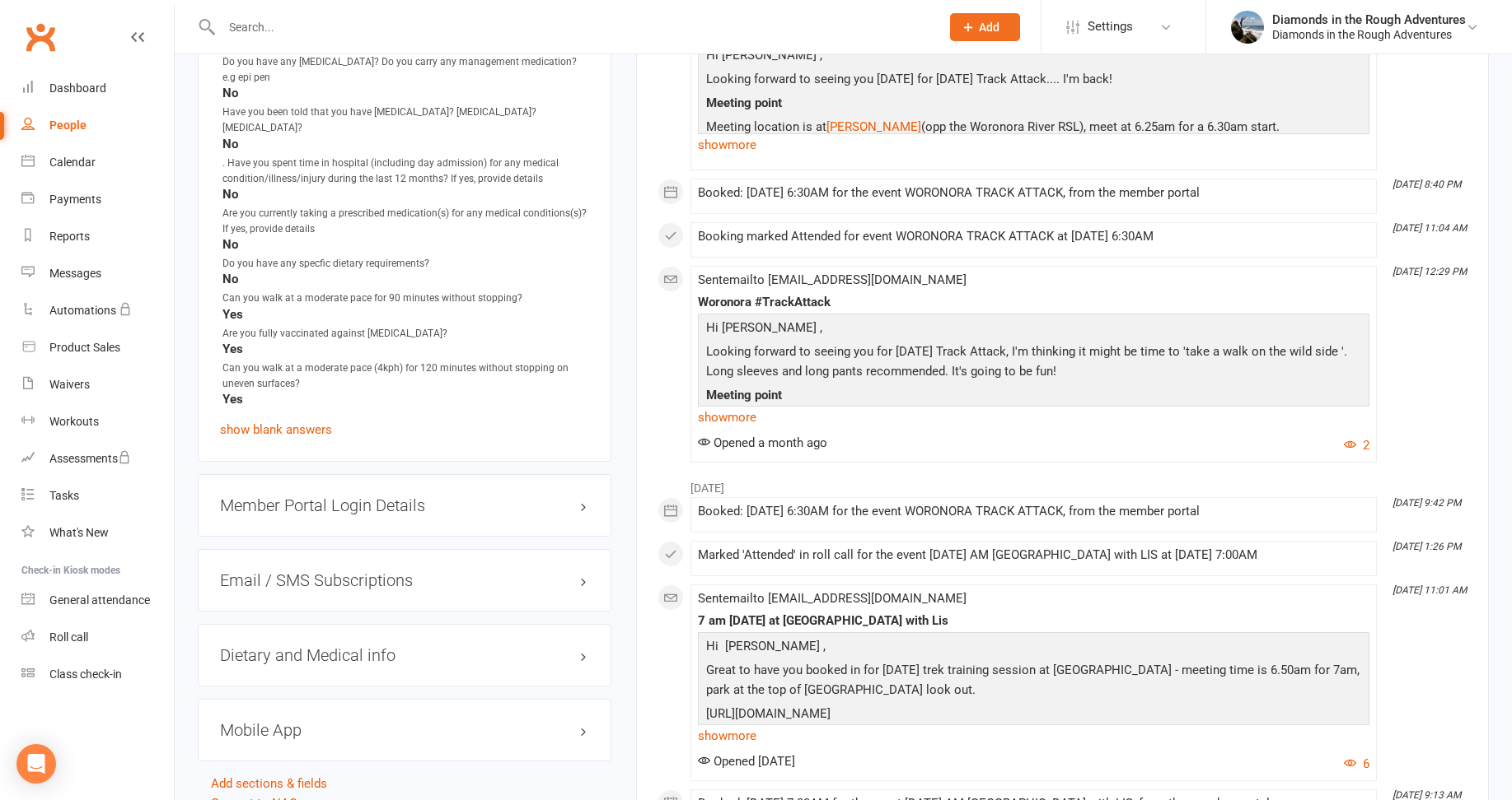
scroll to position [1729, 0]
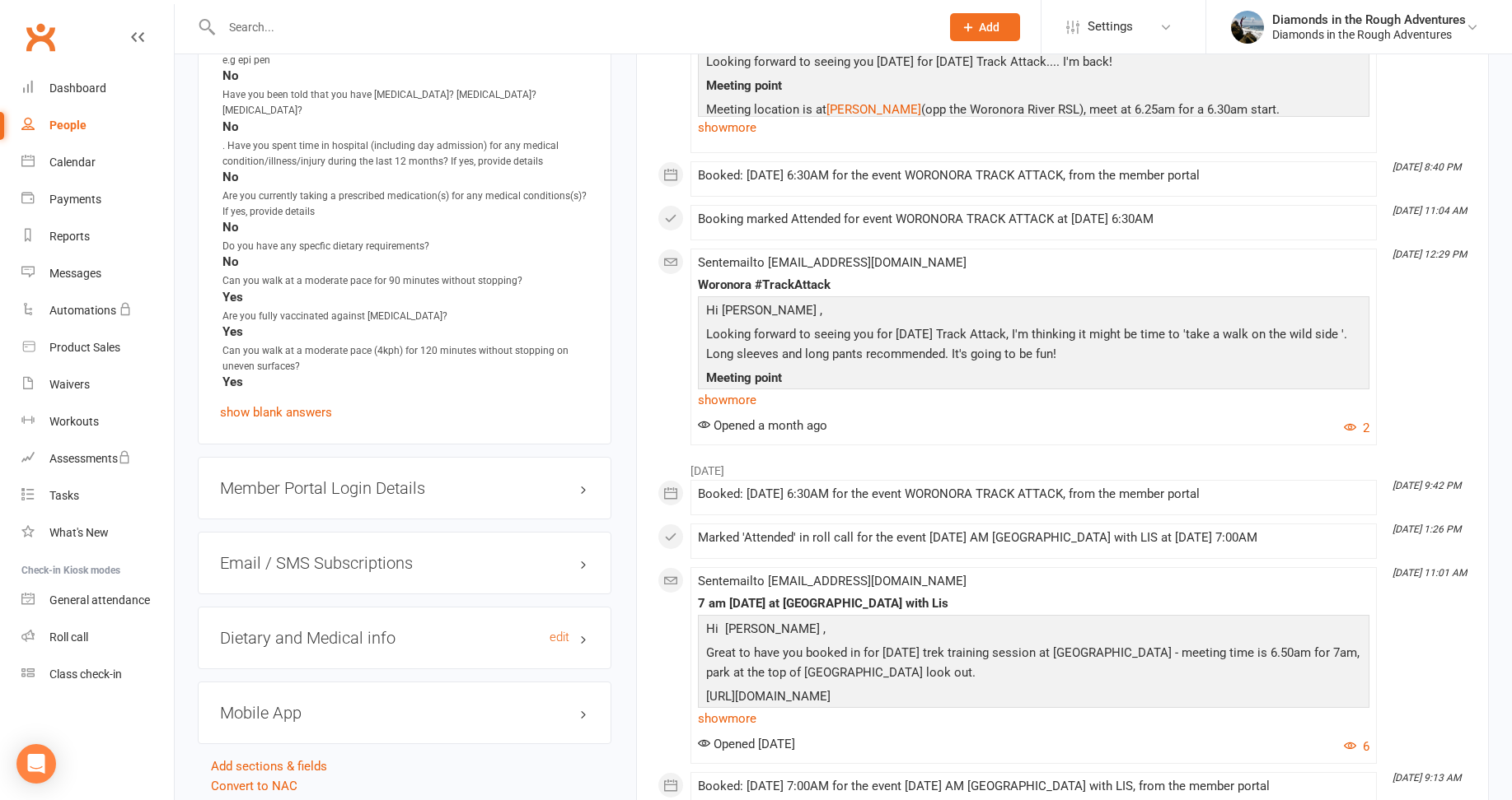
click at [374, 630] on h3 "Dietary and Medical info edit" at bounding box center [404, 639] width 370 height 18
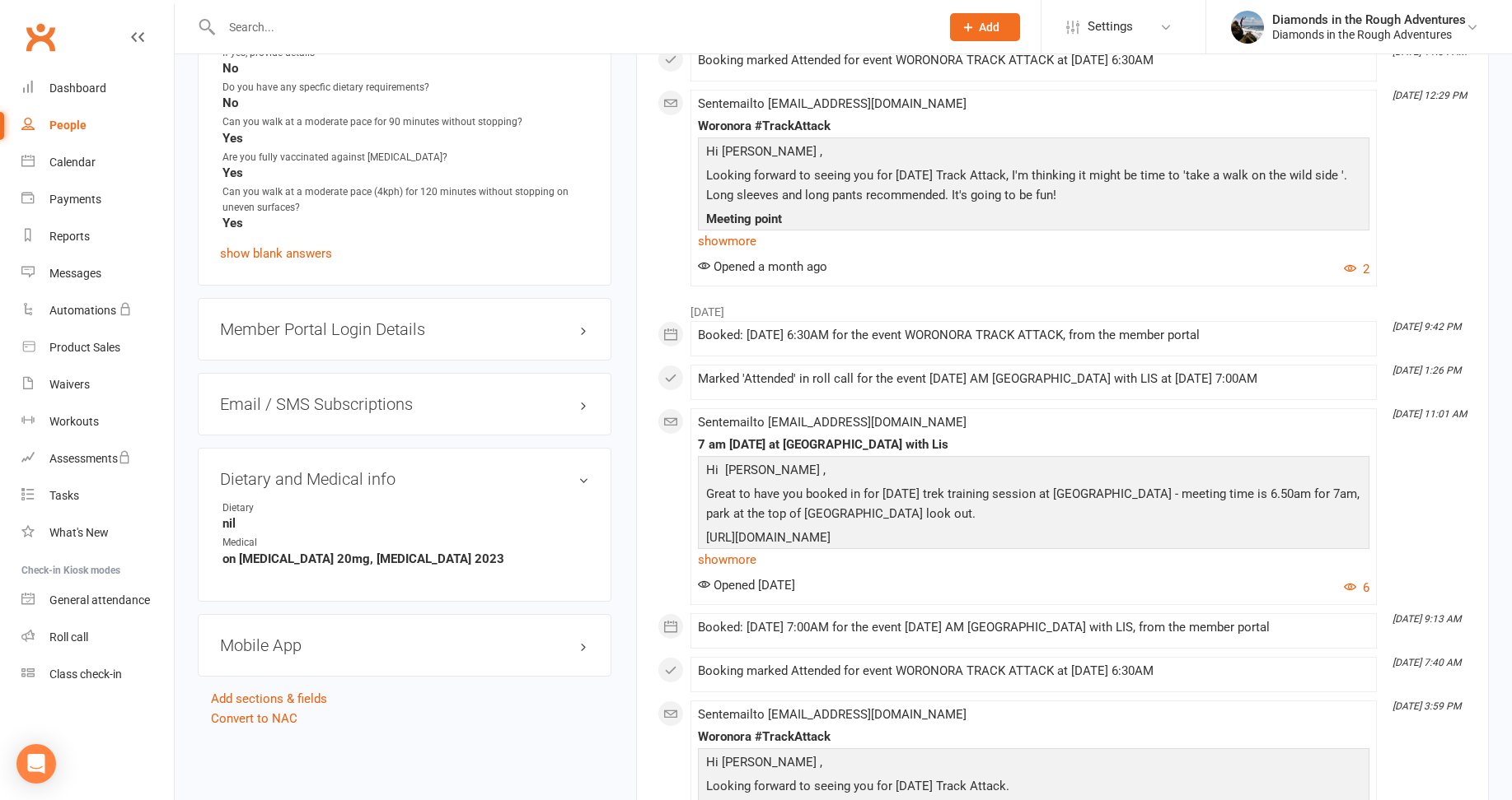
scroll to position [1894, 0]
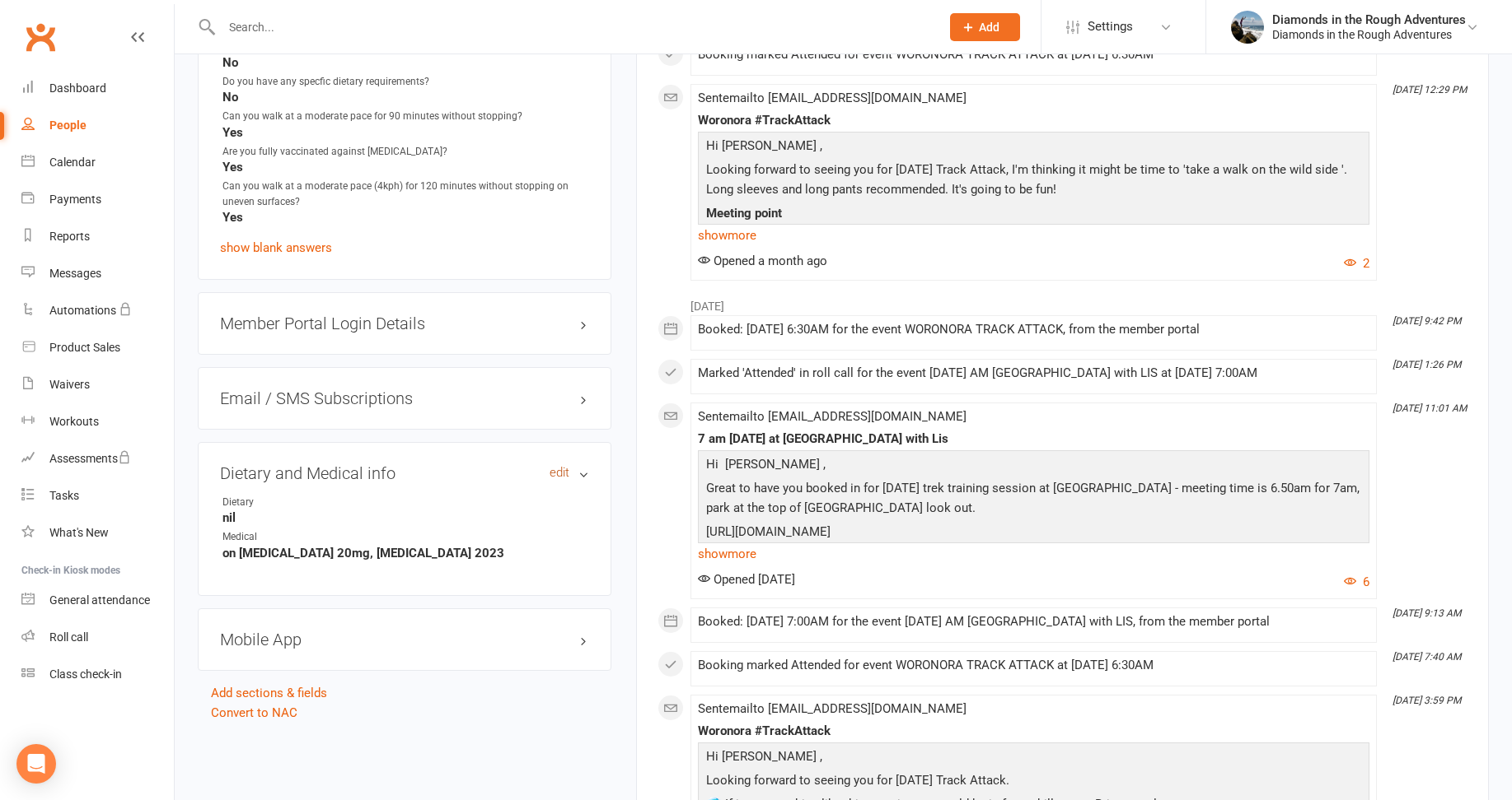
click at [551, 466] on link "edit" at bounding box center [559, 473] width 20 height 14
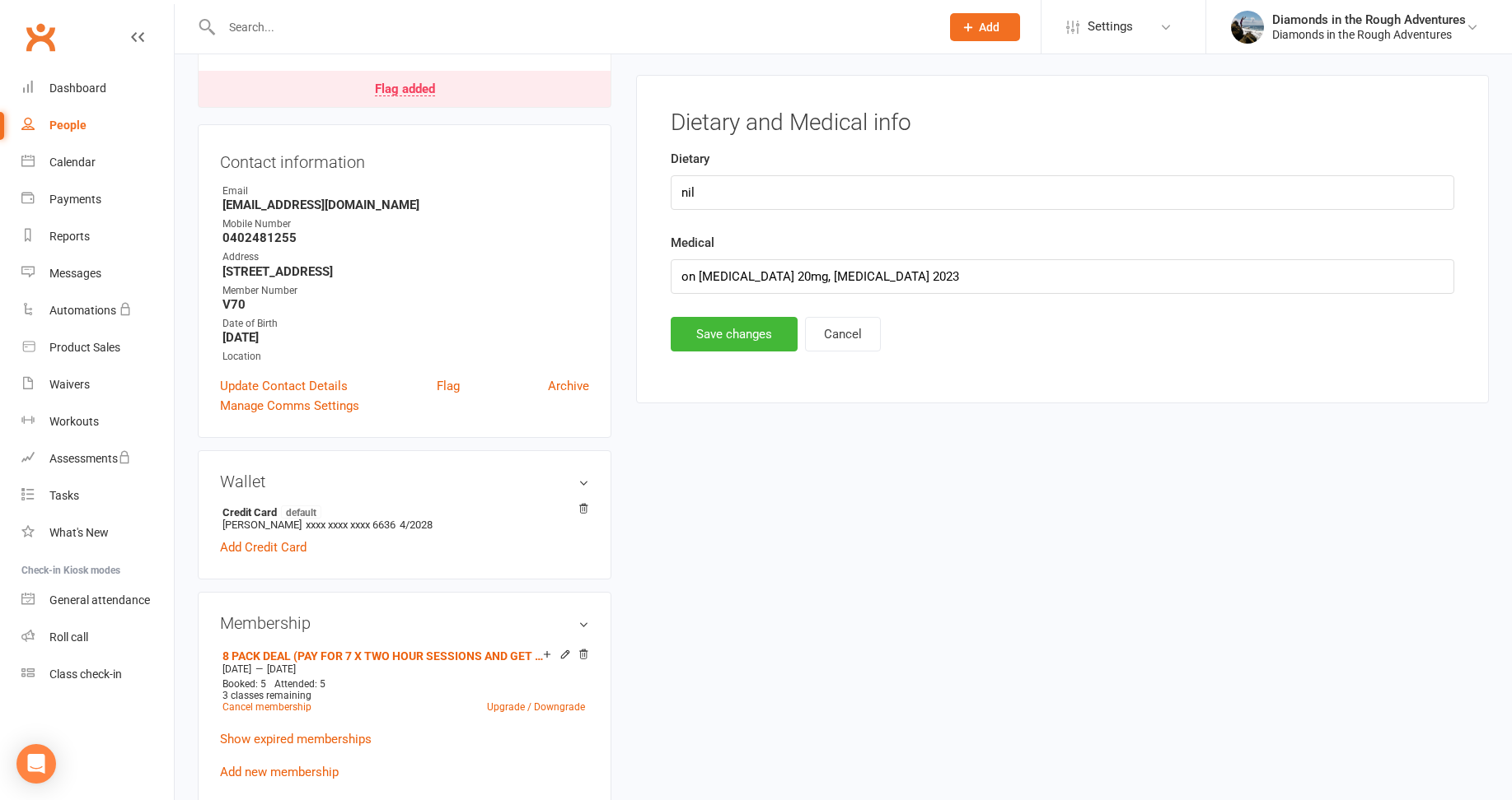
scroll to position [141, 0]
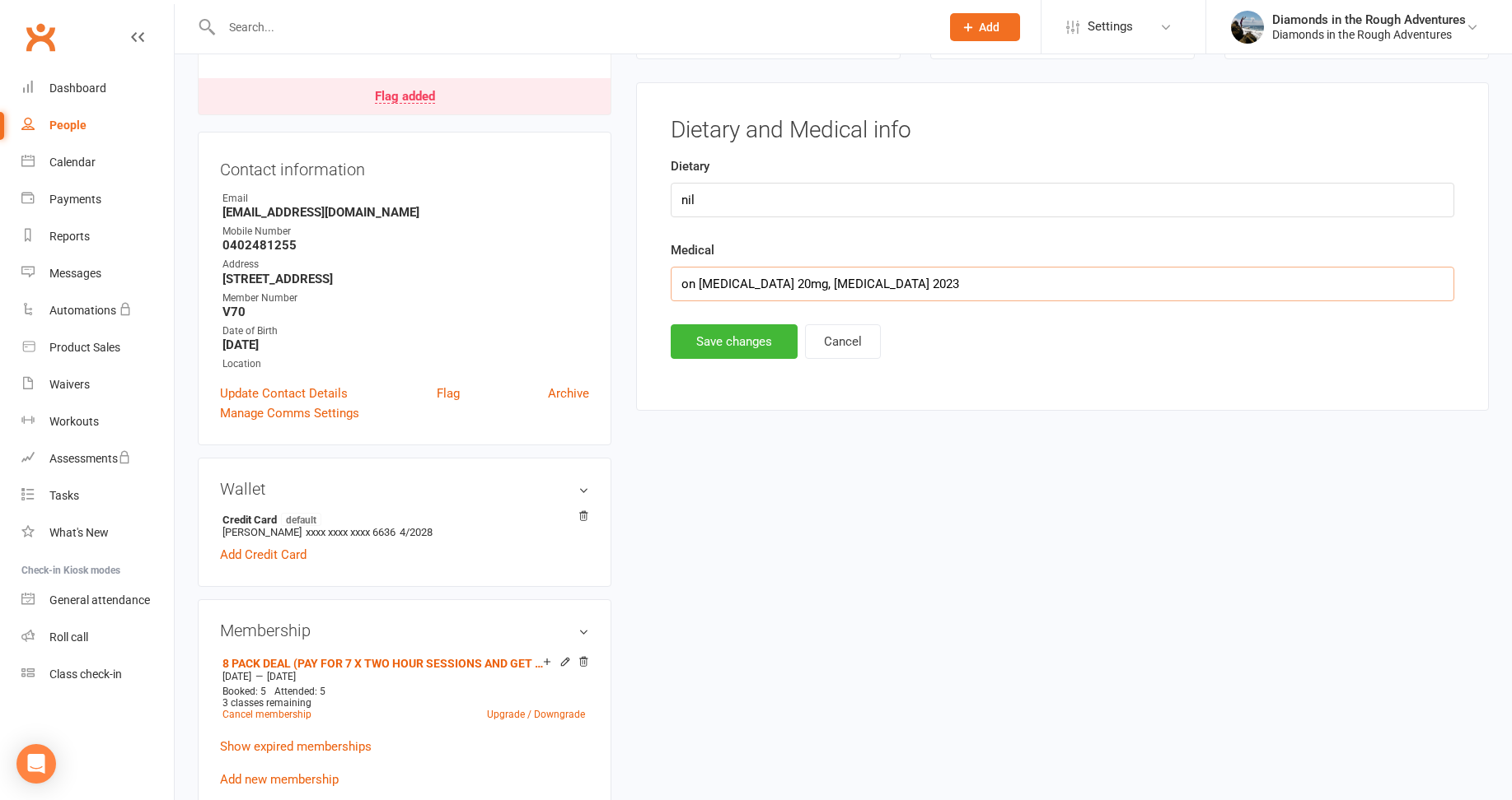
drag, startPoint x: 920, startPoint y: 284, endPoint x: 646, endPoint y: 283, distance: 274.0
click at [646, 283] on div "Dietary and Medical info Dietary nil Medical on [MEDICAL_DATA] 20mg, [MEDICAL_D…" at bounding box center [1063, 247] width 853 height 329
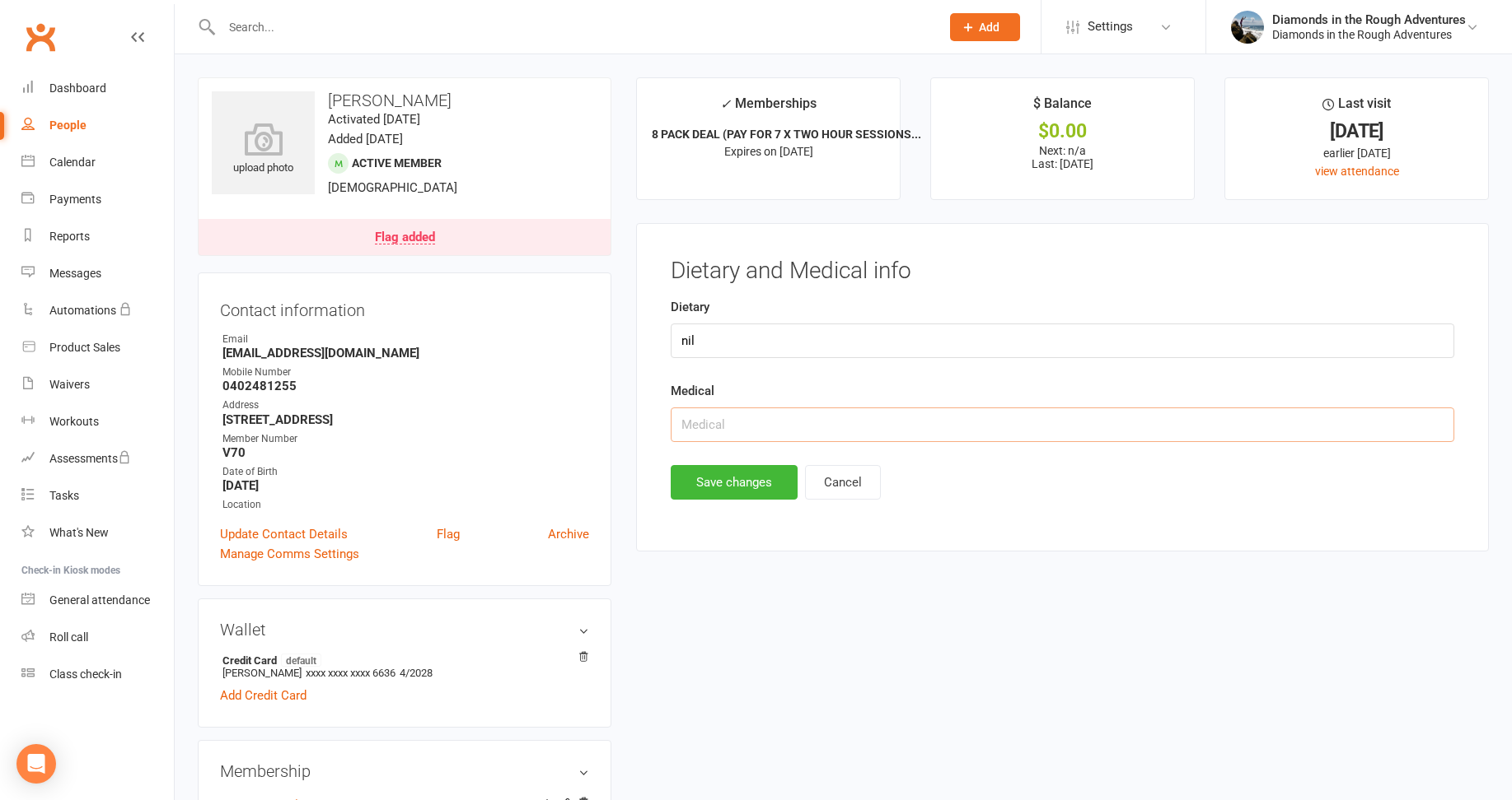
click at [700, 419] on input "text" at bounding box center [1062, 425] width 784 height 35
type input "nil"
drag, startPoint x: 701, startPoint y: 477, endPoint x: 693, endPoint y: 480, distance: 8.5
click at [701, 477] on button "Save changes" at bounding box center [734, 483] width 127 height 35
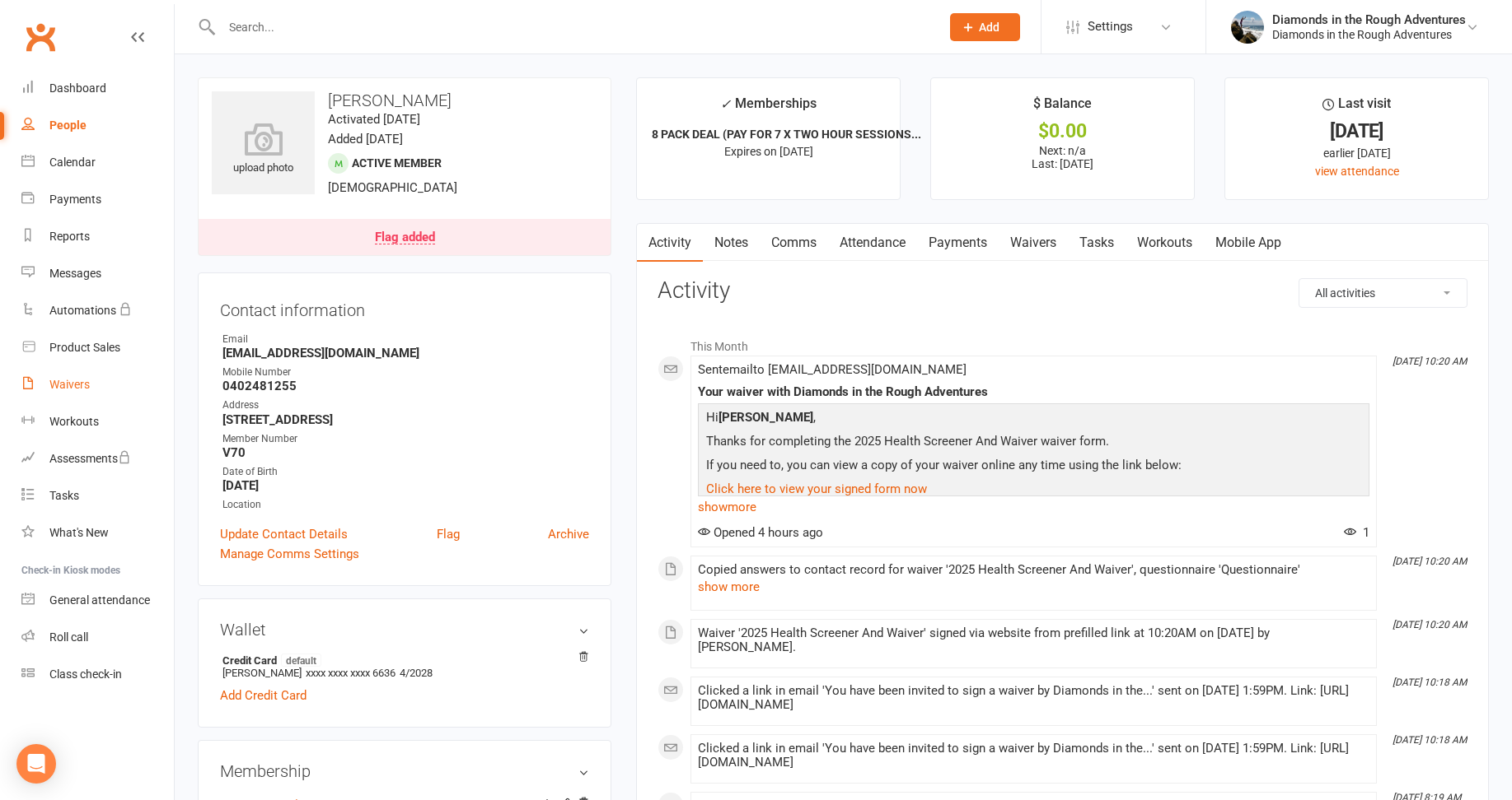
click at [73, 386] on div "Waivers" at bounding box center [70, 384] width 40 height 13
select select "25"
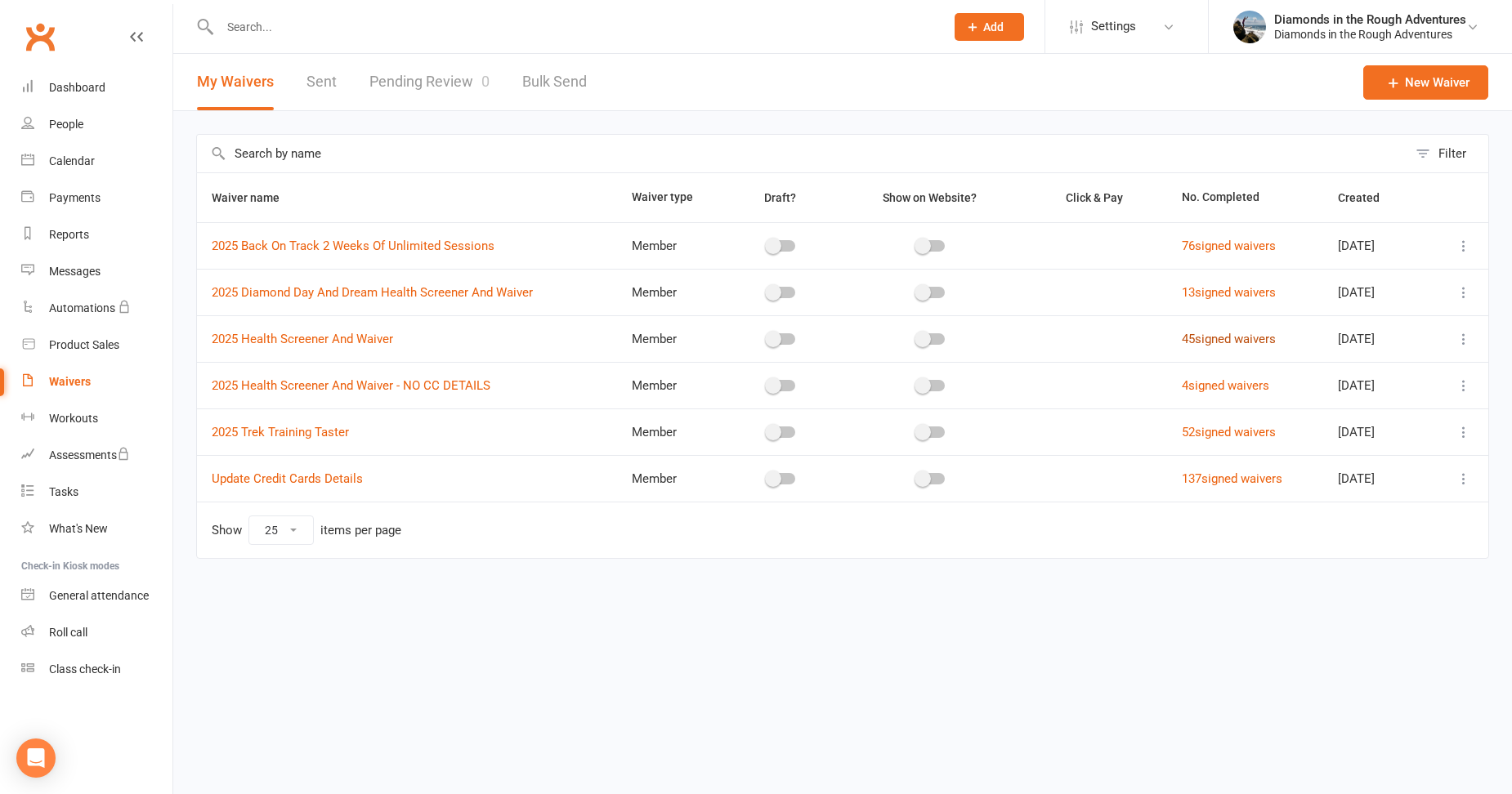
click at [1205, 337] on link "45 signed waivers" at bounding box center [1228, 339] width 94 height 15
select select "50"
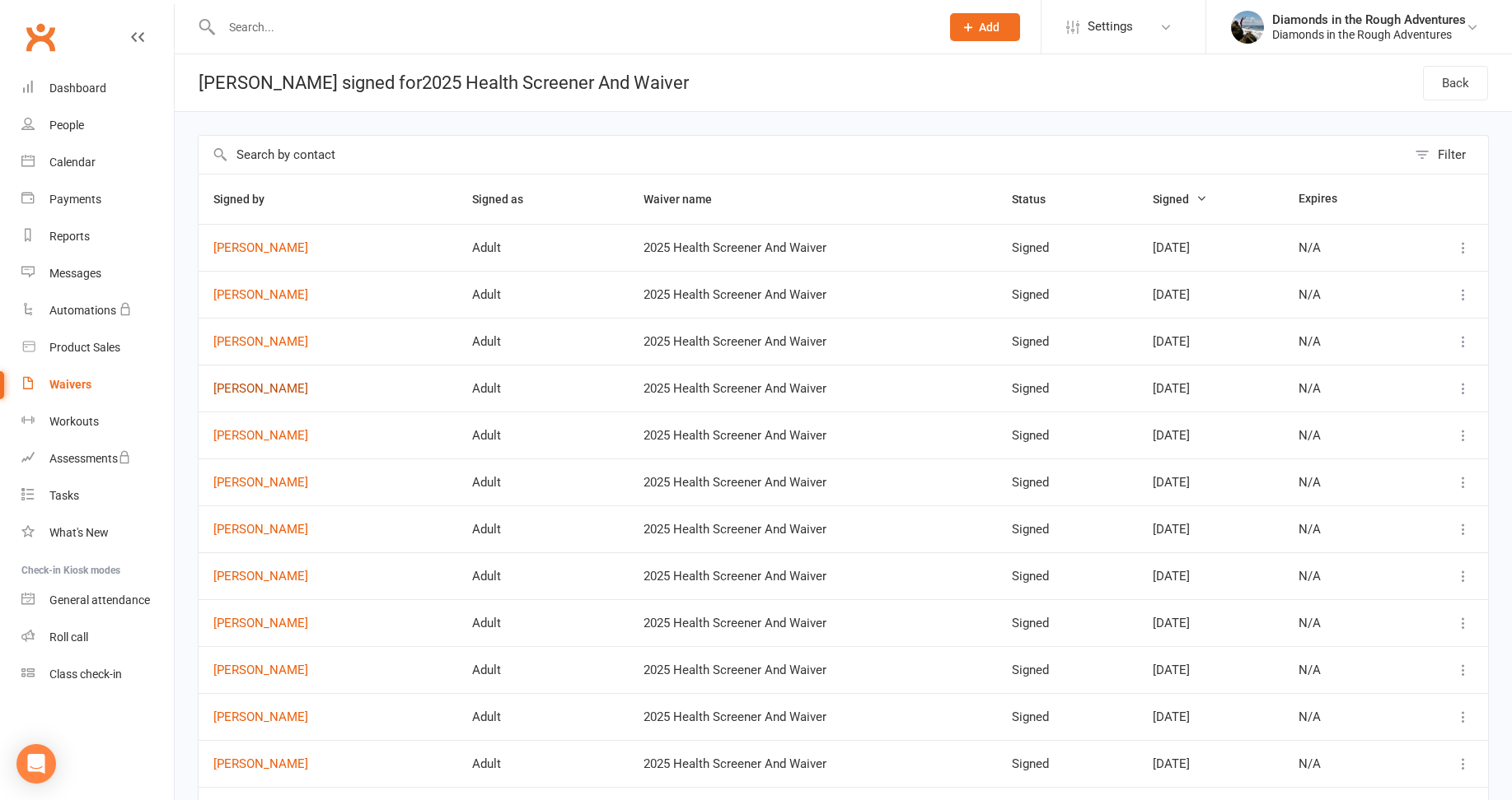
click at [257, 388] on link "[PERSON_NAME]" at bounding box center [328, 389] width 229 height 14
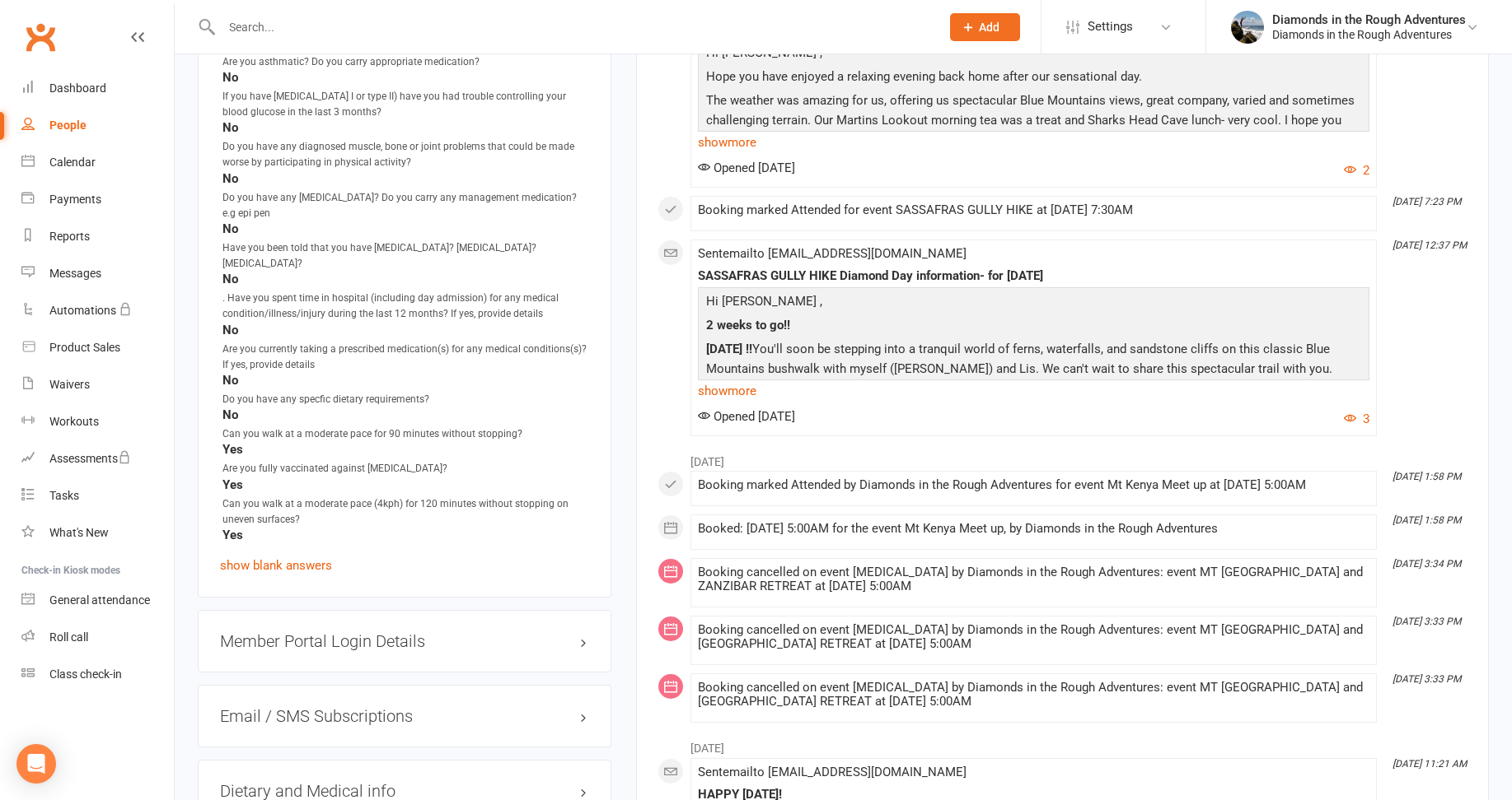
scroll to position [1729, 0]
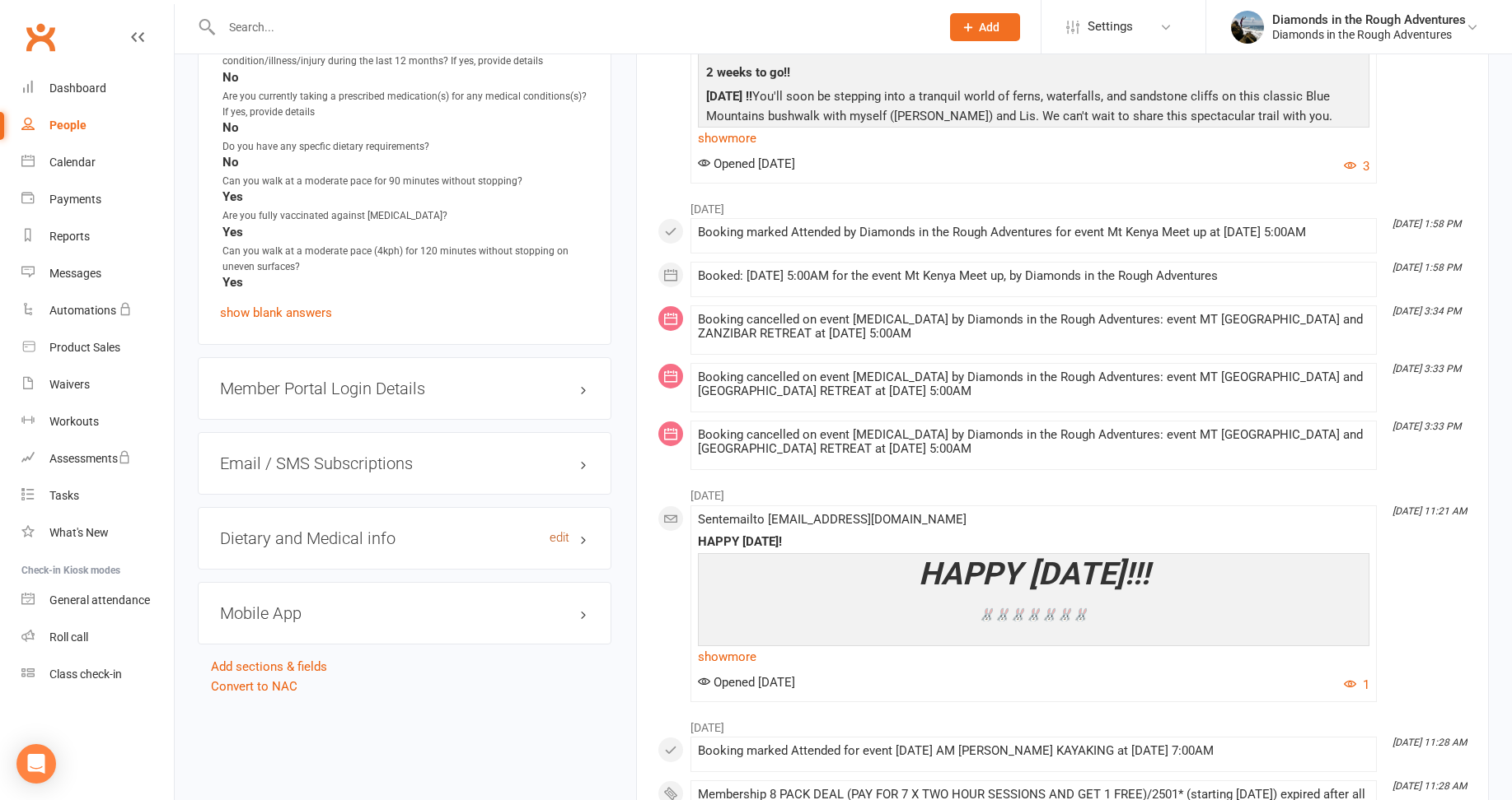
click at [554, 532] on link "edit" at bounding box center [559, 538] width 20 height 14
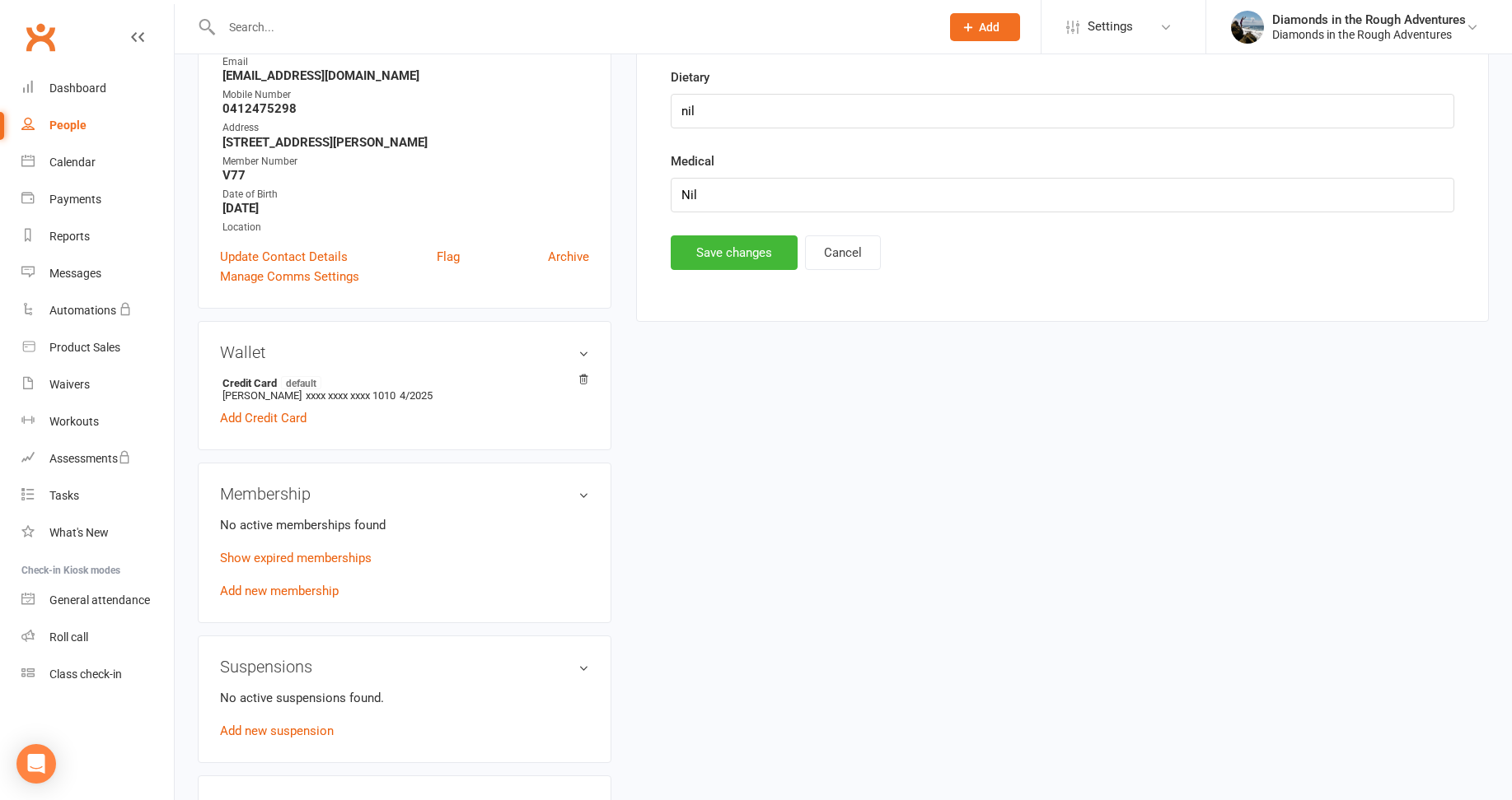
scroll to position [141, 0]
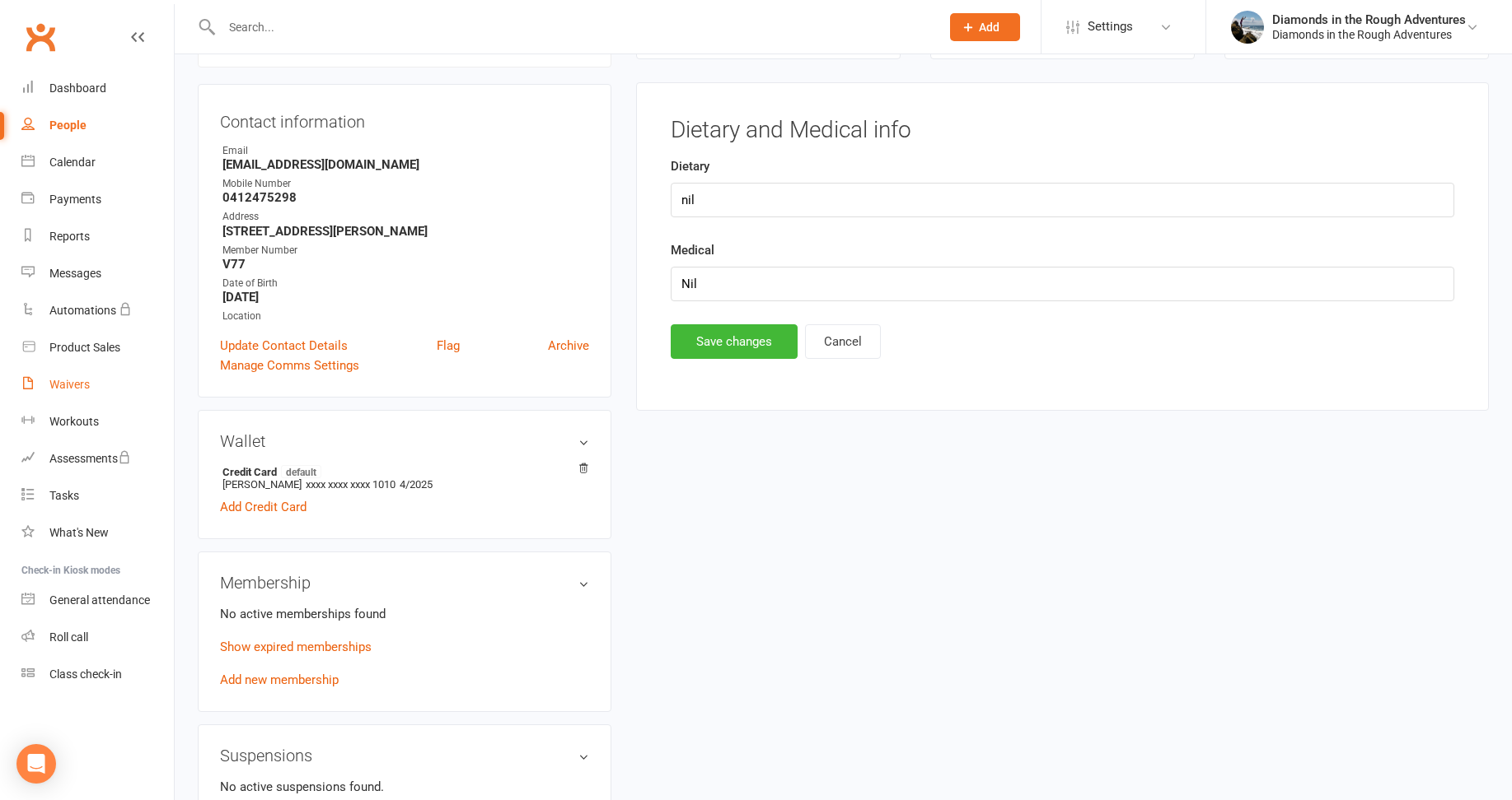
click at [69, 380] on div "Waivers" at bounding box center [70, 384] width 40 height 13
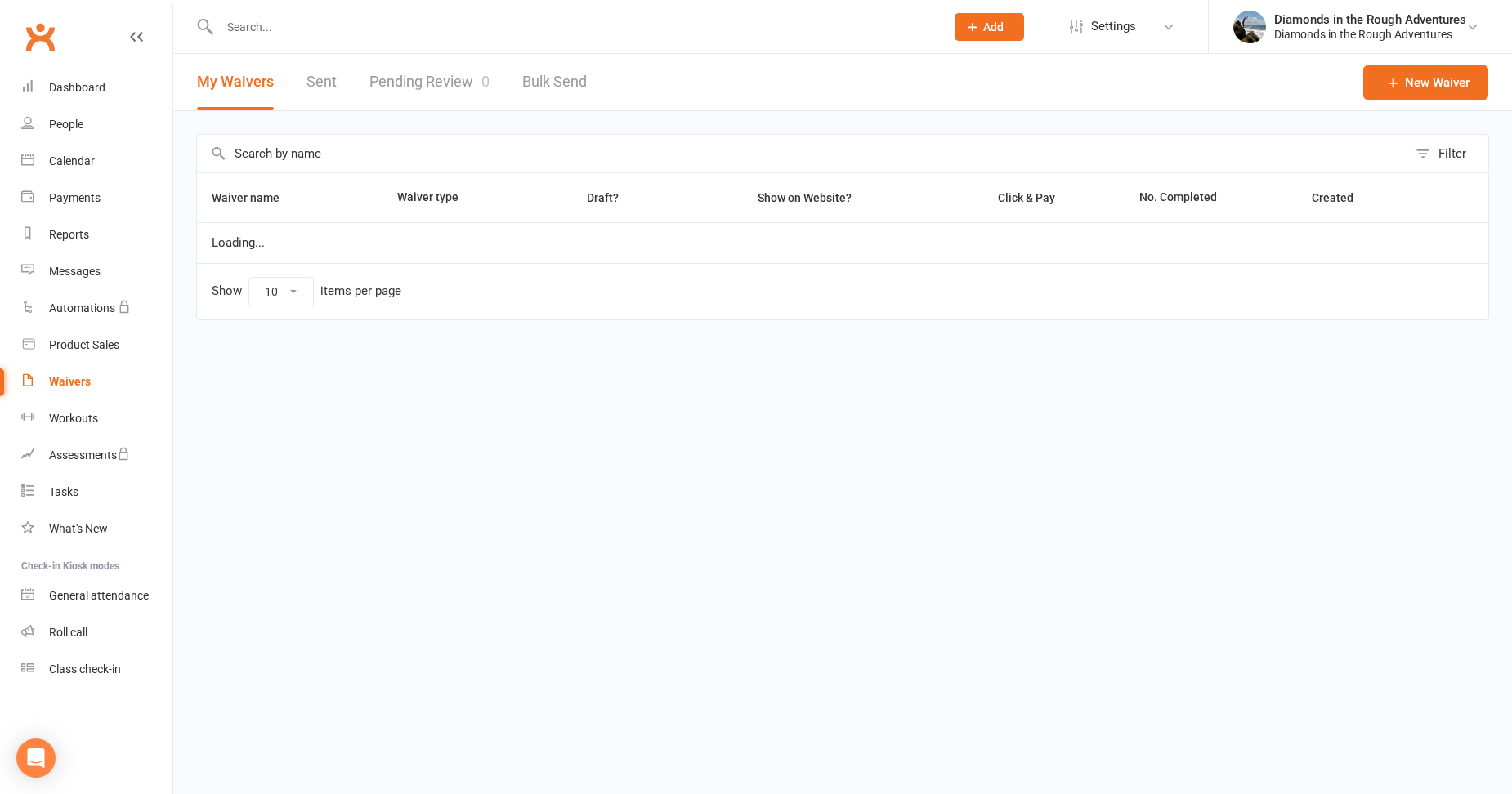
select select "25"
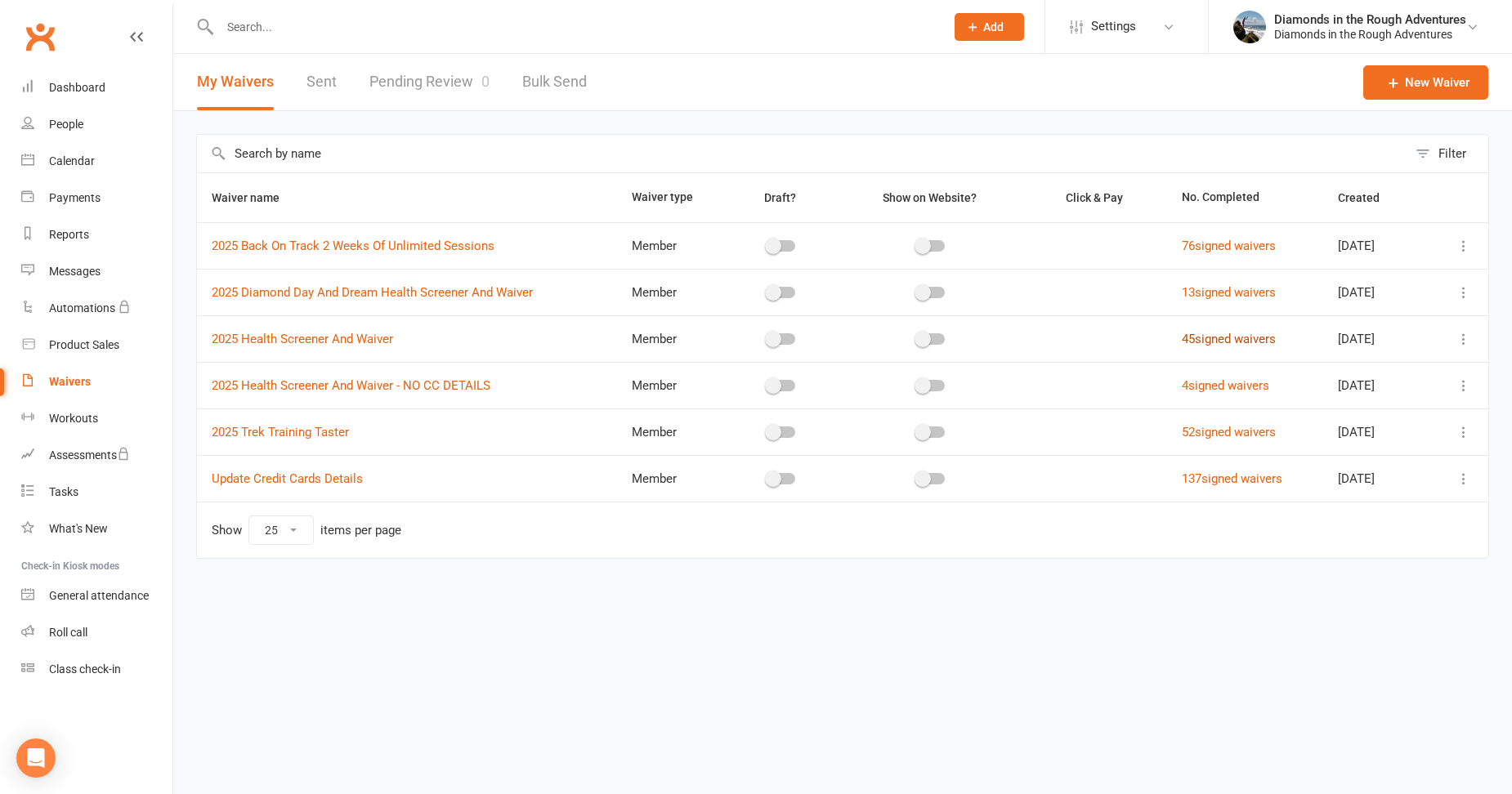
click at [1205, 340] on link "45 signed waivers" at bounding box center [1228, 339] width 94 height 15
select select "50"
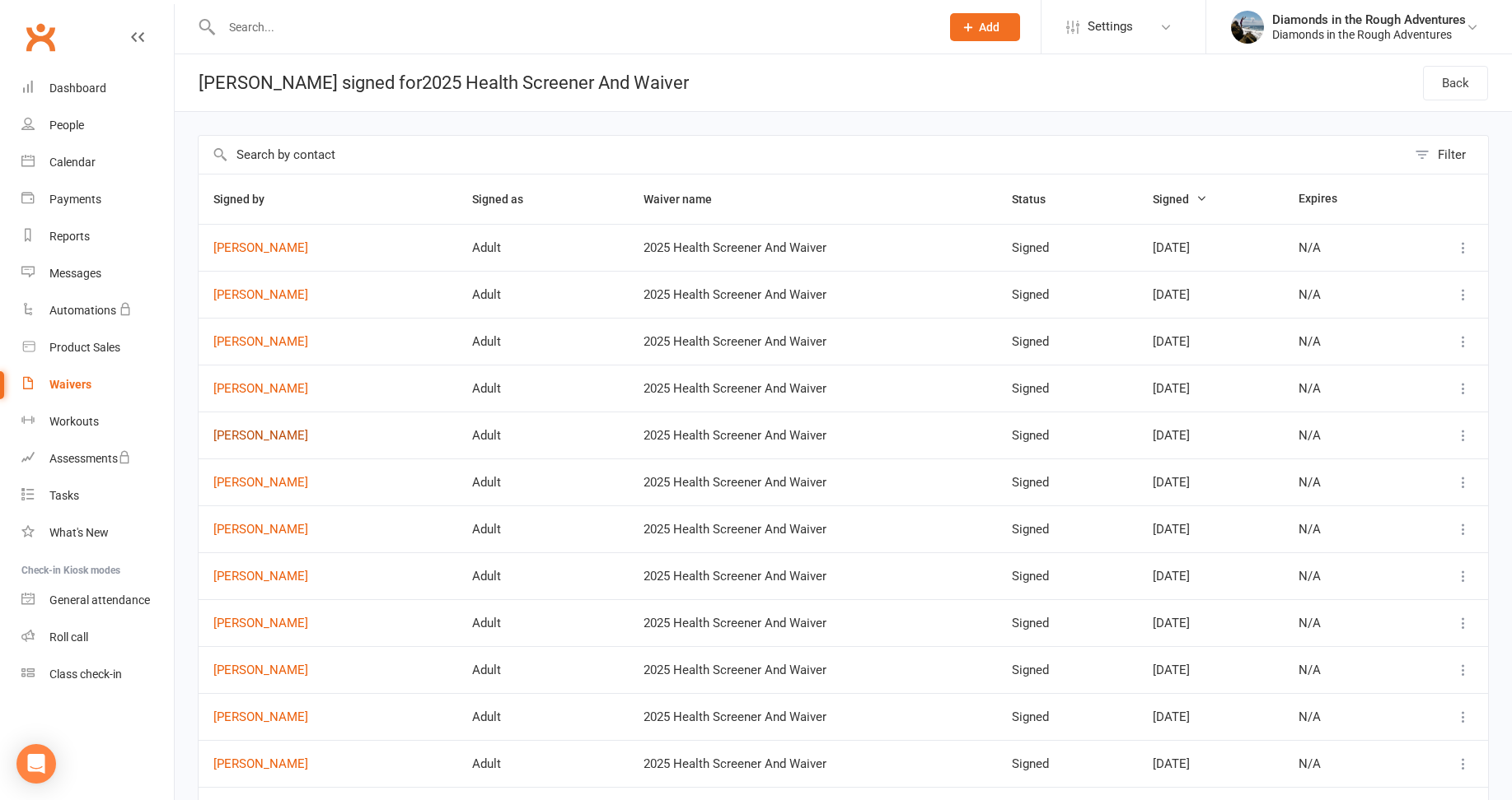
click at [270, 433] on link "[PERSON_NAME]" at bounding box center [328, 435] width 229 height 14
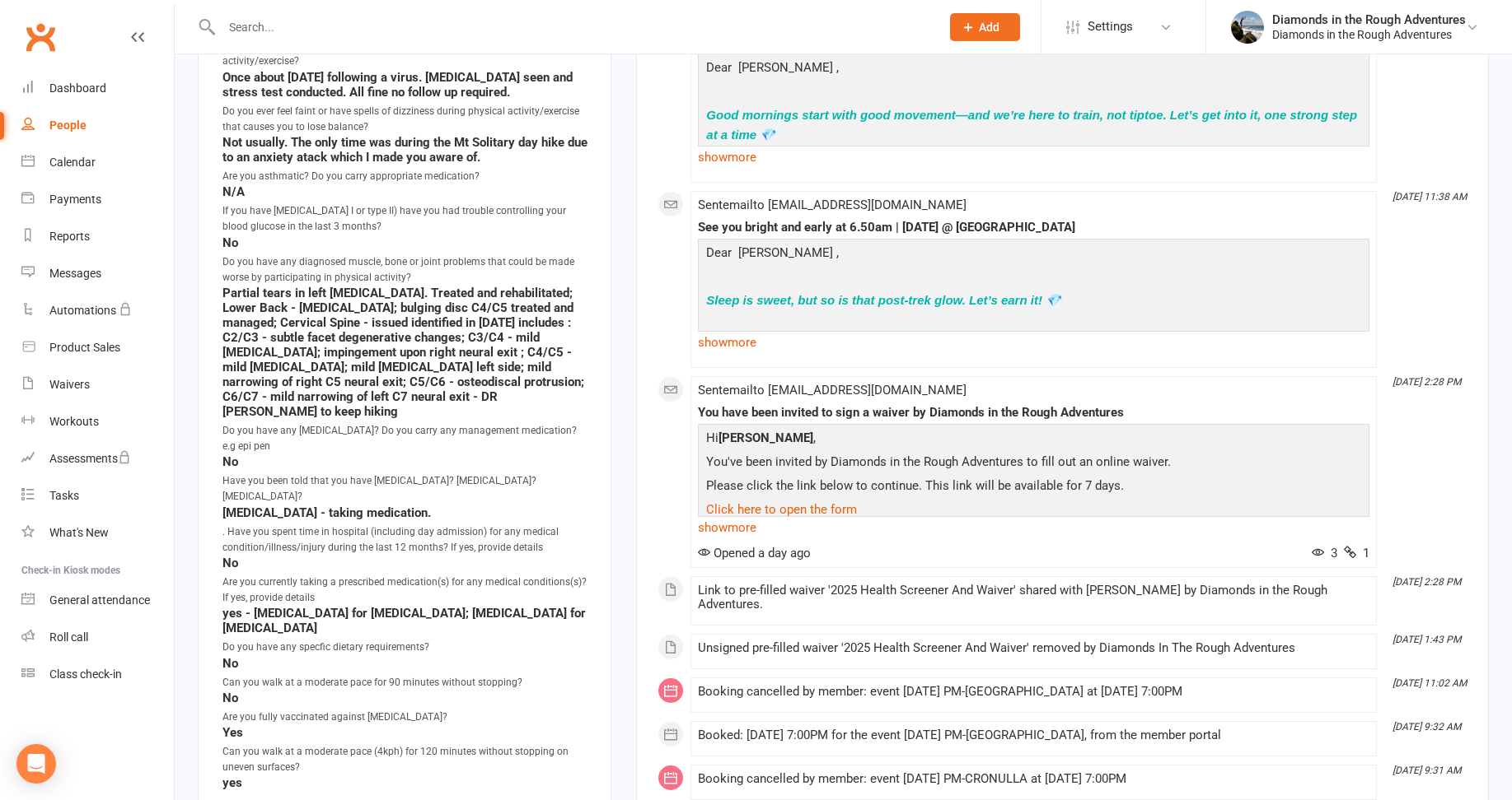
scroll to position [1647, 0]
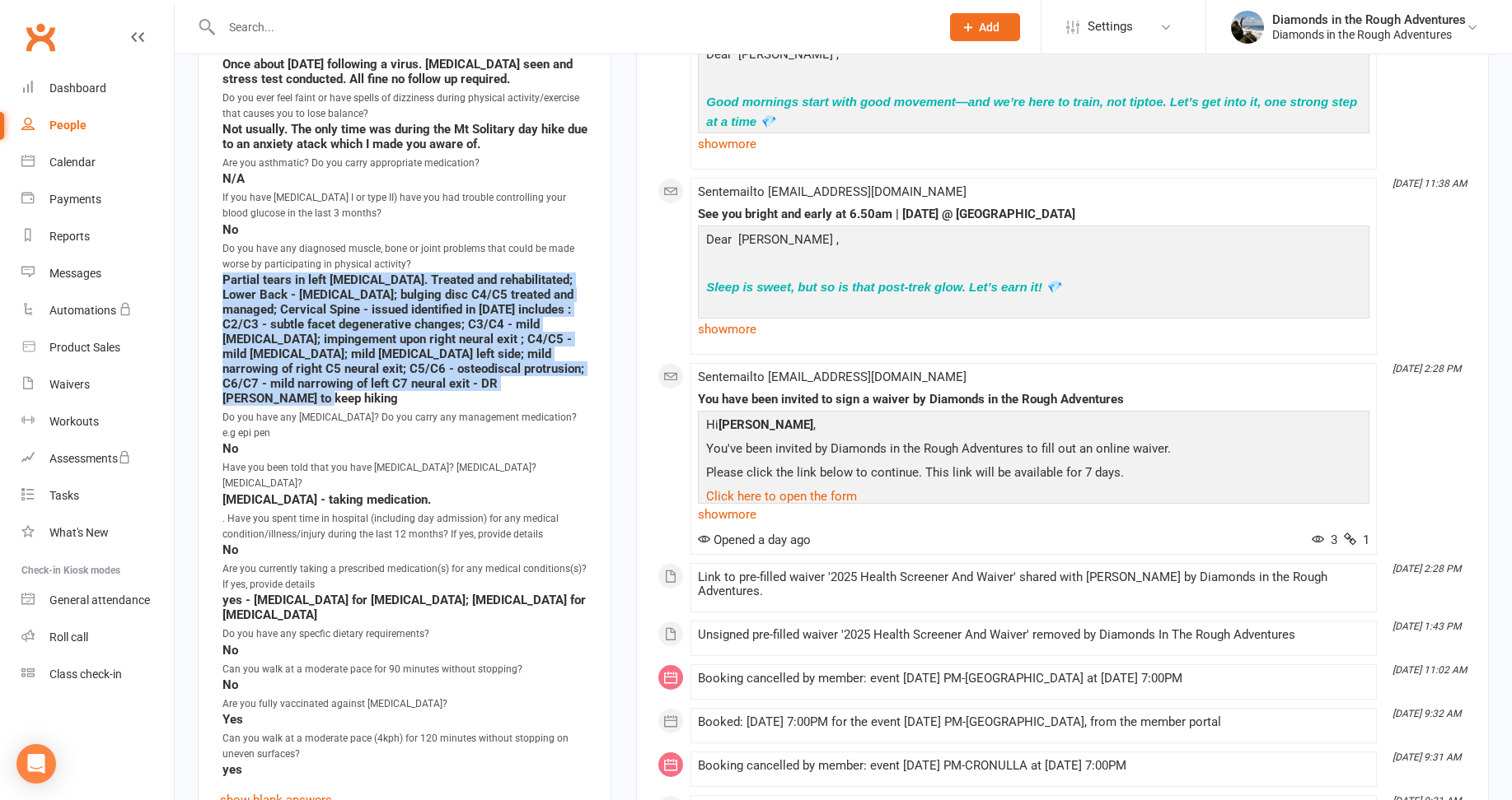
drag, startPoint x: 521, startPoint y: 386, endPoint x: 216, endPoint y: 277, distance: 323.9
click at [216, 277] on div "Waiver Answers edit Do you have any other medical condition(s) that would impac…" at bounding box center [404, 314] width 414 height 1036
drag, startPoint x: 216, startPoint y: 277, endPoint x: 385, endPoint y: 334, distance: 178.4
copy strong "Partial tears in left [MEDICAL_DATA]. Treated and rehabilitated; Lower Back - […"
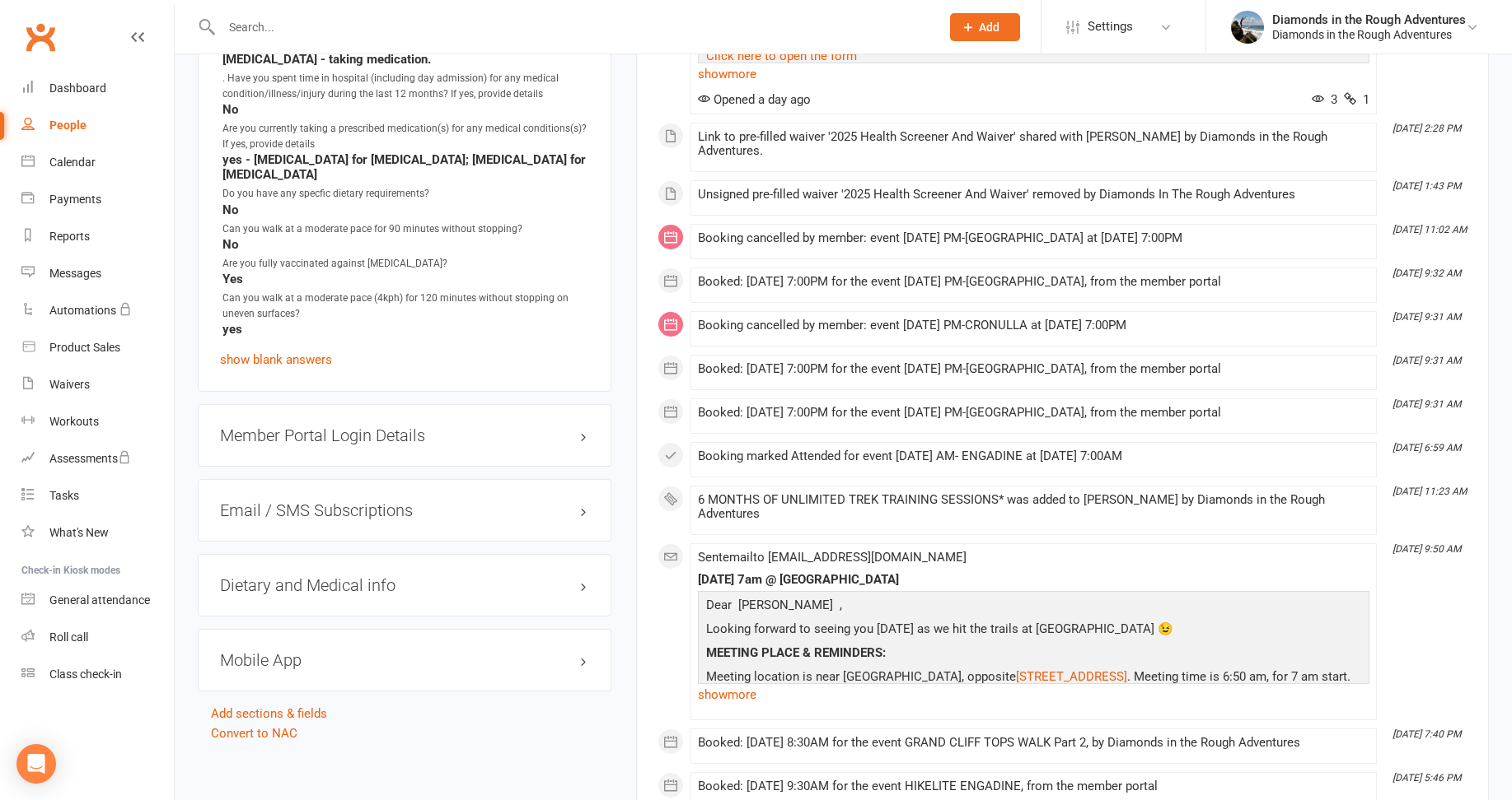
scroll to position [2141, 0]
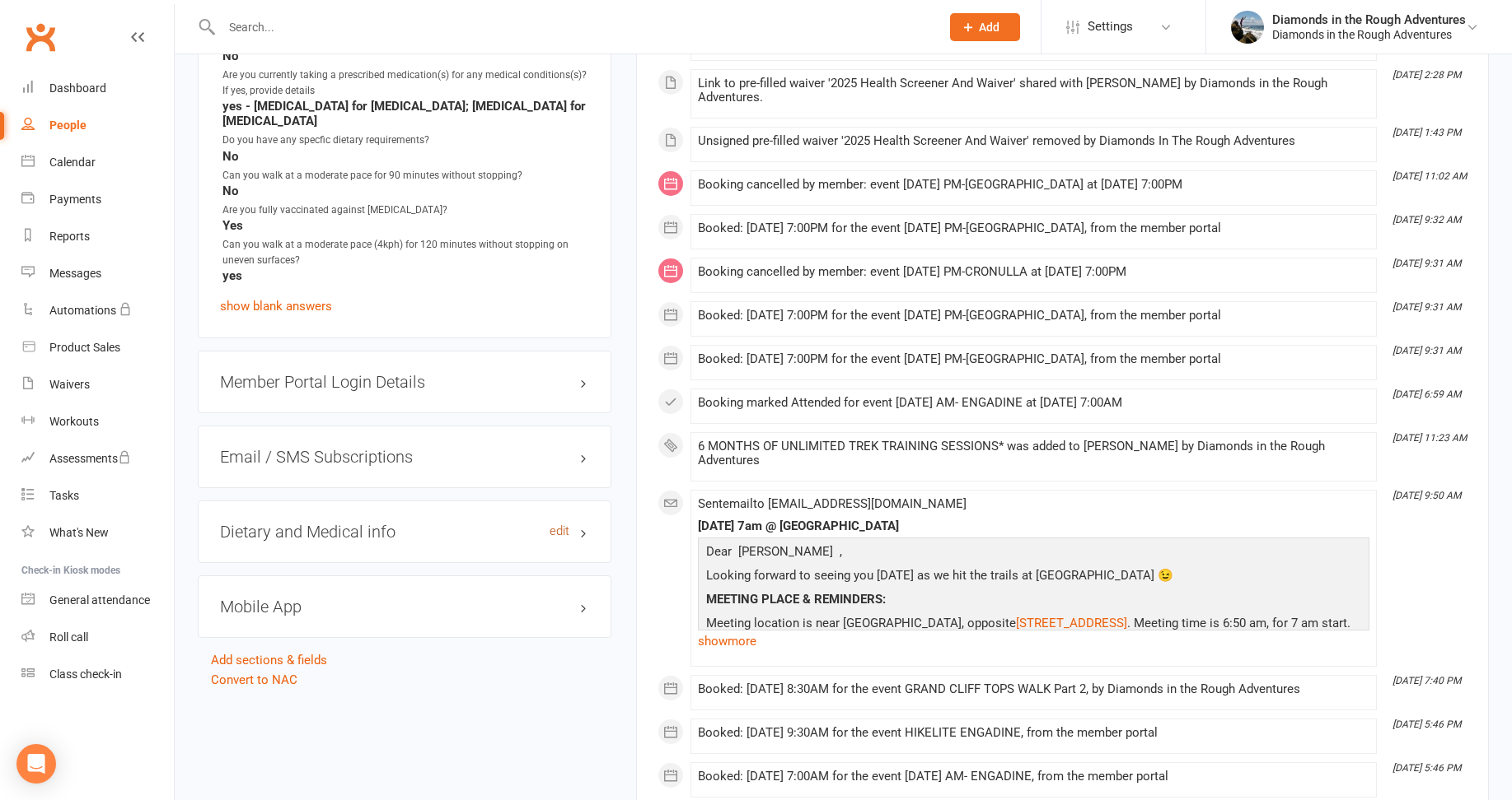
click at [561, 524] on link "edit" at bounding box center [559, 531] width 20 height 14
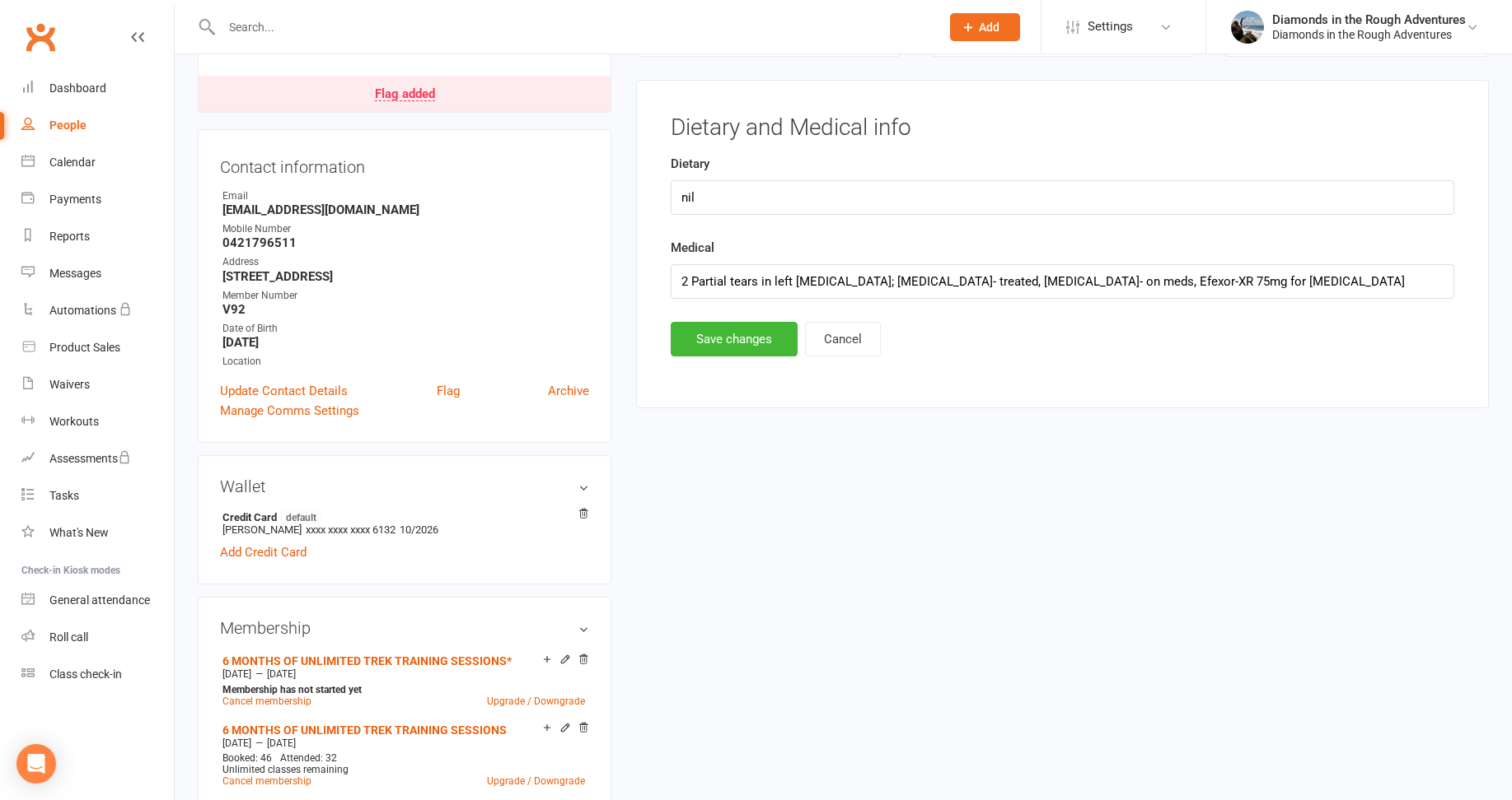
scroll to position [141, 0]
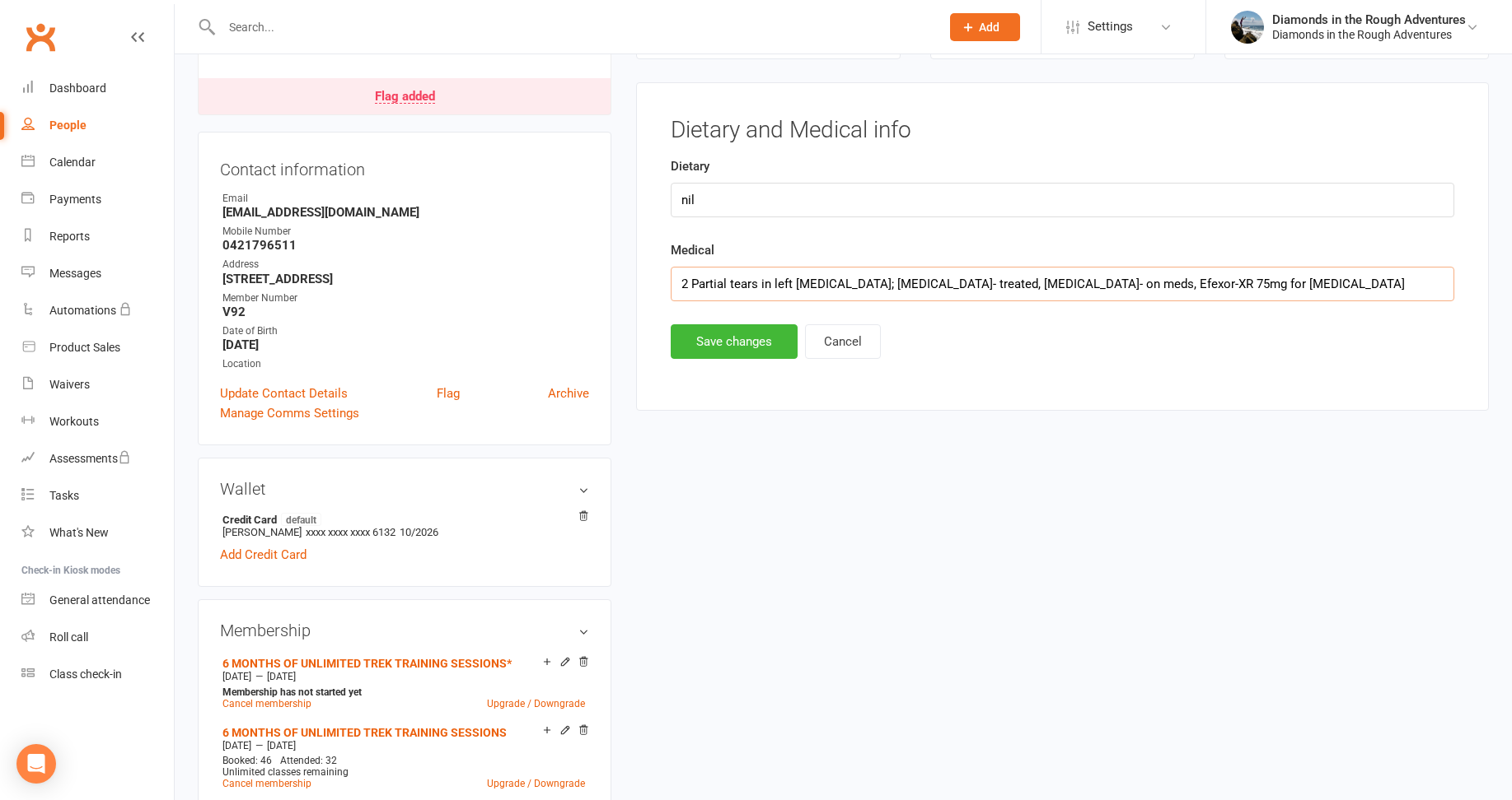
drag, startPoint x: 1339, startPoint y: 287, endPoint x: 913, endPoint y: 301, distance: 426.2
click at [913, 301] on input "2 Partial tears in left [MEDICAL_DATA]; [MEDICAL_DATA]- treated, [MEDICAL_DATA]…" at bounding box center [1062, 284] width 784 height 35
click at [1208, 426] on main "✓ Memberships 6 MONTHS OF UNLIMITED TREK TRAINING SESSIO... Expires on [DATE] +…" at bounding box center [1062, 182] width 877 height 491
drag, startPoint x: 1001, startPoint y: 282, endPoint x: 663, endPoint y: 282, distance: 338.0
click at [663, 282] on main "Dietary and Medical info Dietary nil Medical 2 Partial tears in left [MEDICAL_D…" at bounding box center [1062, 238] width 810 height 241
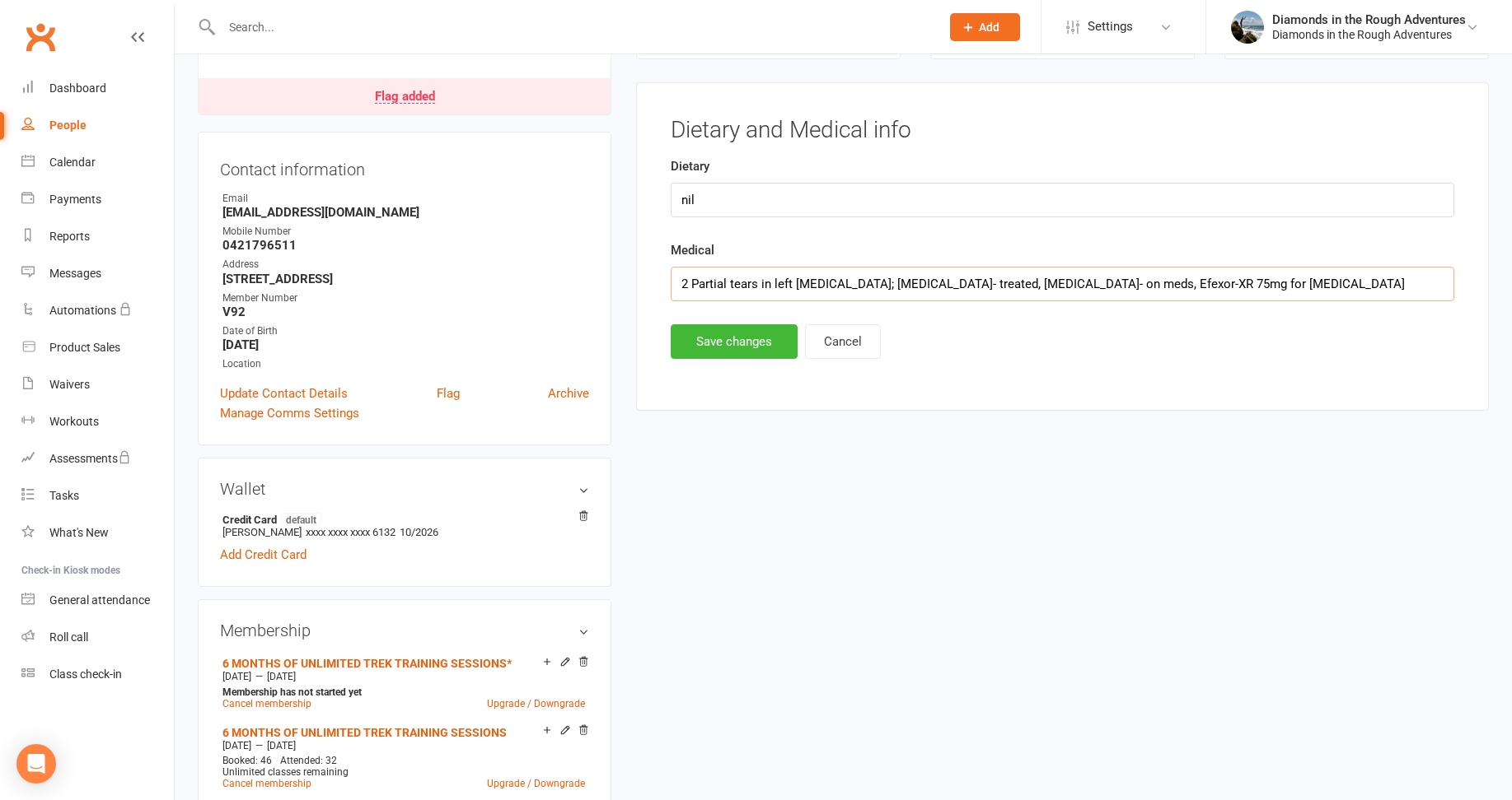
paste input "Partial tears in left [MEDICAL_DATA]. Treated and rehabilitated; Lower Back - […"
type input "Partial tears in left [MEDICAL_DATA]. Treated and rehabilitated; Lower Back - […"
click at [722, 344] on button "Save changes" at bounding box center [734, 342] width 127 height 35
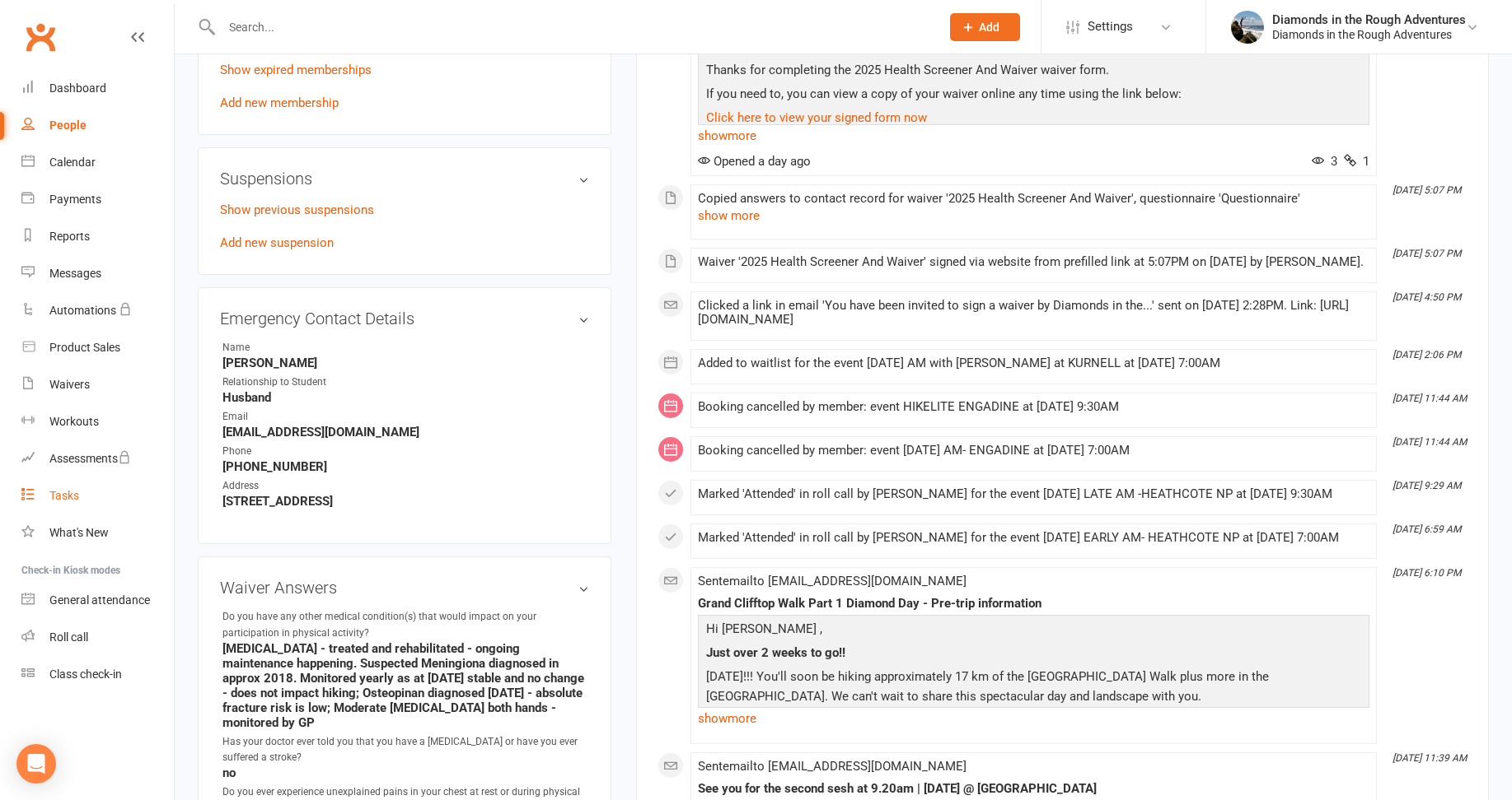
scroll to position [882, 0]
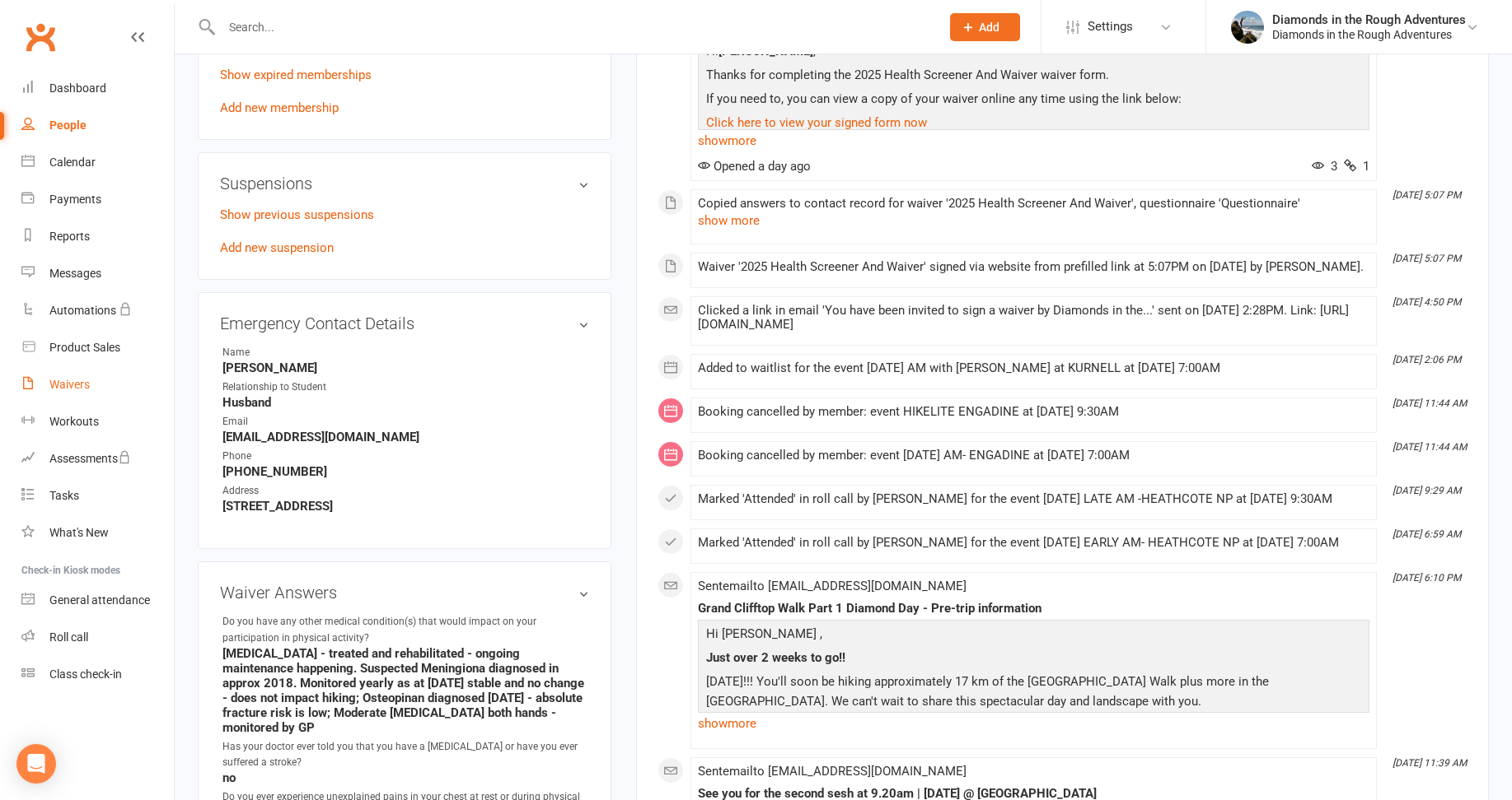
click at [68, 380] on div "Waivers" at bounding box center [70, 384] width 40 height 13
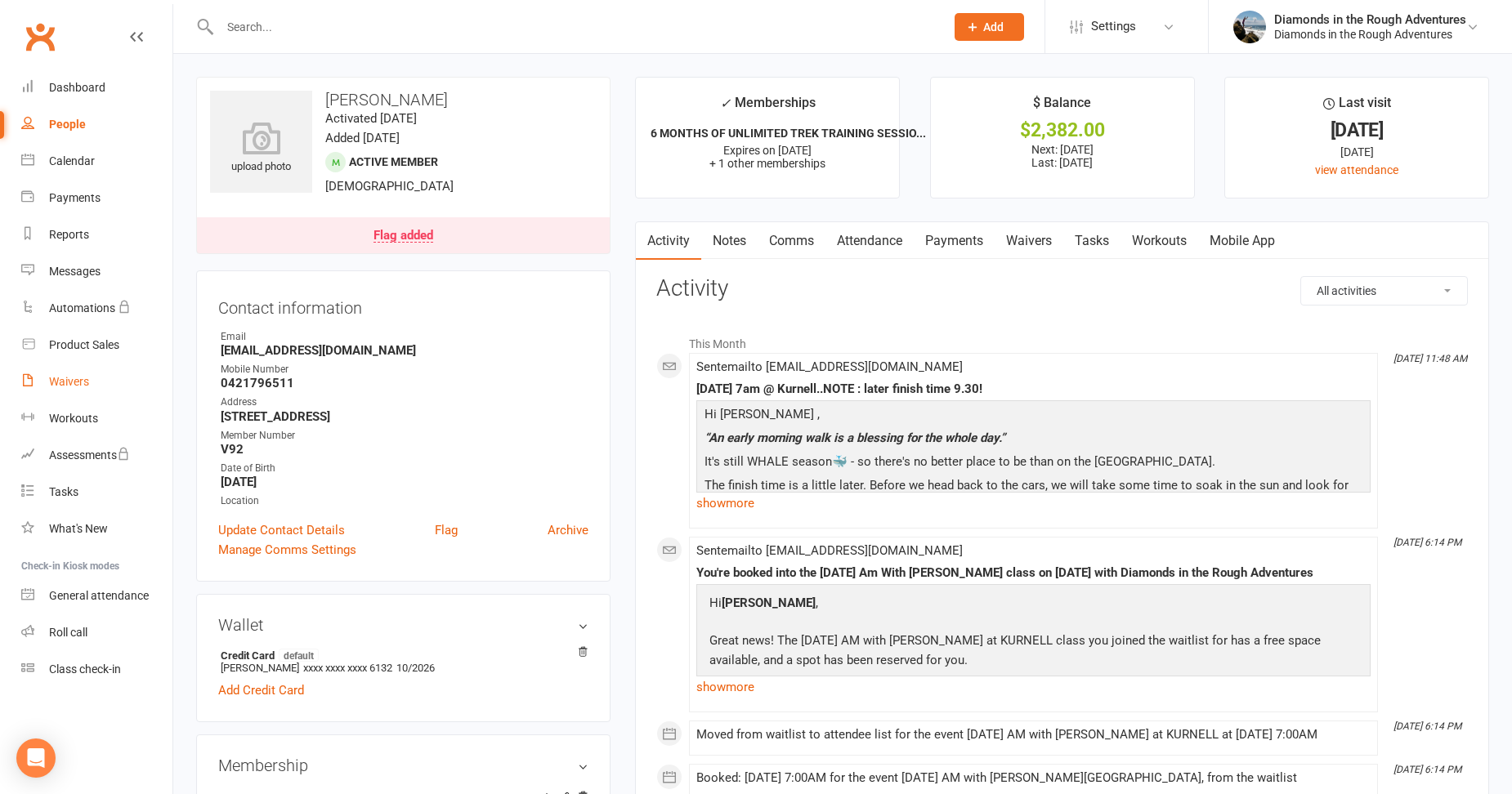
select select "25"
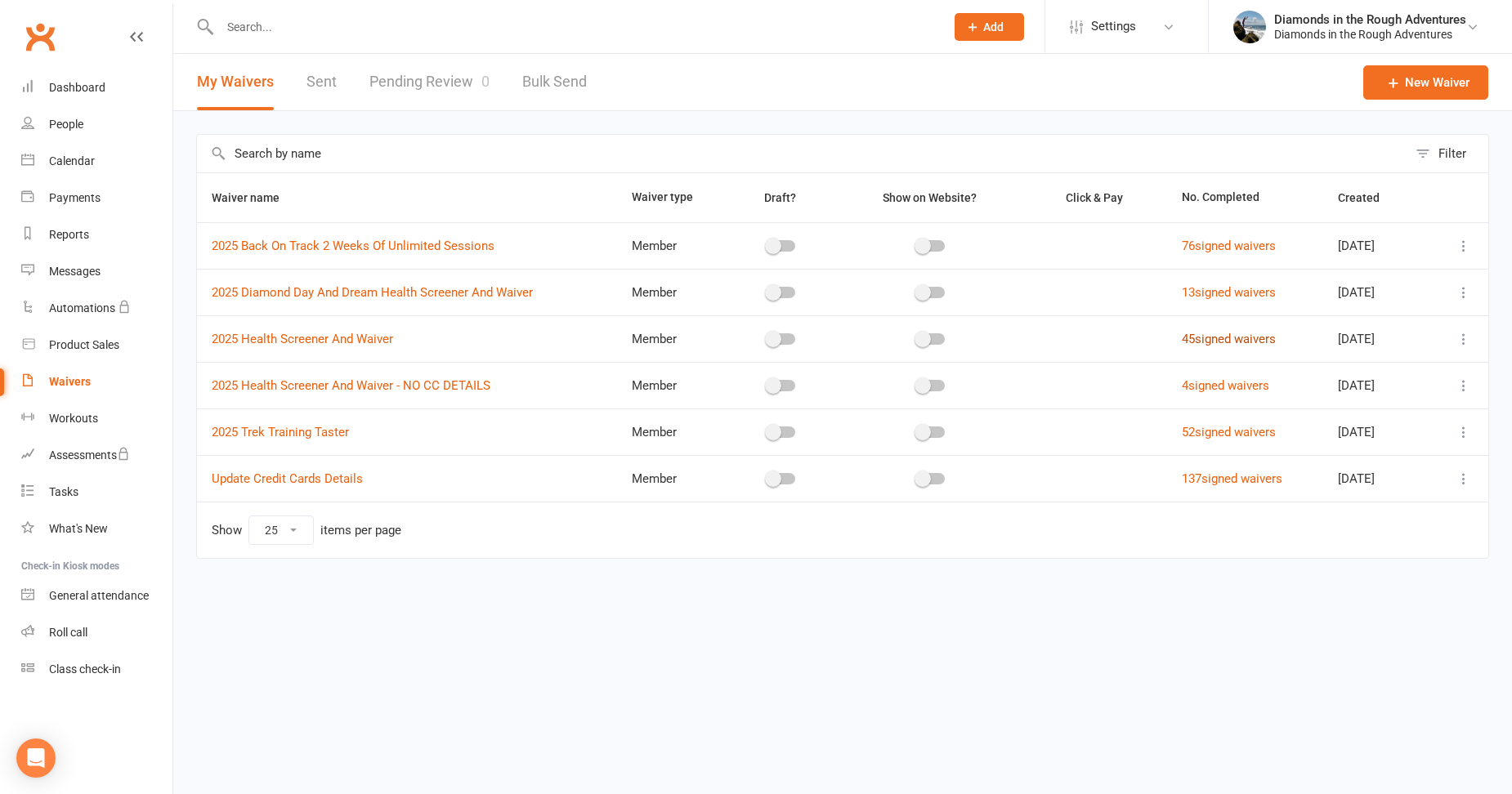
click at [1250, 338] on link "45 signed waivers" at bounding box center [1228, 339] width 94 height 15
select select "50"
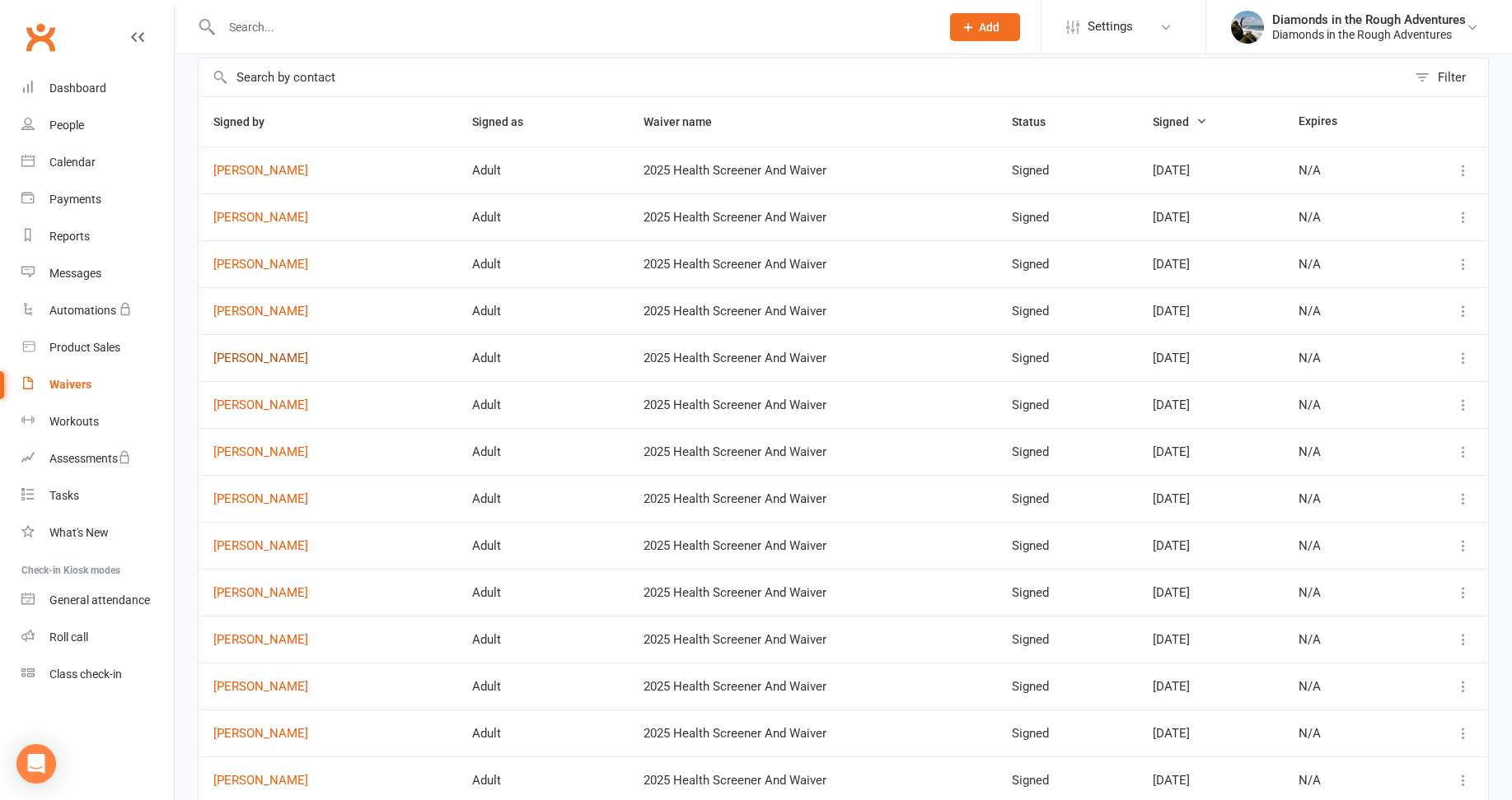
scroll to position [165, 0]
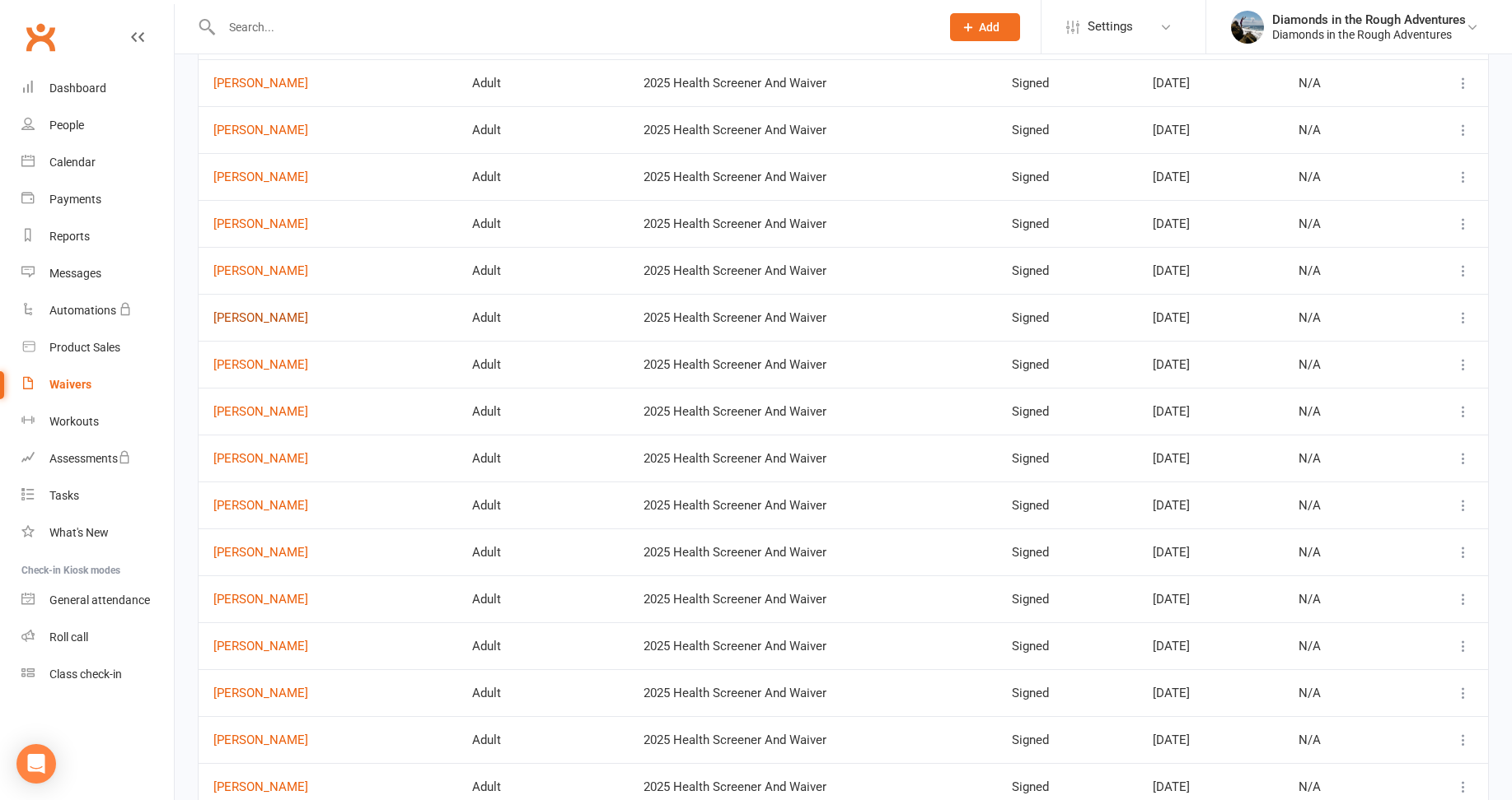
click at [259, 320] on link "[PERSON_NAME]" at bounding box center [328, 318] width 229 height 14
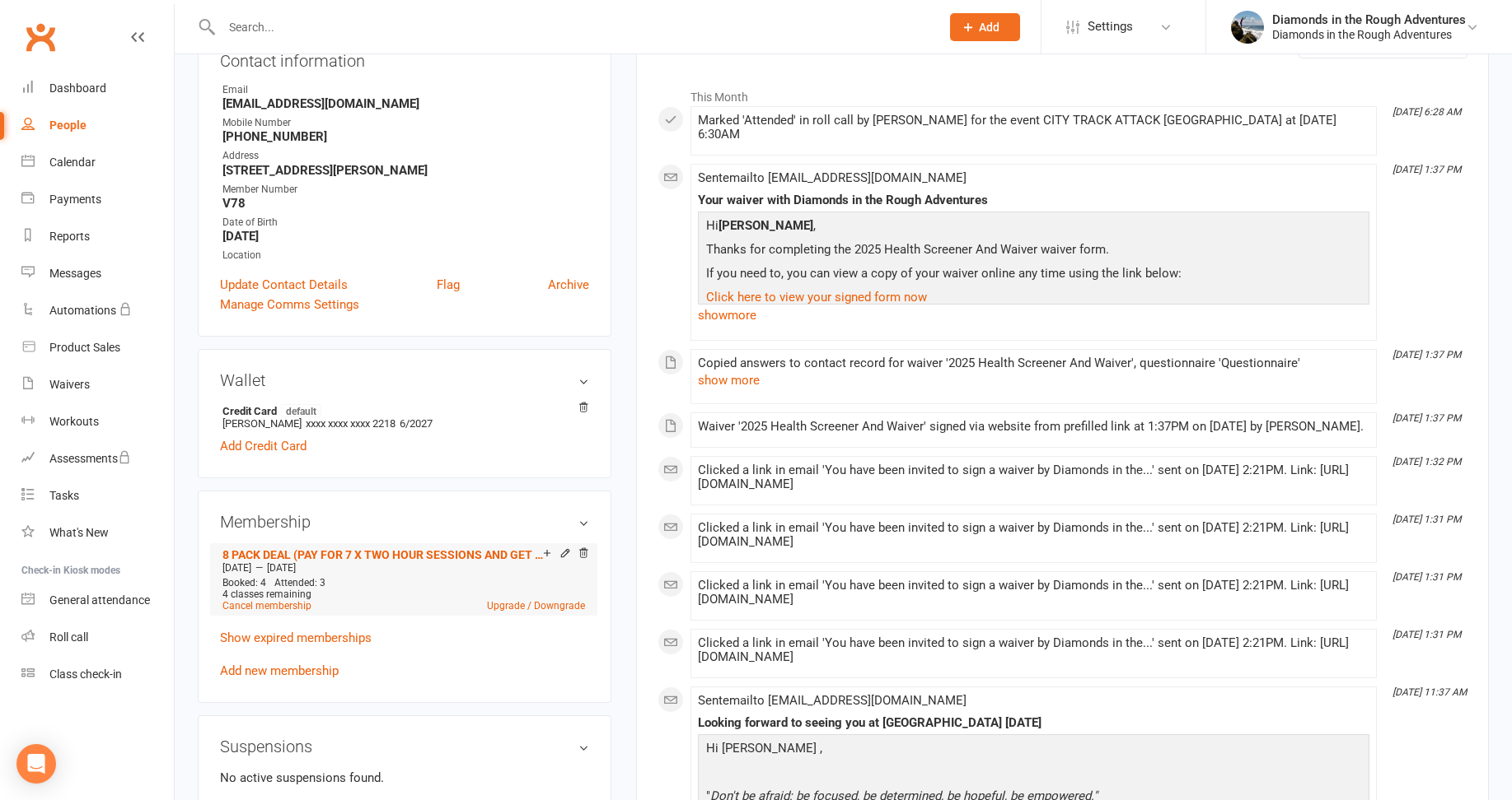
scroll to position [411, 0]
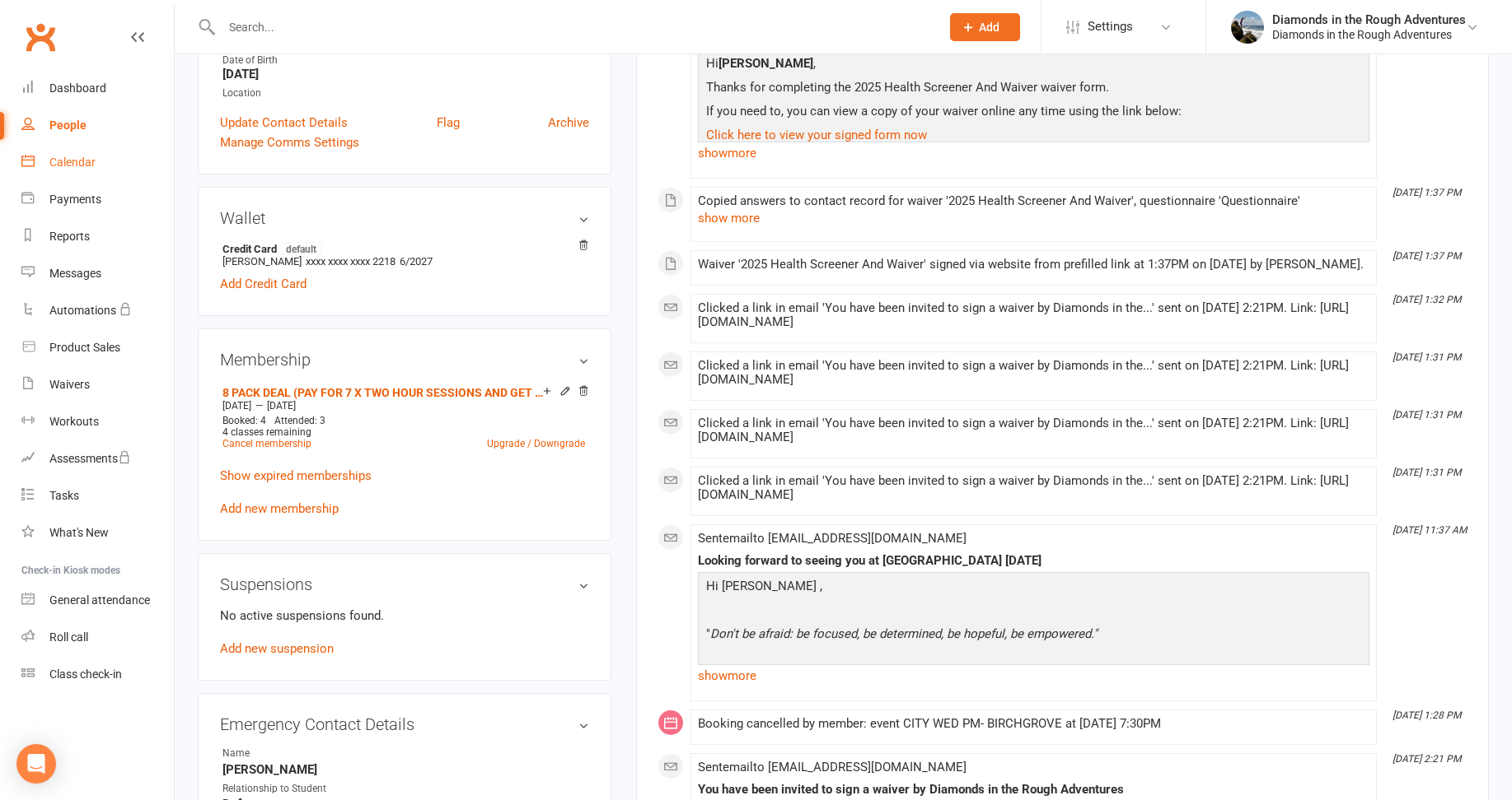
click at [74, 160] on div "Calendar" at bounding box center [72, 162] width 46 height 13
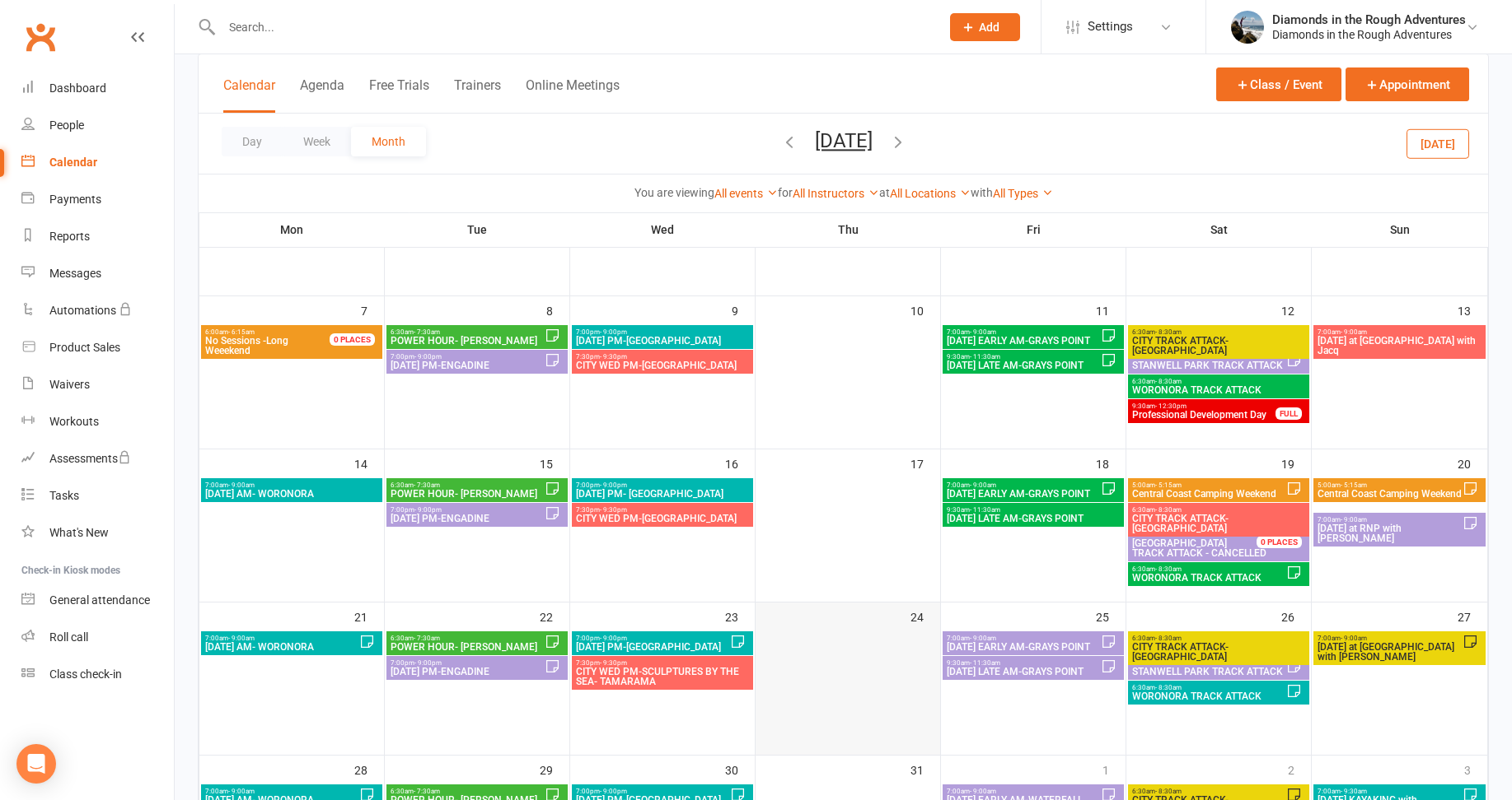
scroll to position [27, 0]
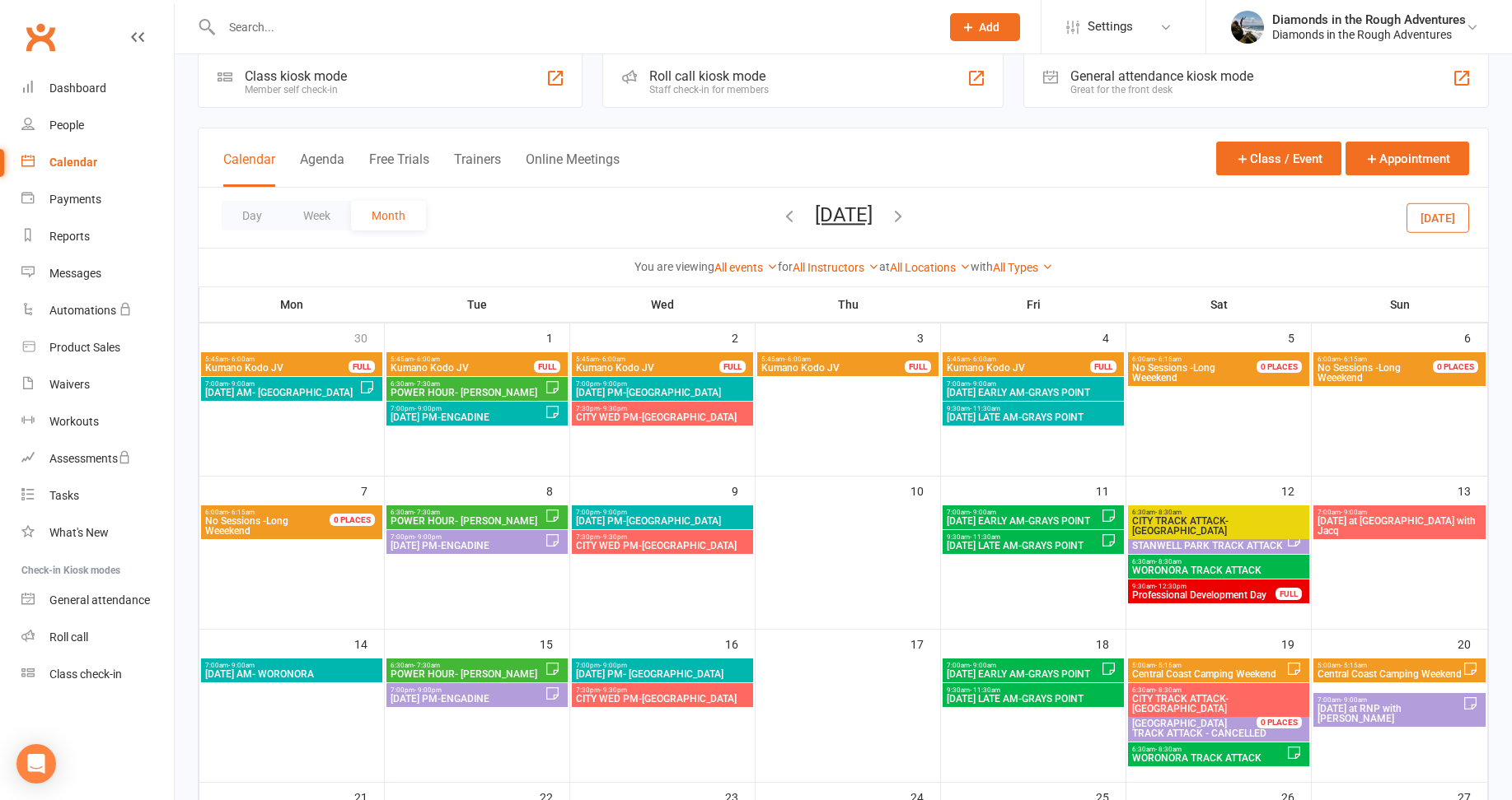
click at [1433, 208] on button "[DATE]" at bounding box center [1438, 217] width 62 height 29
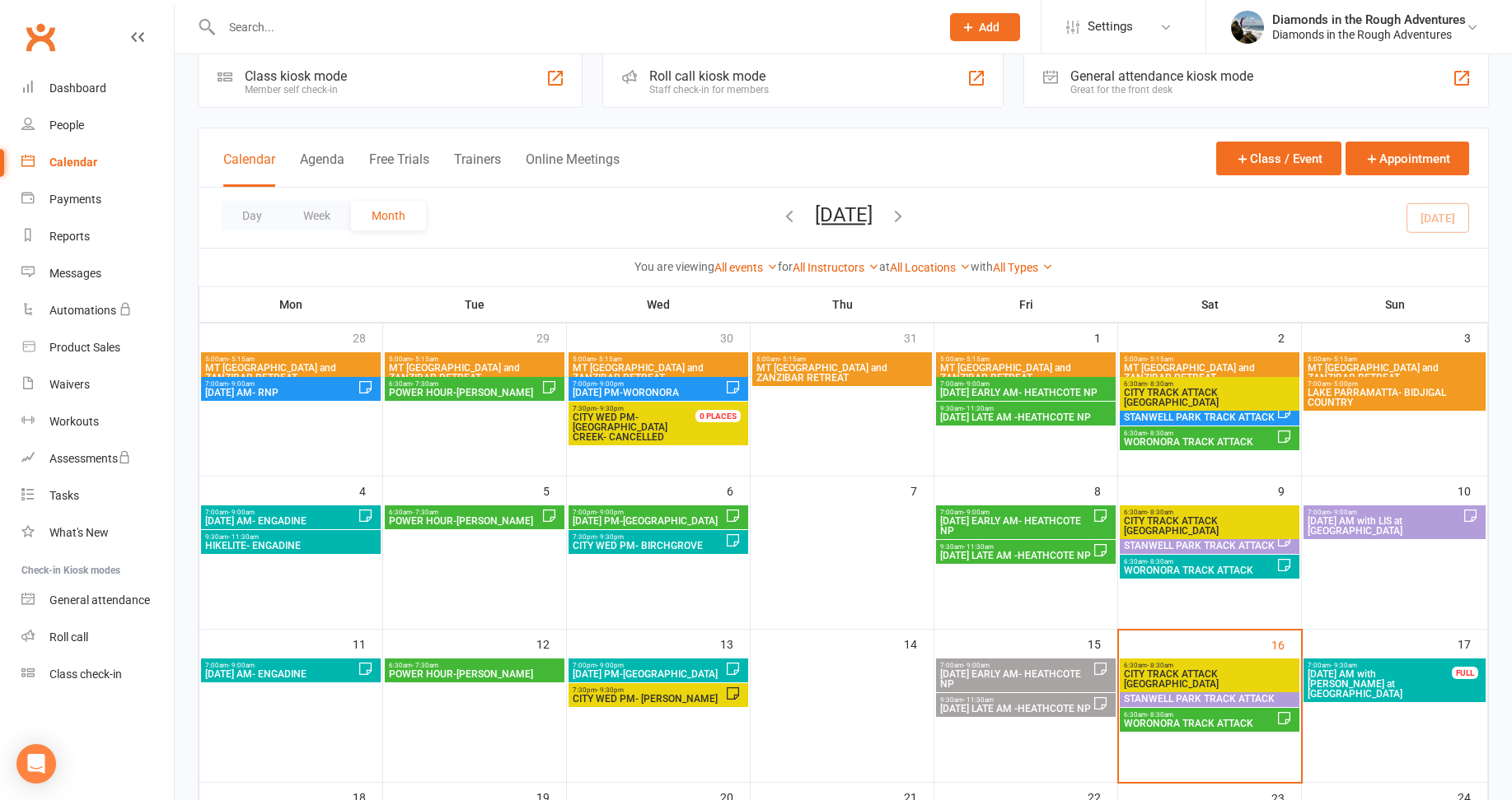
click at [907, 215] on icon "button" at bounding box center [899, 216] width 18 height 18
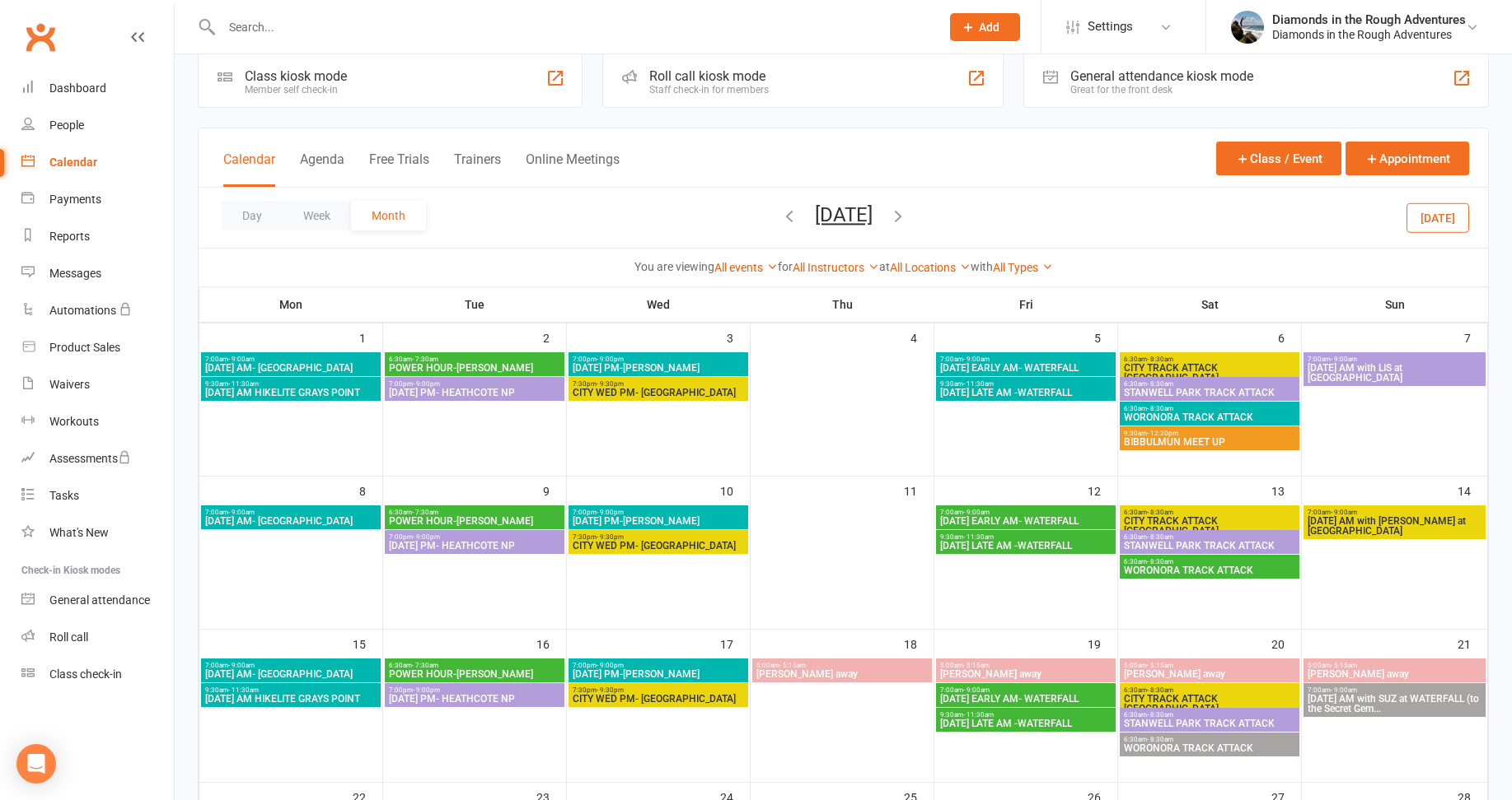
click at [907, 214] on icon "button" at bounding box center [899, 216] width 18 height 18
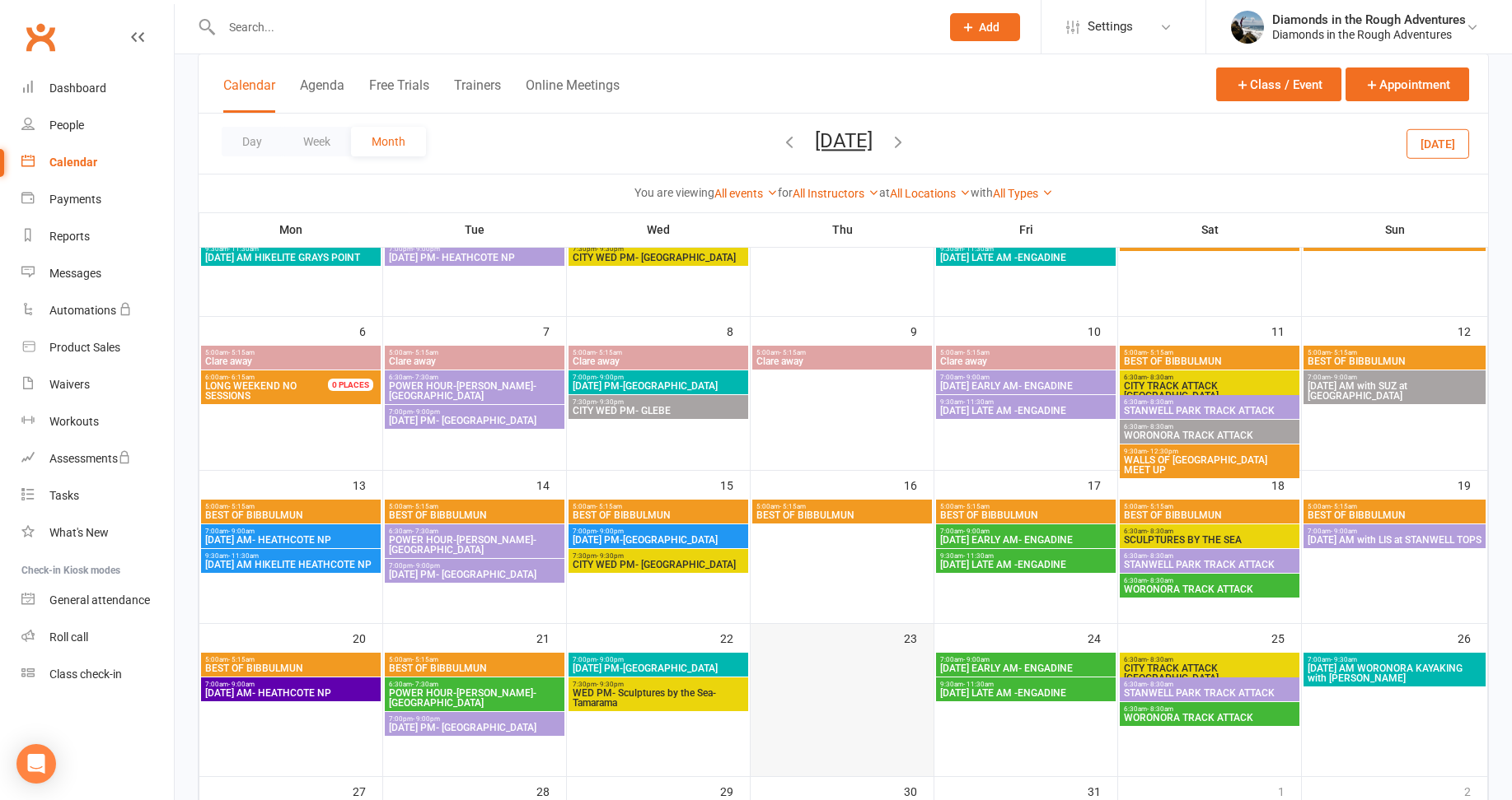
scroll to position [109, 0]
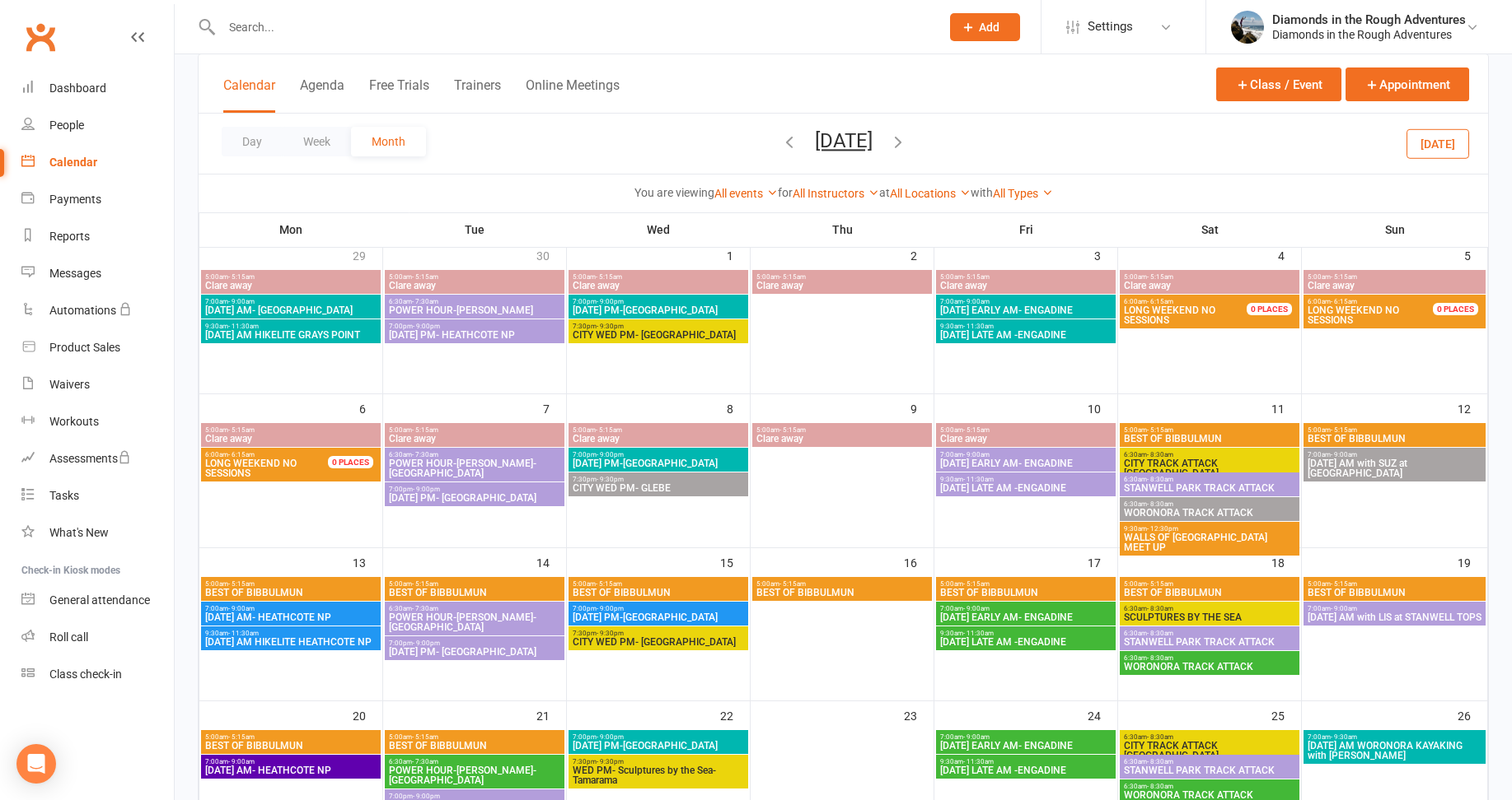
click at [1037, 433] on span "5:00am - 5:15am" at bounding box center [1025, 430] width 173 height 7
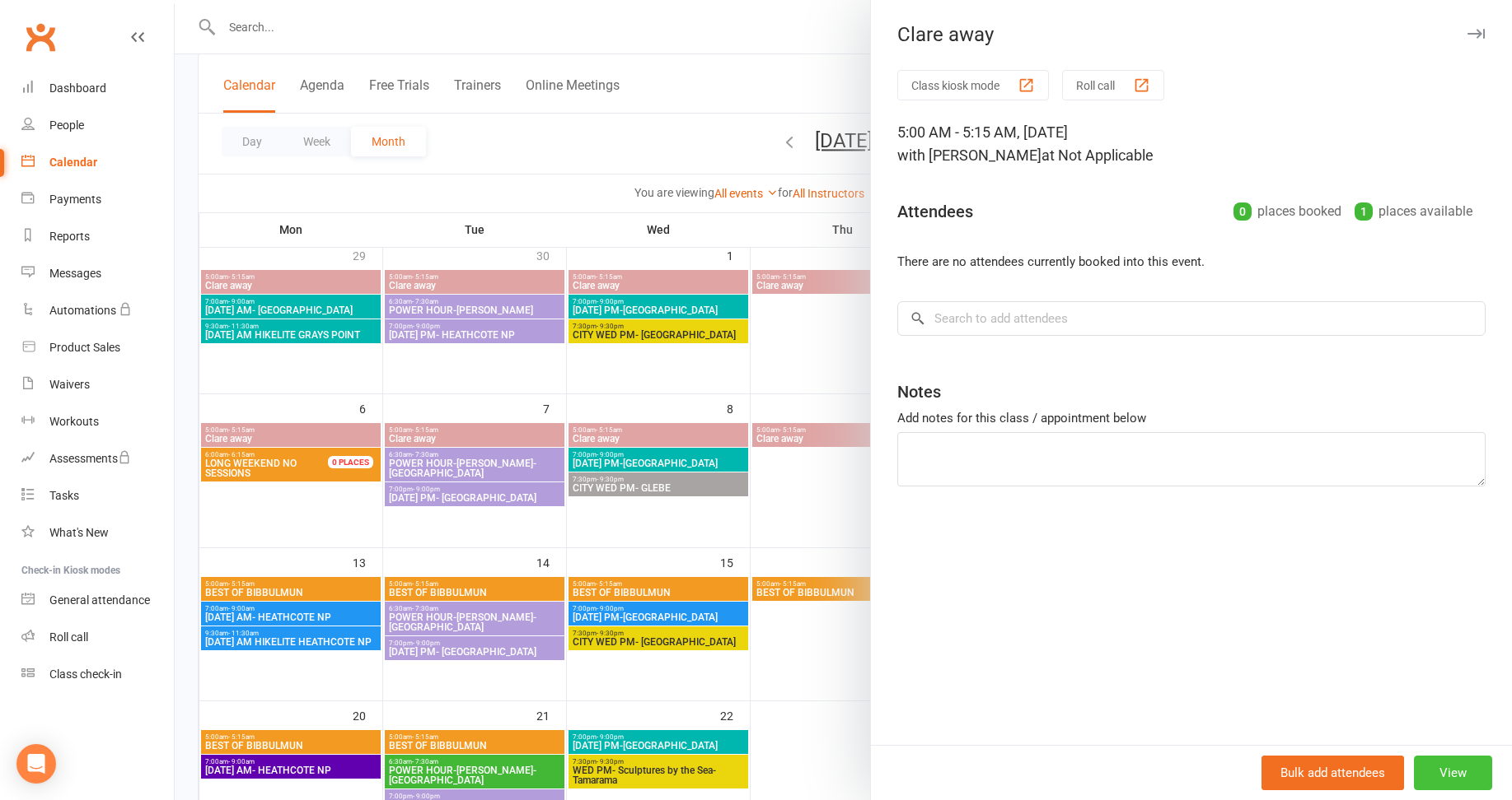
click at [1438, 762] on button "View" at bounding box center [1452, 773] width 78 height 35
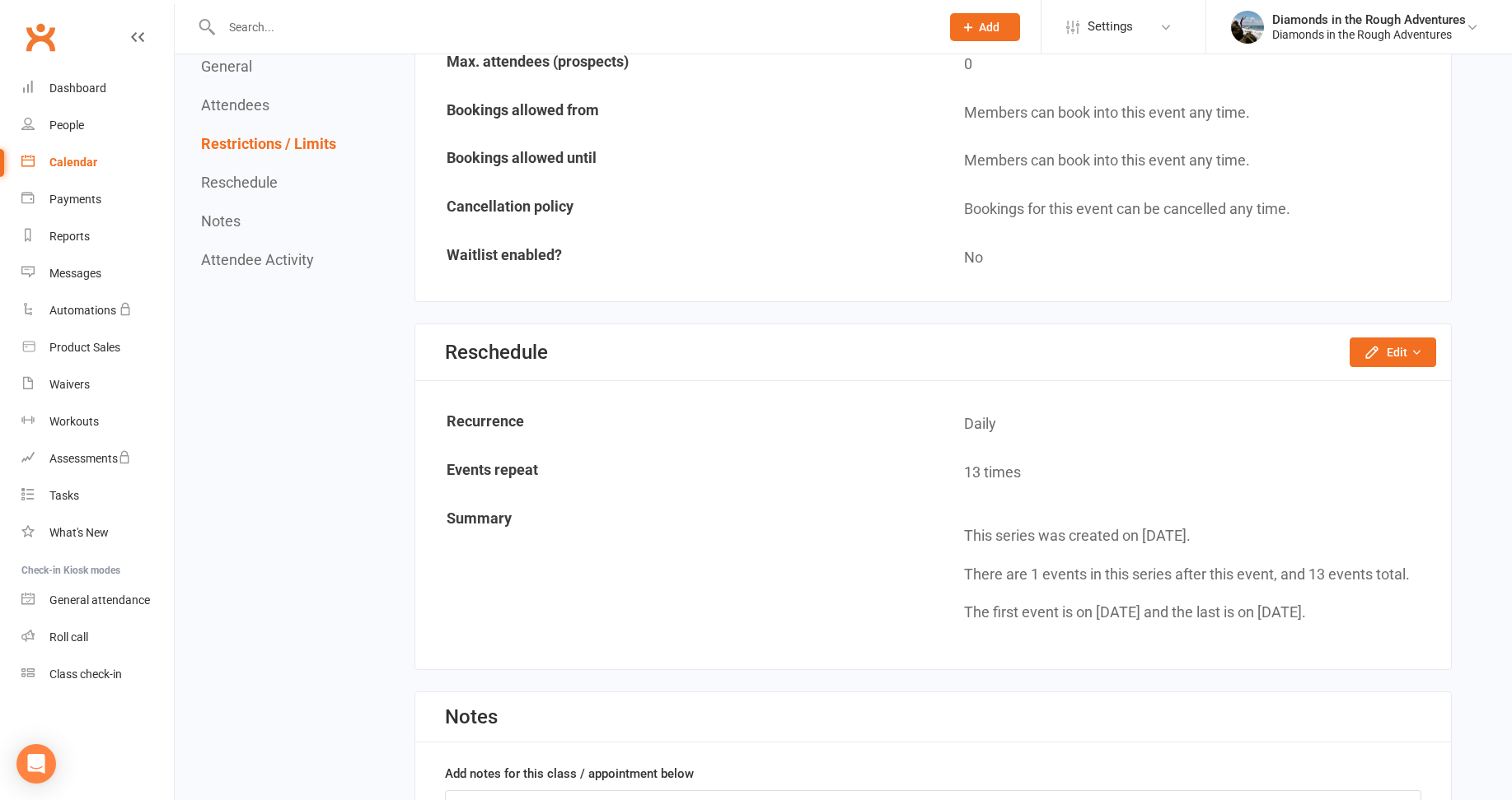
scroll to position [988, 0]
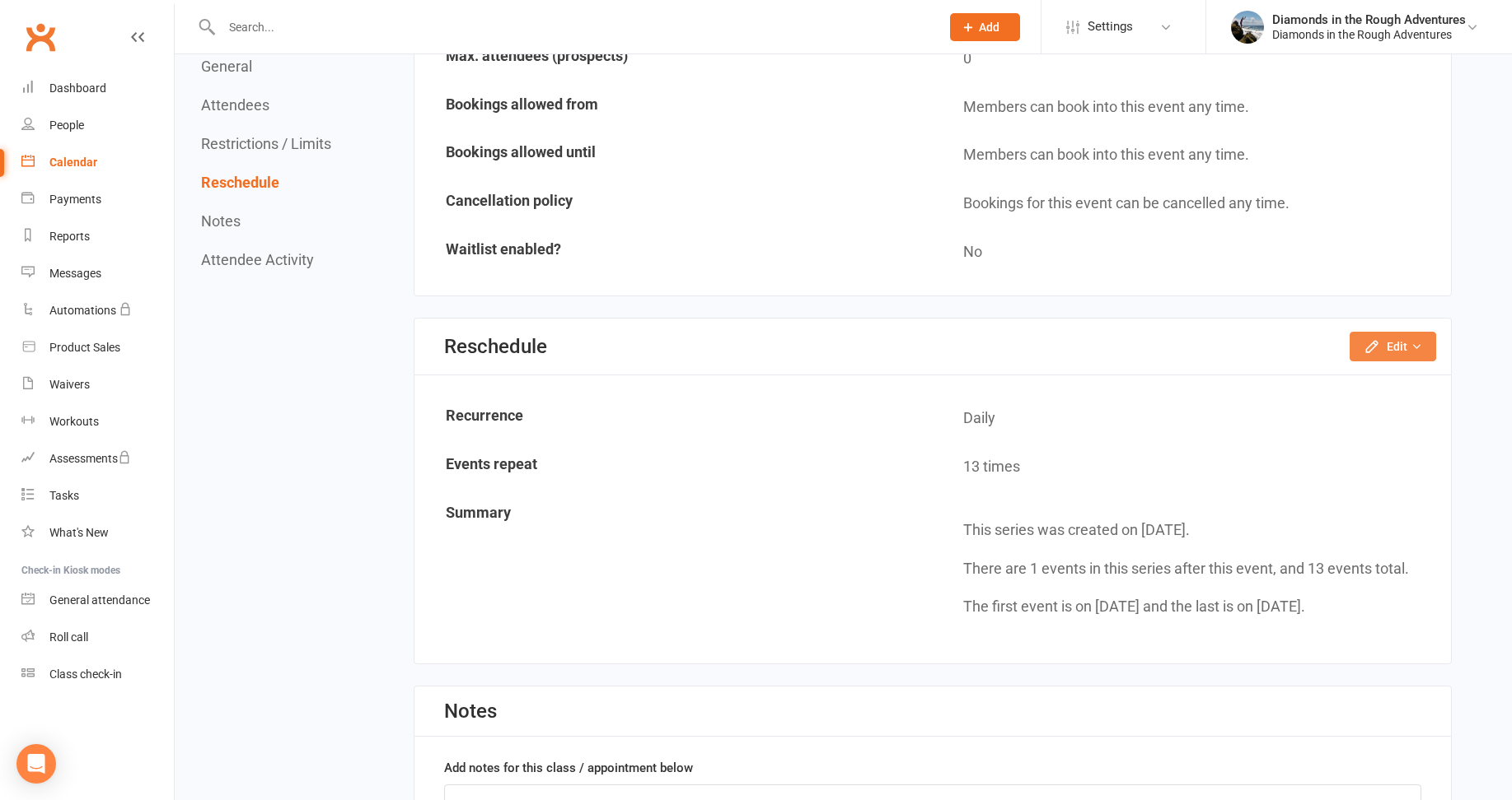
click at [1392, 345] on button "Edit" at bounding box center [1393, 346] width 86 height 29
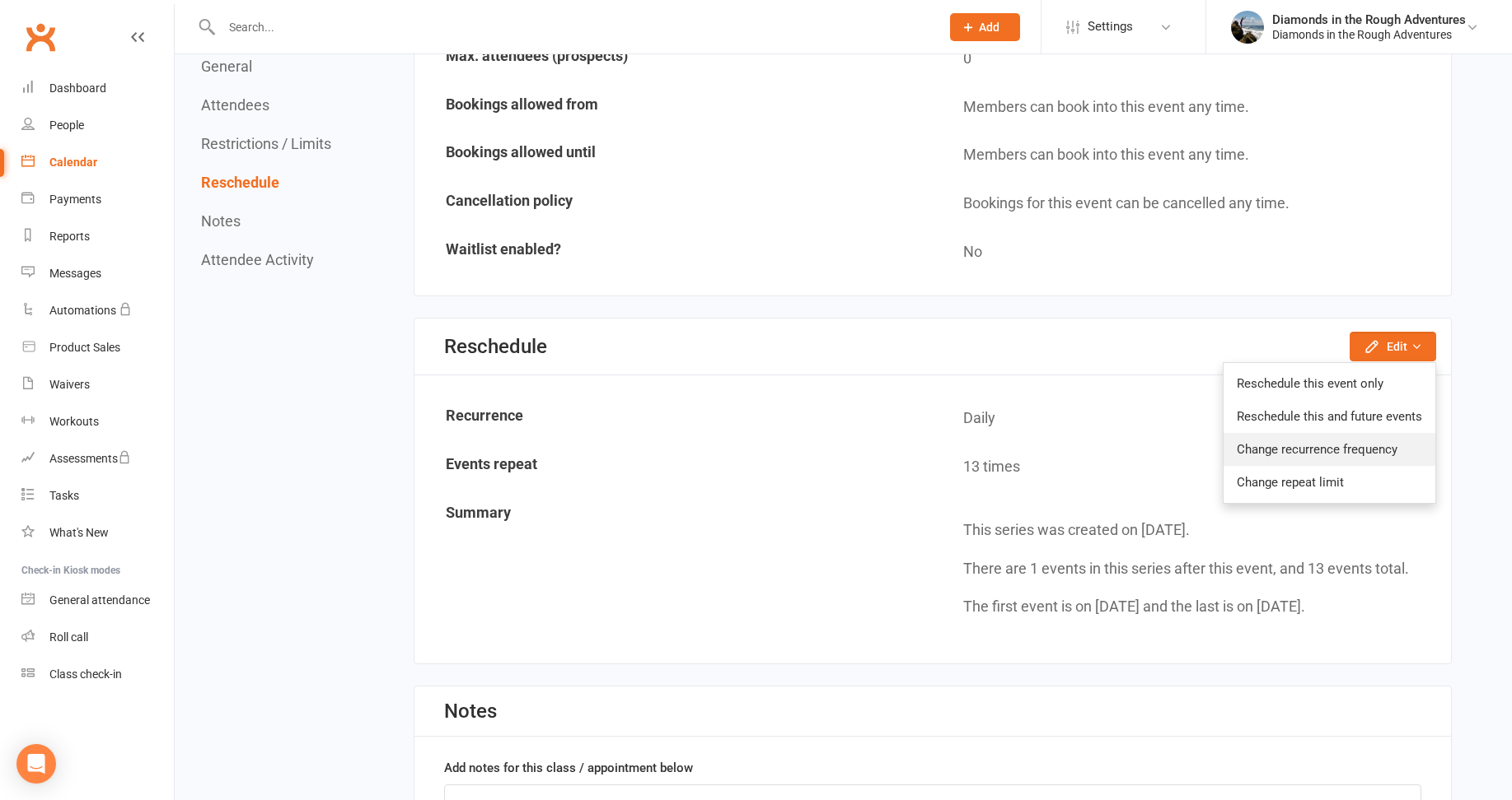
click at [1331, 451] on link "Change recurrence frequency" at bounding box center [1329, 450] width 212 height 33
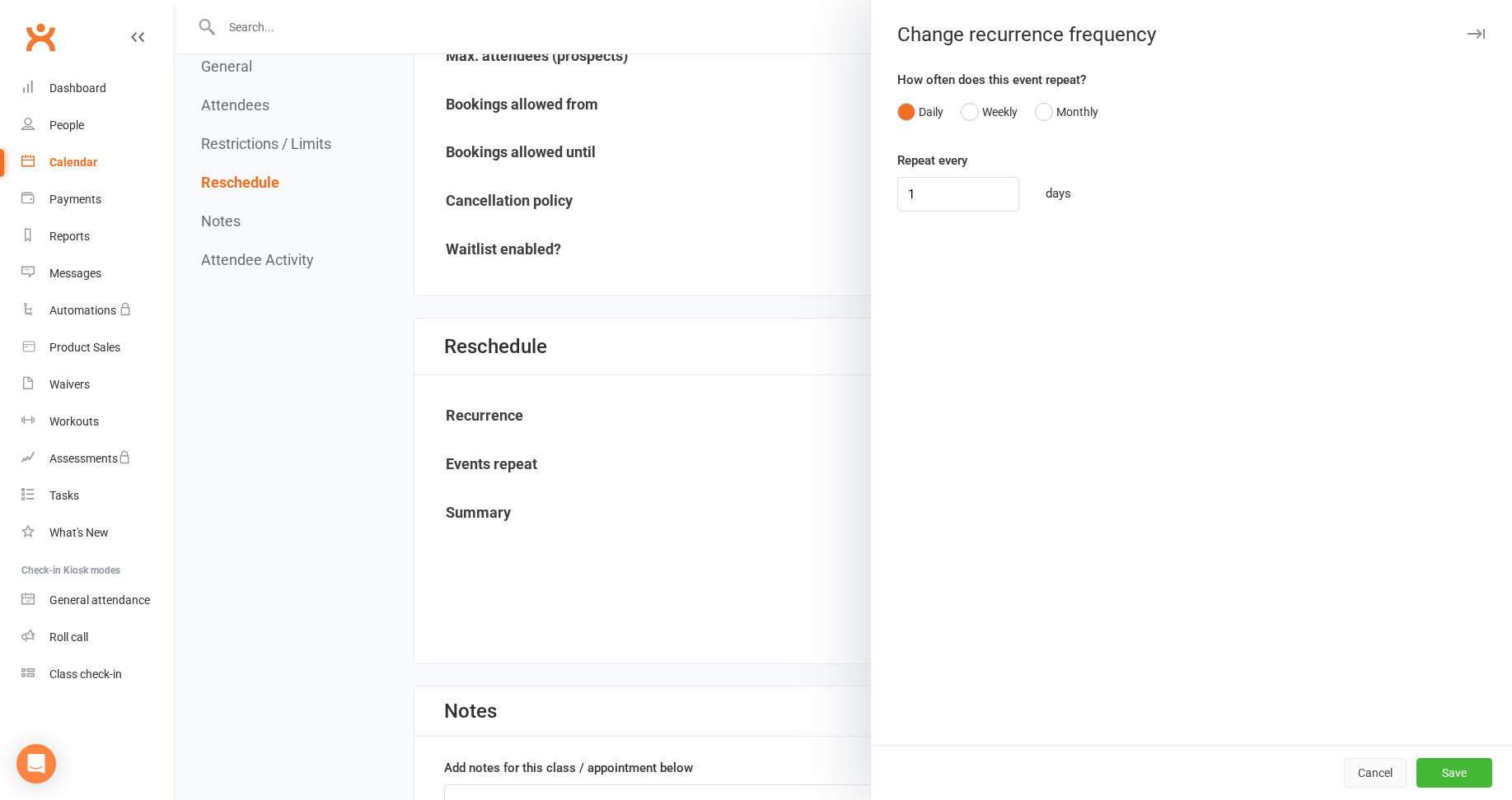
click at [1350, 772] on button "Cancel" at bounding box center [1375, 773] width 62 height 29
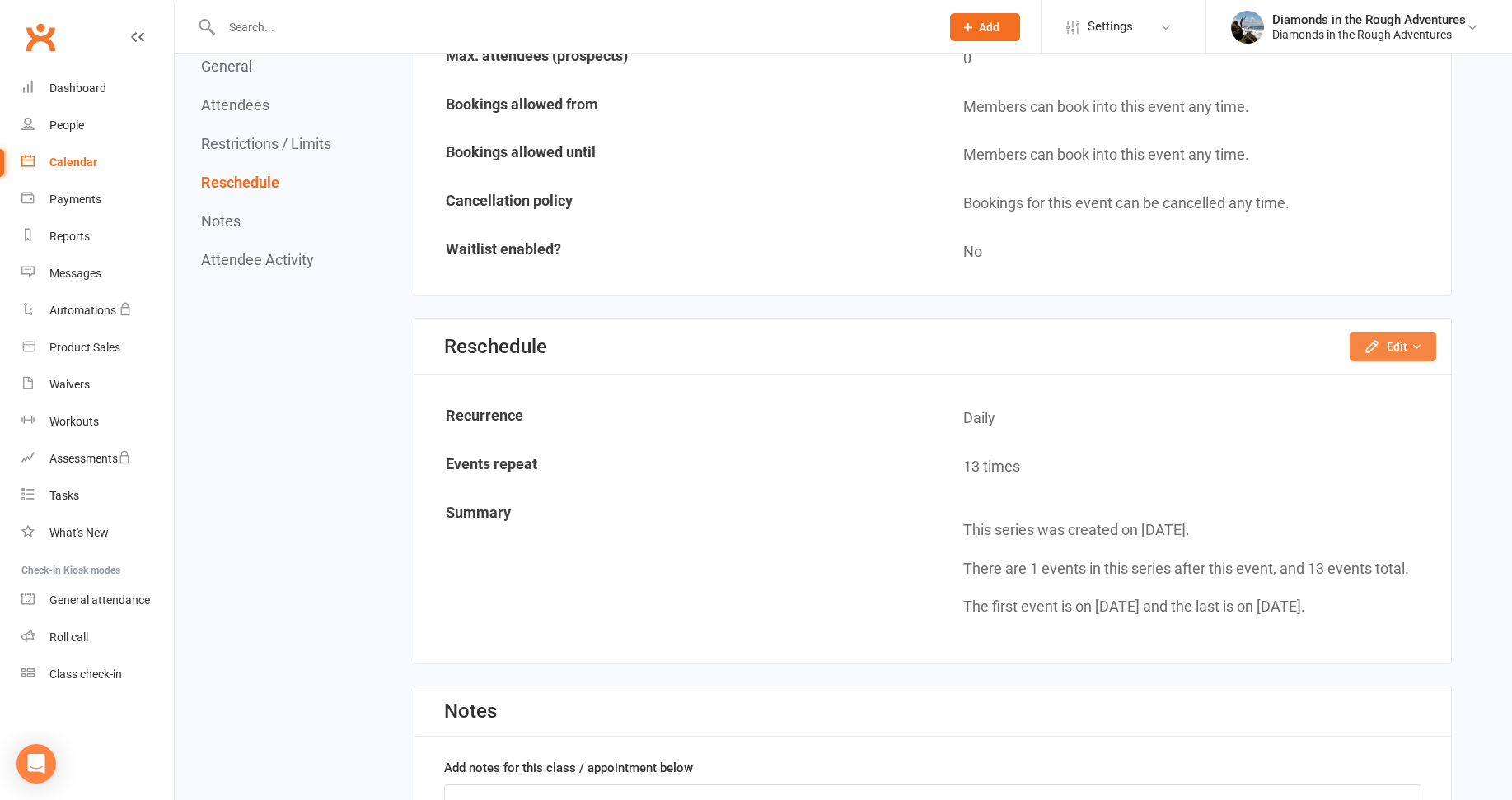
click at [1380, 345] on icon "button" at bounding box center [1372, 346] width 17 height 16
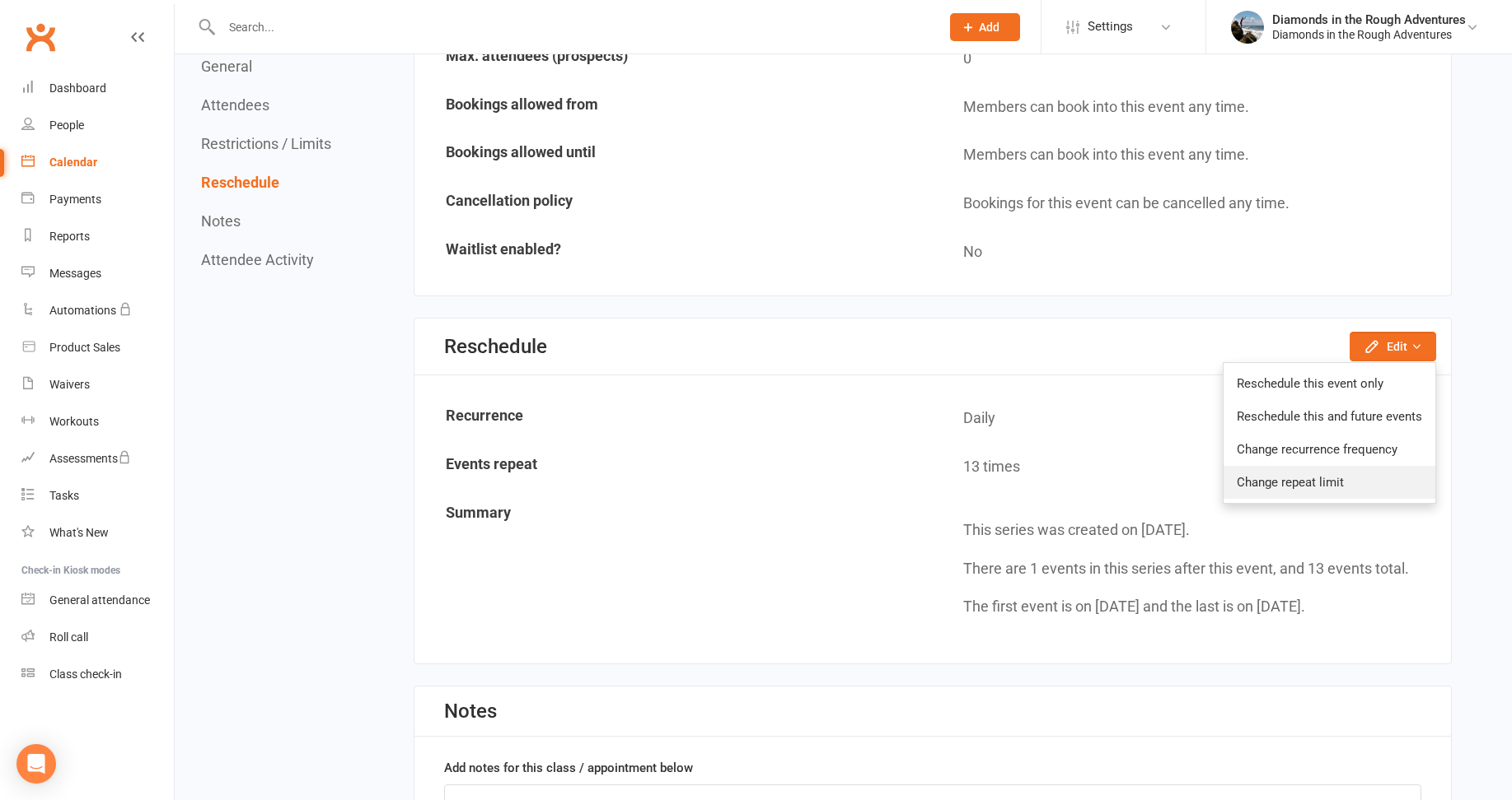
click at [1312, 485] on link "Change repeat limit" at bounding box center [1329, 483] width 212 height 33
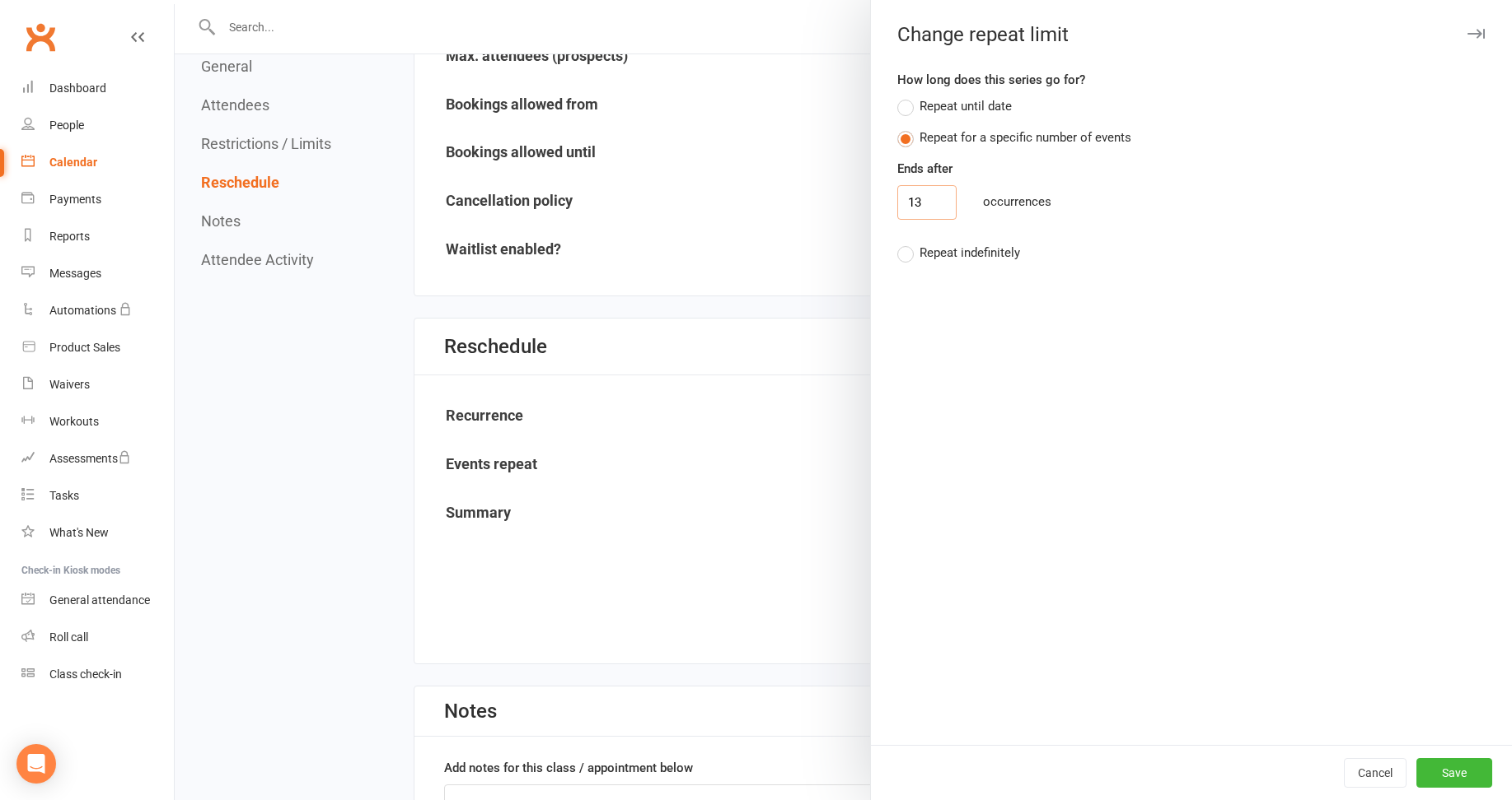
click at [927, 199] on input "13" at bounding box center [927, 203] width 60 height 35
type input "16"
click at [1440, 770] on button "Save" at bounding box center [1454, 773] width 76 height 29
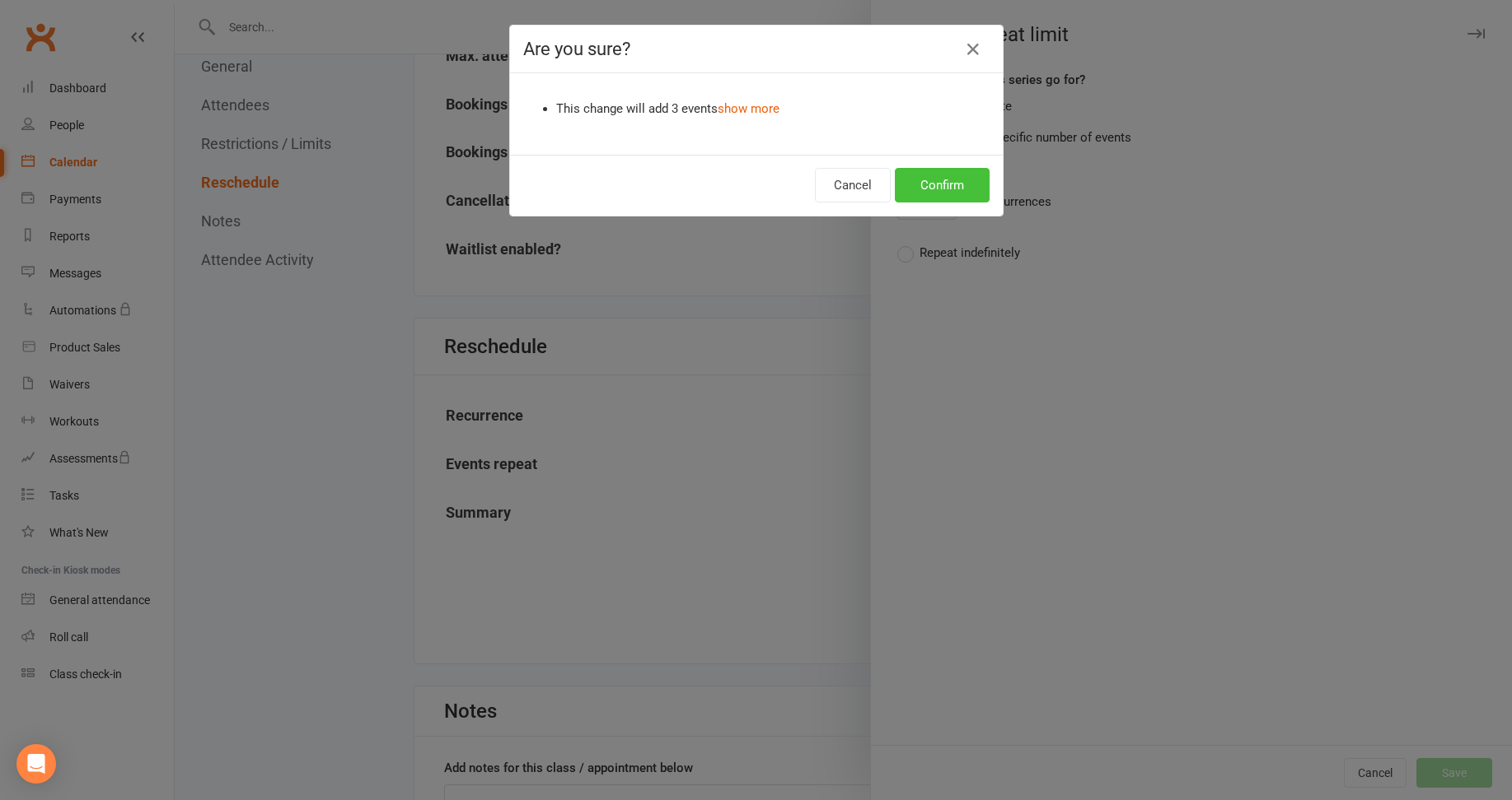
click at [928, 186] on button "Confirm" at bounding box center [942, 185] width 94 height 35
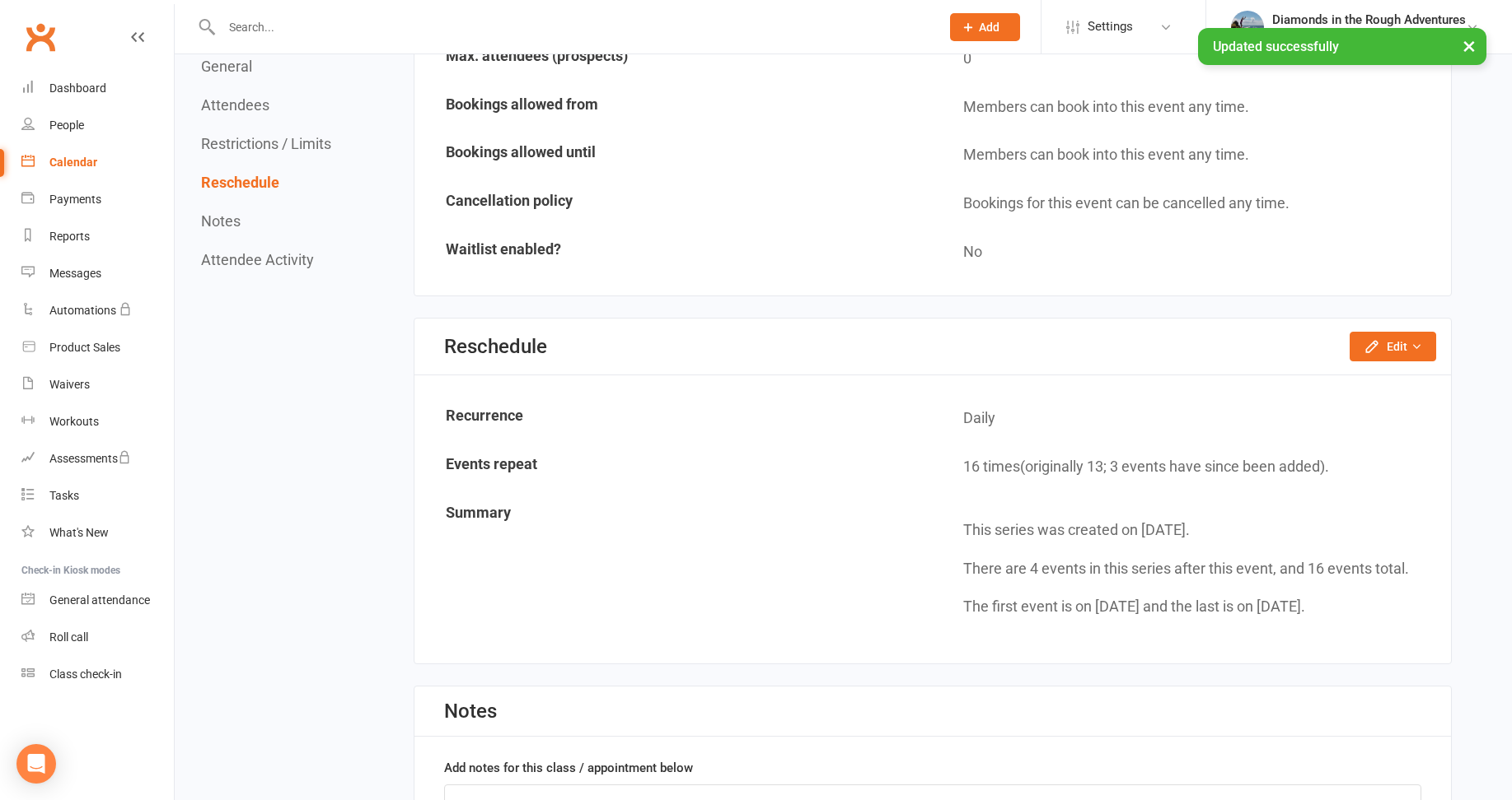
drag, startPoint x: 82, startPoint y: 158, endPoint x: 87, endPoint y: 165, distance: 8.6
click at [82, 158] on div "Calendar" at bounding box center [73, 162] width 48 height 13
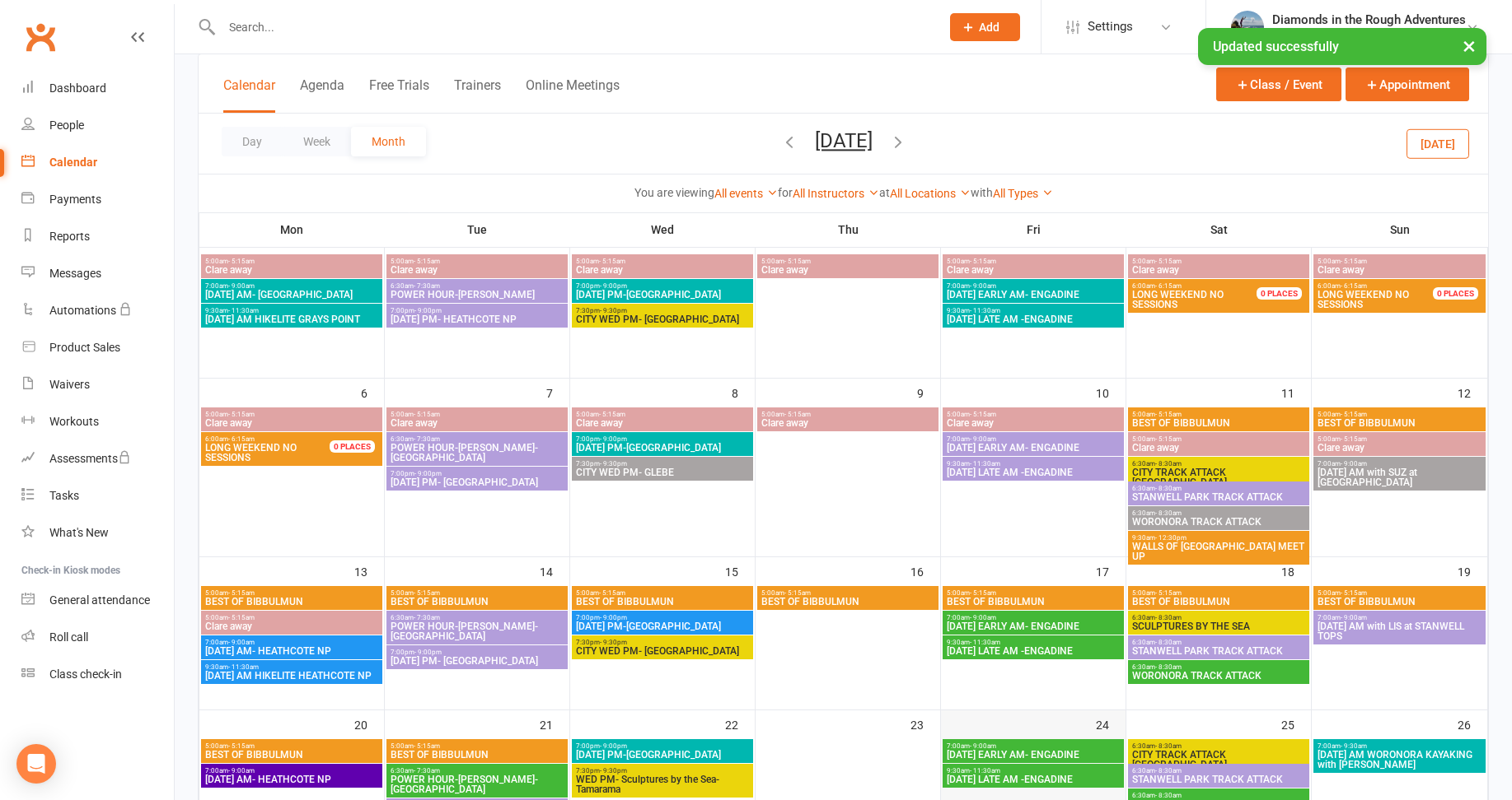
scroll to position [82, 0]
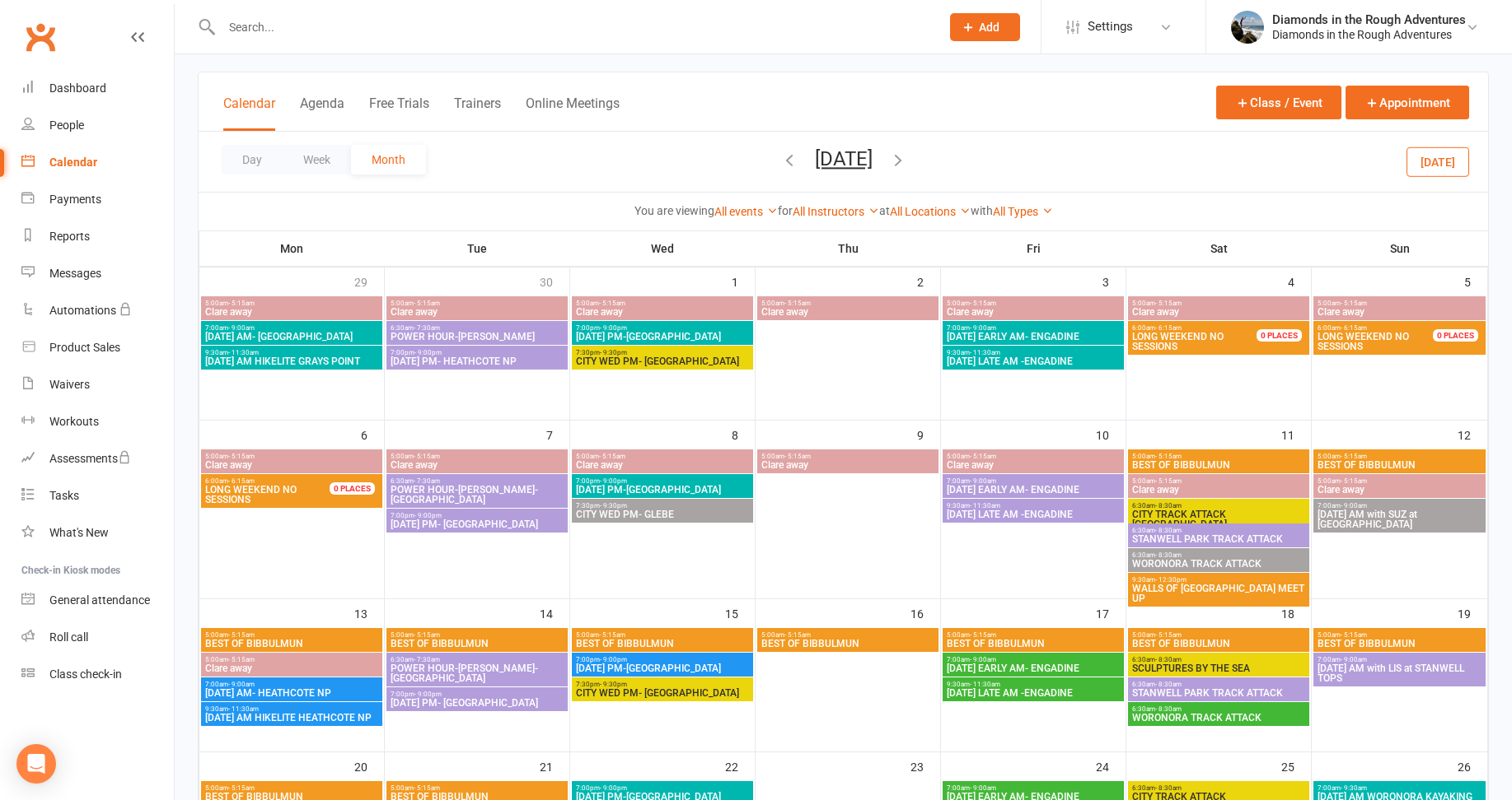
click at [327, 663] on span "5:00am - 5:15am" at bounding box center [292, 660] width 175 height 7
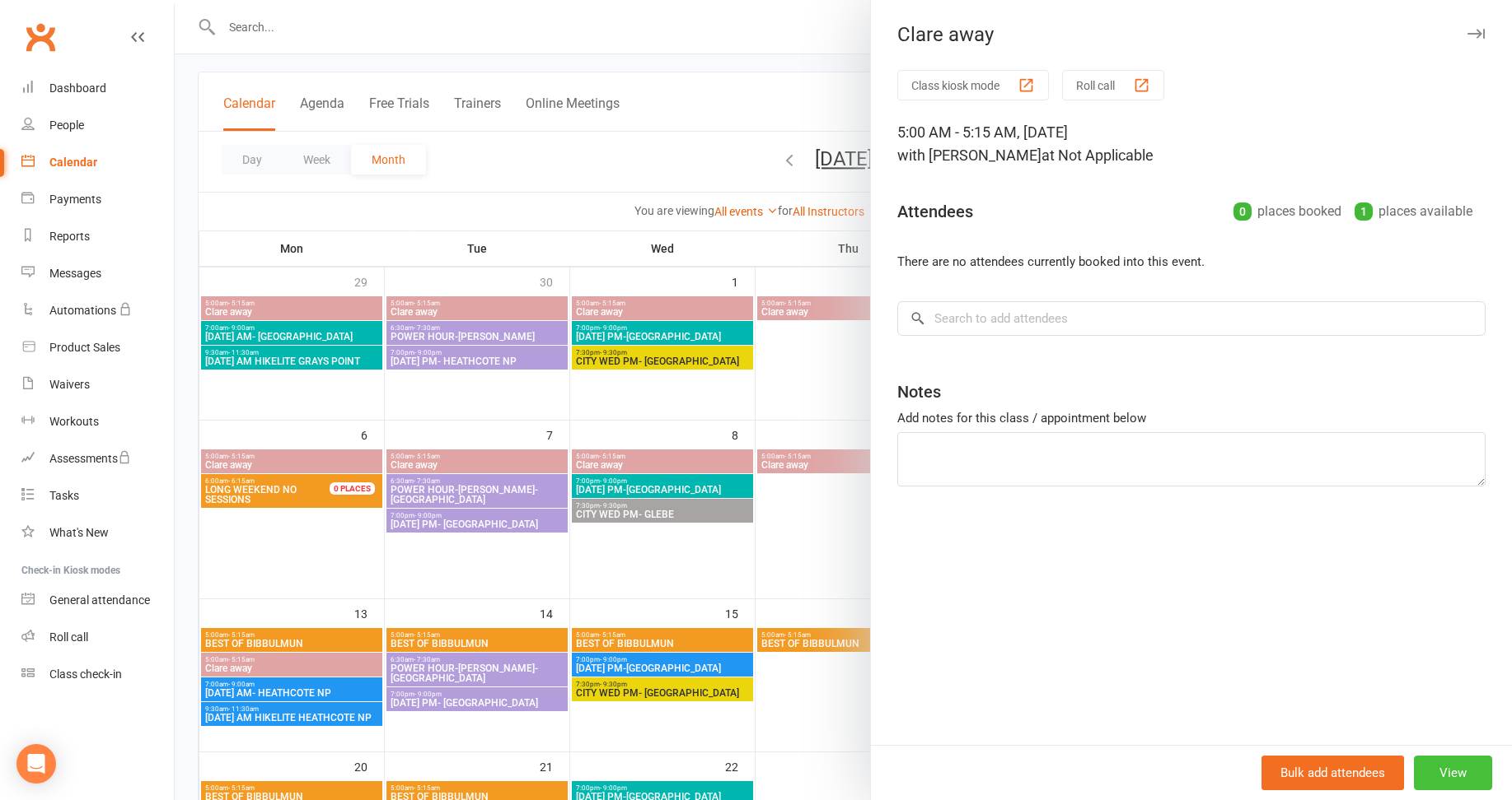
click at [1442, 769] on button "View" at bounding box center [1452, 773] width 78 height 35
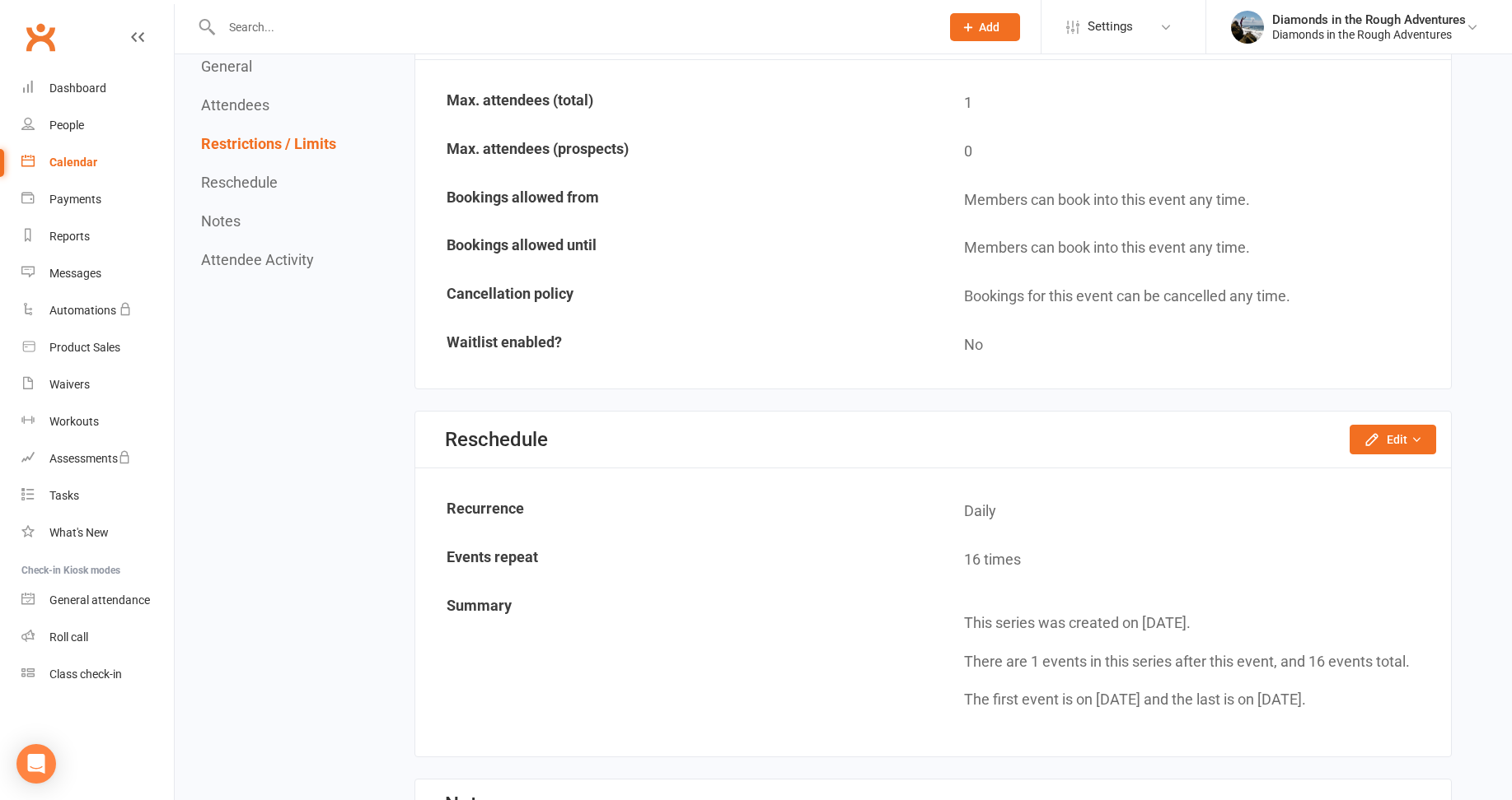
scroll to position [906, 0]
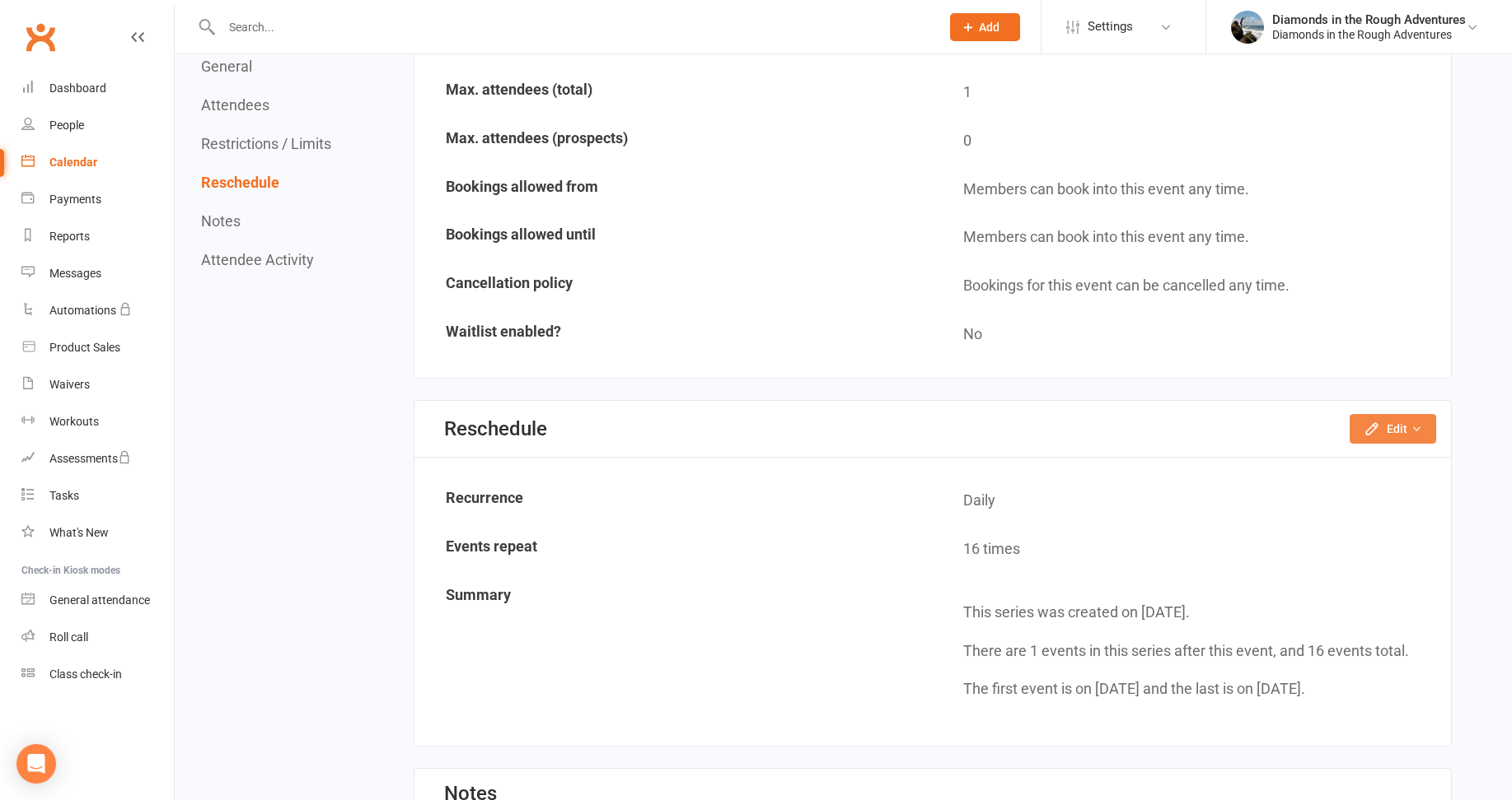
click at [1403, 424] on button "Edit" at bounding box center [1393, 429] width 86 height 29
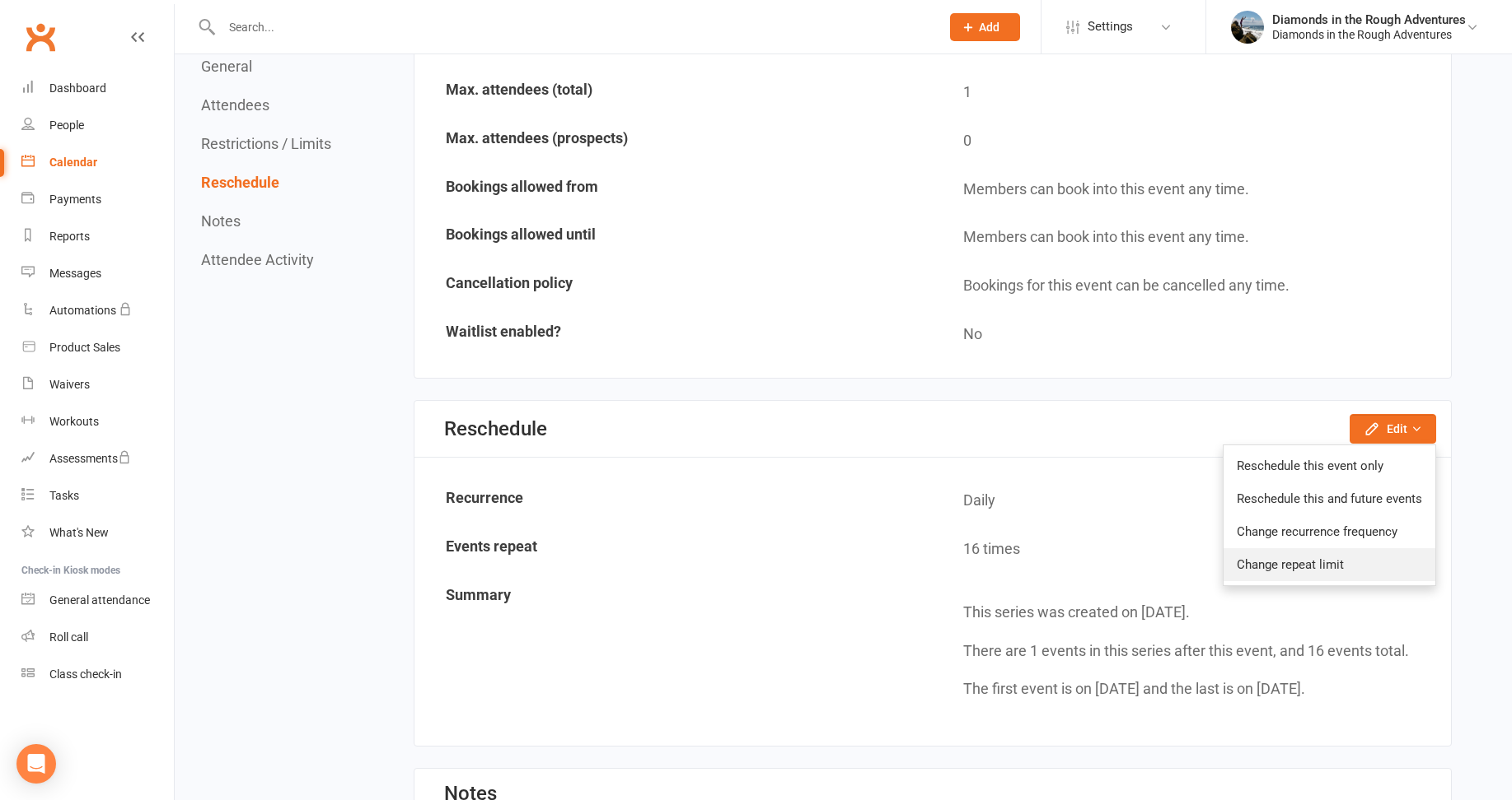
click at [1310, 563] on link "Change repeat limit" at bounding box center [1329, 564] width 212 height 33
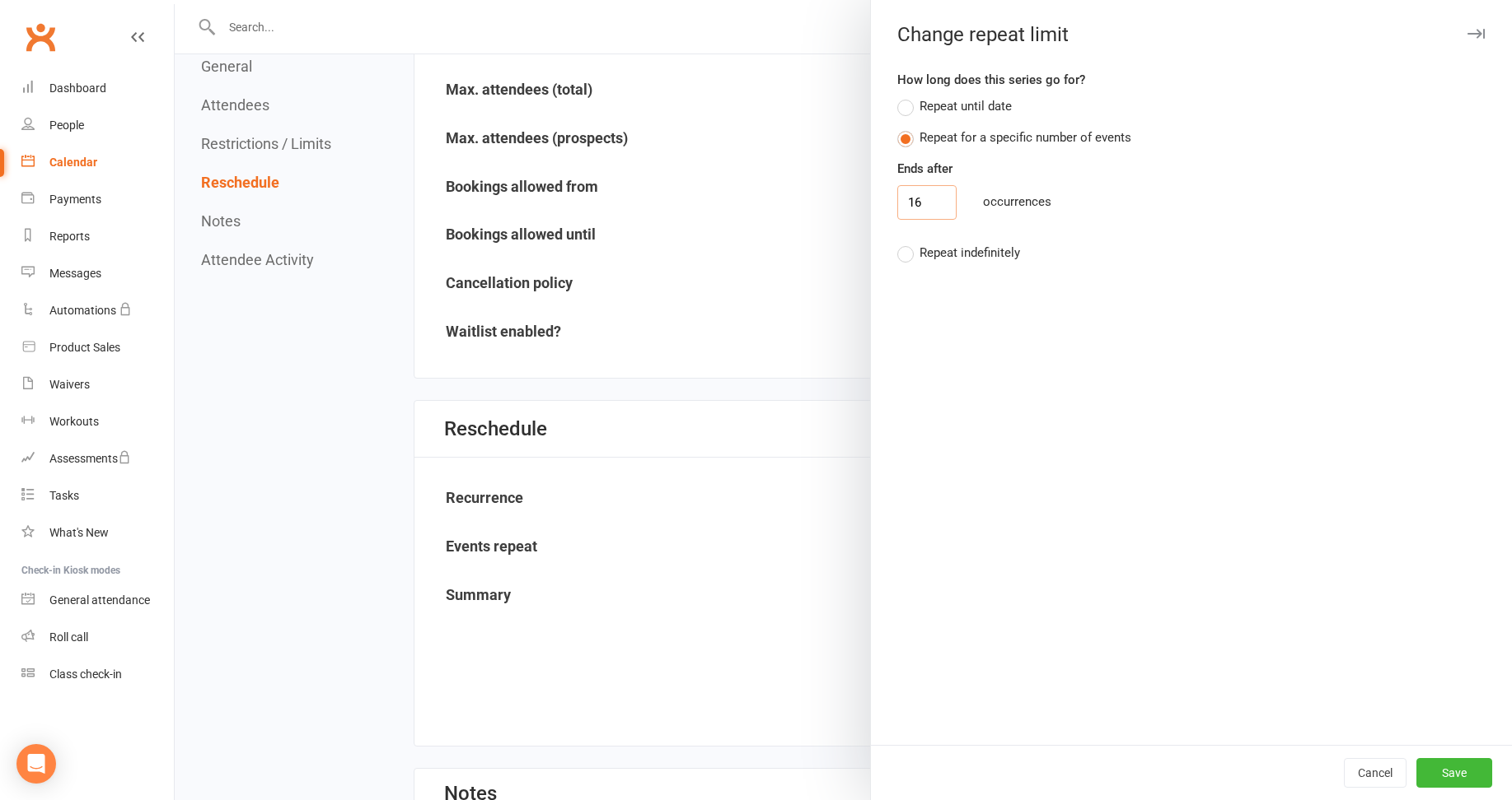
click at [917, 204] on input "16" at bounding box center [927, 203] width 60 height 35
type input "18"
click at [1432, 770] on button "Save" at bounding box center [1454, 773] width 76 height 29
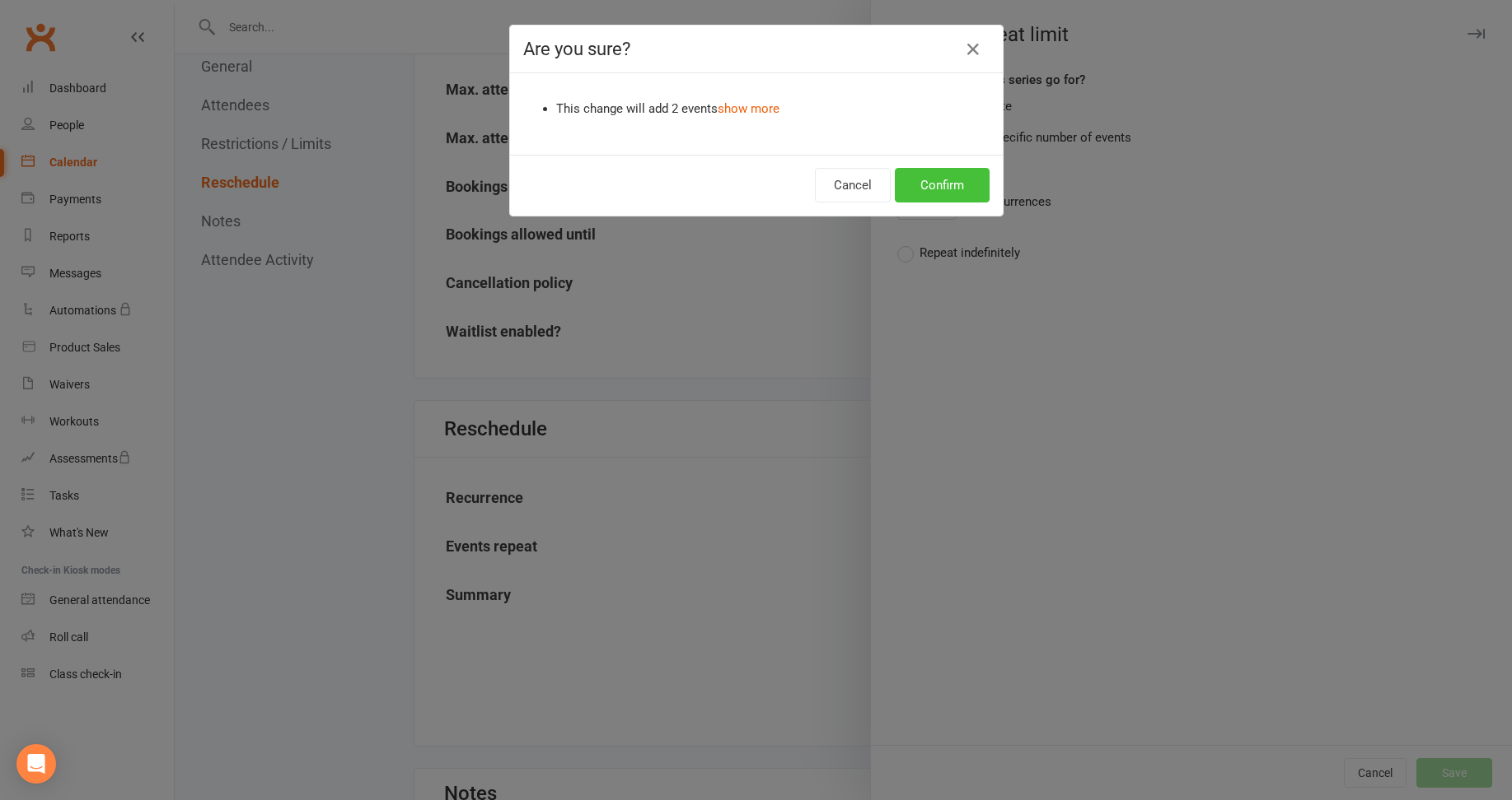
drag, startPoint x: 941, startPoint y: 176, endPoint x: 973, endPoint y: 194, distance: 36.7
click at [941, 177] on button "Confirm" at bounding box center [942, 185] width 94 height 35
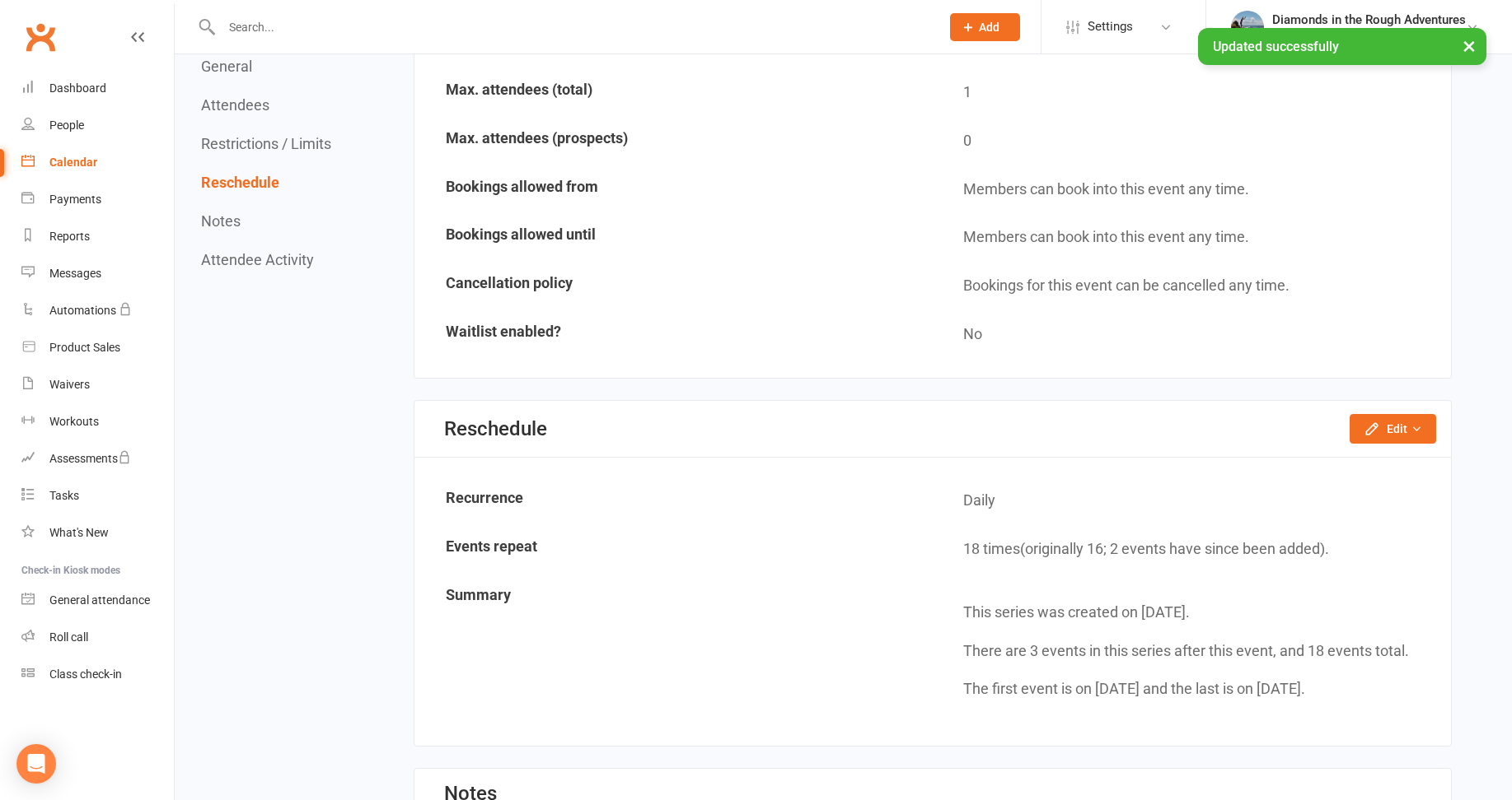
click at [84, 162] on div "Calendar" at bounding box center [73, 162] width 48 height 13
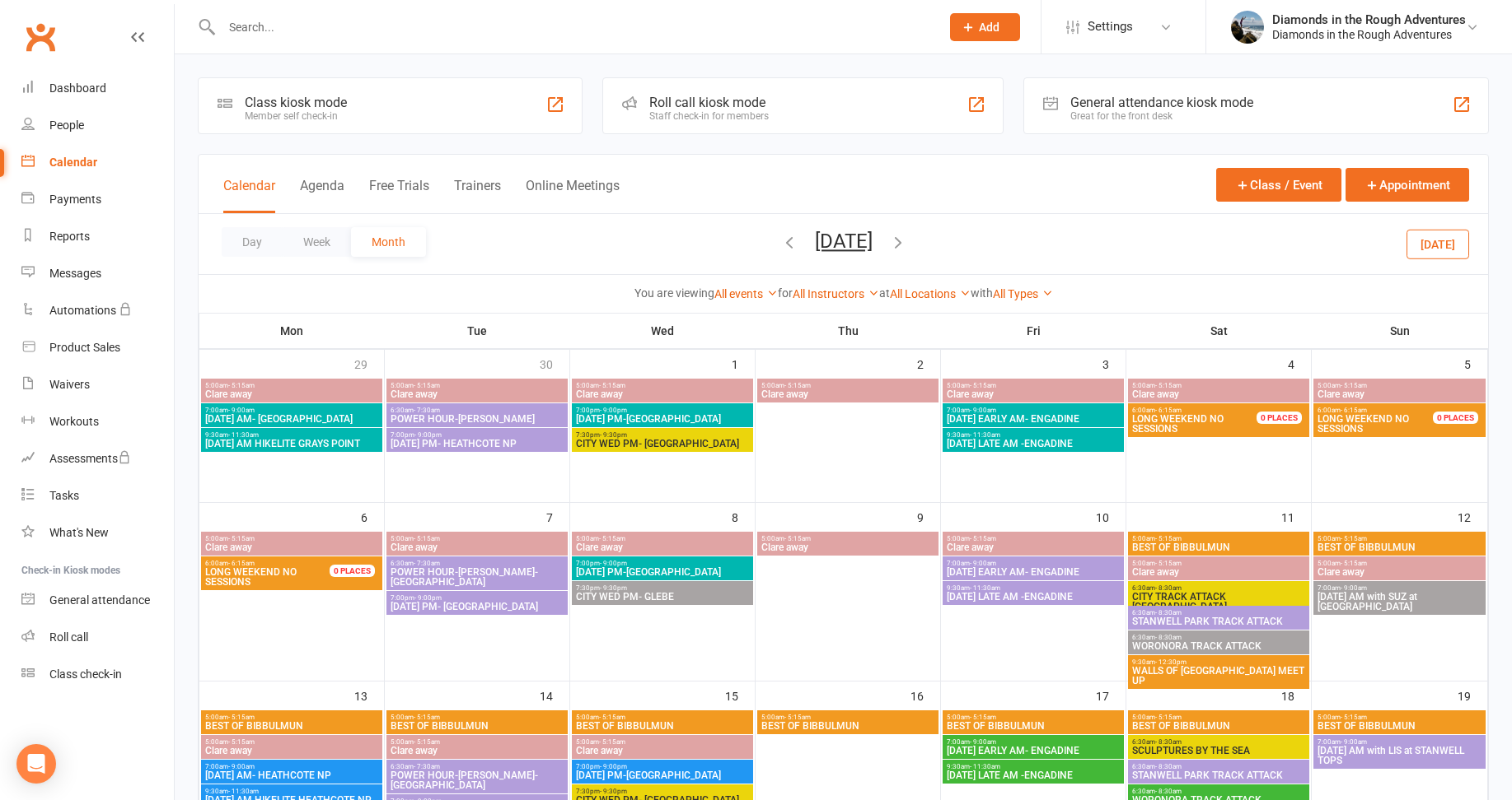
click at [1432, 244] on button "[DATE]" at bounding box center [1438, 244] width 62 height 29
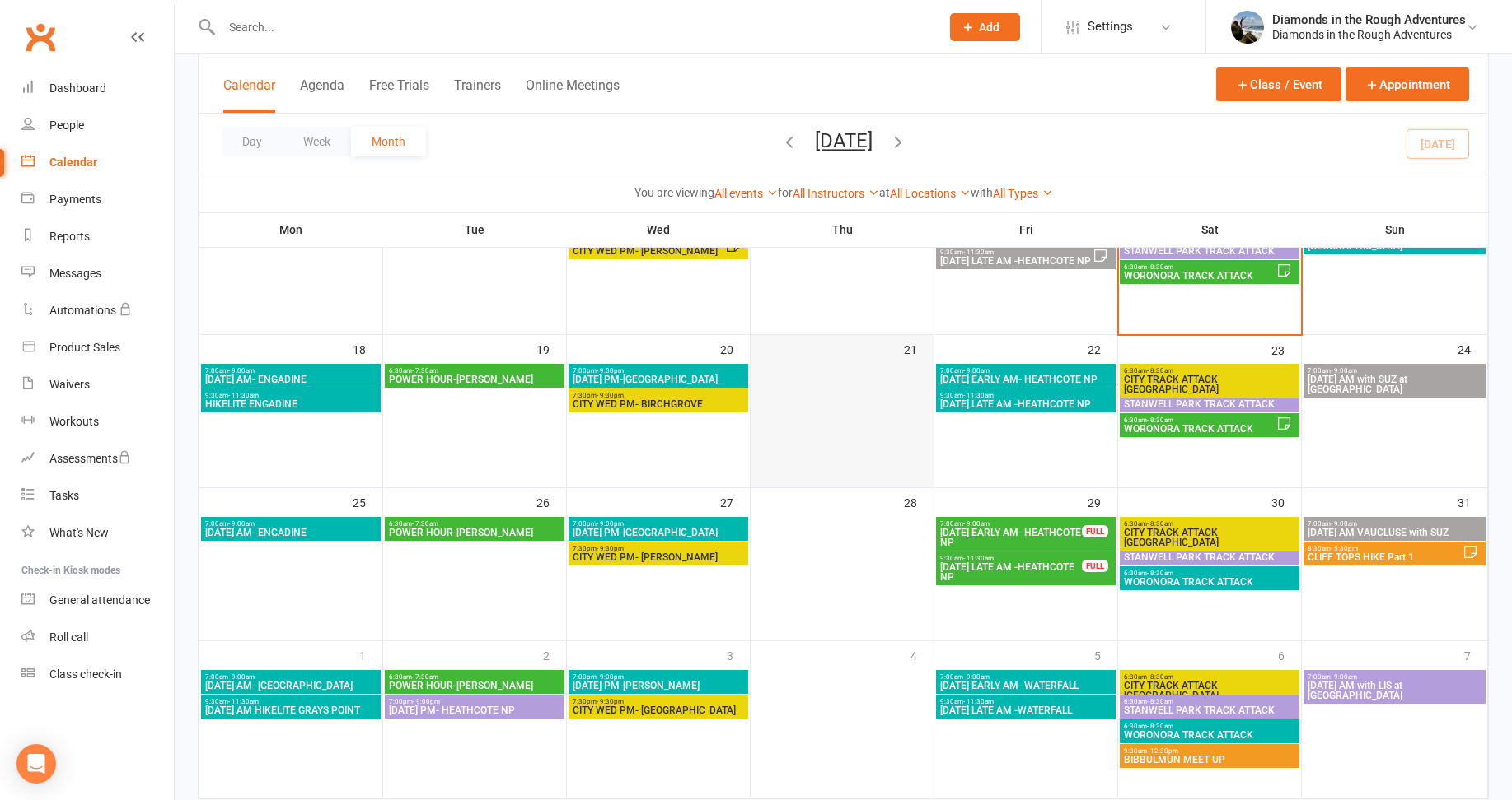
scroll to position [494, 0]
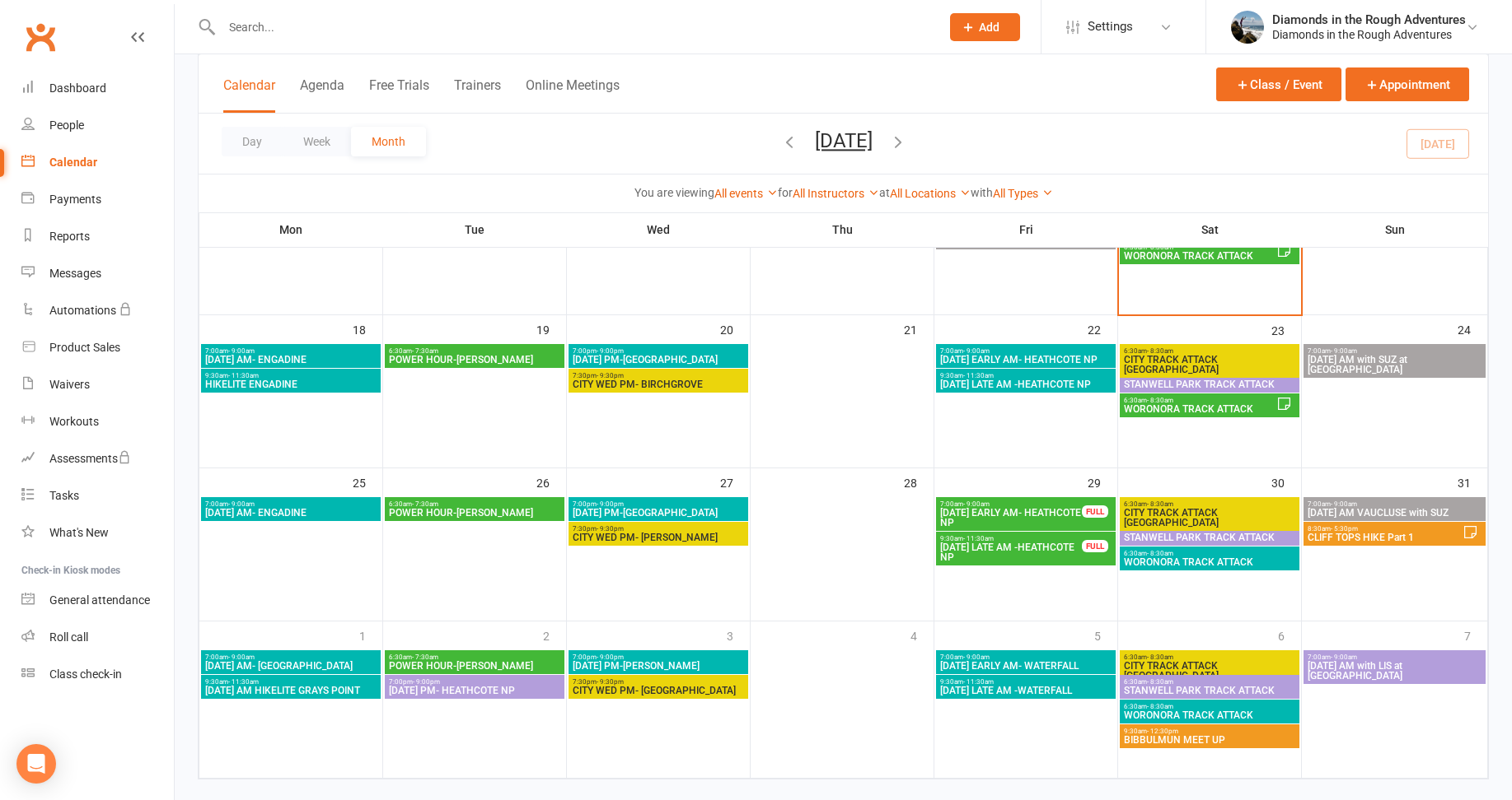
click at [1200, 735] on span "BIBBULMUN MEET UP" at bounding box center [1209, 740] width 173 height 10
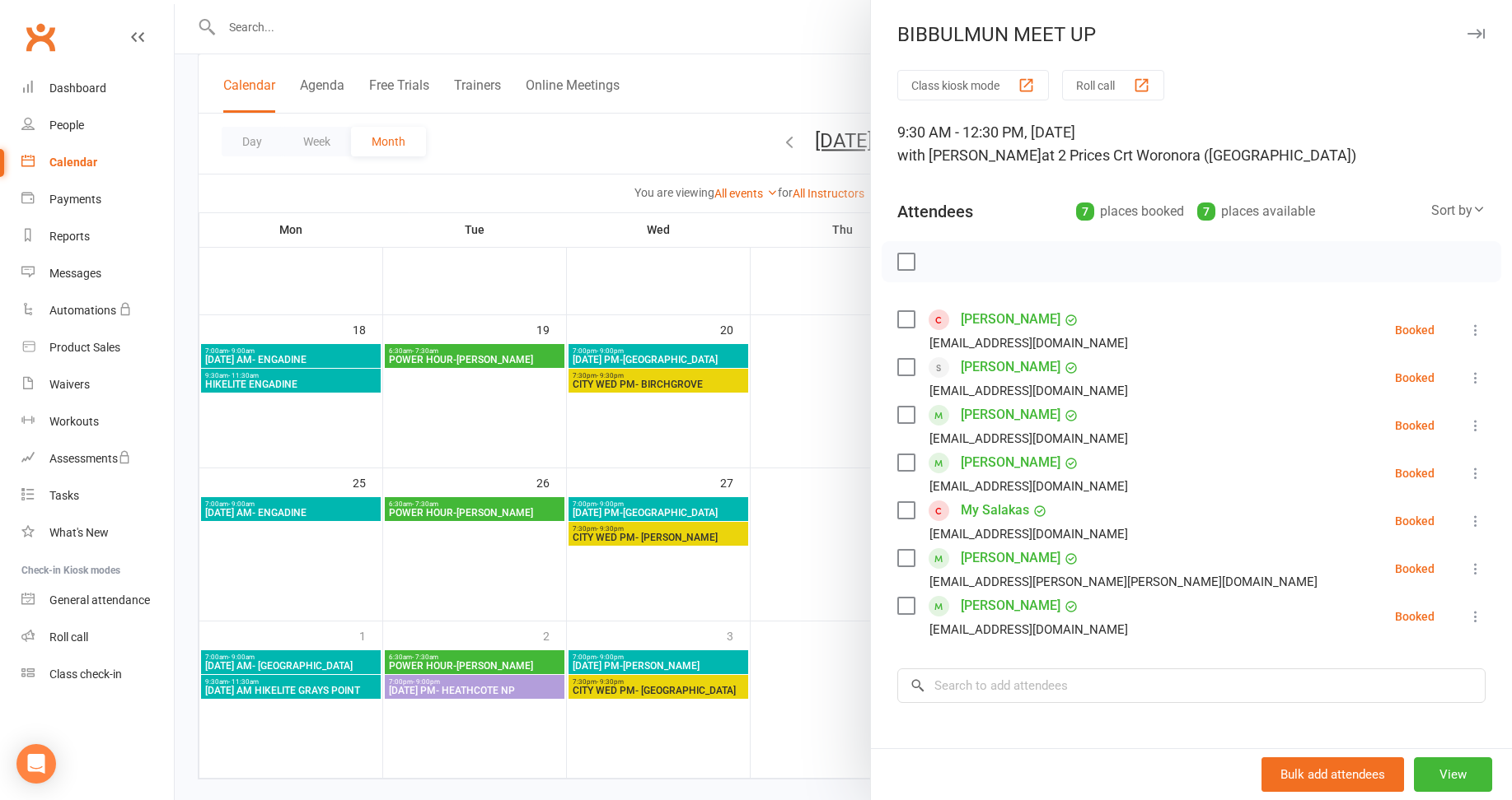
click at [810, 508] on div at bounding box center [844, 400] width 1337 height 800
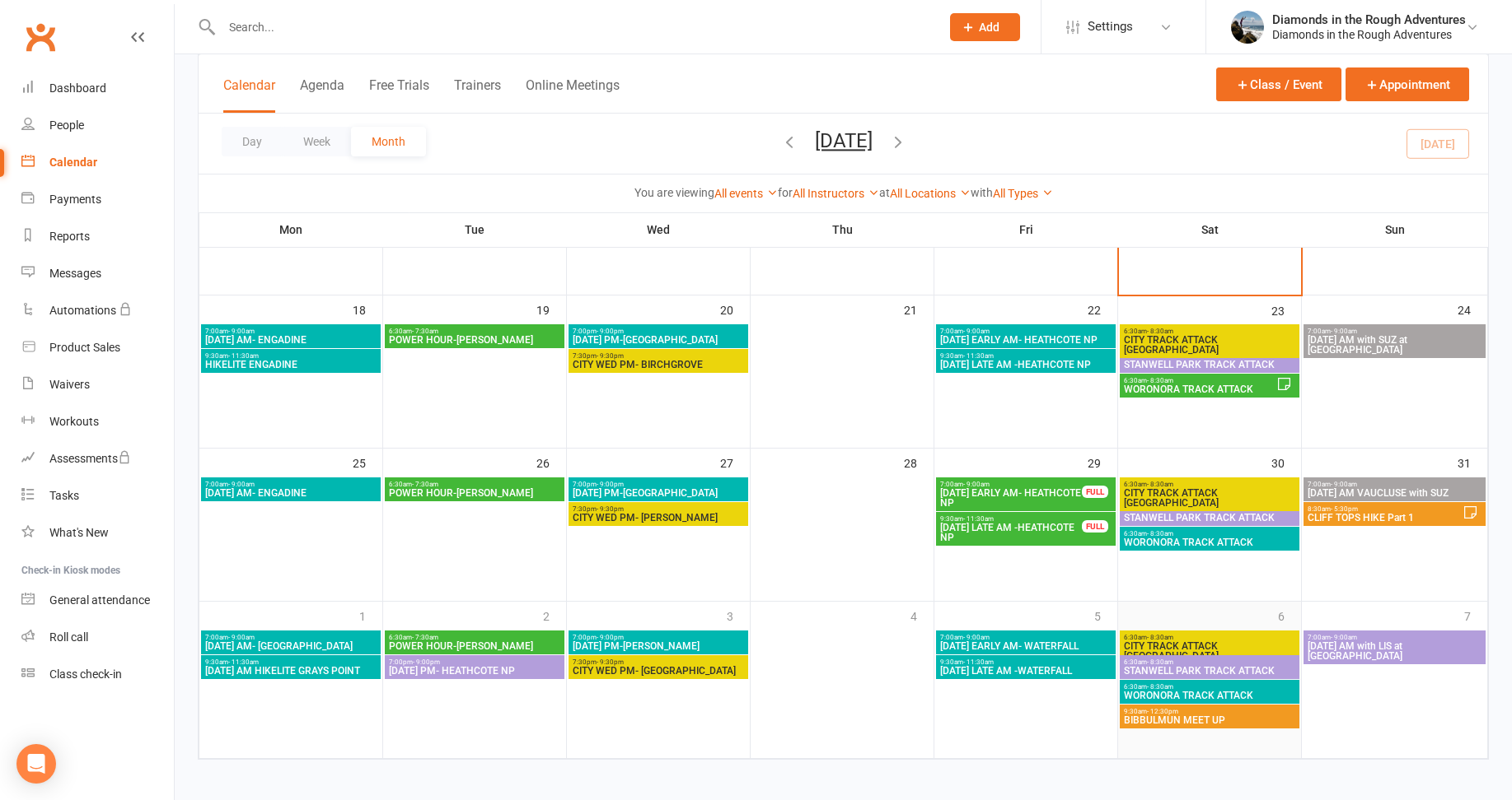
scroll to position [521, 0]
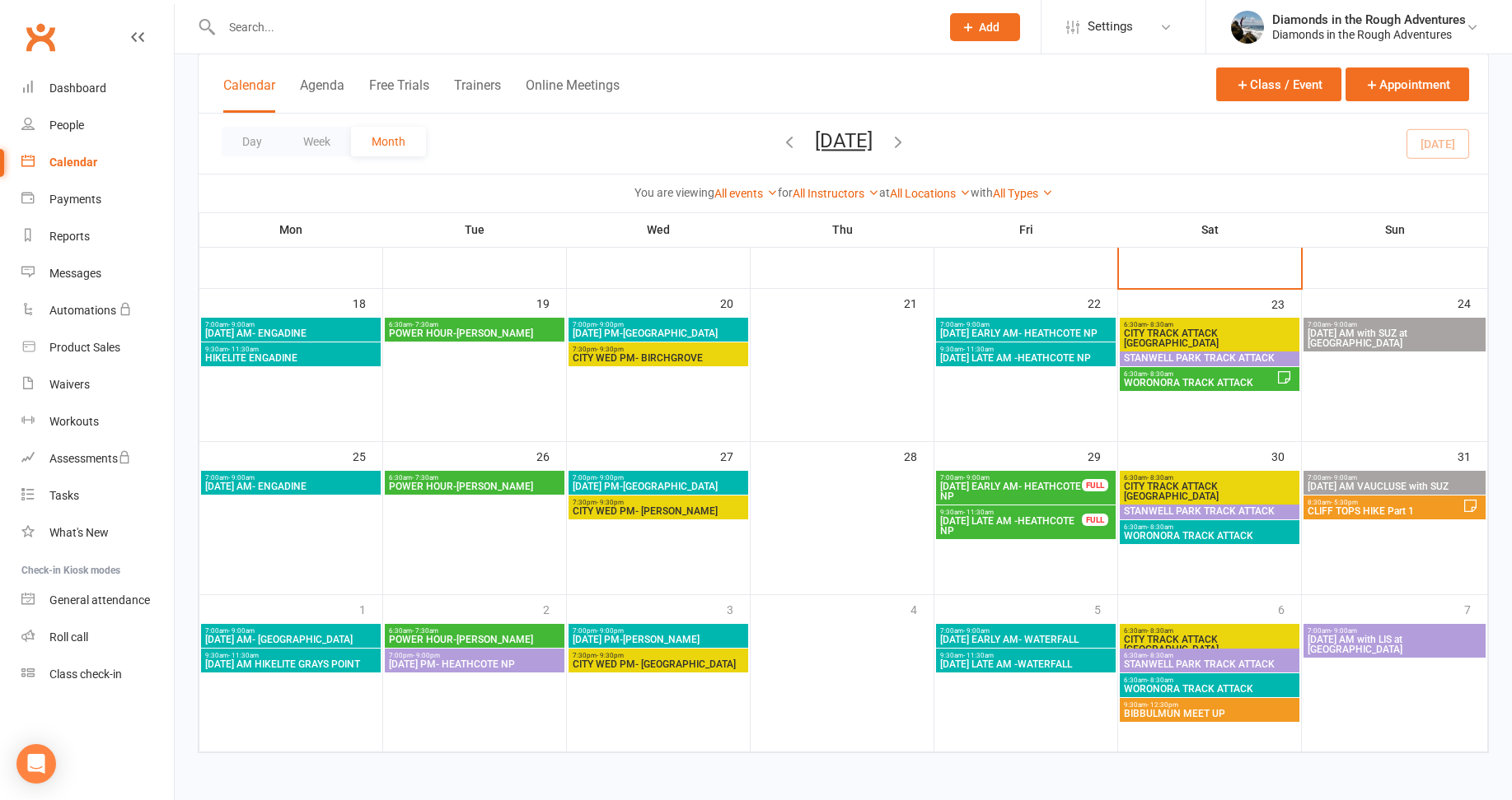
click at [1192, 711] on span "BIBBULMUN MEET UP" at bounding box center [1209, 714] width 173 height 10
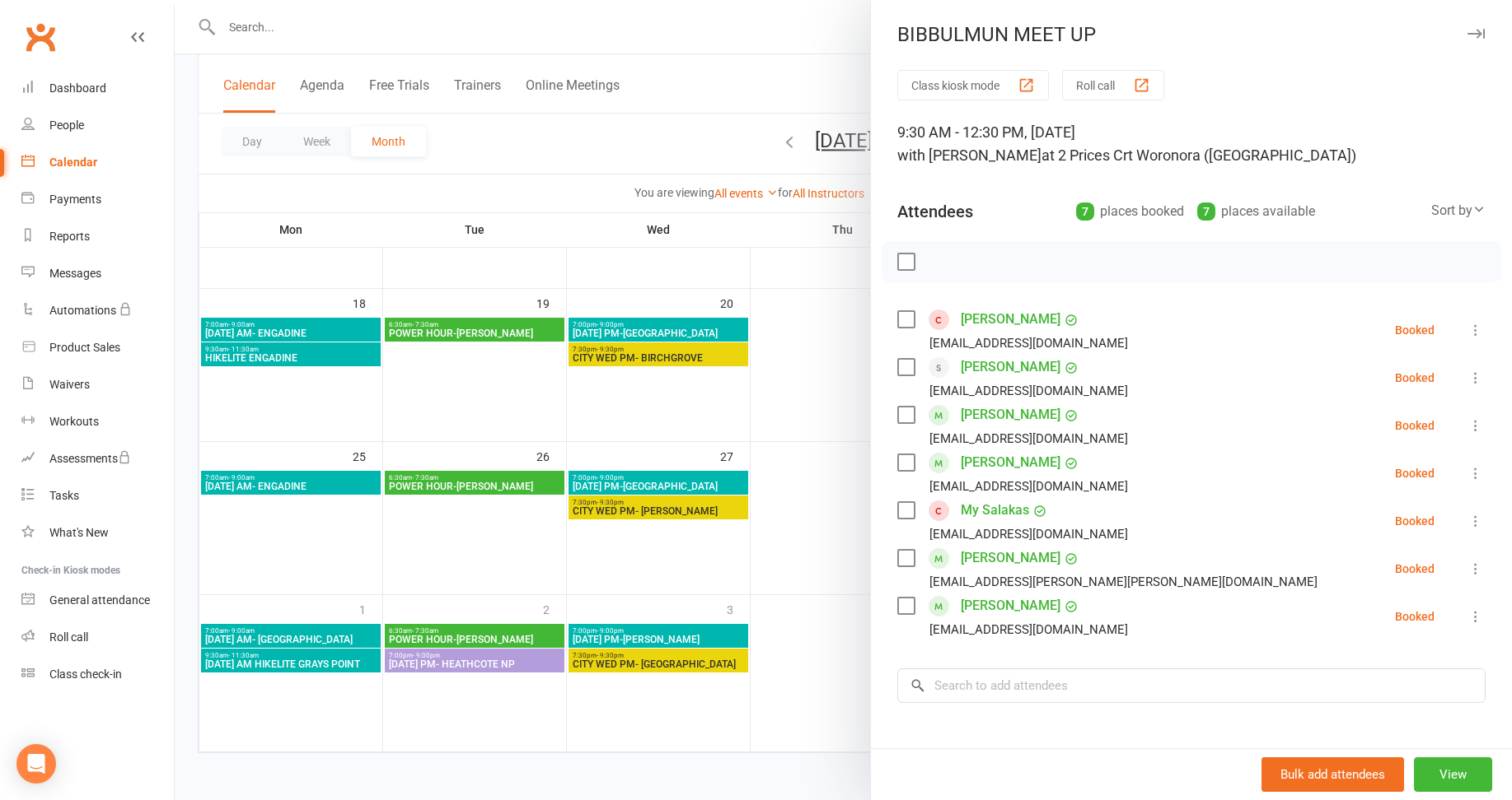
click at [821, 573] on div at bounding box center [844, 400] width 1337 height 800
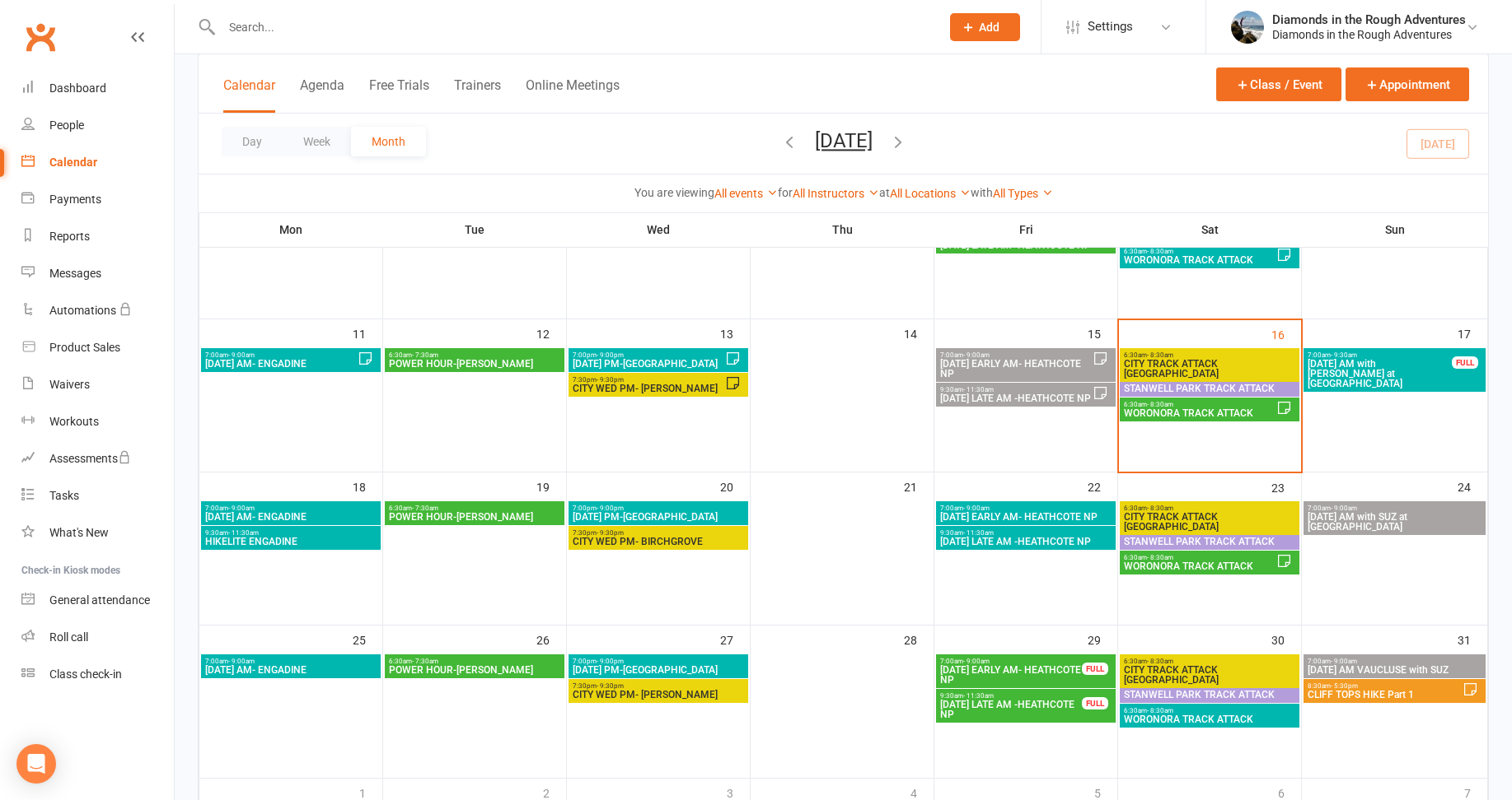
scroll to position [273, 0]
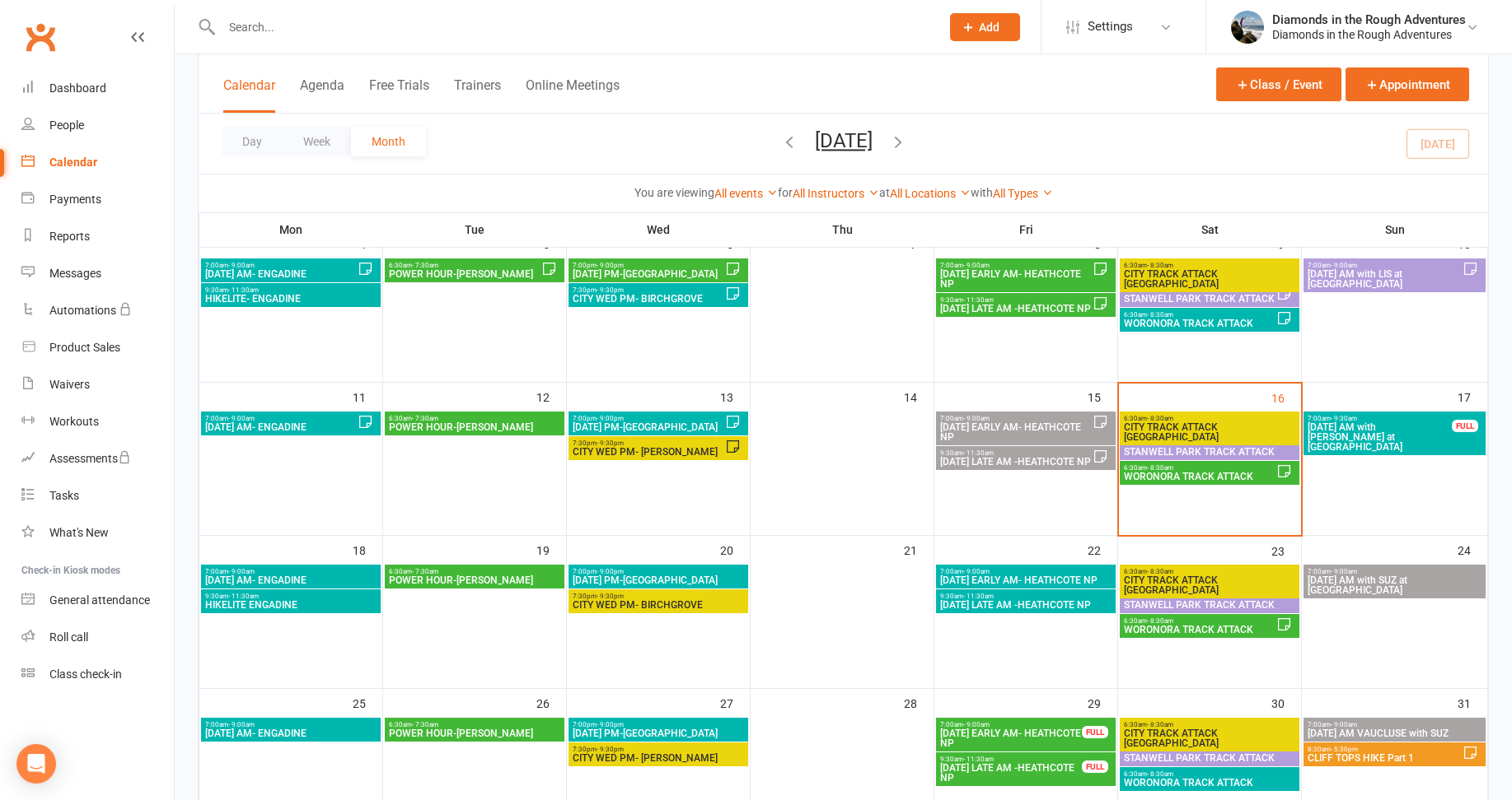
click at [1377, 428] on span "[DATE] AM with [PERSON_NAME] at [GEOGRAPHIC_DATA]" at bounding box center [1379, 437] width 146 height 29
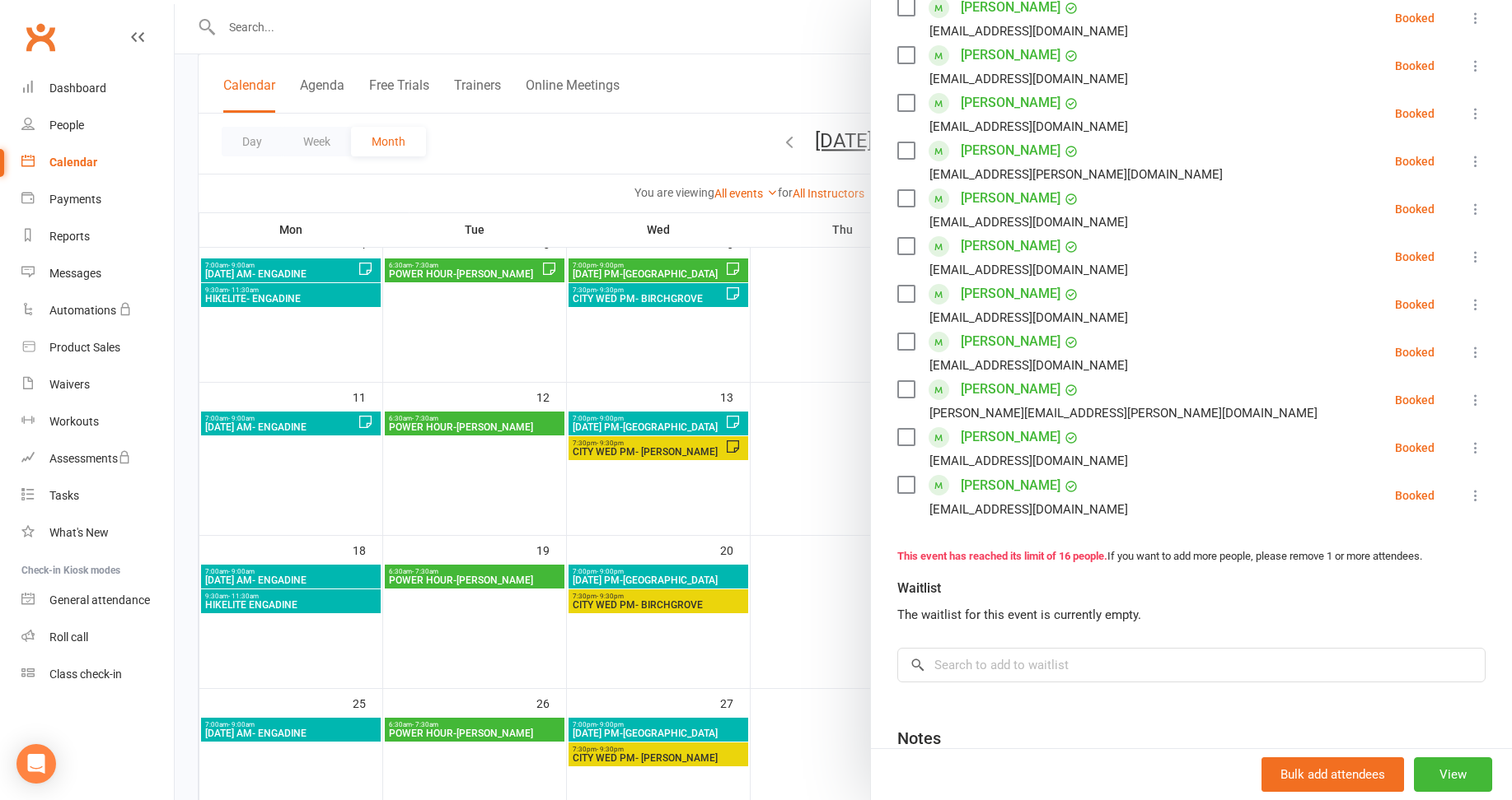
scroll to position [576, 0]
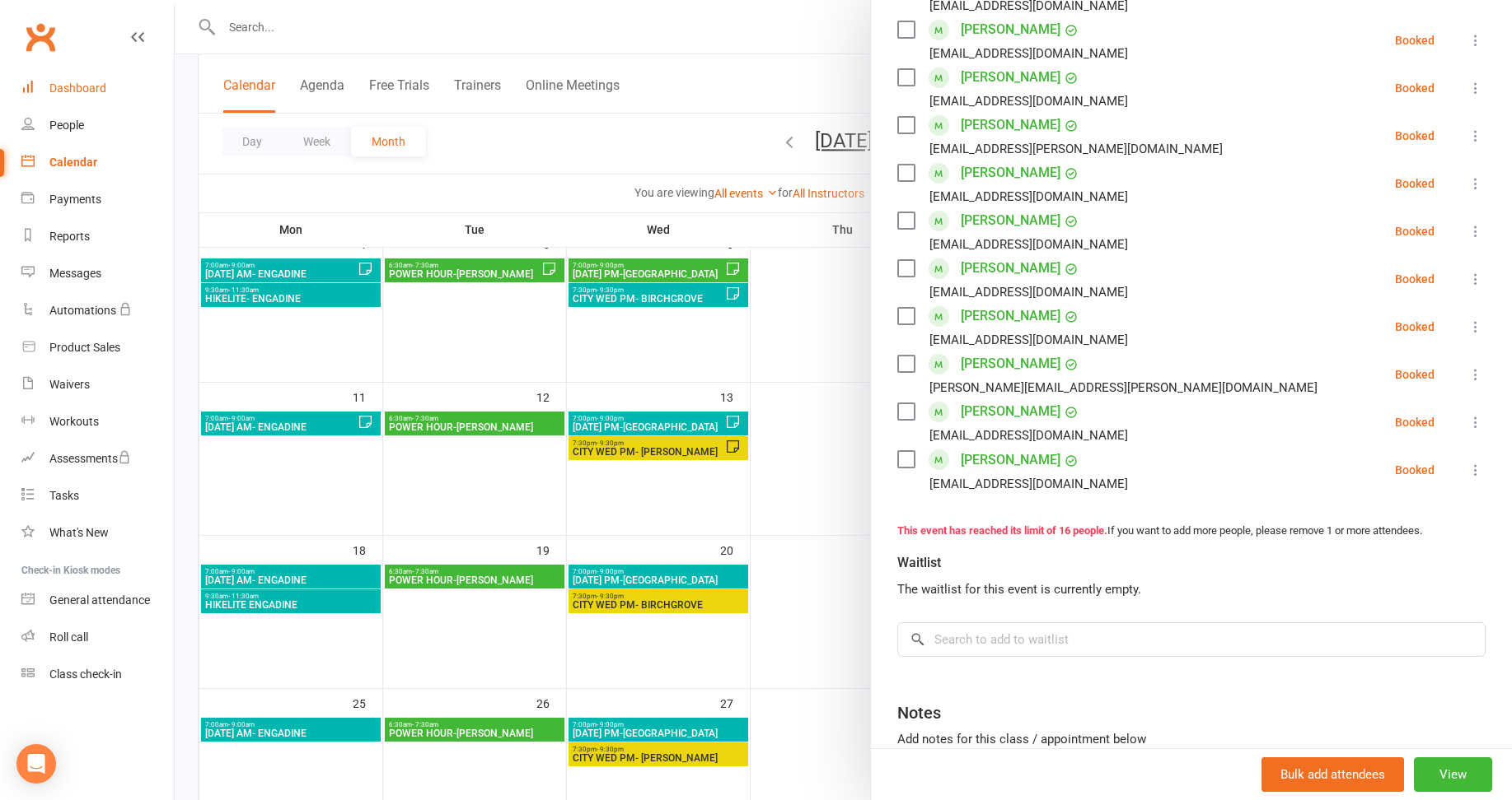
drag, startPoint x: 85, startPoint y: 90, endPoint x: 304, endPoint y: 142, distance: 225.1
click at [85, 90] on div "Dashboard" at bounding box center [78, 88] width 57 height 13
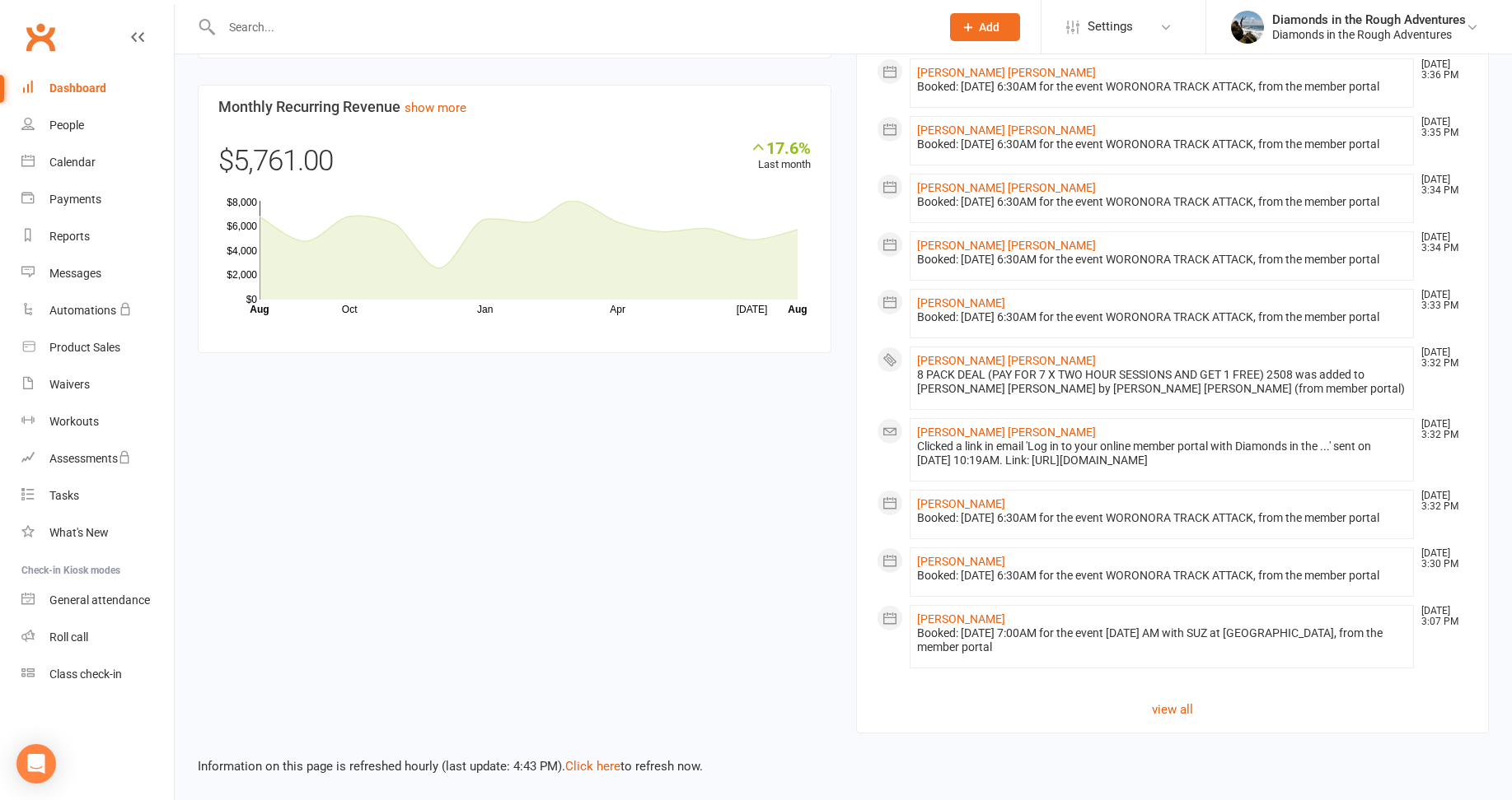
scroll to position [1109, 0]
click at [83, 89] on div "Dashboard" at bounding box center [78, 88] width 57 height 13
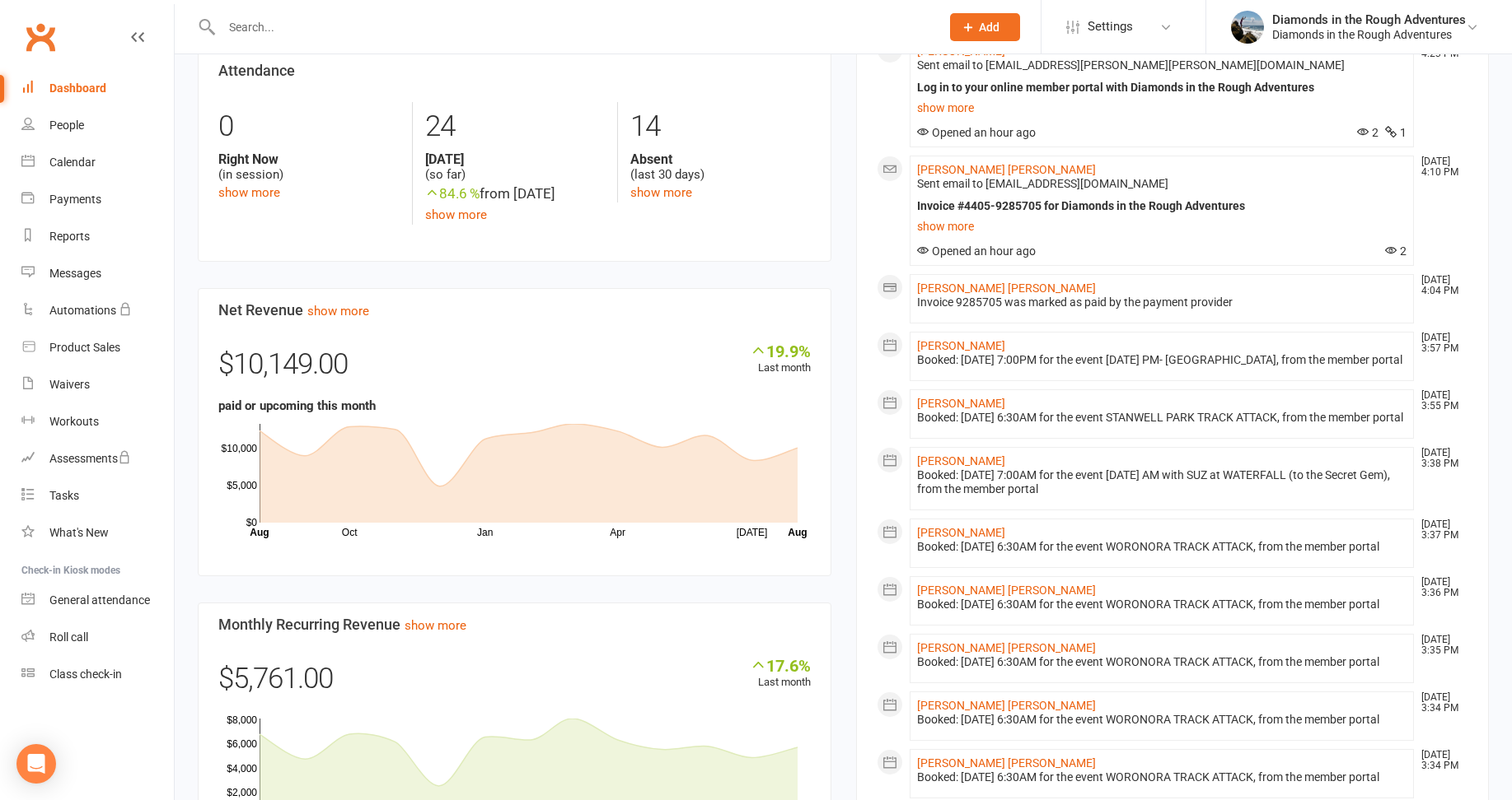
scroll to position [451, 0]
